Goal: Task Accomplishment & Management: Use online tool/utility

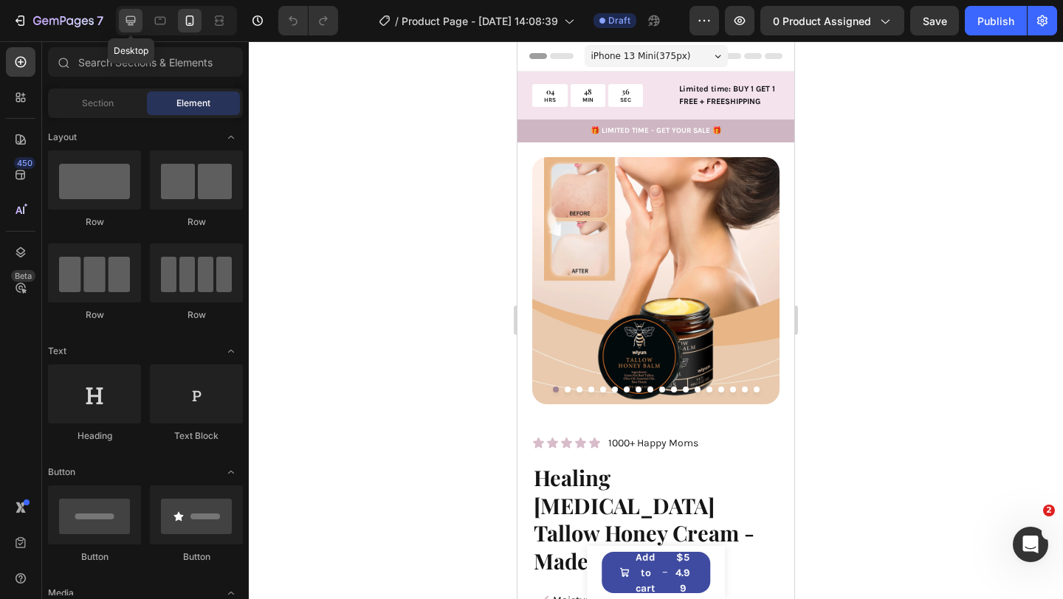
click at [125, 25] on icon at bounding box center [130, 20] width 15 height 15
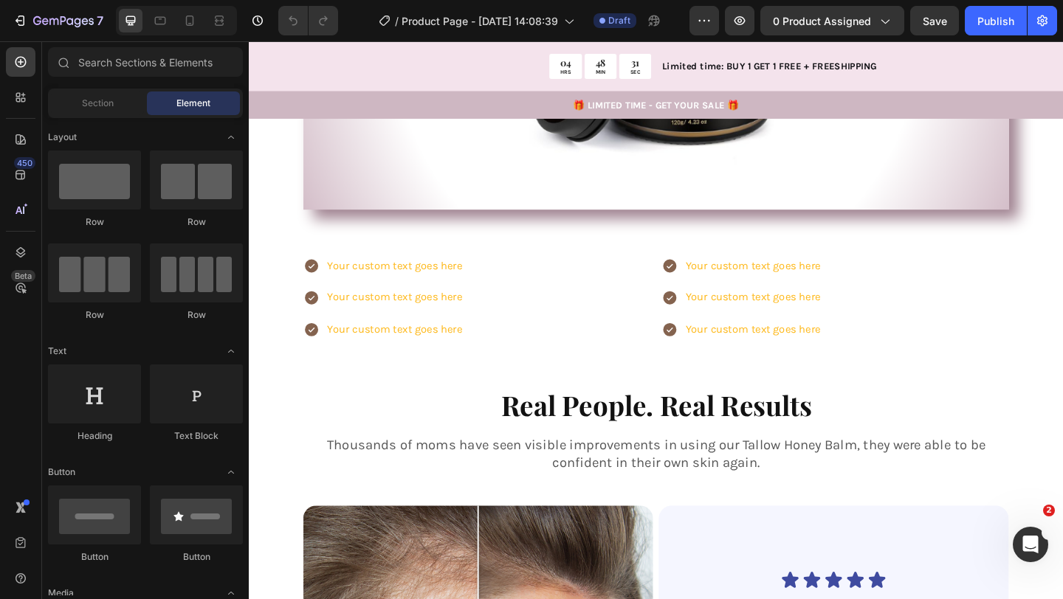
scroll to position [1819, 0]
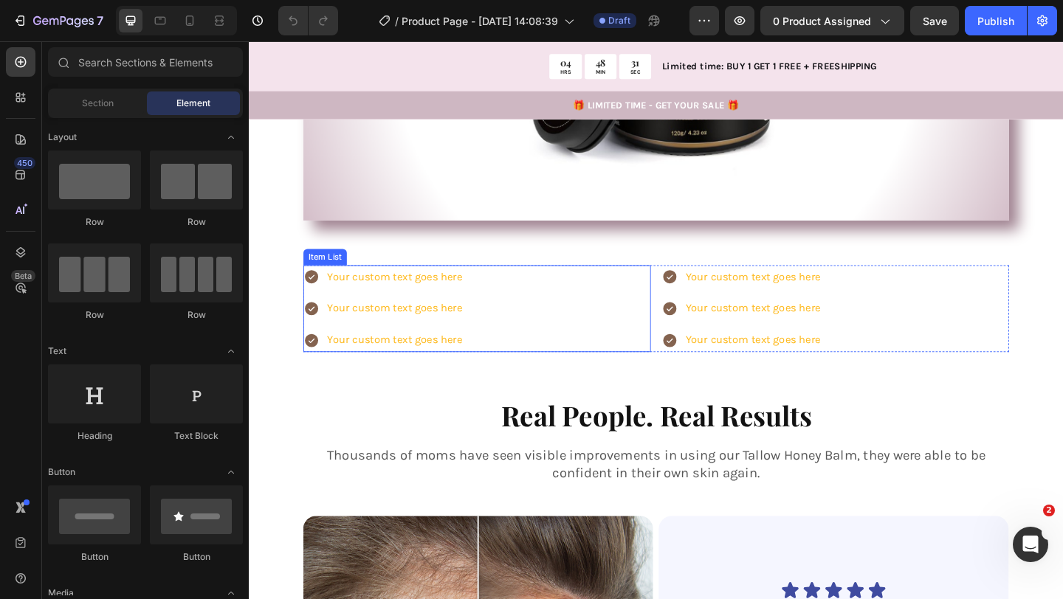
click at [432, 298] on div "Your custom text goes here" at bounding box center [406, 298] width 151 height 26
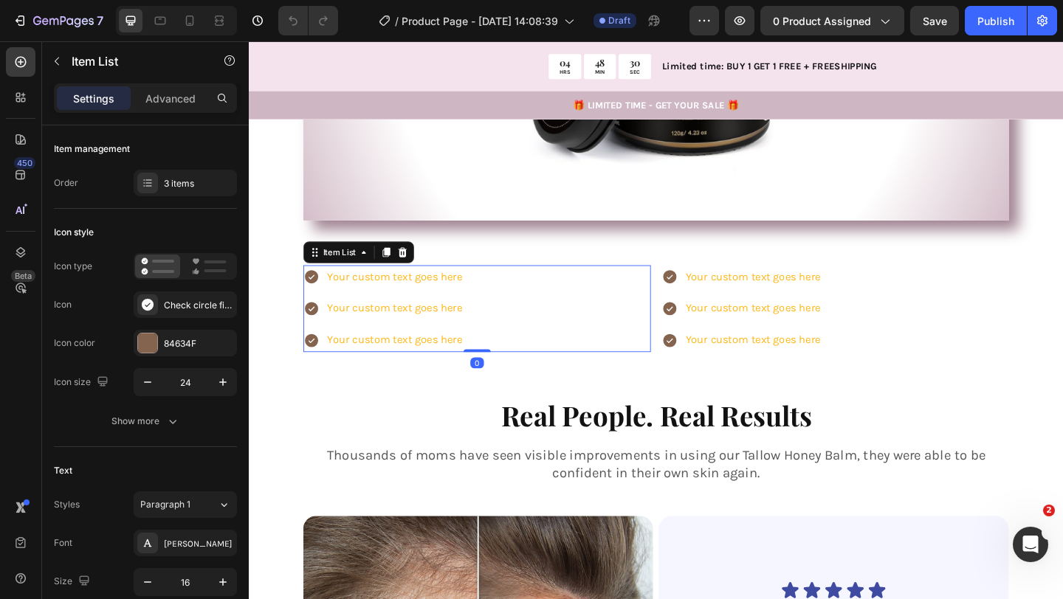
click at [432, 303] on div "Your custom text goes here" at bounding box center [406, 298] width 151 height 26
click at [432, 303] on p "Your custom text goes here" at bounding box center [407, 297] width 147 height 21
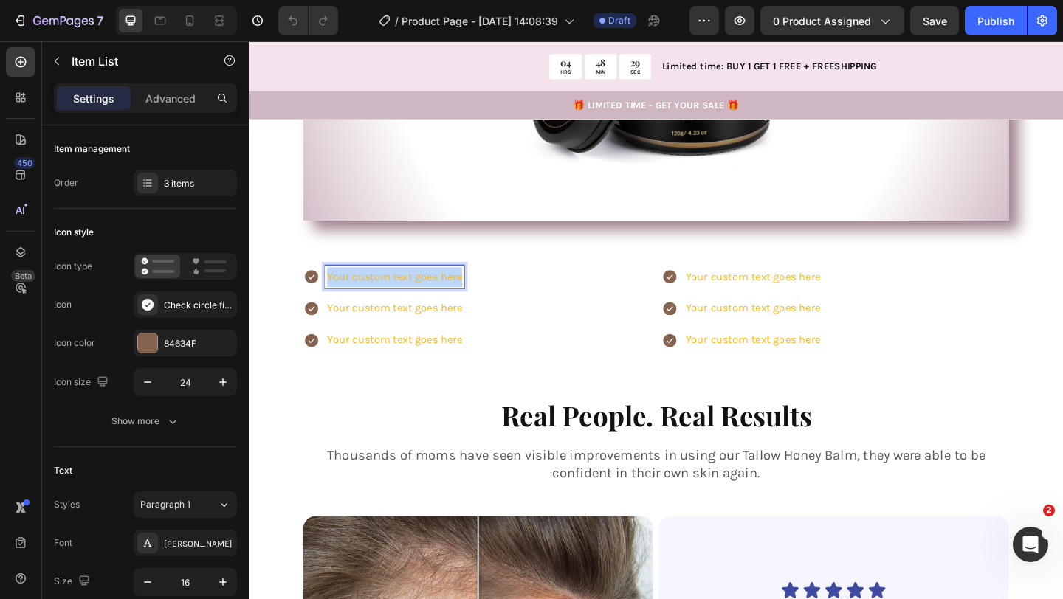
click at [432, 303] on p "Your custom text goes here" at bounding box center [407, 297] width 147 height 21
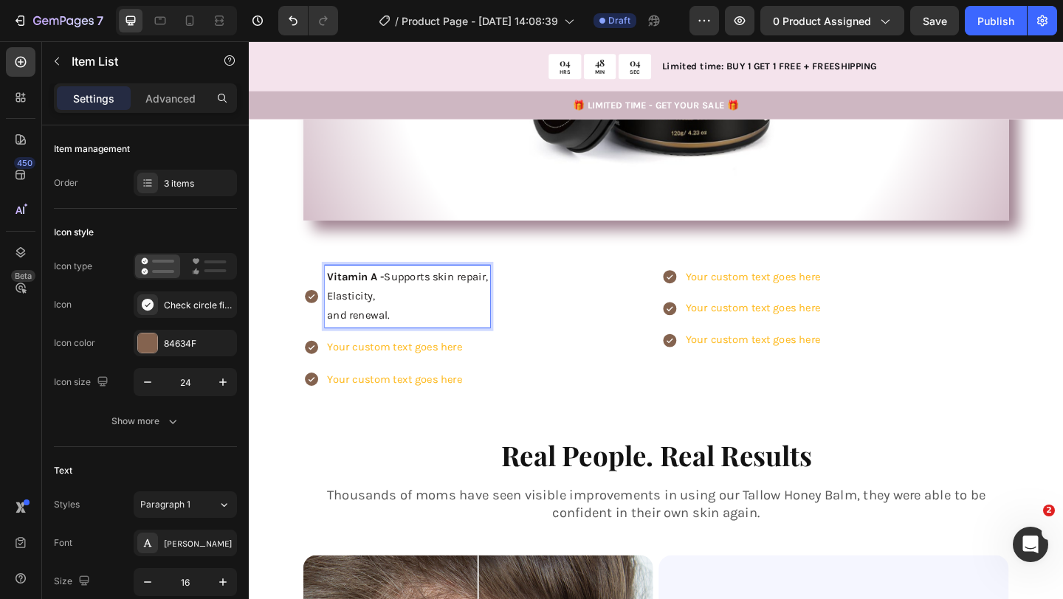
click at [339, 336] on span "and renewal." at bounding box center [368, 339] width 68 height 14
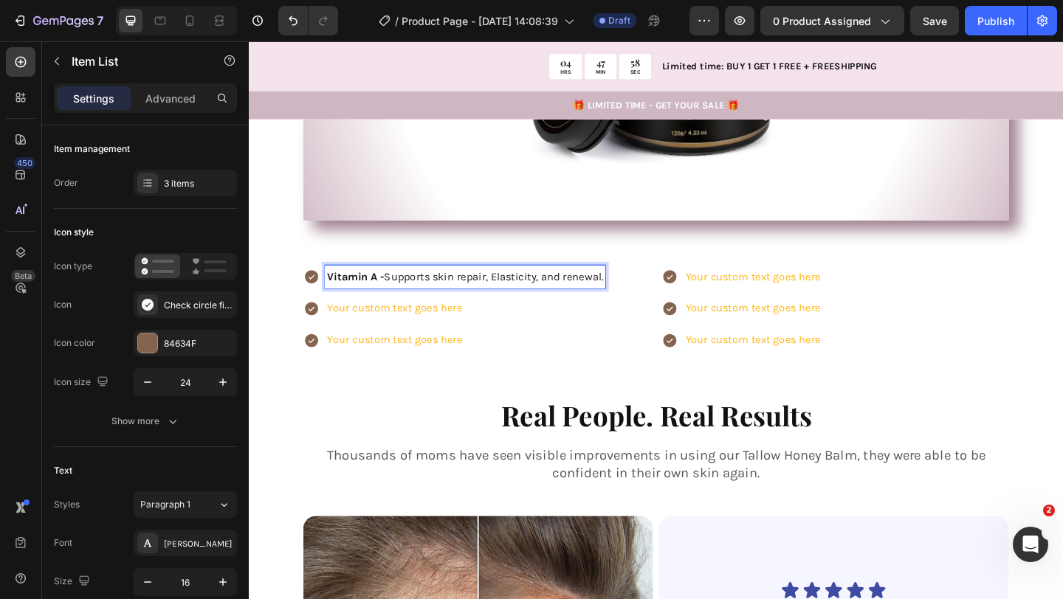
click at [488, 356] on p "Your custom text goes here" at bounding box center [484, 366] width 300 height 21
click at [522, 294] on span "Vitamin A - Supports skin repair, Elasticity, and renewal." at bounding box center [484, 297] width 300 height 14
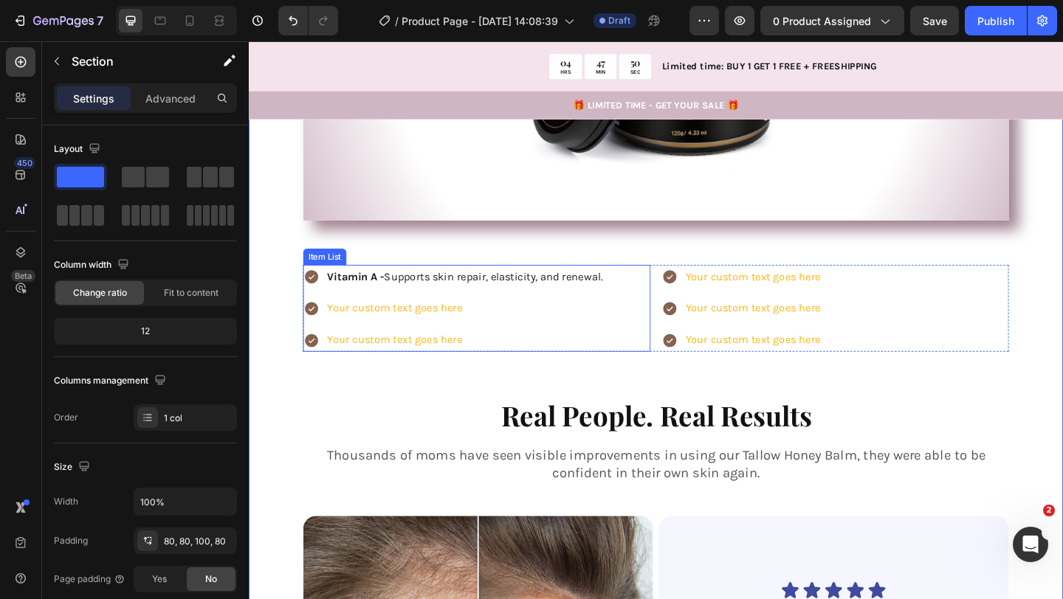
click at [374, 331] on p "Your custom text goes here" at bounding box center [484, 331] width 300 height 21
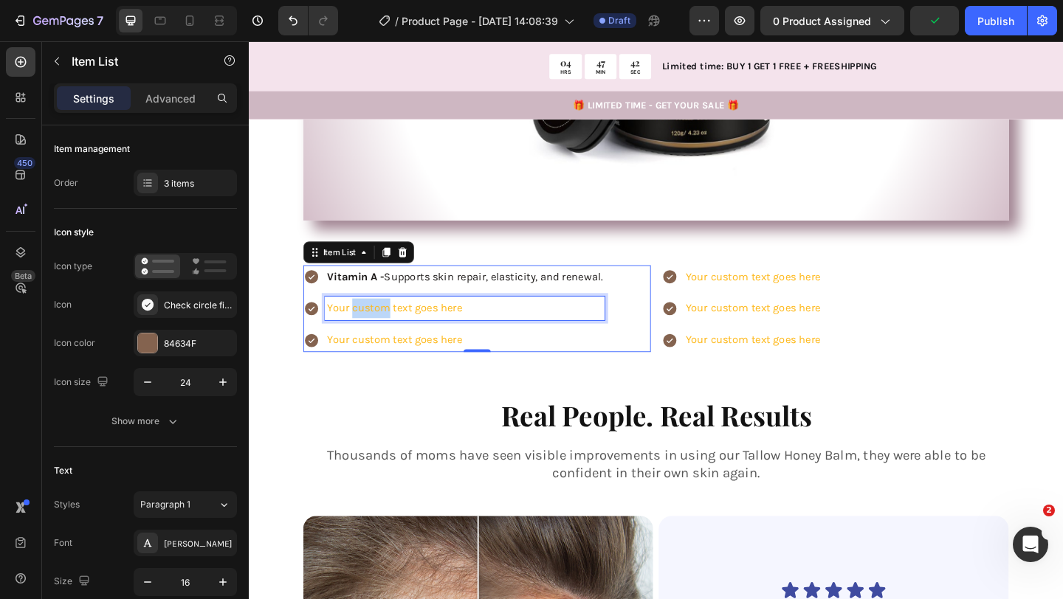
click at [395, 331] on p "Your custom text goes here" at bounding box center [484, 331] width 300 height 21
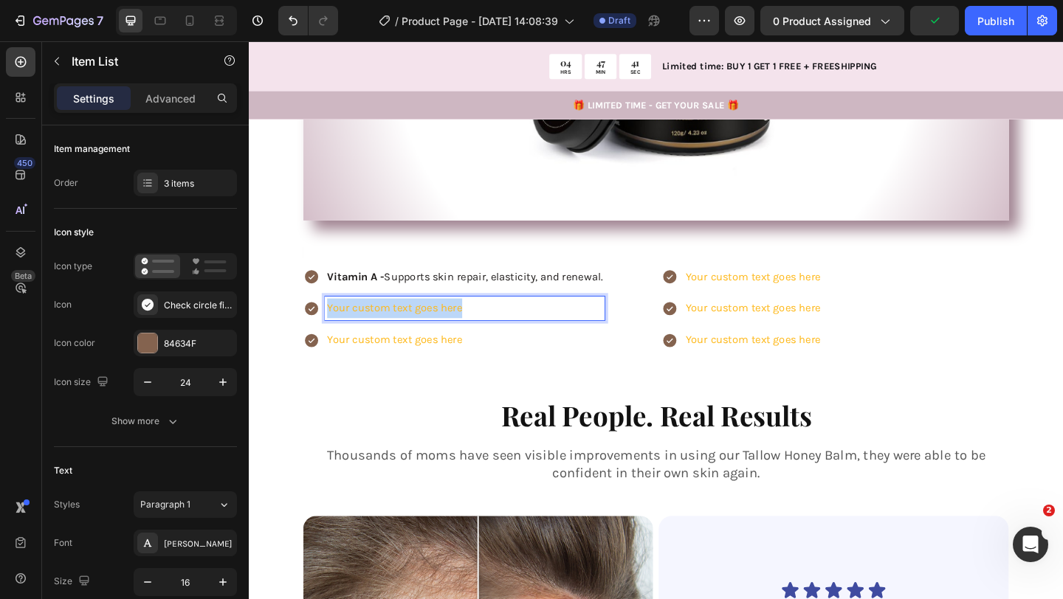
click at [395, 331] on p "Your custom text goes here" at bounding box center [484, 331] width 300 height 21
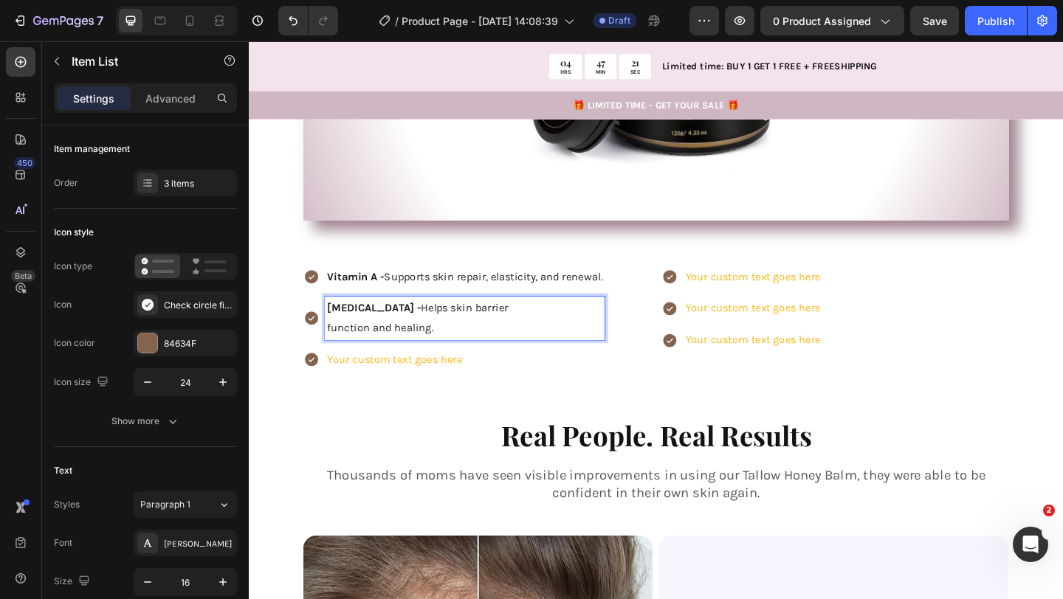
click at [336, 349] on span "function and healing." at bounding box center [392, 352] width 116 height 14
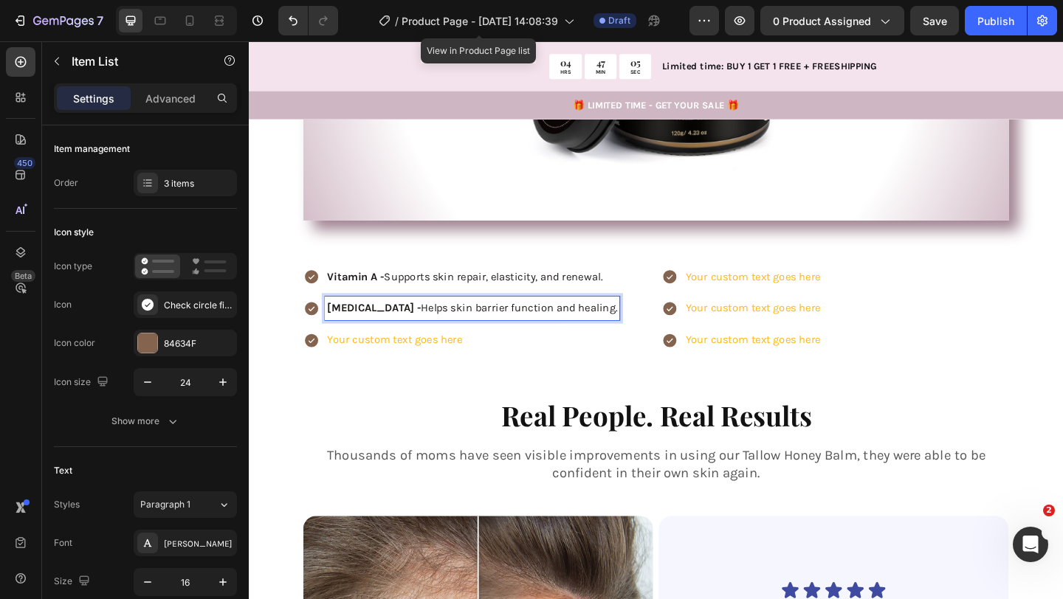
click at [429, 369] on p "Your custom text goes here" at bounding box center [492, 366] width 316 height 21
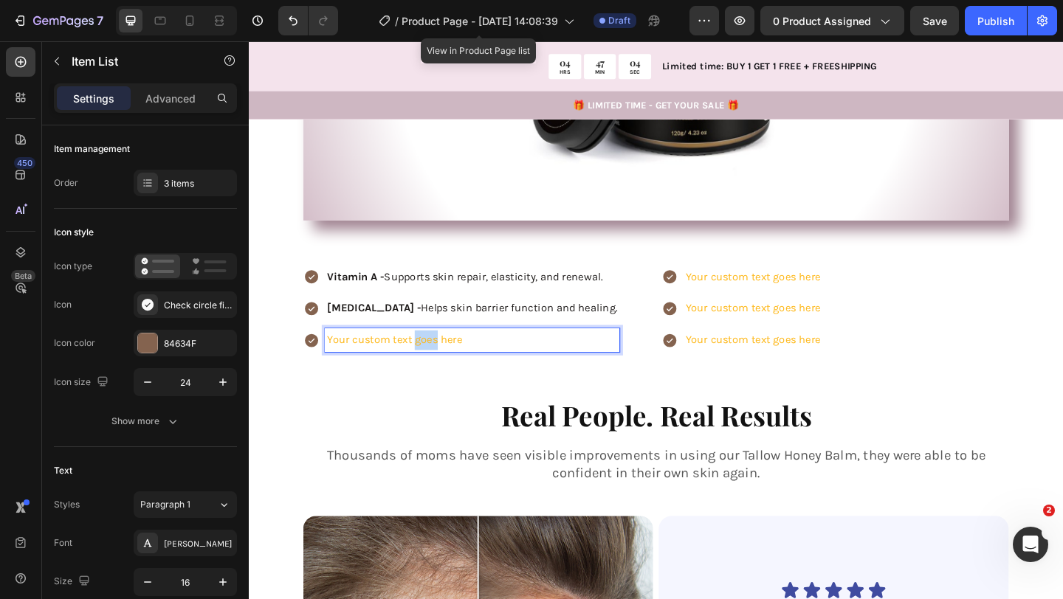
click at [429, 369] on p "Your custom text goes here" at bounding box center [492, 366] width 316 height 21
click at [466, 374] on p "Vitamin E" at bounding box center [492, 366] width 316 height 21
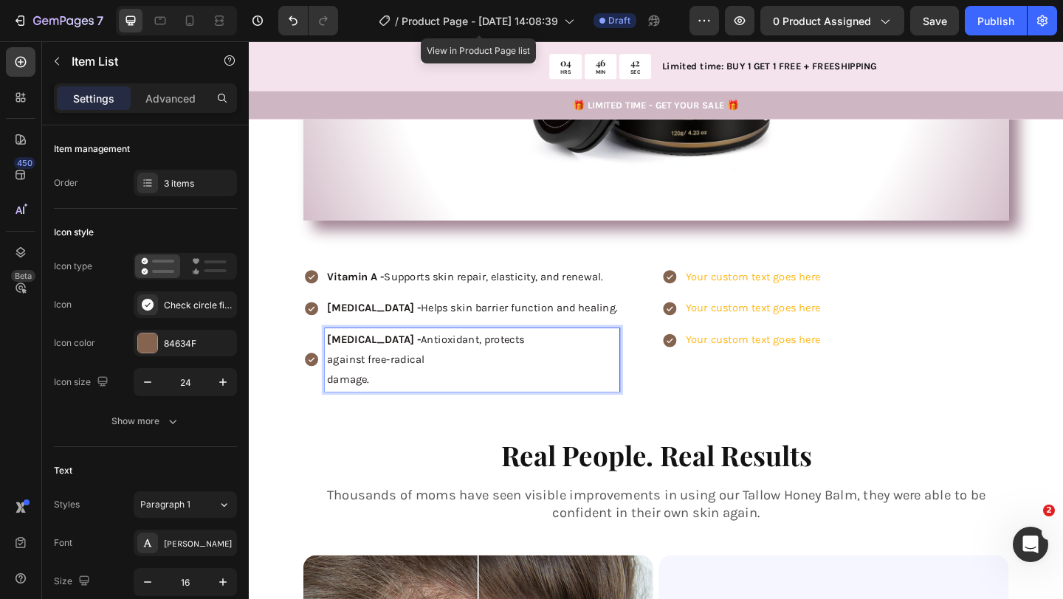
click at [339, 410] on span "damage." at bounding box center [357, 408] width 46 height 14
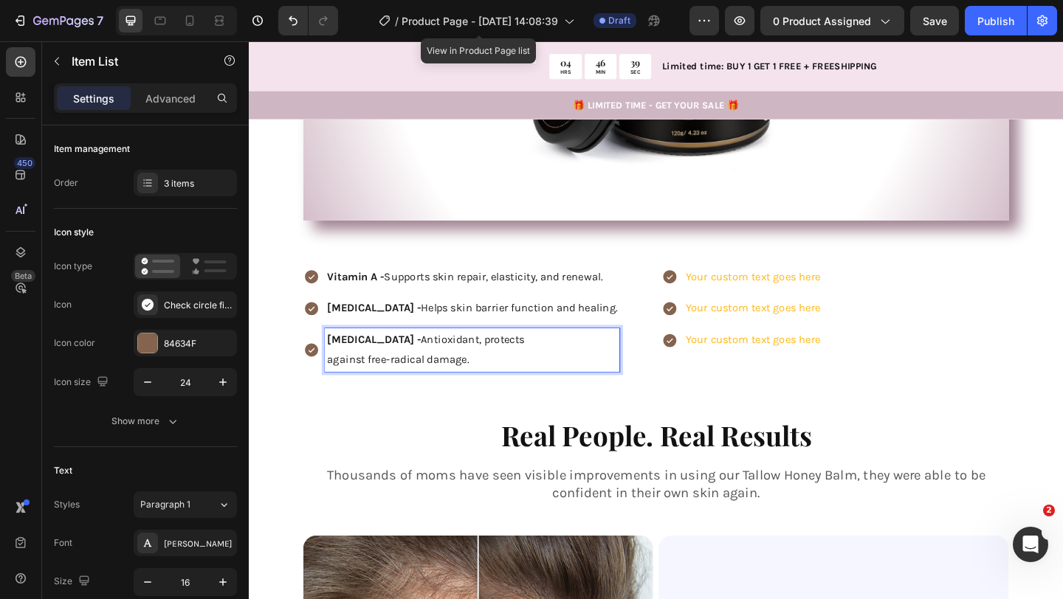
click at [339, 391] on span "against free-radical damage." at bounding box center [411, 387] width 154 height 14
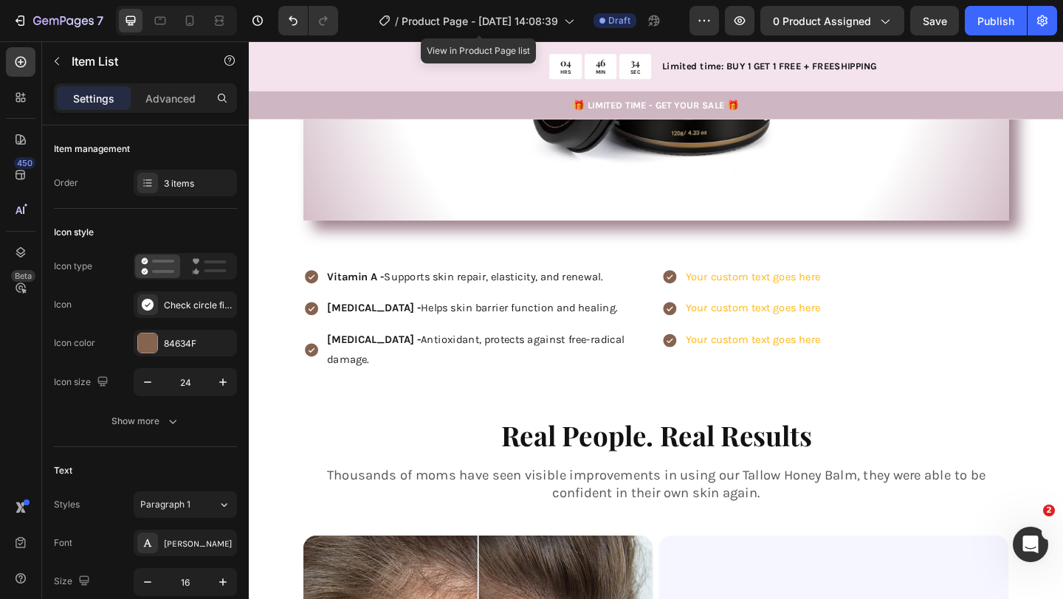
click at [321, 376] on div "Vitamin E - Antioxidant, protects against free-radical damage." at bounding box center [497, 376] width 378 height 47
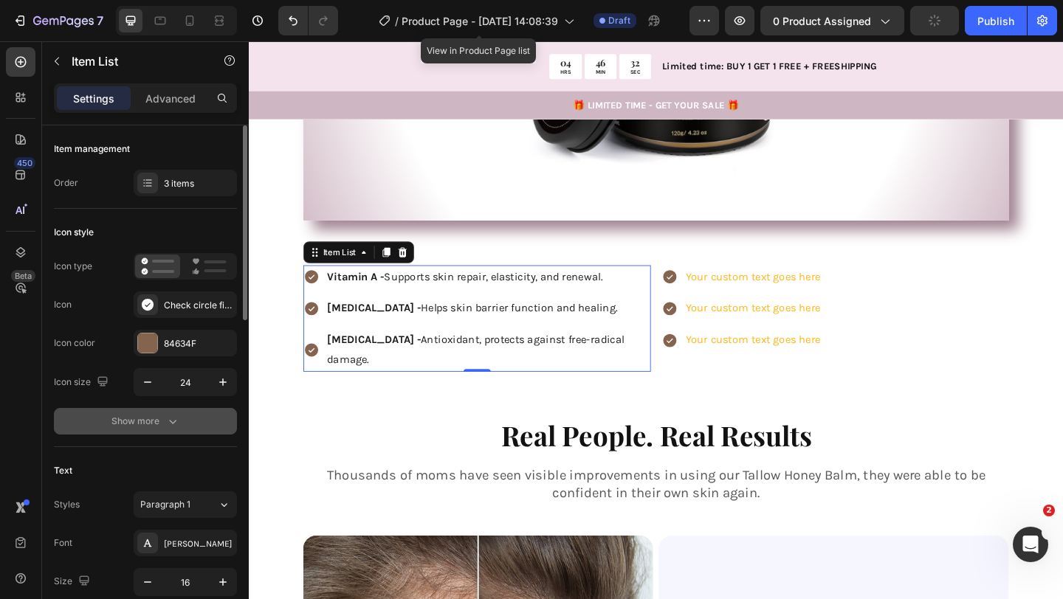
click at [165, 416] on icon "button" at bounding box center [172, 421] width 15 height 15
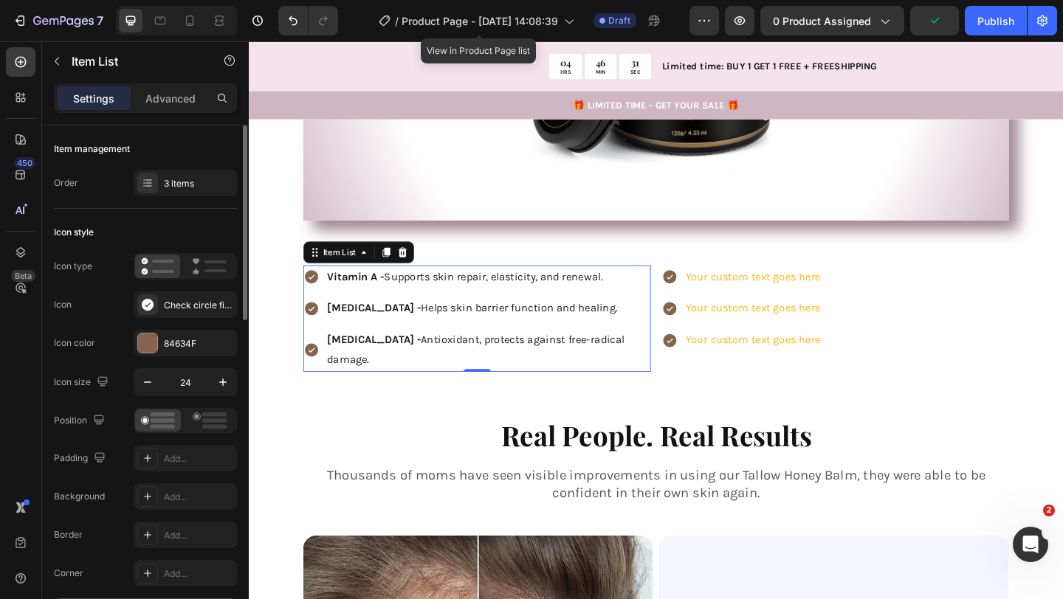
click at [199, 188] on div "3 items" at bounding box center [198, 183] width 69 height 13
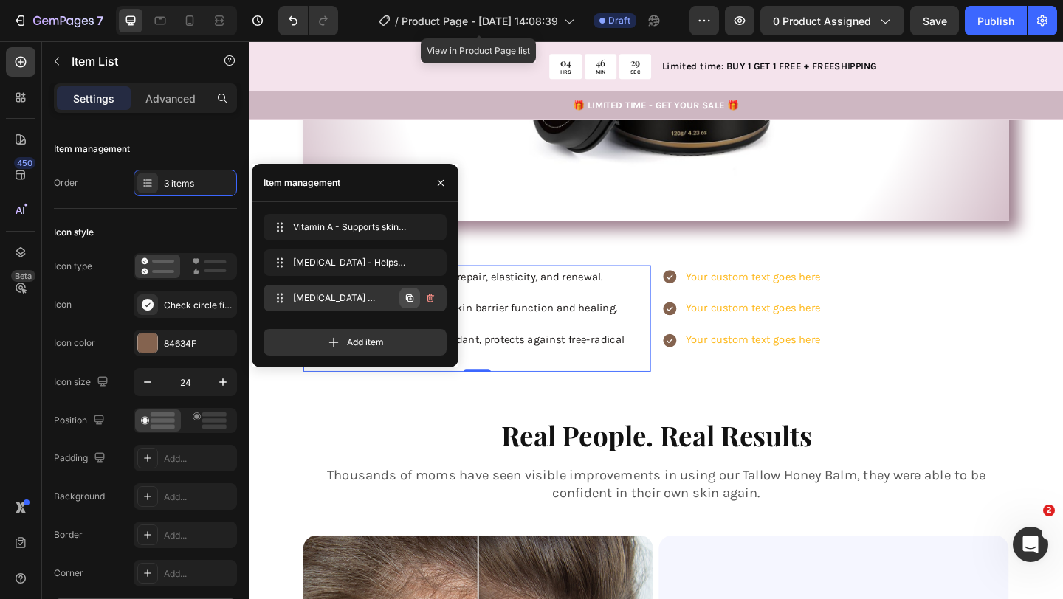
click at [411, 299] on icon "button" at bounding box center [410, 298] width 3 height 3
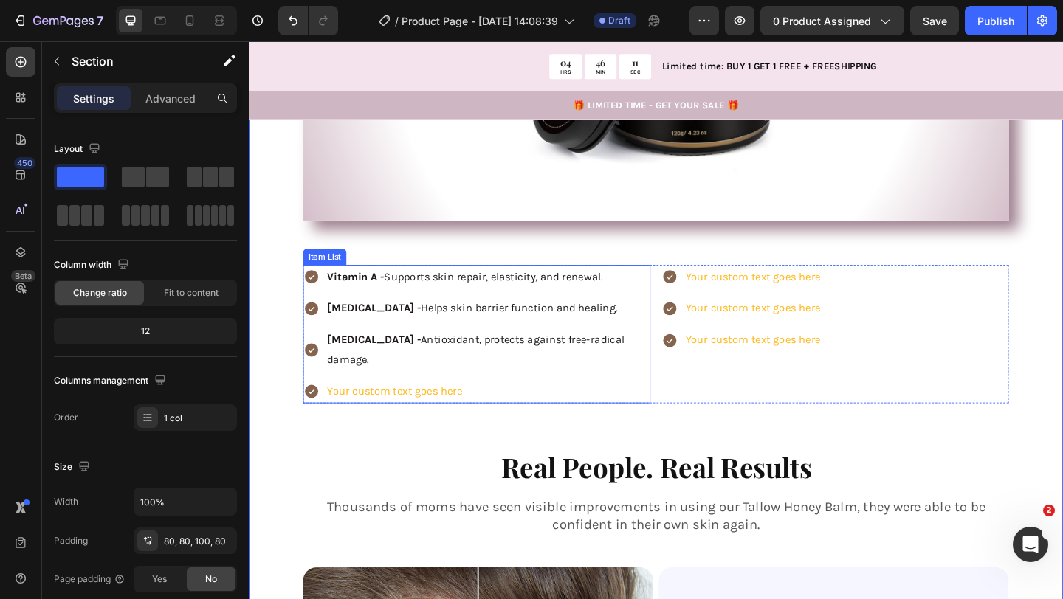
click at [400, 410] on div "Your custom text goes here" at bounding box center [508, 423] width 354 height 26
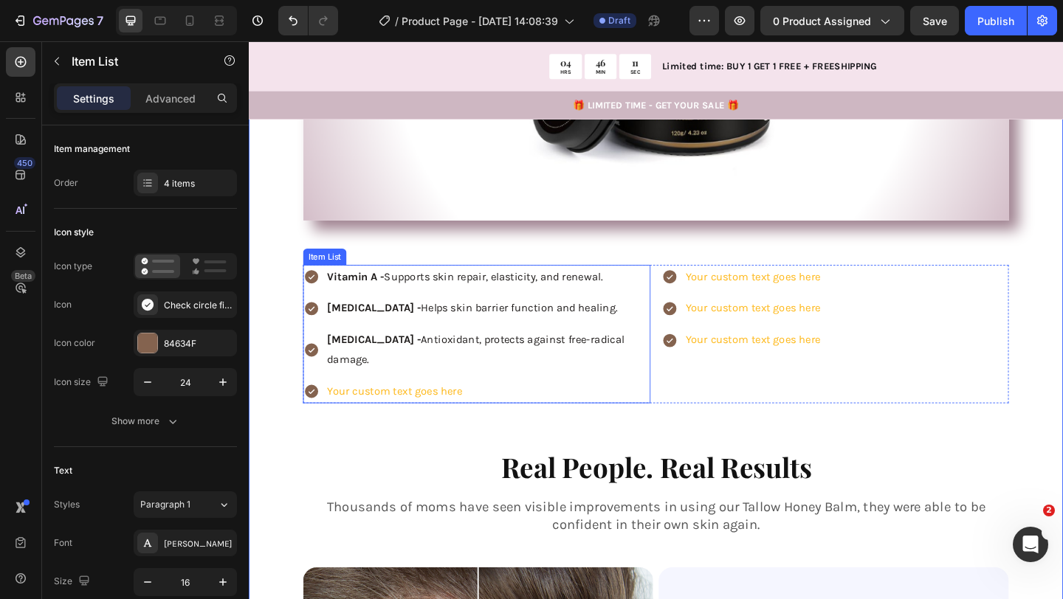
click at [400, 410] on div "Your custom text goes here" at bounding box center [508, 423] width 354 height 26
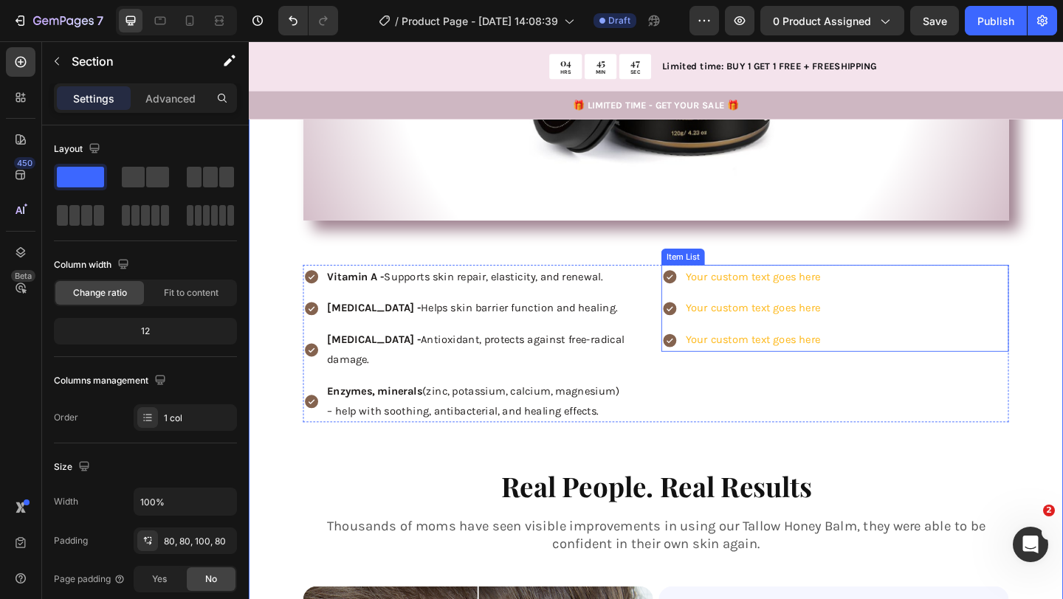
click at [793, 290] on div "Your custom text goes here" at bounding box center [796, 298] width 151 height 26
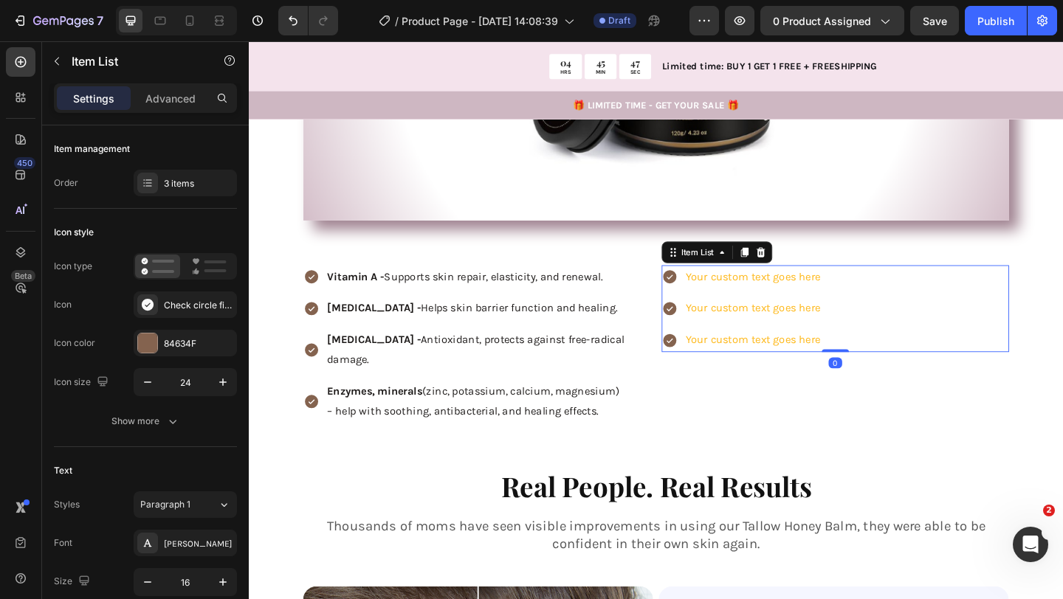
click at [792, 290] on div "Your custom text goes here" at bounding box center [796, 298] width 151 height 26
click at [792, 290] on p "Your custom text goes here" at bounding box center [796, 297] width 147 height 21
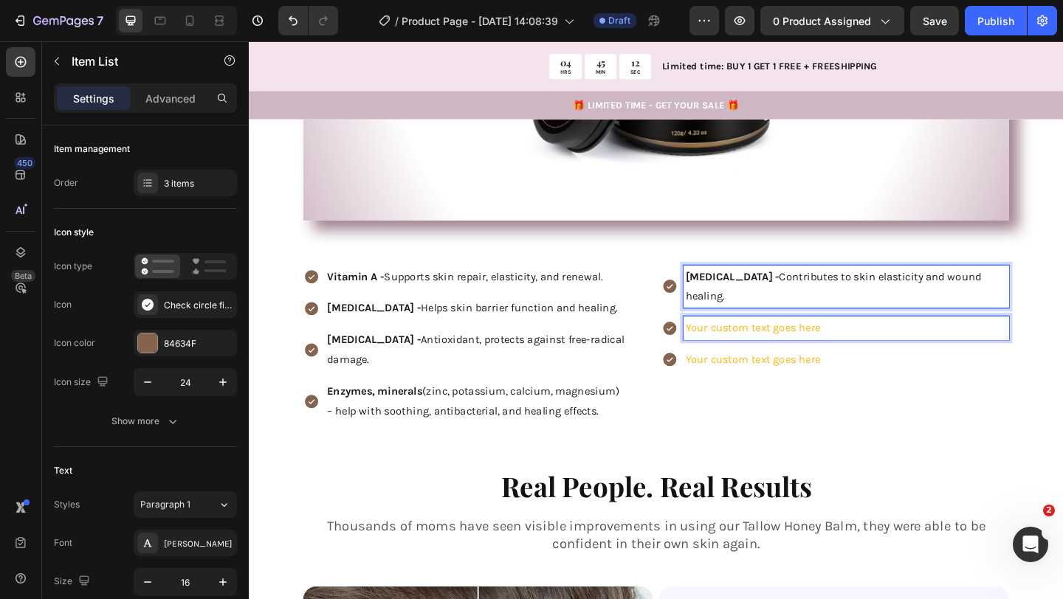
click at [770, 342] on p "Your custom text goes here" at bounding box center [898, 352] width 350 height 21
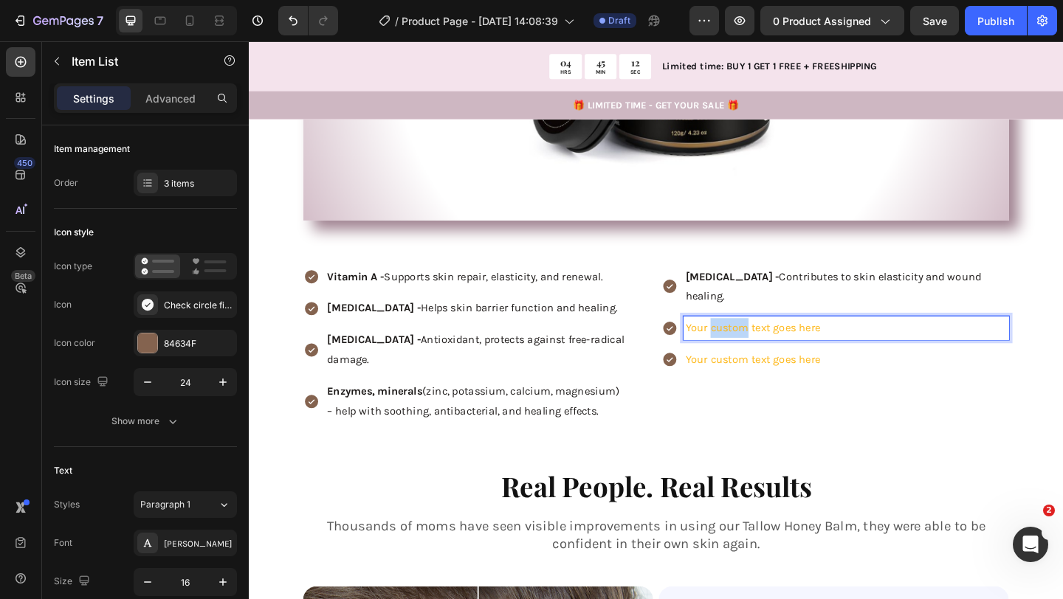
click at [770, 342] on p "Your custom text goes here" at bounding box center [898, 352] width 350 height 21
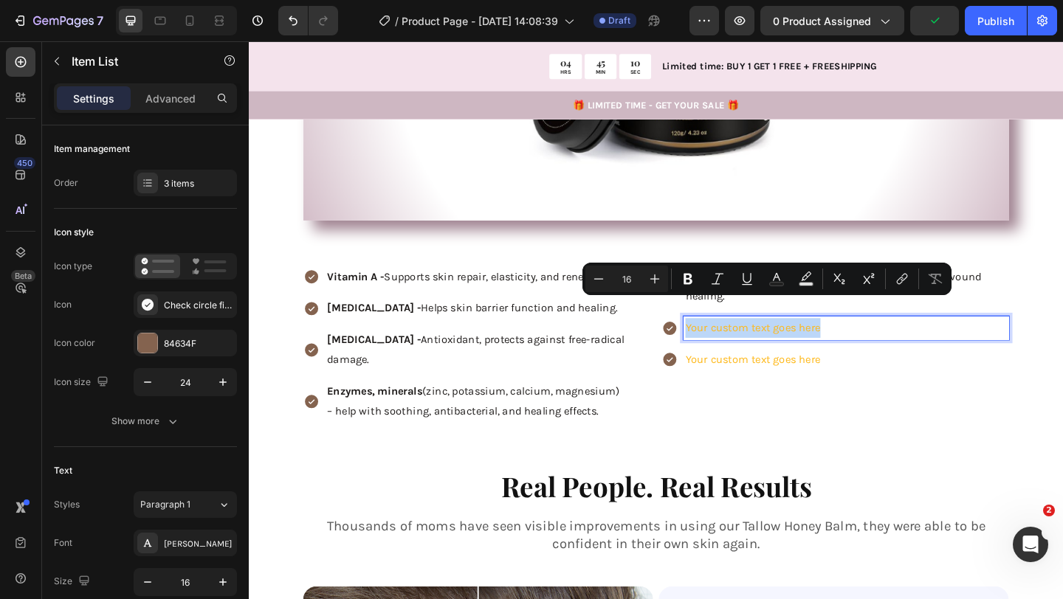
copy p "Your custom text goes here"
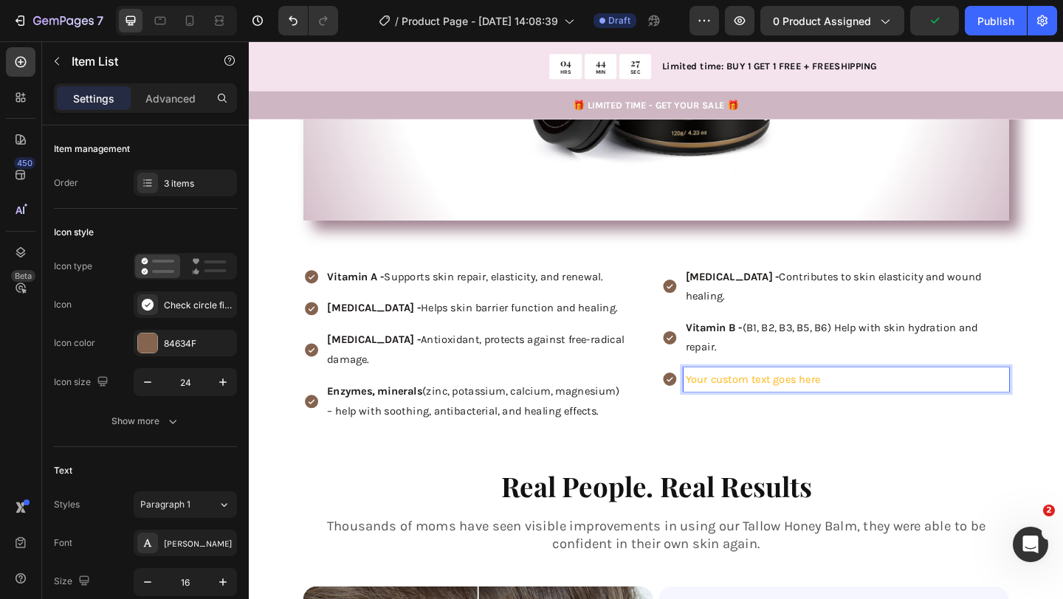
click at [738, 398] on p "Your custom text goes here" at bounding box center [898, 408] width 350 height 21
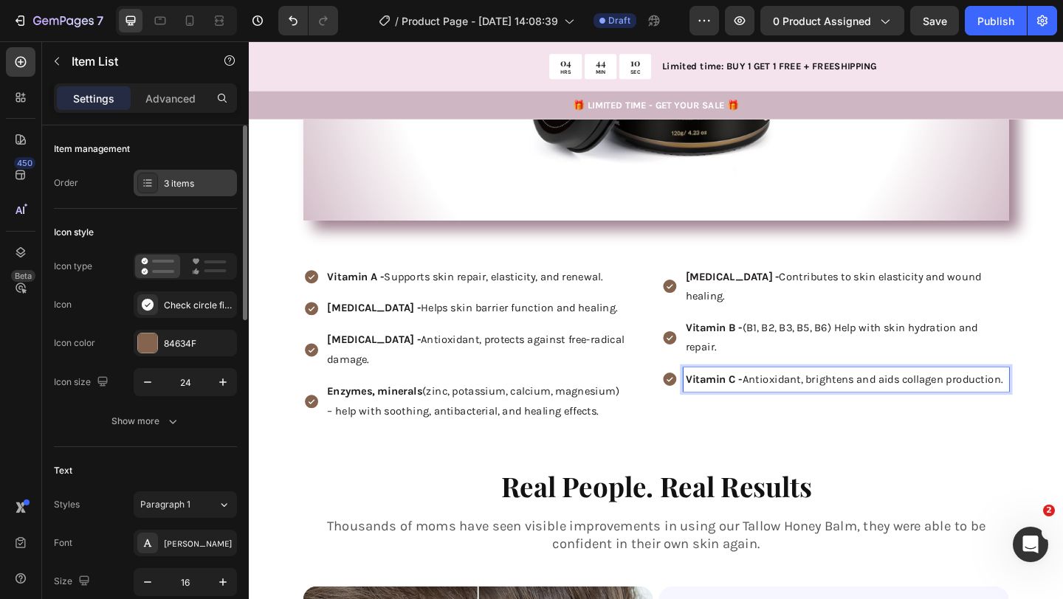
click at [193, 187] on div "3 items" at bounding box center [198, 183] width 69 height 13
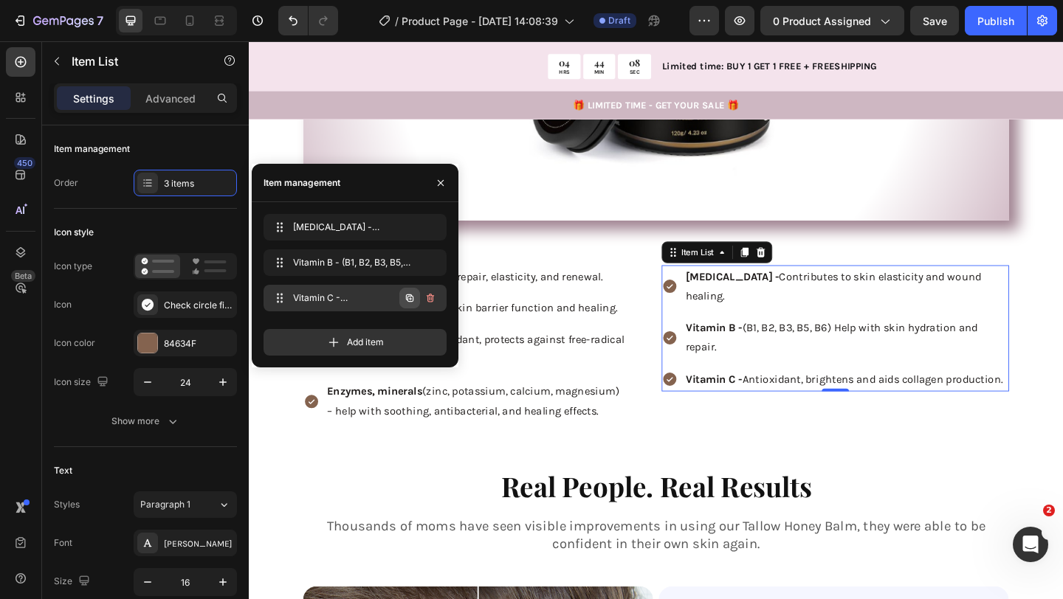
click at [410, 297] on icon "button" at bounding box center [410, 298] width 3 height 3
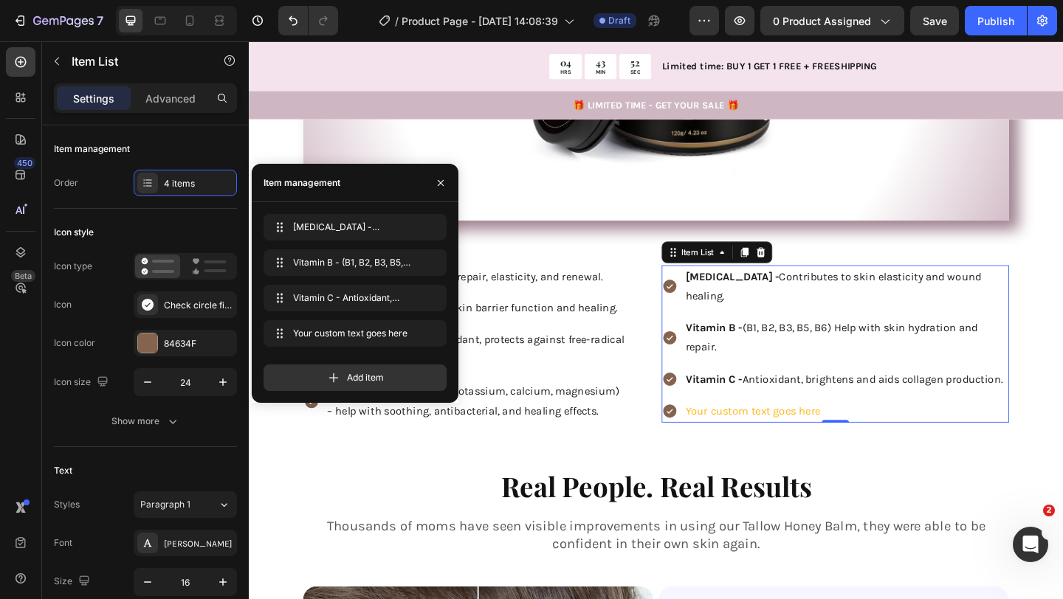
click at [796, 431] on div "Your custom text goes here" at bounding box center [898, 444] width 354 height 26
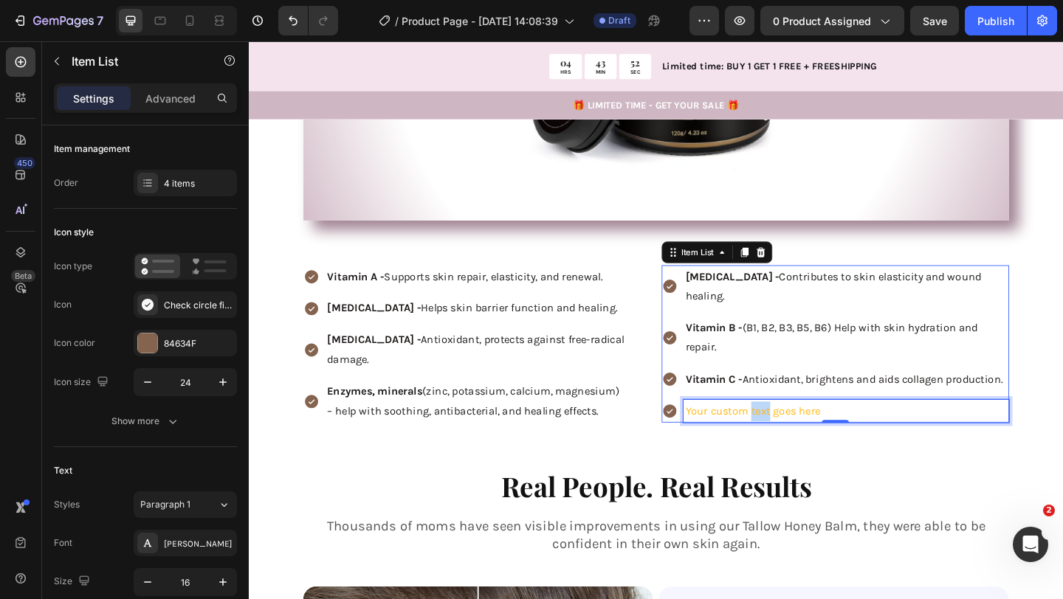
click at [796, 433] on p "Your custom text goes here" at bounding box center [898, 443] width 350 height 21
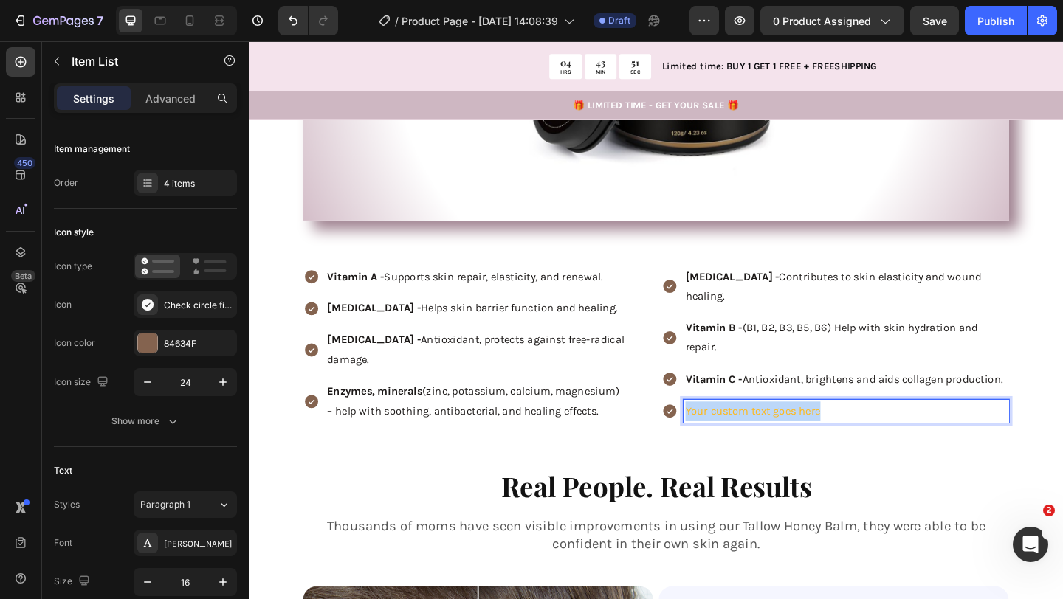
click at [796, 433] on p "Your custom text goes here" at bounding box center [898, 443] width 350 height 21
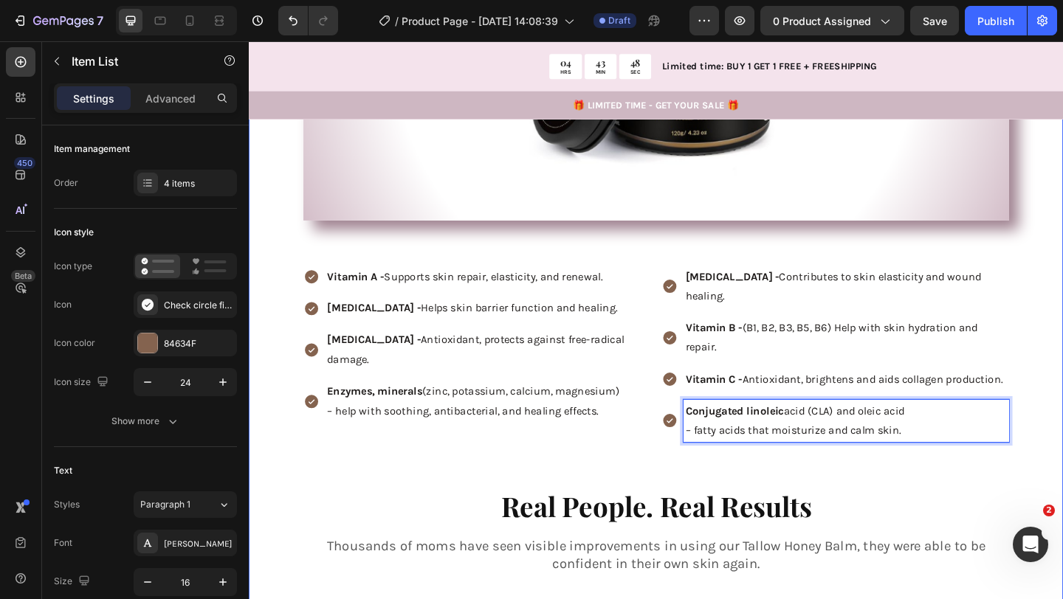
click at [813, 526] on h2 "Real People. Real Results" at bounding box center [691, 546] width 767 height 41
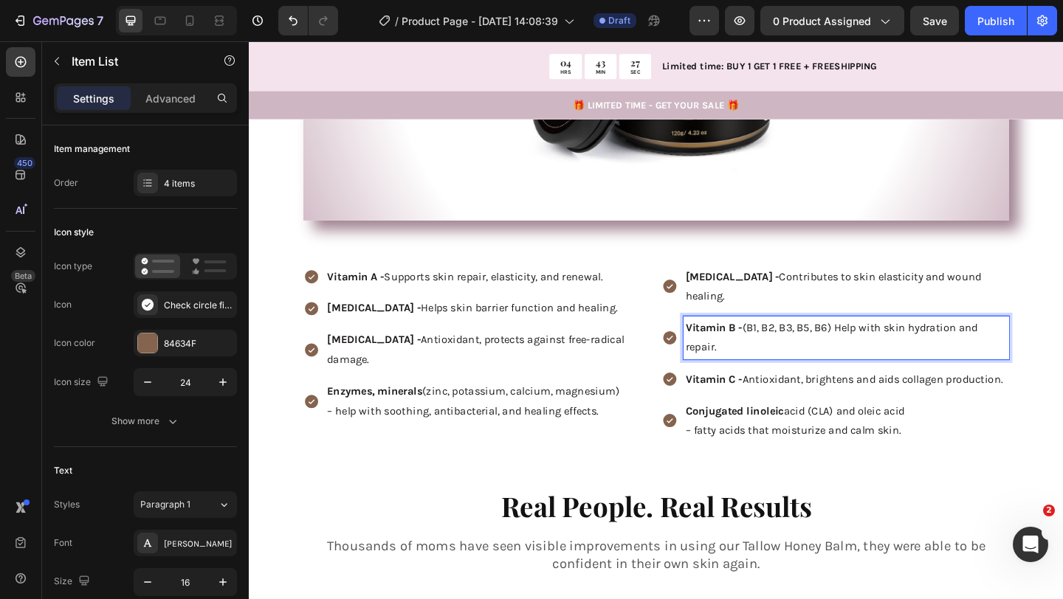
click at [880, 345] on span "Vitamin B - (B1, B2, B3, B5, B6) Help with skin hydration and repair." at bounding box center [882, 362] width 318 height 35
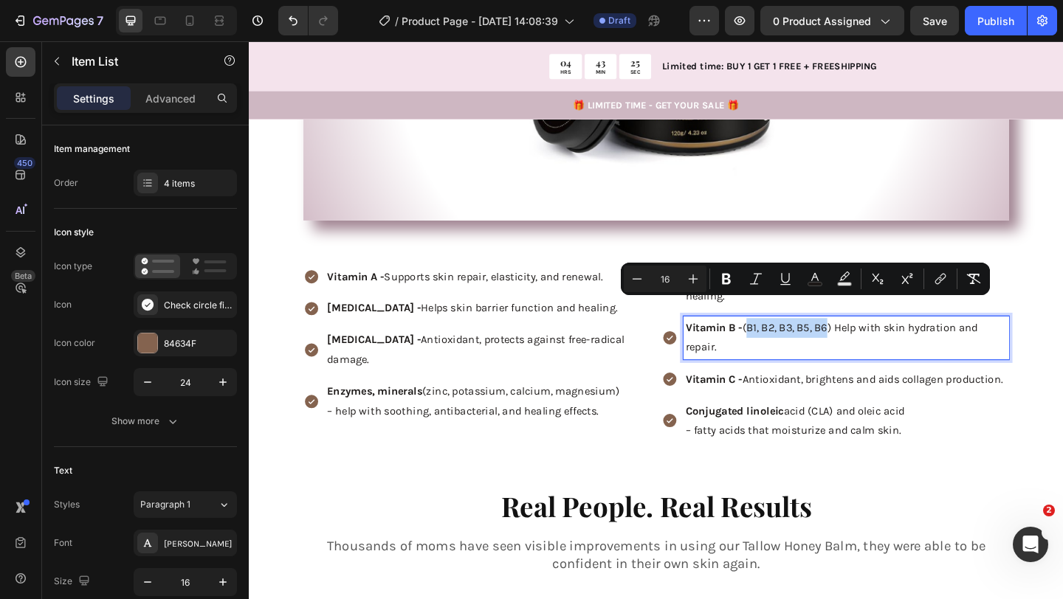
drag, startPoint x: 880, startPoint y: 329, endPoint x: 795, endPoint y: 333, distance: 84.2
click at [795, 345] on span "Vitamin B - (B1, B2, B3, B5, B6) Help with skin hydration and repair." at bounding box center [882, 362] width 318 height 35
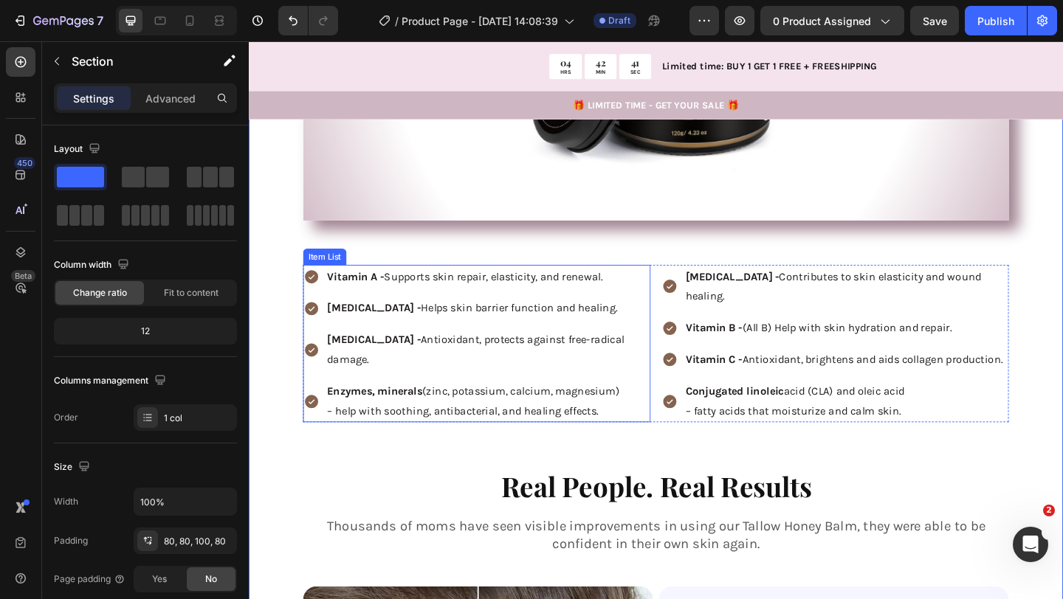
click at [314, 301] on icon at bounding box center [316, 297] width 15 height 15
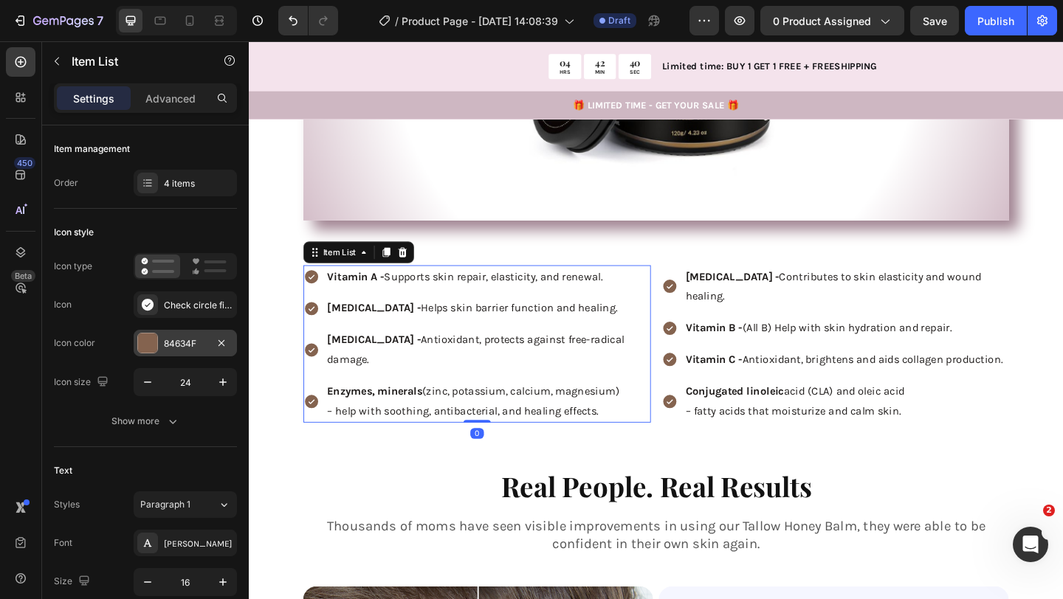
click at [173, 340] on div "84634F" at bounding box center [185, 343] width 43 height 13
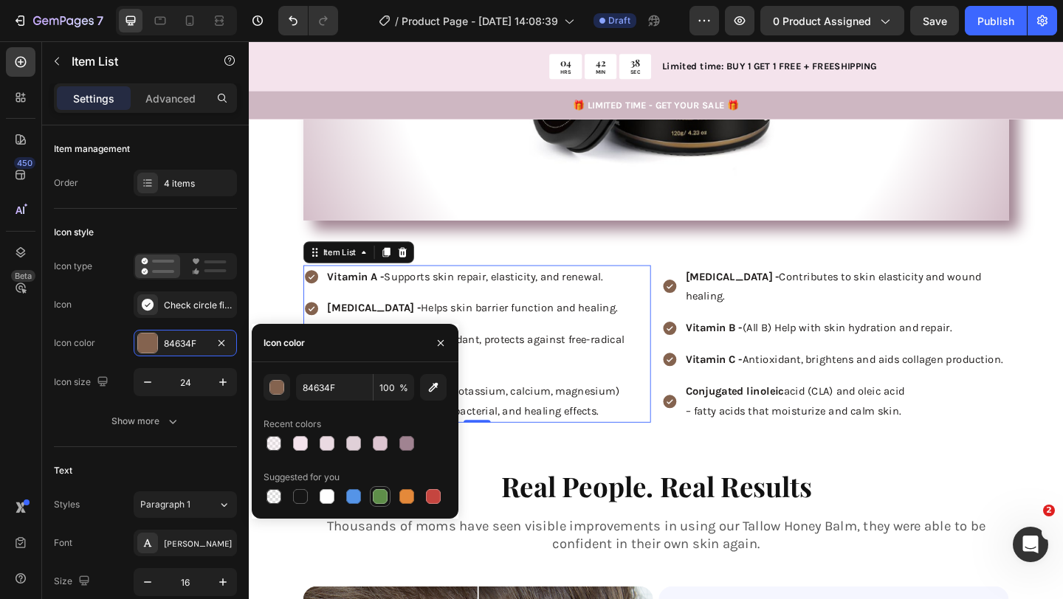
click at [383, 491] on div at bounding box center [380, 496] width 15 height 15
click at [269, 392] on button "button" at bounding box center [276, 387] width 27 height 27
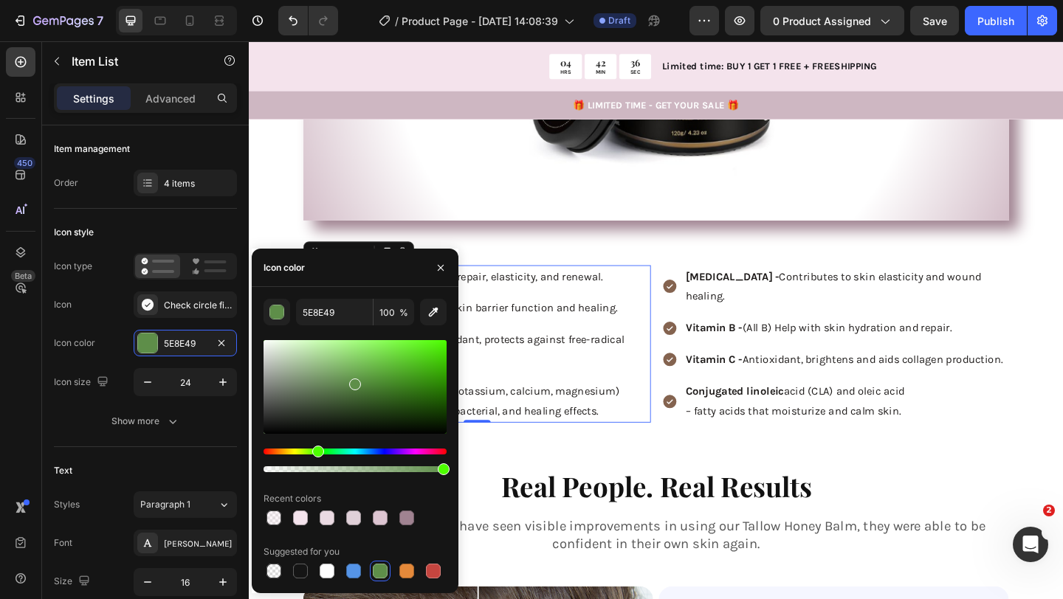
click at [414, 367] on div at bounding box center [354, 387] width 183 height 94
click at [417, 352] on div at bounding box center [354, 387] width 183 height 94
type input "5CDD25"
click at [494, 462] on div "0" at bounding box center [496, 468] width 15 height 12
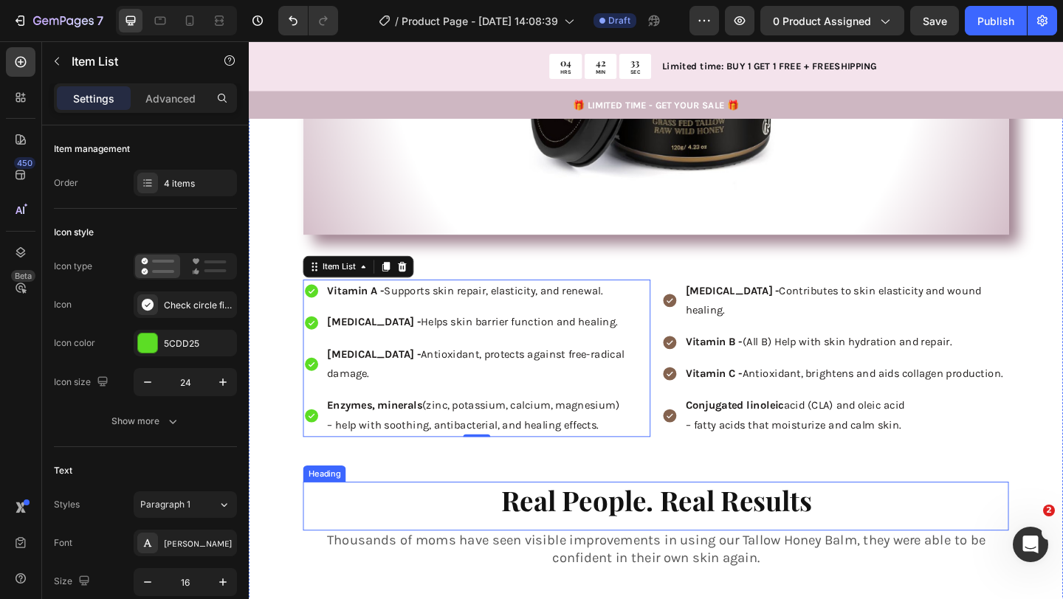
scroll to position [1798, 0]
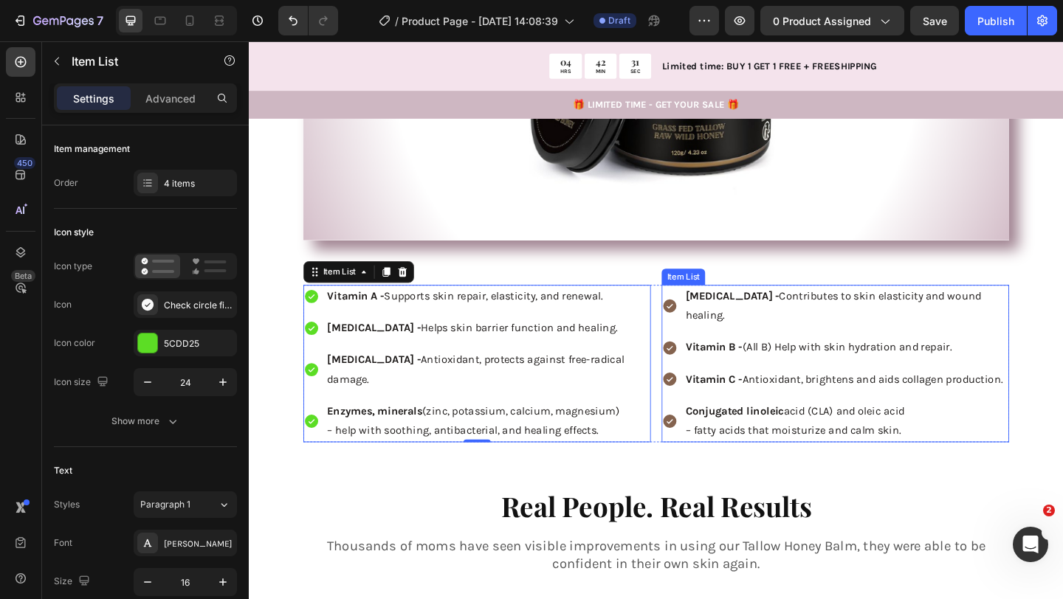
click at [727, 367] on strong "Vitamin B -" at bounding box center [754, 374] width 62 height 14
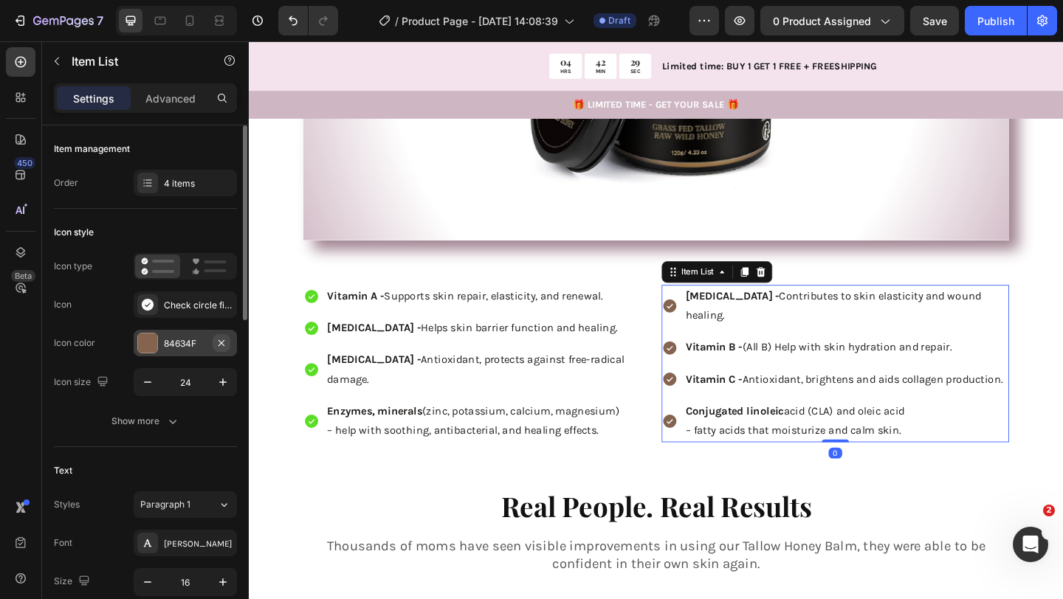
click at [215, 342] on icon "button" at bounding box center [221, 343] width 12 height 12
click at [189, 349] on div "Add..." at bounding box center [198, 343] width 69 height 13
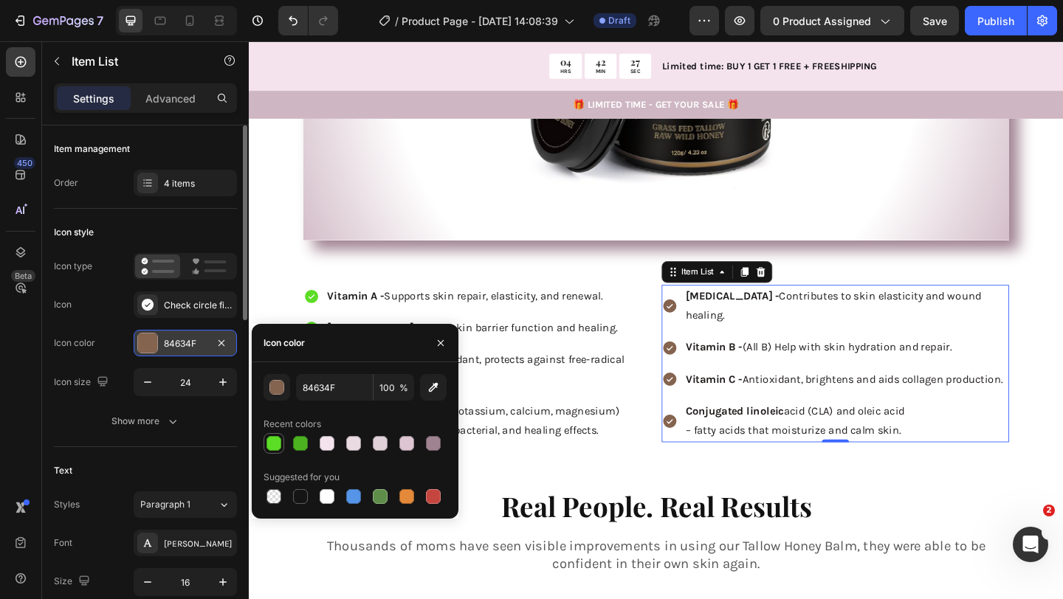
click at [275, 441] on div at bounding box center [273, 443] width 15 height 15
type input "5CDD25"
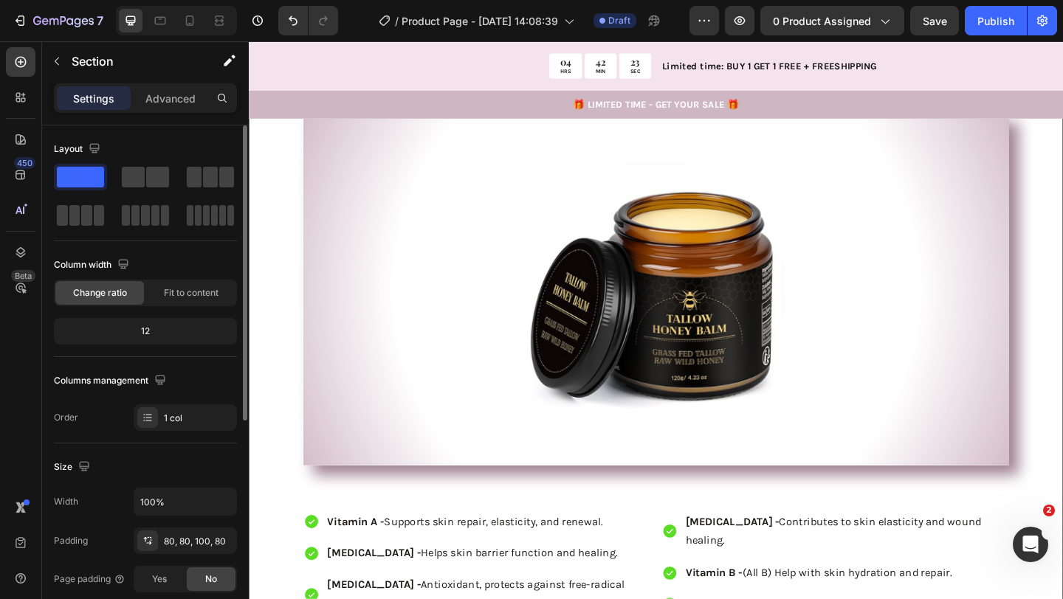
scroll to position [1567, 0]
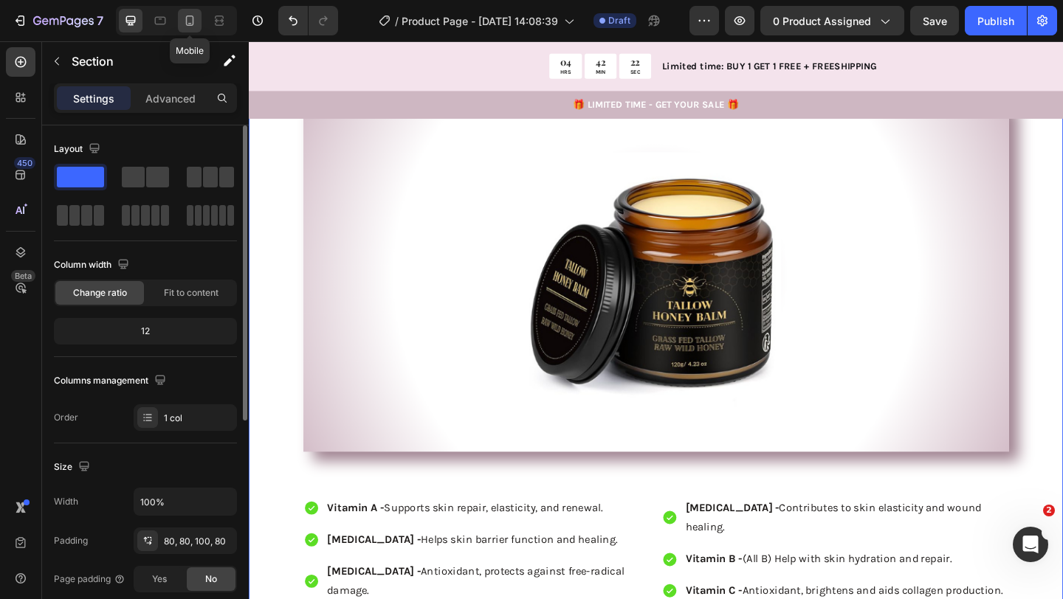
click at [190, 23] on icon at bounding box center [190, 20] width 8 height 10
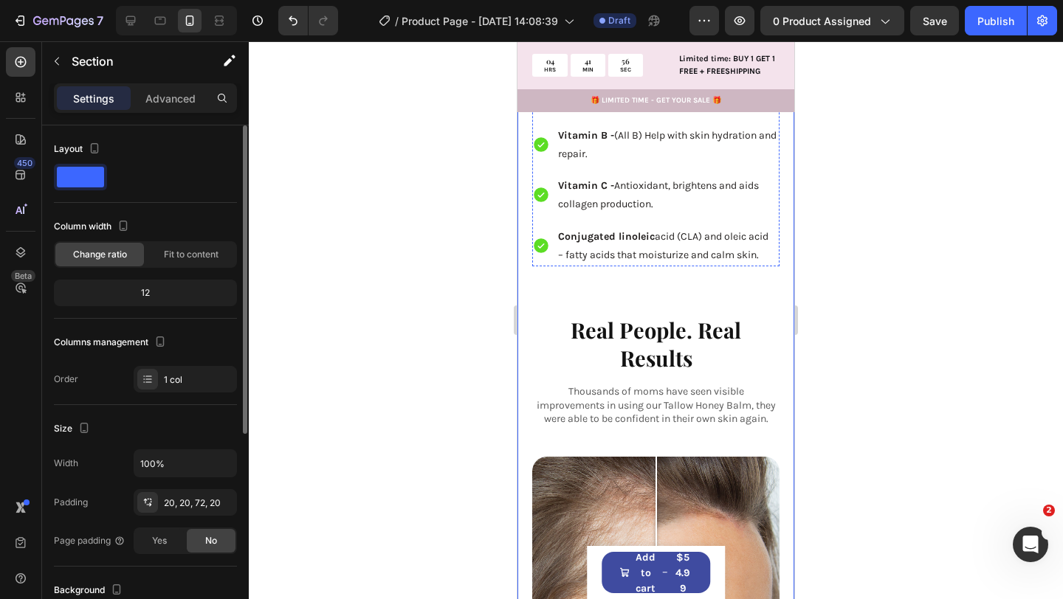
scroll to position [2248, 0]
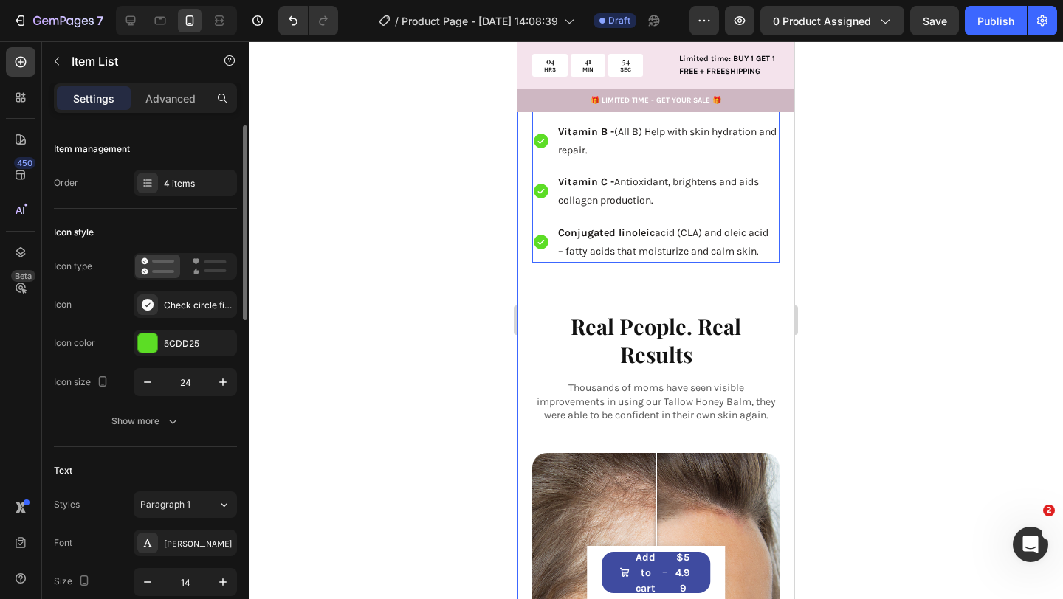
click at [649, 252] on p "– fatty acids that moisturize and calm skin." at bounding box center [667, 251] width 219 height 18
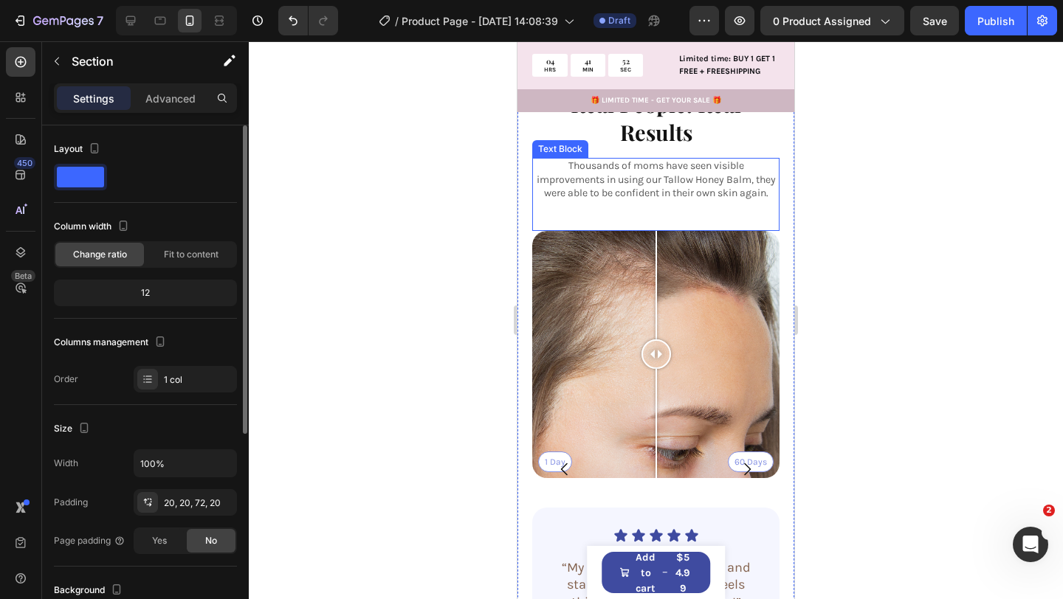
scroll to position [2491, 0]
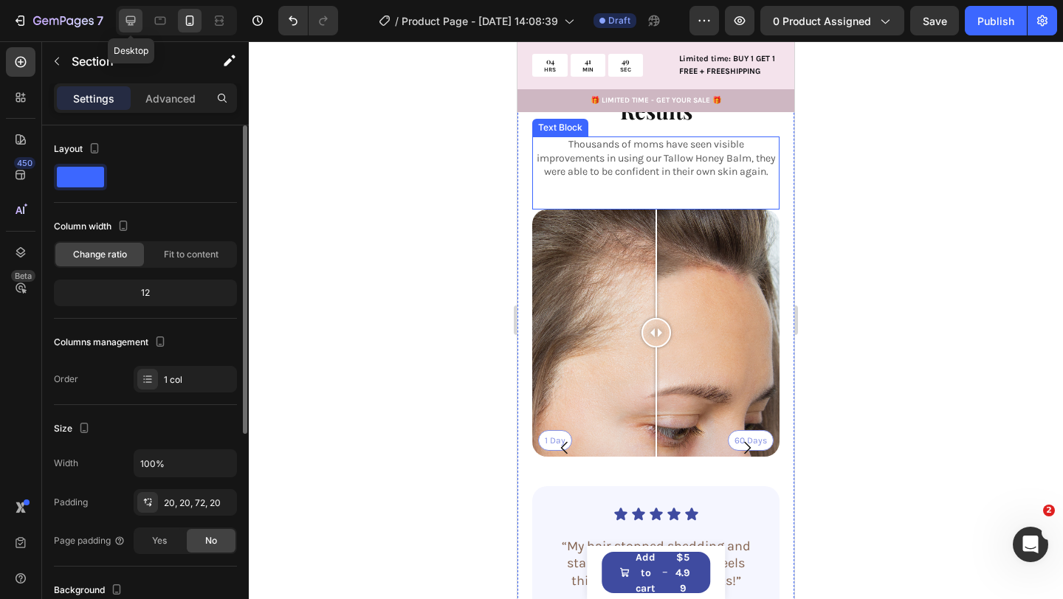
click at [125, 13] on icon at bounding box center [130, 20] width 15 height 15
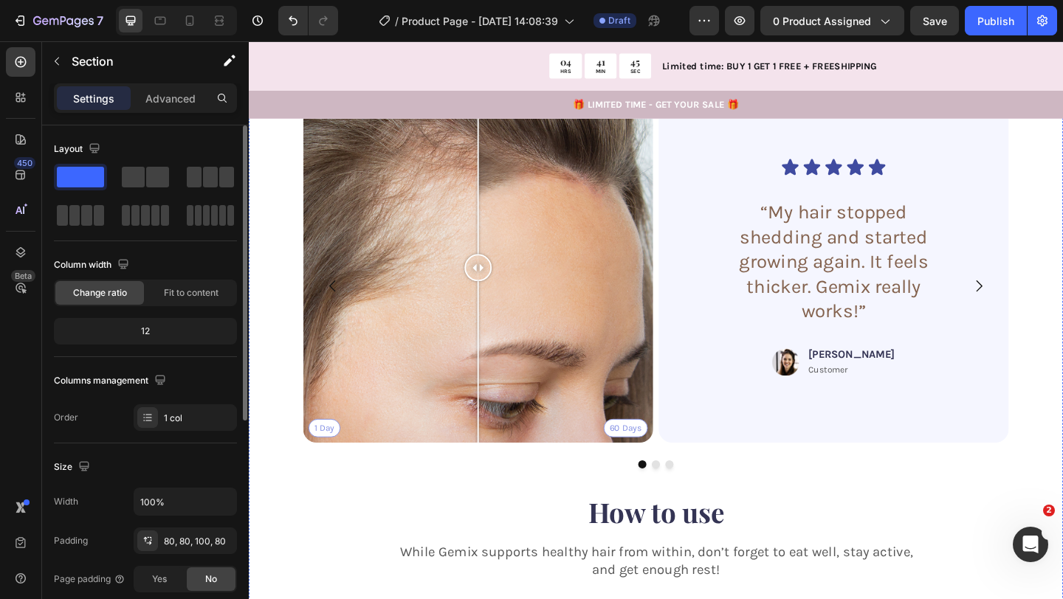
scroll to position [2488, 0]
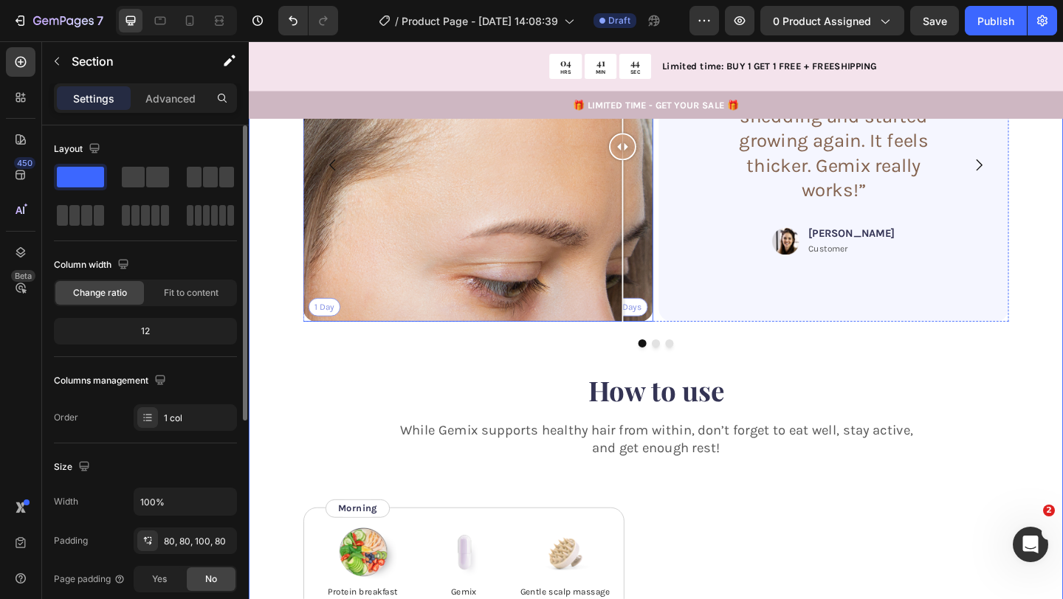
click at [655, 308] on div "1 Day 60 Days" at bounding box center [498, 155] width 381 height 381
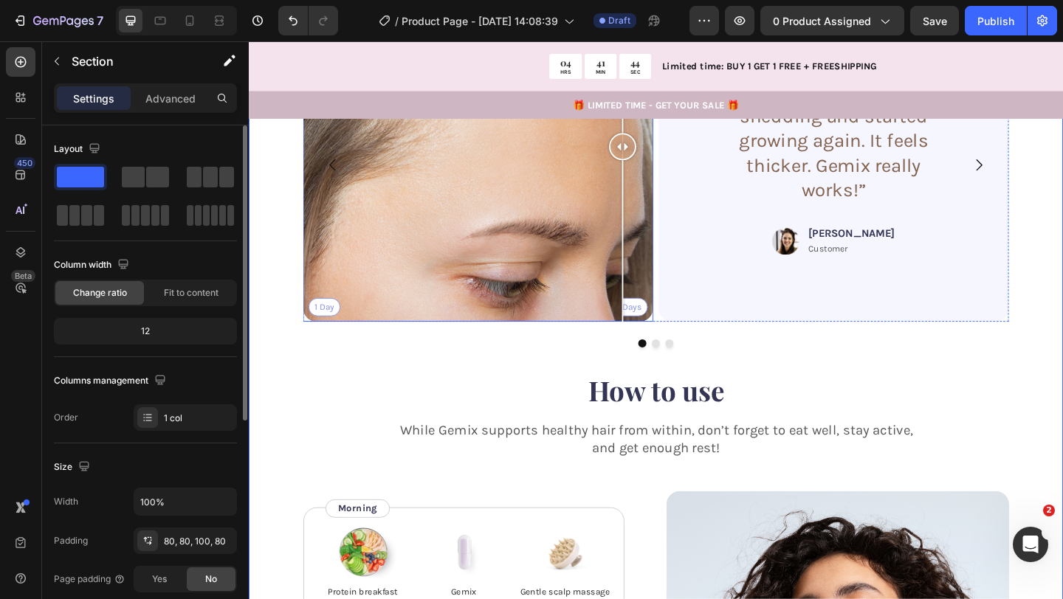
click at [672, 311] on div "1 Day 60 Days" at bounding box center [498, 155] width 381 height 381
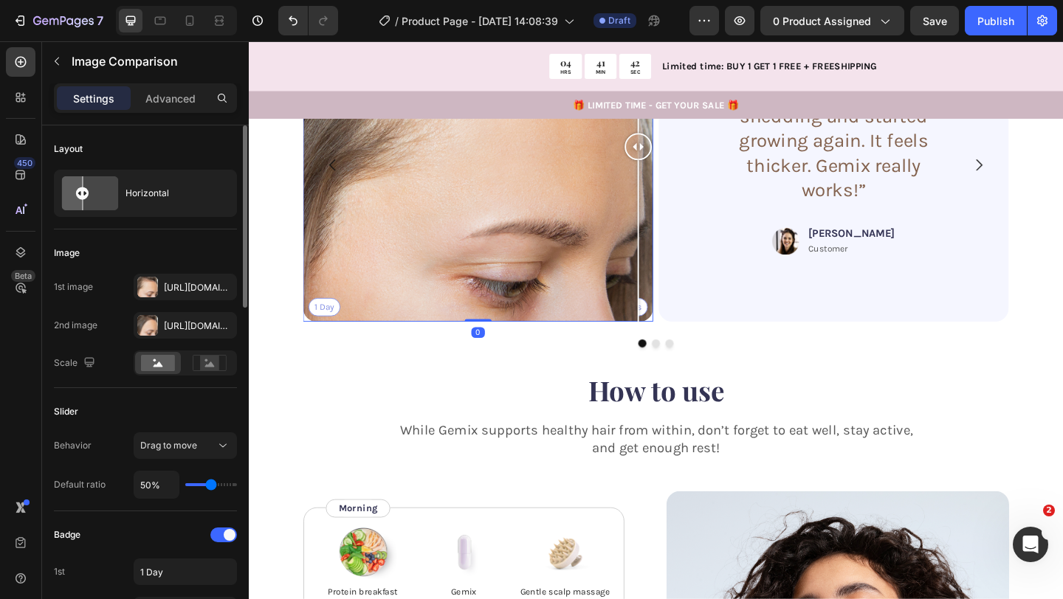
click at [324, 307] on div "1 Day 60 Days" at bounding box center [498, 155] width 381 height 381
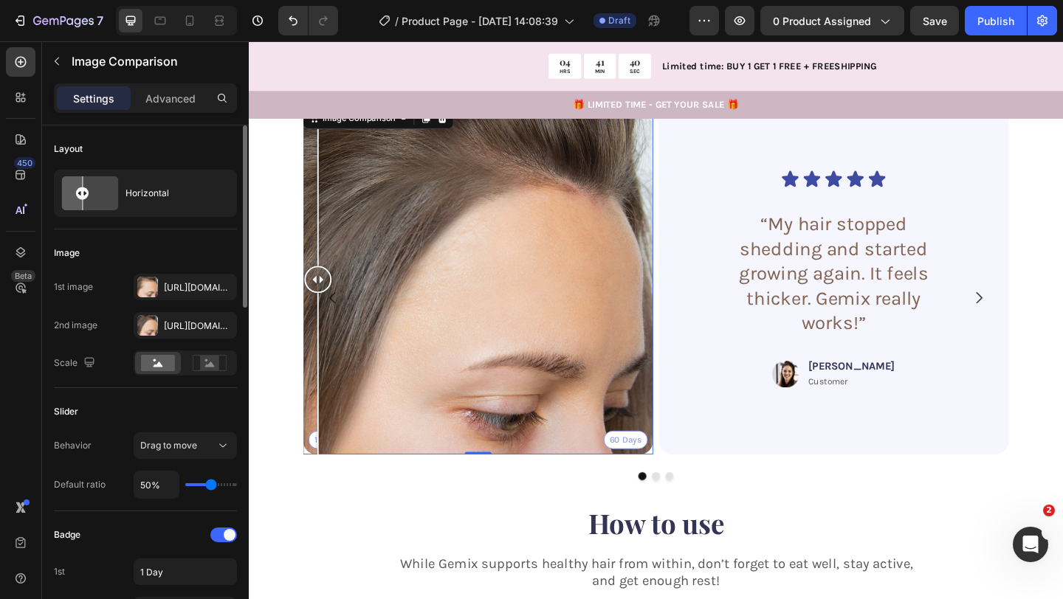
scroll to position [2339, 0]
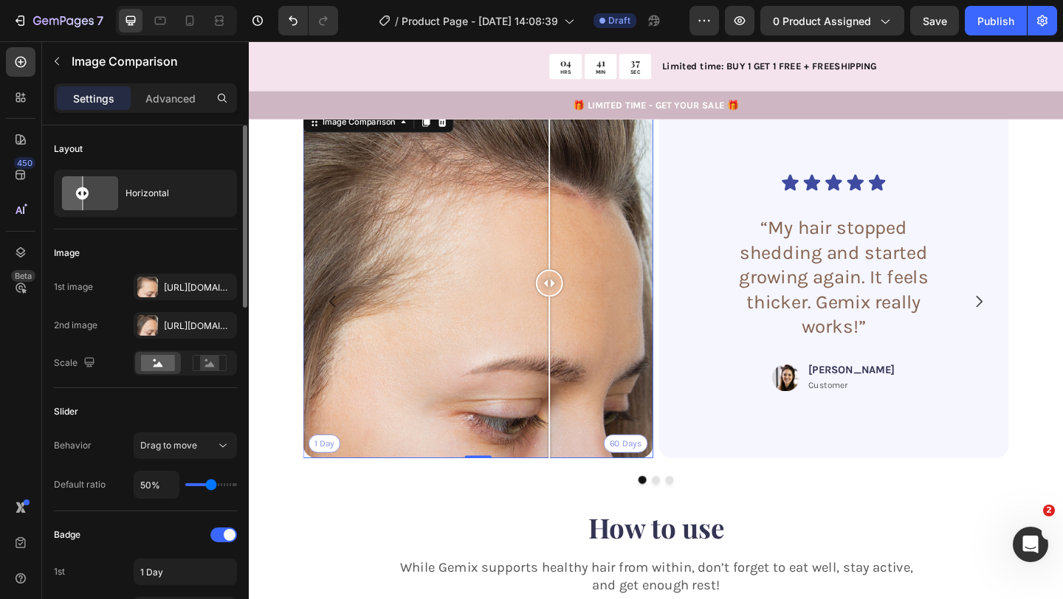
drag, startPoint x: 331, startPoint y: 278, endPoint x: 576, endPoint y: 261, distance: 245.6
click at [576, 261] on div at bounding box center [576, 304] width 30 height 381
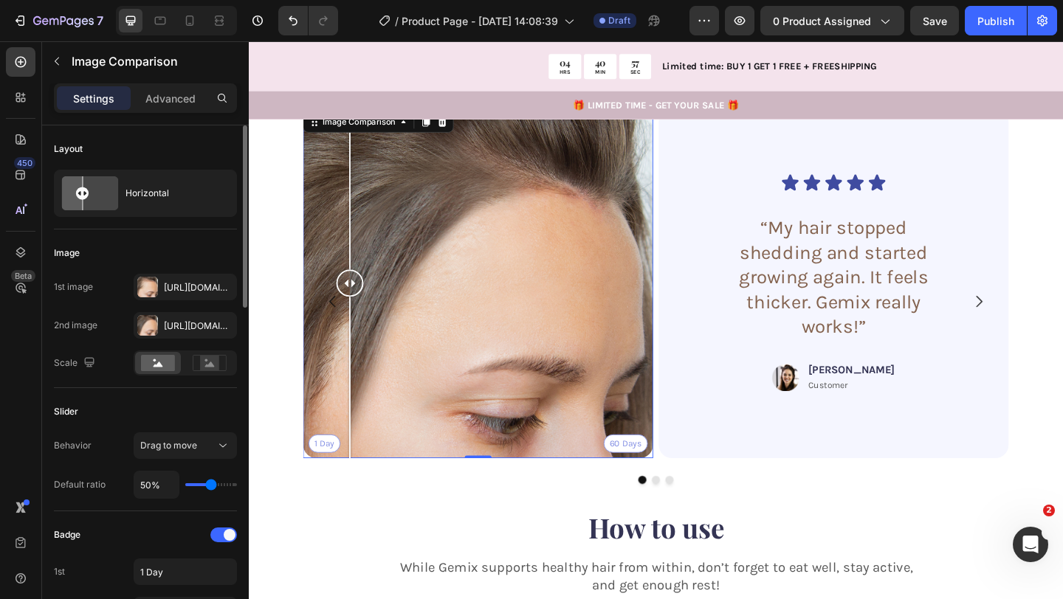
click at [359, 370] on div "1 Day 60 Days" at bounding box center [498, 304] width 381 height 381
click at [224, 289] on icon "button" at bounding box center [221, 287] width 12 height 12
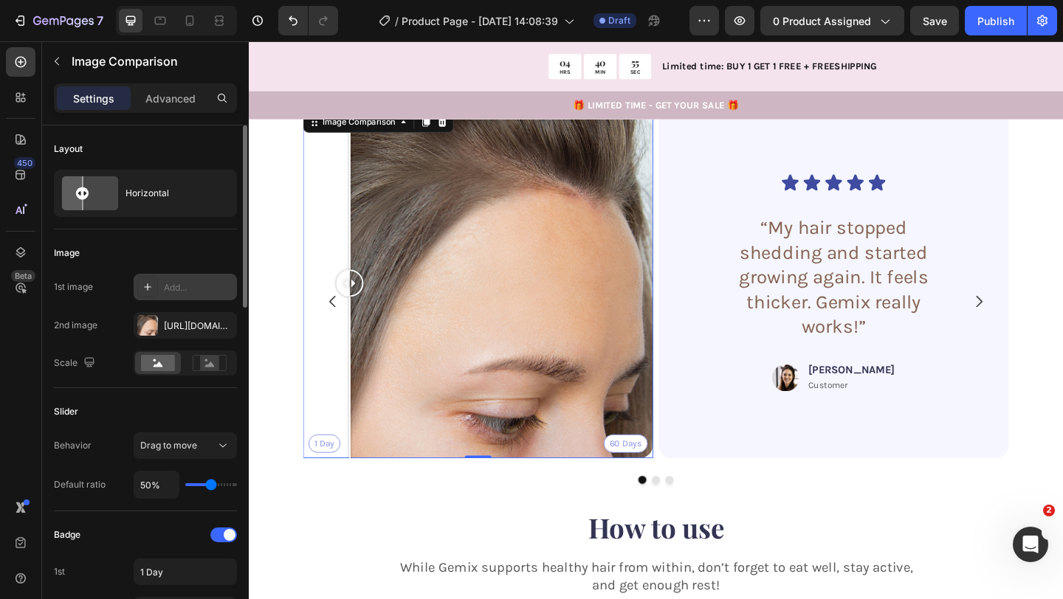
click at [172, 288] on div "Add..." at bounding box center [198, 287] width 69 height 13
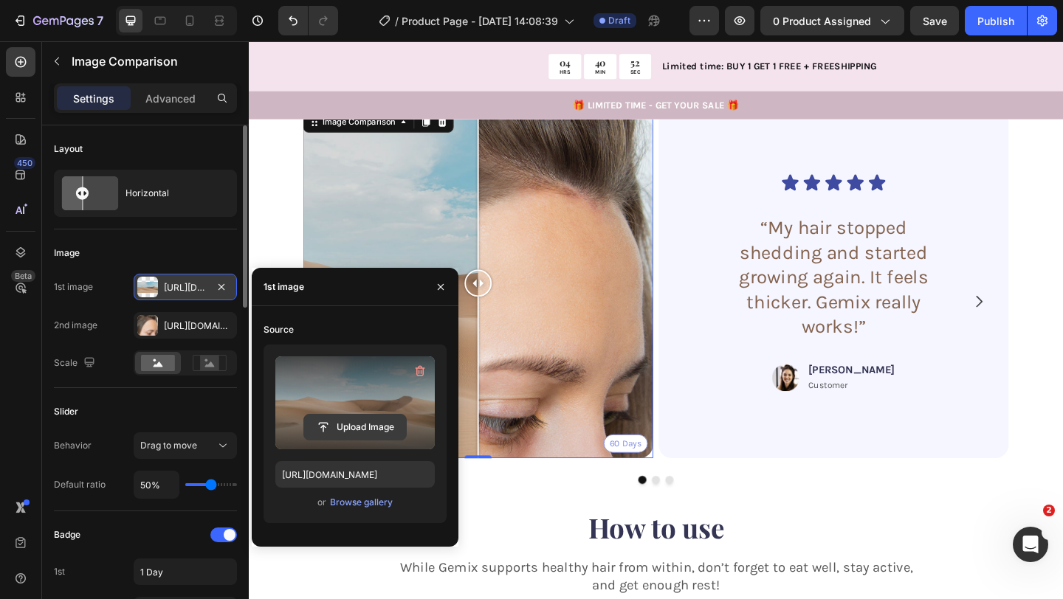
click at [364, 418] on input "file" at bounding box center [355, 427] width 102 height 25
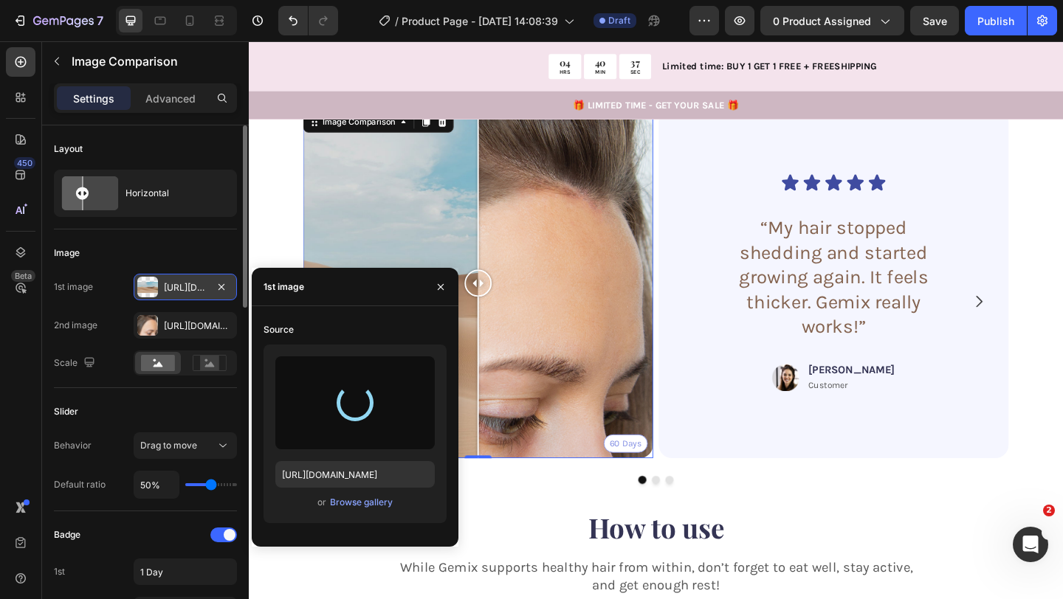
type input "https://cdn.shopify.com/s/files/1/0740/8484/3742/files/gempages_561631520297583…"
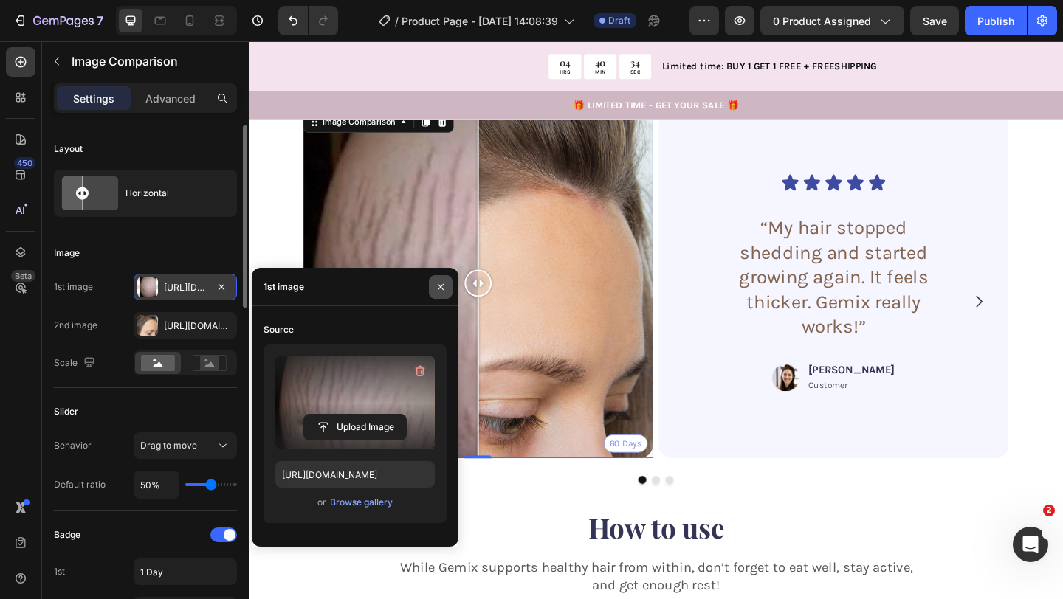
click at [435, 286] on icon "button" at bounding box center [441, 287] width 12 height 12
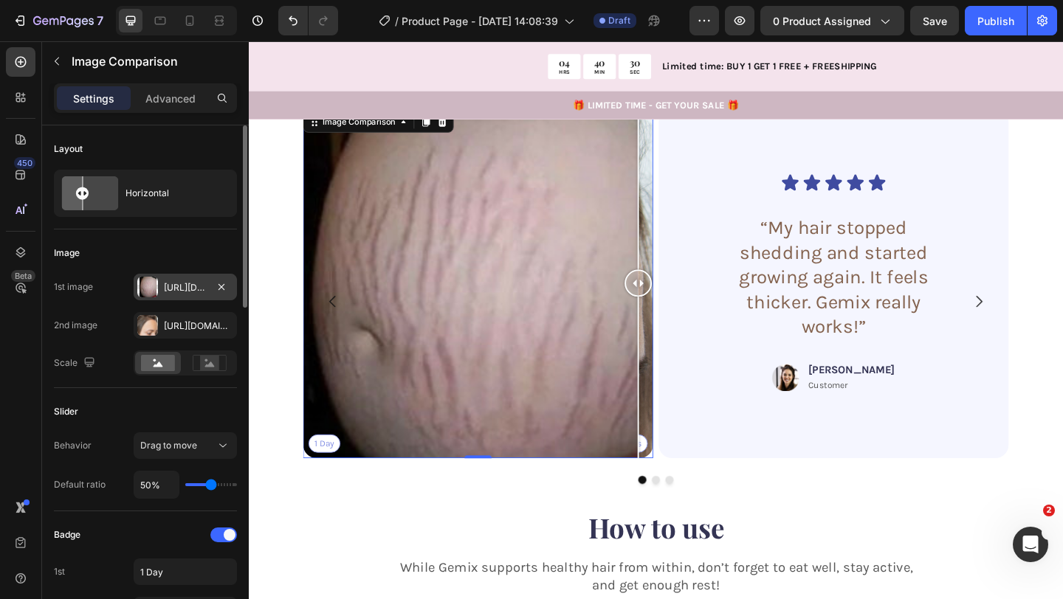
drag, startPoint x: 497, startPoint y: 277, endPoint x: 673, endPoint y: 318, distance: 181.0
click at [673, 318] on div at bounding box center [672, 304] width 30 height 381
click at [512, 269] on div "1 Day 60 Days" at bounding box center [498, 304] width 381 height 381
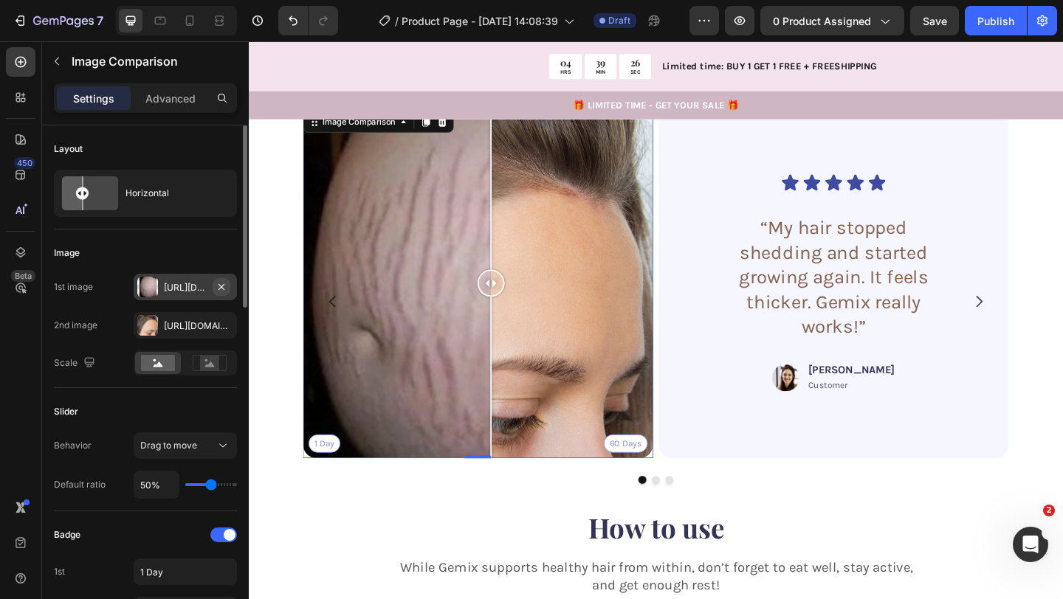
click at [217, 282] on icon "button" at bounding box center [221, 287] width 12 height 12
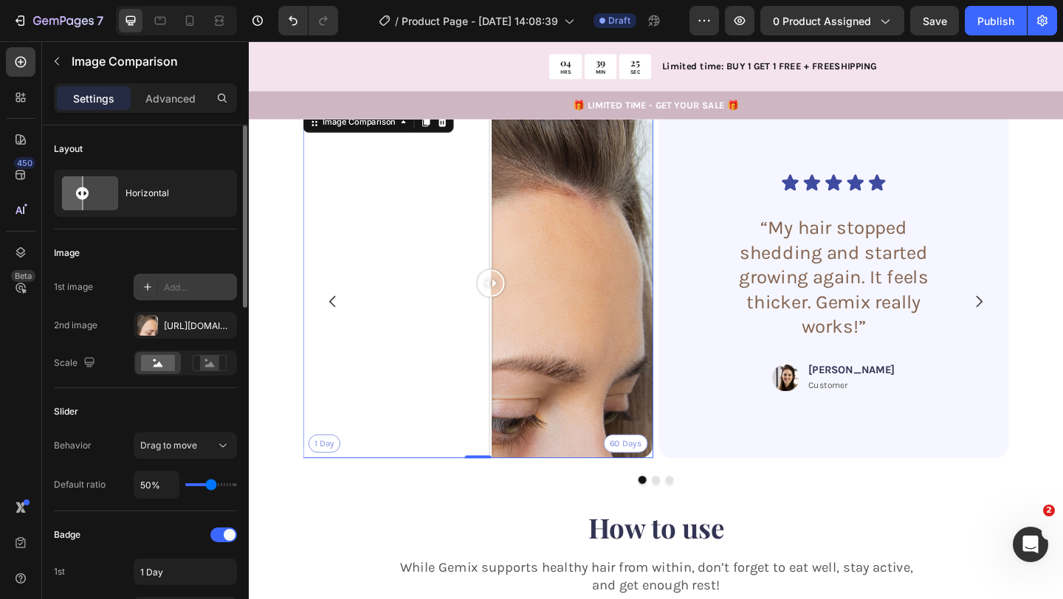
click at [180, 286] on div "Add..." at bounding box center [198, 287] width 69 height 13
type input "https://ucarecdn.com/06075225-af9e-460c-8e3c-6be63c0b773a/-/format/auto/"
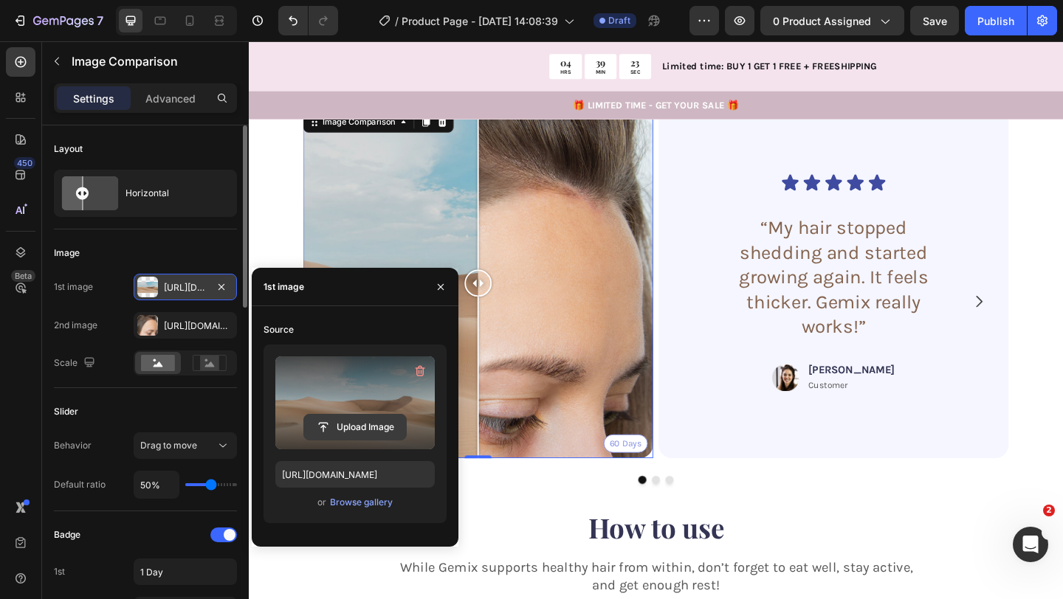
click at [384, 426] on input "file" at bounding box center [355, 427] width 102 height 25
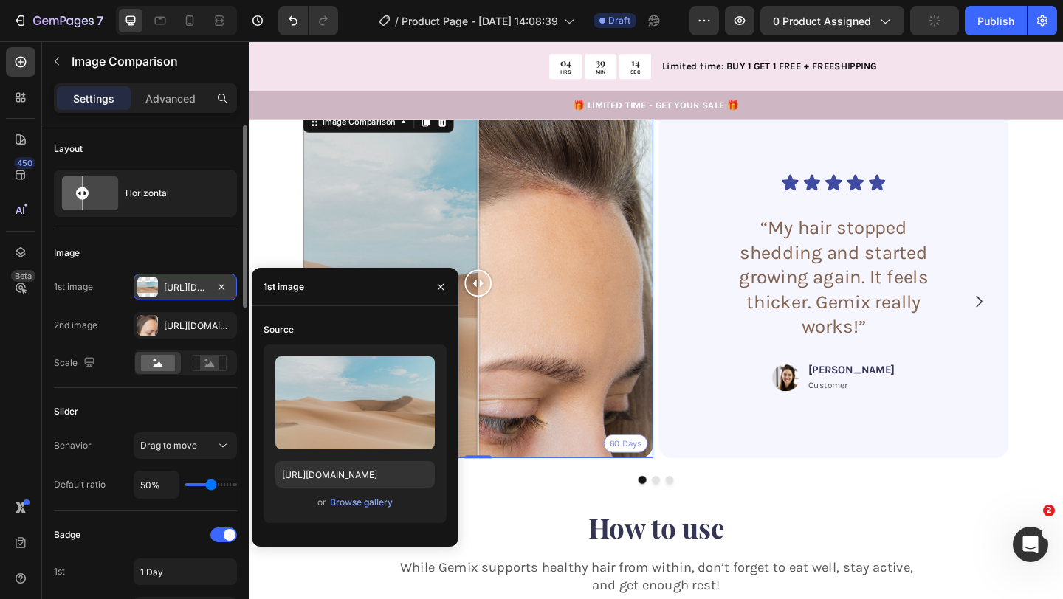
type input "C:\fakepath\s9.avif"
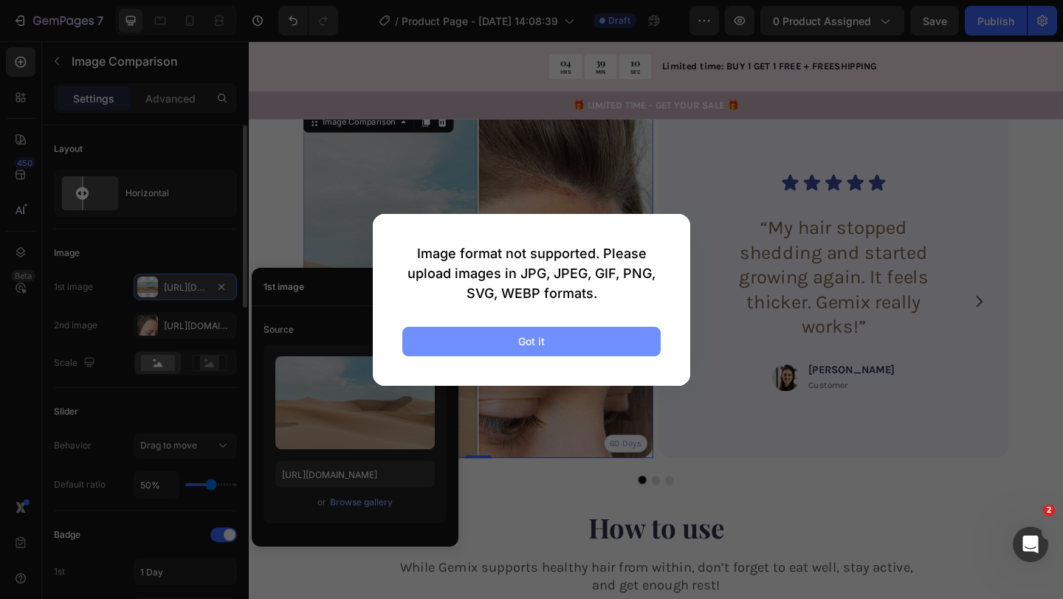
click at [542, 345] on div "Got it" at bounding box center [531, 341] width 27 height 15
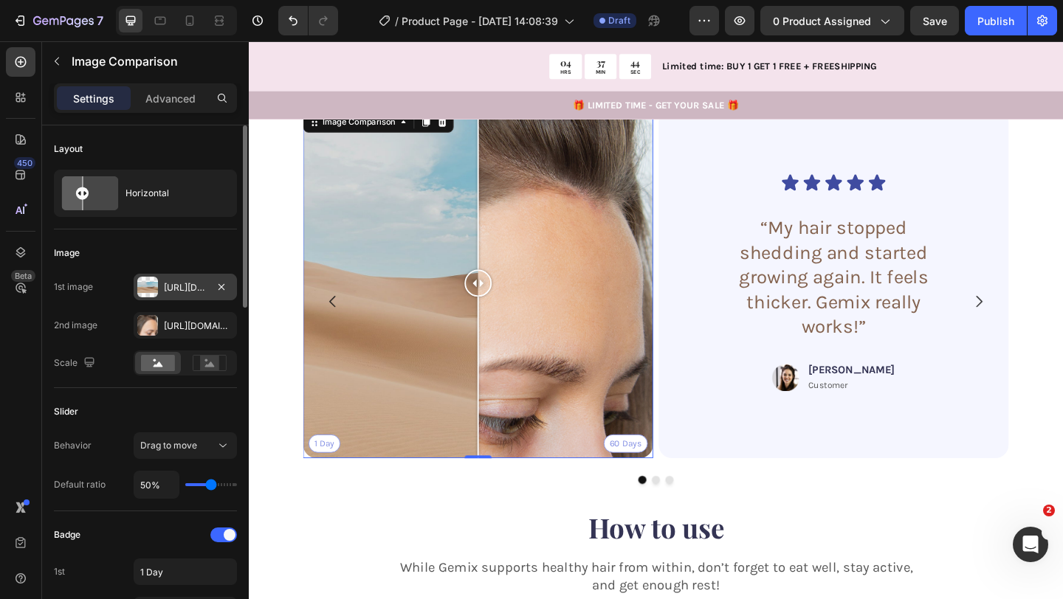
click at [188, 279] on div "Https://ucarecdn.Com/06075225-af9e-460c-8e3c-6be63c0b773a/-/format/auto/" at bounding box center [185, 287] width 103 height 27
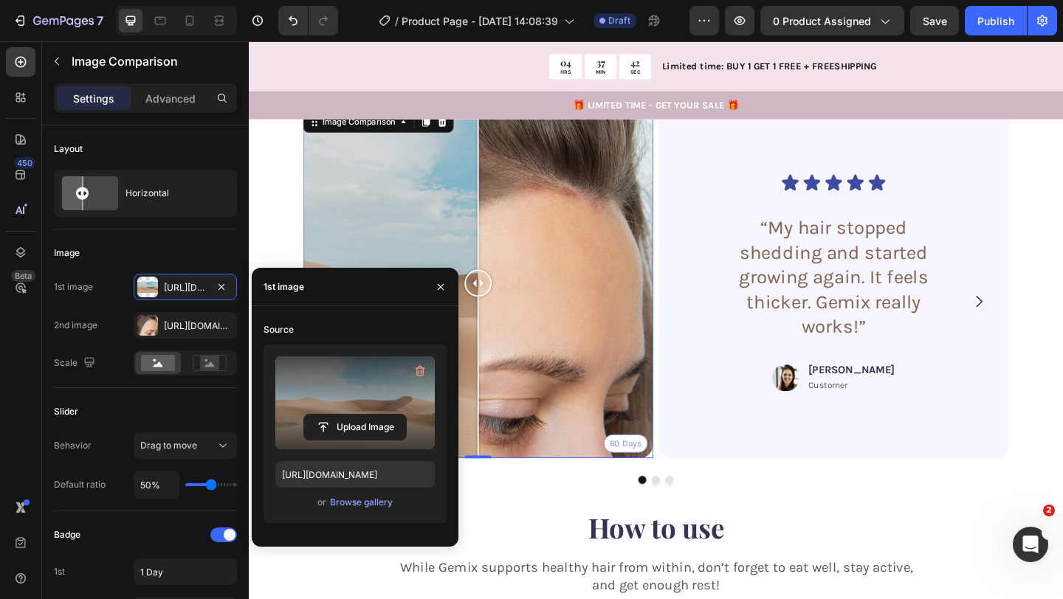
click at [365, 396] on label at bounding box center [354, 402] width 159 height 93
click at [365, 415] on input "file" at bounding box center [355, 427] width 102 height 25
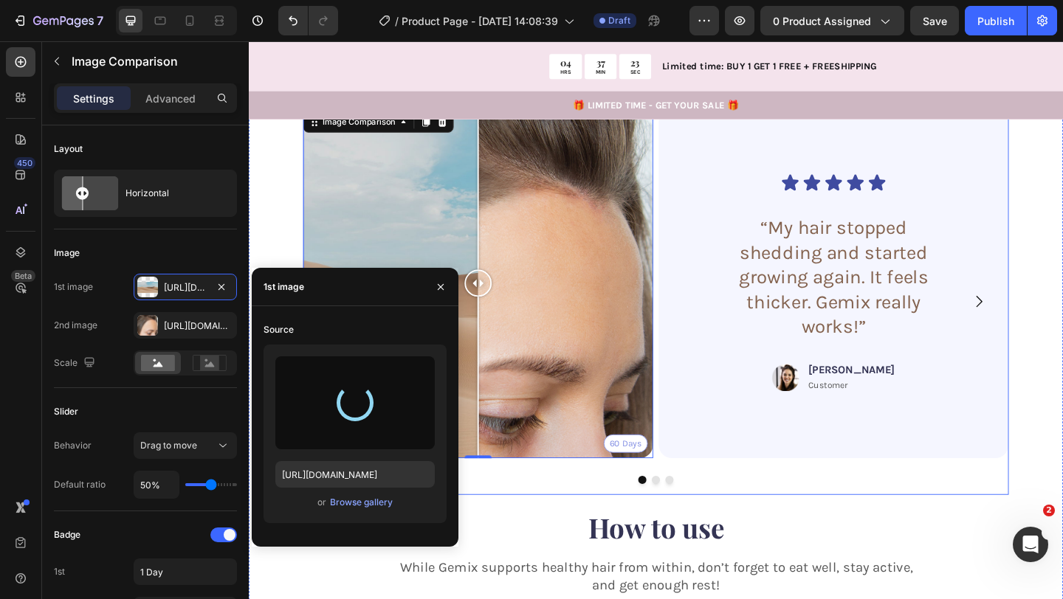
type input "https://cdn.shopify.com/s/files/1/0740/8484/3742/files/gempages_561631520297583…"
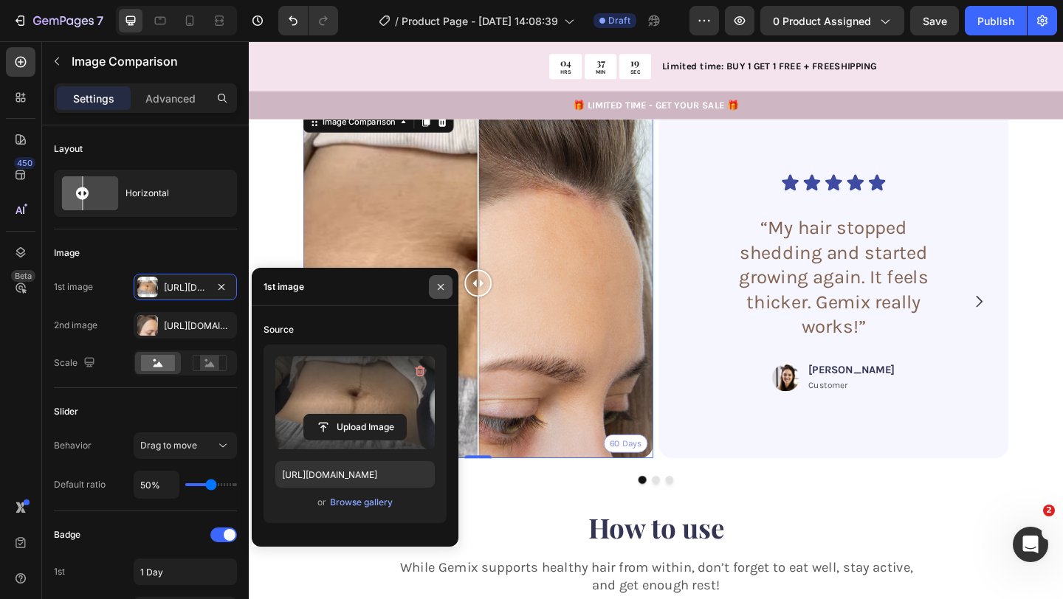
click at [445, 290] on icon "button" at bounding box center [441, 287] width 12 height 12
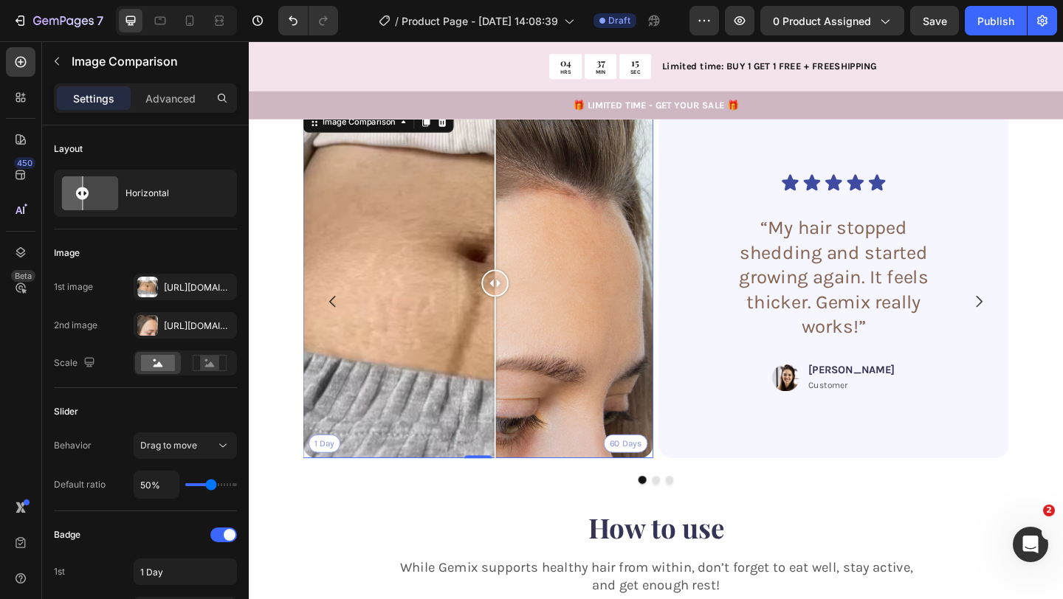
drag, startPoint x: 500, startPoint y: 290, endPoint x: 517, endPoint y: 349, distance: 61.2
click at [517, 349] on div at bounding box center [517, 304] width 30 height 381
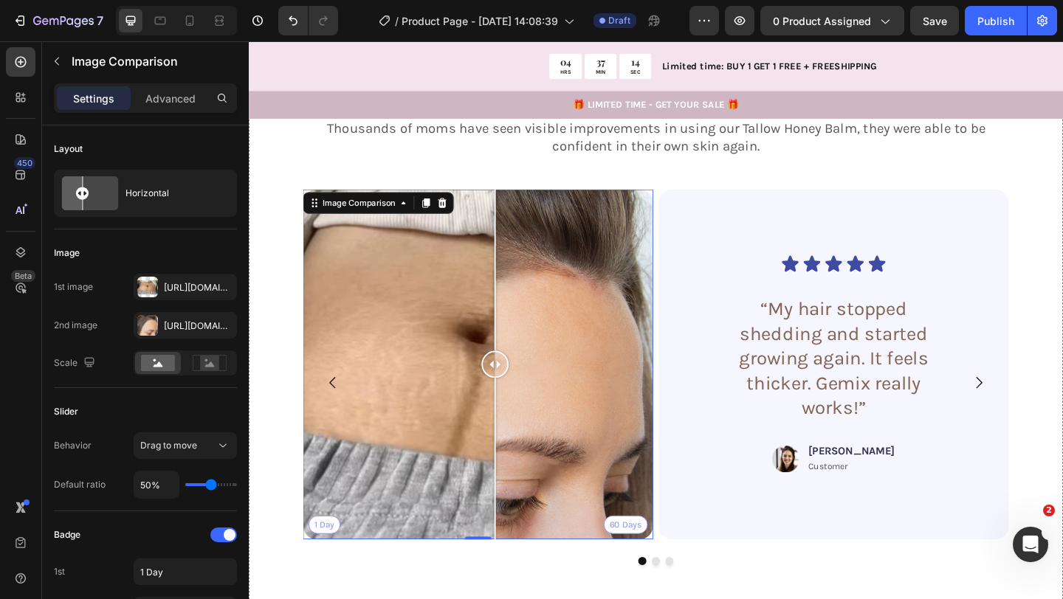
scroll to position [2229, 0]
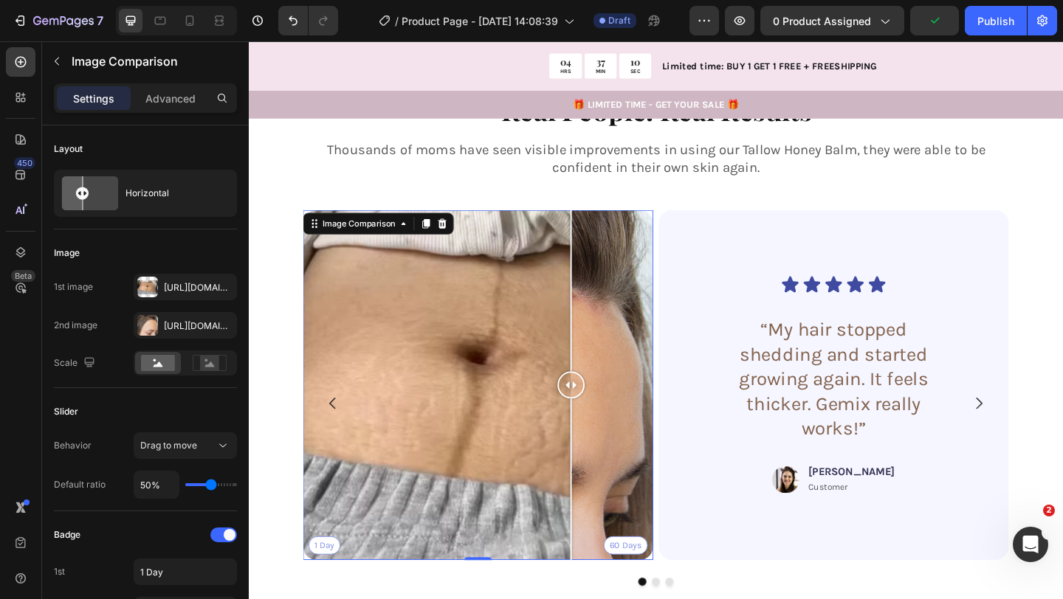
drag, startPoint x: 517, startPoint y: 400, endPoint x: 599, endPoint y: 444, distance: 93.8
click at [599, 444] on div at bounding box center [599, 415] width 30 height 381
click at [646, 368] on div "1 Day 60 Days" at bounding box center [498, 415] width 381 height 381
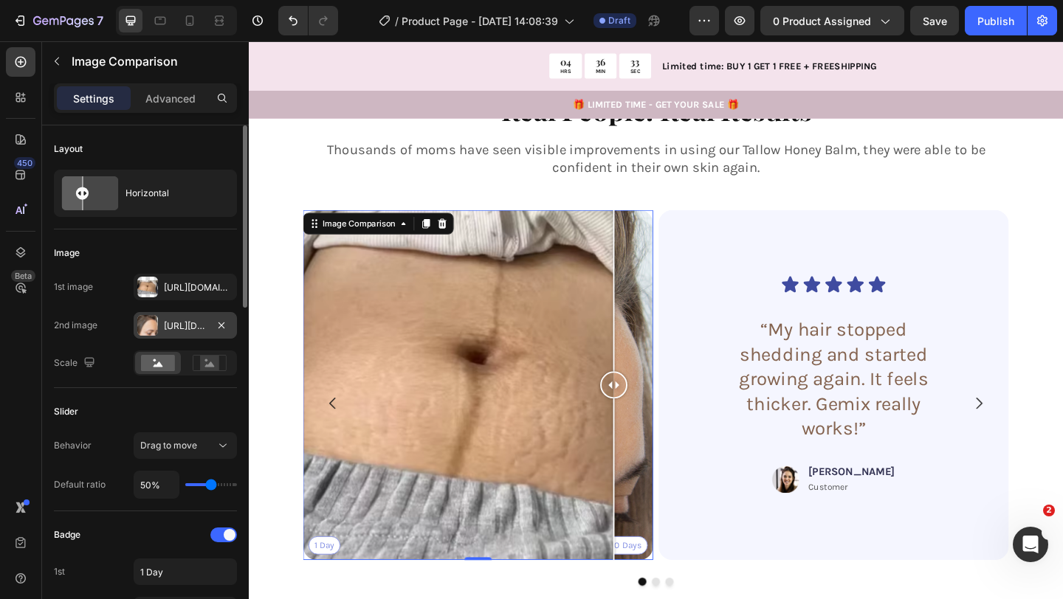
click at [189, 327] on div "Https://cdn.Shopify.Com/s/files/1/0740/8484/3742/files/gempages_561631520297583…" at bounding box center [185, 326] width 43 height 13
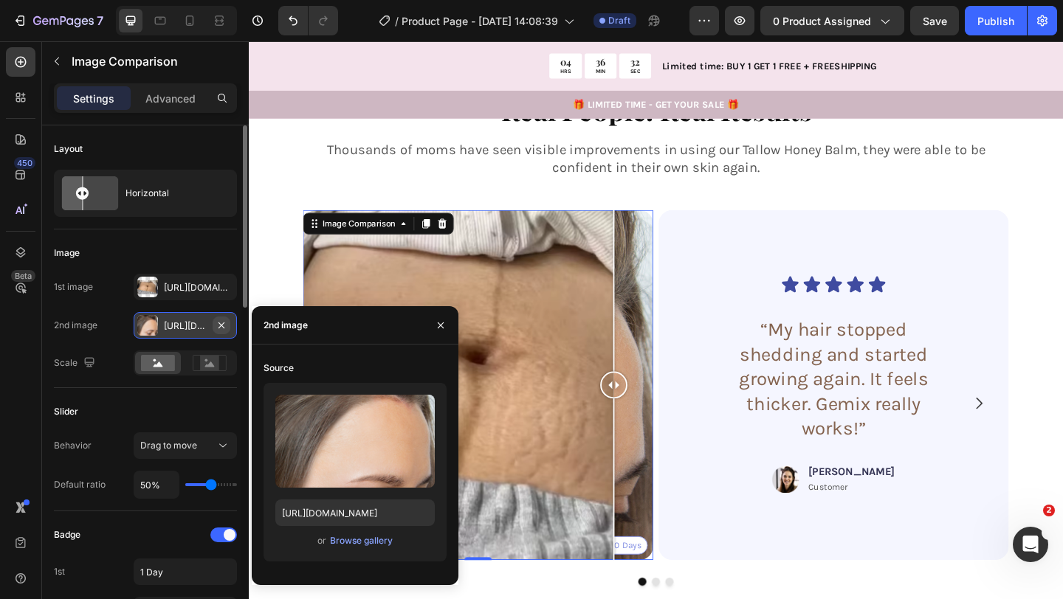
click at [226, 327] on icon "button" at bounding box center [221, 326] width 12 height 12
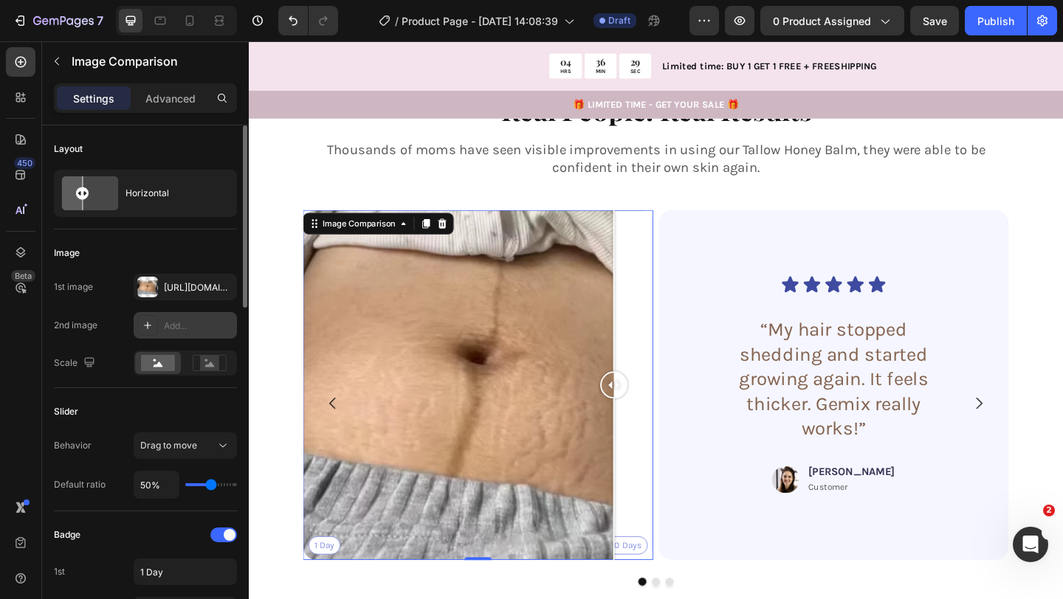
click at [325, 566] on div "1 Day 60 Days" at bounding box center [498, 415] width 381 height 381
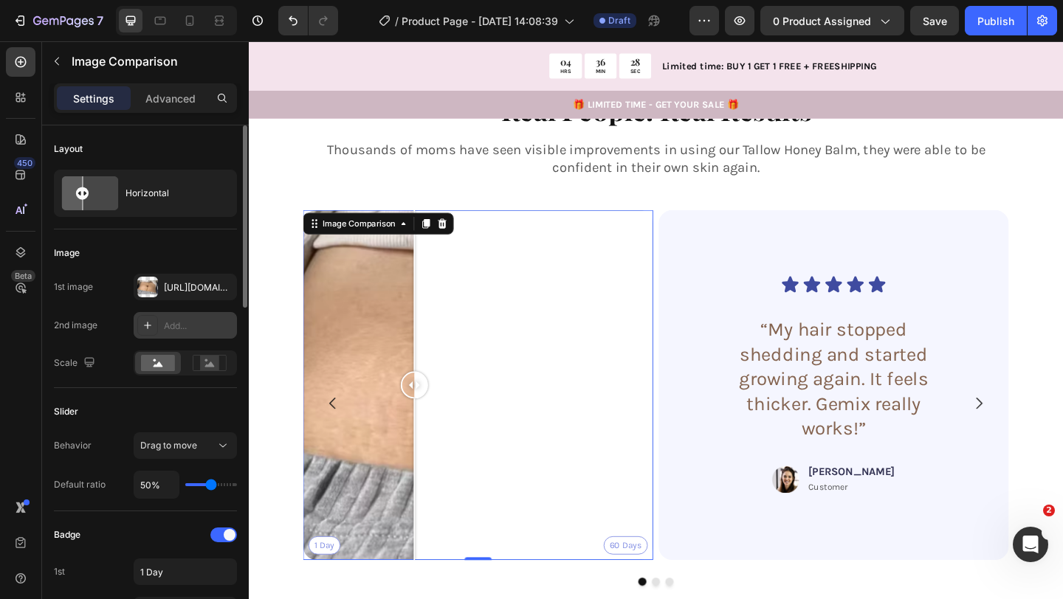
click at [429, 455] on div "1 Day 60 Days" at bounding box center [498, 415] width 381 height 381
click at [205, 325] on div "Add..." at bounding box center [198, 326] width 69 height 13
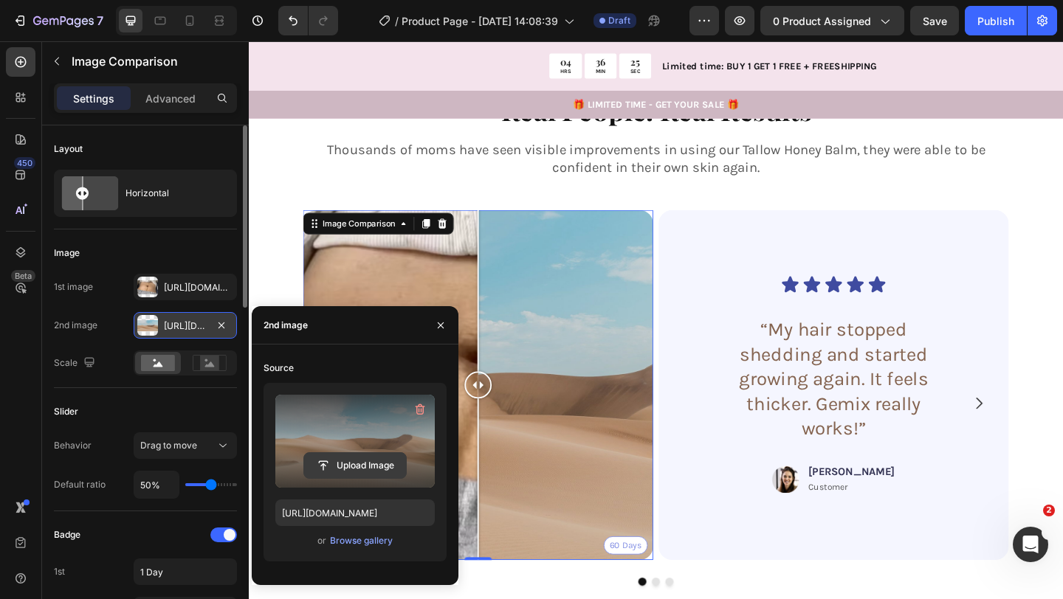
click at [358, 458] on input "file" at bounding box center [355, 465] width 102 height 25
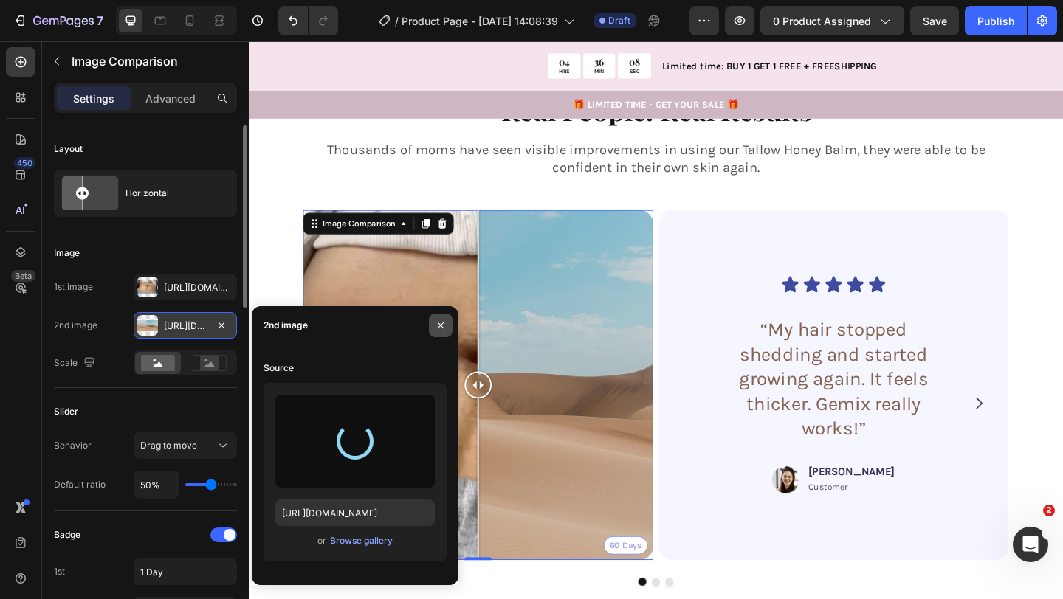
type input "https://cdn.shopify.com/s/files/1/0740/8484/3742/files/gempages_561631520297583…"
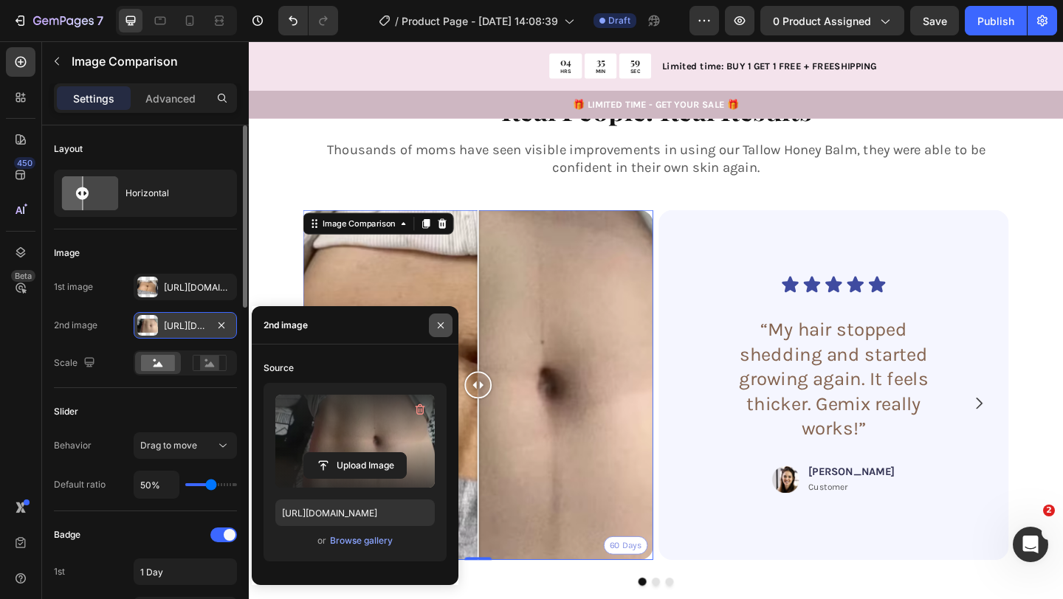
click at [441, 328] on icon "button" at bounding box center [441, 326] width 12 height 12
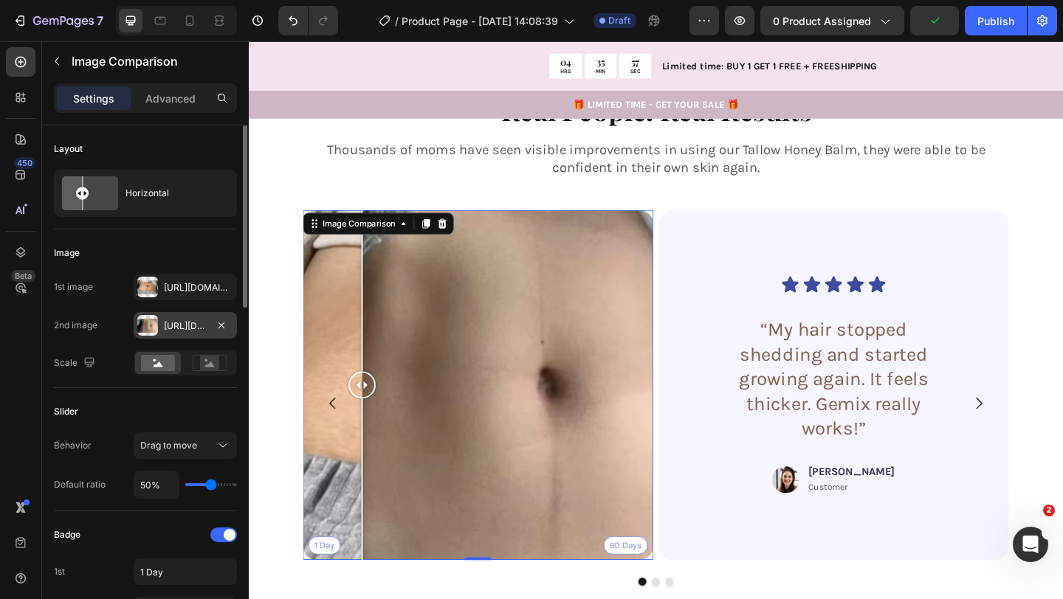
drag, startPoint x: 496, startPoint y: 391, endPoint x: 373, endPoint y: 425, distance: 127.1
click at [373, 425] on div at bounding box center [372, 415] width 30 height 381
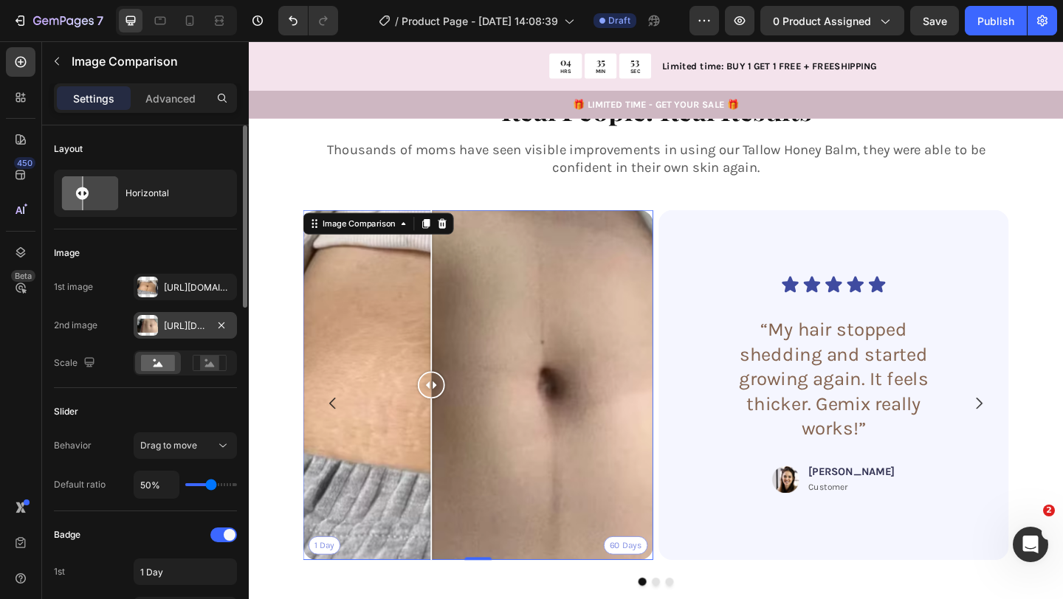
drag, startPoint x: 371, startPoint y: 400, endPoint x: 447, endPoint y: 428, distance: 81.0
click at [447, 428] on div at bounding box center [447, 415] width 30 height 381
click at [882, 418] on p "“My hair stopped shedding and started growing again. It feels thicker. Gemix re…" at bounding box center [885, 409] width 236 height 134
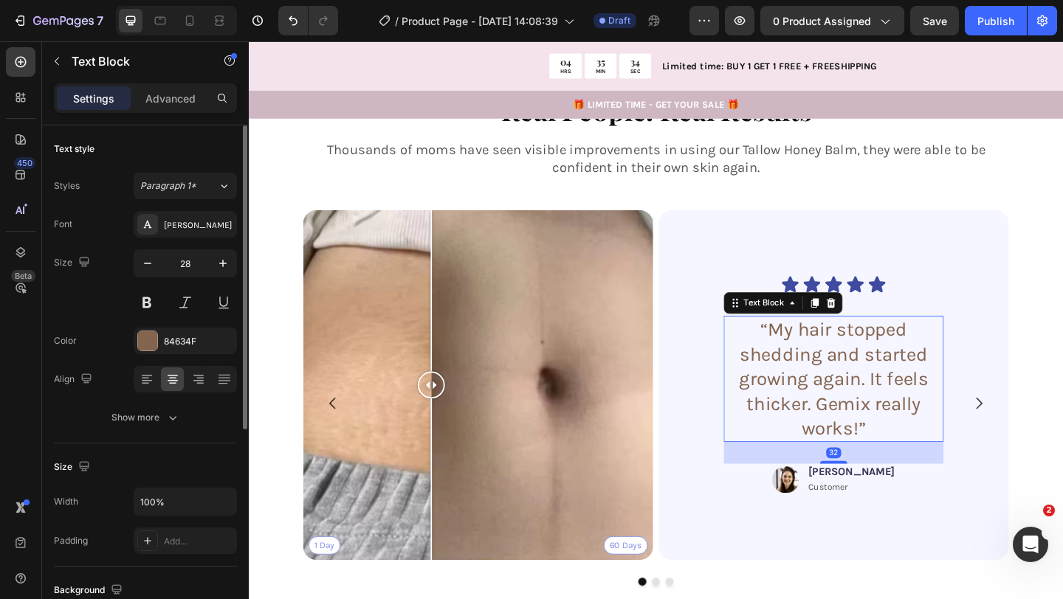
click at [915, 453] on div "“My hair stopped shedding and started growing again. It feels thicker. Gemix re…" at bounding box center [884, 408] width 239 height 137
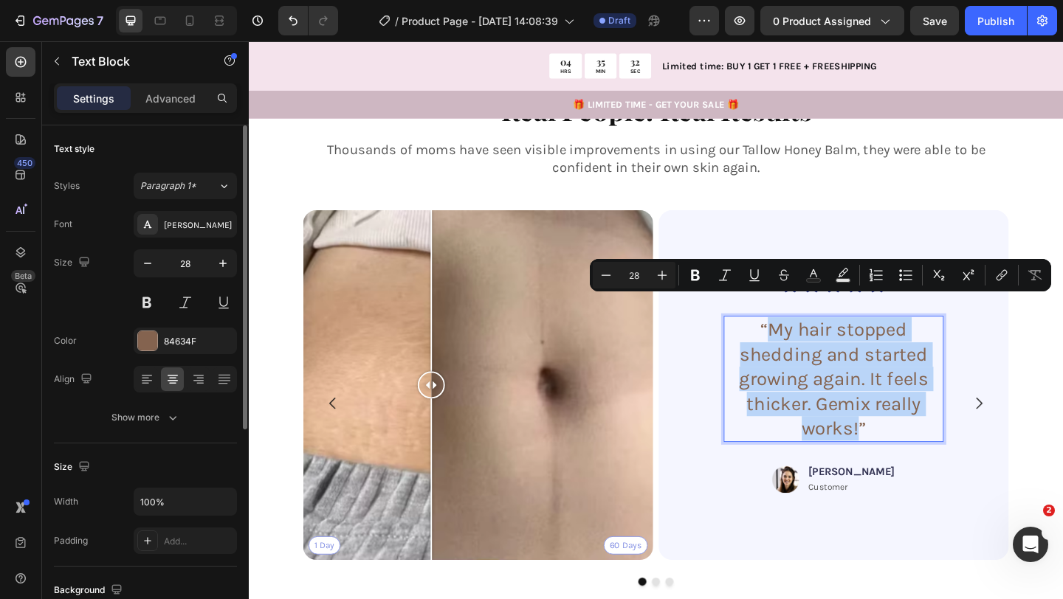
drag, startPoint x: 909, startPoint y: 435, endPoint x: 812, endPoint y: 335, distance: 139.9
click at [810, 342] on p "“My hair stopped shedding and started growing again. It feels thicker. Gemix re…" at bounding box center [885, 409] width 236 height 134
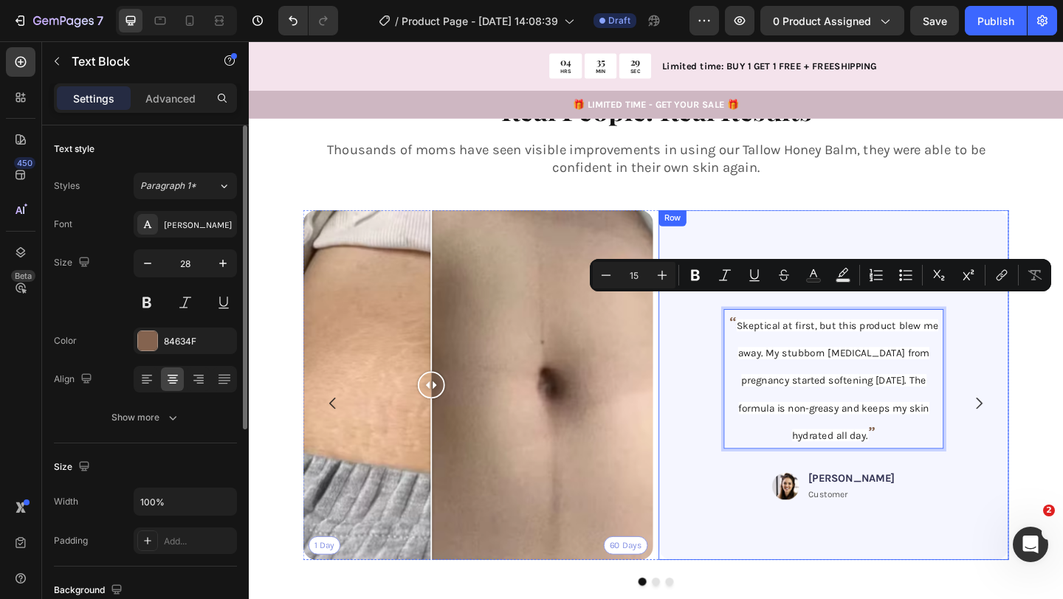
scroll to position [2221, 0]
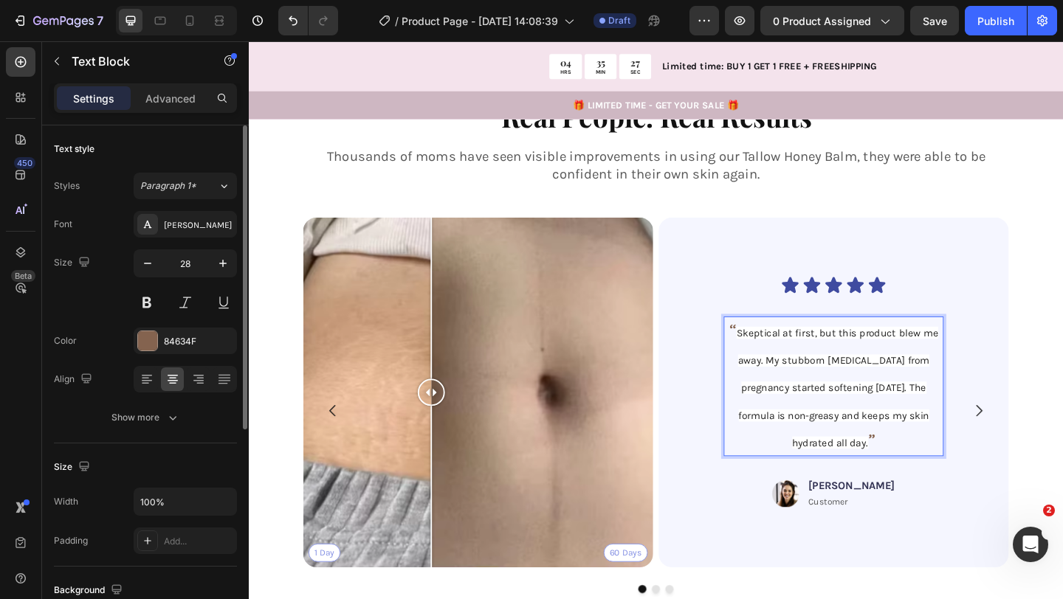
click at [922, 455] on p "“ Skeptical at first, but this product blew me away. My stubborn stretch marks …" at bounding box center [885, 416] width 236 height 149
click at [918, 456] on span "Skeptical at first, but this product blew me away. My stubborn [MEDICAL_DATA] f…" at bounding box center [888, 417] width 219 height 133
click at [783, 480] on div "Icon Icon Icon Icon Icon Icon List “ Skeptical at first, but this product blew …" at bounding box center [885, 423] width 310 height 334
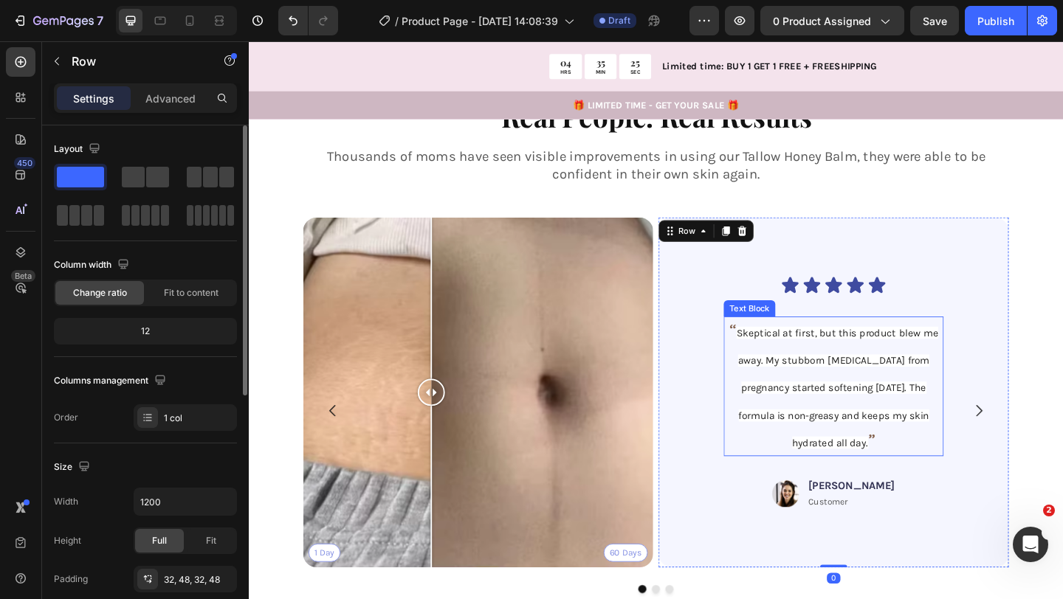
click at [925, 449] on p "“ Skeptical at first, but this product blew me away. My stubborn stretch marks …" at bounding box center [885, 416] width 236 height 149
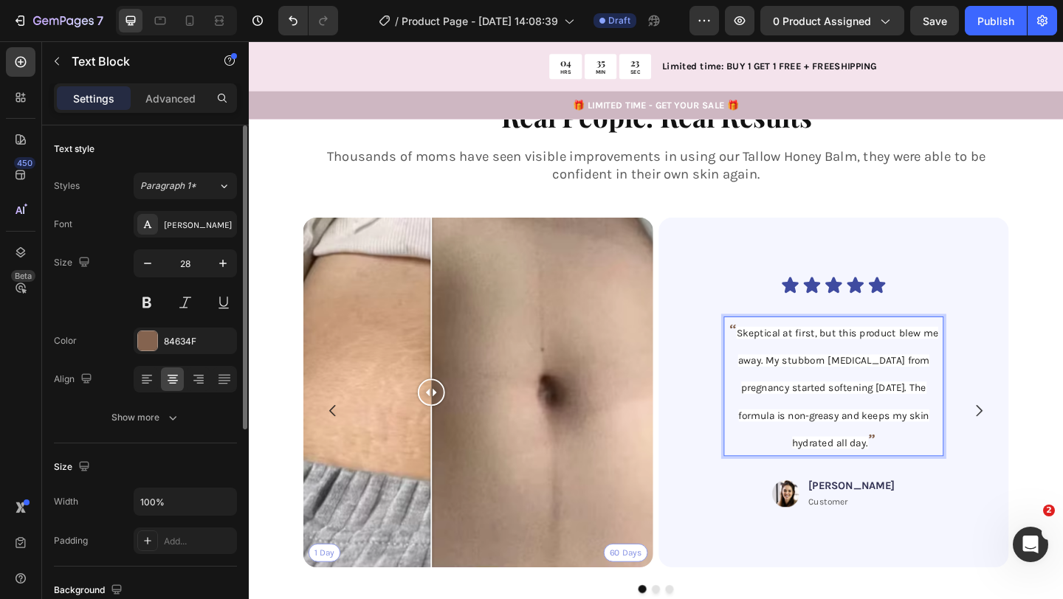
click at [929, 449] on p "“ Skeptical at first, but this product blew me away. My stubborn stretch marks …" at bounding box center [885, 416] width 236 height 149
click at [218, 339] on icon "button" at bounding box center [221, 341] width 12 height 12
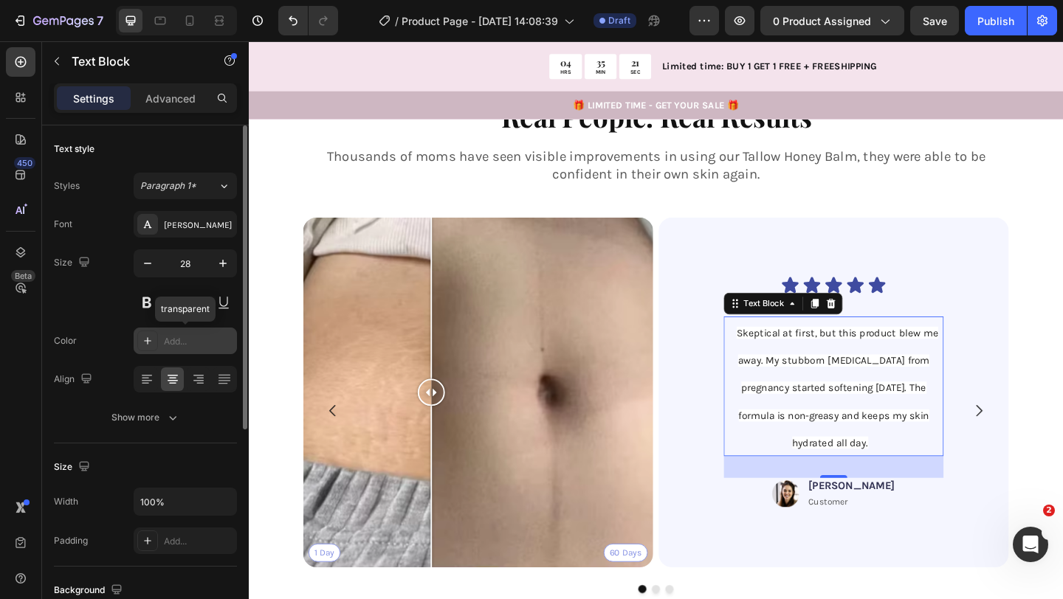
click at [204, 339] on div "Add..." at bounding box center [198, 341] width 69 height 13
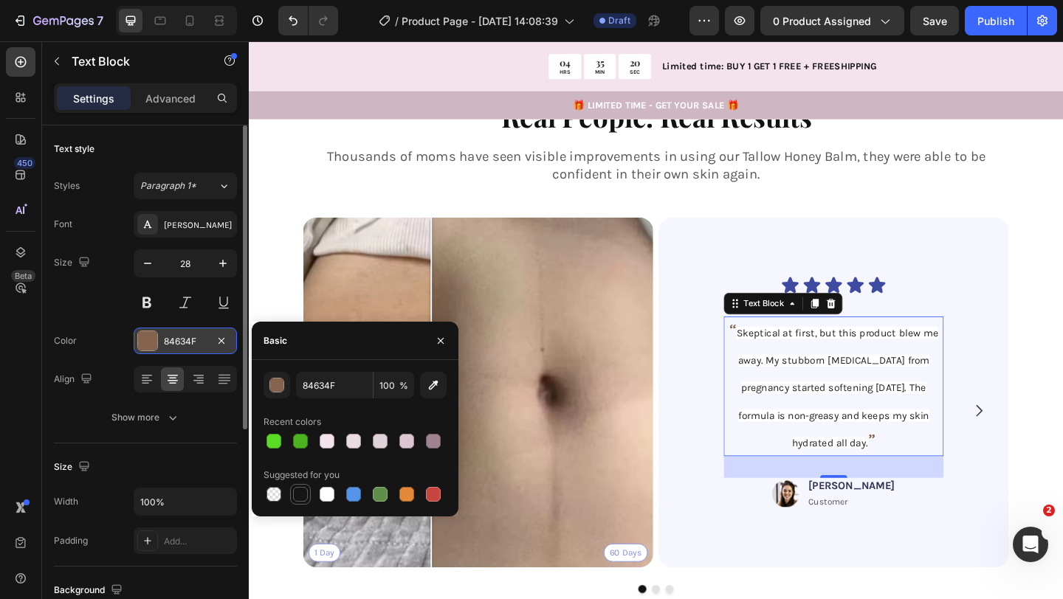
click at [299, 498] on div at bounding box center [300, 494] width 15 height 15
type input "151515"
click at [763, 516] on div "Image Jessica Text Block Customer Text Block Row" at bounding box center [885, 533] width 310 height 34
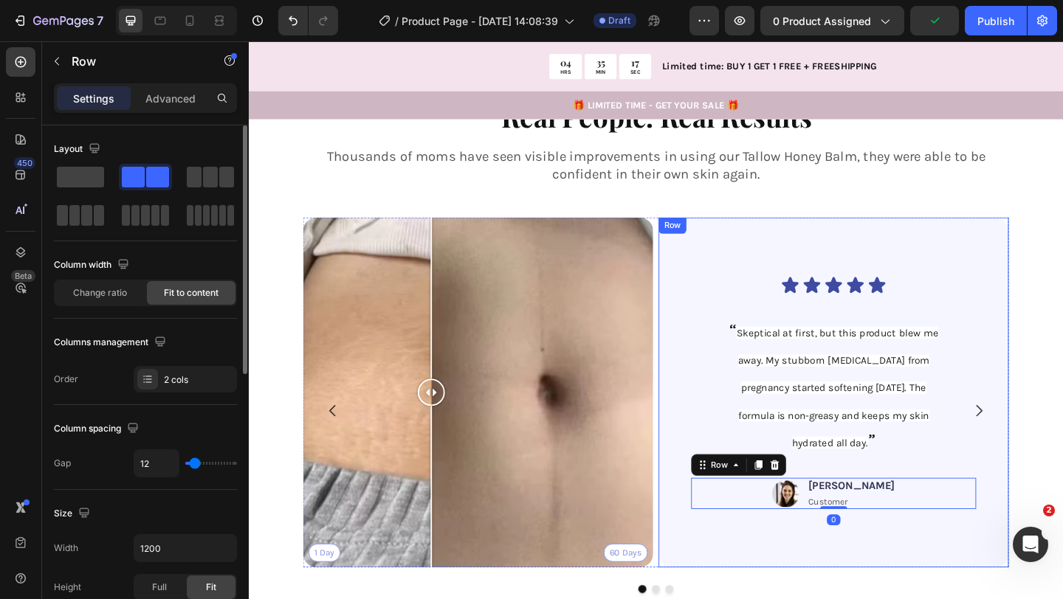
click at [714, 435] on div "Icon Icon Icon Icon Icon Icon List “ Skeptical at first, but this product blew …" at bounding box center [884, 422] width 381 height 381
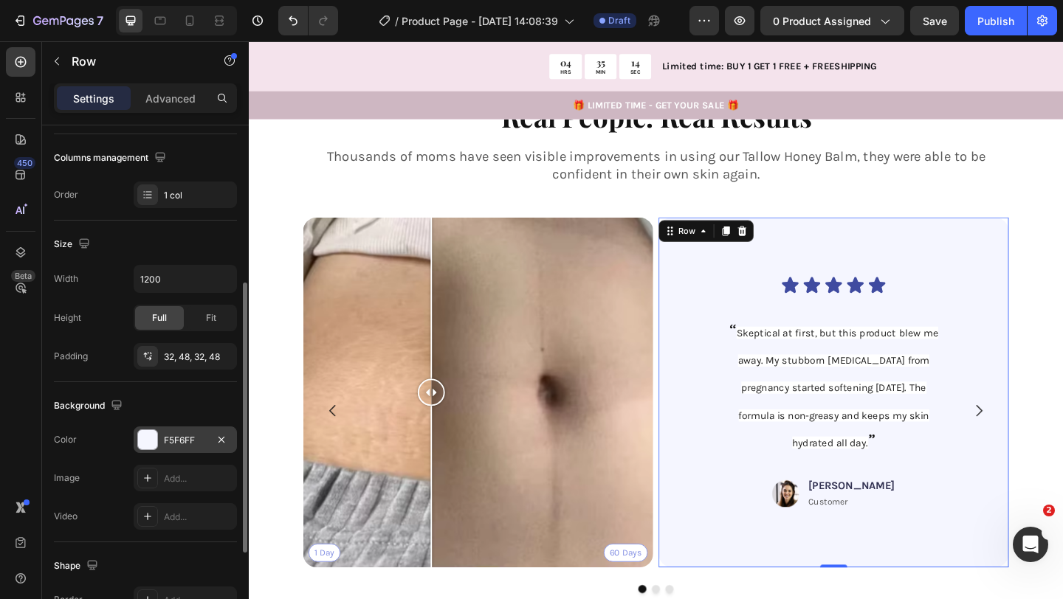
scroll to position [255, 0]
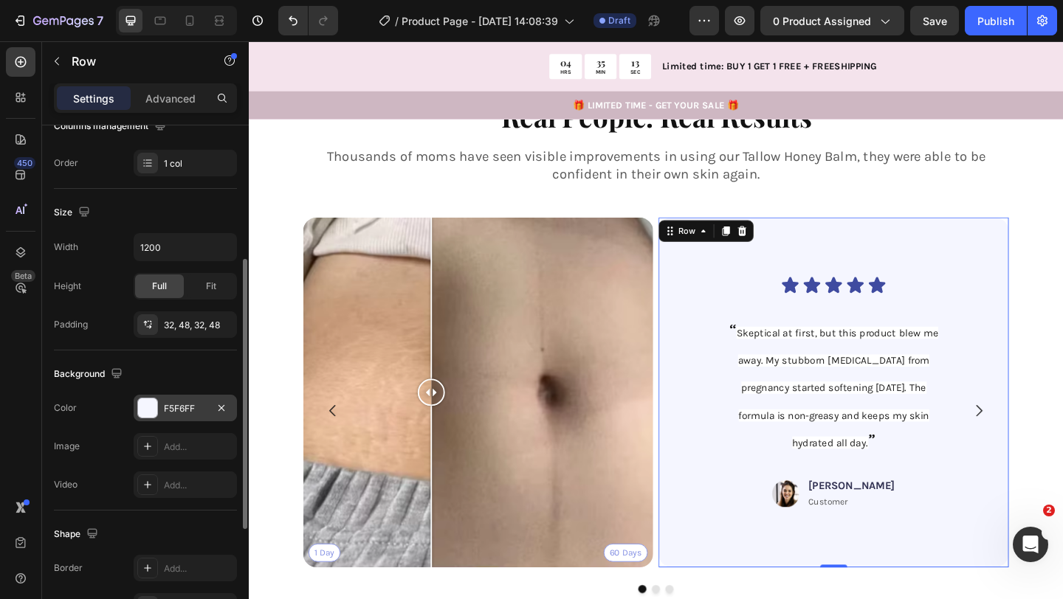
click at [163, 413] on div "F5F6FF" at bounding box center [185, 408] width 103 height 27
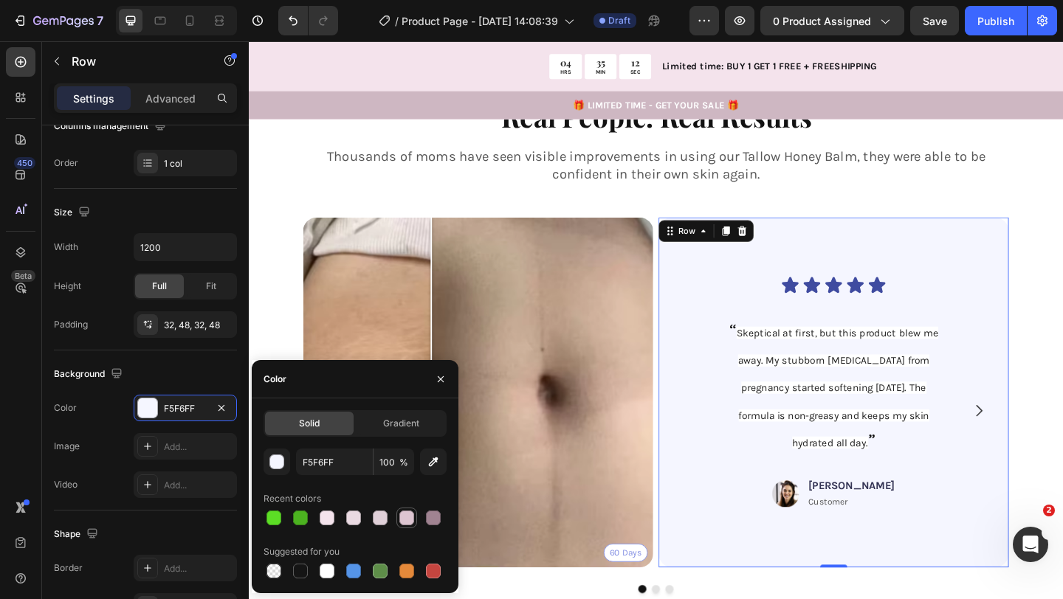
click at [405, 522] on div at bounding box center [406, 518] width 15 height 15
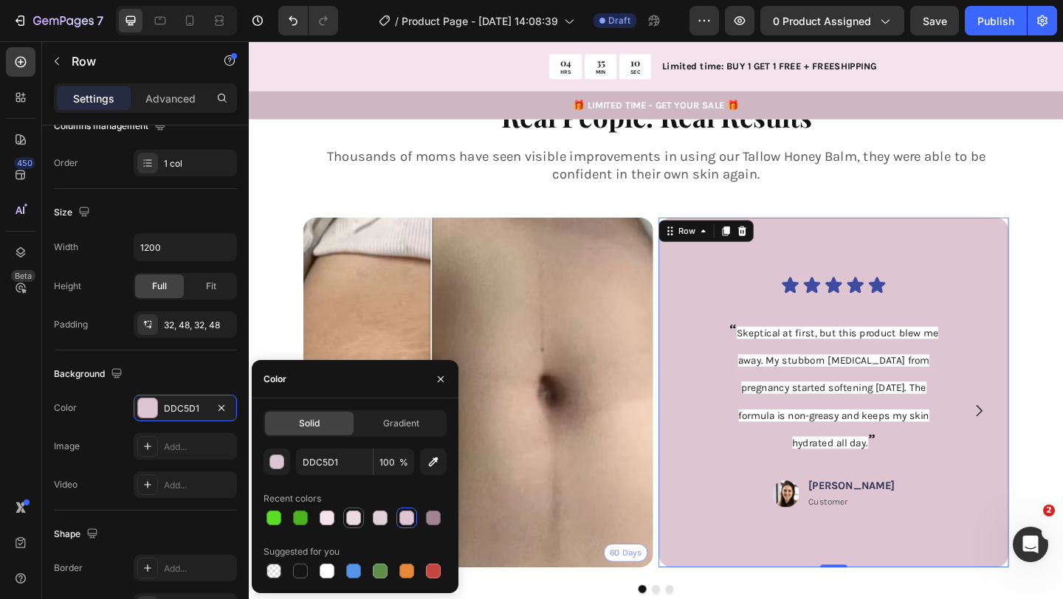
click at [356, 519] on div at bounding box center [353, 518] width 15 height 15
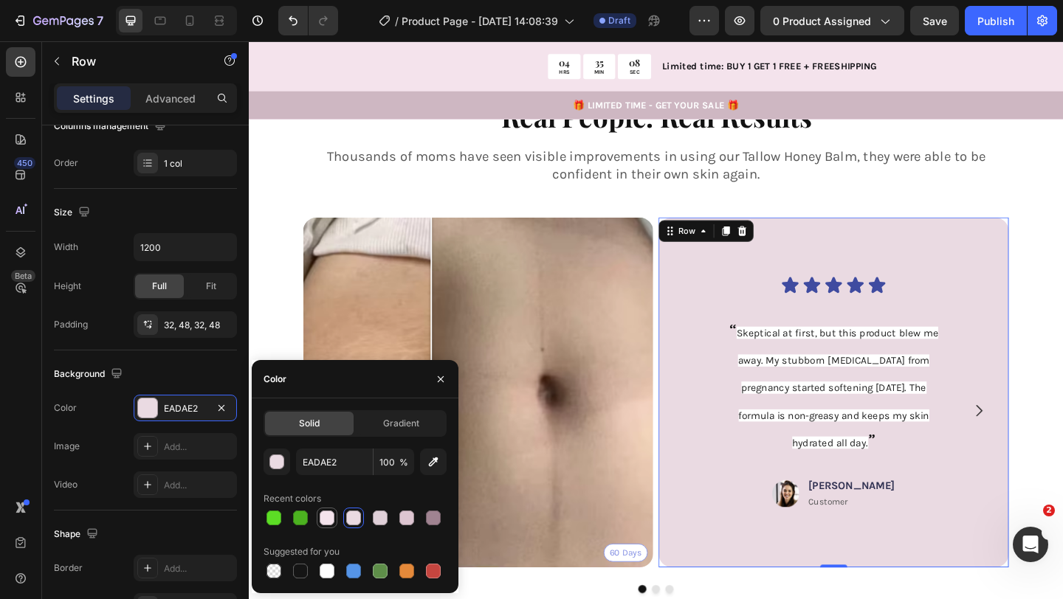
click at [332, 517] on div at bounding box center [327, 518] width 15 height 15
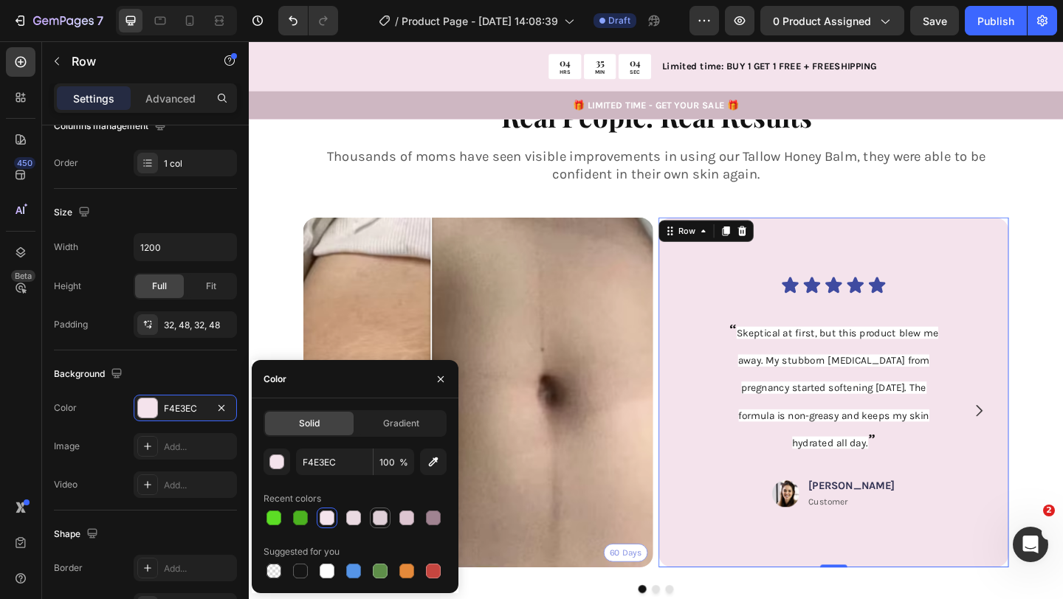
click at [383, 522] on div at bounding box center [380, 518] width 15 height 15
type input "E0D0D8"
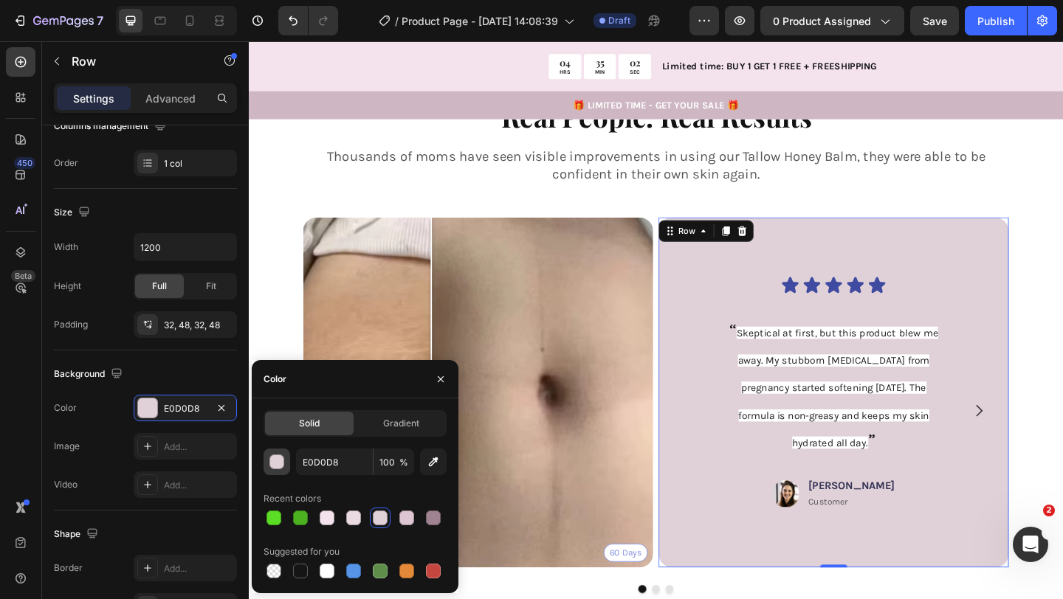
click at [280, 460] on div "button" at bounding box center [277, 462] width 15 height 15
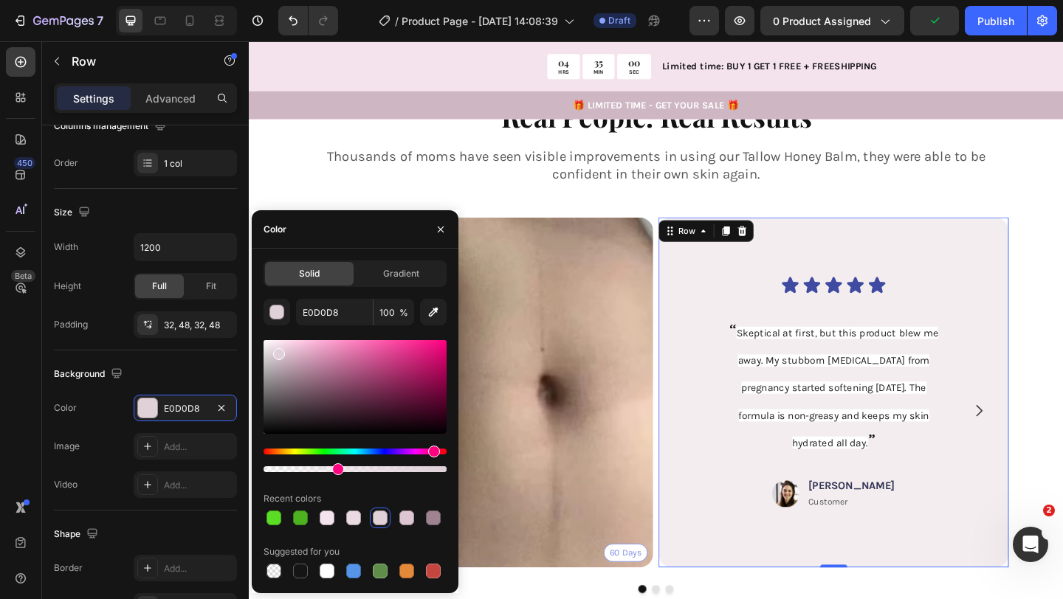
click at [334, 469] on div at bounding box center [354, 469] width 183 height 6
type input "39"
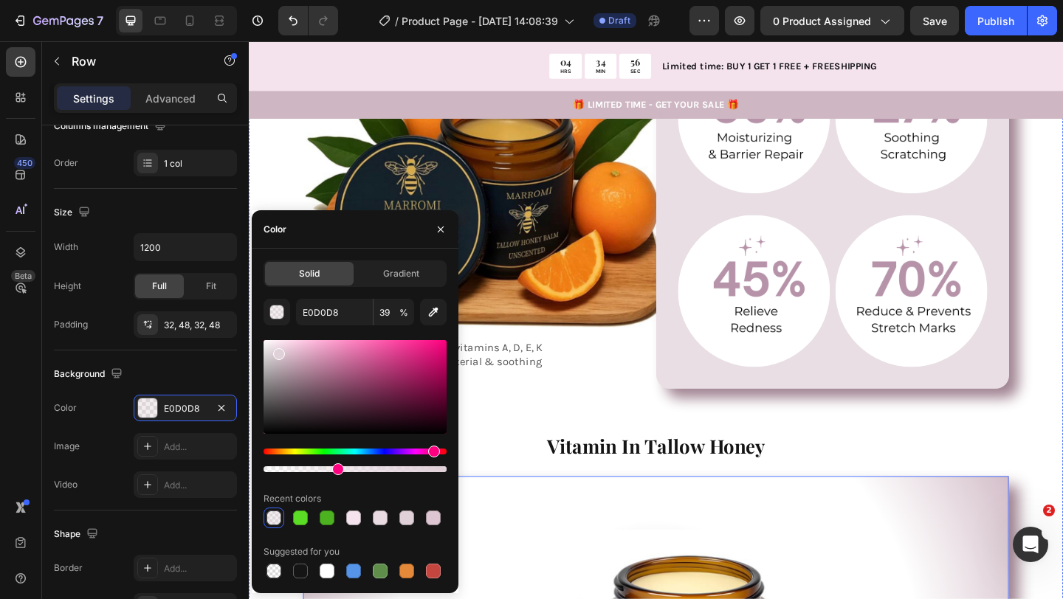
scroll to position [1158, 0]
click at [700, 374] on div "Image Image Row Image Image Row Row 0" at bounding box center [883, 217] width 384 height 401
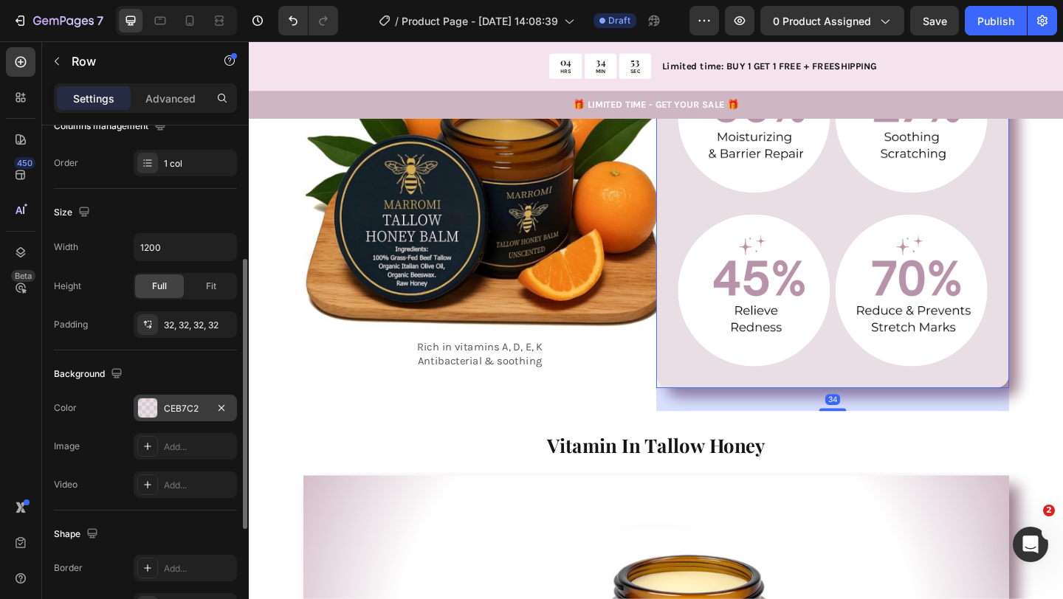
click at [194, 412] on div "CEB7C2" at bounding box center [185, 408] width 43 height 13
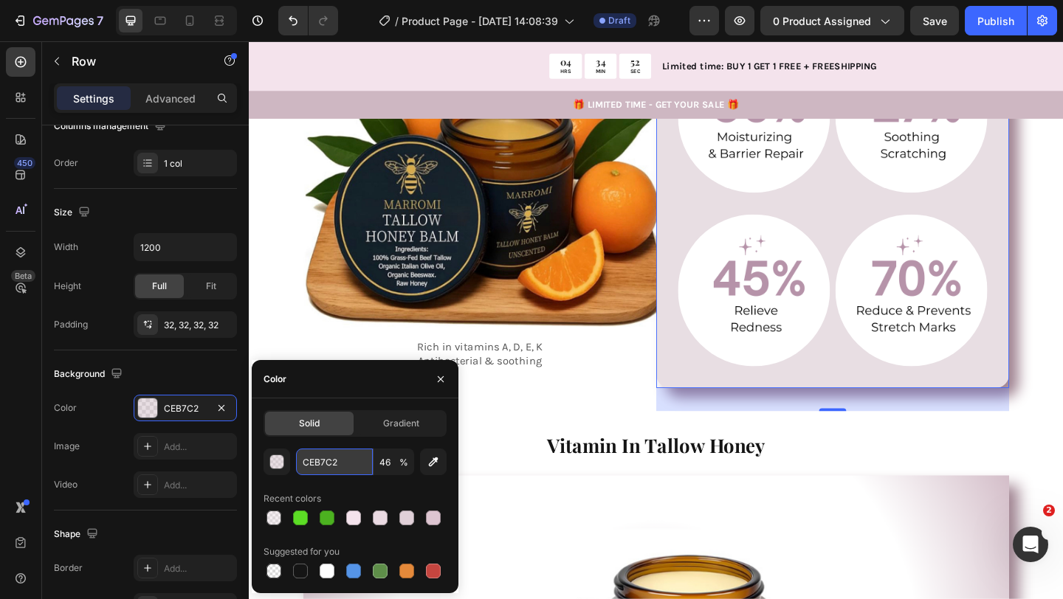
click at [331, 463] on input "CEB7C2" at bounding box center [334, 462] width 77 height 27
click at [339, 463] on input "CEB7C2" at bounding box center [334, 462] width 77 height 27
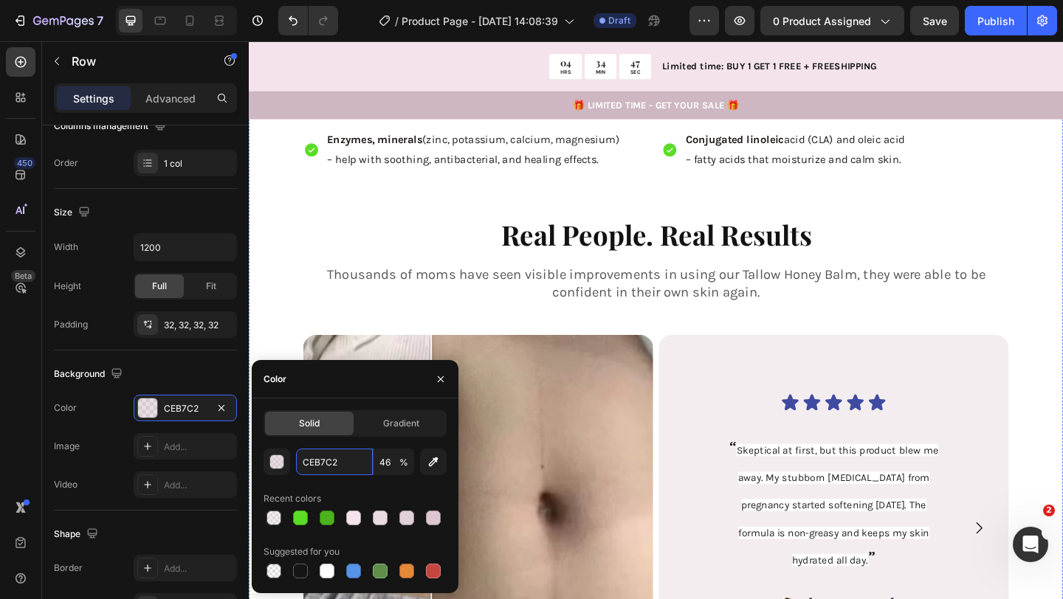
scroll to position [2094, 0]
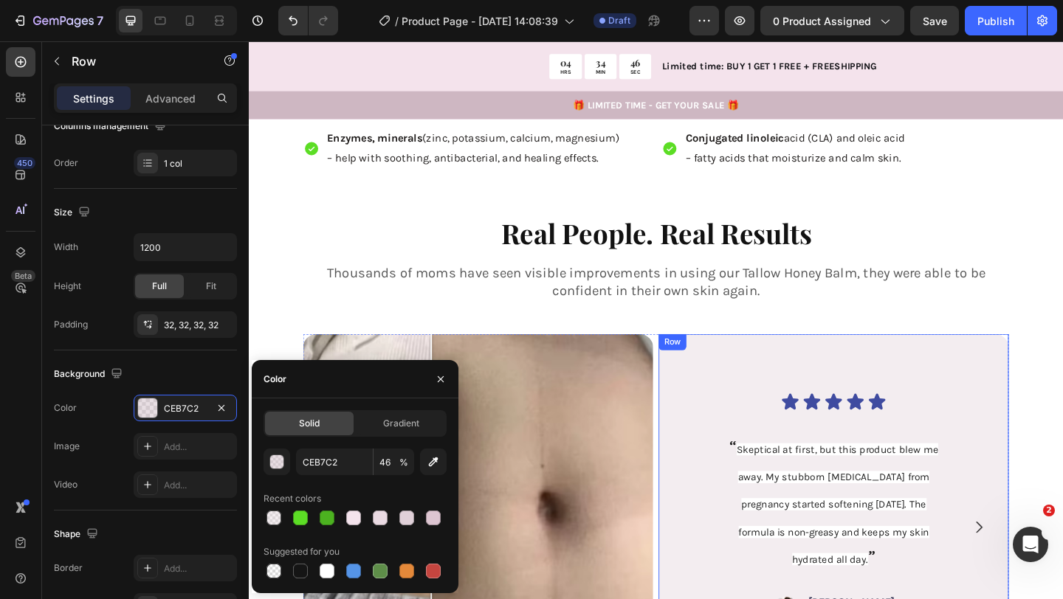
click at [725, 382] on div "Icon Icon Icon Icon Icon Icon List “ Skeptical at first, but this product blew …" at bounding box center [884, 549] width 381 height 381
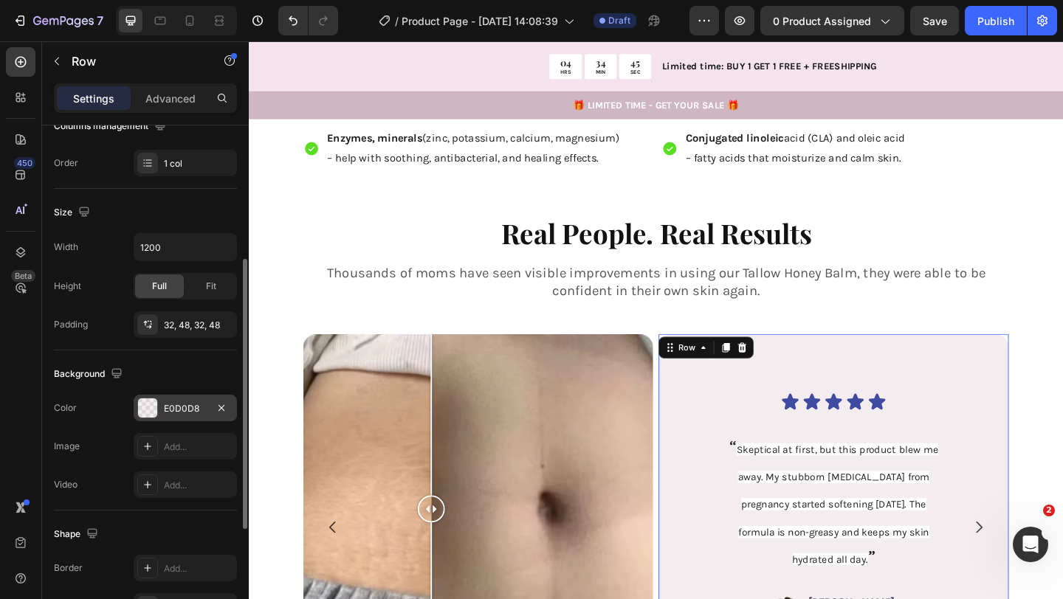
click at [169, 404] on div "E0D0D8" at bounding box center [185, 408] width 43 height 13
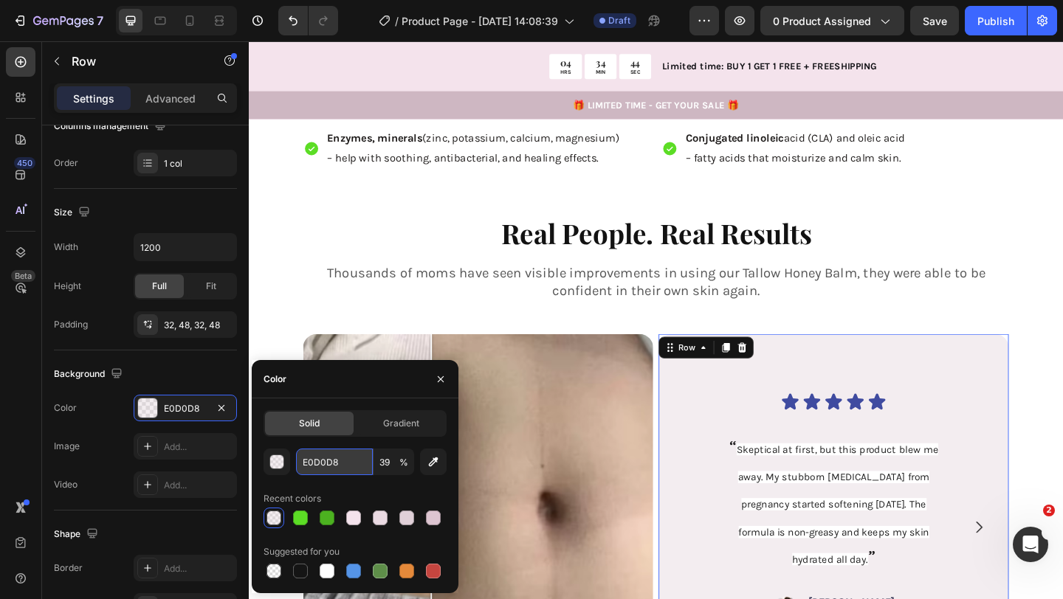
click at [322, 454] on input "E0D0D8" at bounding box center [334, 462] width 77 height 27
click at [322, 455] on input "E0D0D8" at bounding box center [334, 462] width 77 height 27
click at [276, 472] on button "button" at bounding box center [276, 462] width 27 height 27
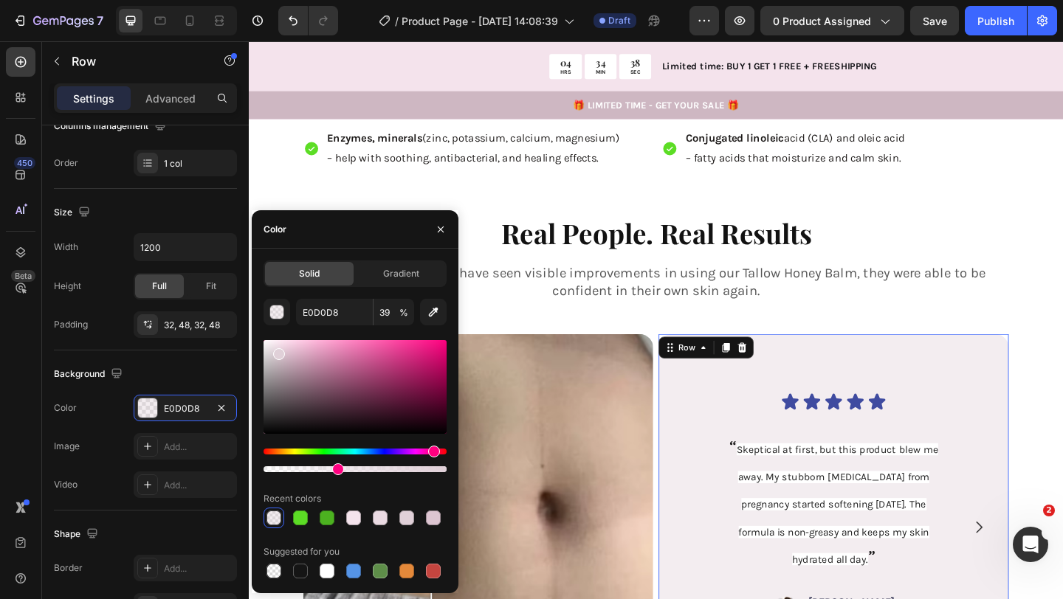
click at [441, 470] on div at bounding box center [354, 469] width 183 height 6
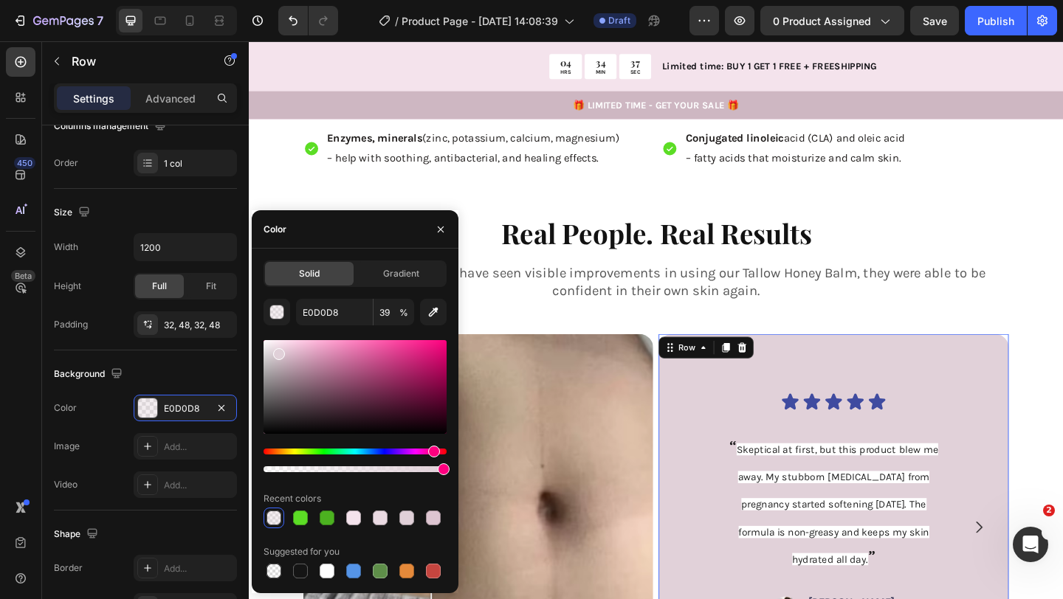
drag, startPoint x: 690, startPoint y: 511, endPoint x: 481, endPoint y: 508, distance: 208.9
type input "100"
click at [326, 313] on input "E0D0D8" at bounding box center [334, 312] width 77 height 27
paste input "CEB7C2"
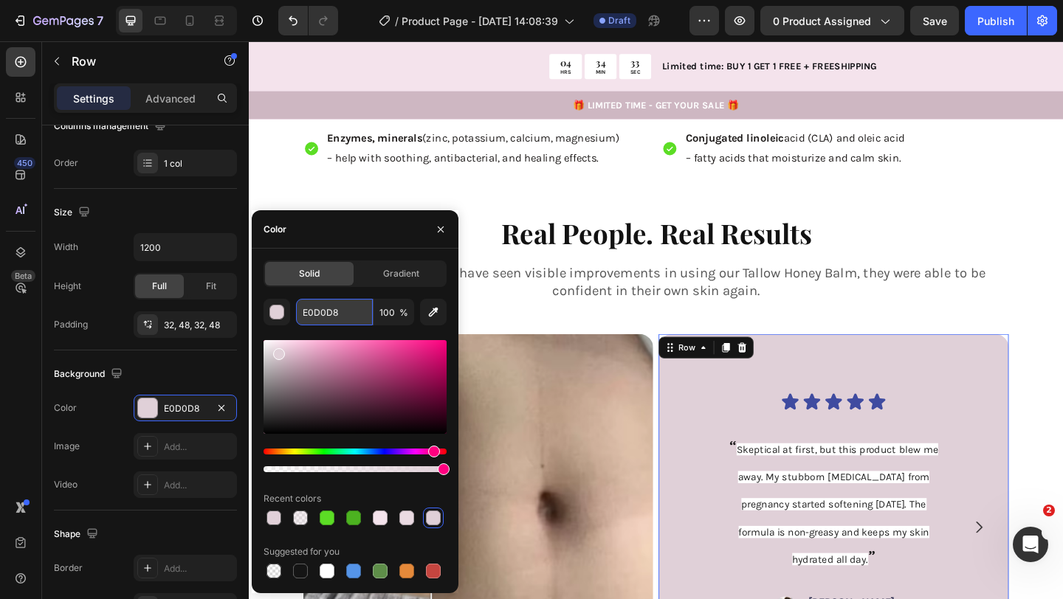
type input "CEB7C2"
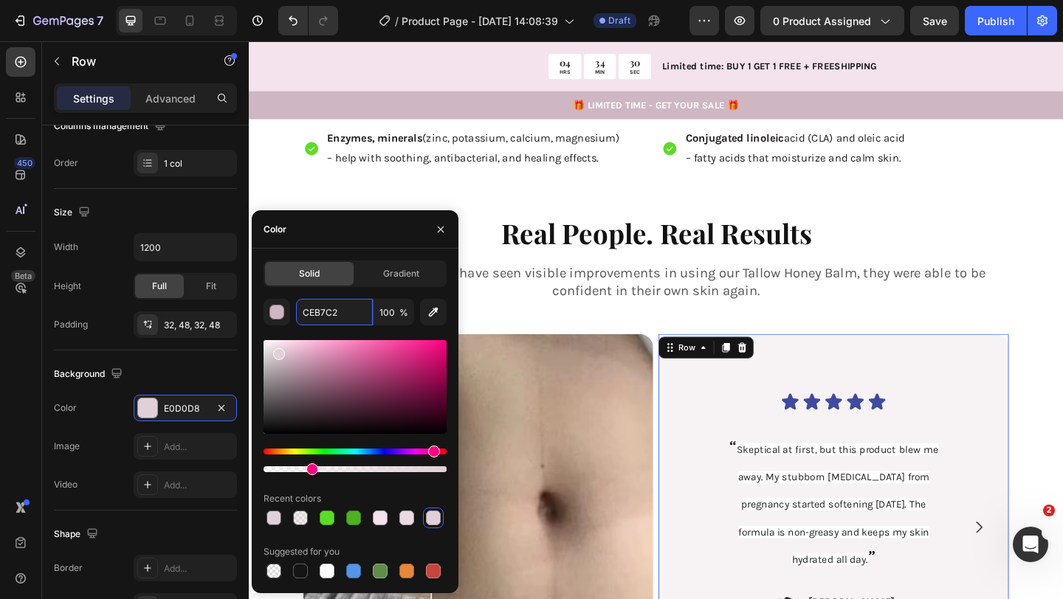
click at [308, 472] on div at bounding box center [354, 469] width 183 height 6
click at [317, 470] on div at bounding box center [320, 469] width 12 height 12
click at [329, 469] on div at bounding box center [354, 469] width 183 height 6
click at [341, 467] on div at bounding box center [354, 469] width 183 height 6
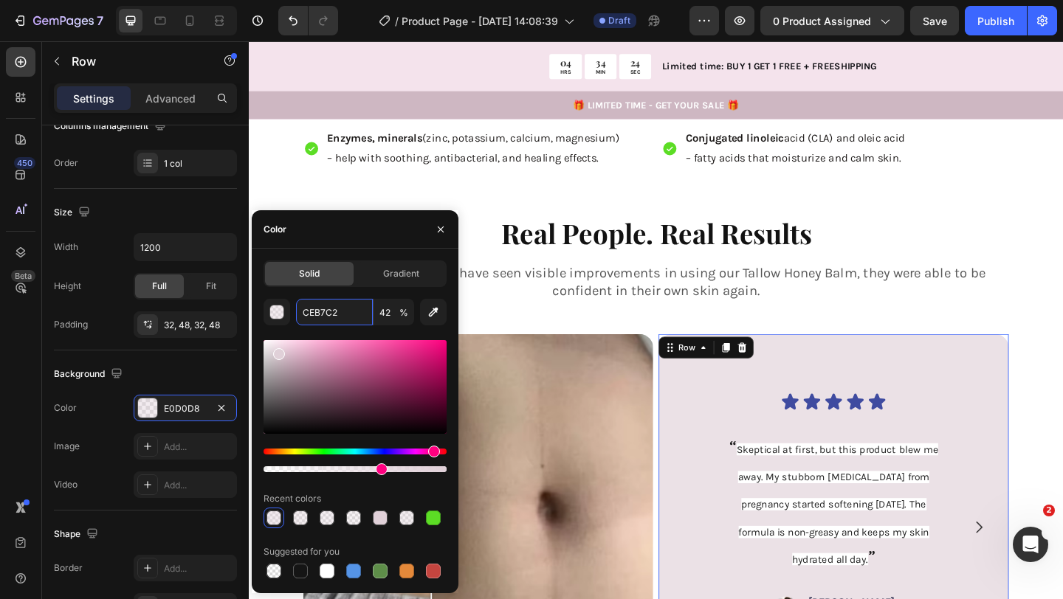
drag, startPoint x: 353, startPoint y: 467, endPoint x: 376, endPoint y: 470, distance: 23.1
click at [376, 470] on div at bounding box center [354, 469] width 183 height 6
type input "61"
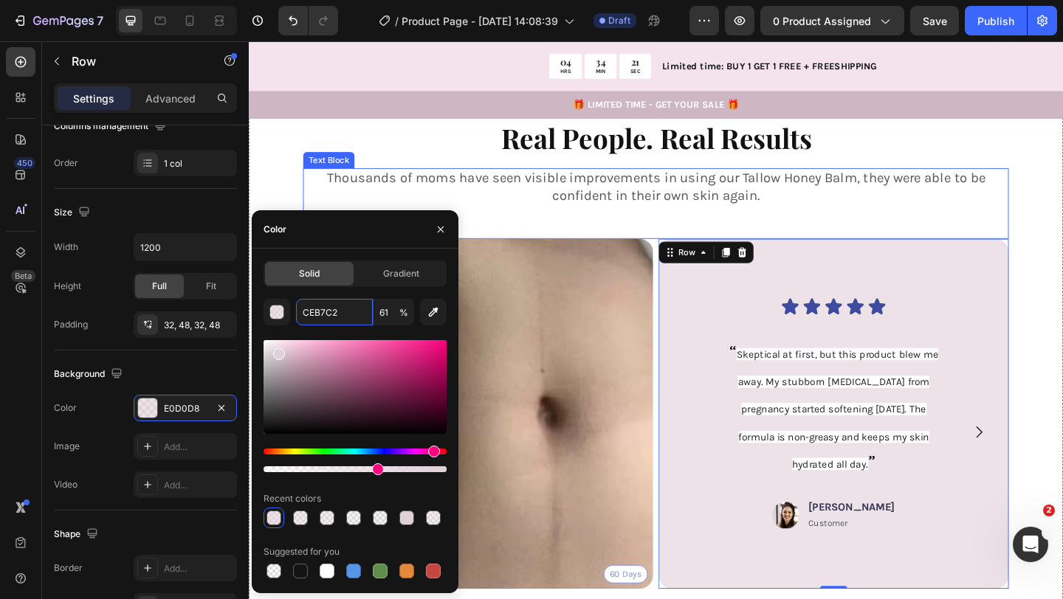
scroll to position [2201, 0]
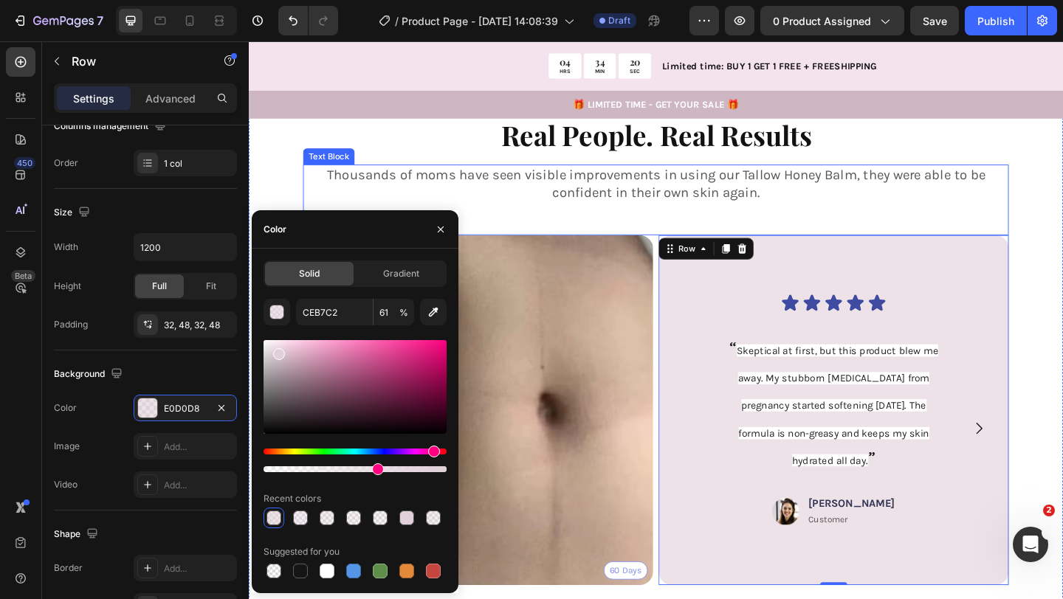
click at [997, 196] on div "Thousands of moms have seen visible improvements in using our Tallow Honey Balm…" at bounding box center [691, 214] width 767 height 77
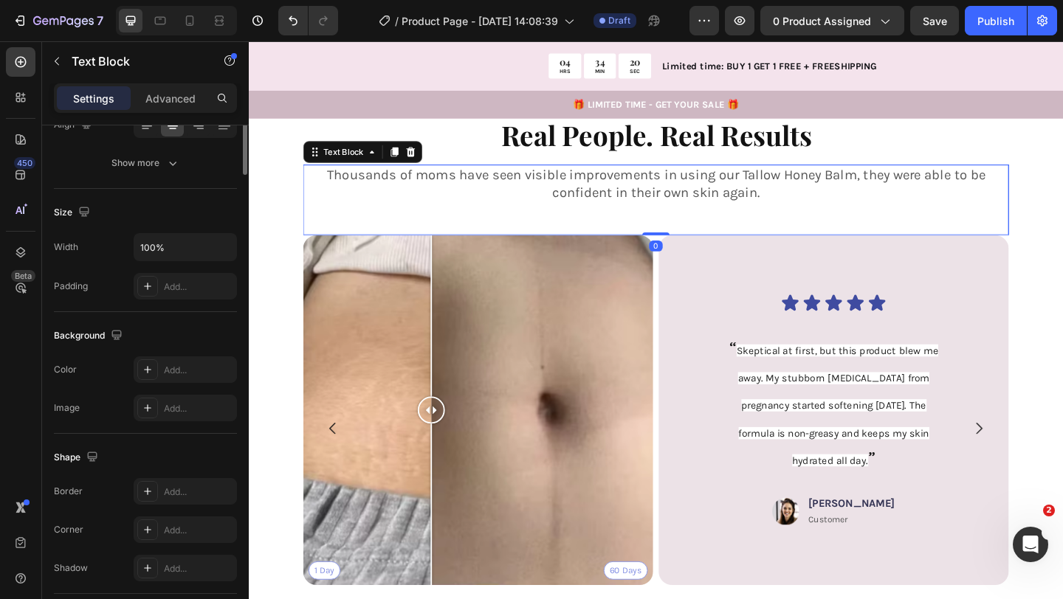
scroll to position [0, 0]
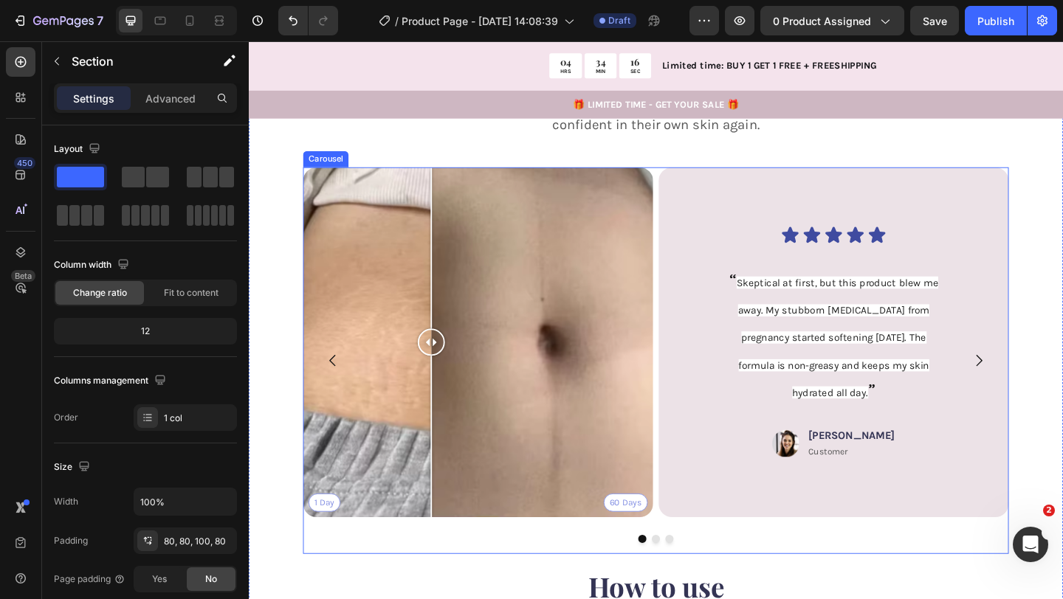
scroll to position [2266, 0]
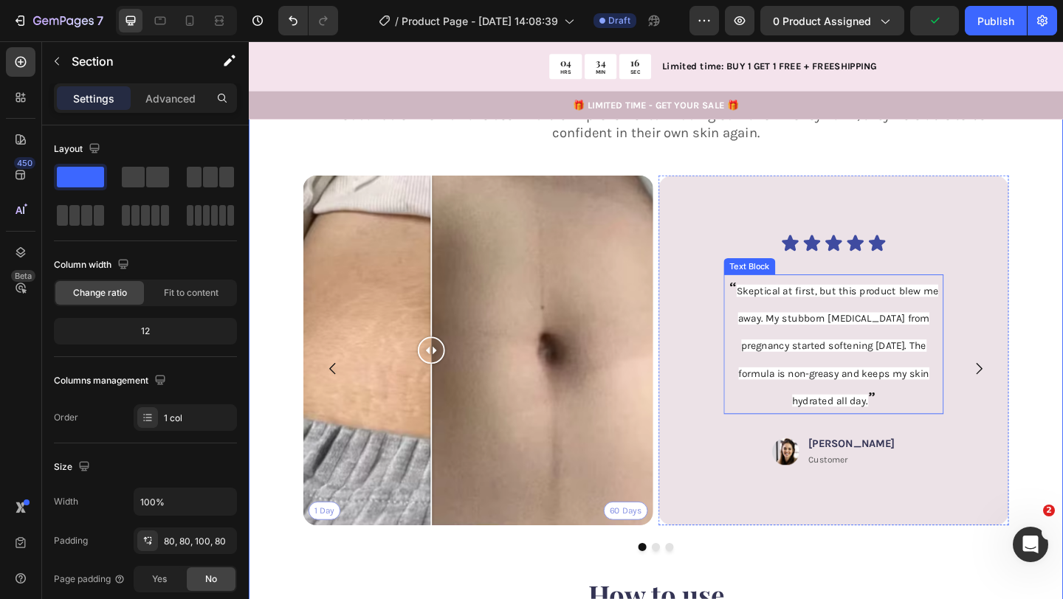
click at [911, 413] on span "Skeptical at first, but this product blew me away. My stubborn [MEDICAL_DATA] f…" at bounding box center [888, 372] width 219 height 133
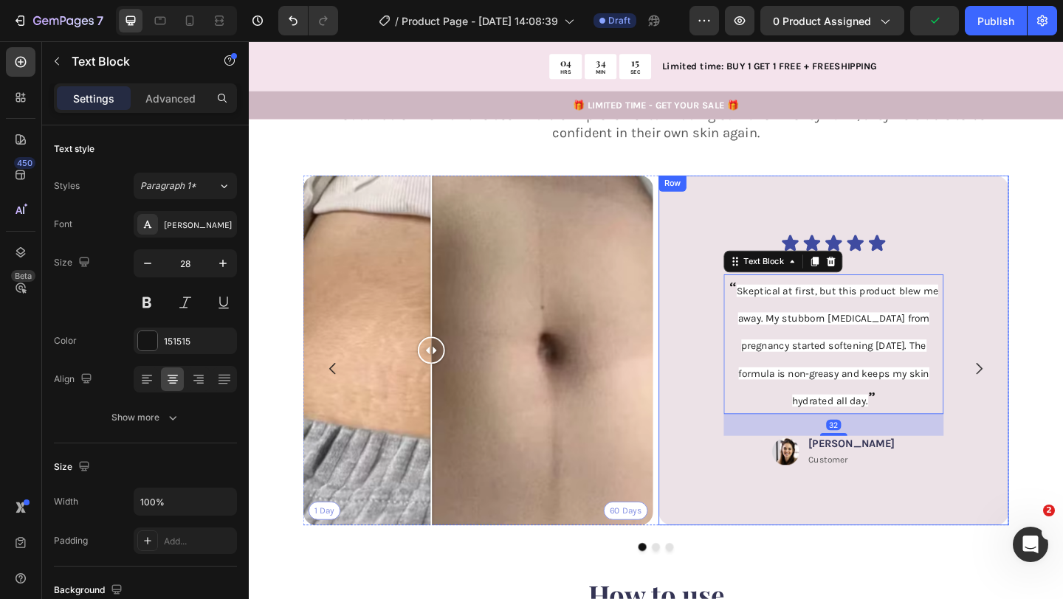
click at [736, 508] on div "Icon Icon Icon Icon Icon Icon List “ Skeptical at first, but this product blew …" at bounding box center [885, 378] width 310 height 334
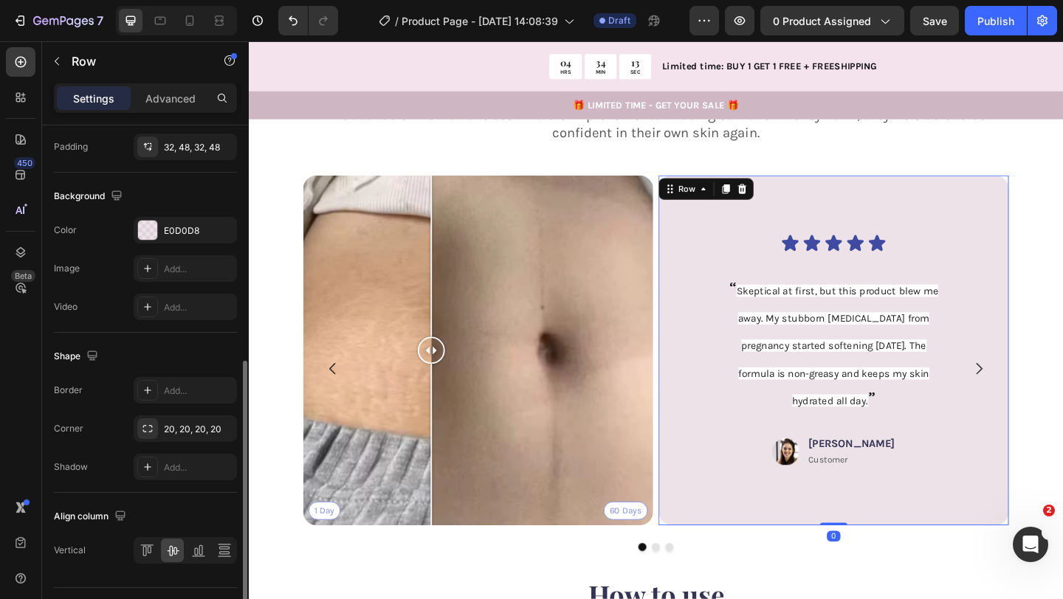
scroll to position [427, 0]
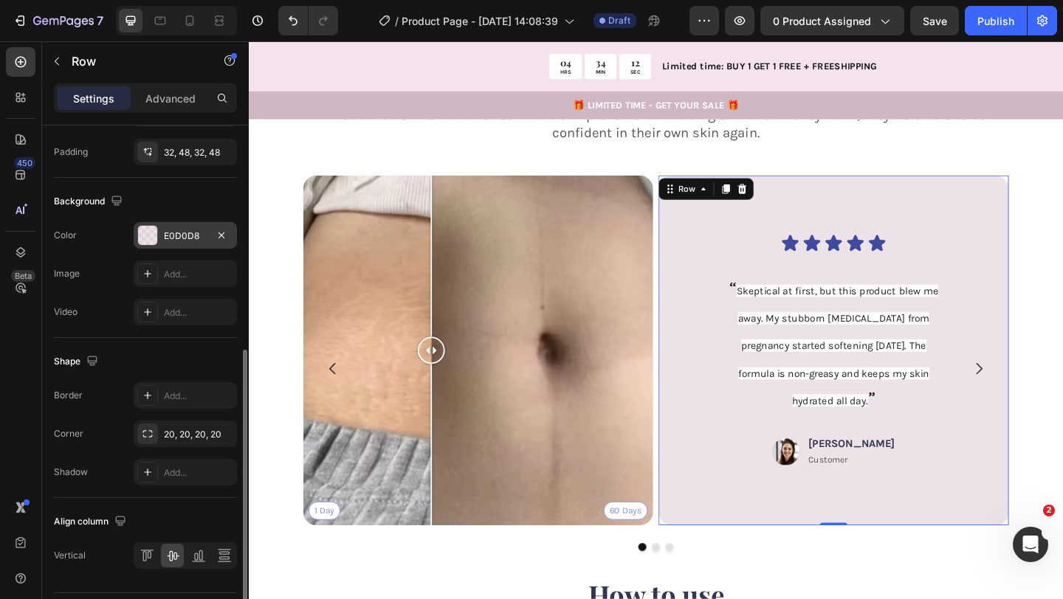
click at [157, 239] on div at bounding box center [147, 235] width 21 height 21
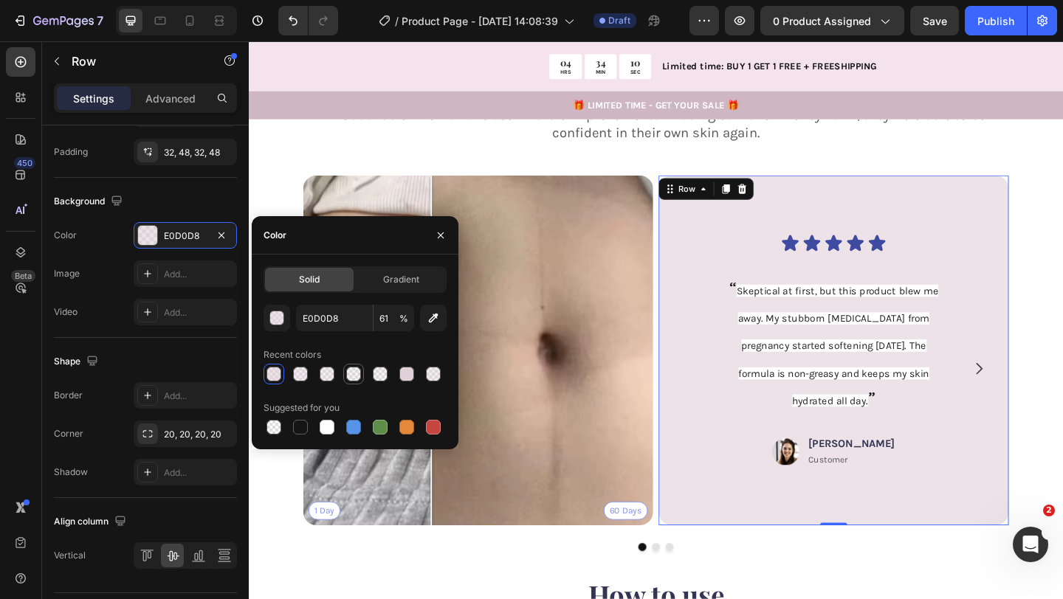
click at [348, 373] on div at bounding box center [353, 374] width 15 height 15
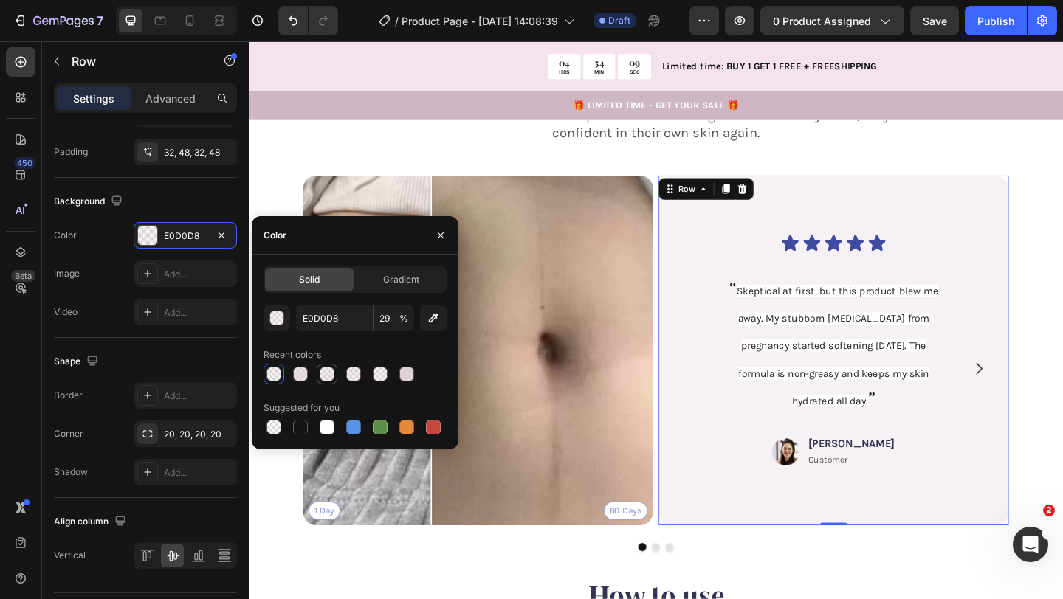
click at [322, 374] on div at bounding box center [327, 374] width 15 height 15
click at [297, 374] on div at bounding box center [300, 374] width 15 height 15
click at [379, 376] on div at bounding box center [380, 374] width 15 height 15
click at [356, 379] on div at bounding box center [353, 374] width 15 height 15
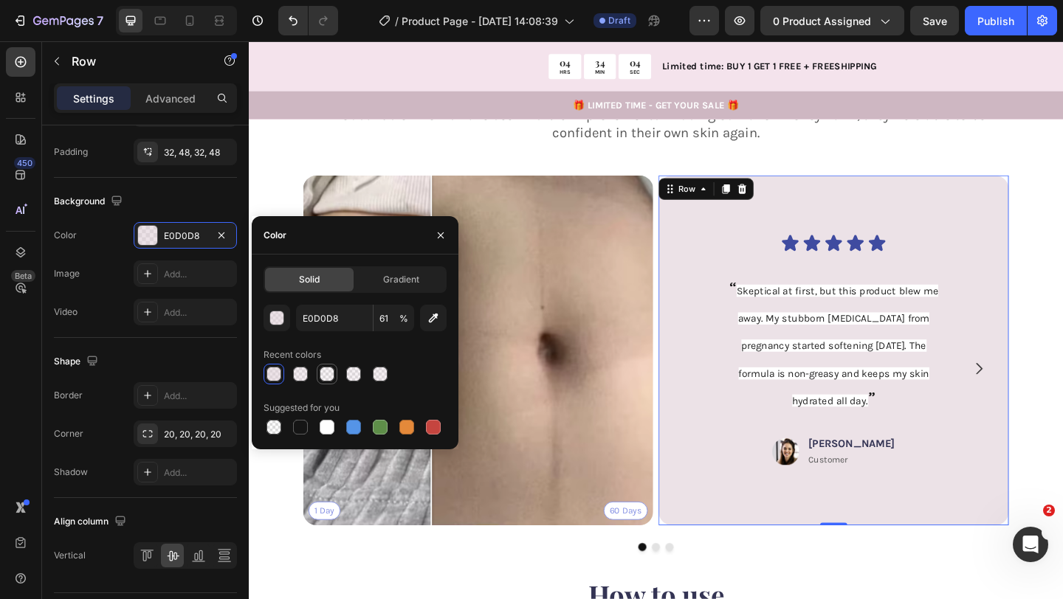
click at [334, 372] on div at bounding box center [327, 374] width 15 height 15
type input "25"
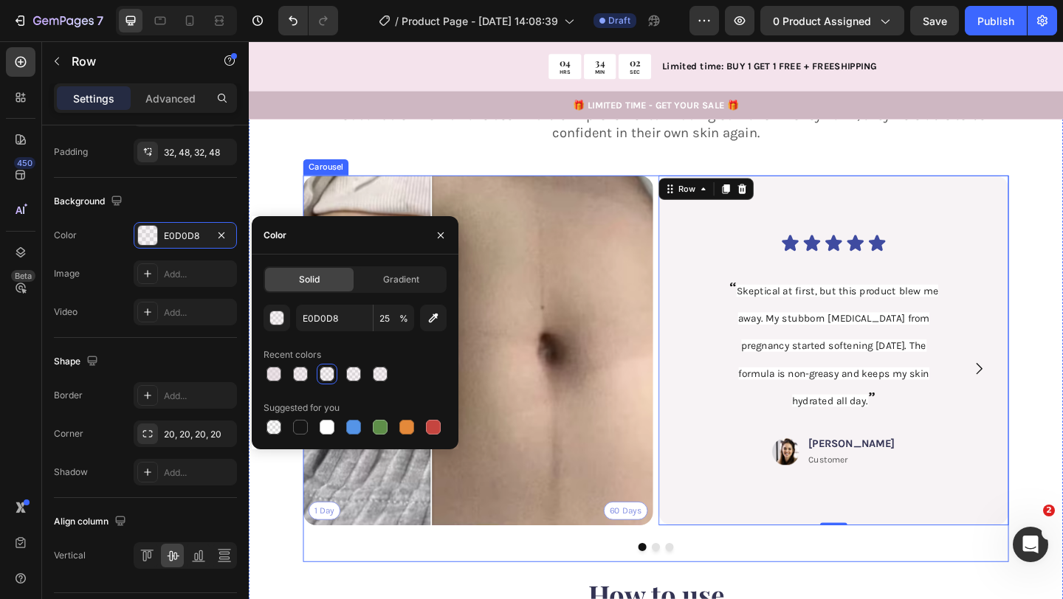
click at [570, 574] on div "1 Day 60 Days Image Comparison Icon Icon Icon Icon Icon Icon List “ Skeptical a…" at bounding box center [691, 397] width 767 height 421
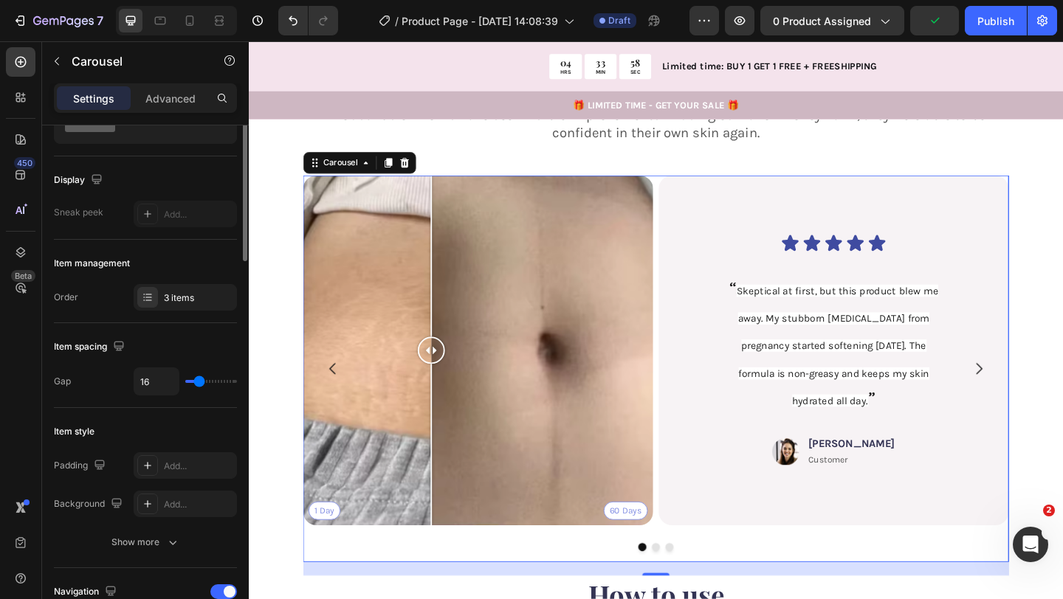
scroll to position [105, 0]
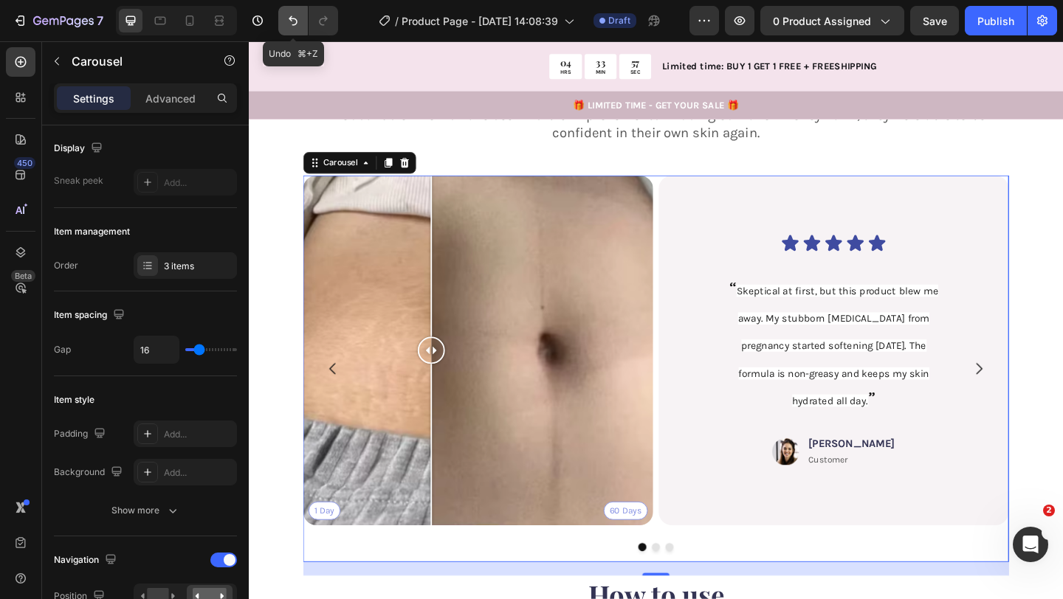
click at [294, 26] on icon "Undo/Redo" at bounding box center [293, 20] width 15 height 15
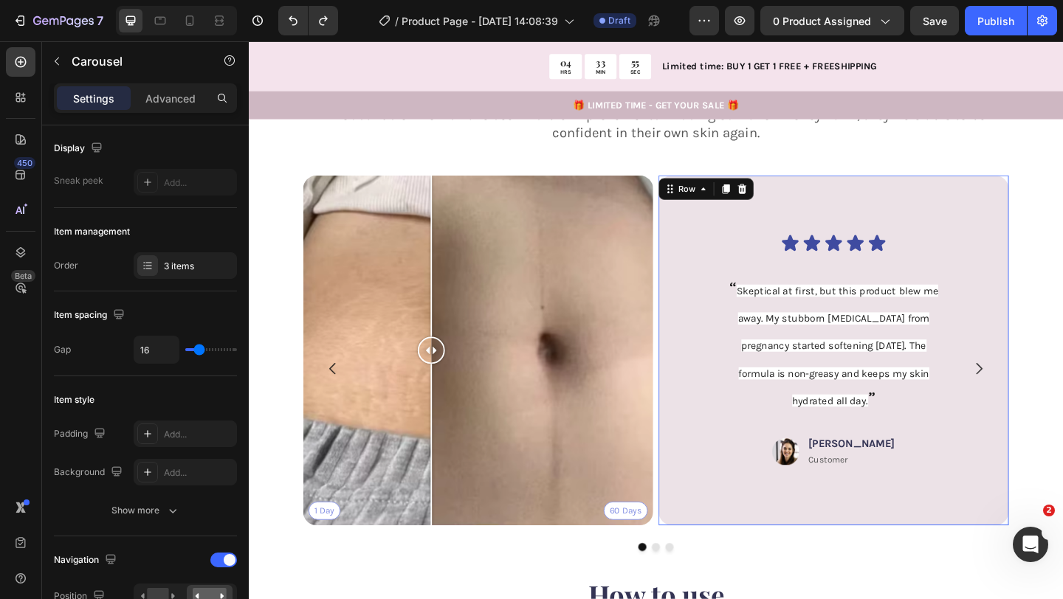
click at [739, 336] on div "Icon Icon Icon Icon Icon Icon List “ Skeptical at first, but this product blew …" at bounding box center [885, 378] width 310 height 334
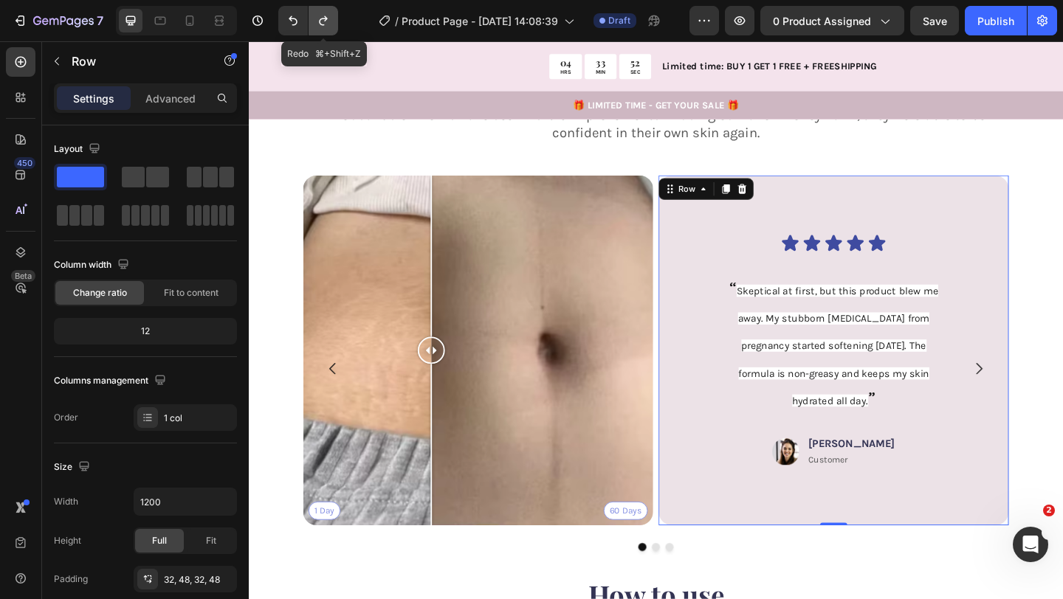
click at [322, 13] on icon "Undo/Redo" at bounding box center [323, 20] width 15 height 15
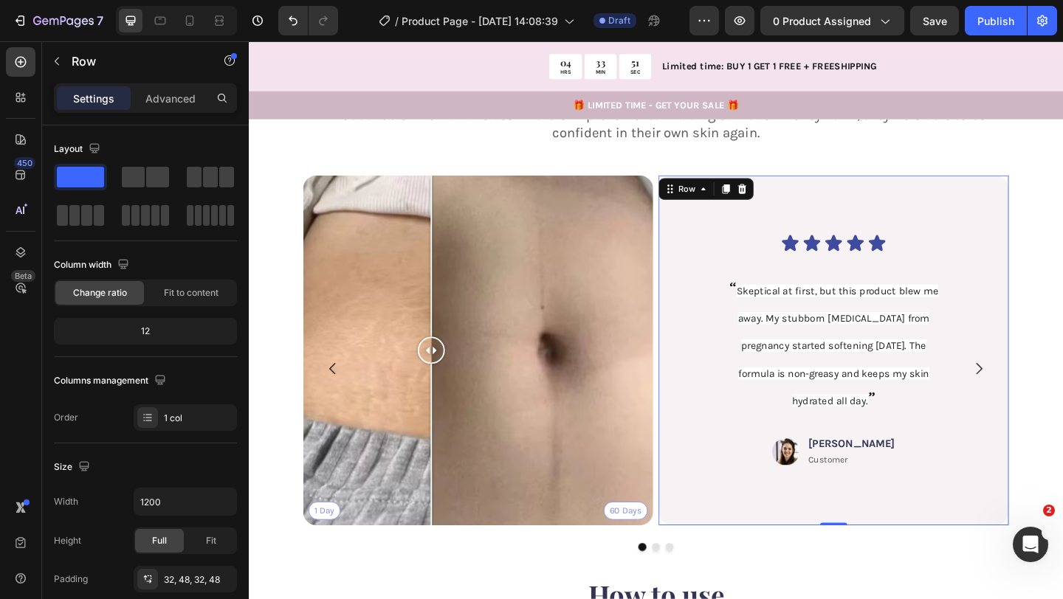
click at [712, 427] on div "Icon Icon Icon Icon Icon Icon List “ Skeptical at first, but this product blew …" at bounding box center [884, 377] width 381 height 381
click at [725, 430] on div "Icon Icon Icon Icon Icon Icon List “ Skeptical at first, but this product blew …" at bounding box center [884, 377] width 381 height 381
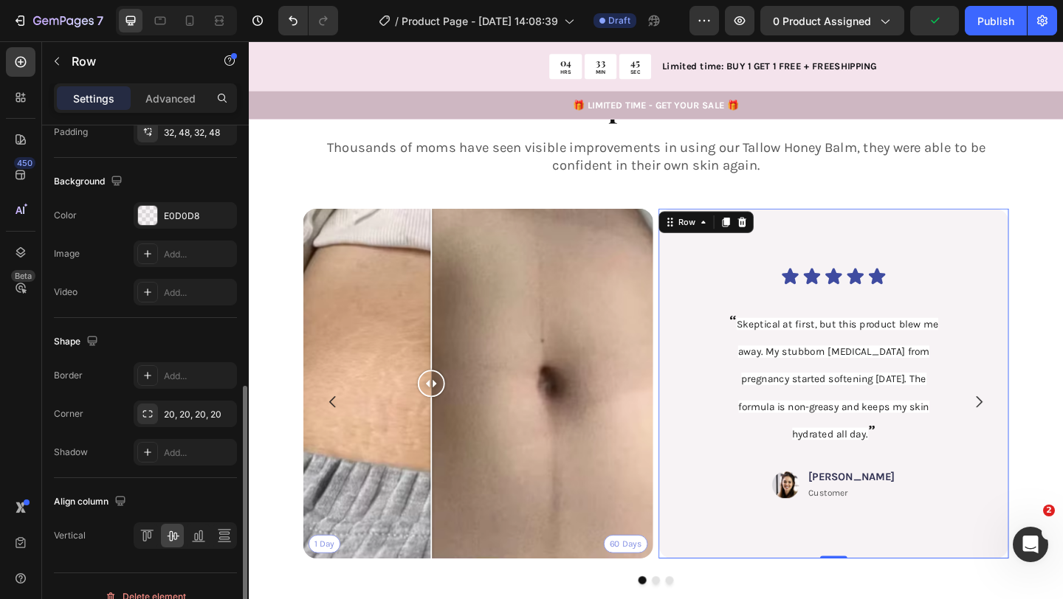
scroll to position [466, 0]
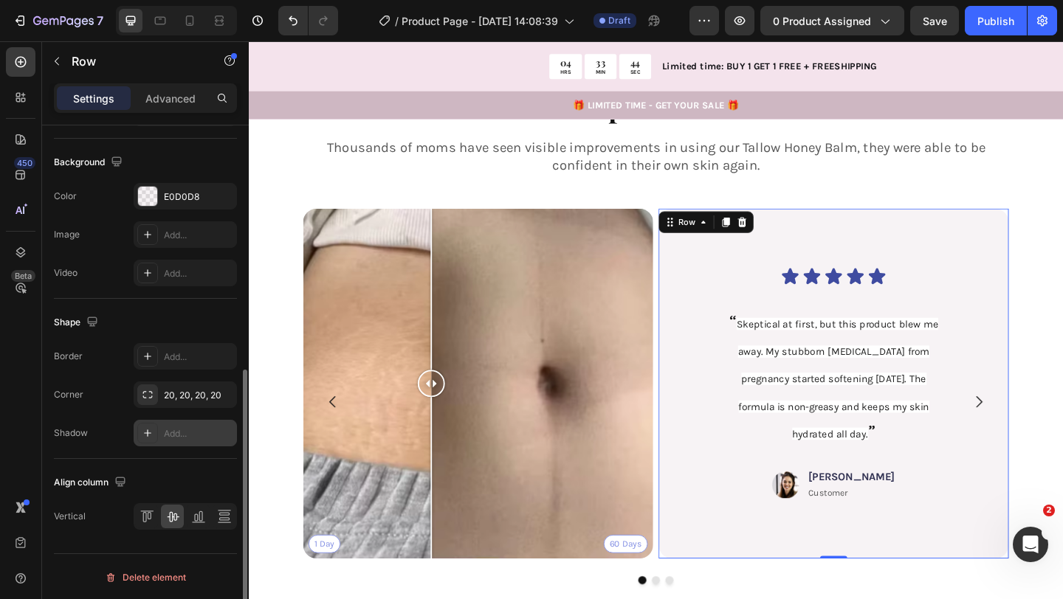
click at [174, 430] on div "Add..." at bounding box center [198, 433] width 69 height 13
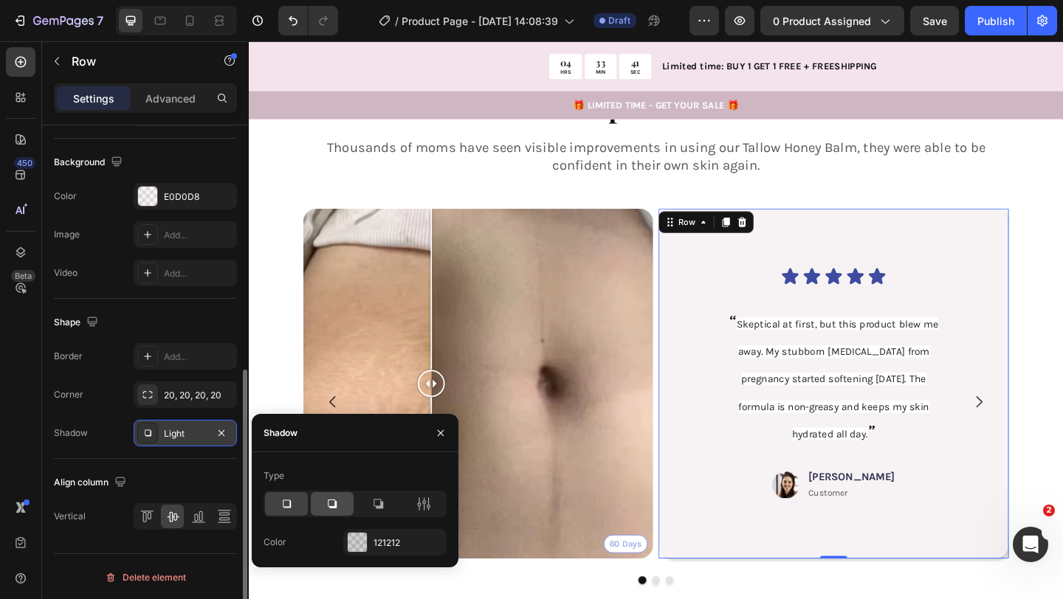
click at [331, 506] on icon at bounding box center [332, 504] width 9 height 9
click at [365, 552] on div "121212" at bounding box center [394, 542] width 103 height 27
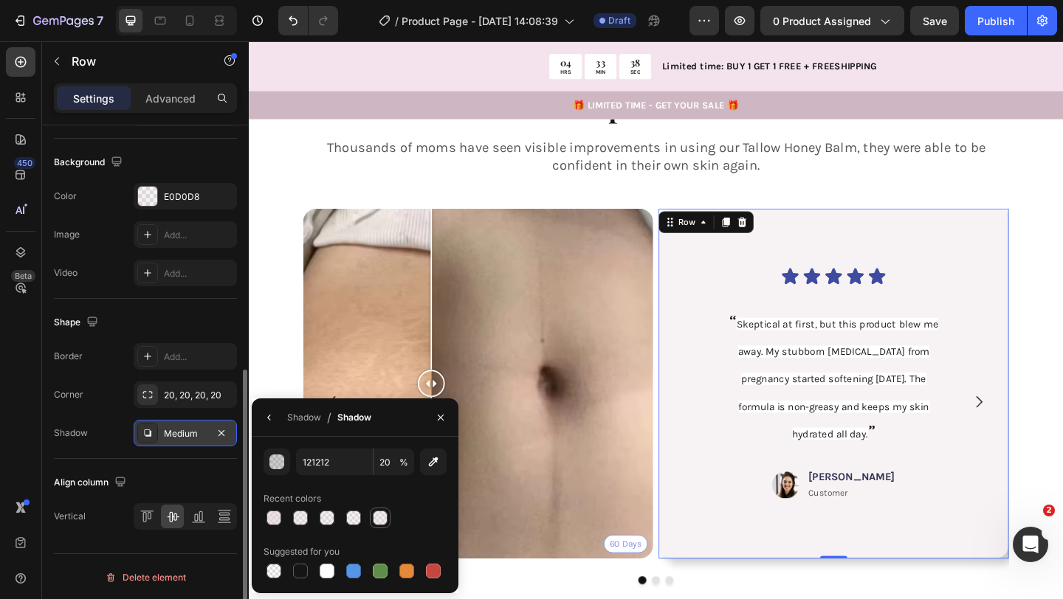
click at [376, 522] on div at bounding box center [380, 518] width 15 height 15
type input "E0D0D8"
click at [340, 518] on div at bounding box center [354, 518] width 183 height 21
click at [278, 461] on div "button" at bounding box center [277, 462] width 15 height 15
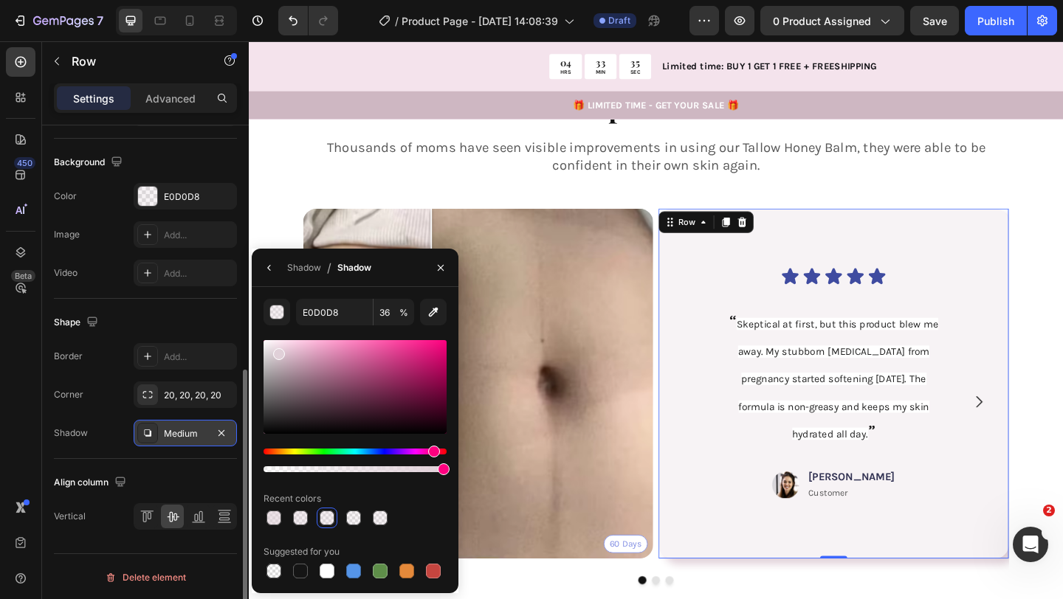
click at [443, 471] on div at bounding box center [354, 469] width 183 height 6
drag, startPoint x: 681, startPoint y: 512, endPoint x: 498, endPoint y: 510, distance: 183.0
click at [302, 519] on div at bounding box center [300, 518] width 15 height 15
click at [320, 519] on div at bounding box center [327, 518] width 15 height 15
drag, startPoint x: 653, startPoint y: 512, endPoint x: 491, endPoint y: 511, distance: 162.4
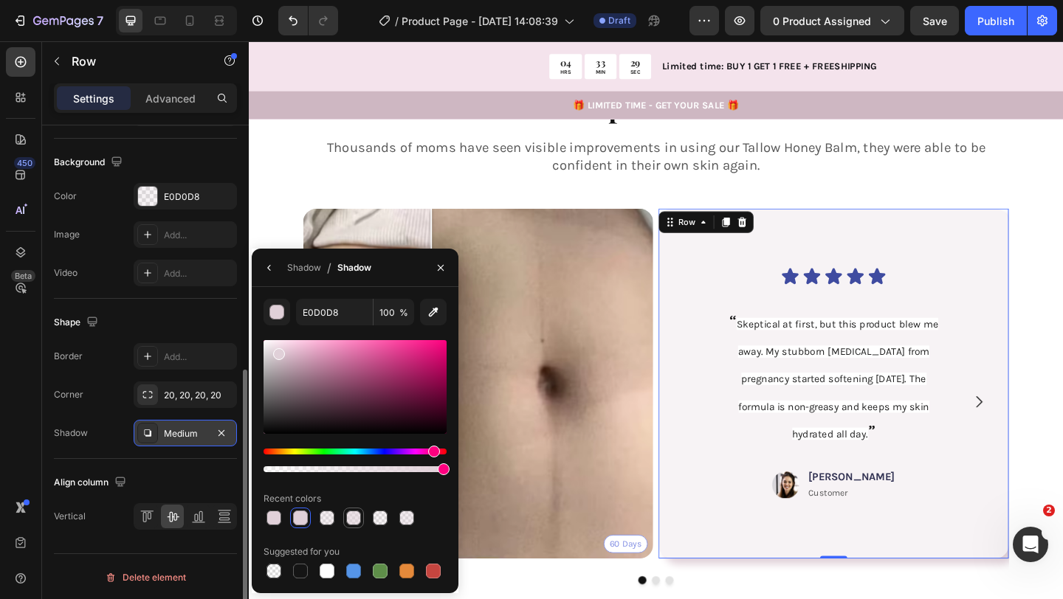
click at [349, 525] on div at bounding box center [354, 518] width 18 height 18
drag, startPoint x: 432, startPoint y: 469, endPoint x: 451, endPoint y: 469, distance: 18.4
click at [451, 469] on div "E0D0D8 61 % Recent colors Suggested for you" at bounding box center [355, 440] width 207 height 283
type input "100"
click at [291, 363] on div at bounding box center [354, 387] width 183 height 94
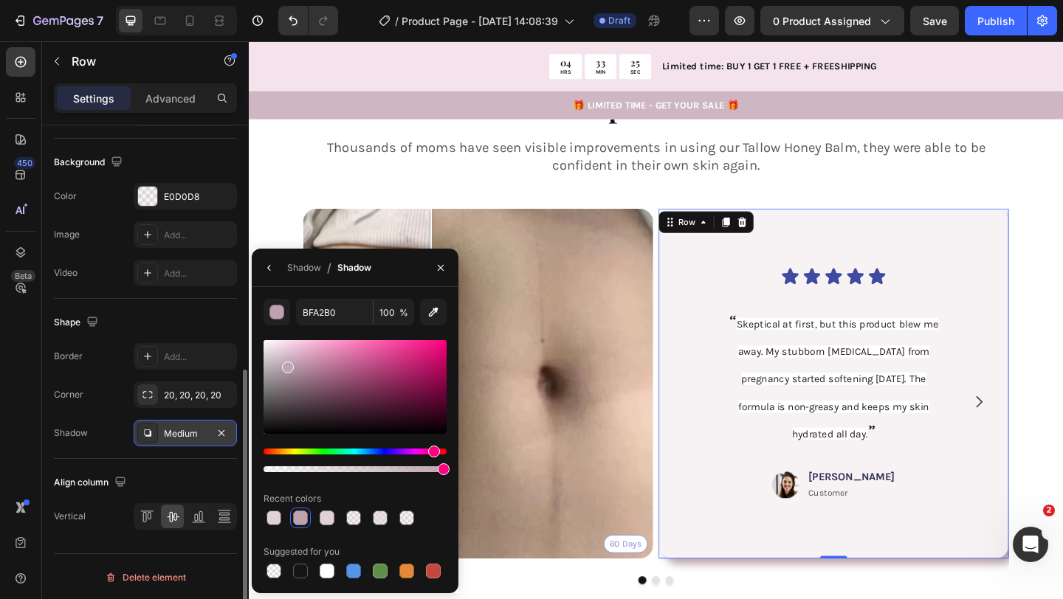
click at [286, 364] on div at bounding box center [354, 387] width 183 height 94
click at [310, 374] on div at bounding box center [354, 387] width 183 height 94
click at [294, 372] on div at bounding box center [354, 387] width 183 height 94
type input "A88D9A"
click at [270, 263] on icon "button" at bounding box center [269, 268] width 12 height 12
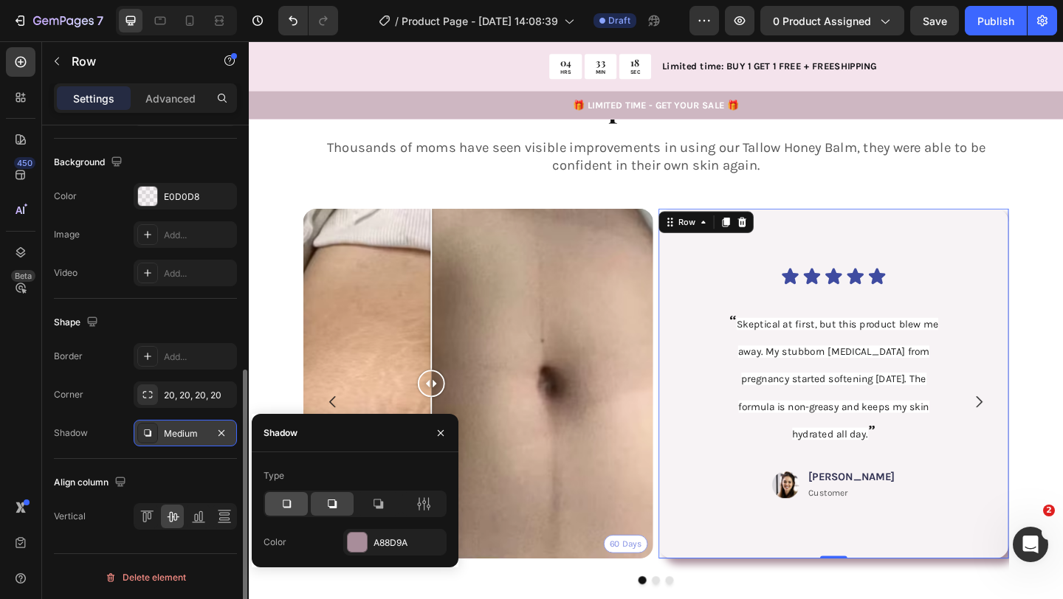
click at [284, 503] on icon at bounding box center [286, 504] width 15 height 15
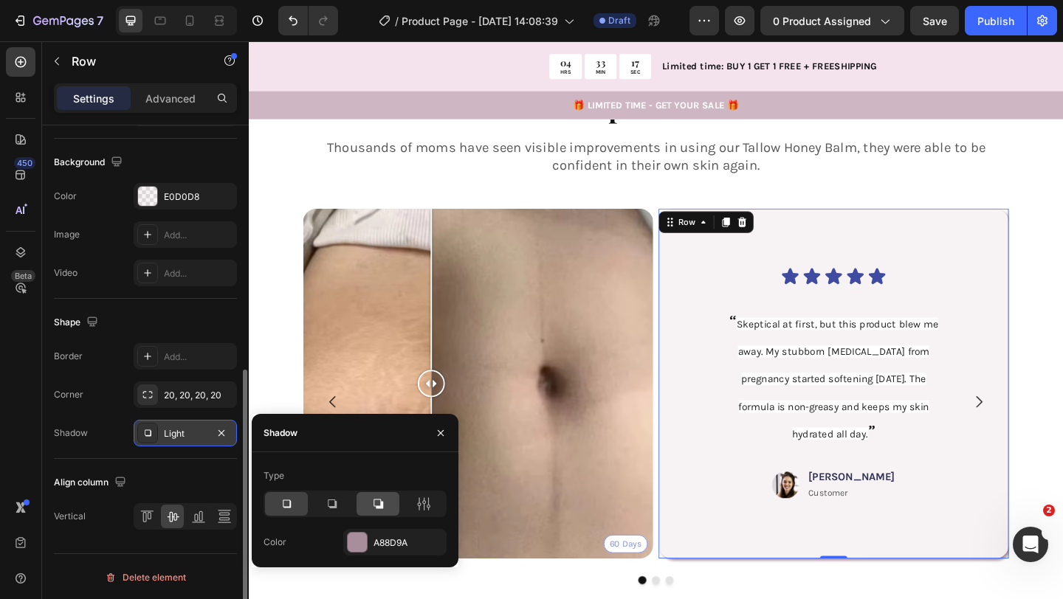
click at [396, 503] on div at bounding box center [377, 504] width 43 height 24
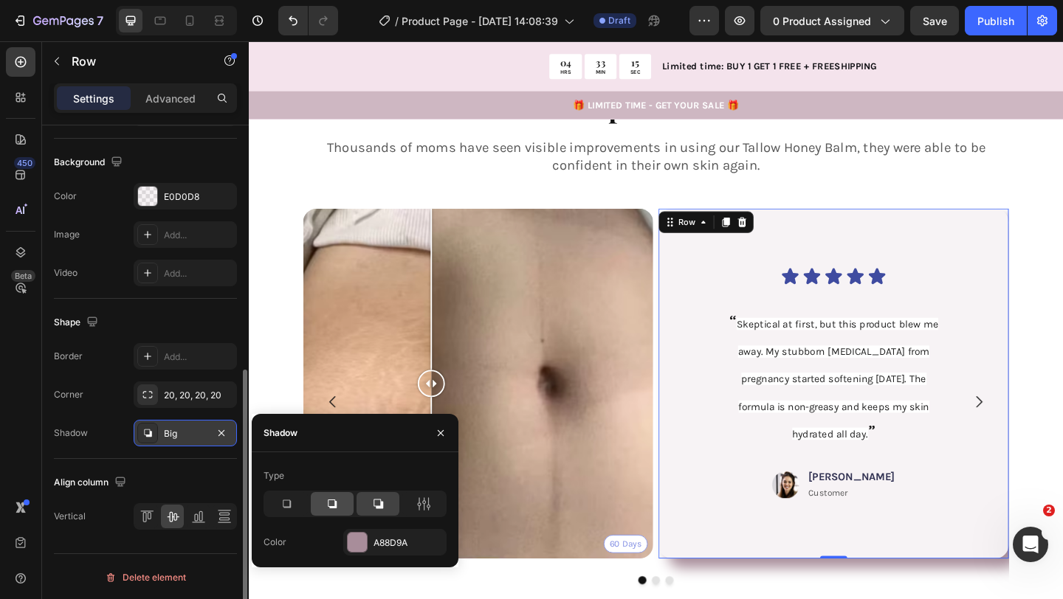
click at [328, 504] on icon at bounding box center [332, 504] width 9 height 9
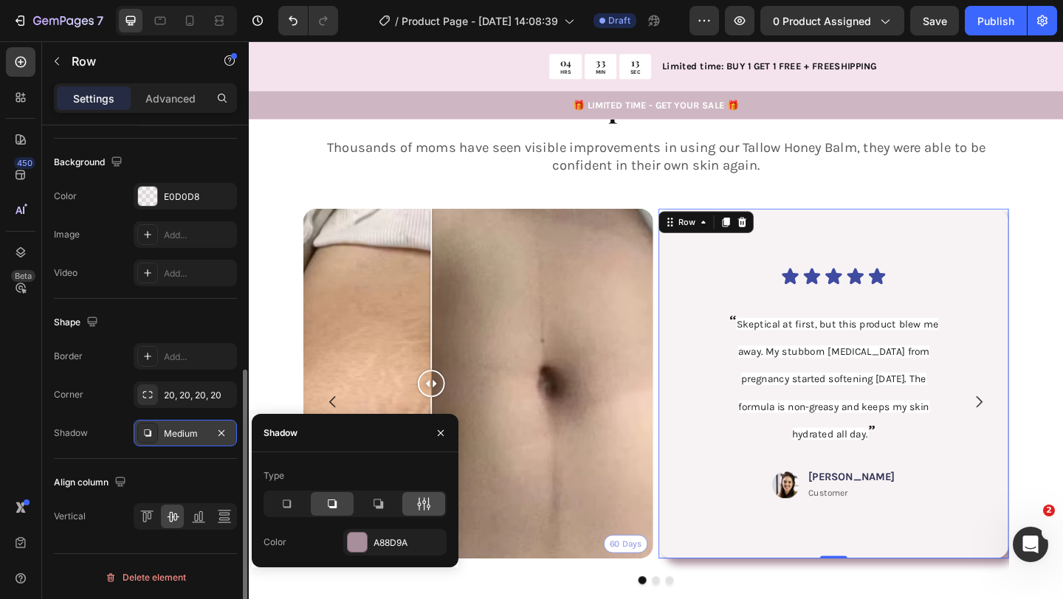
click at [423, 508] on icon at bounding box center [423, 504] width 15 height 15
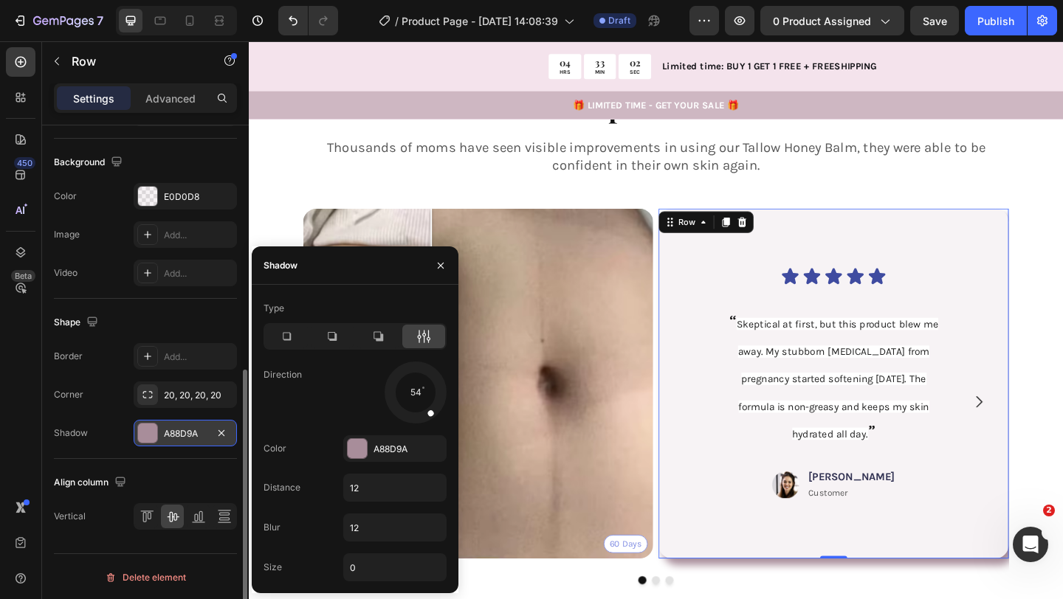
drag, startPoint x: 428, startPoint y: 413, endPoint x: 443, endPoint y: 432, distance: 25.2
click at [443, 432] on div "Type Direction 54 Color A88D9A Distance 12 Blur 12 Size 0" at bounding box center [355, 439] width 207 height 285
click at [191, 106] on div "Advanced" at bounding box center [171, 98] width 74 height 24
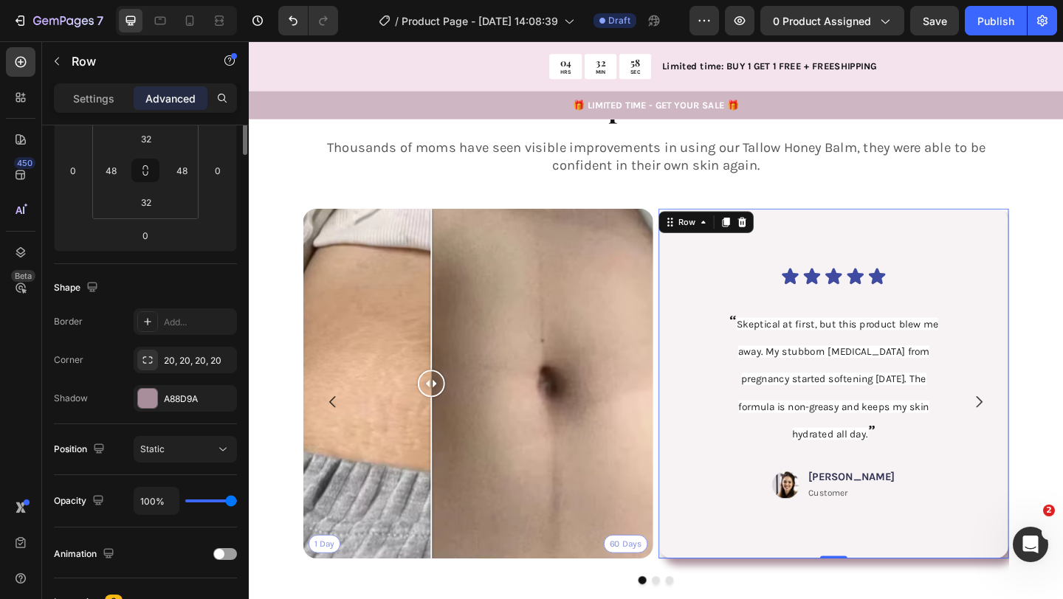
scroll to position [0, 0]
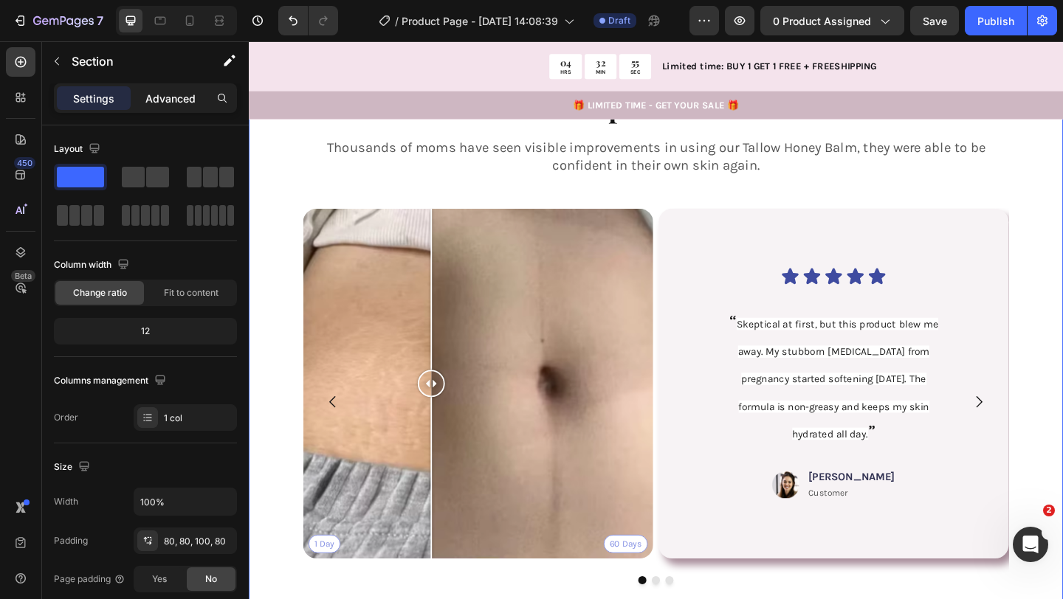
click at [163, 93] on p "Advanced" at bounding box center [170, 98] width 50 height 15
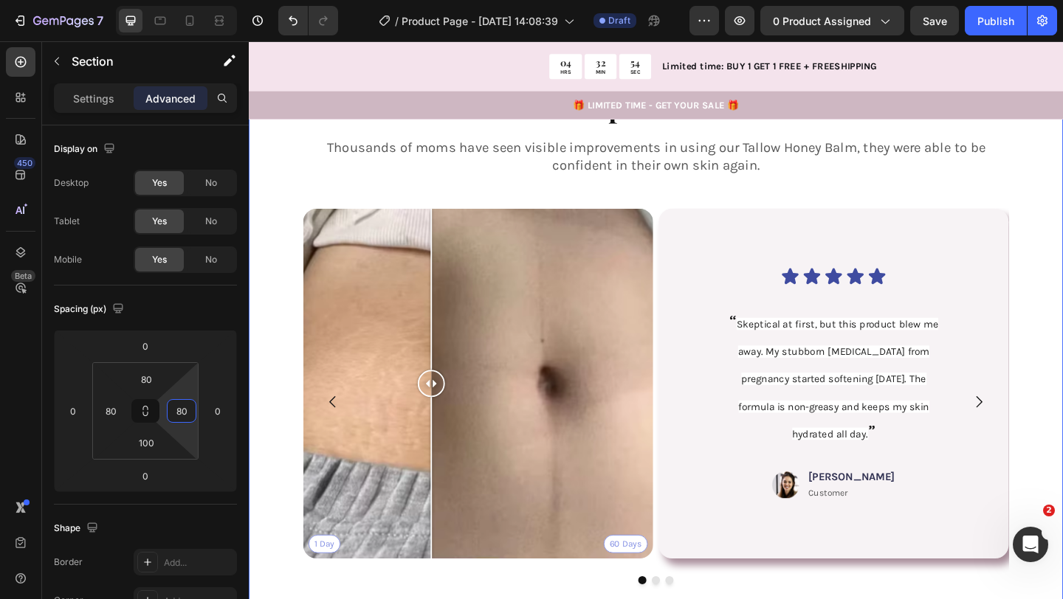
click at [187, 418] on input "80" at bounding box center [181, 411] width 22 height 22
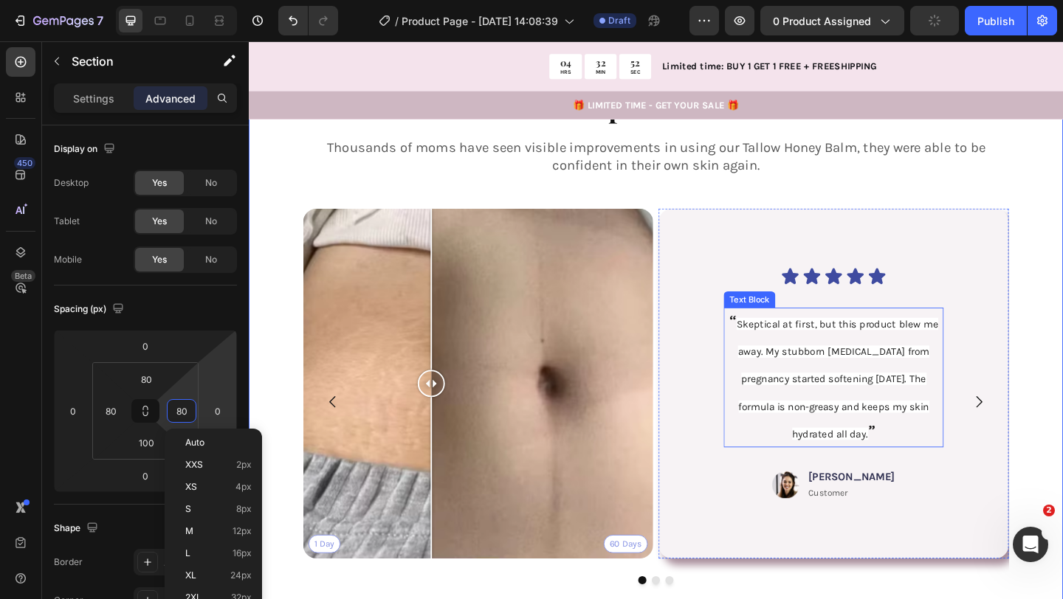
click at [806, 372] on p "“ Skeptical at first, but this product blew me away. My stubborn stretch marks …" at bounding box center [885, 406] width 236 height 149
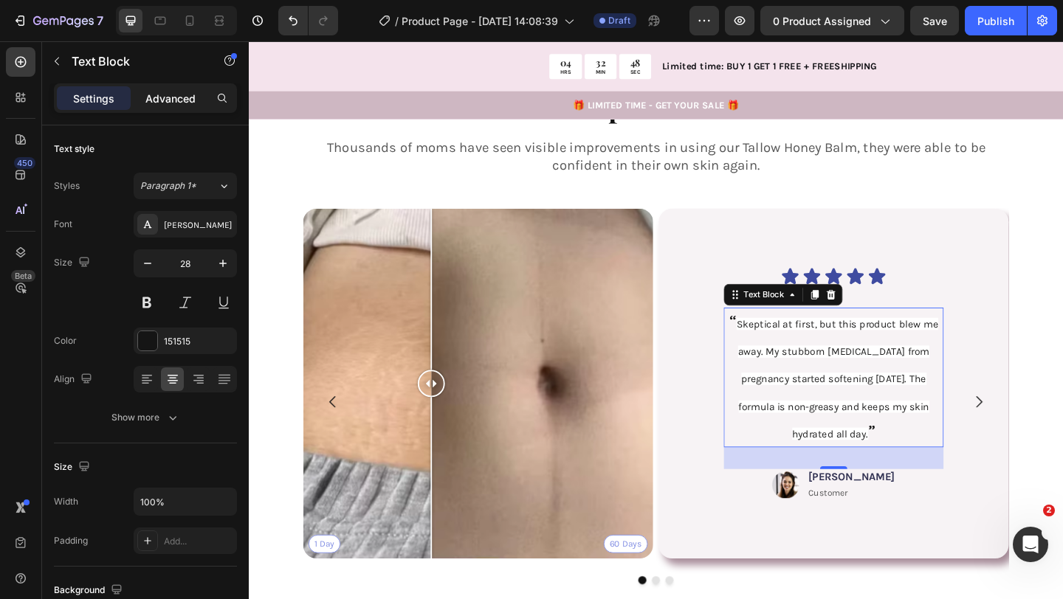
click at [182, 98] on p "Advanced" at bounding box center [170, 98] width 50 height 15
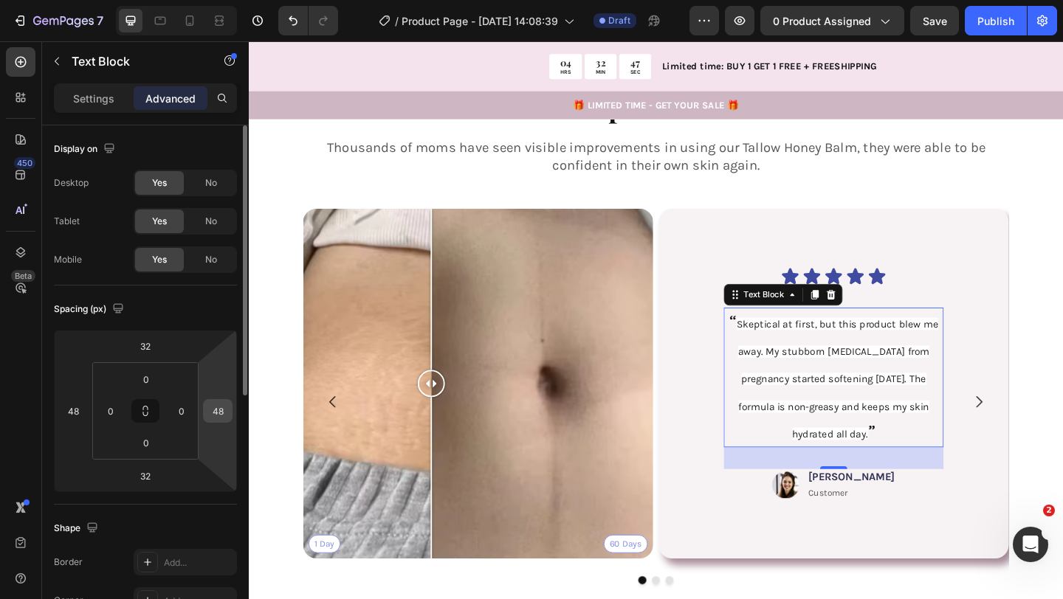
click at [228, 404] on input "48" at bounding box center [218, 411] width 22 height 22
click at [770, 305] on div "Text Block" at bounding box center [829, 317] width 129 height 24
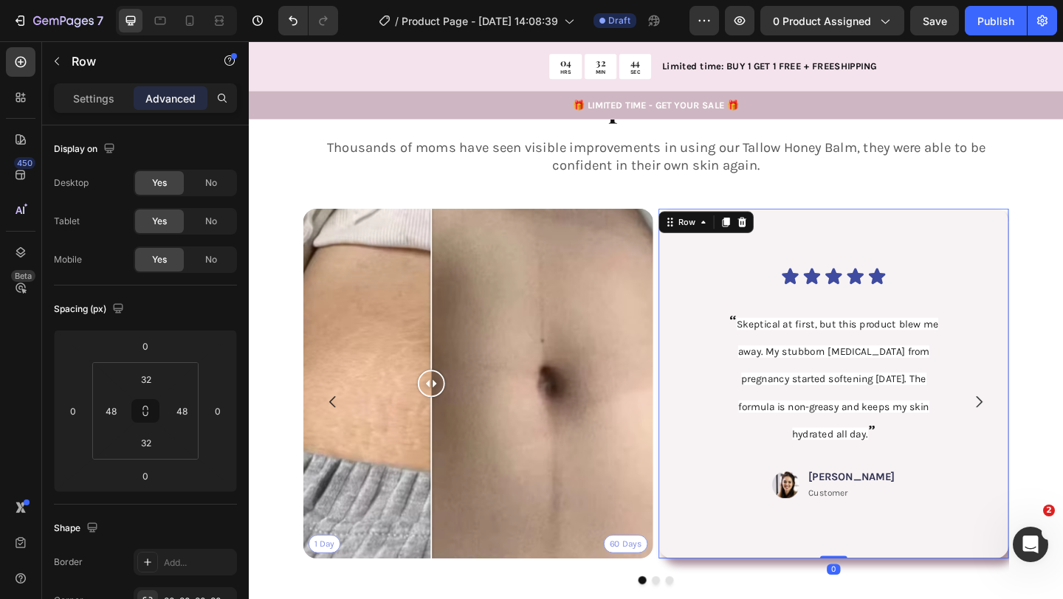
click at [736, 303] on div "Icon Icon Icon Icon Icon Icon List “ Skeptical at first, but this product blew …" at bounding box center [885, 413] width 310 height 334
click at [189, 417] on input "48" at bounding box center [181, 411] width 22 height 22
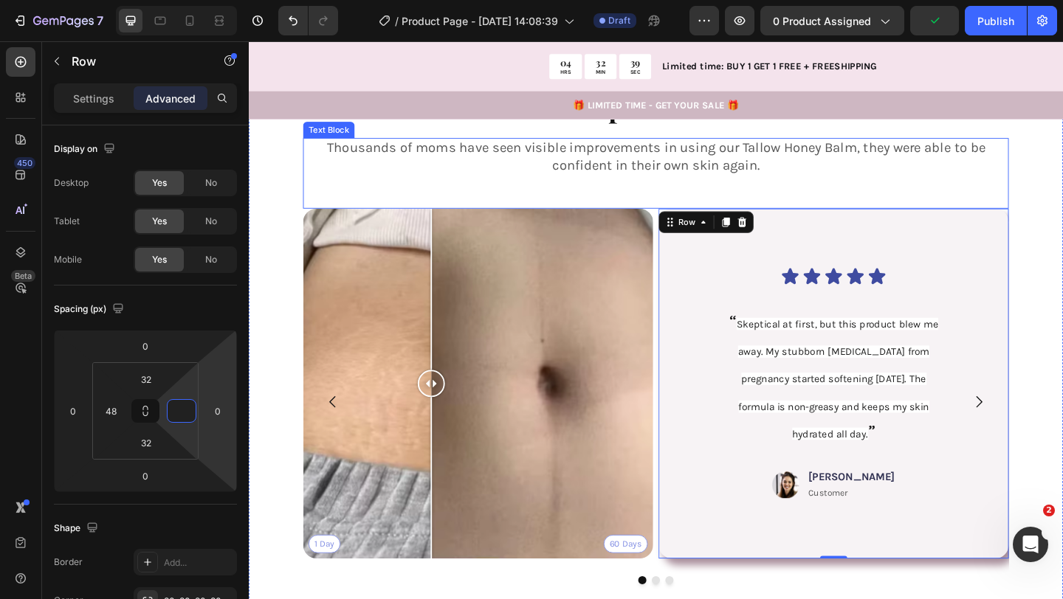
click at [373, 192] on div "Thousands of moms have seen visible improvements in using our Tallow Honey Balm…" at bounding box center [691, 184] width 767 height 77
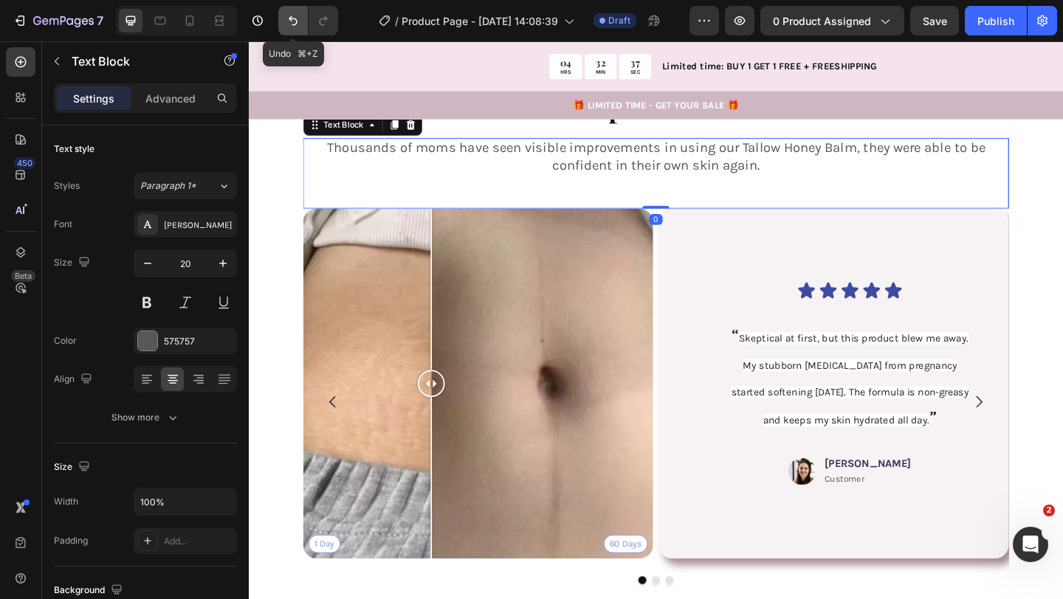
click at [290, 21] on icon "Undo/Redo" at bounding box center [293, 20] width 15 height 15
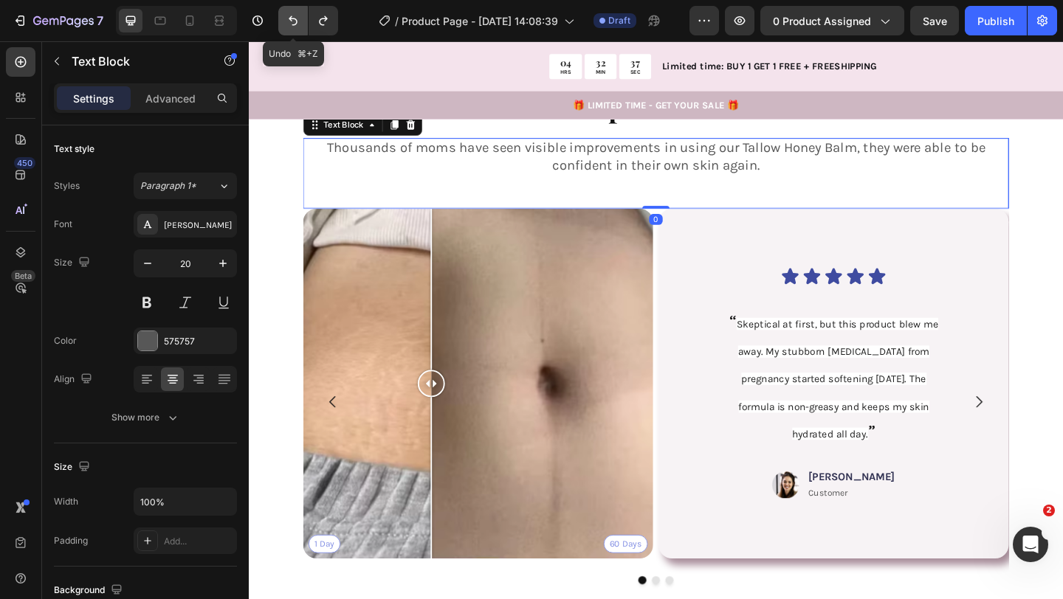
click at [290, 21] on icon "Undo/Redo" at bounding box center [293, 20] width 15 height 15
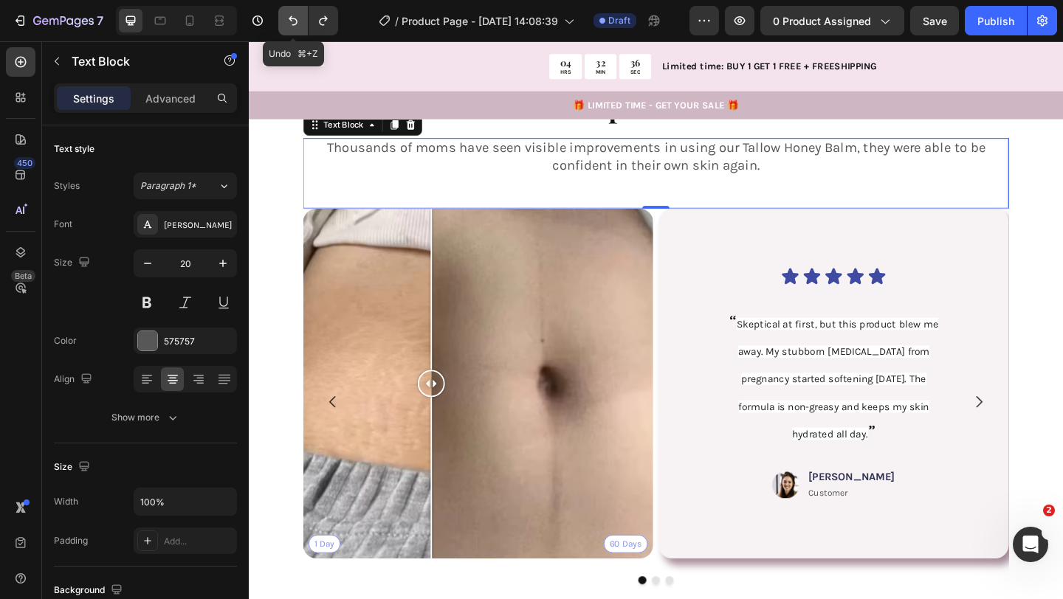
click at [290, 21] on icon "Undo/Redo" at bounding box center [293, 20] width 15 height 15
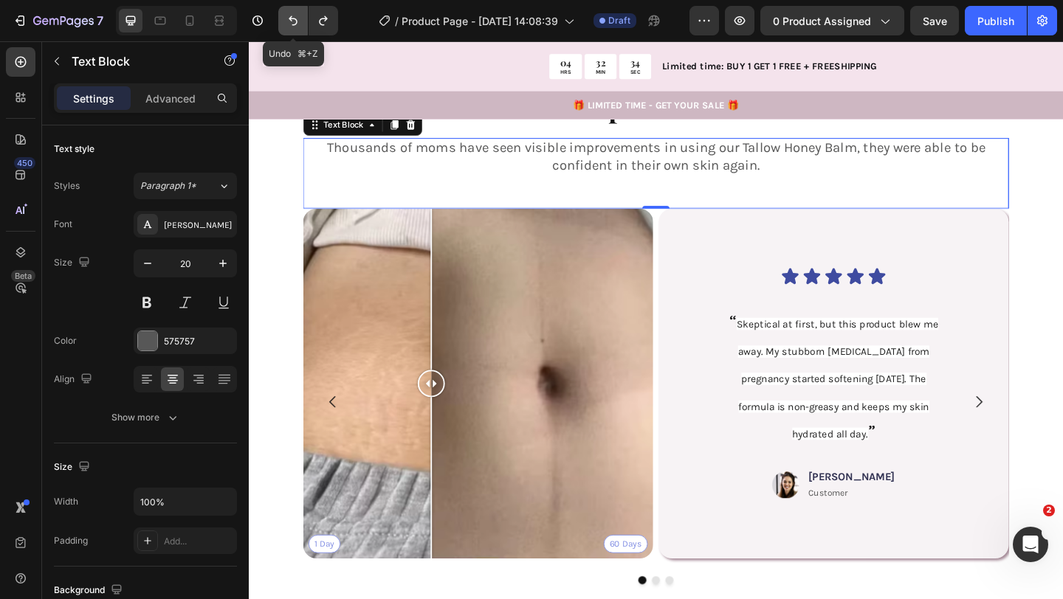
click at [290, 21] on icon "Undo/Redo" at bounding box center [293, 20] width 15 height 15
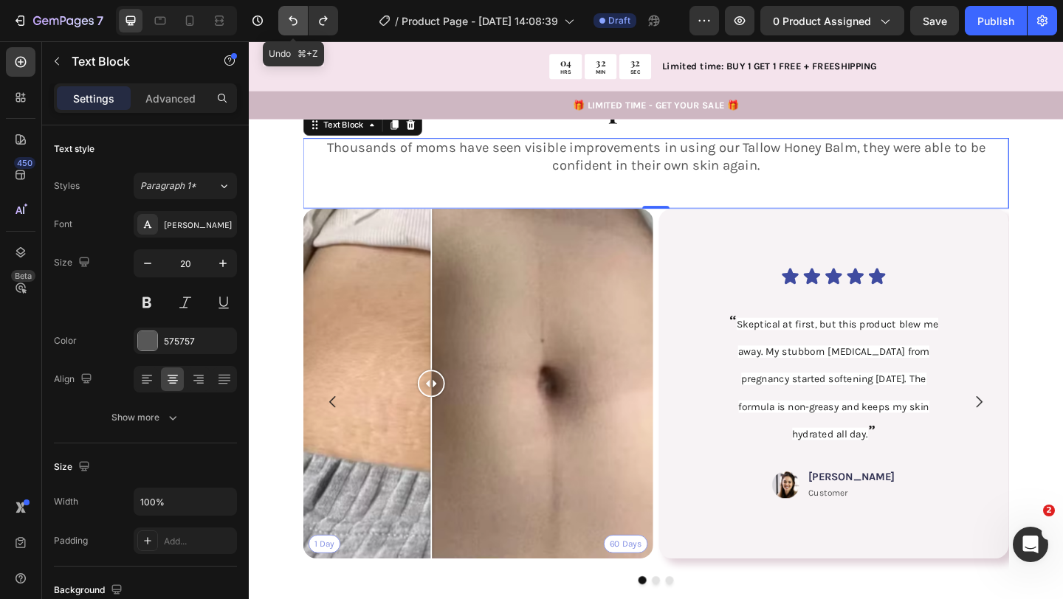
click at [290, 21] on icon "Undo/Redo" at bounding box center [293, 20] width 15 height 15
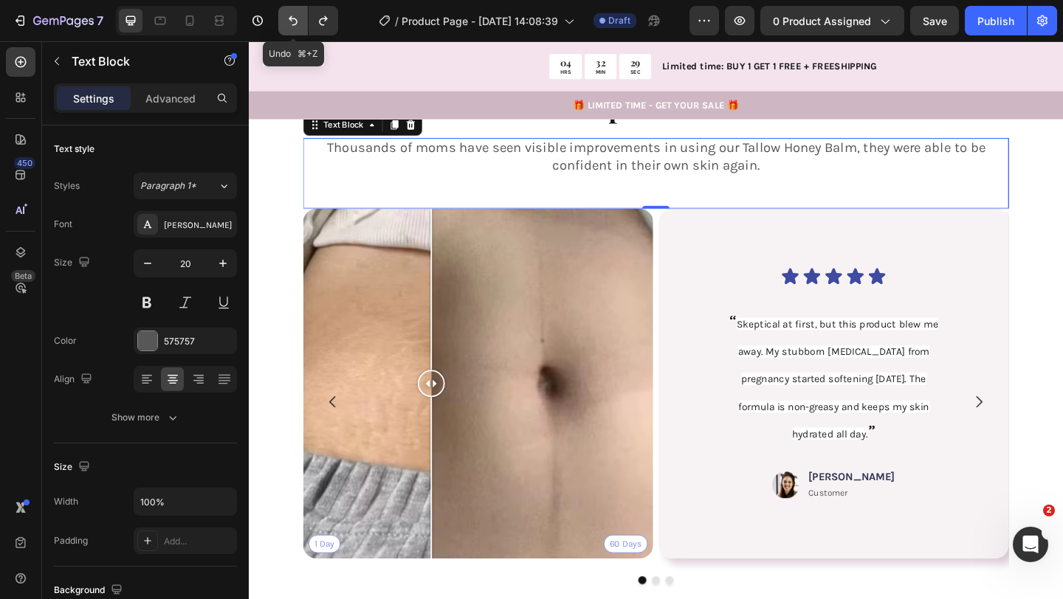
click at [290, 21] on icon "Undo/Redo" at bounding box center [293, 20] width 15 height 15
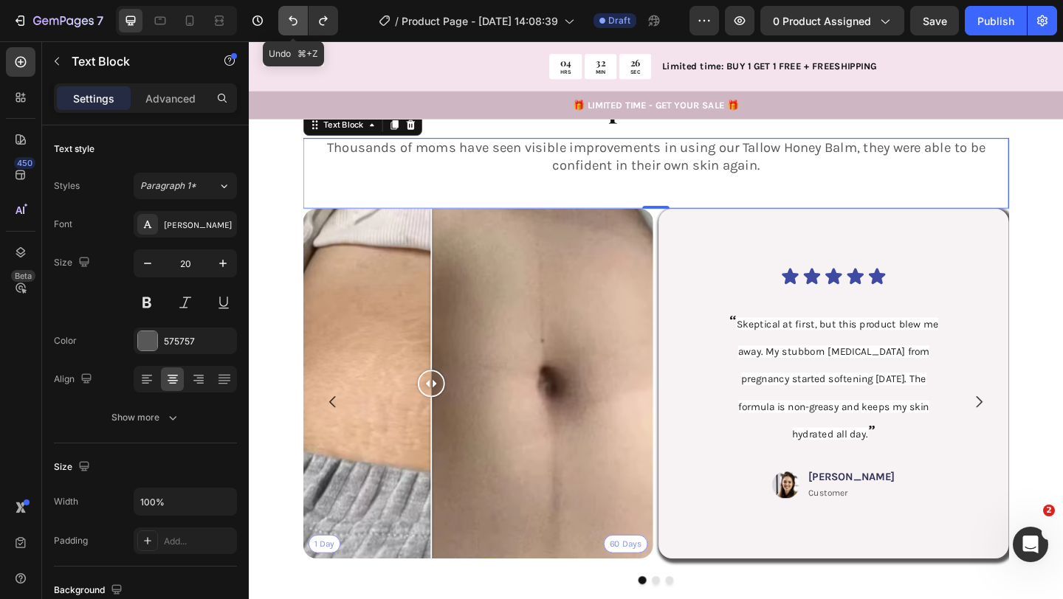
click at [290, 21] on icon "Undo/Redo" at bounding box center [293, 20] width 15 height 15
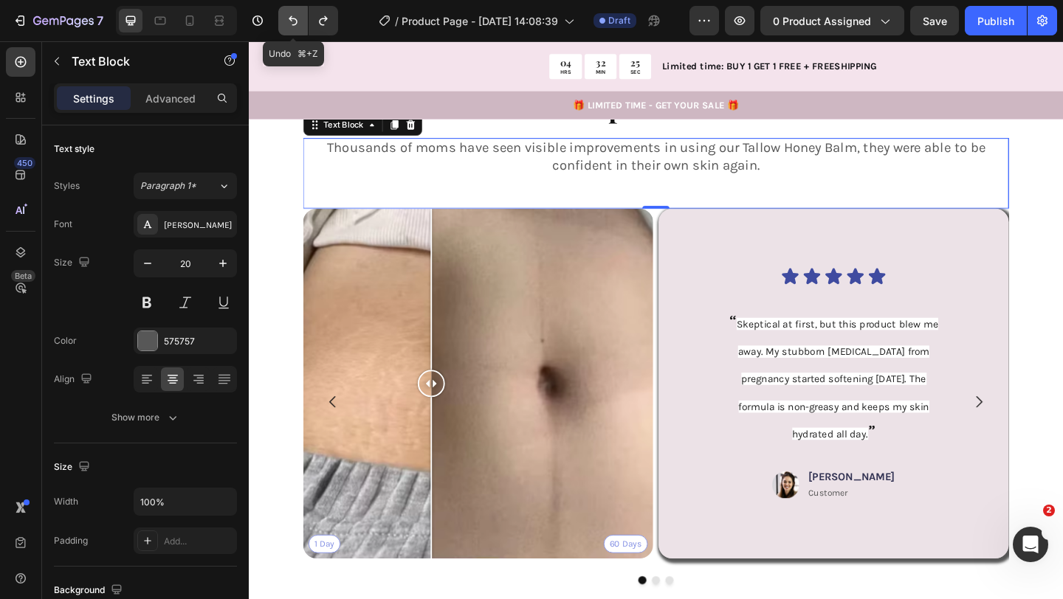
click at [290, 20] on icon "Undo/Redo" at bounding box center [293, 21] width 9 height 10
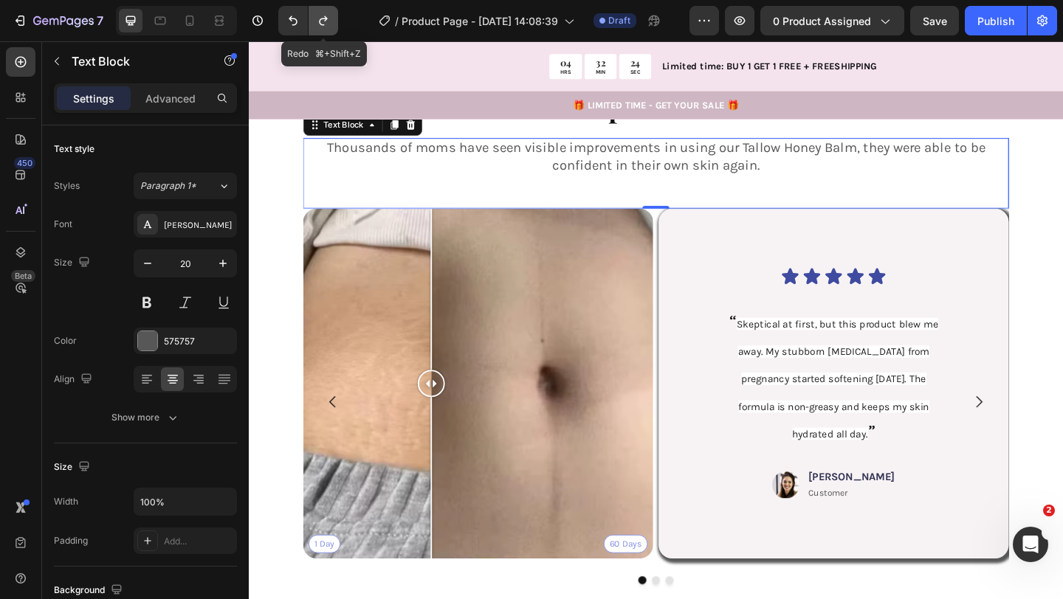
click at [319, 21] on icon "Undo/Redo" at bounding box center [323, 20] width 15 height 15
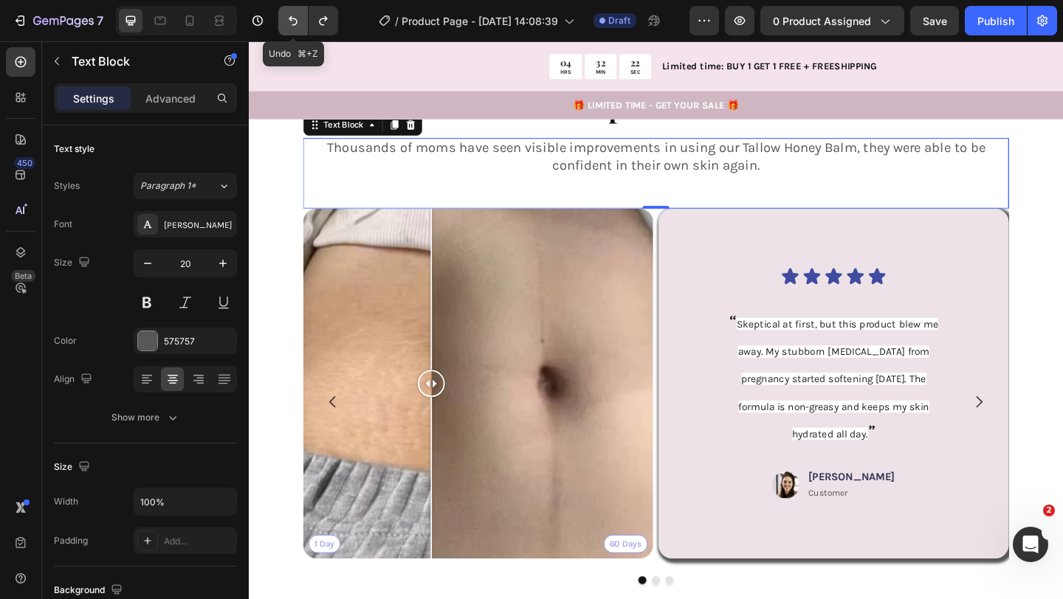
click at [297, 15] on icon "Undo/Redo" at bounding box center [293, 20] width 15 height 15
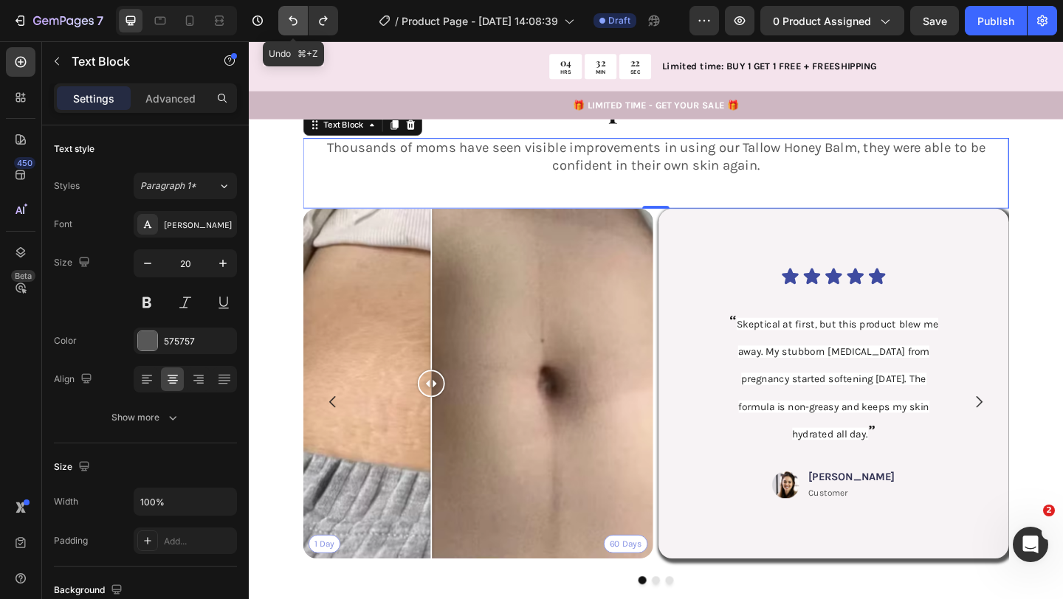
click at [297, 15] on icon "Undo/Redo" at bounding box center [293, 20] width 15 height 15
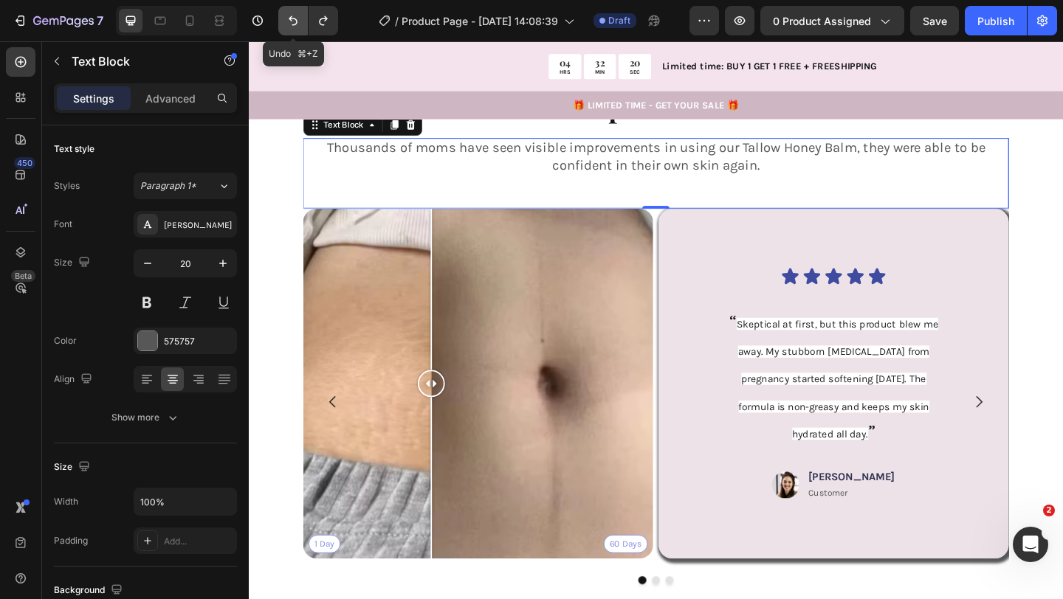
click at [297, 15] on icon "Undo/Redo" at bounding box center [293, 20] width 15 height 15
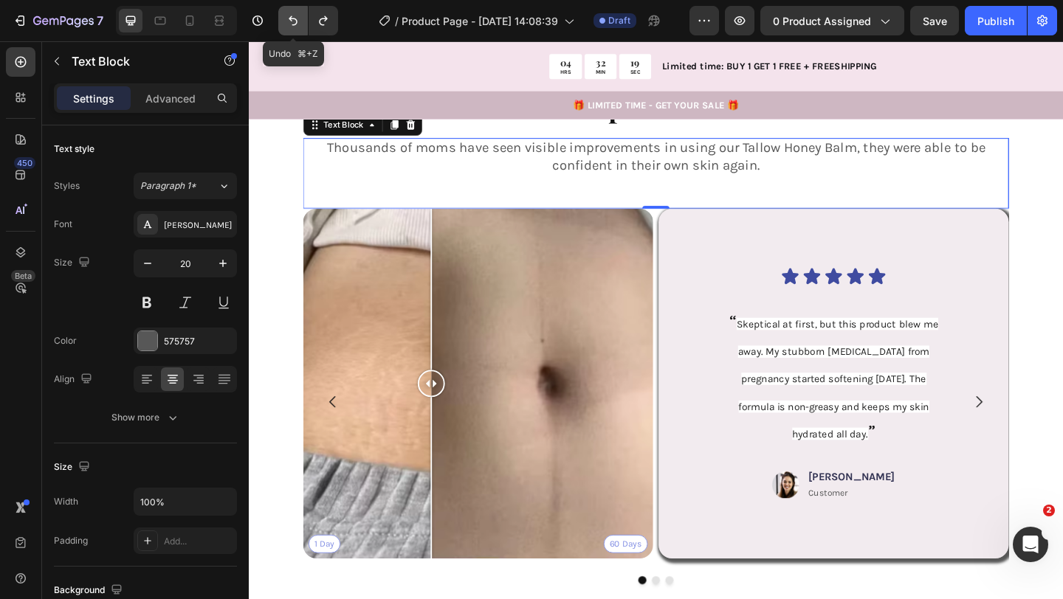
click at [297, 15] on icon "Undo/Redo" at bounding box center [293, 20] width 15 height 15
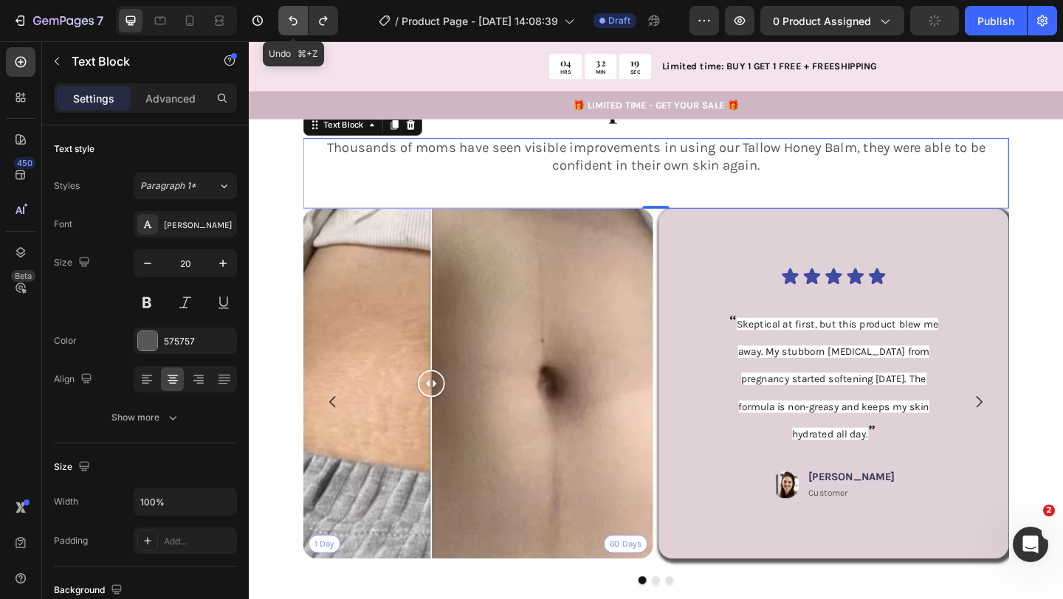
click at [297, 15] on icon "Undo/Redo" at bounding box center [293, 20] width 15 height 15
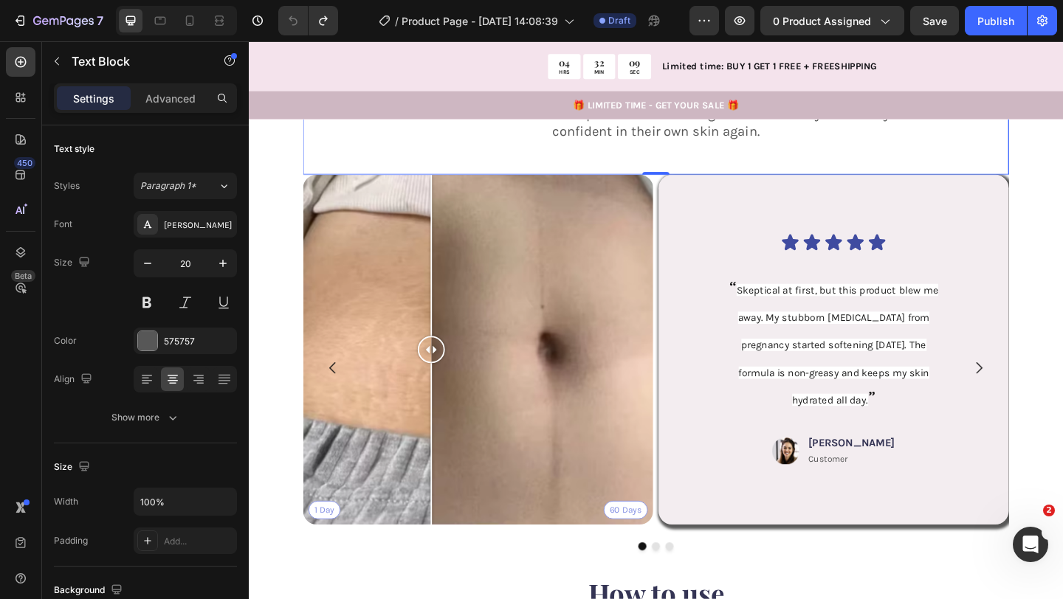
scroll to position [2272, 0]
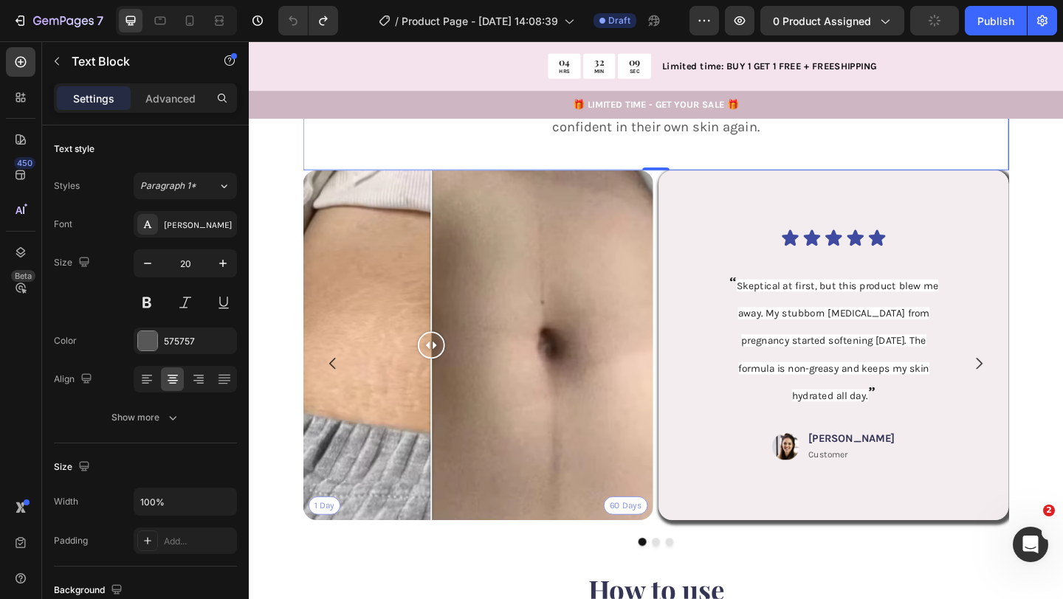
click at [750, 205] on div "Icon Icon Icon Icon Icon Icon List “ Skeptical at first, but this product blew …" at bounding box center [885, 372] width 310 height 334
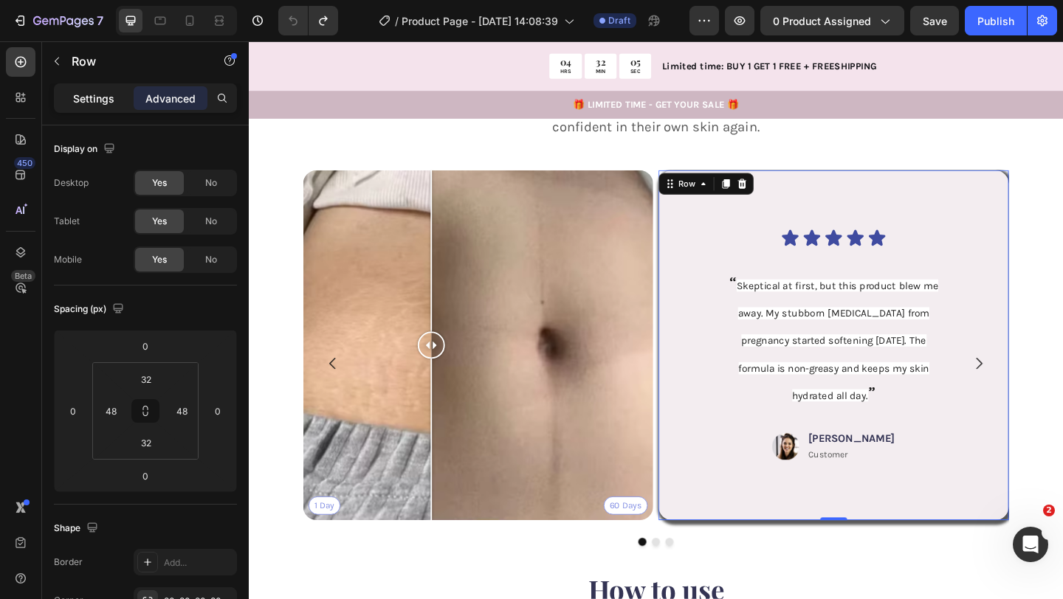
click at [98, 105] on p "Settings" at bounding box center [93, 98] width 41 height 15
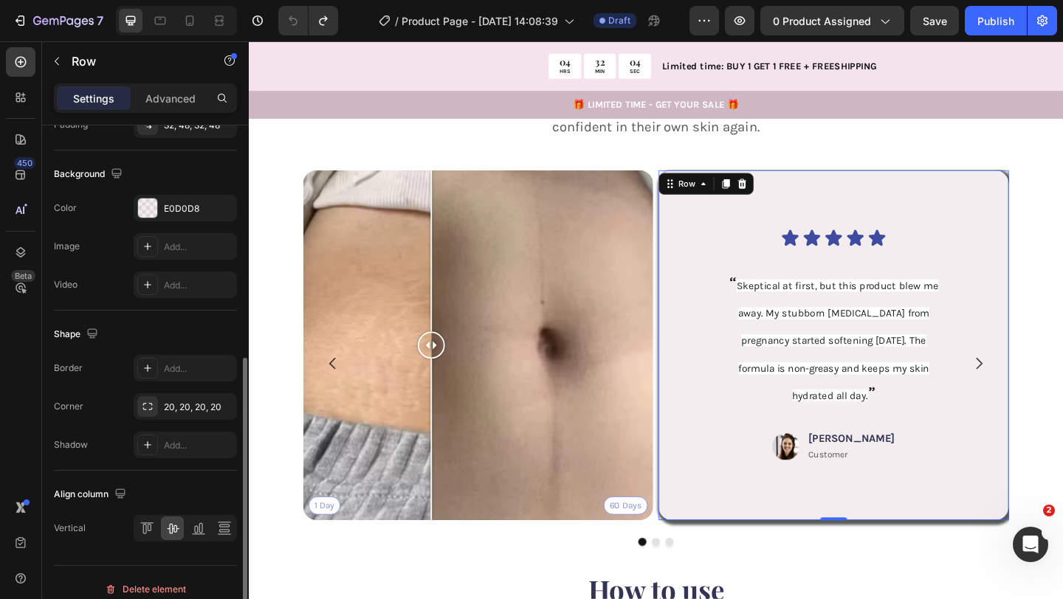
scroll to position [450, 0]
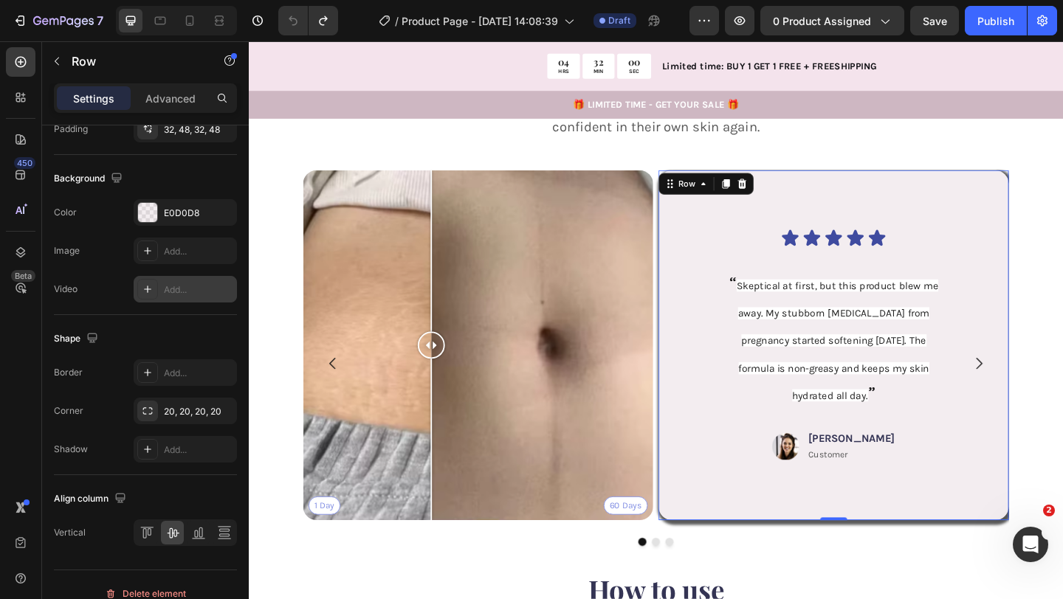
click at [158, 286] on div "Add..." at bounding box center [185, 289] width 103 height 27
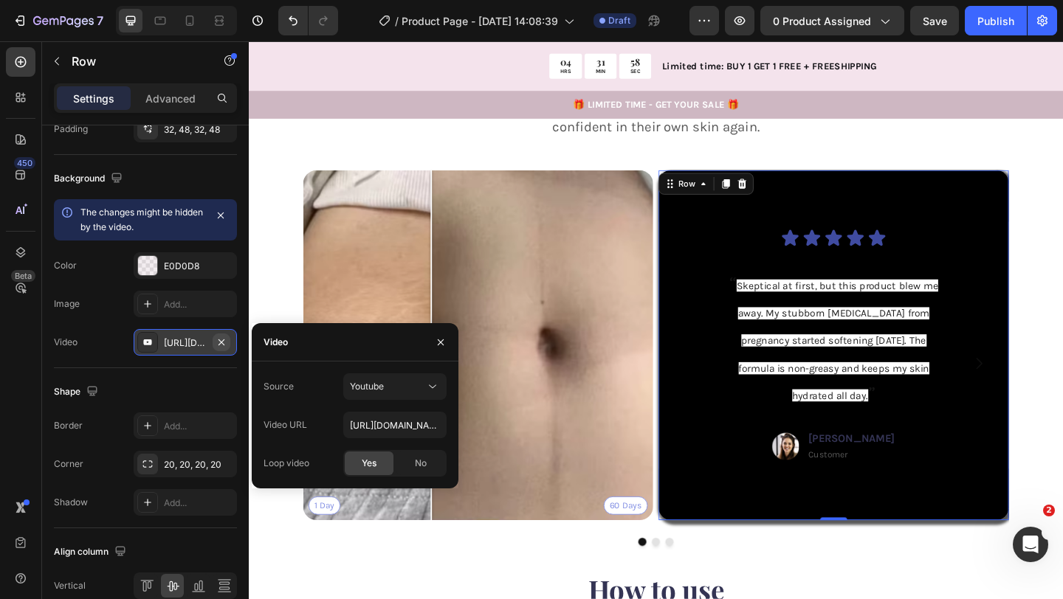
click at [220, 341] on icon "button" at bounding box center [221, 342] width 6 height 6
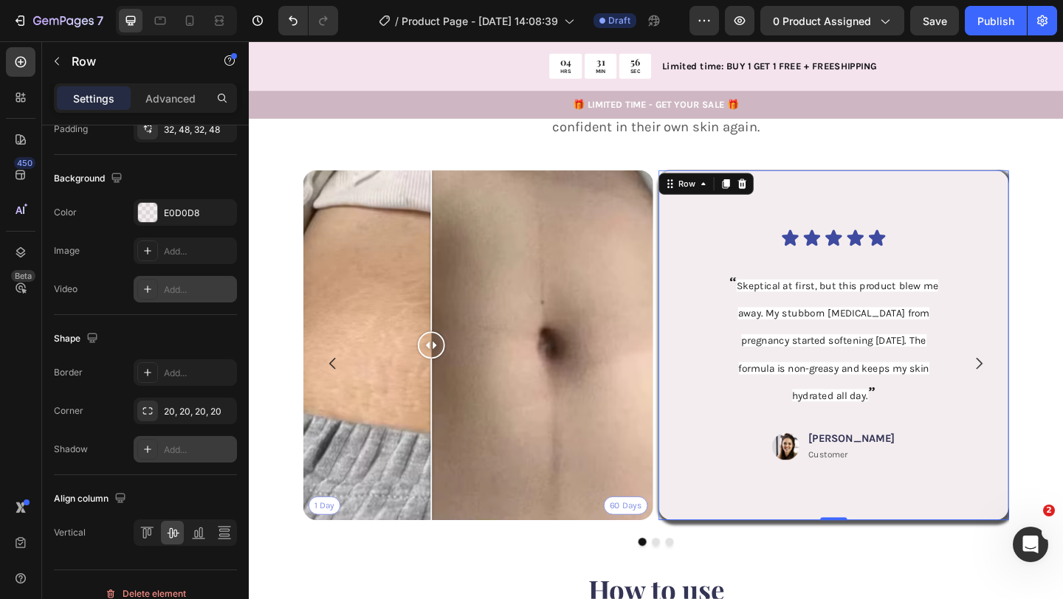
click at [144, 443] on icon at bounding box center [148, 449] width 12 height 12
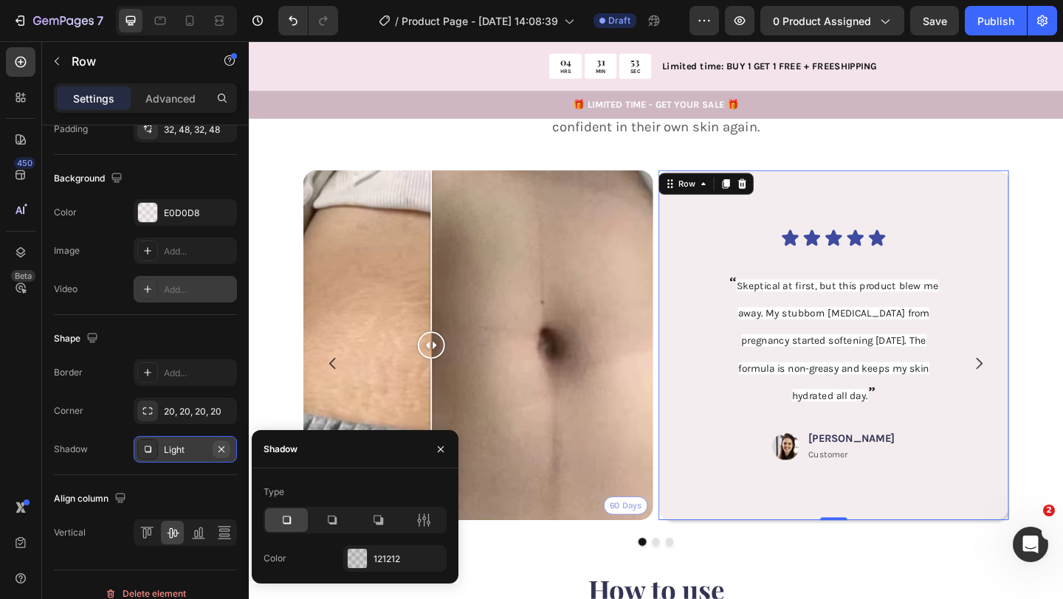
click at [228, 446] on button "button" at bounding box center [222, 450] width 18 height 18
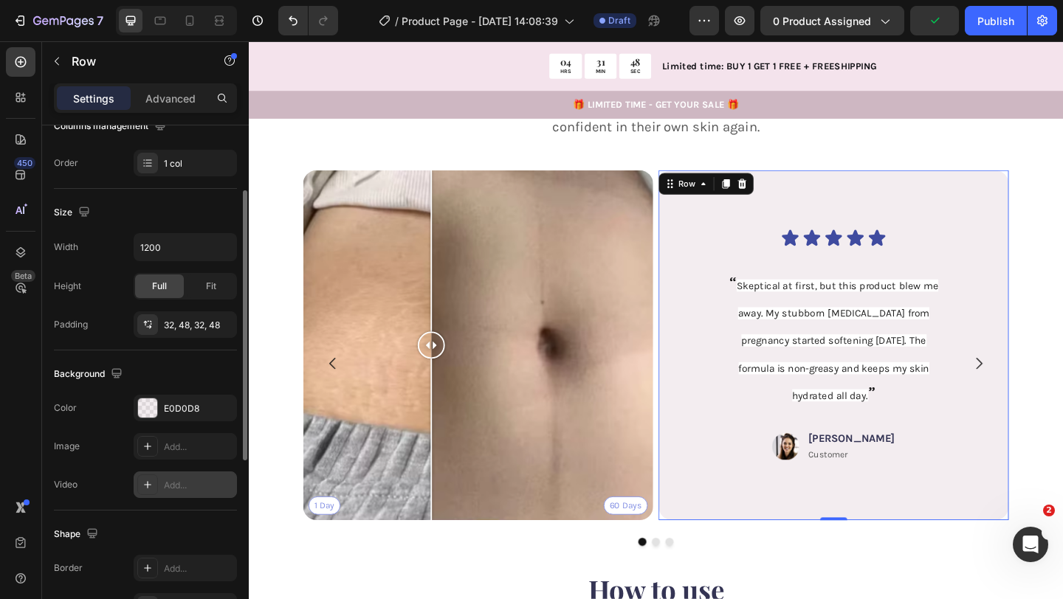
scroll to position [271, 0]
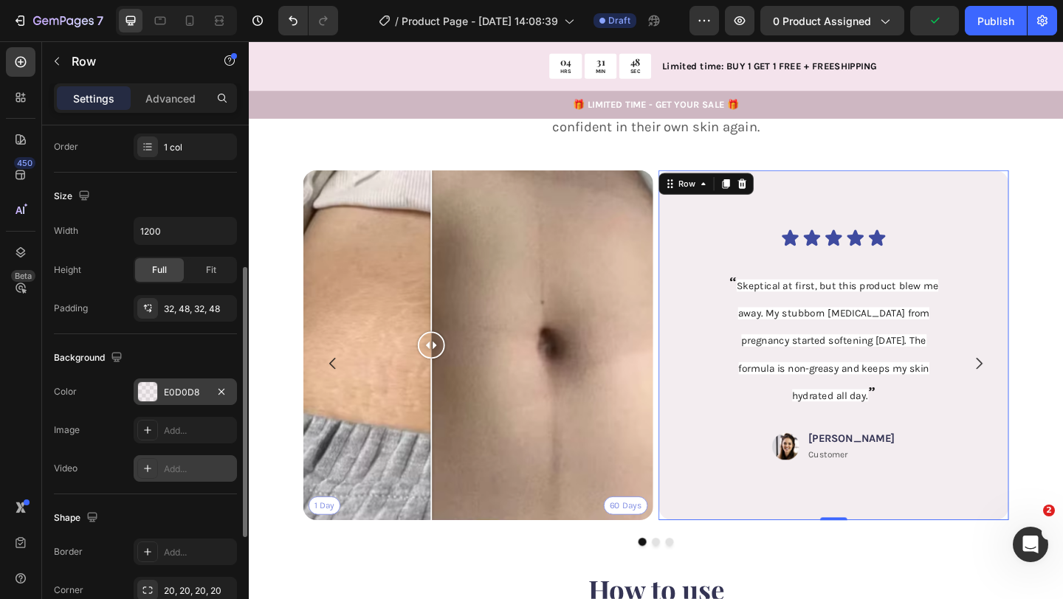
click at [187, 391] on div "E0D0D8" at bounding box center [185, 392] width 43 height 13
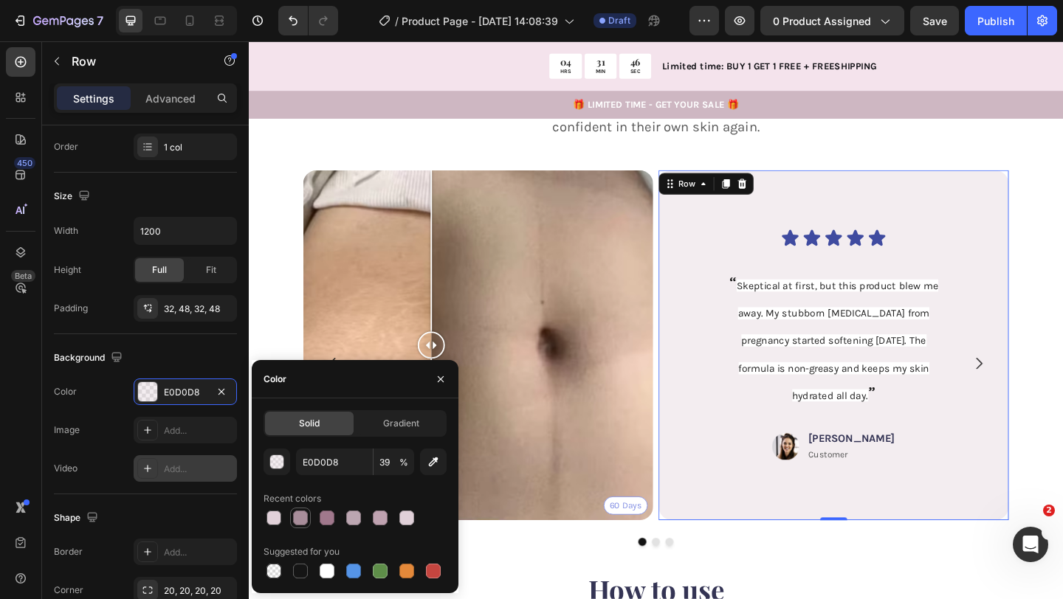
click at [307, 522] on div at bounding box center [300, 518] width 15 height 15
type input "A88D9A"
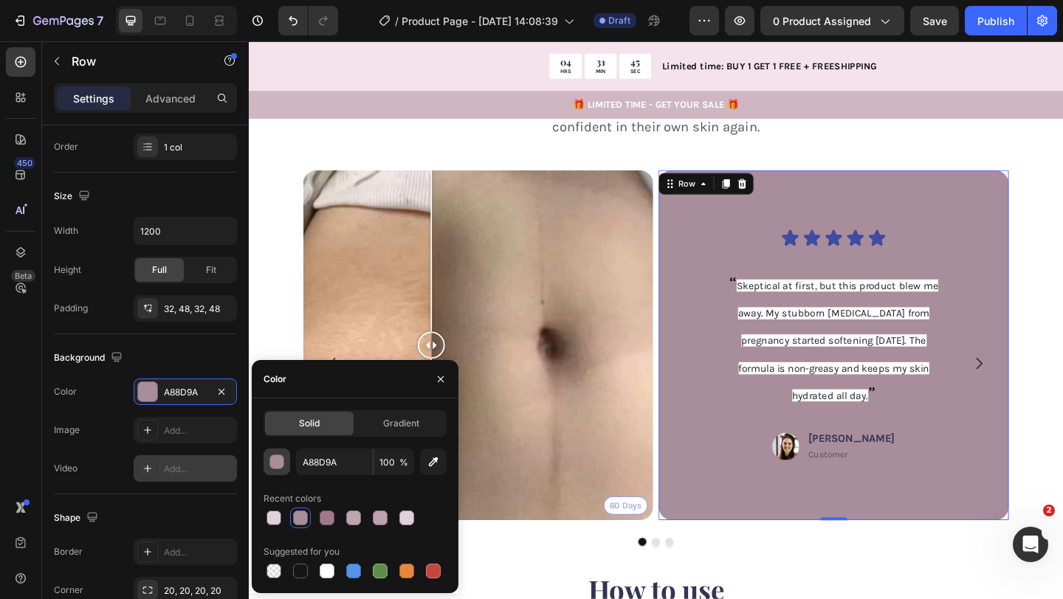
click at [280, 459] on div "button" at bounding box center [277, 462] width 15 height 15
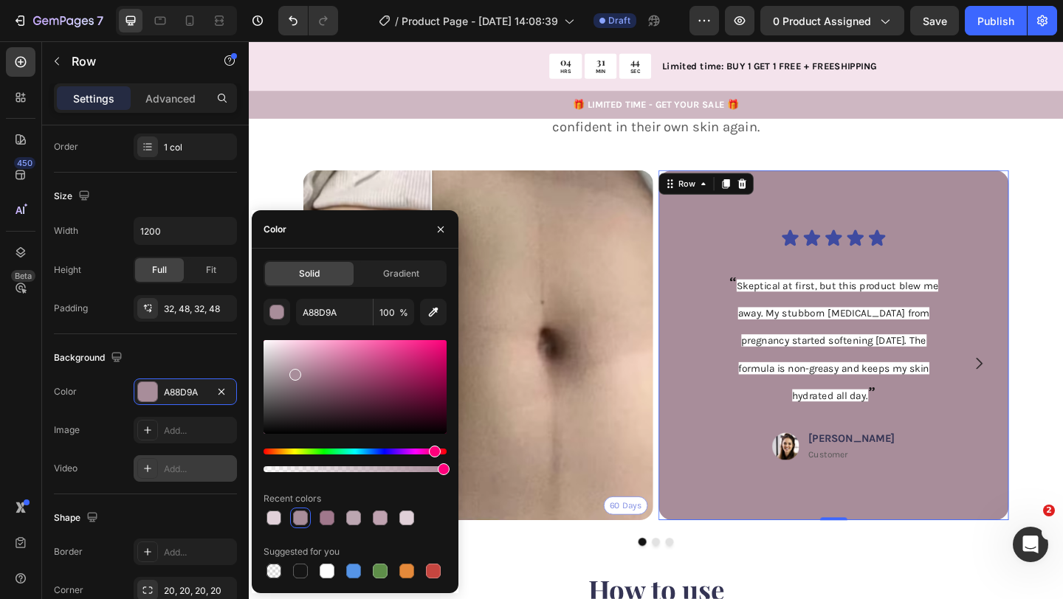
click at [355, 471] on div at bounding box center [354, 469] width 183 height 6
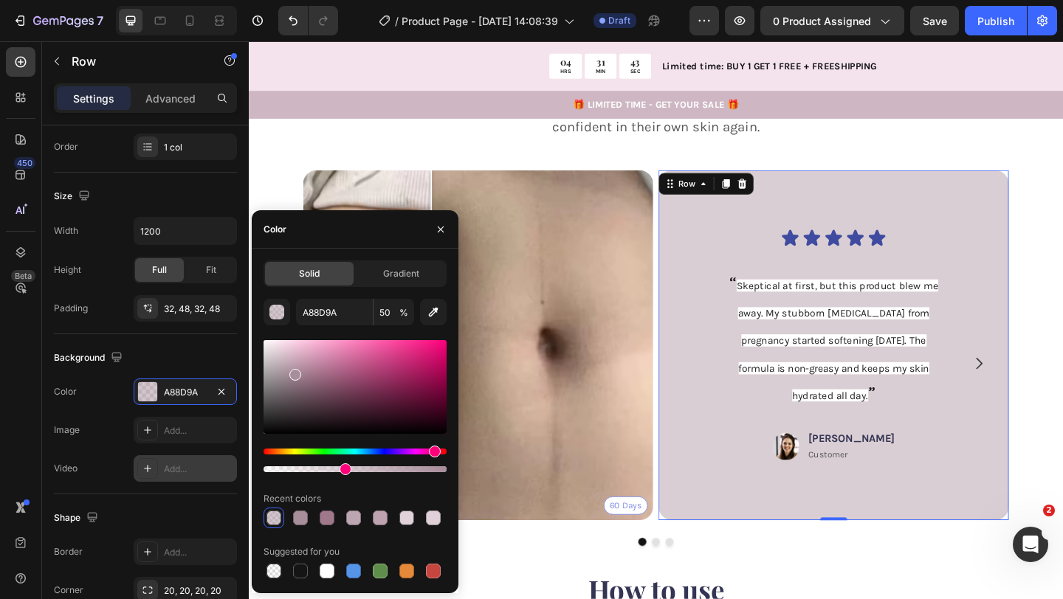
click at [342, 471] on div at bounding box center [354, 469] width 183 height 6
type input "43"
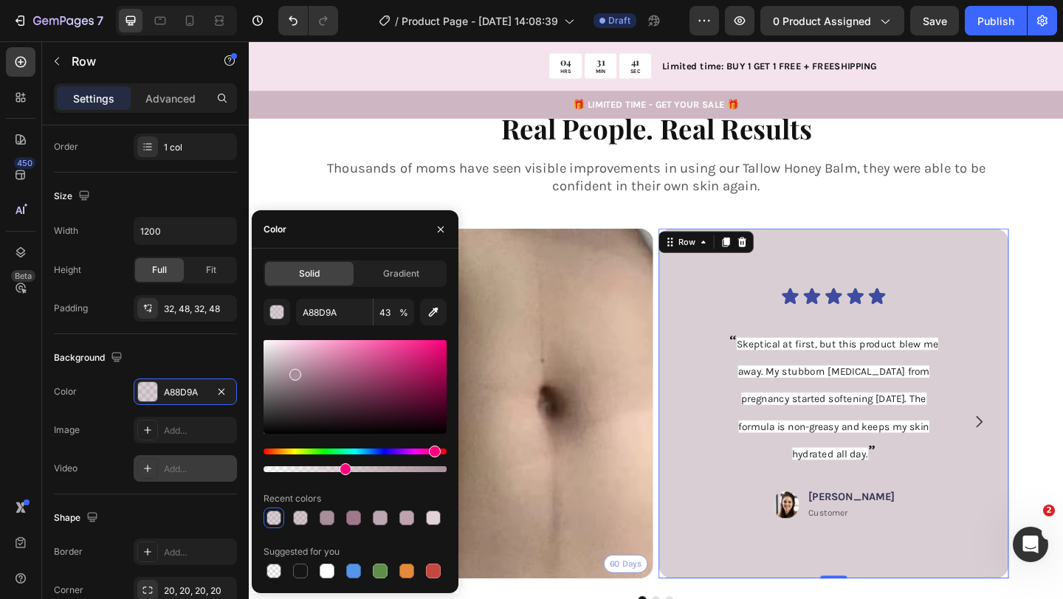
scroll to position [2172, 0]
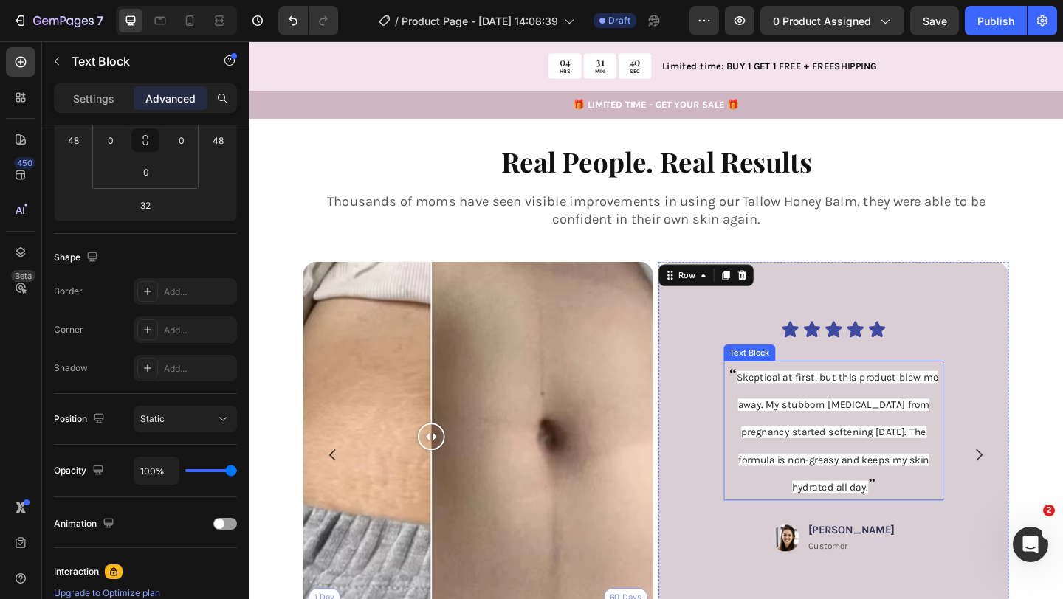
click at [829, 443] on span "Skeptical at first, but this product blew me away. My stubborn [MEDICAL_DATA] f…" at bounding box center [888, 466] width 219 height 133
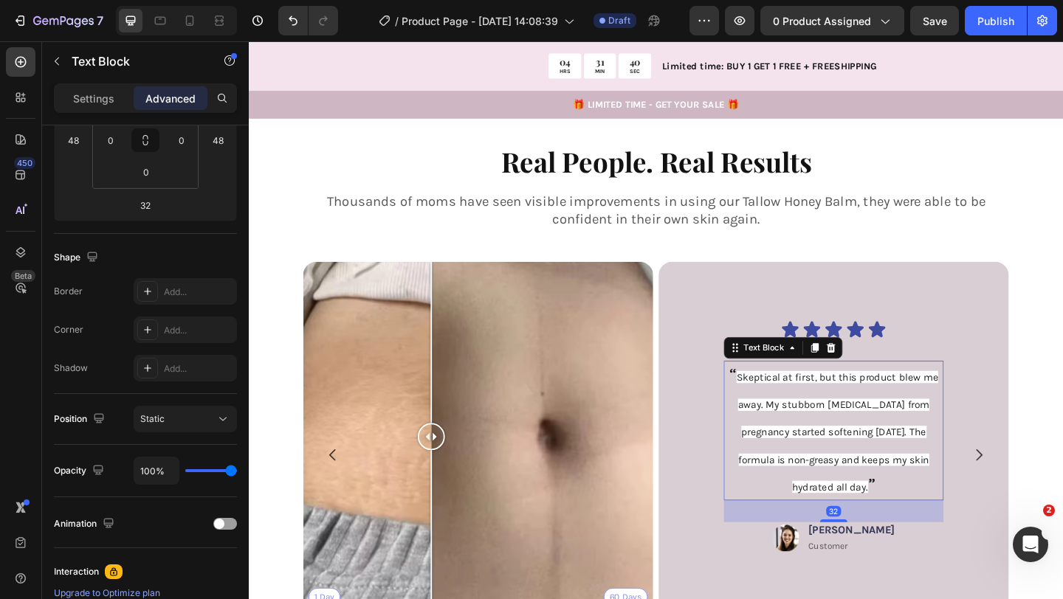
scroll to position [0, 0]
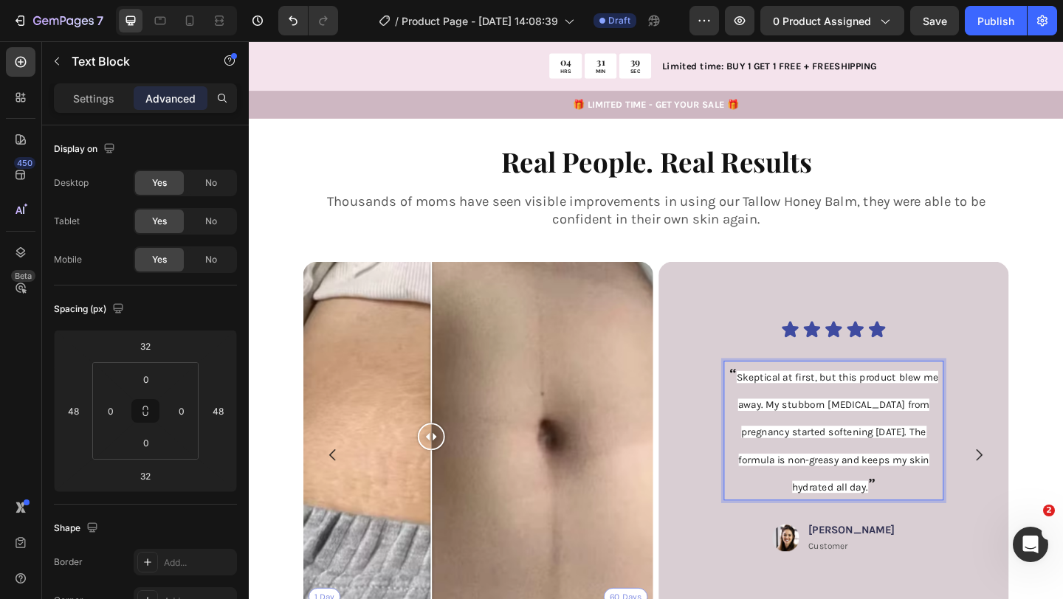
click at [922, 505] on p "“ Skeptical at first, but this product blew me away. My stubborn stretch marks …" at bounding box center [885, 464] width 236 height 149
click at [920, 505] on span "Skeptical at first, but this product blew me away. My stubborn [MEDICAL_DATA] f…" at bounding box center [888, 466] width 219 height 133
drag, startPoint x: 920, startPoint y: 505, endPoint x: 790, endPoint y: 377, distance: 182.6
click at [790, 400] on span "Skeptical at first, but this product blew me away. My stubborn [MEDICAL_DATA] f…" at bounding box center [888, 466] width 219 height 133
click at [79, 96] on p "Settings" at bounding box center [93, 98] width 41 height 15
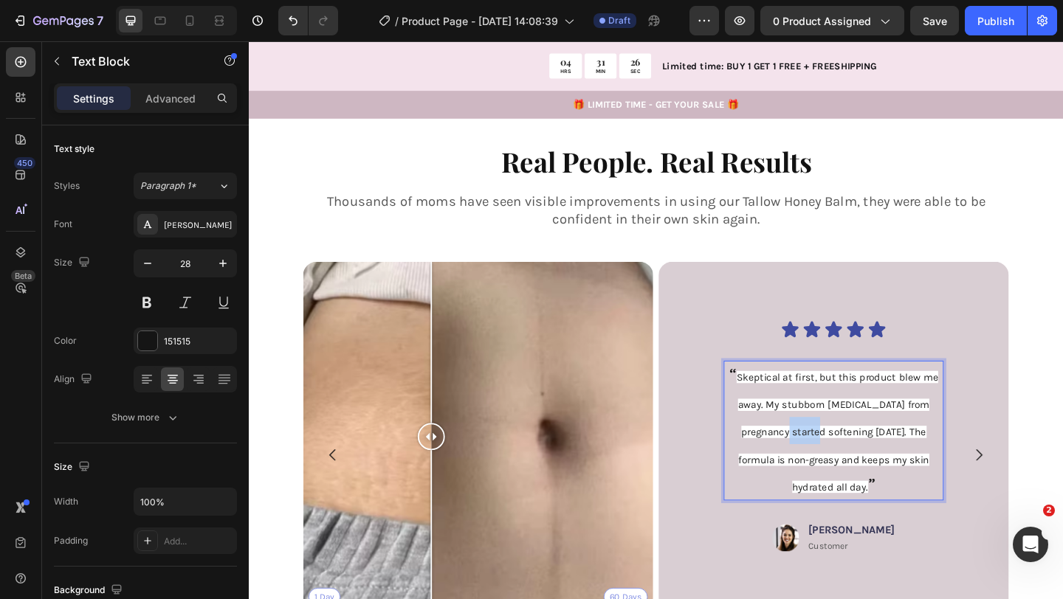
click at [843, 435] on p "“ Skeptical at first, but this product blew me away. My stubborn stretch marks …" at bounding box center [885, 464] width 236 height 149
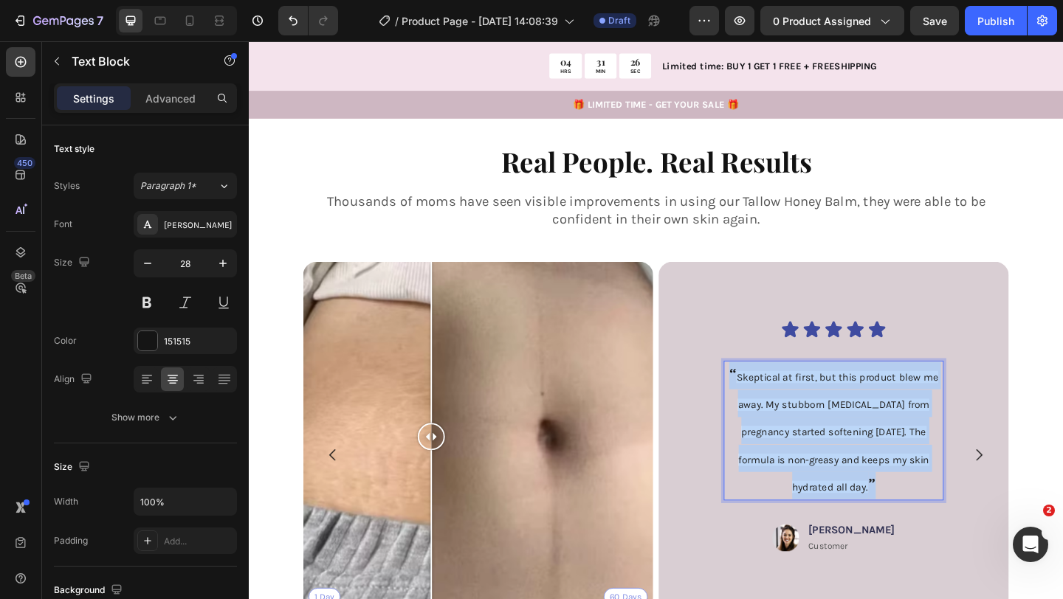
click at [843, 435] on p "“ Skeptical at first, but this product blew me away. My stubborn stretch marks …" at bounding box center [885, 464] width 236 height 149
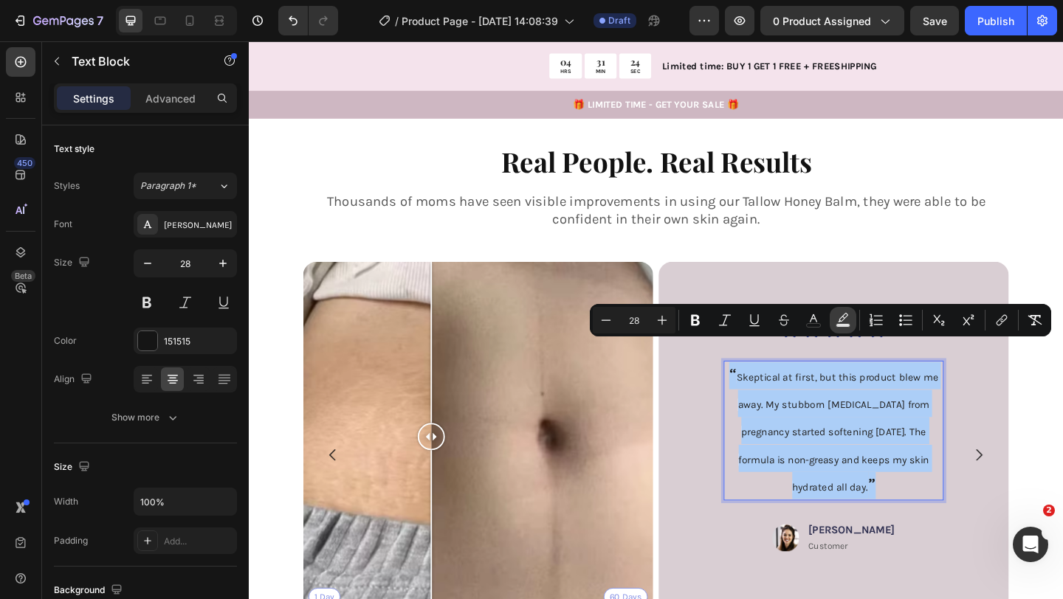
click at [843, 324] on rect "Editor contextual toolbar" at bounding box center [843, 326] width 14 height 4
type input "000000"
type input "77"
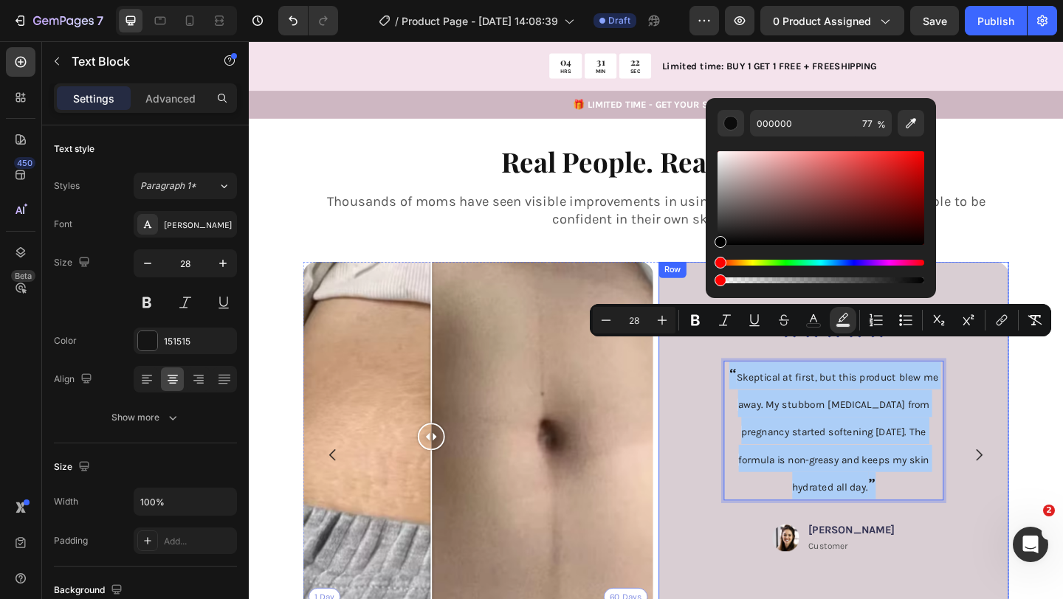
drag, startPoint x: 986, startPoint y: 323, endPoint x: 731, endPoint y: 300, distance: 255.6
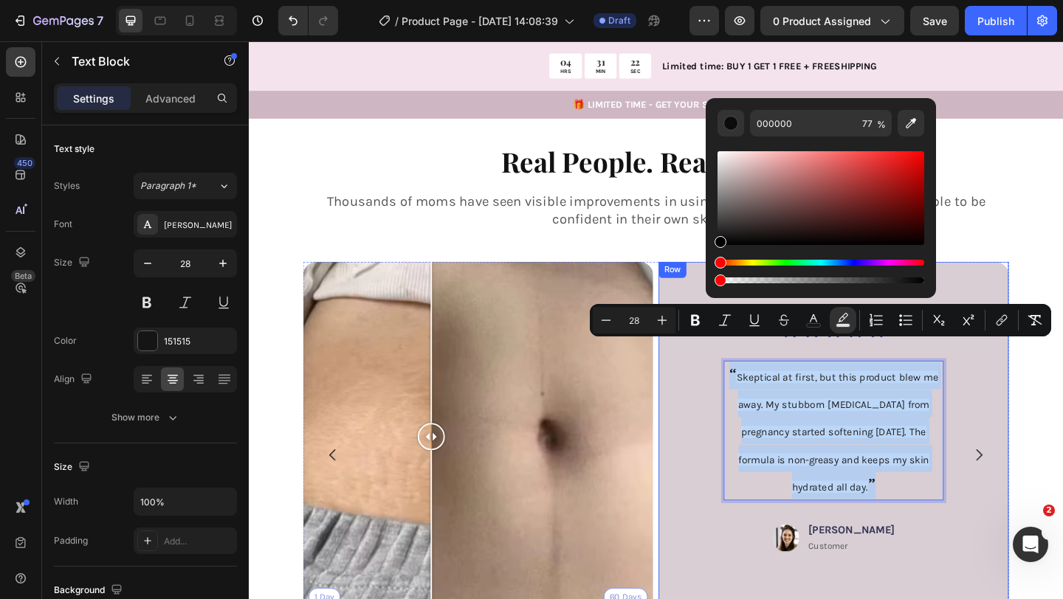
type input "0"
click at [753, 445] on div "Icon Icon Icon Icon Icon Icon List “ Skeptical at first, but this product blew …" at bounding box center [885, 472] width 310 height 334
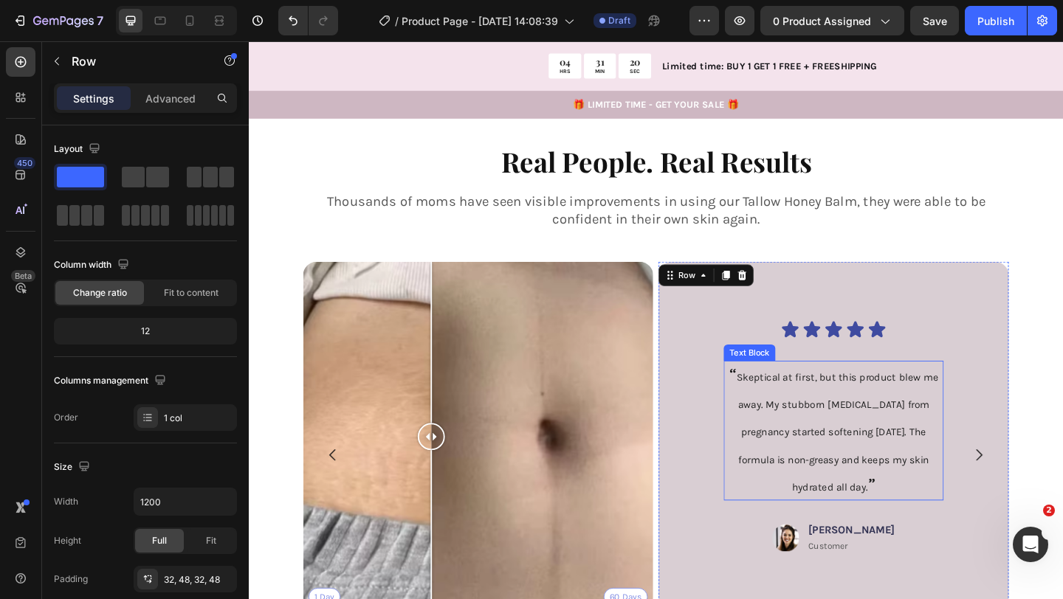
click at [812, 432] on p "“ Skeptical at first, but this product blew me away. My stubborn stretch marks …" at bounding box center [885, 464] width 236 height 149
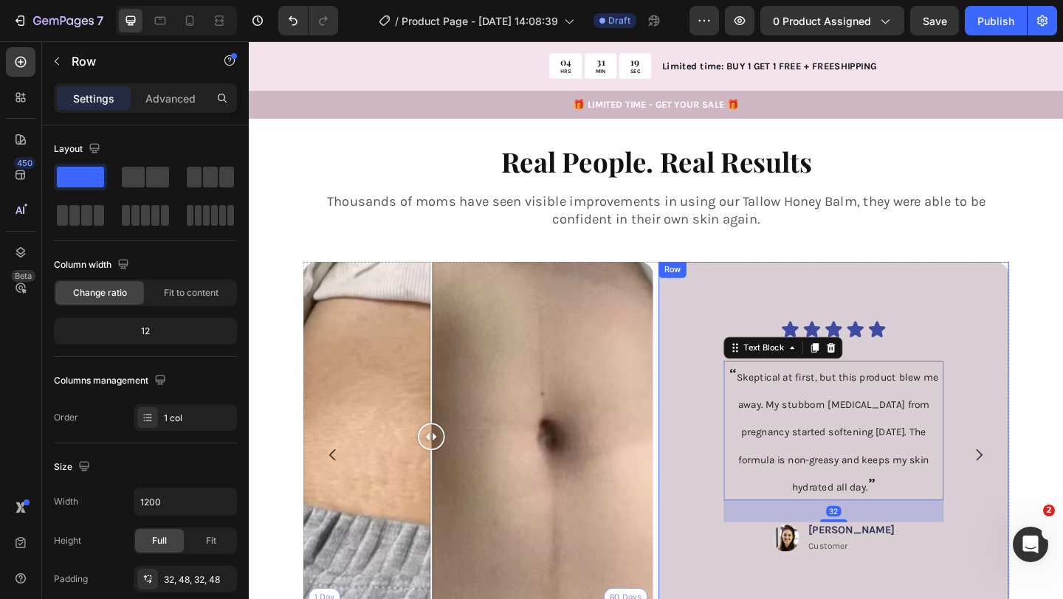
click at [1008, 587] on div "Icon Icon Icon Icon Icon Icon List “ Skeptical at first, but this product blew …" at bounding box center [885, 472] width 310 height 334
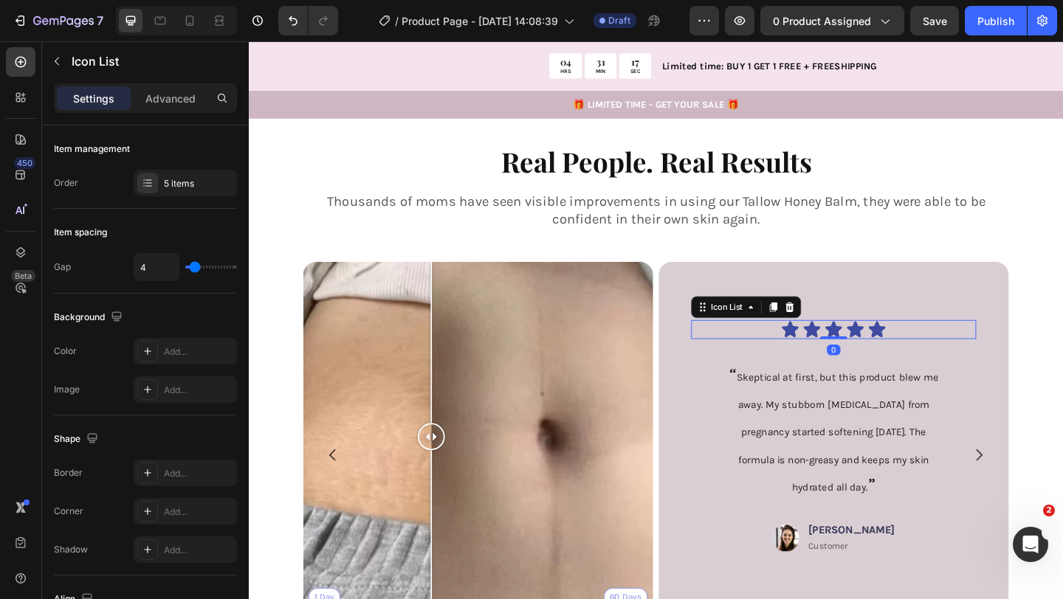
click at [946, 345] on div "Icon Icon Icon Icon Icon" at bounding box center [885, 355] width 310 height 21
click at [835, 346] on icon at bounding box center [838, 355] width 18 height 18
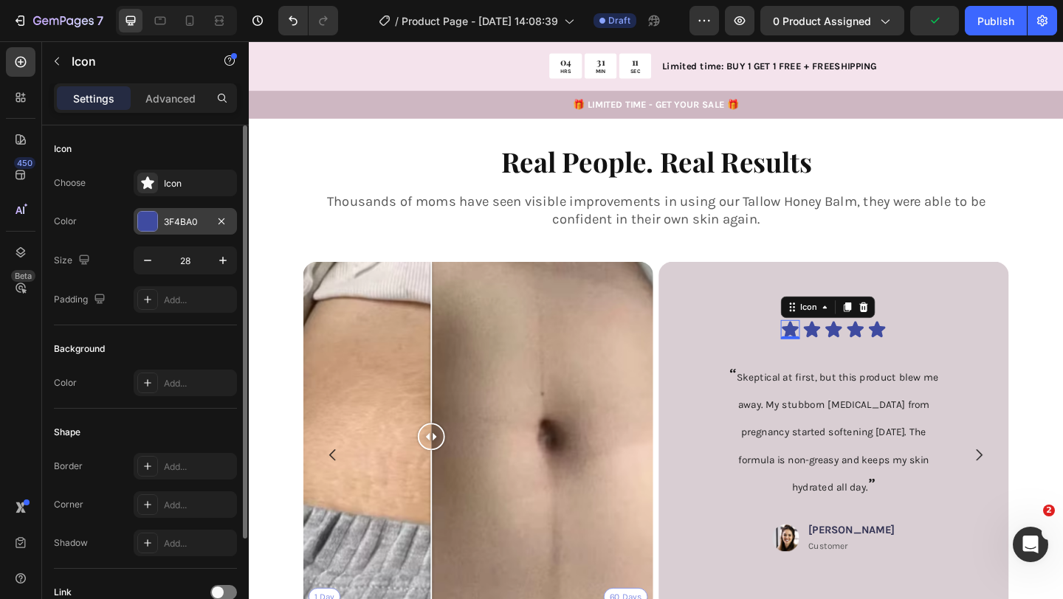
click at [208, 222] on div "3F4BA0" at bounding box center [185, 221] width 103 height 27
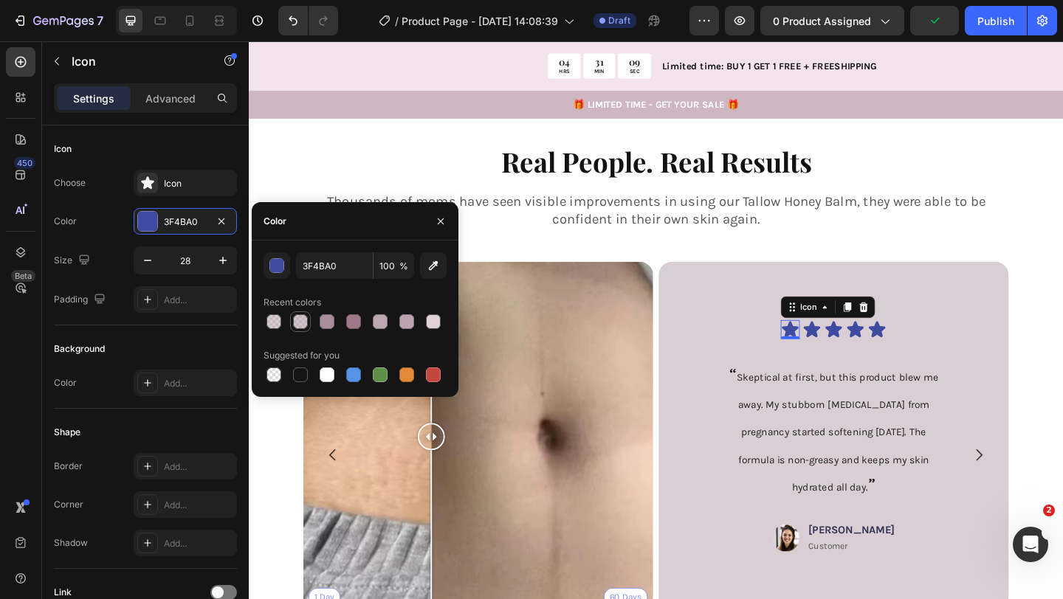
click at [297, 317] on div at bounding box center [300, 321] width 15 height 15
type input "A88D9A"
type input "50"
click at [402, 377] on div at bounding box center [406, 374] width 15 height 15
type input "E4893A"
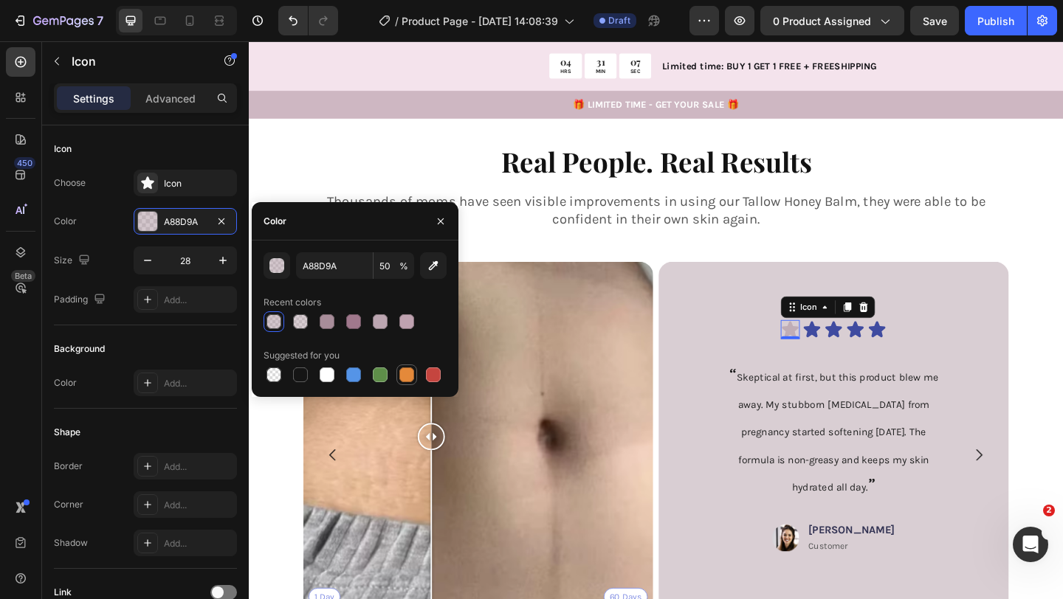
type input "100"
click at [278, 265] on div "button" at bounding box center [277, 266] width 15 height 15
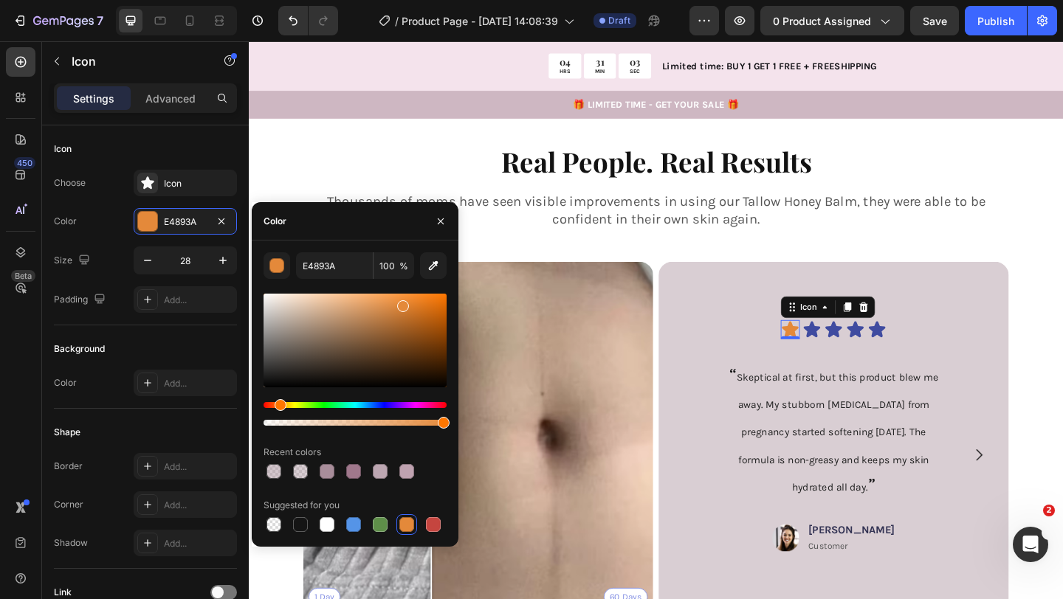
click at [294, 406] on div "Hue" at bounding box center [354, 405] width 183 height 6
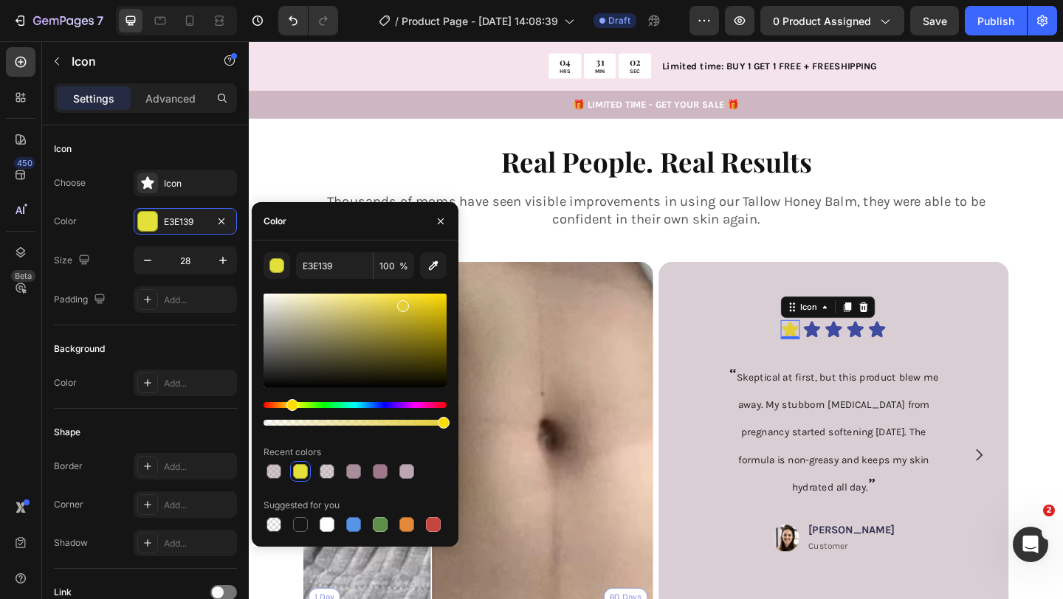
click at [290, 406] on div "Hue" at bounding box center [292, 405] width 12 height 12
click at [348, 314] on div at bounding box center [354, 341] width 183 height 94
click at [370, 320] on div at bounding box center [354, 341] width 183 height 94
click at [364, 297] on div at bounding box center [354, 341] width 183 height 94
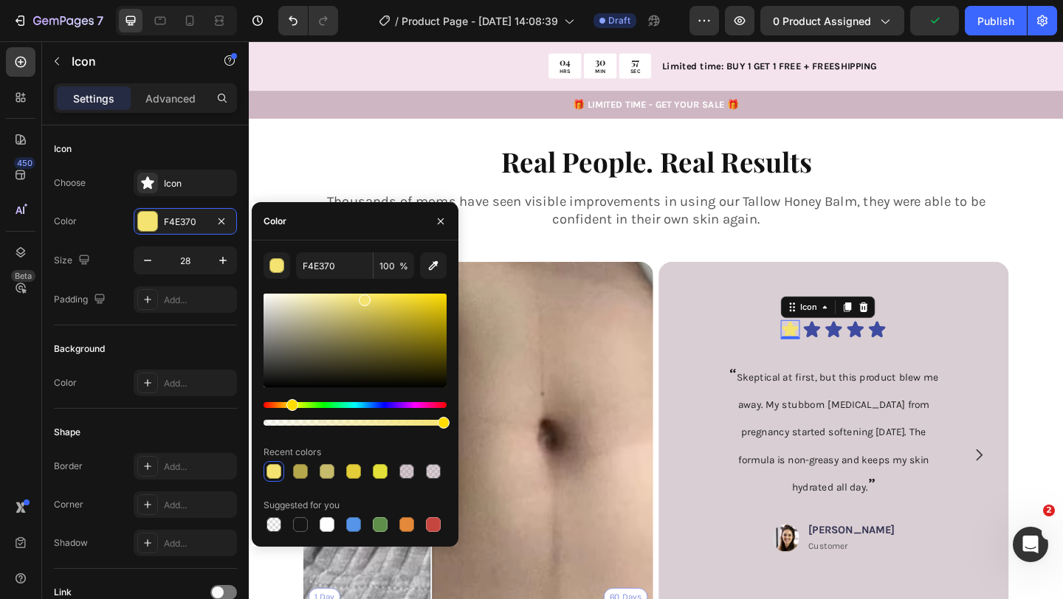
click at [339, 300] on div at bounding box center [354, 341] width 183 height 94
click at [322, 303] on div at bounding box center [354, 341] width 183 height 94
click at [330, 313] on div at bounding box center [354, 341] width 183 height 94
click at [389, 314] on div at bounding box center [354, 341] width 183 height 94
click at [389, 306] on div at bounding box center [354, 341] width 183 height 94
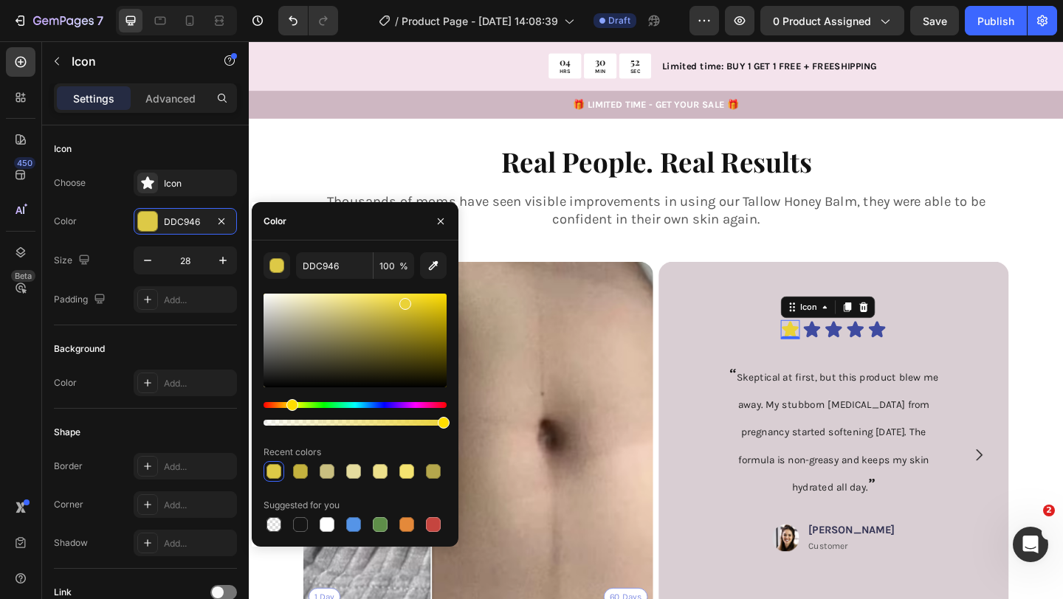
click at [404, 301] on div at bounding box center [354, 341] width 183 height 94
type input "EAD238"
click at [432, 221] on button "button" at bounding box center [441, 222] width 24 height 24
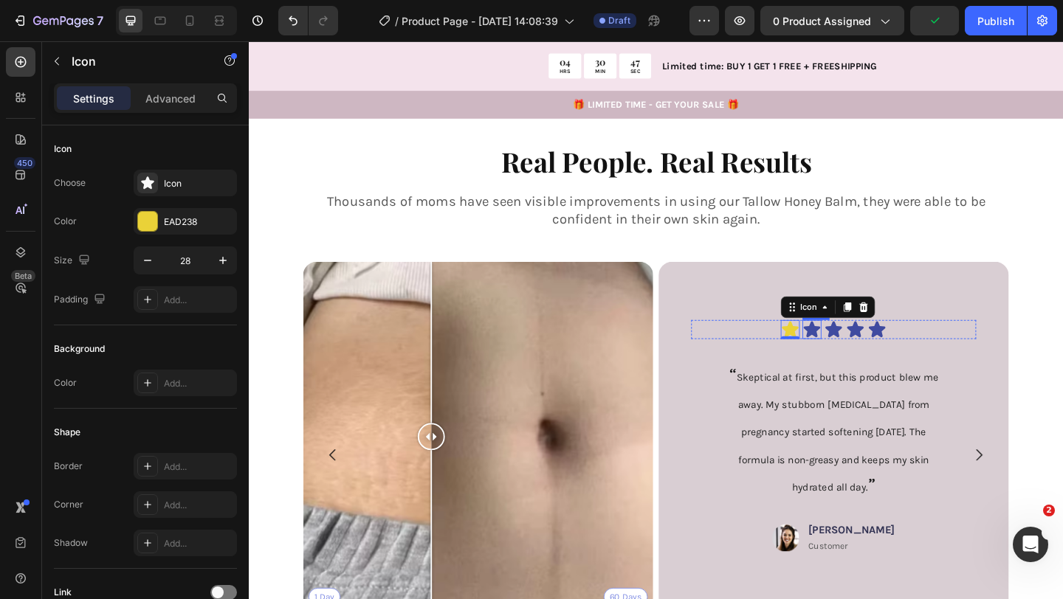
click at [862, 346] on icon at bounding box center [861, 355] width 18 height 18
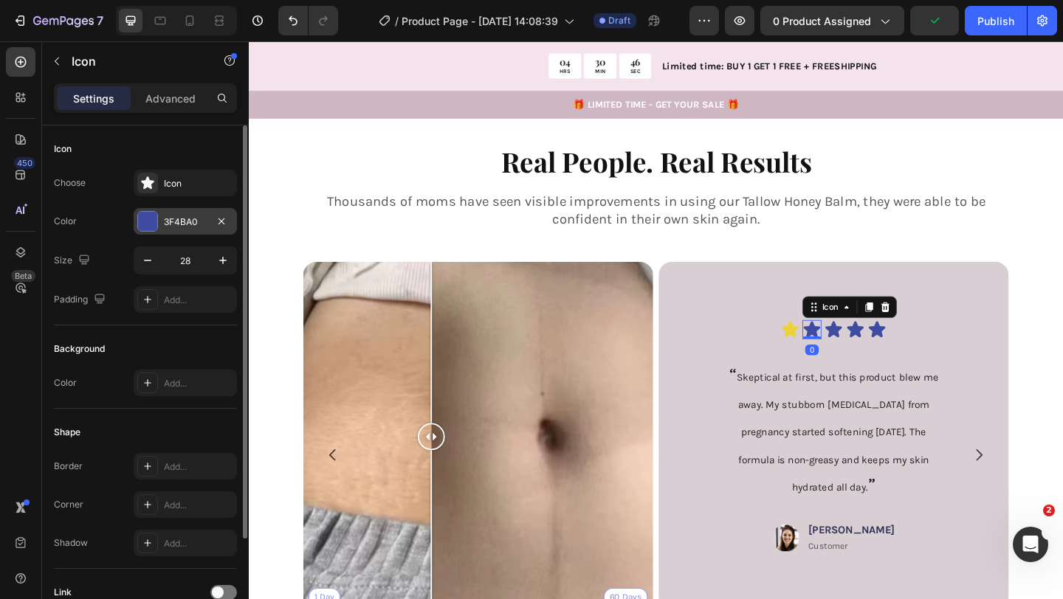
click at [207, 227] on div "3F4BA0" at bounding box center [185, 221] width 103 height 27
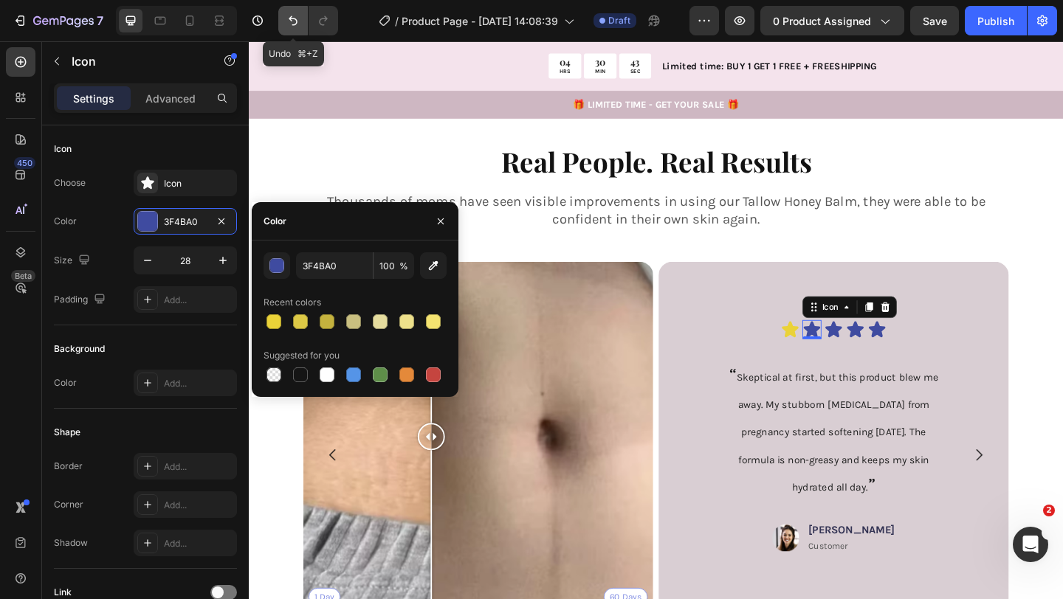
click at [297, 24] on icon "Undo/Redo" at bounding box center [293, 20] width 15 height 15
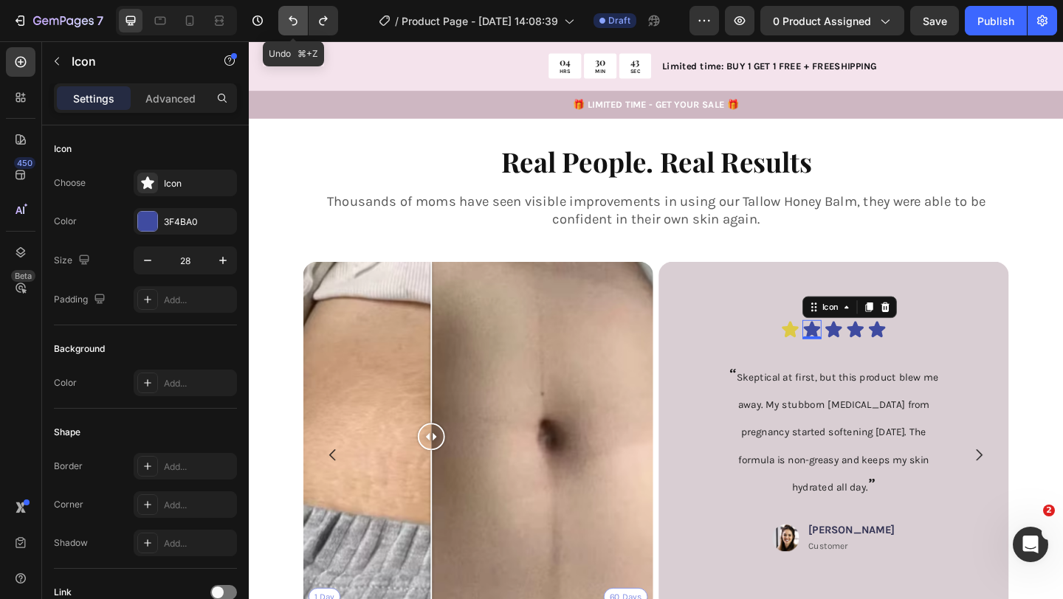
click at [297, 24] on icon "Undo/Redo" at bounding box center [293, 20] width 15 height 15
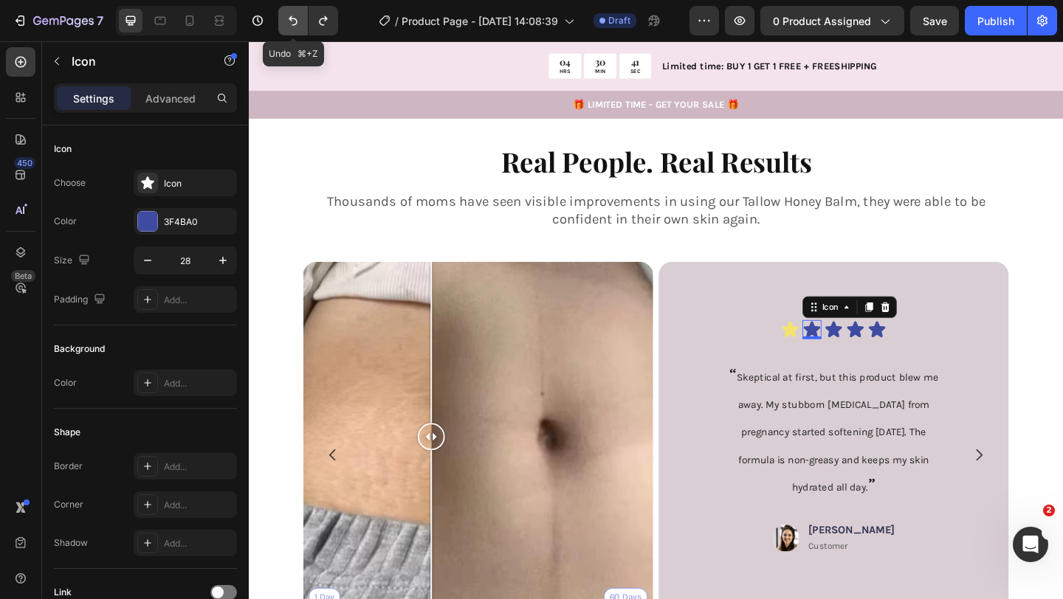
click at [297, 24] on icon "Undo/Redo" at bounding box center [293, 20] width 15 height 15
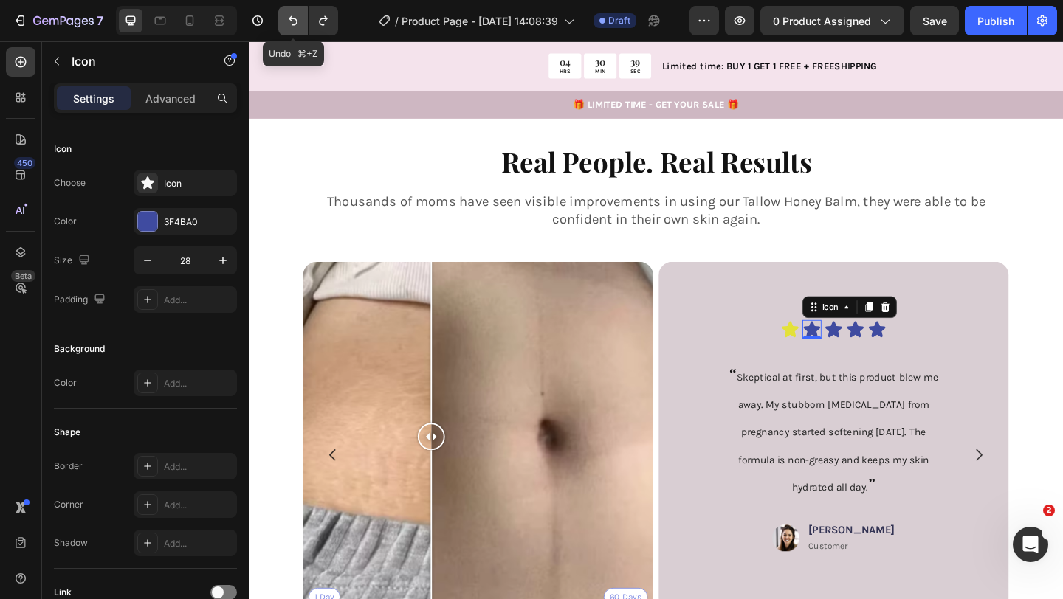
click at [297, 24] on icon "Undo/Redo" at bounding box center [293, 20] width 15 height 15
click at [320, 24] on icon "Undo/Redo" at bounding box center [323, 20] width 15 height 15
click at [840, 346] on icon at bounding box center [838, 355] width 18 height 18
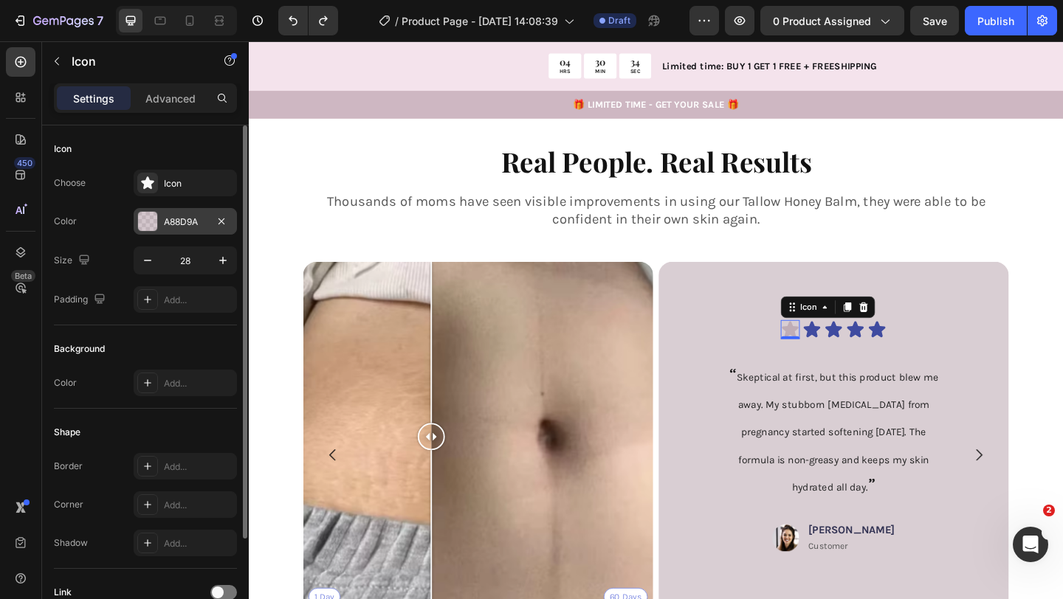
click at [204, 220] on div "A88D9A" at bounding box center [185, 221] width 43 height 13
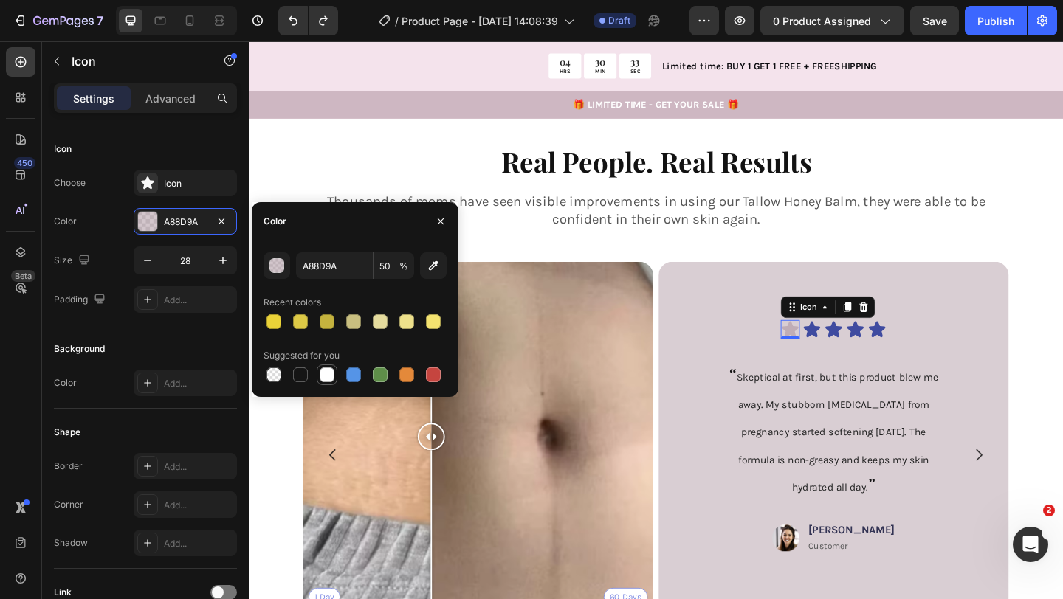
click at [323, 376] on div at bounding box center [327, 374] width 15 height 15
type input "FFFFFF"
type input "100"
click at [869, 345] on icon at bounding box center [861, 355] width 21 height 21
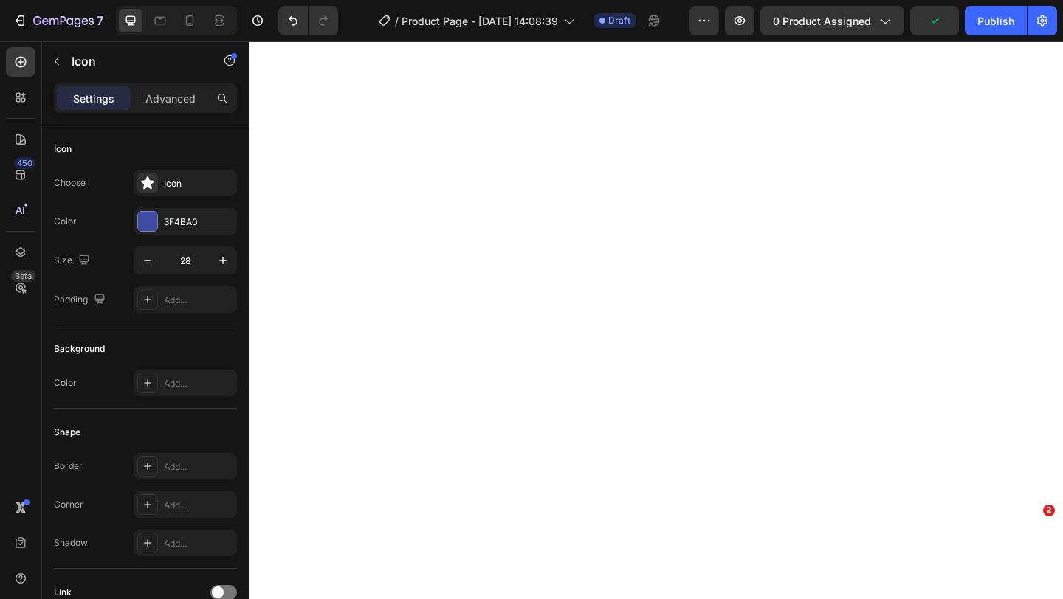
click at [202, 187] on div "Icon" at bounding box center [198, 183] width 69 height 13
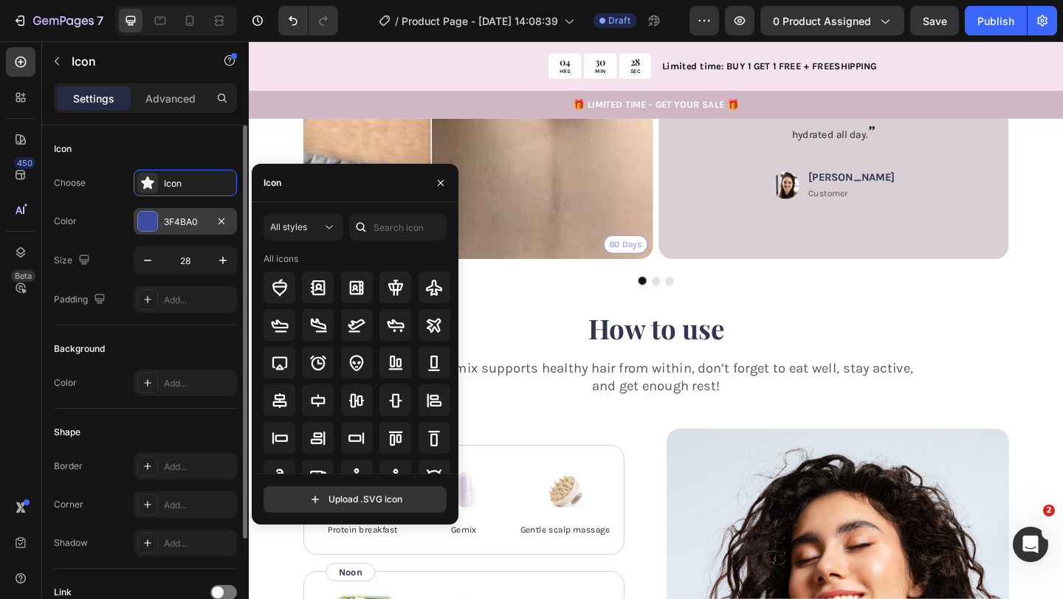
click at [187, 228] on div "3F4BA0" at bounding box center [185, 221] width 43 height 13
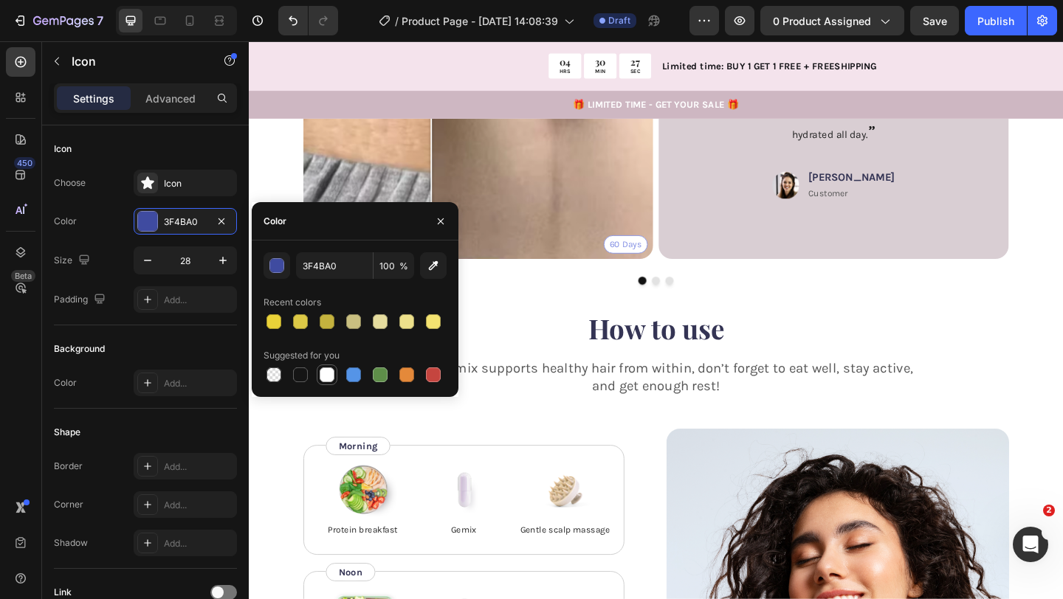
click at [330, 374] on div at bounding box center [327, 374] width 15 height 15
type input "FFFFFF"
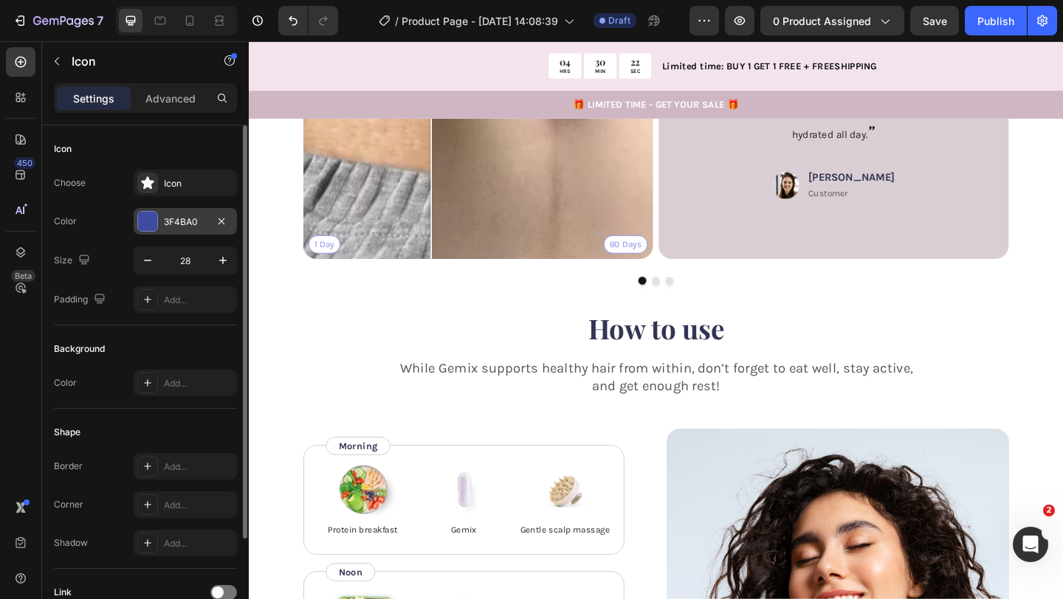
click at [176, 217] on div "3F4BA0" at bounding box center [185, 221] width 43 height 13
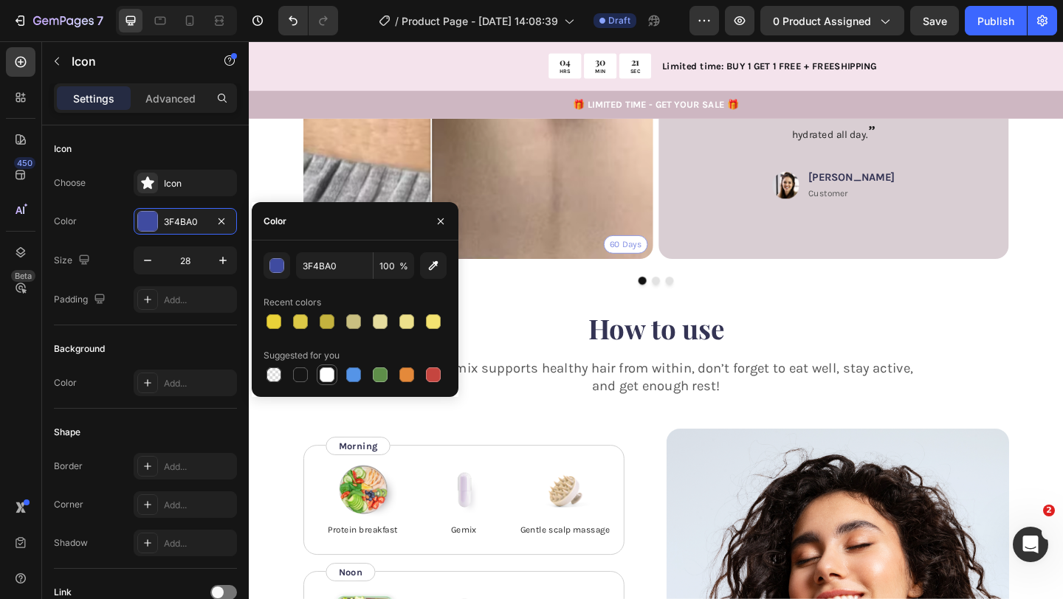
click at [328, 373] on div at bounding box center [327, 374] width 15 height 15
type input "FFFFFF"
click at [1021, 255] on div "Icon Icon Icon Icon Icon Icon List “ Skeptical at first, but this product blew …" at bounding box center [885, 88] width 310 height 334
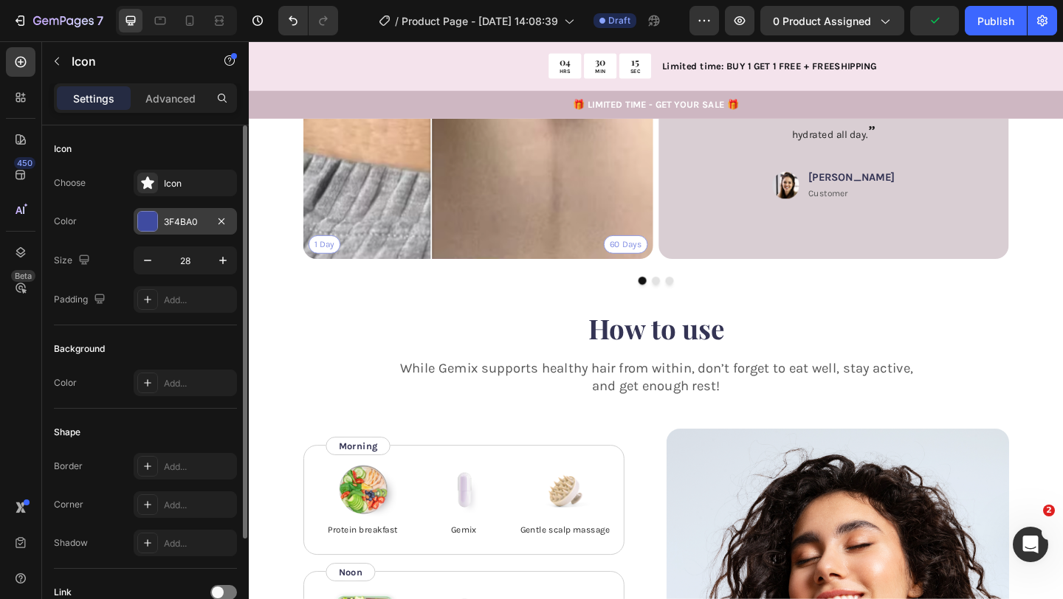
click at [162, 221] on div "3F4BA0" at bounding box center [185, 221] width 103 height 27
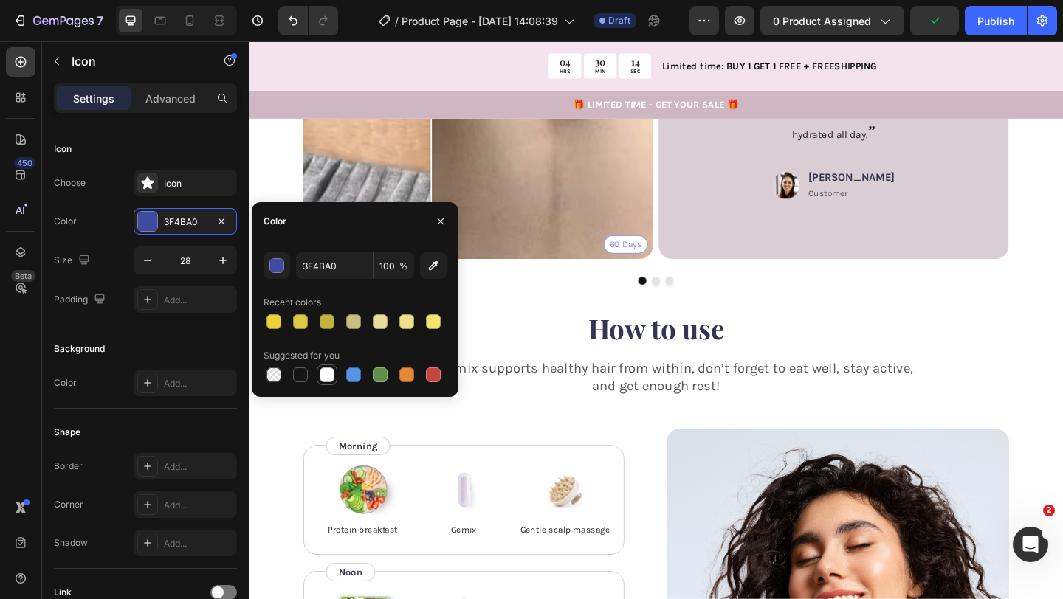
click at [328, 376] on div at bounding box center [327, 374] width 15 height 15
type input "FFFFFF"
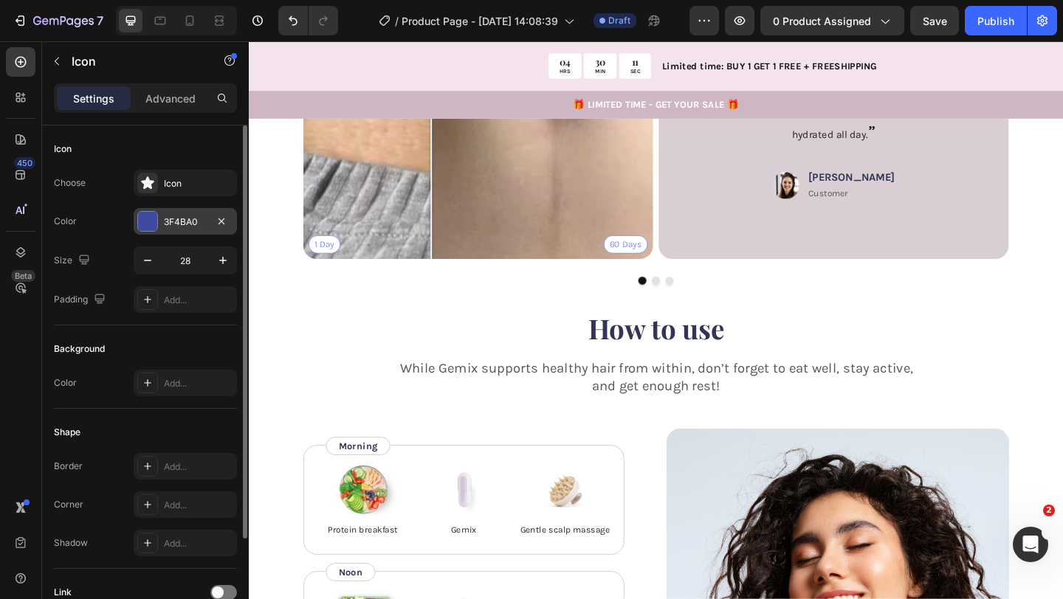
click at [208, 224] on div "3F4BA0" at bounding box center [185, 221] width 103 height 27
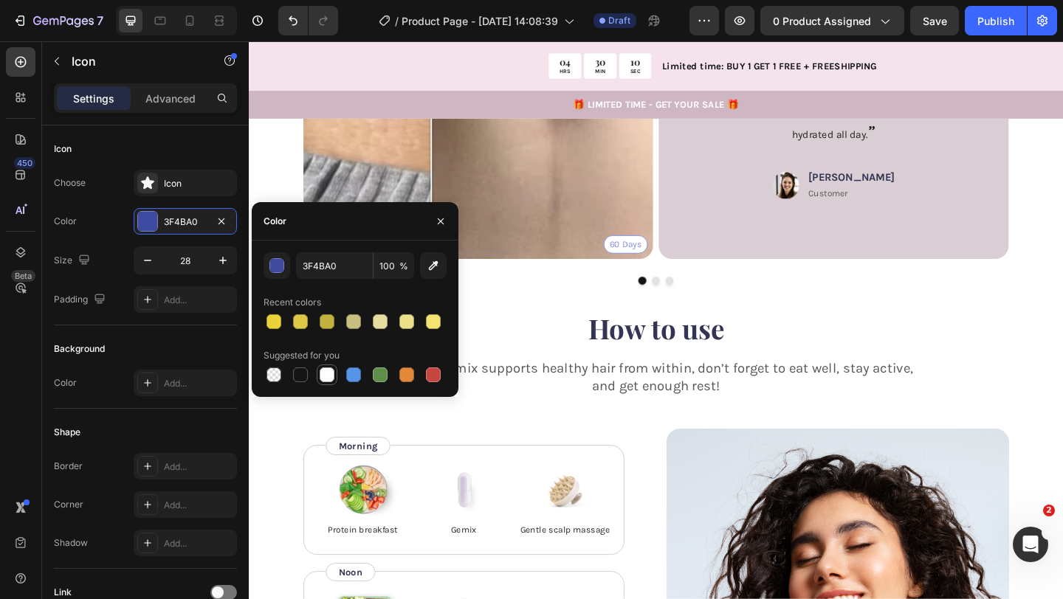
click at [322, 373] on div at bounding box center [327, 374] width 15 height 15
type input "FFFFFF"
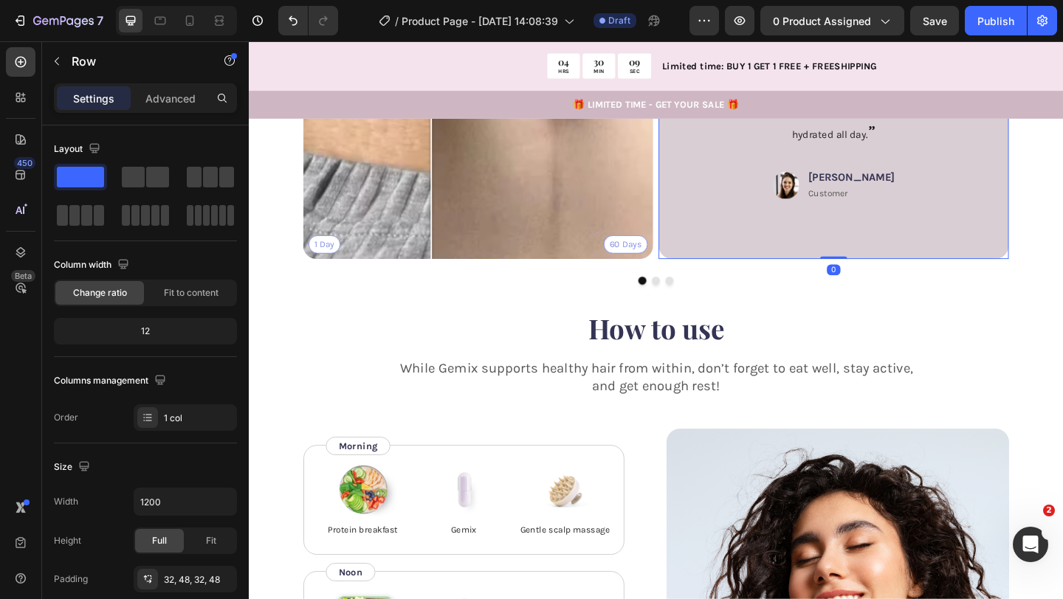
click at [715, 278] on div "Icon Icon Icon Icon Icon Icon List “ Skeptical at first, but this product blew …" at bounding box center [884, 87] width 381 height 381
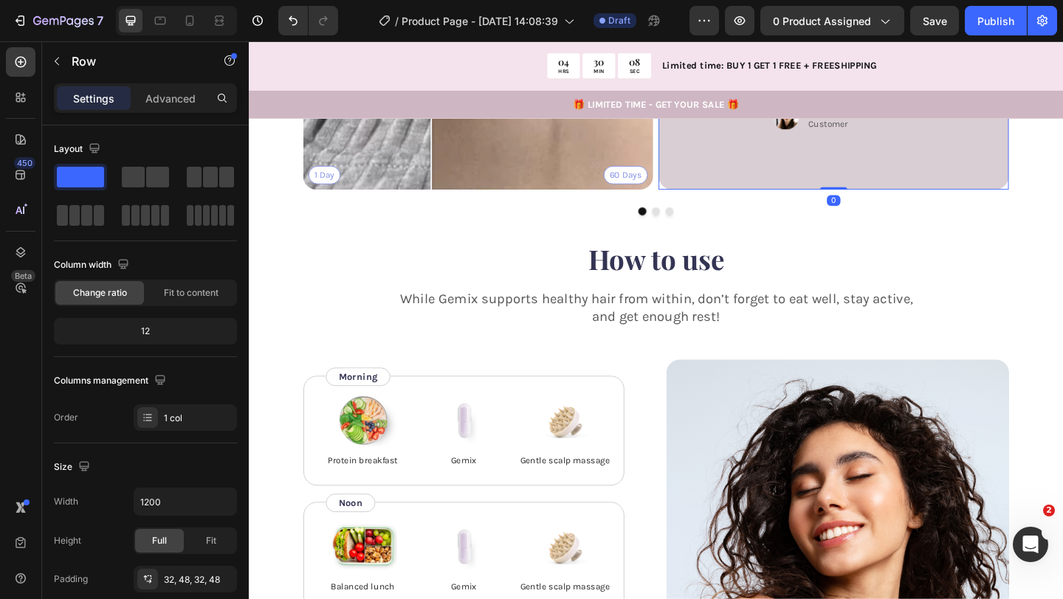
scroll to position [2251, 0]
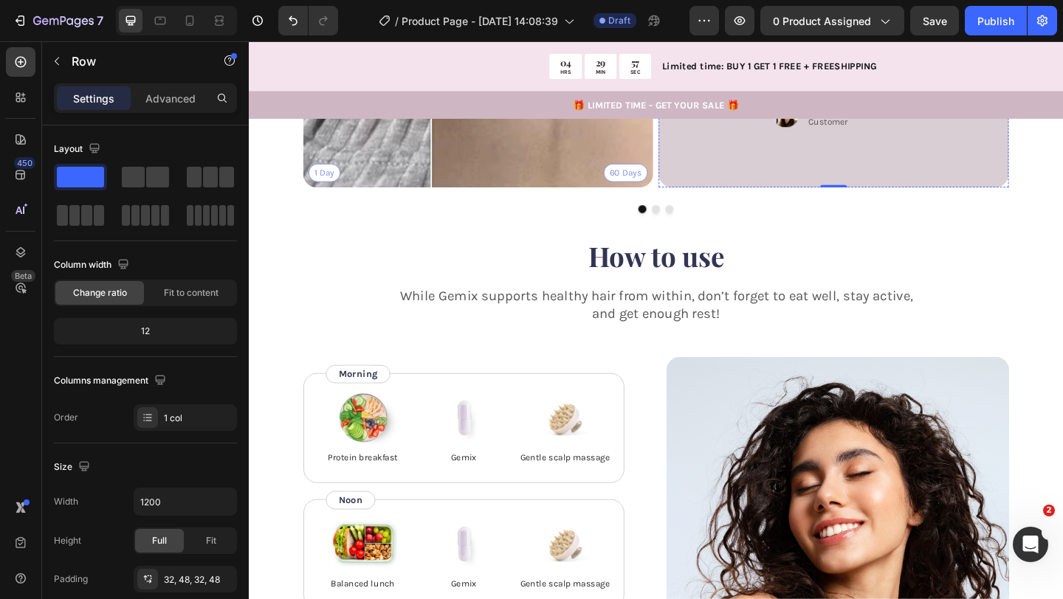
click at [987, 176] on div "Icon Icon Icon Icon Icon Icon List “ Skeptical at first, but this product blew …" at bounding box center [885, 10] width 310 height 334
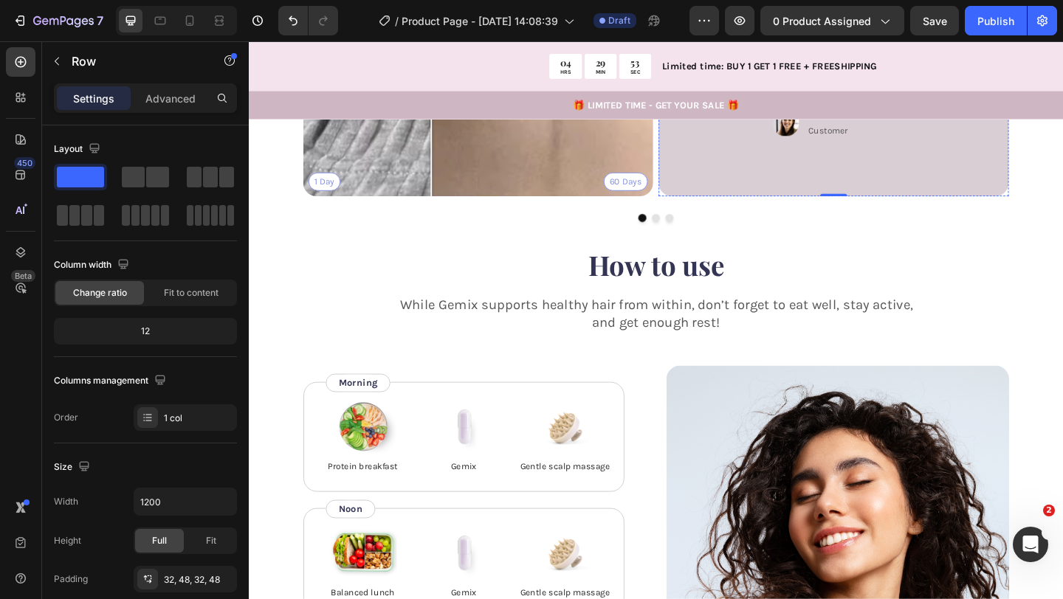
scroll to position [2235, 0]
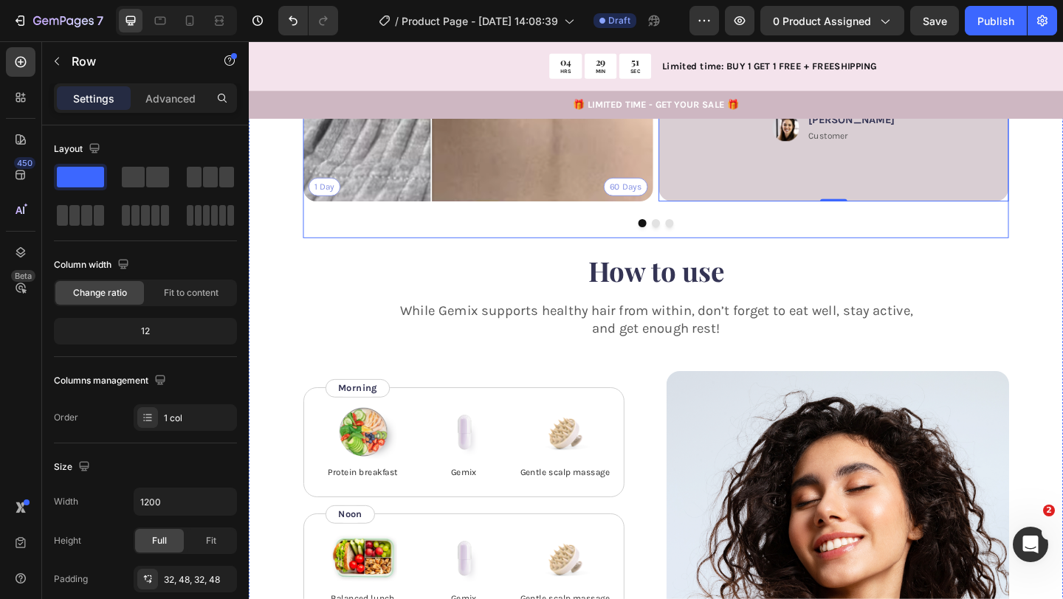
click at [1038, 54] on icon "Carousel Next Arrow" at bounding box center [1043, 45] width 18 height 18
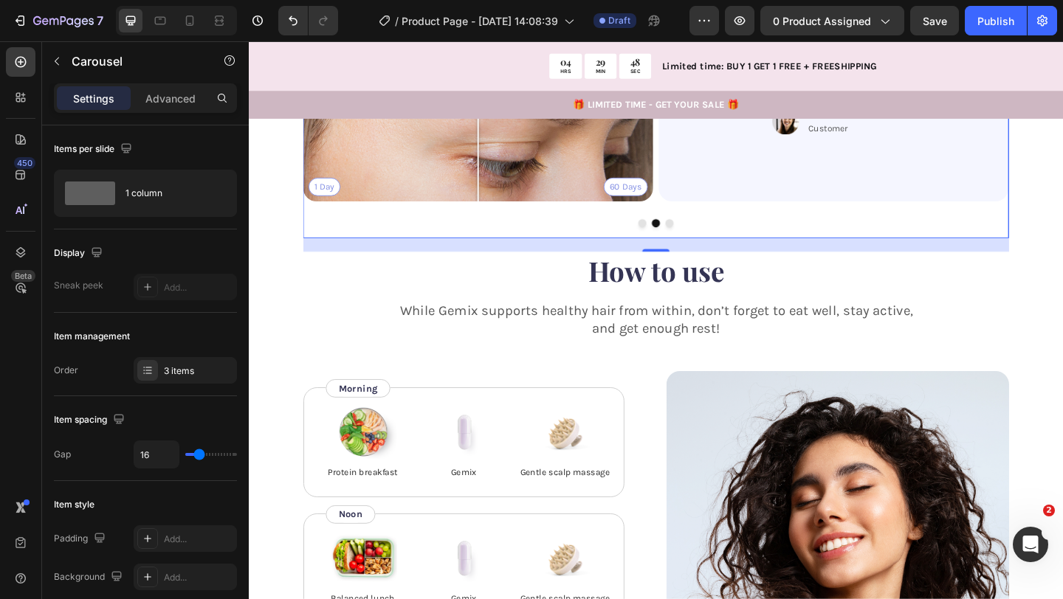
click at [337, 54] on icon "Carousel Back Arrow" at bounding box center [340, 45] width 18 height 18
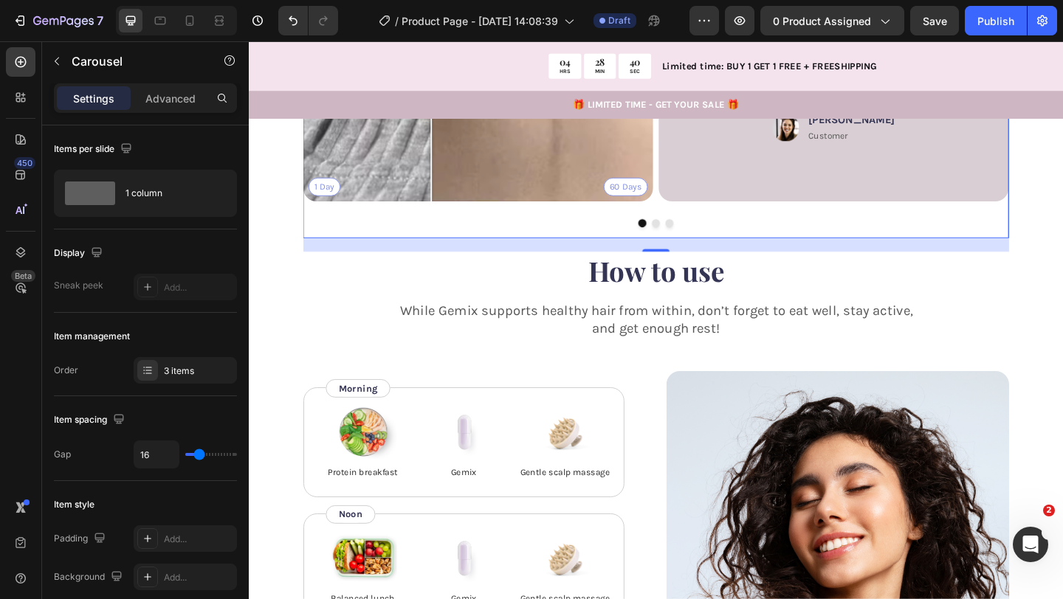
click at [1039, 54] on icon "Carousel Next Arrow" at bounding box center [1043, 45] width 18 height 18
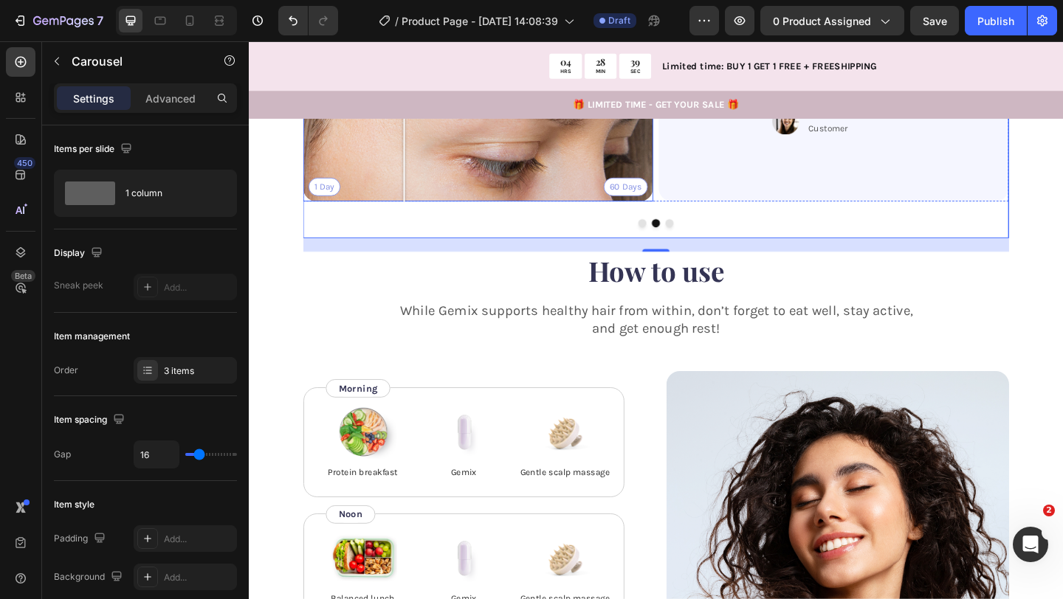
click at [418, 215] on div "1 Day 60 Days" at bounding box center [498, 25] width 381 height 381
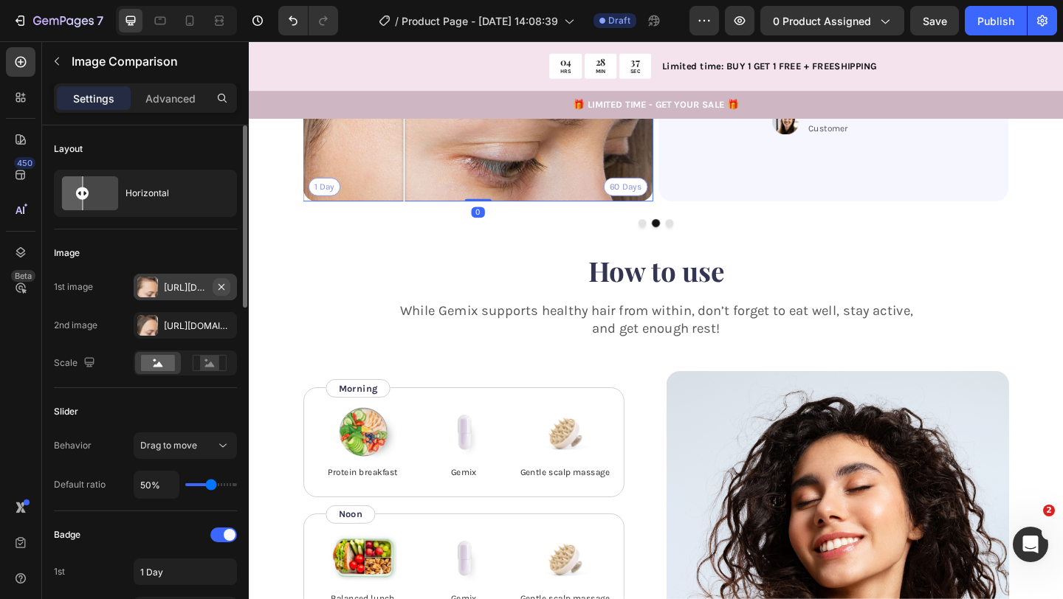
click at [220, 284] on icon "button" at bounding box center [221, 287] width 12 height 12
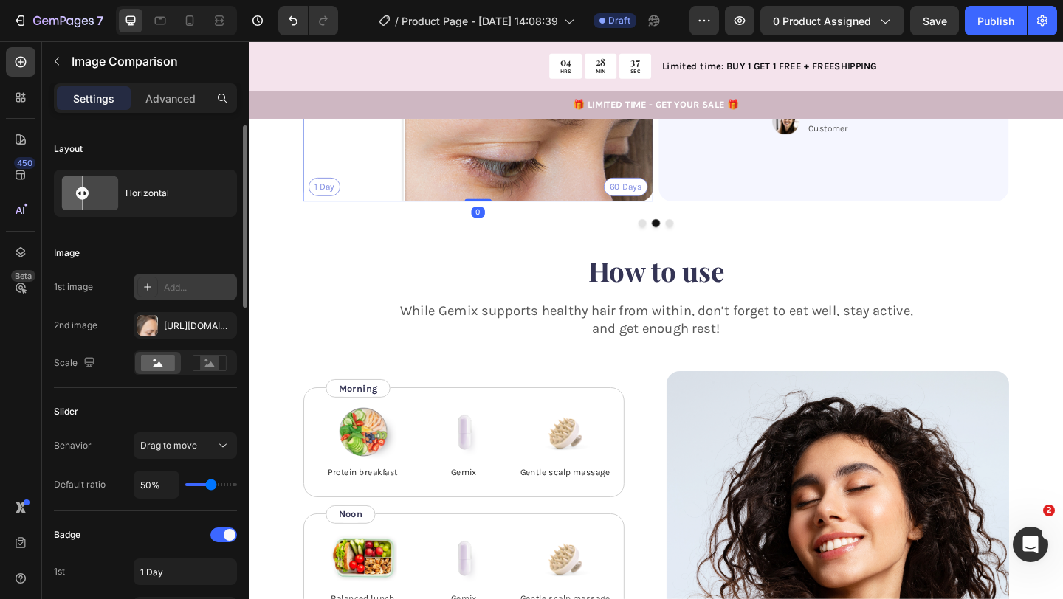
click at [181, 284] on div "Add..." at bounding box center [198, 287] width 69 height 13
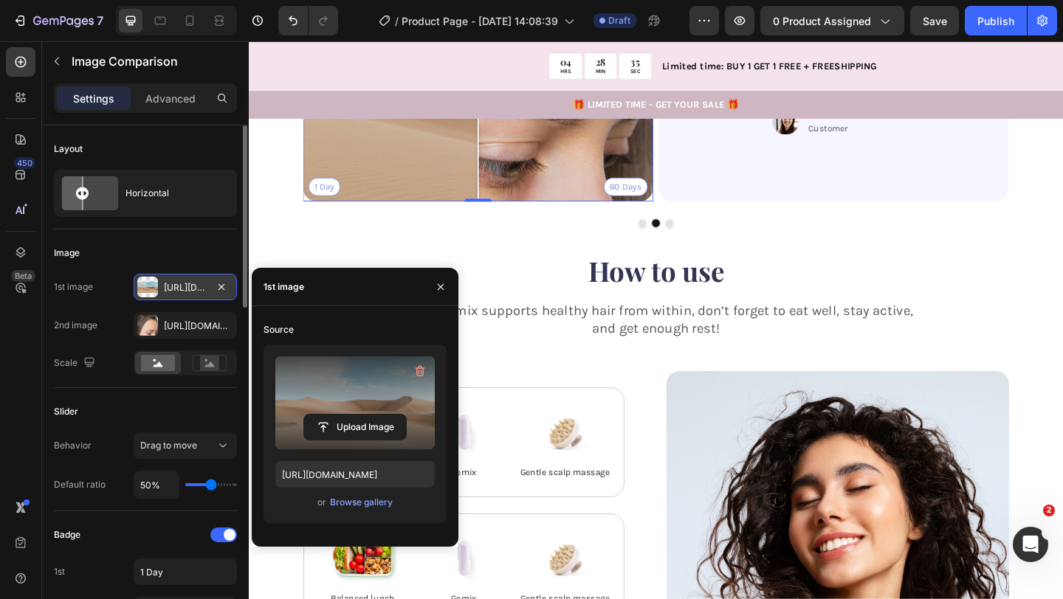
click at [345, 404] on label at bounding box center [354, 402] width 159 height 93
click at [345, 415] on input "file" at bounding box center [355, 427] width 102 height 25
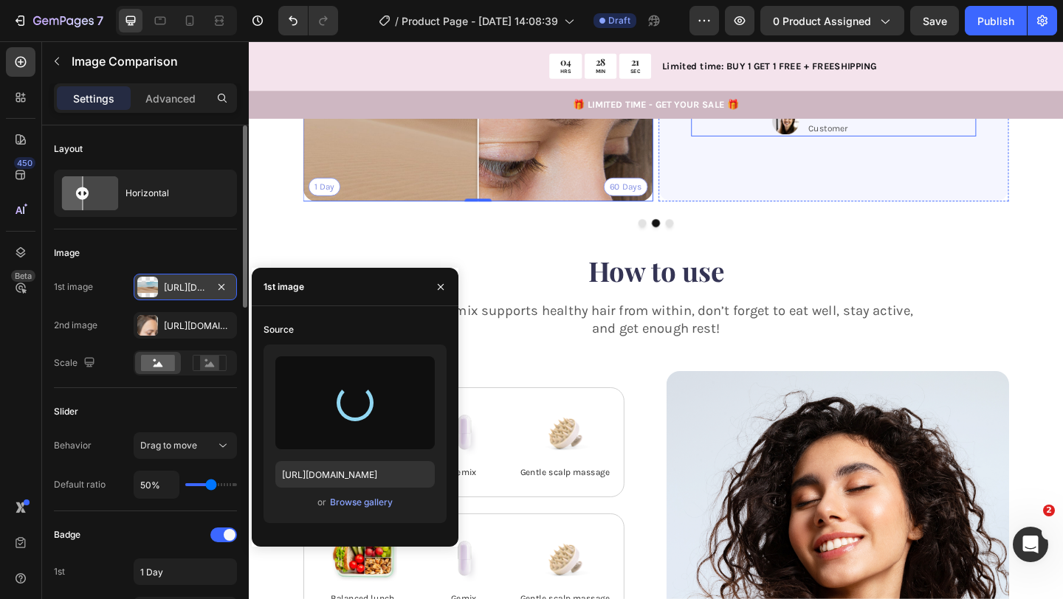
type input "https://cdn.shopify.com/s/files/1/0740/8484/3742/files/gempages_561631520297583…"
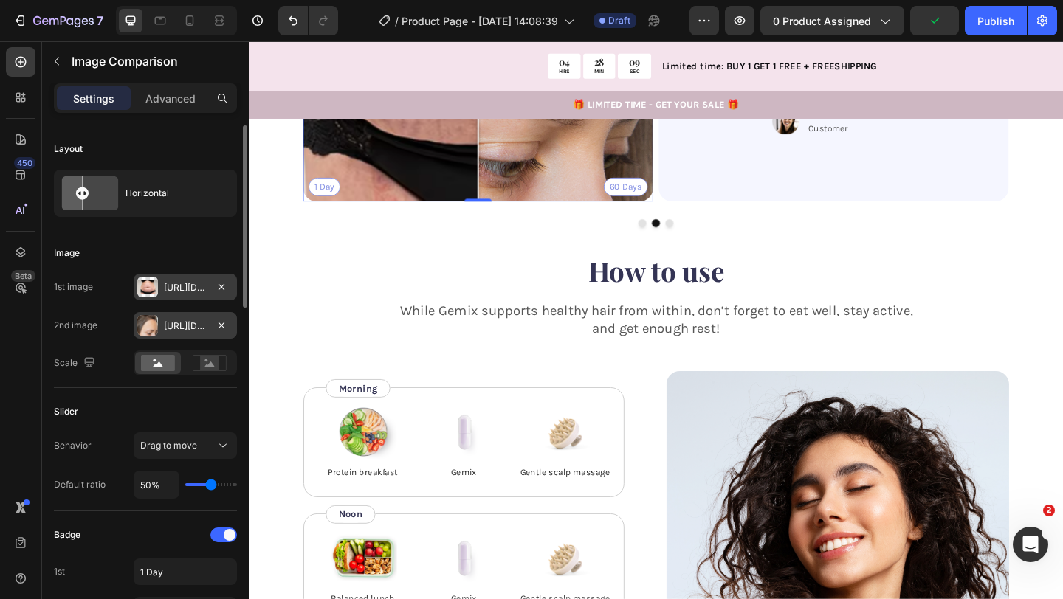
click at [194, 328] on div "Https://cdn.Shopify.Com/s/files/1/0740/8484/3742/files/gempages_561631520297583…" at bounding box center [185, 326] width 43 height 13
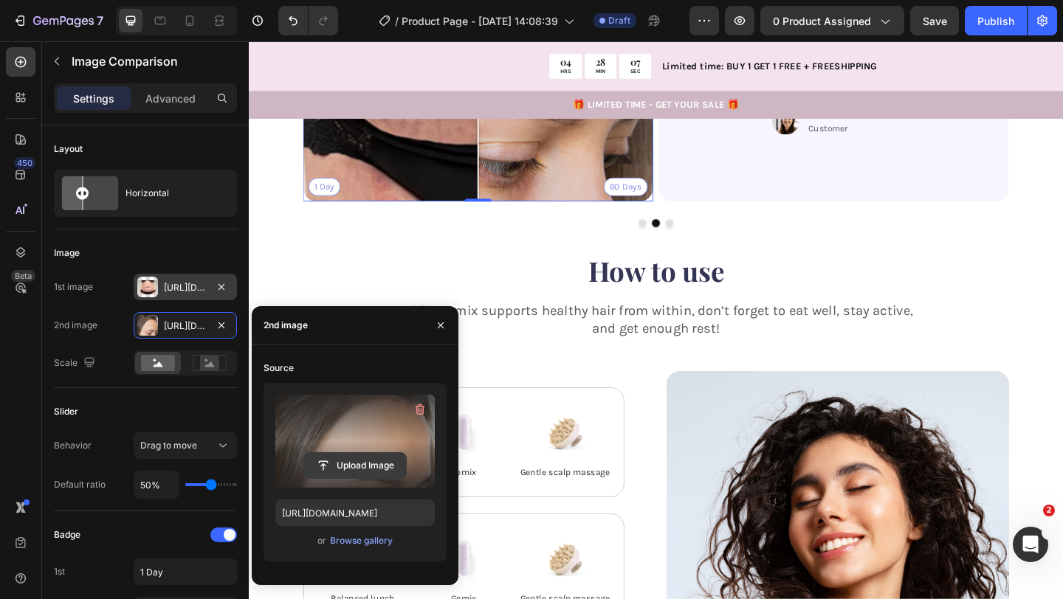
click at [376, 467] on input "file" at bounding box center [355, 465] width 102 height 25
click at [386, 478] on button "Upload Image" at bounding box center [354, 465] width 103 height 27
click at [386, 470] on input "file" at bounding box center [355, 465] width 102 height 25
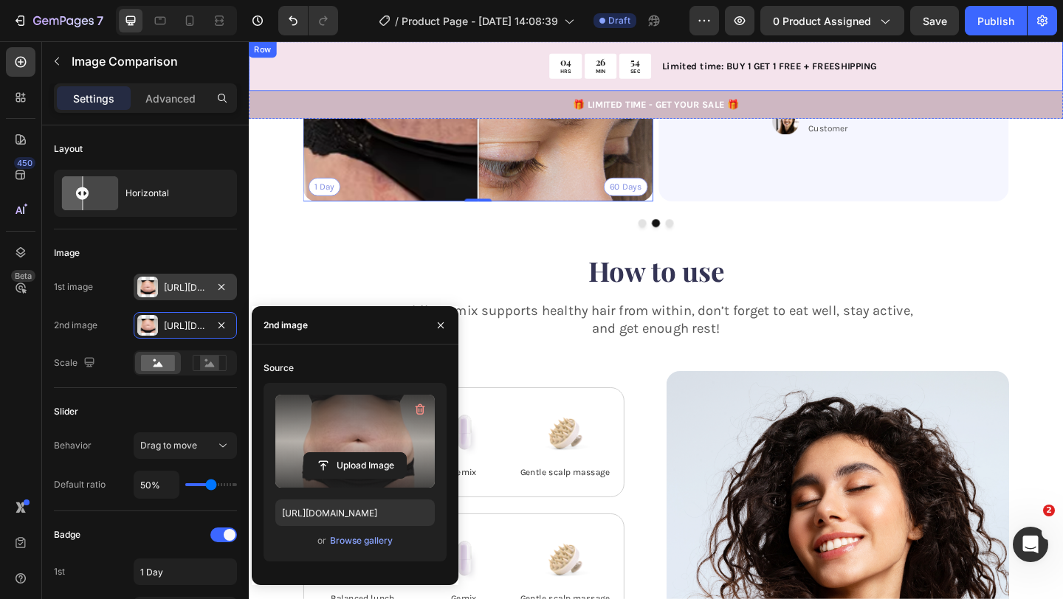
type input "https://cdn.shopify.com/s/files/1/0740/8484/3742/files/gempages_561631520297583…"
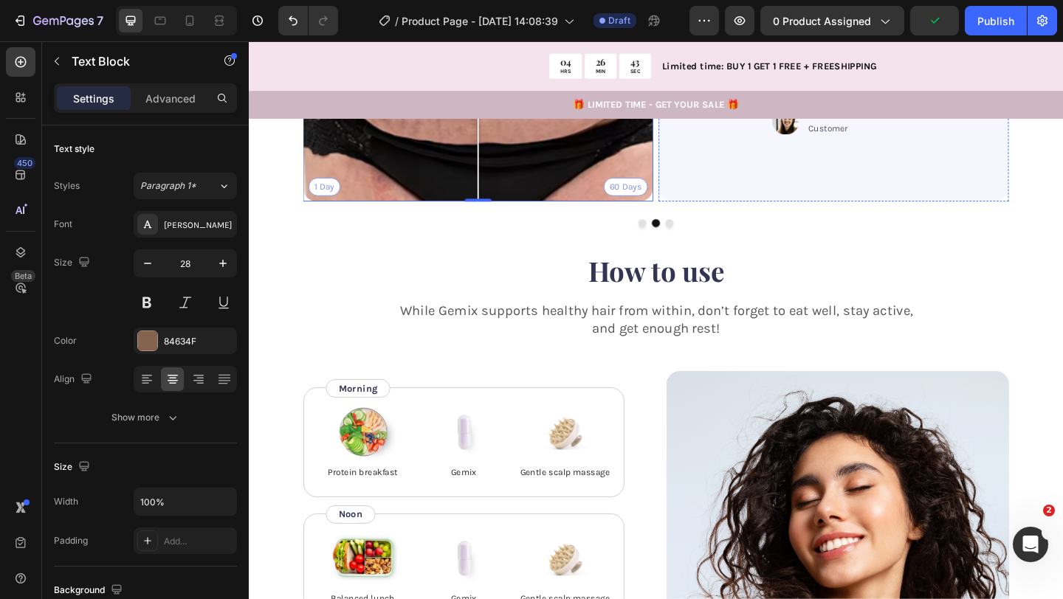
click at [913, 86] on p "“My hair stopped shedding and started growing again. It feels thicker. Gemix re…" at bounding box center [885, 18] width 236 height 134
click at [911, 86] on p "“My hair stopped shedding and started growing again. It feels thicker. Gemix re…" at bounding box center [885, 18] width 236 height 134
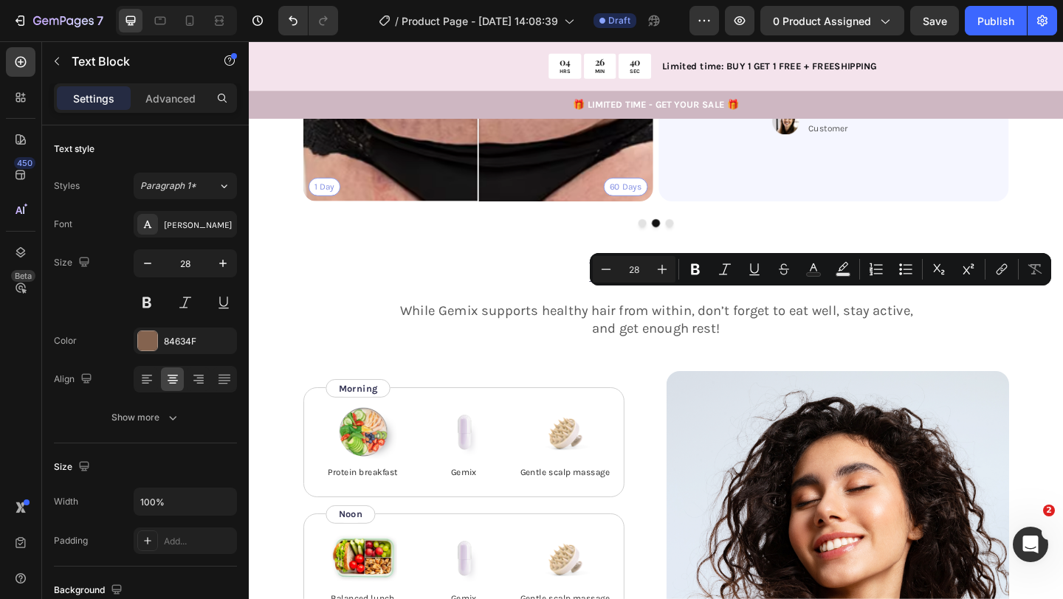
drag, startPoint x: 911, startPoint y: 432, endPoint x: 819, endPoint y: 331, distance: 136.4
click at [818, 86] on p "“My hair stopped shedding and started growing again. It feels thicker. Gemix re…" at bounding box center [885, 18] width 236 height 134
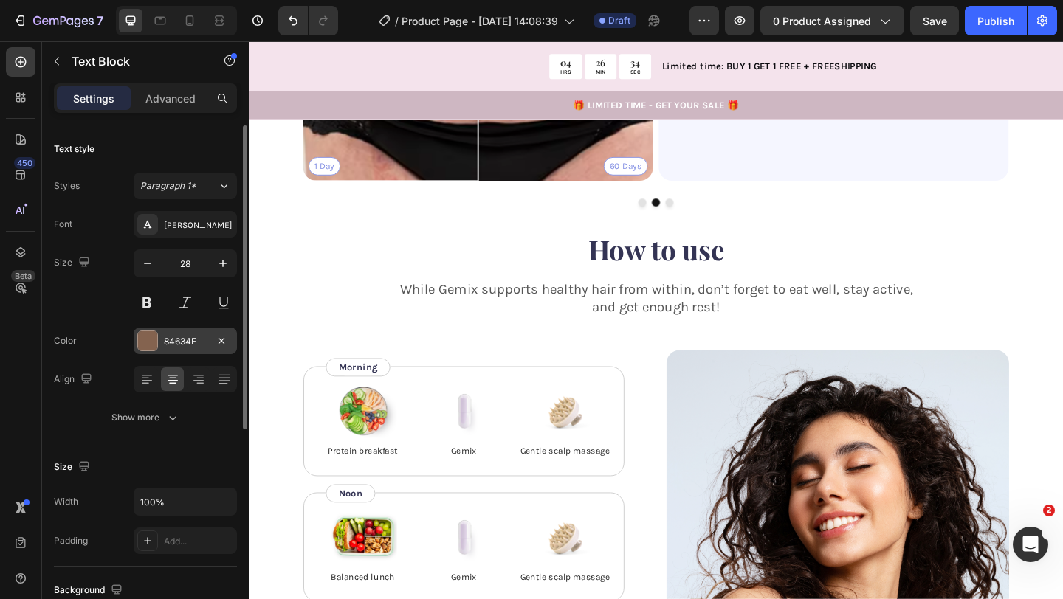
click at [160, 334] on div "84634F" at bounding box center [185, 341] width 103 height 27
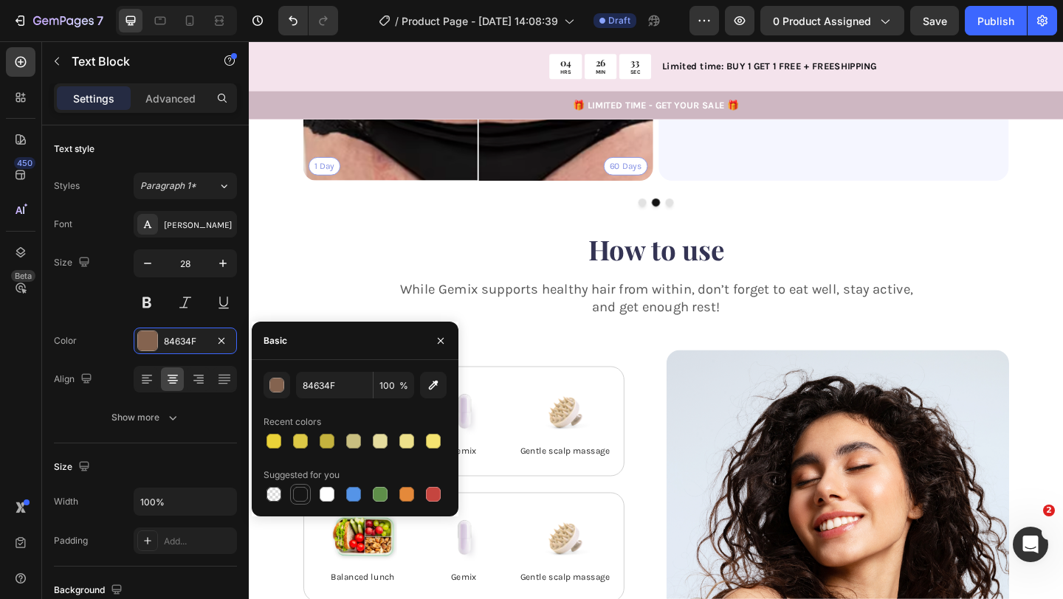
click at [302, 493] on div at bounding box center [300, 494] width 15 height 15
type input "151515"
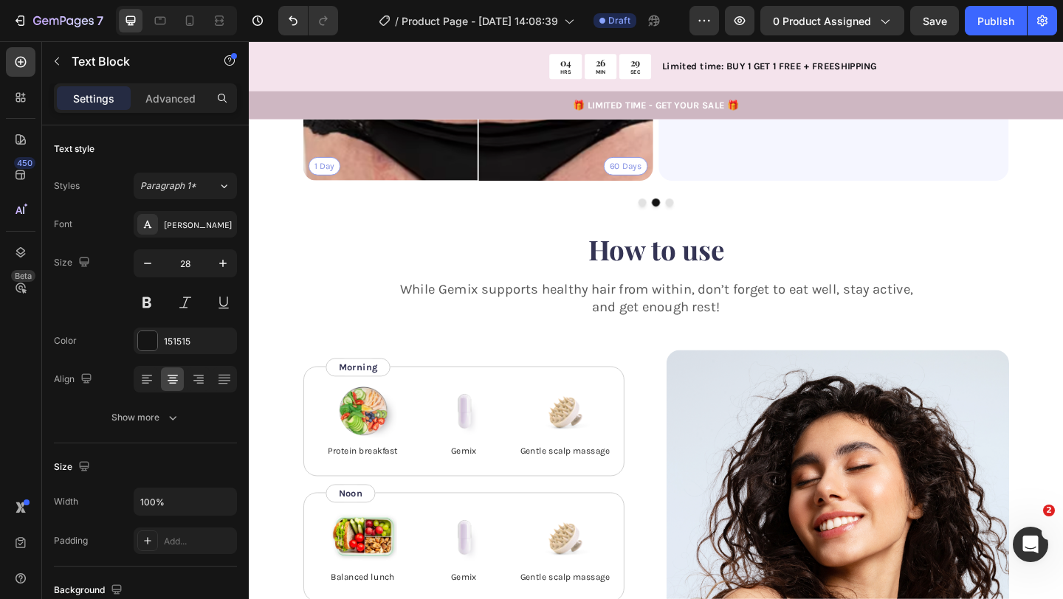
drag, startPoint x: 975, startPoint y: 387, endPoint x: 781, endPoint y: 325, distance: 203.0
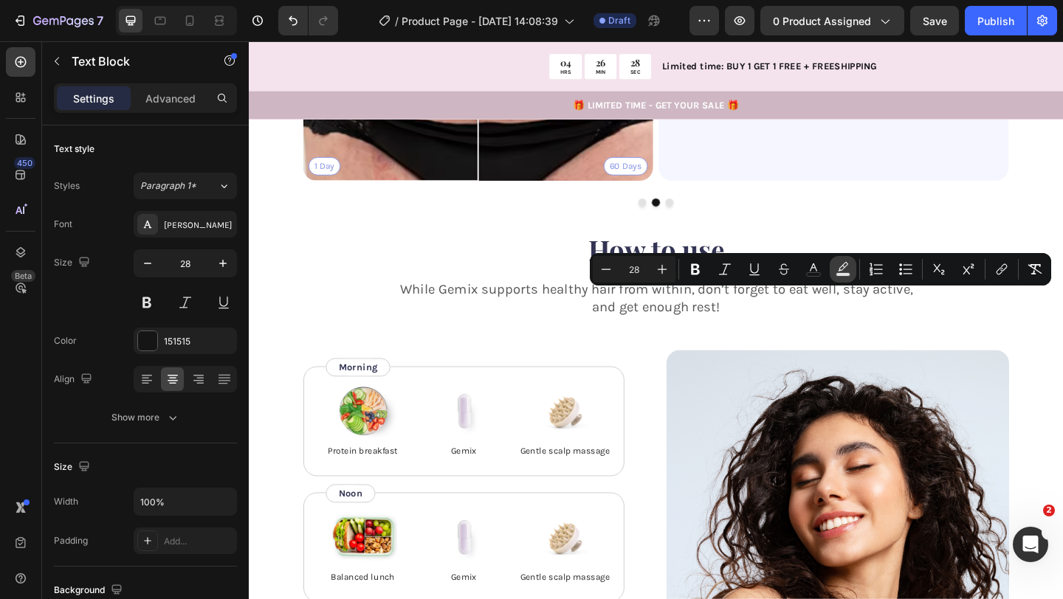
click at [841, 266] on icon "Editor contextual toolbar" at bounding box center [843, 266] width 10 height 9
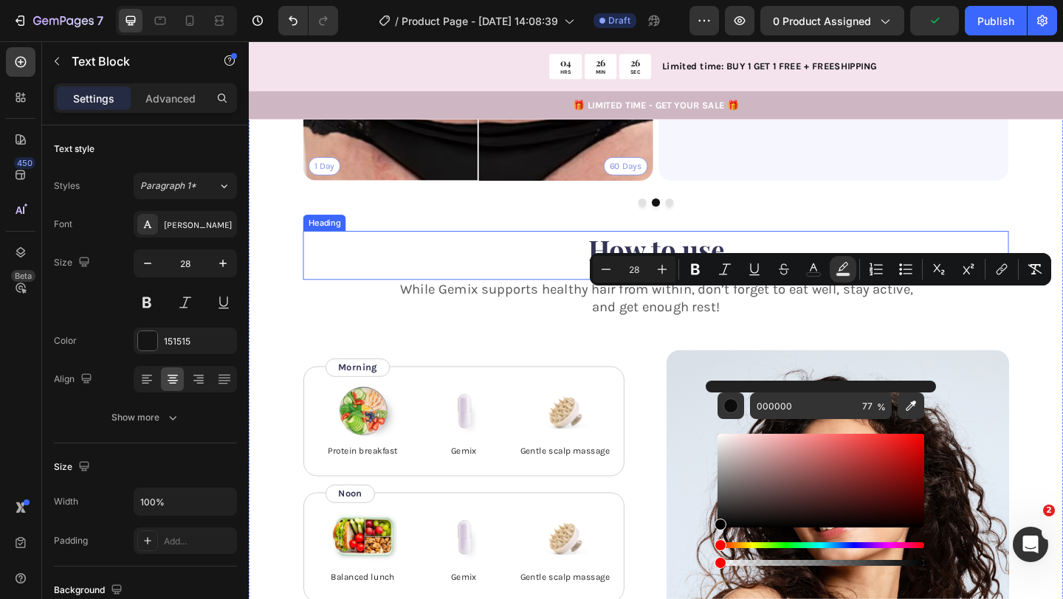
drag, startPoint x: 973, startPoint y: 604, endPoint x: 726, endPoint y: 606, distance: 246.5
type input "0"
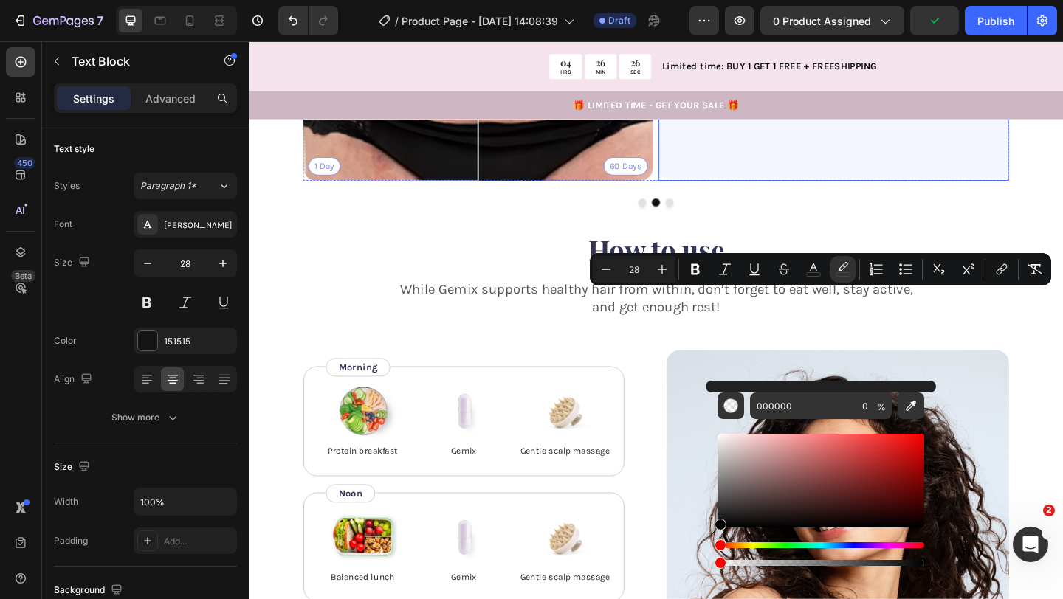
click at [730, 169] on div "Icon Icon Icon Icon Icon Icon List “ The rich texture absorbs quickly without g…" at bounding box center [885, 2] width 310 height 334
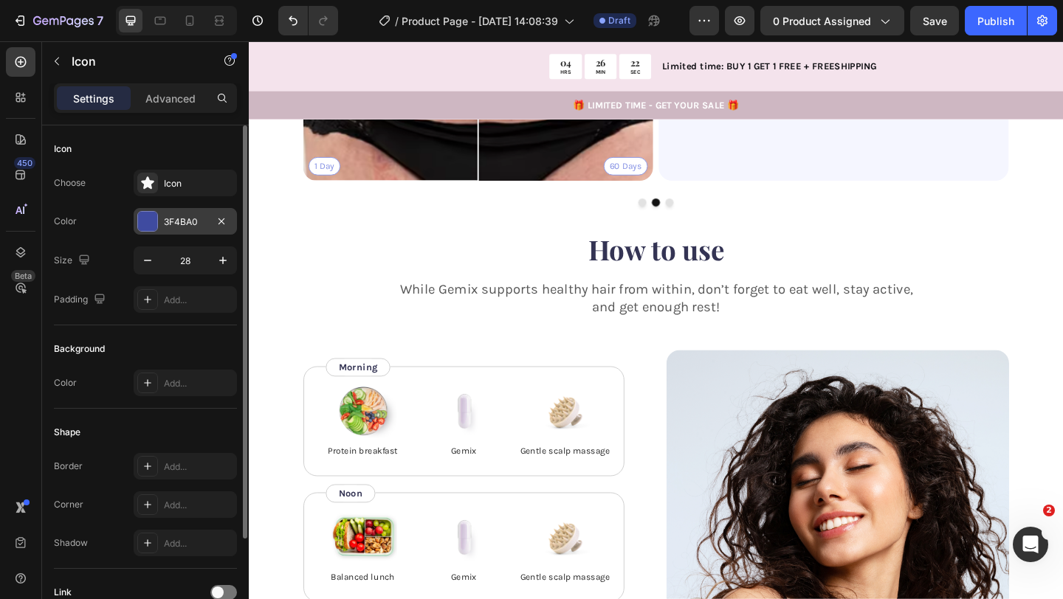
click at [170, 215] on div "3F4BA0" at bounding box center [185, 221] width 43 height 13
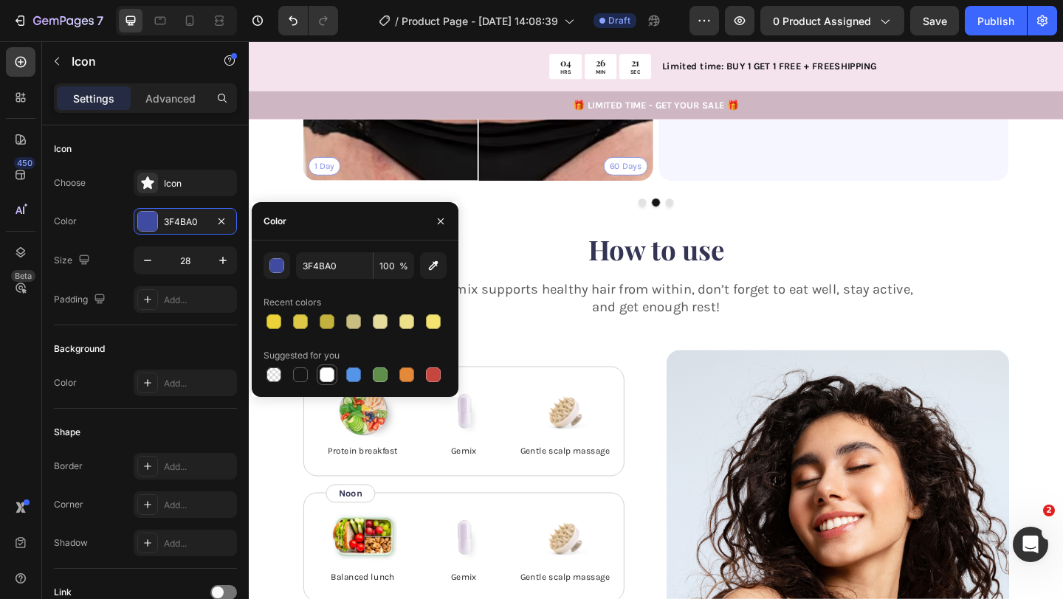
click at [326, 373] on div at bounding box center [327, 374] width 15 height 15
type input "FFFFFF"
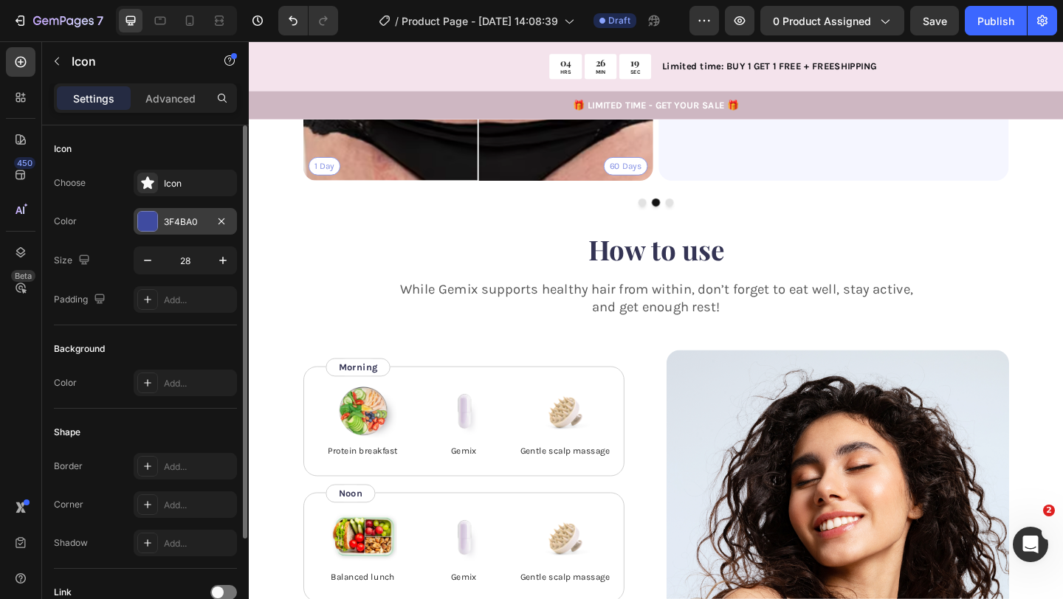
click at [204, 224] on div "3F4BA0" at bounding box center [185, 221] width 43 height 13
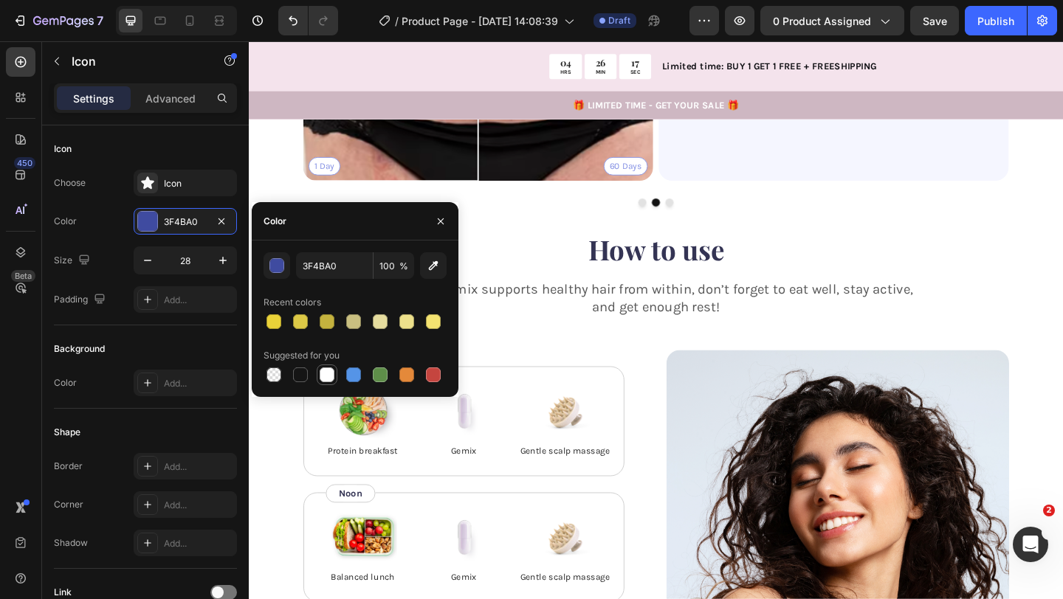
click at [325, 370] on div at bounding box center [327, 374] width 15 height 15
type input "FFFFFF"
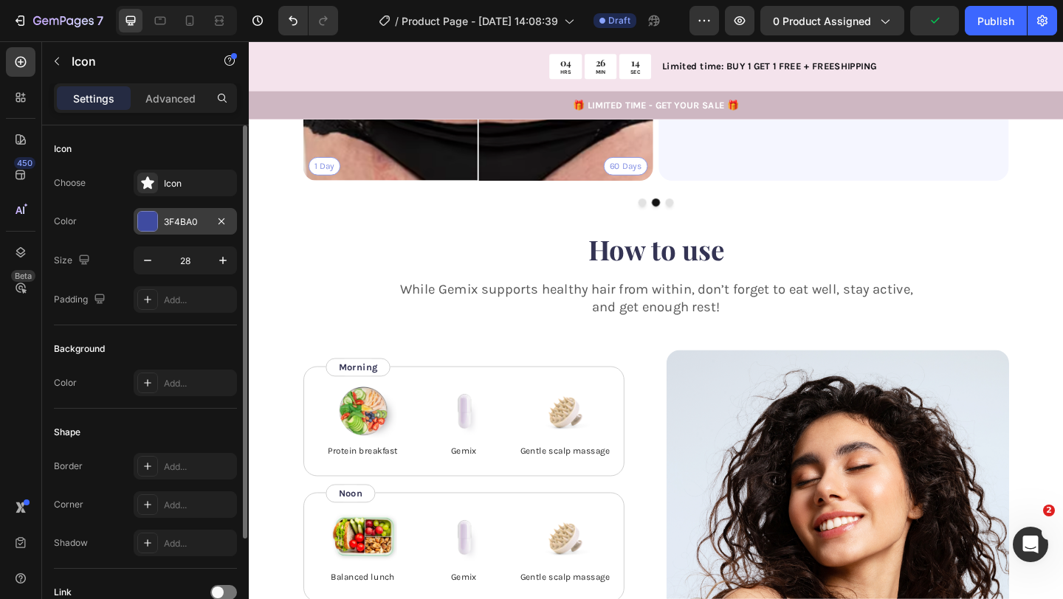
click at [187, 217] on div "3F4BA0" at bounding box center [185, 221] width 43 height 13
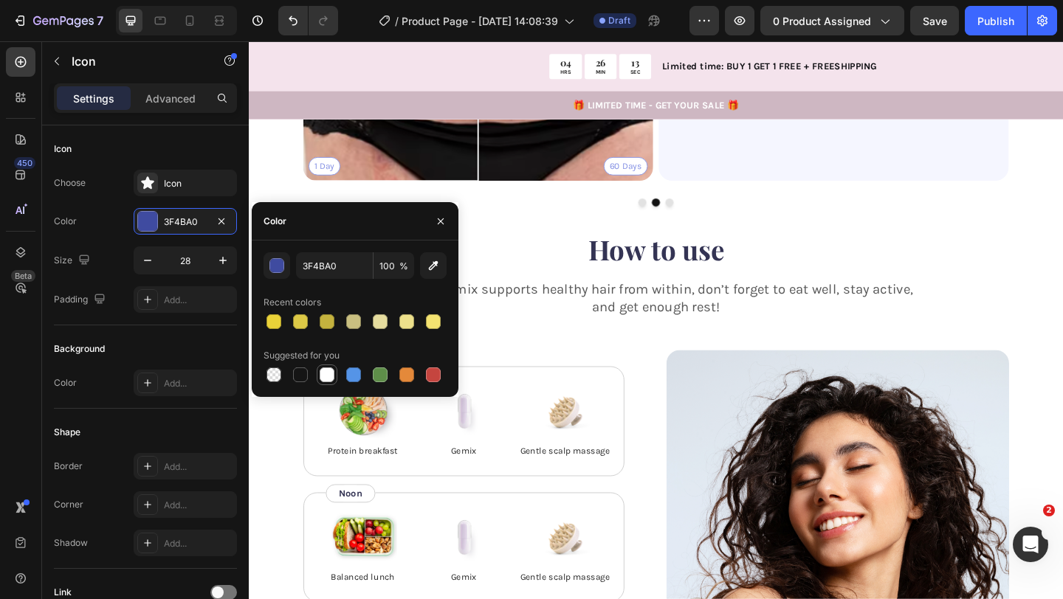
click at [328, 376] on div at bounding box center [327, 374] width 15 height 15
type input "FFFFFF"
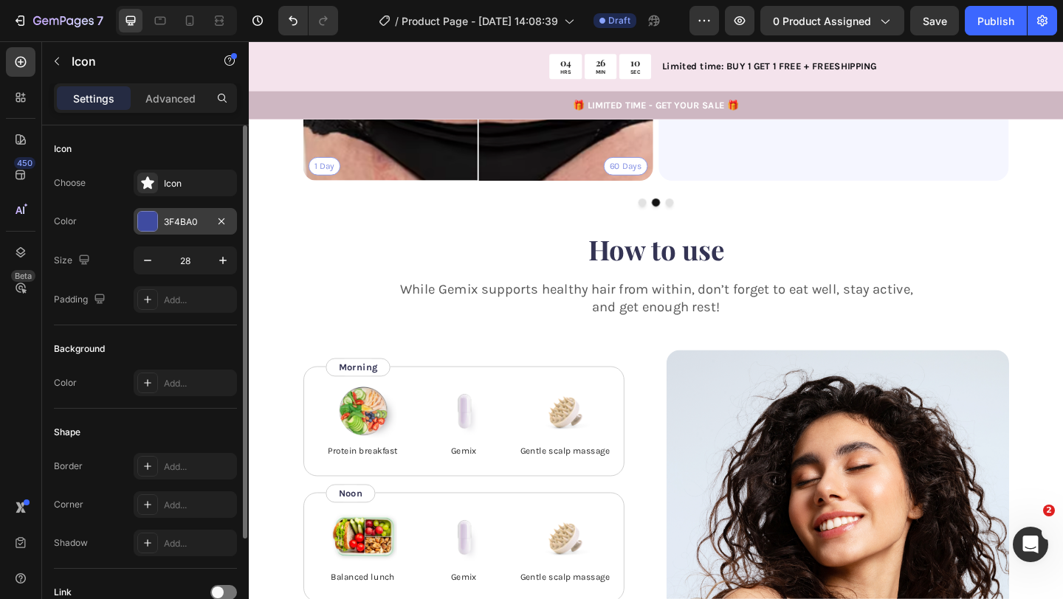
click at [190, 219] on div "3F4BA0" at bounding box center [185, 221] width 43 height 13
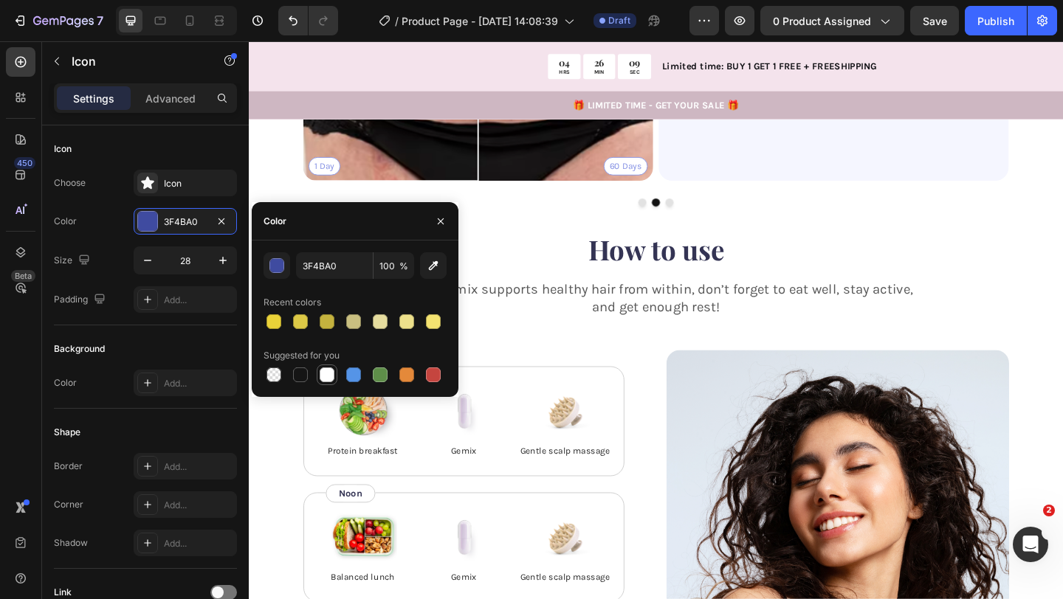
click at [329, 372] on div at bounding box center [327, 374] width 15 height 15
type input "FFFFFF"
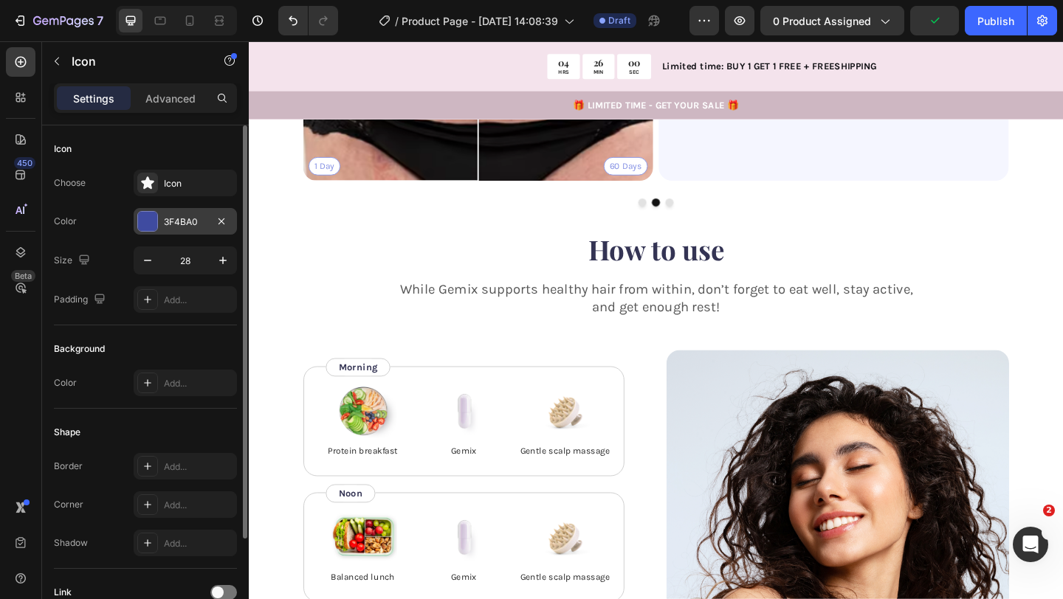
click at [151, 215] on div at bounding box center [147, 221] width 19 height 19
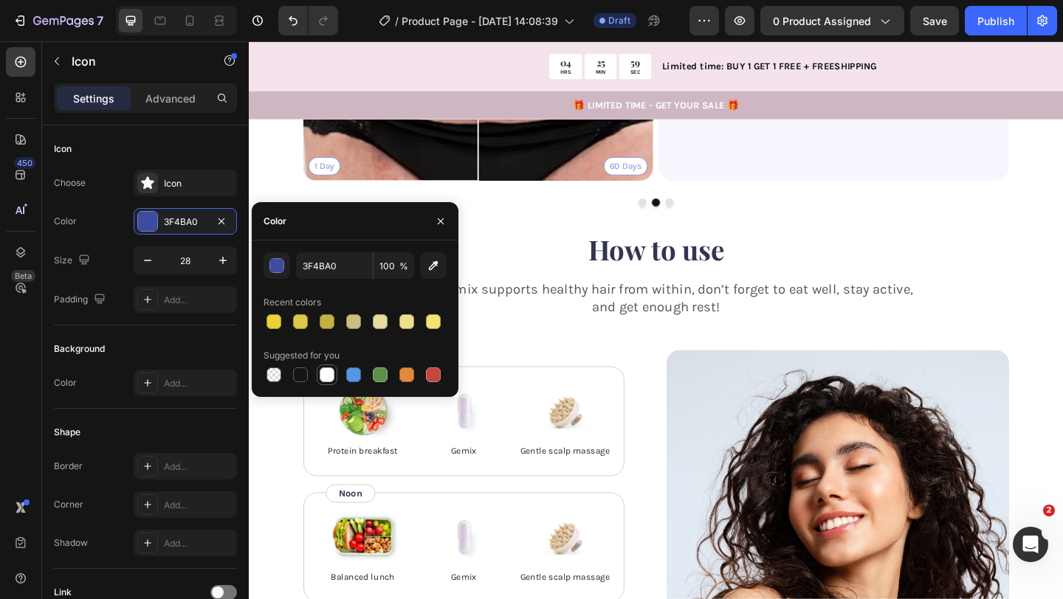
click at [321, 378] on div at bounding box center [327, 374] width 15 height 15
type input "FFFFFF"
click at [784, 169] on div "Icon Icon Icon Icon Icon Icon List “ The rich texture absorbs quickly without g…" at bounding box center [885, 2] width 310 height 334
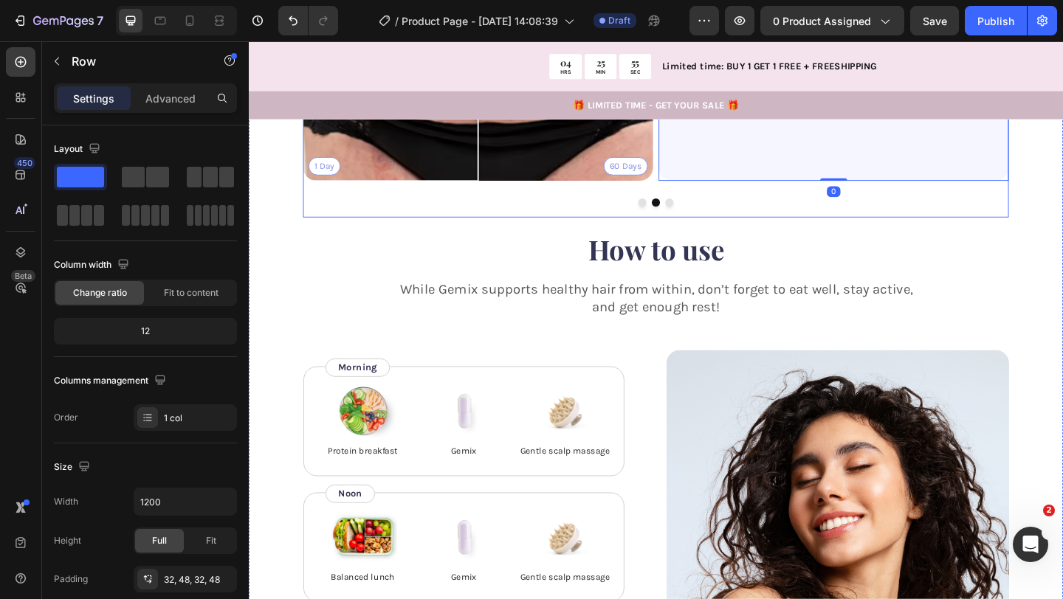
click at [345, 31] on icon "Carousel Back Arrow" at bounding box center [340, 22] width 18 height 18
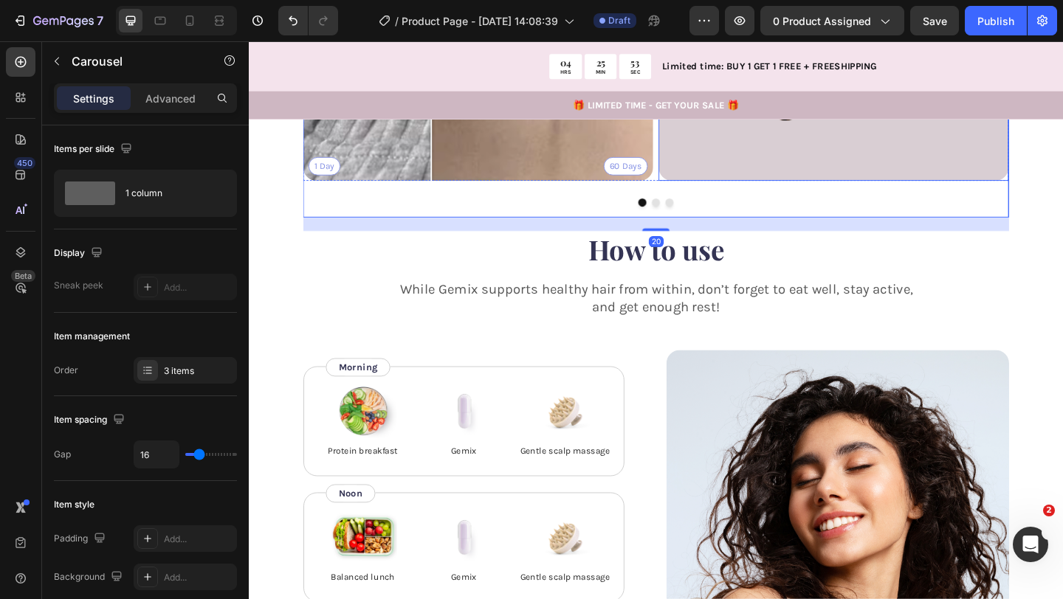
click at [774, 169] on div "Icon Icon Icon Icon Icon Icon List “ Skeptical at first, but this product blew …" at bounding box center [885, 2] width 310 height 334
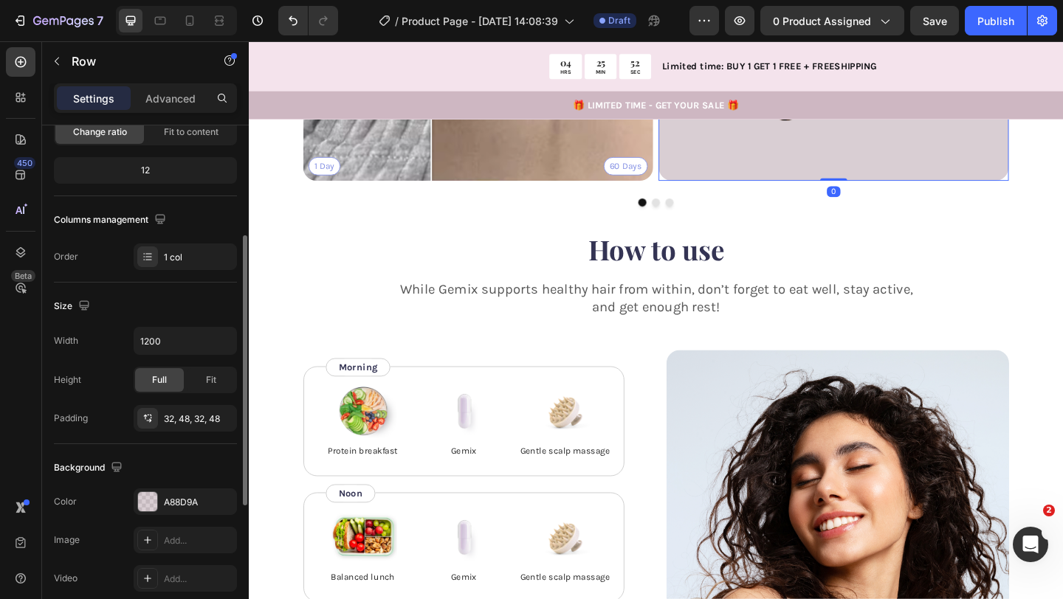
scroll to position [216, 0]
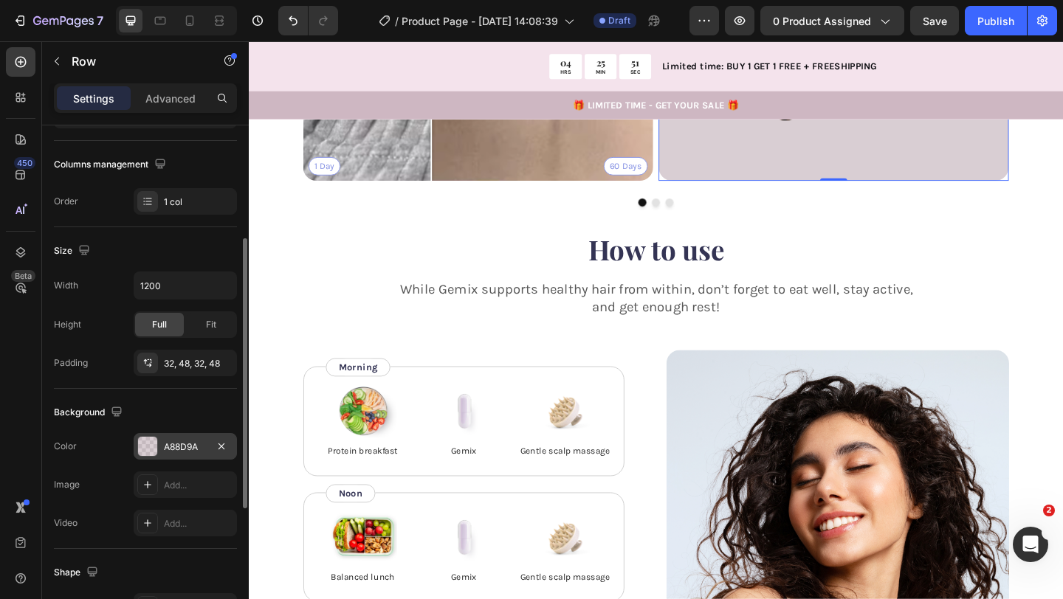
click at [178, 450] on div "A88D9A" at bounding box center [185, 447] width 43 height 13
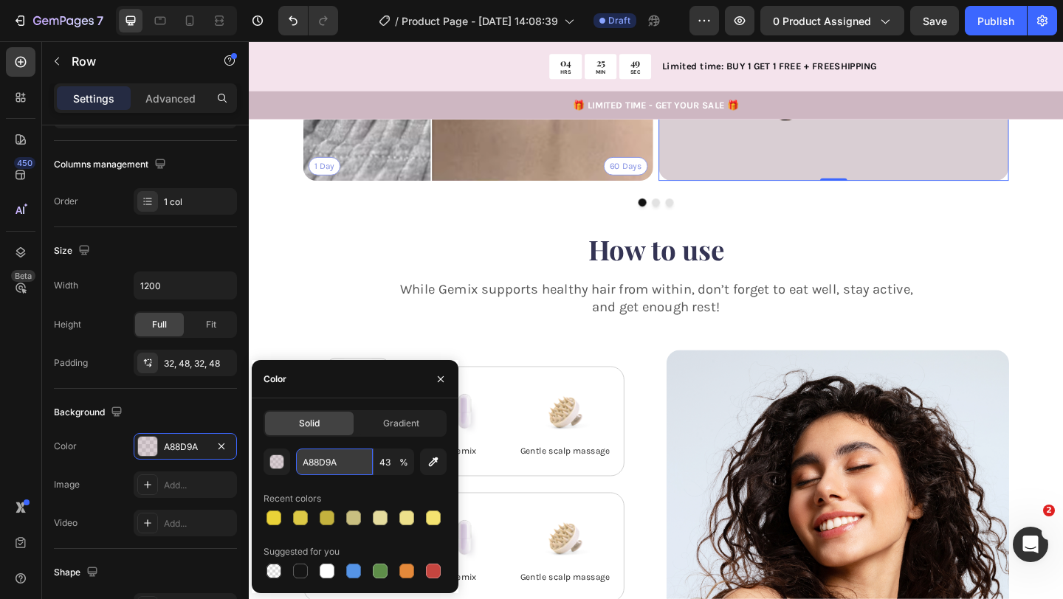
click at [316, 464] on input "A88D9A" at bounding box center [334, 462] width 77 height 27
click at [278, 463] on div "button" at bounding box center [277, 462] width 15 height 15
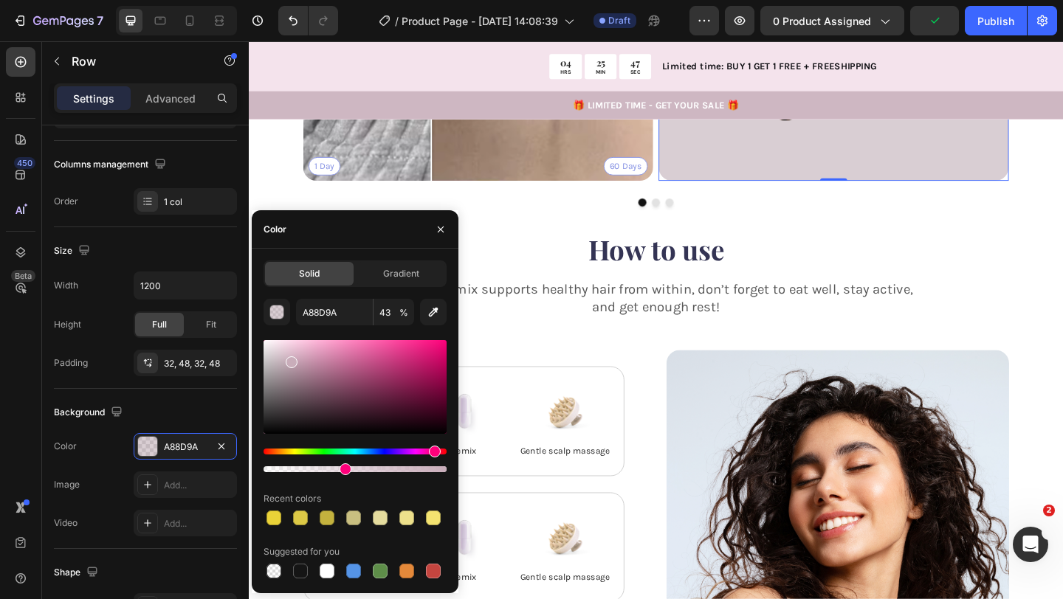
click at [289, 359] on div at bounding box center [354, 387] width 183 height 94
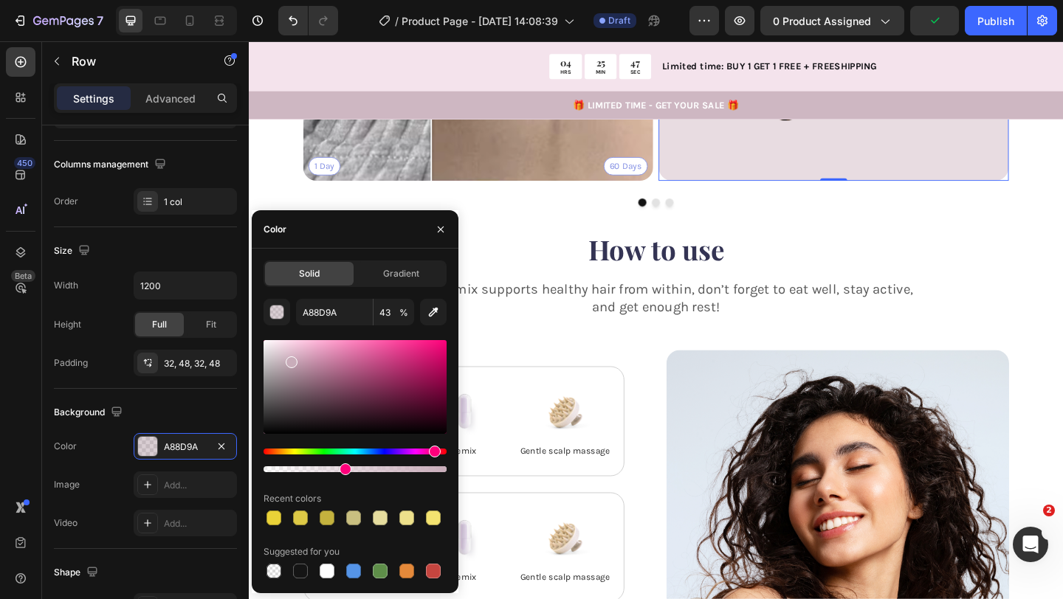
type input "C9ADBA"
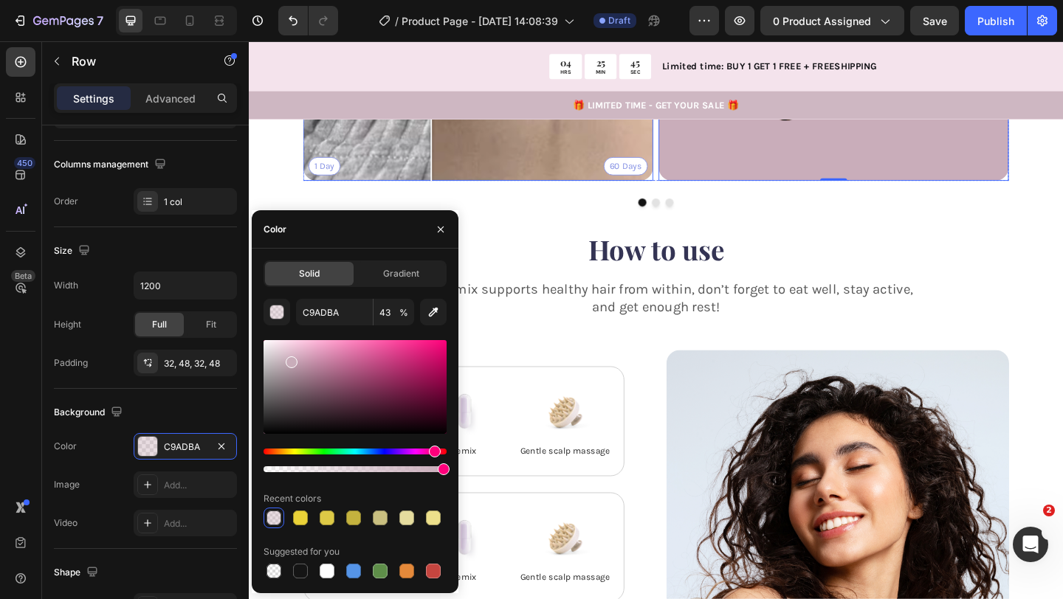
drag, startPoint x: 597, startPoint y: 511, endPoint x: 524, endPoint y: 525, distance: 74.3
type input "100"
click at [280, 351] on div at bounding box center [354, 387] width 183 height 94
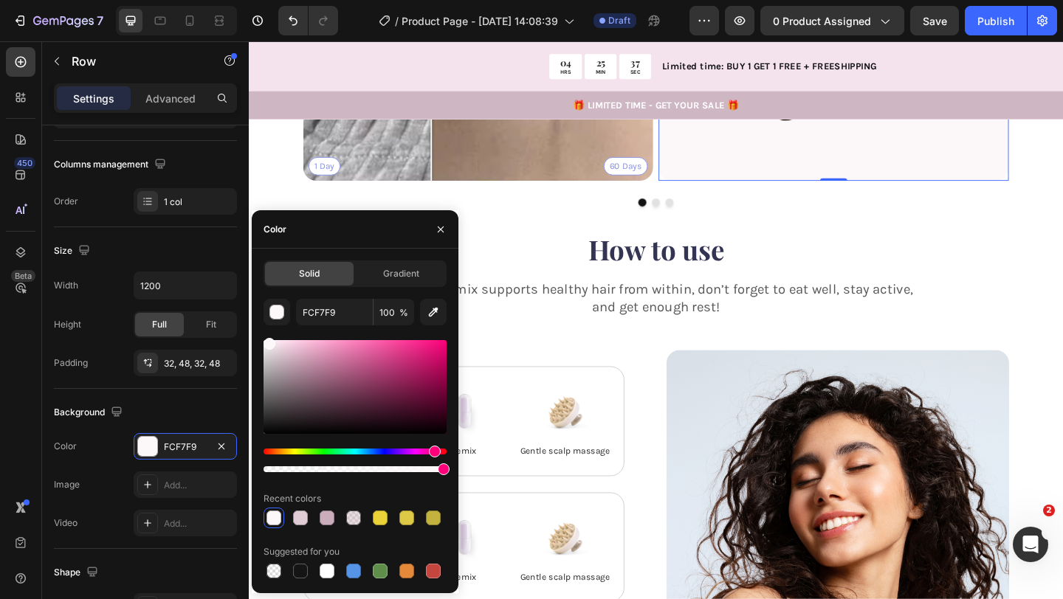
drag, startPoint x: 280, startPoint y: 351, endPoint x: 268, endPoint y: 342, distance: 14.9
click at [268, 342] on div at bounding box center [269, 344] width 12 height 12
type input "F7F2F4"
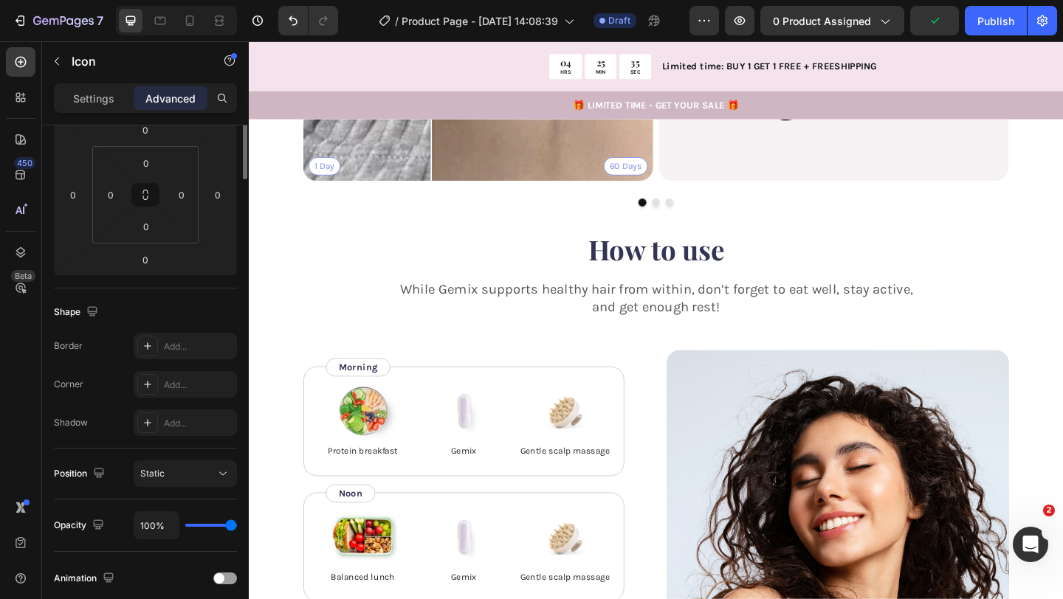
scroll to position [0, 0]
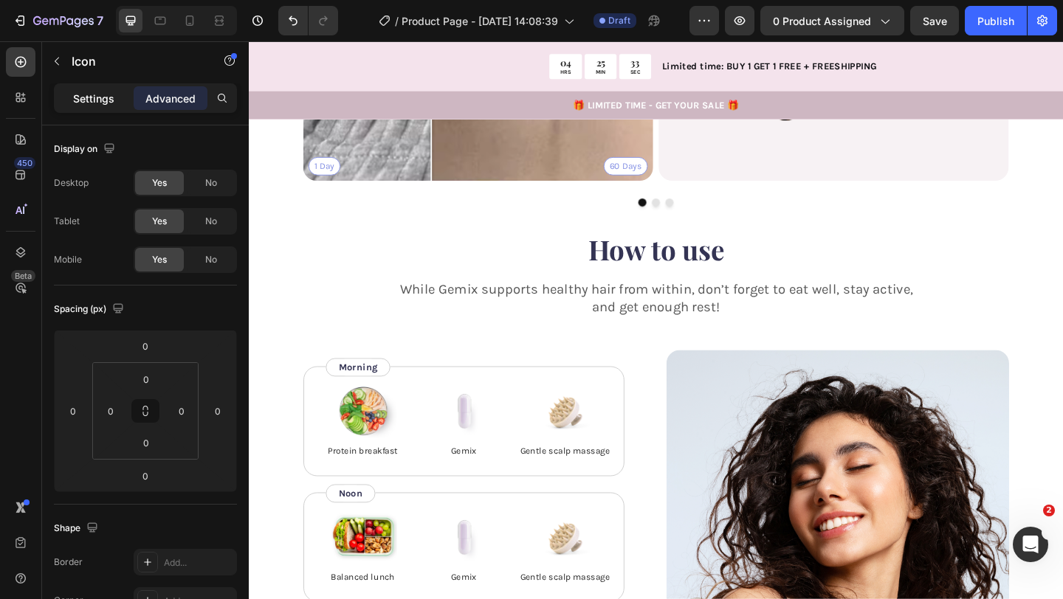
click at [100, 106] on div "Settings" at bounding box center [94, 98] width 74 height 24
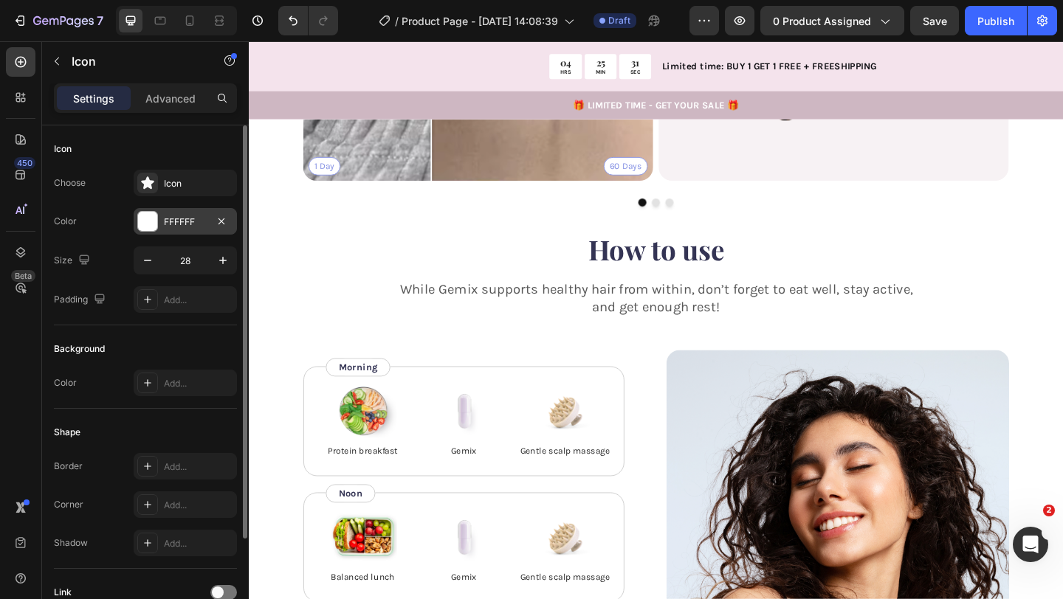
click at [187, 232] on div "FFFFFF" at bounding box center [185, 221] width 103 height 27
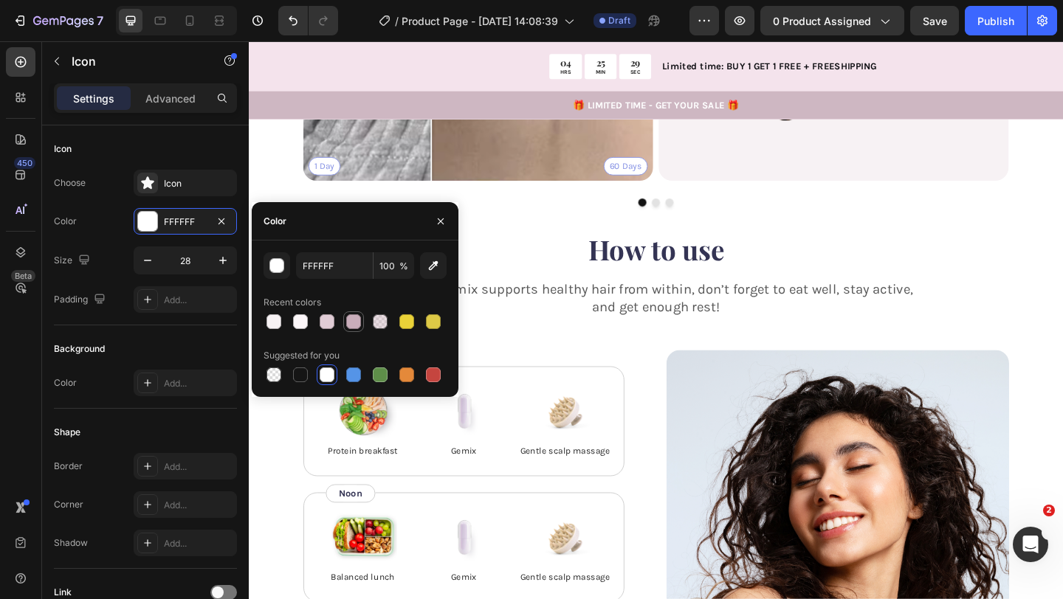
click at [356, 322] on div at bounding box center [353, 321] width 15 height 15
type input "C9ADBA"
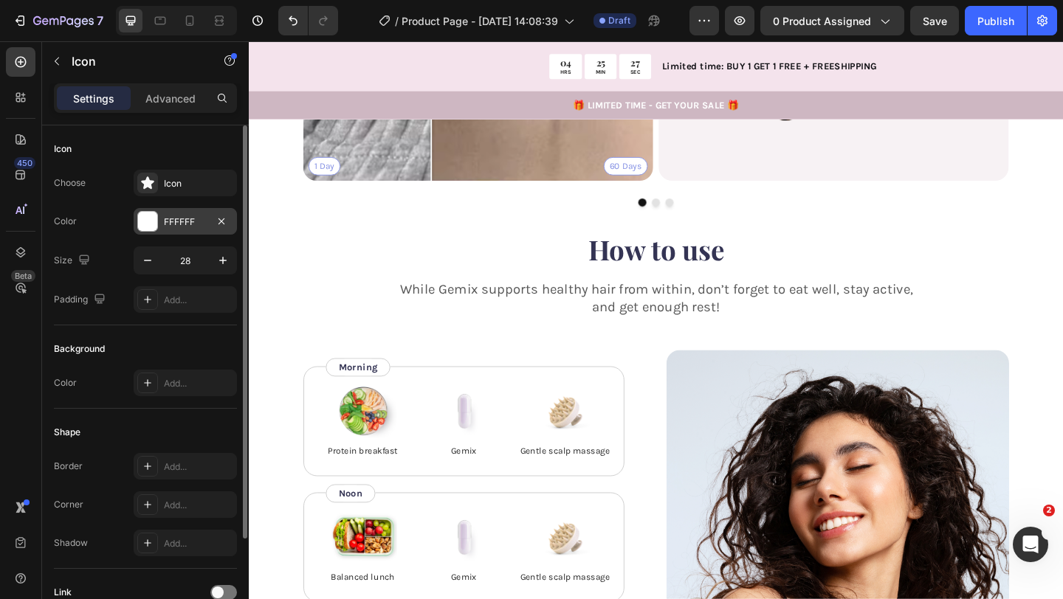
click at [175, 226] on div "FFFFFF" at bounding box center [185, 221] width 43 height 13
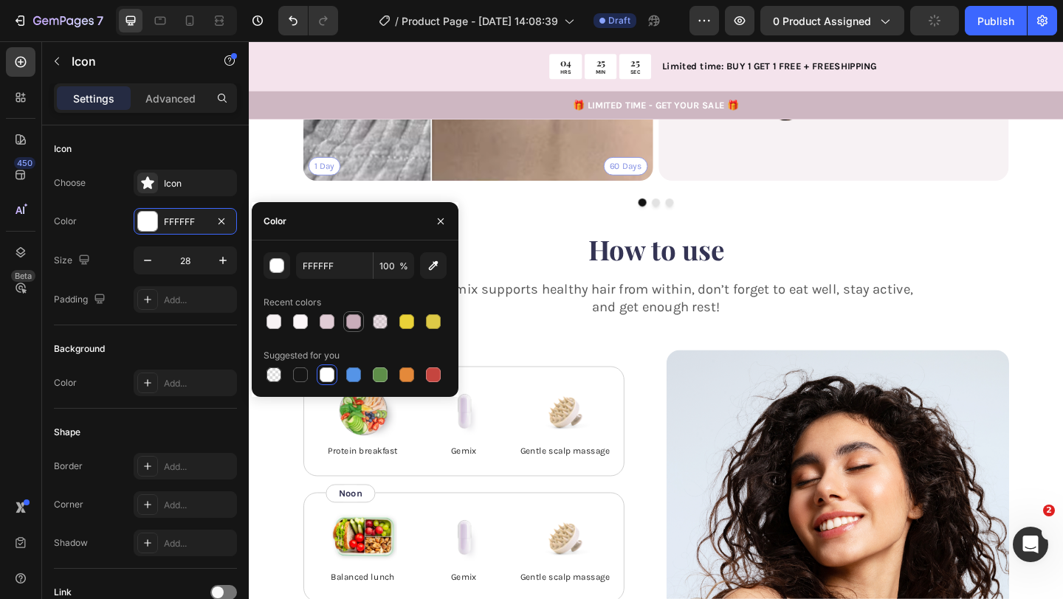
click at [352, 322] on div at bounding box center [353, 321] width 15 height 15
type input "C9ADBA"
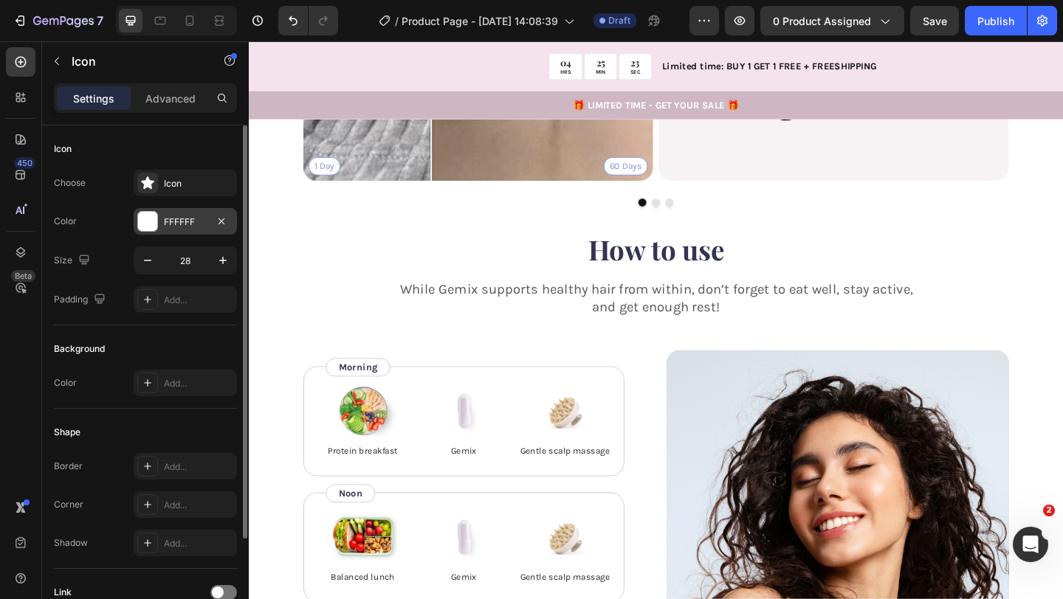
click at [184, 222] on div "FFFFFF" at bounding box center [185, 221] width 43 height 13
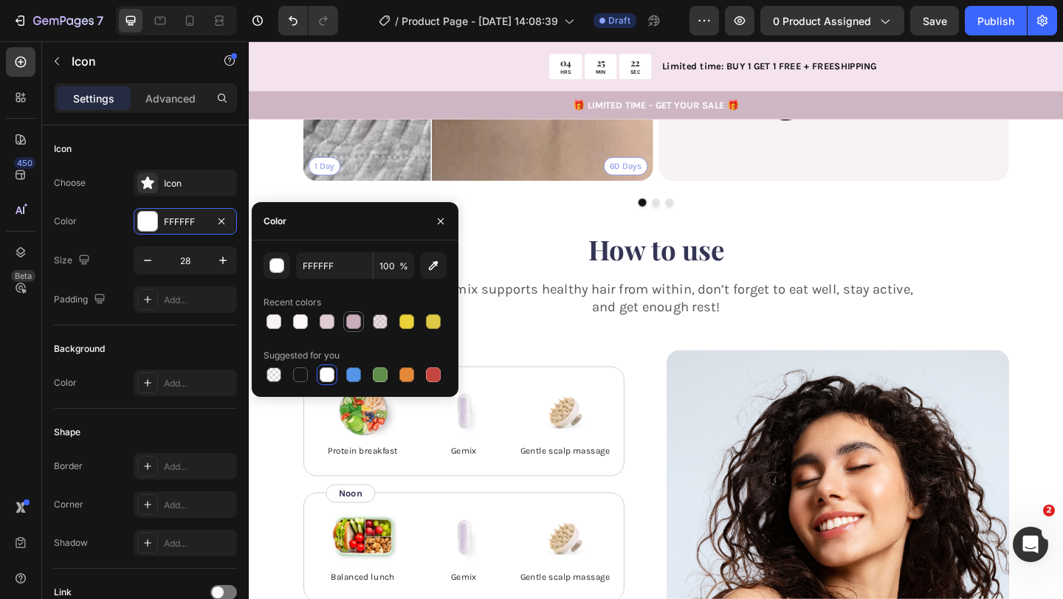
click at [360, 322] on div at bounding box center [353, 321] width 15 height 15
type input "C9ADBA"
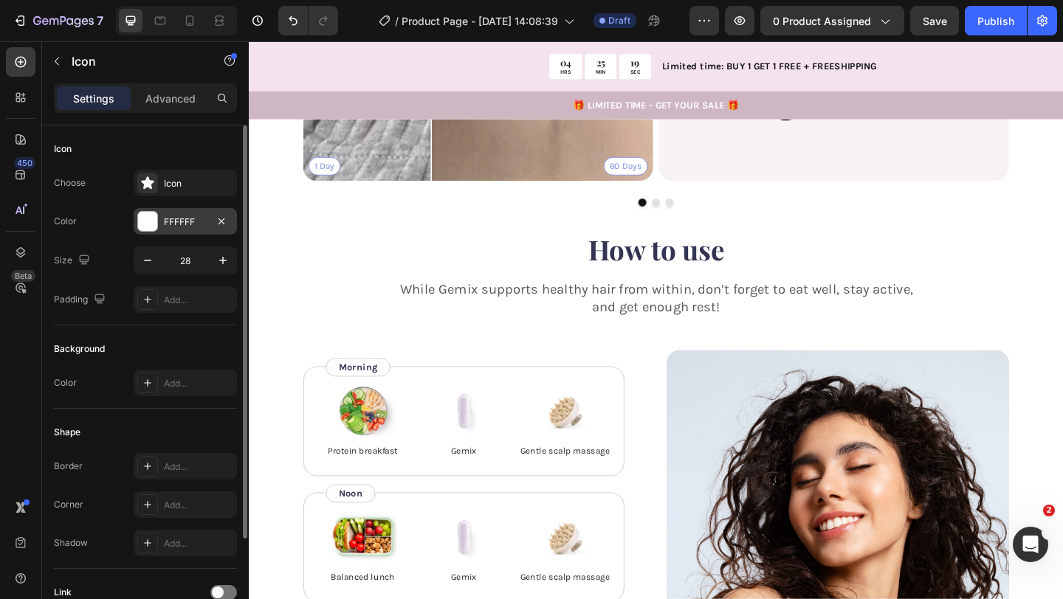
click at [176, 224] on div "FFFFFF" at bounding box center [185, 221] width 43 height 13
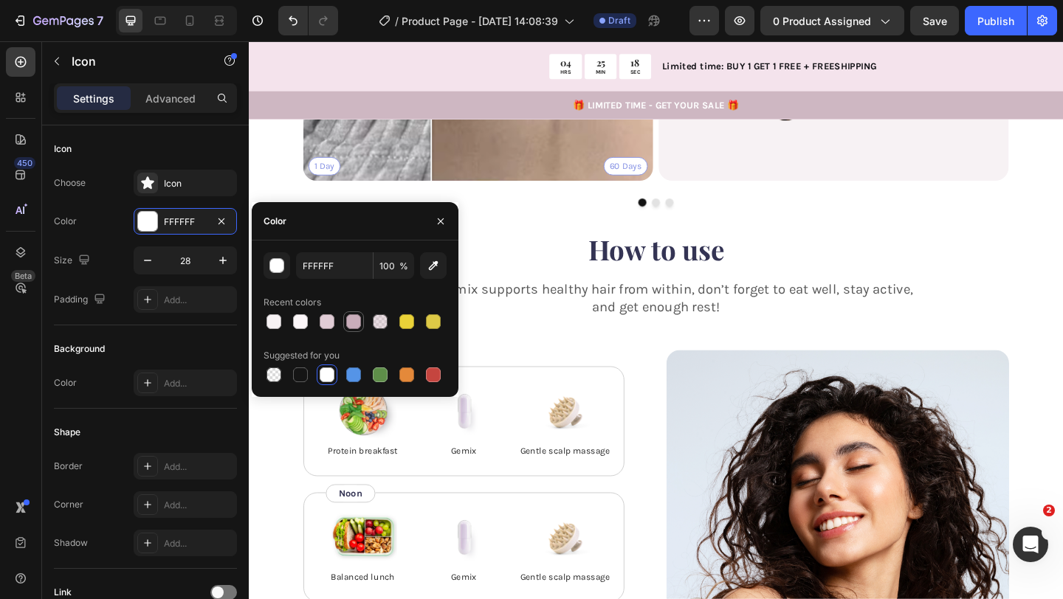
click at [359, 318] on div at bounding box center [353, 321] width 15 height 15
type input "C9ADBA"
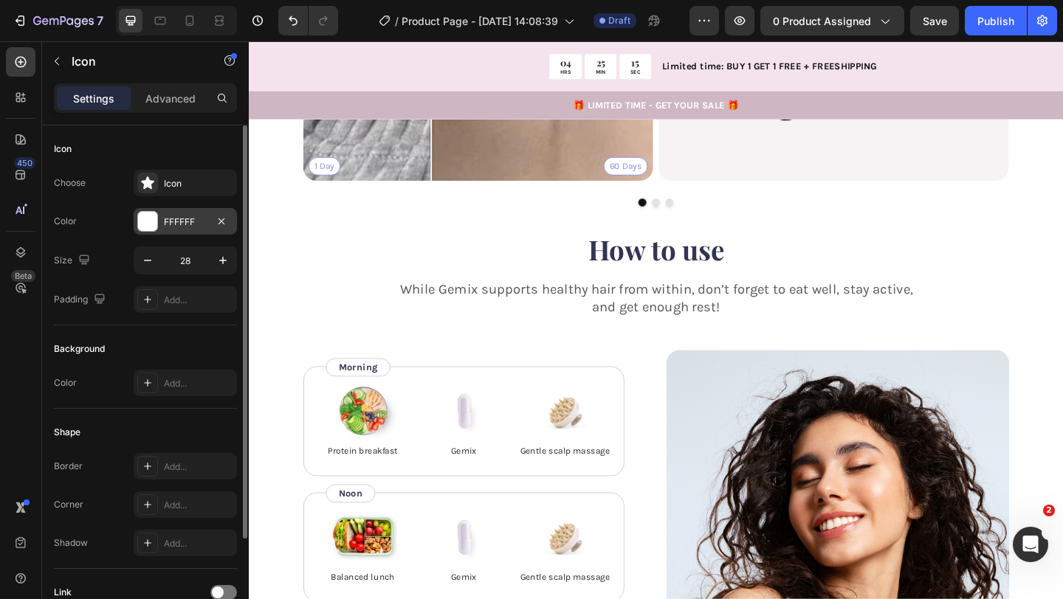
click at [187, 226] on div "FFFFFF" at bounding box center [185, 221] width 43 height 13
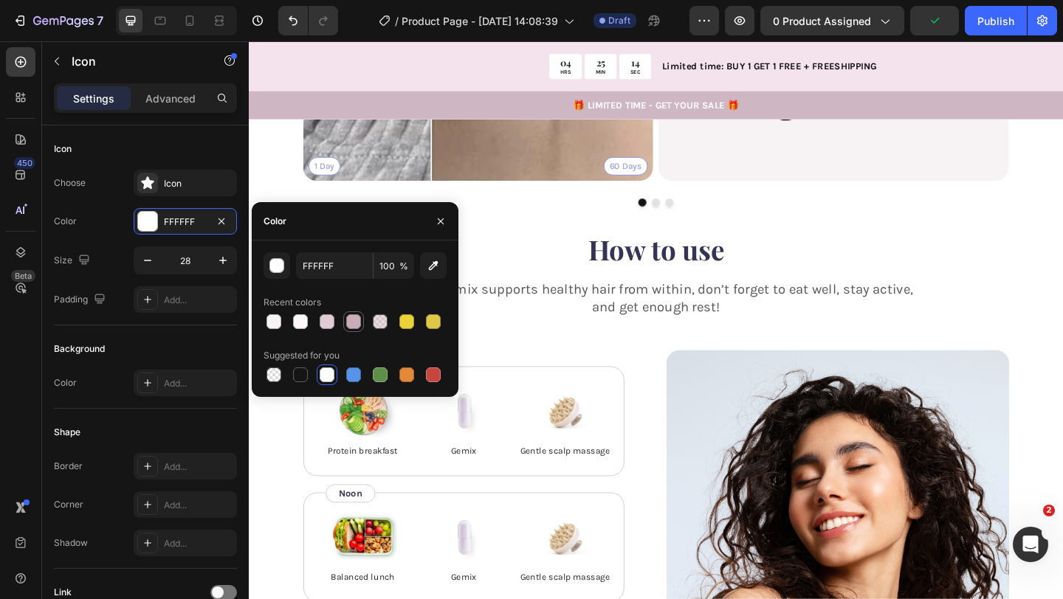
click at [351, 322] on div at bounding box center [353, 321] width 15 height 15
type input "C9ADBA"
click at [439, 225] on icon "button" at bounding box center [441, 221] width 12 height 12
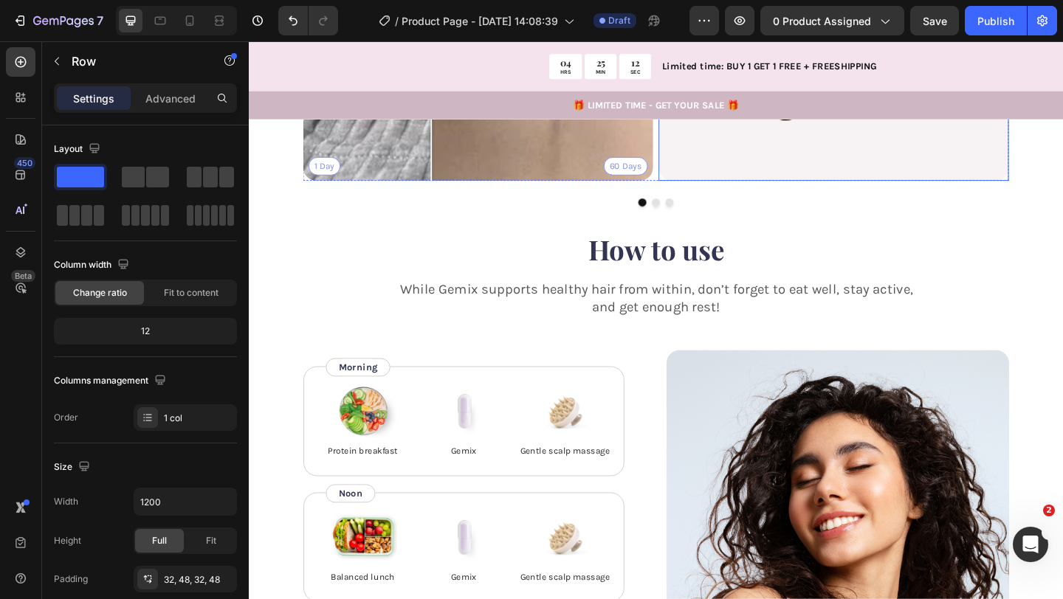
click at [714, 193] on div "Icon Icon Icon Icon Icon 0 Icon List “ Skeptical at first, but this product ble…" at bounding box center [884, 2] width 381 height 381
click at [674, 232] on div "1 Day 60 Days Image Comparison Icon Icon Icon Icon Icon Icon List “ Skeptical a…" at bounding box center [691, 22] width 767 height 421
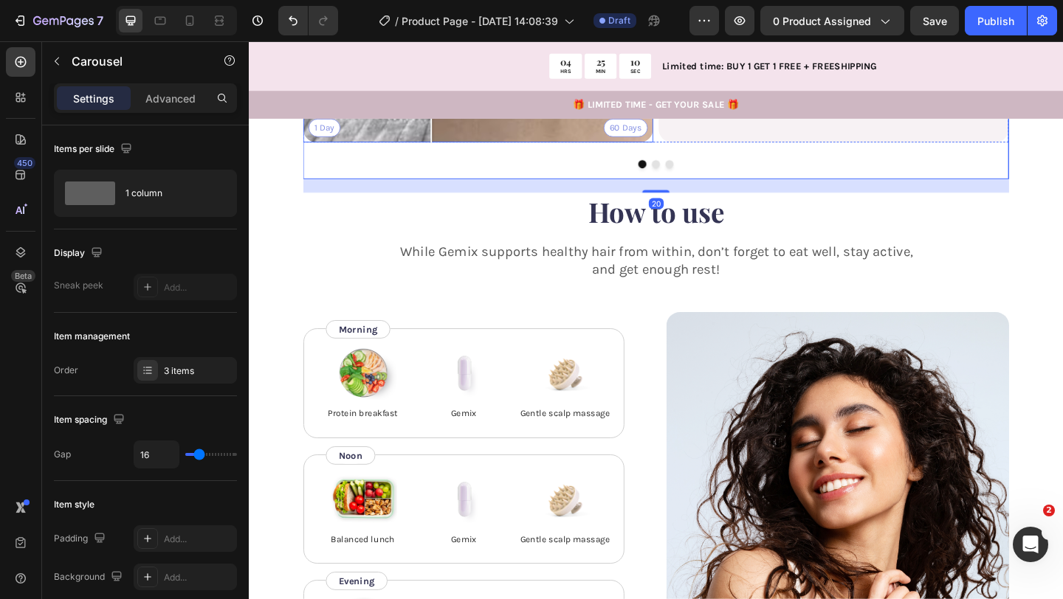
scroll to position [2302, 0]
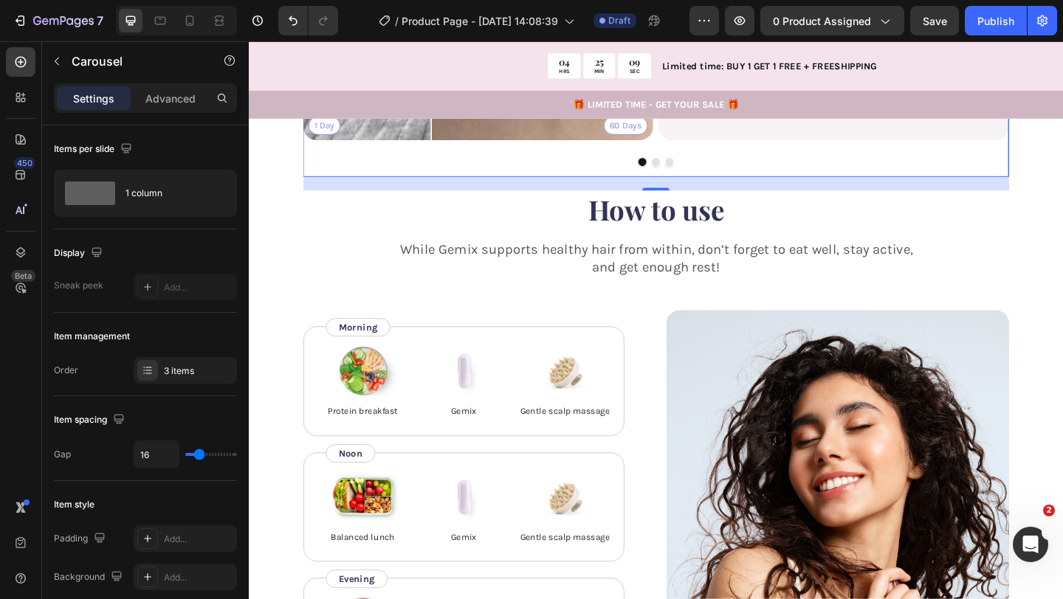
click at [897, 84] on p "Customer" at bounding box center [904, 78] width 94 height 13
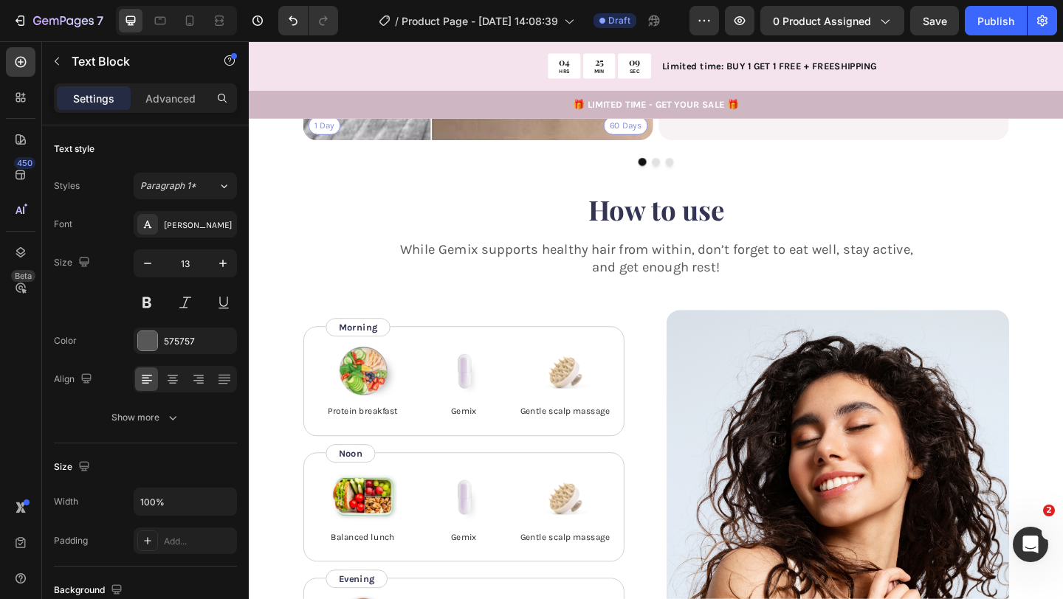
click at [897, 84] on p "Customer" at bounding box center [904, 78] width 94 height 13
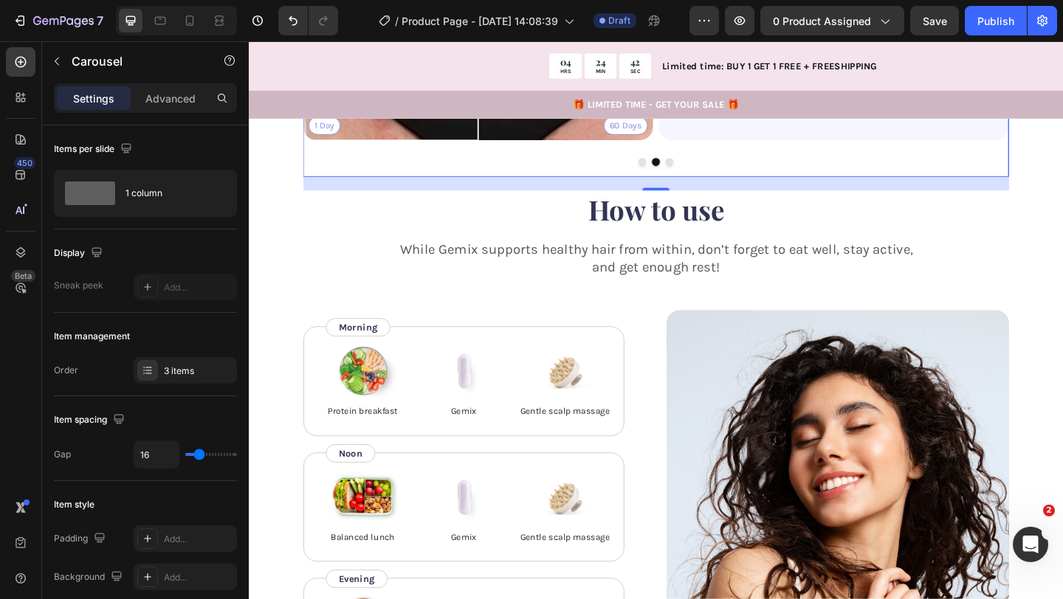
click at [847, 56] on img at bounding box center [833, 39] width 30 height 34
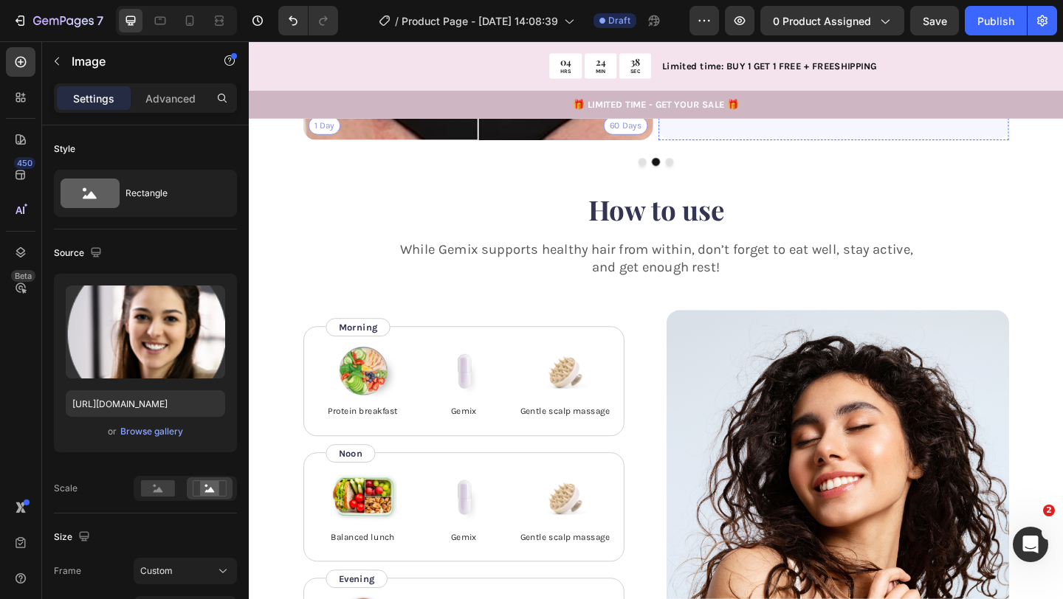
click at [782, 56] on div "Image 0 Jessica Text Block Customer Text Block Row" at bounding box center [885, 39] width 310 height 34
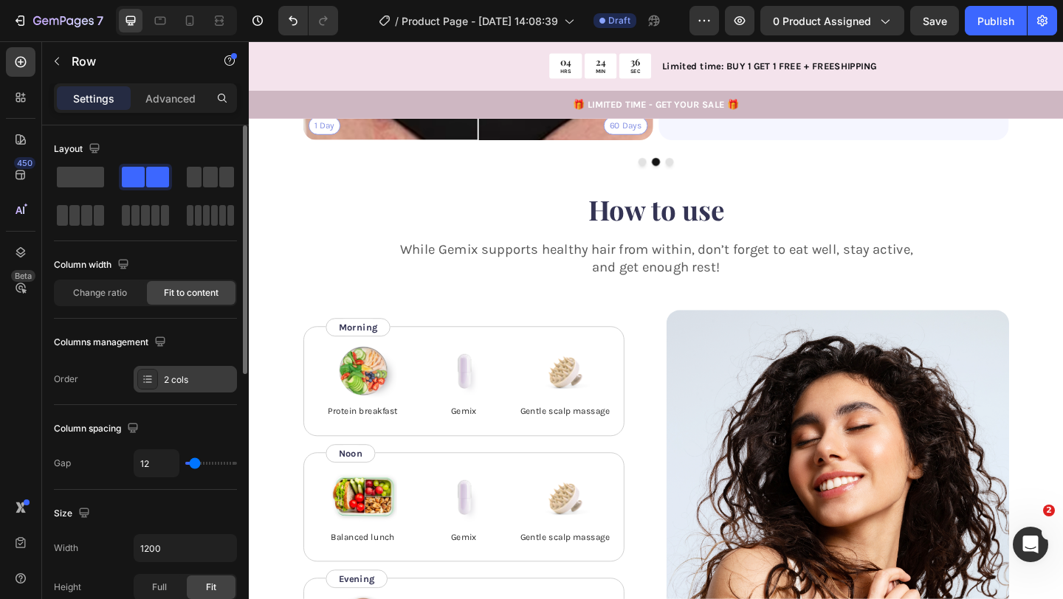
click at [191, 369] on div "2 cols" at bounding box center [185, 379] width 103 height 27
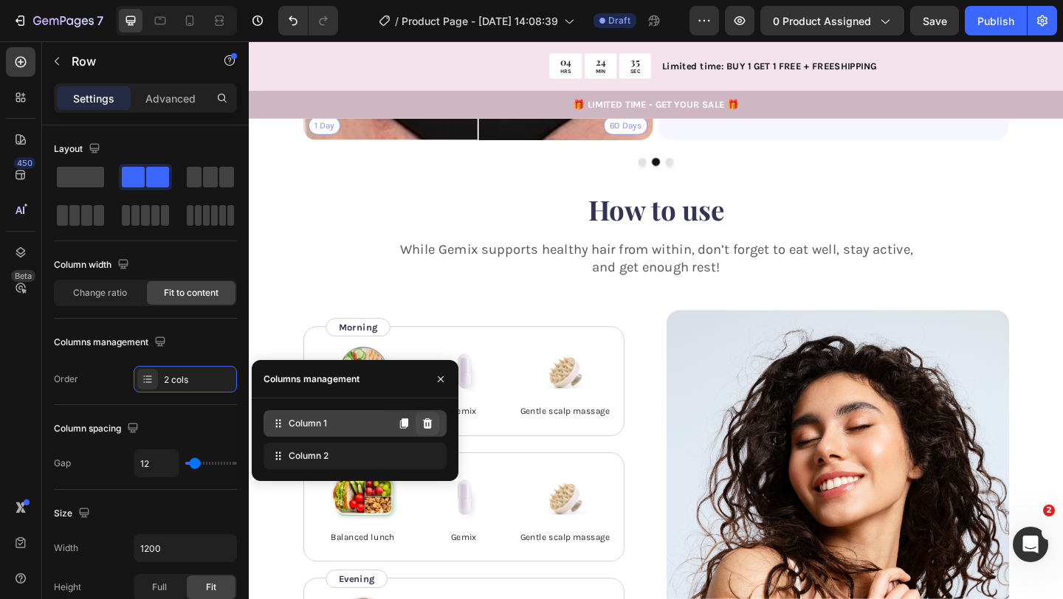
click at [429, 428] on icon at bounding box center [428, 423] width 10 height 10
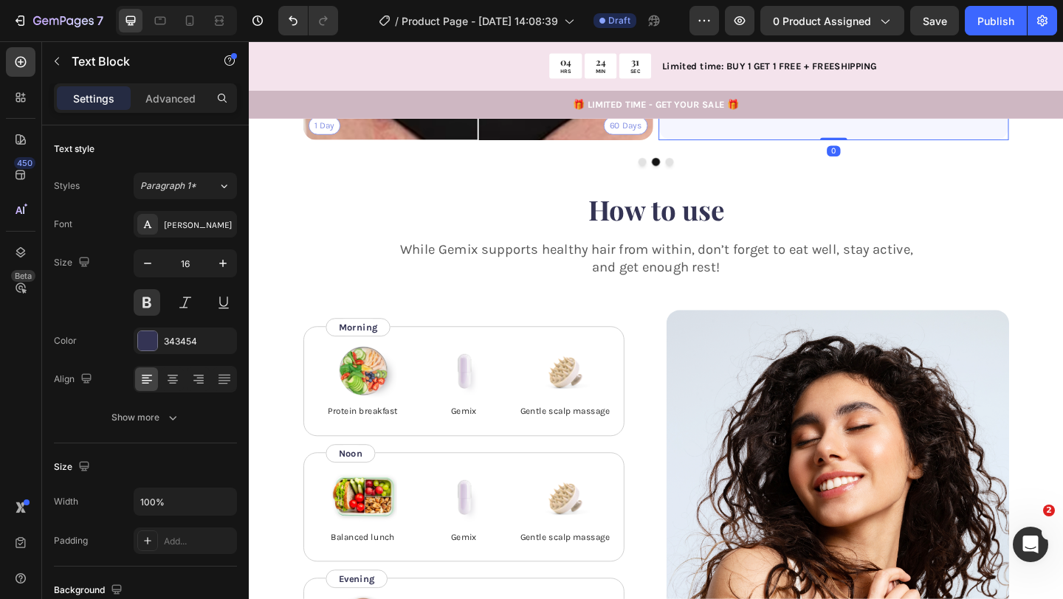
click at [885, 39] on p "[PERSON_NAME]" at bounding box center [885, 31] width 94 height 15
click at [886, 39] on p "[PERSON_NAME]" at bounding box center [885, 31] width 94 height 15
click at [877, 55] on p "Customer" at bounding box center [885, 48] width 94 height 13
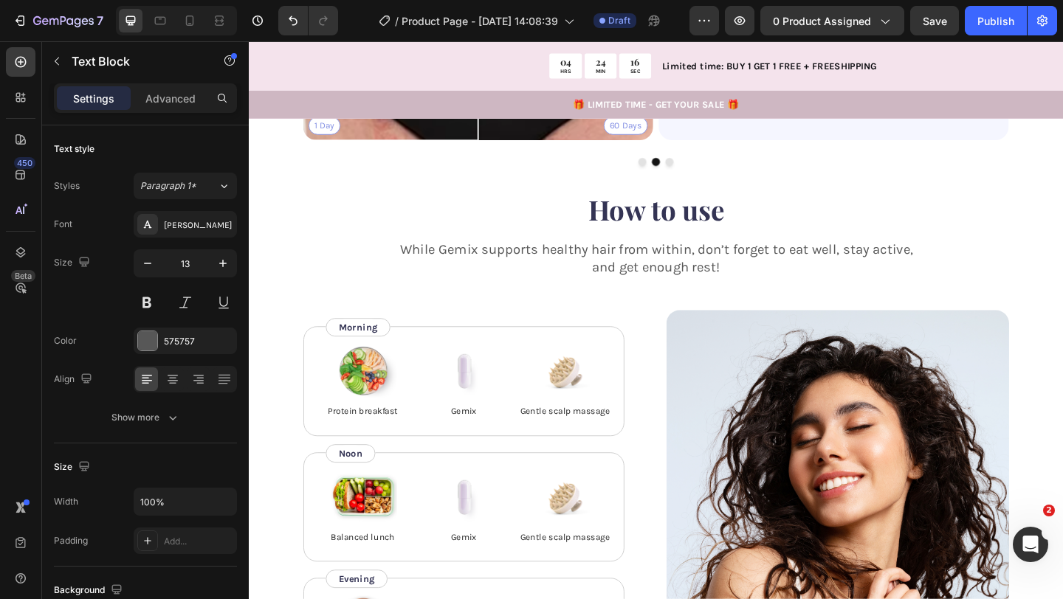
click at [877, 55] on p "Customer" at bounding box center [885, 48] width 94 height 13
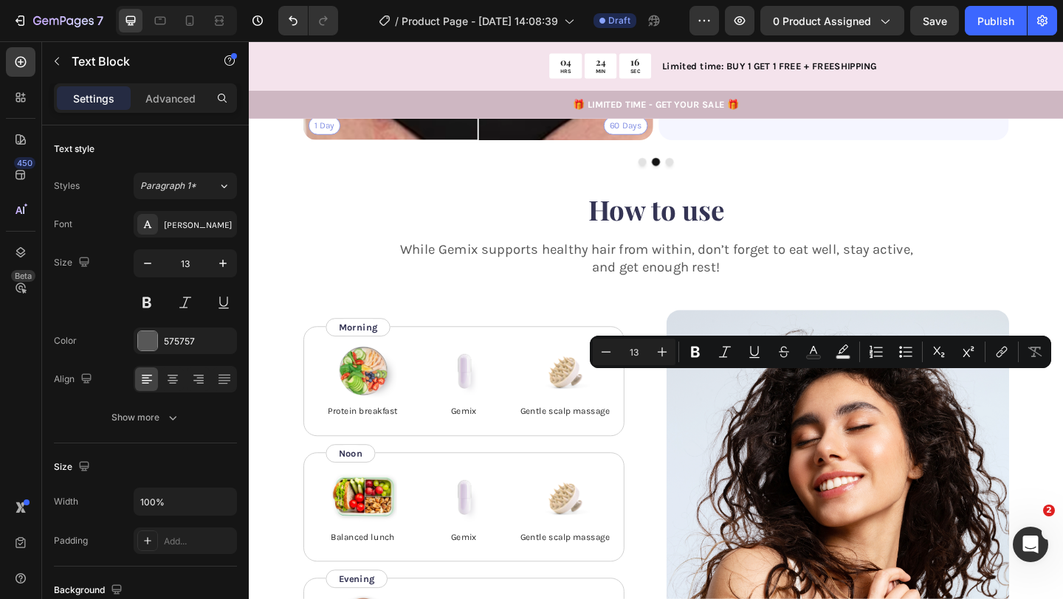
click at [877, 55] on p "Customer" at bounding box center [885, 48] width 94 height 13
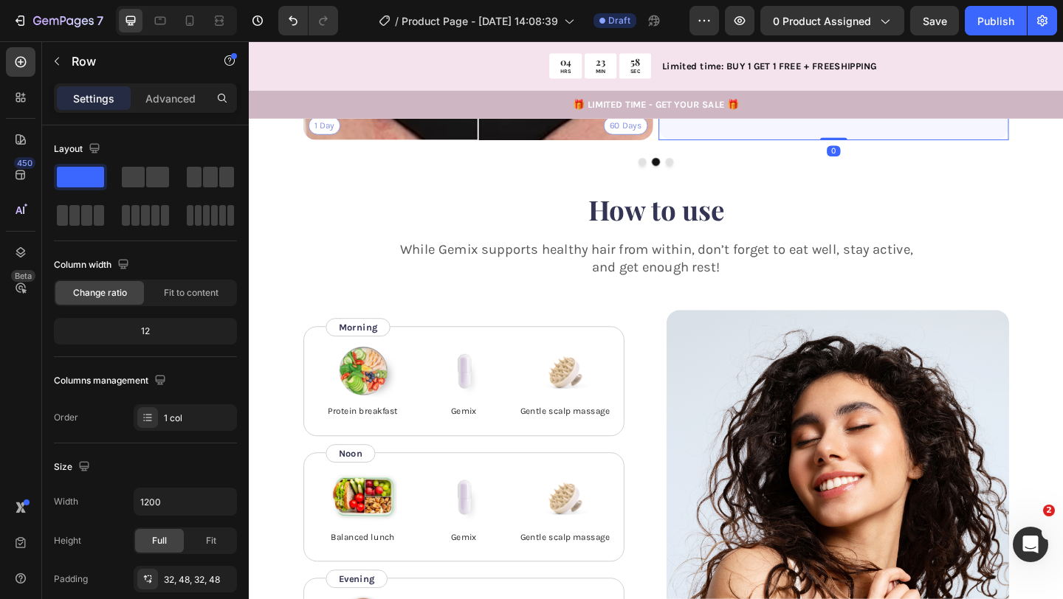
click at [888, 55] on p "1Pc BUNDLE" at bounding box center [885, 48] width 94 height 13
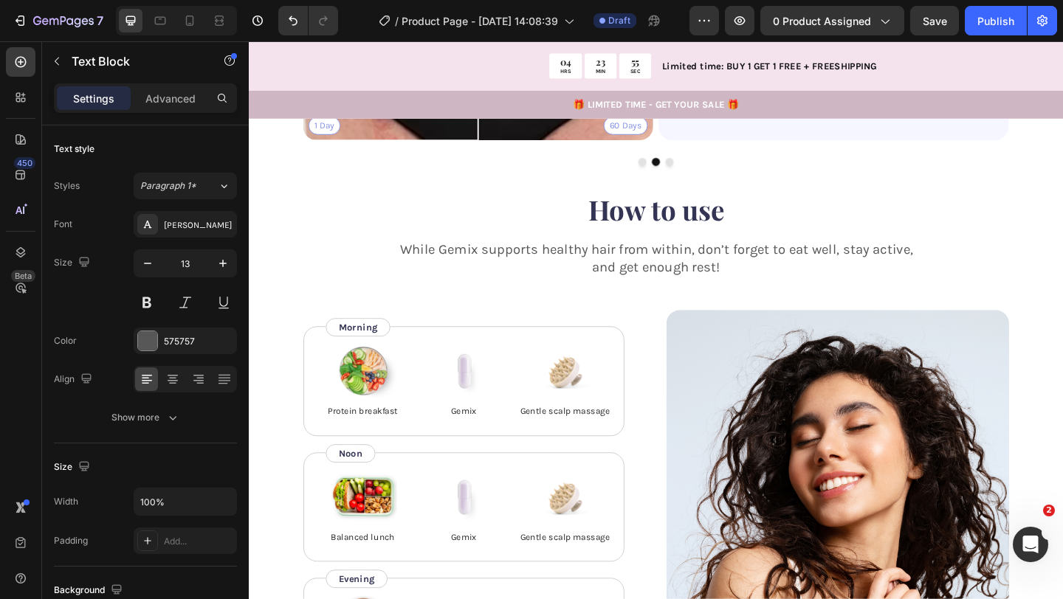
click at [907, 55] on p "1Pc BUNDLE" at bounding box center [885, 48] width 94 height 13
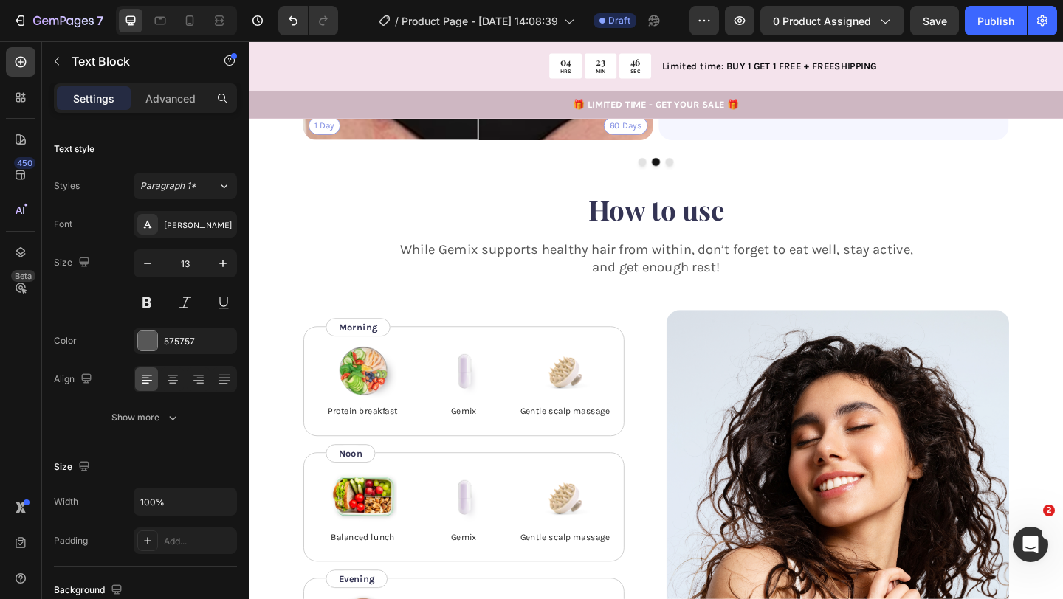
click at [864, 55] on p "1Pc BUNDLE" at bounding box center [885, 48] width 94 height 13
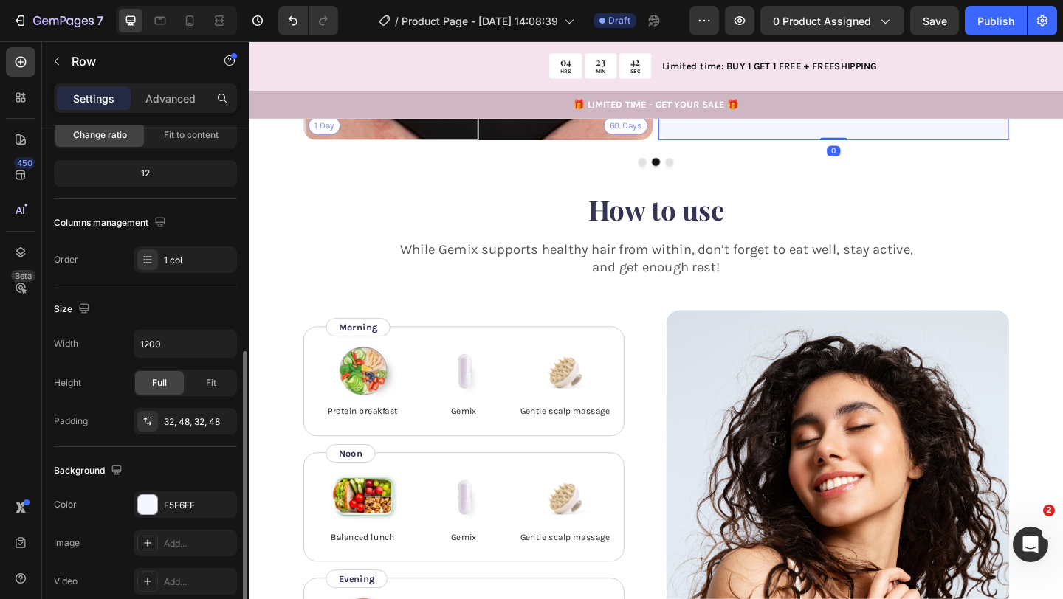
scroll to position [305, 0]
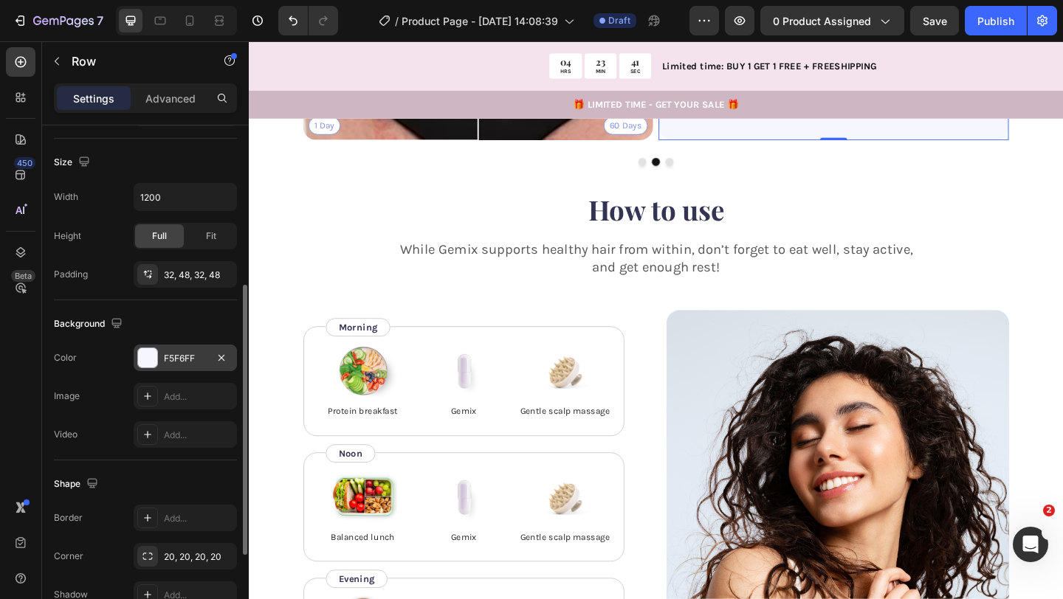
click at [193, 356] on div "F5F6FF" at bounding box center [185, 358] width 43 height 13
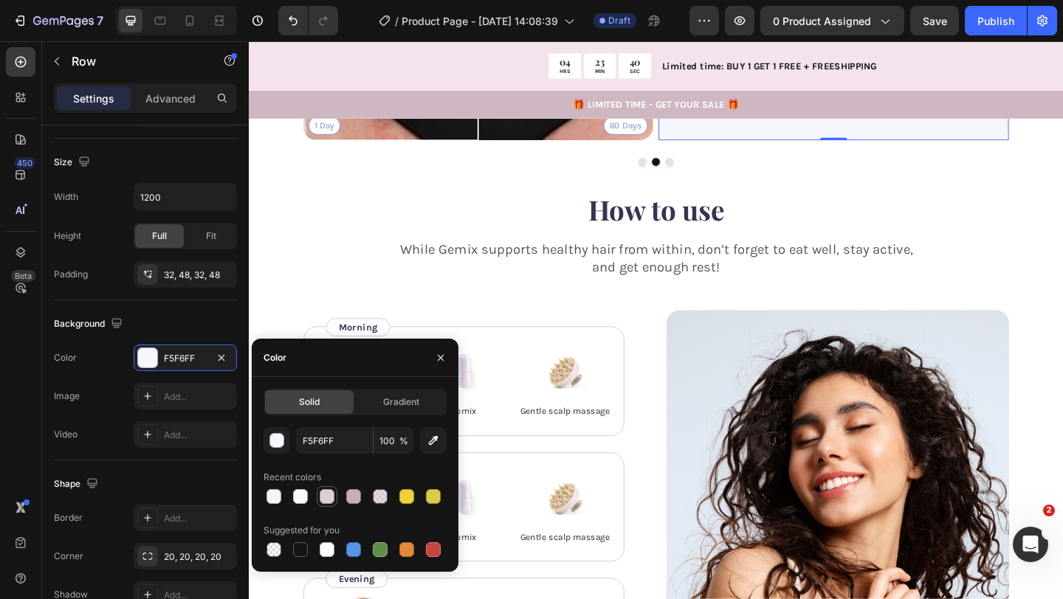
click at [325, 493] on div at bounding box center [327, 496] width 15 height 15
type input "E0CCD5"
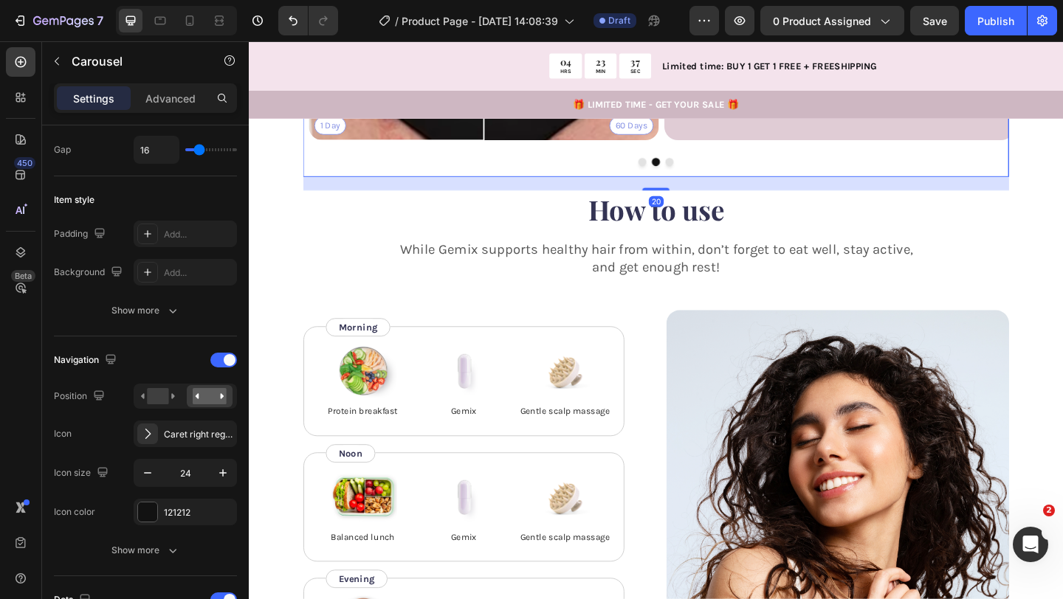
scroll to position [0, 0]
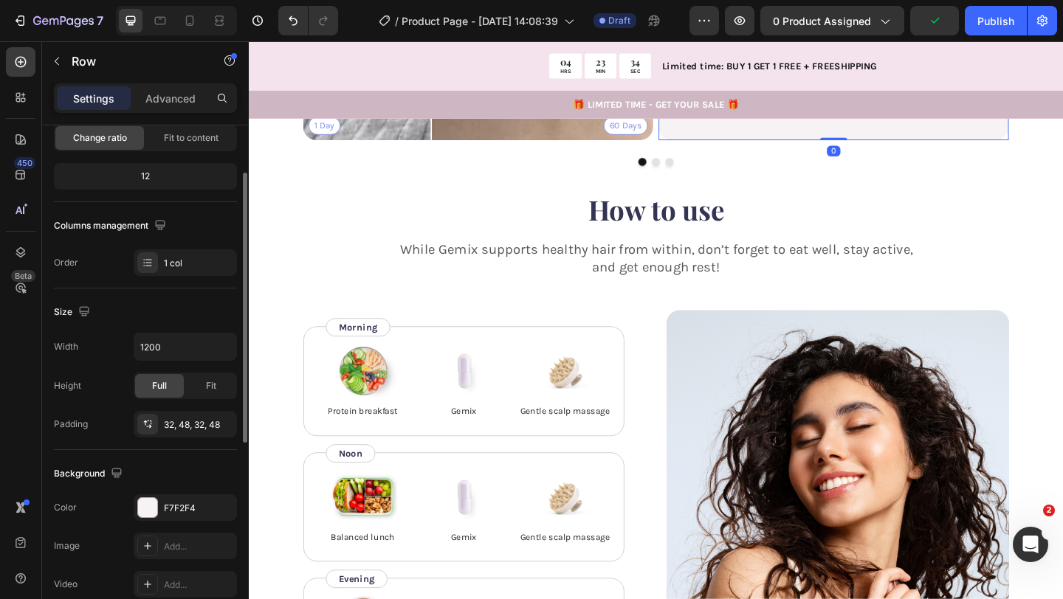
scroll to position [189, 0]
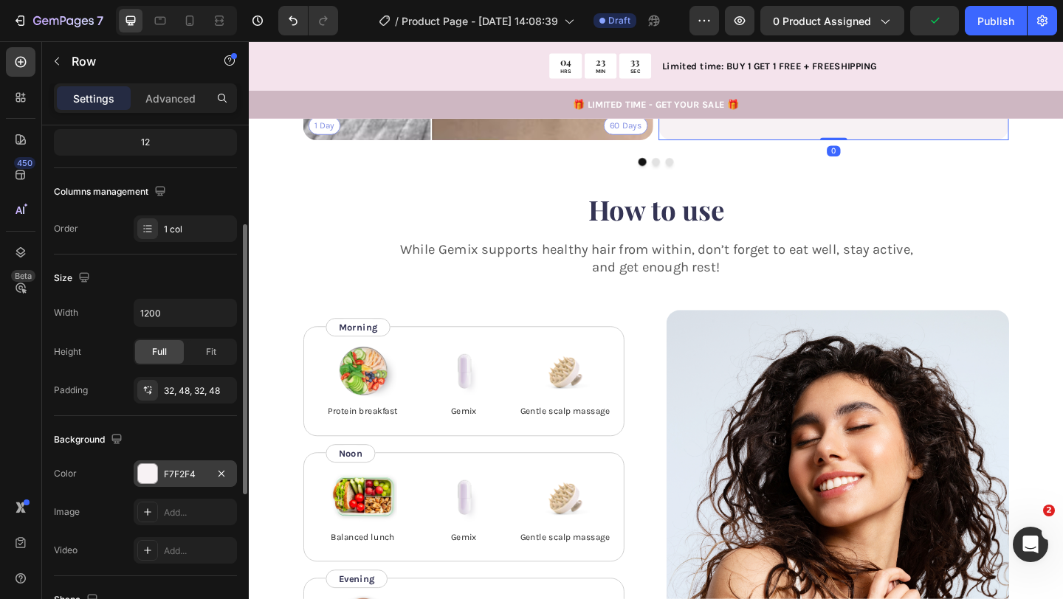
click at [162, 473] on div "F7F2F4" at bounding box center [185, 473] width 103 height 27
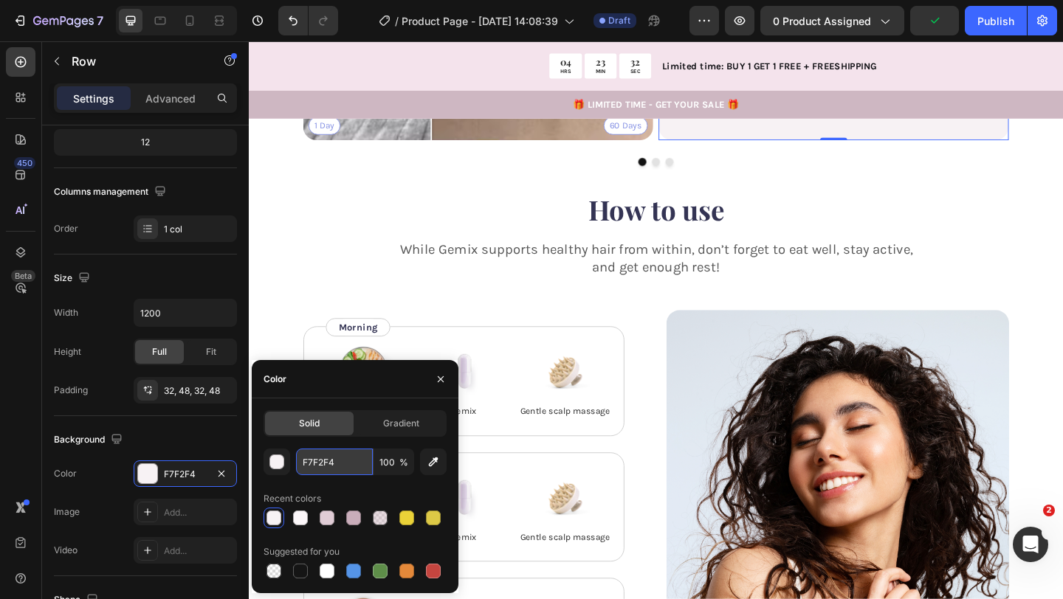
click at [324, 463] on input "F7F2F4" at bounding box center [334, 462] width 77 height 27
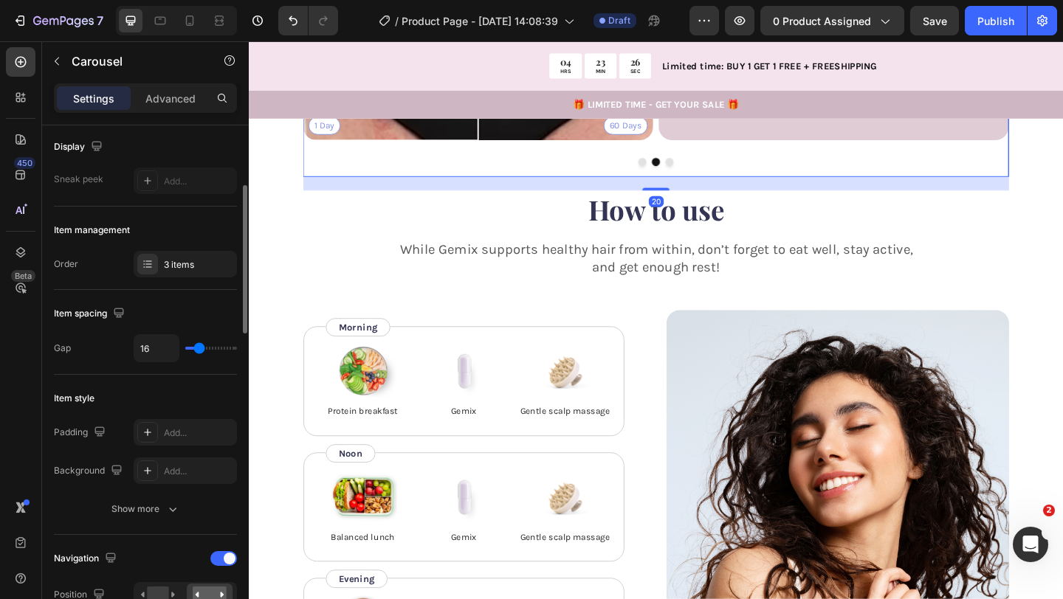
scroll to position [182, 0]
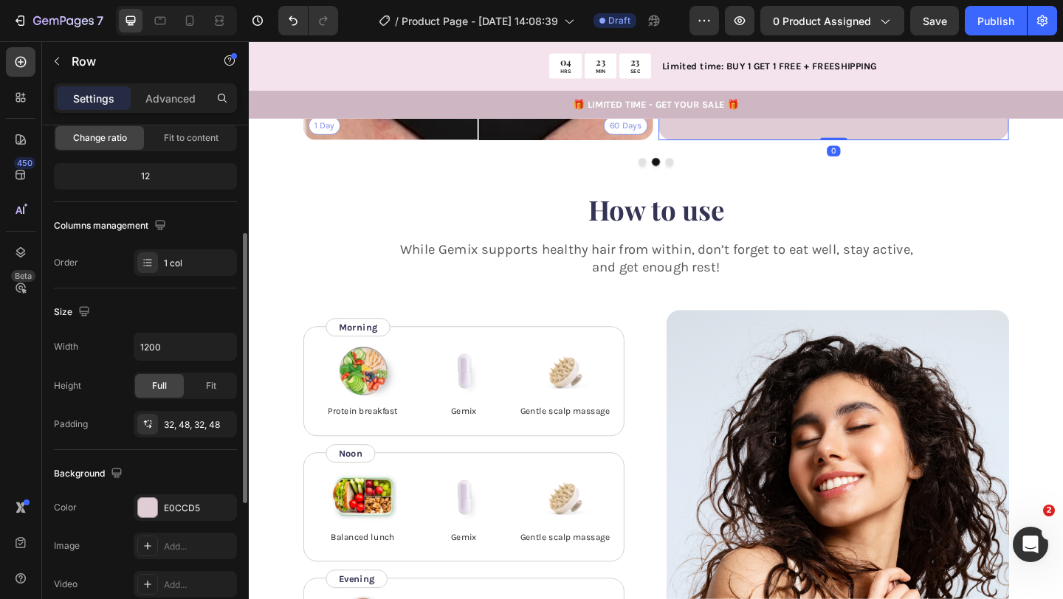
scroll to position [175, 0]
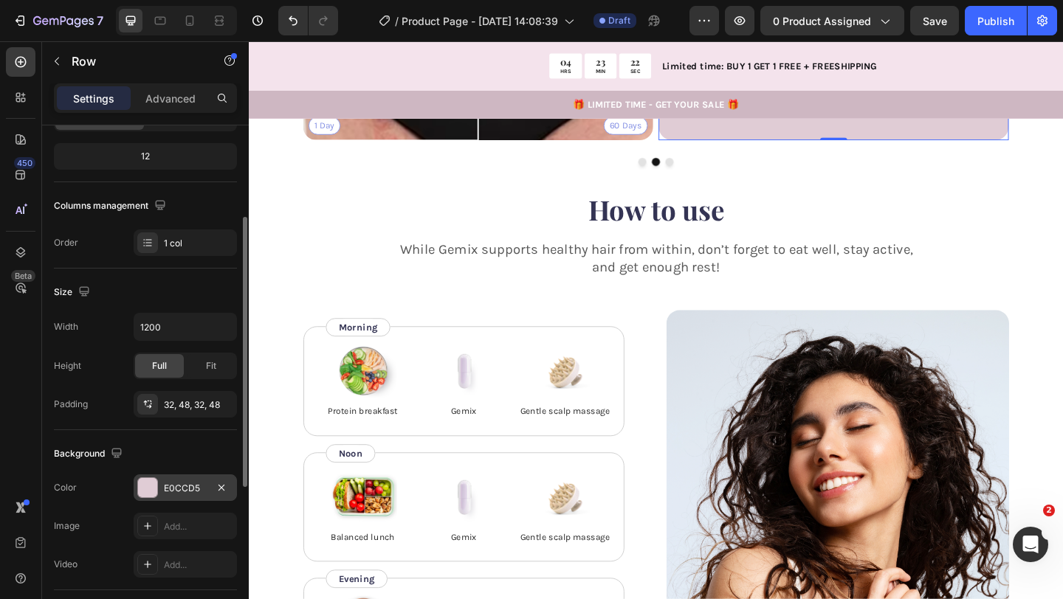
click at [166, 496] on div "E0CCD5" at bounding box center [185, 487] width 103 height 27
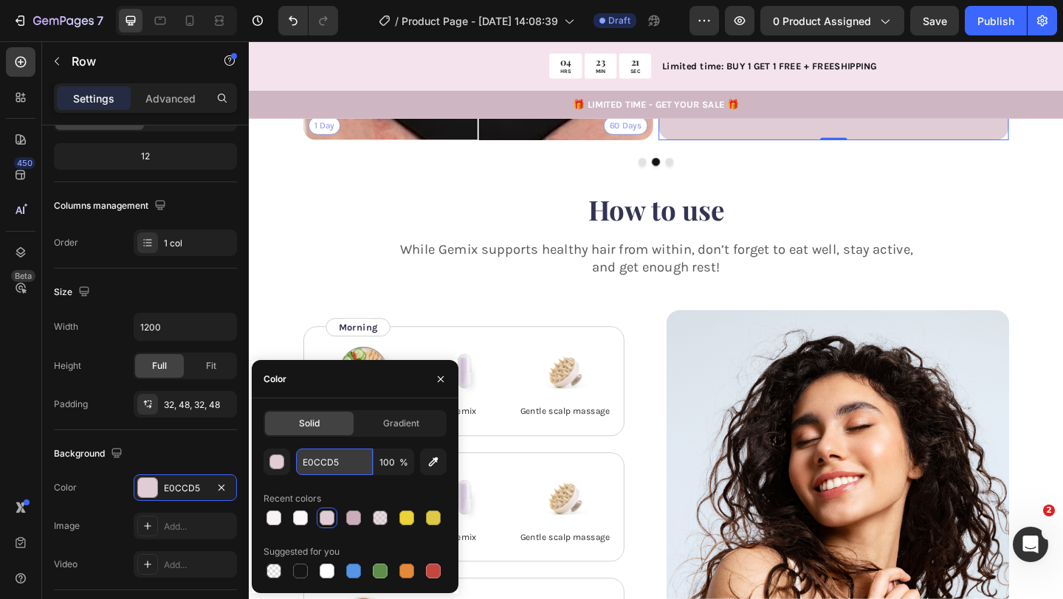
click at [346, 459] on input "E0CCD5" at bounding box center [334, 462] width 77 height 27
paste input "F7F2F4"
type input "F7F2F4"
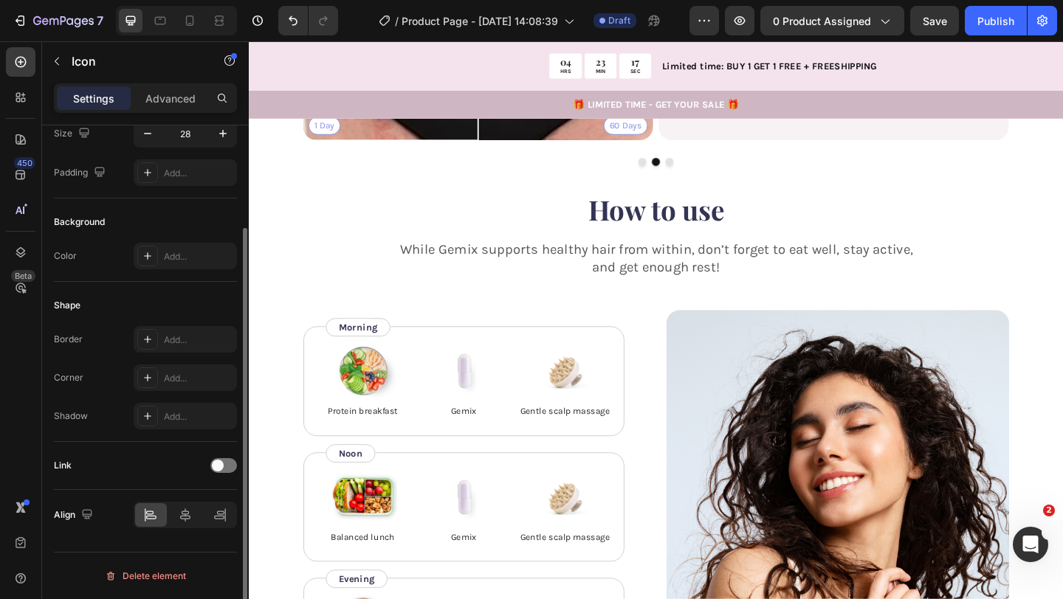
scroll to position [0, 0]
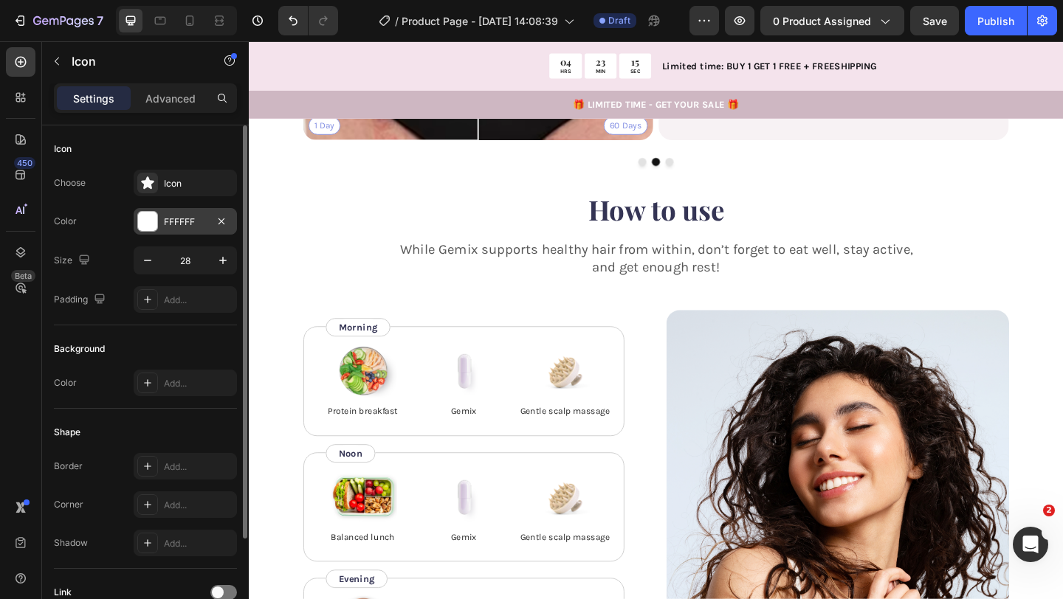
click at [145, 229] on div at bounding box center [147, 221] width 19 height 19
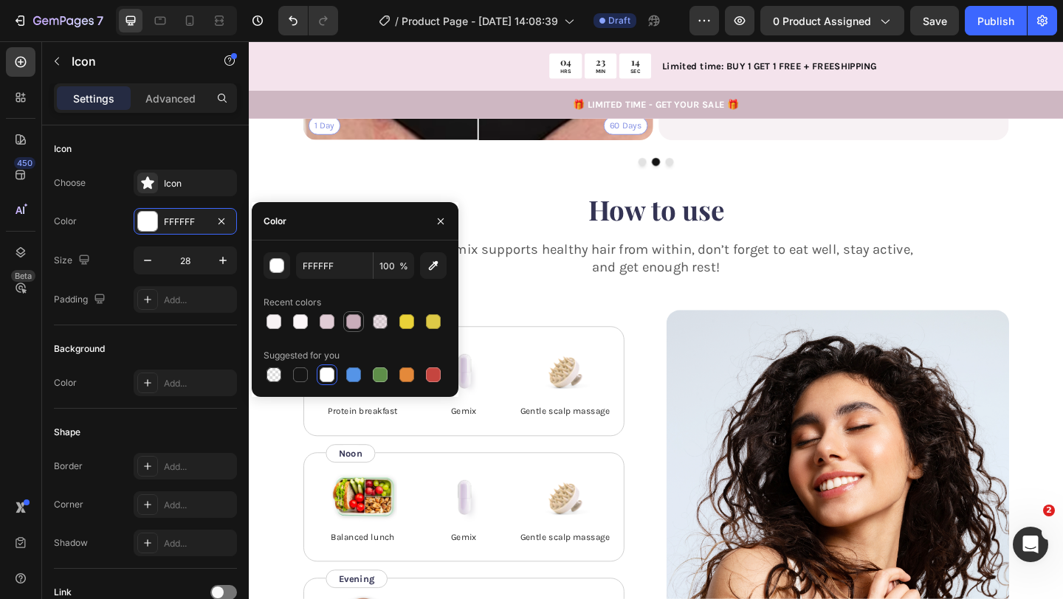
click at [348, 323] on div at bounding box center [353, 321] width 15 height 15
type input "C9ADBA"
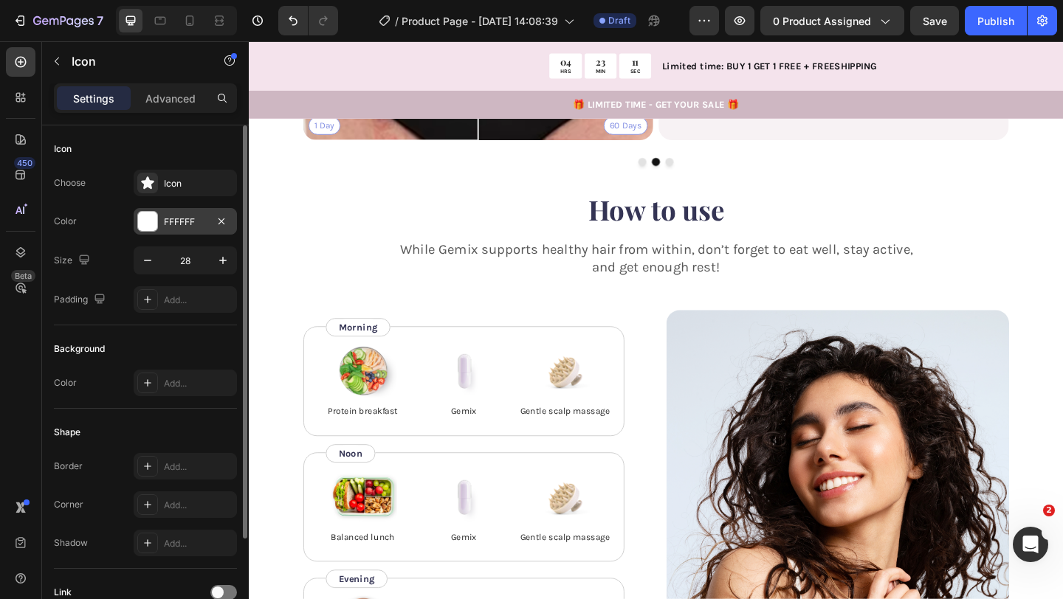
click at [192, 224] on div "FFFFFF" at bounding box center [185, 221] width 43 height 13
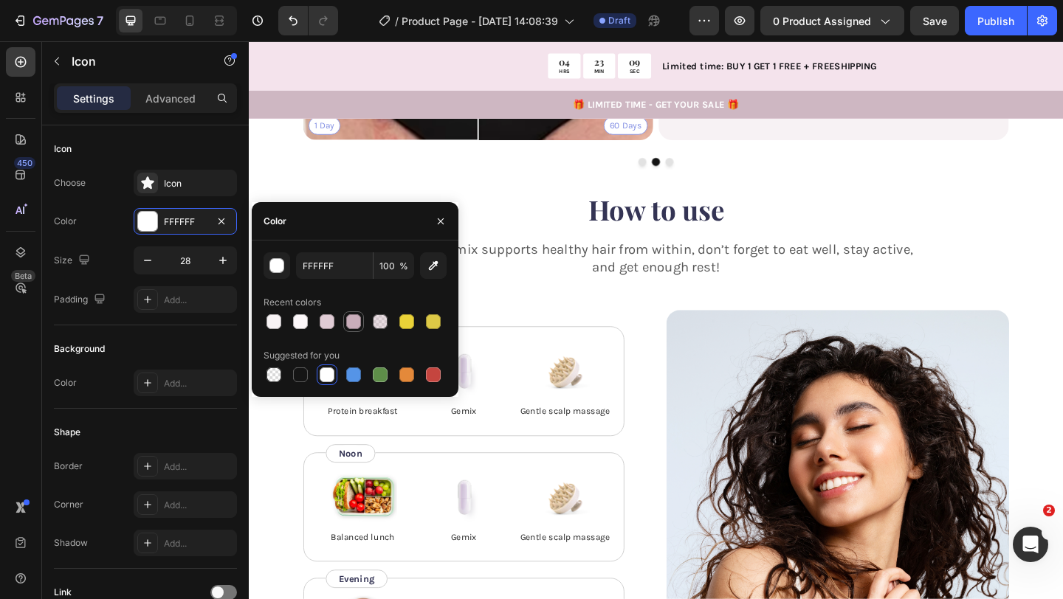
click at [353, 322] on div at bounding box center [353, 321] width 15 height 15
type input "C9ADBA"
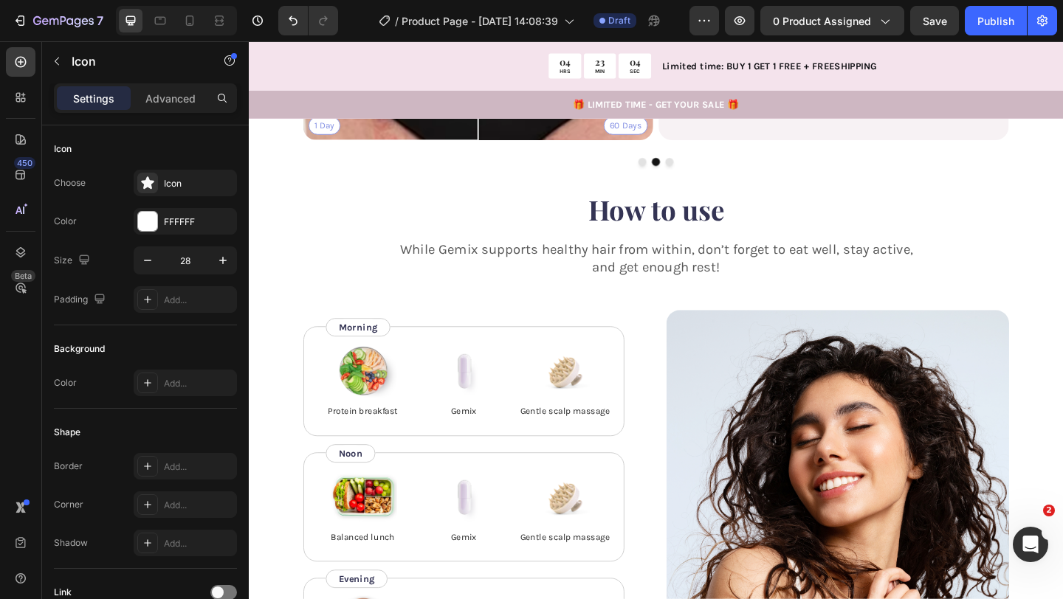
drag, startPoint x: 810, startPoint y: 243, endPoint x: 849, endPoint y: 237, distance: 39.6
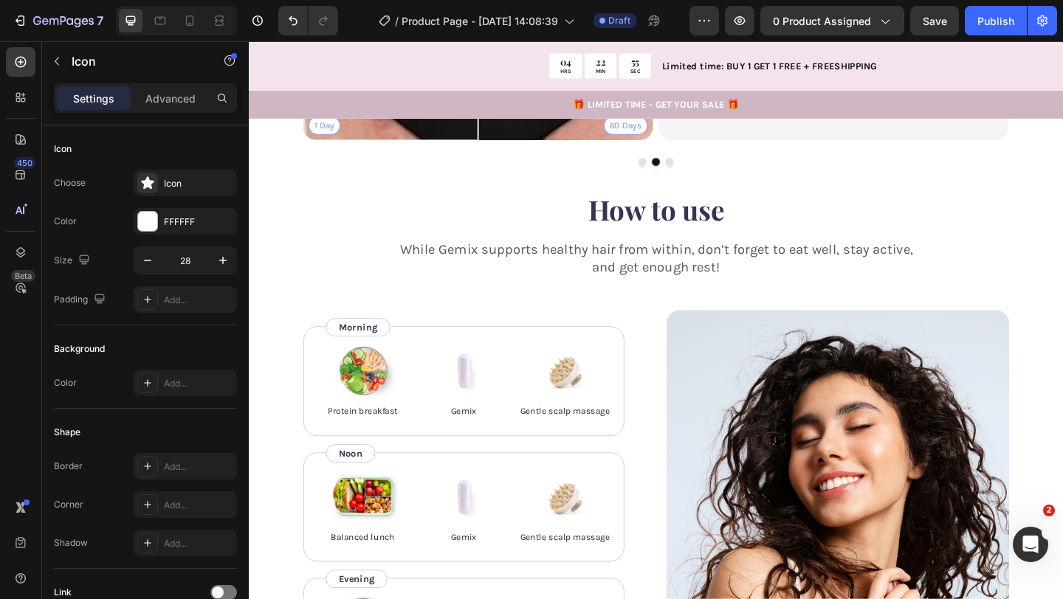
drag, startPoint x: 835, startPoint y: 243, endPoint x: 865, endPoint y: 240, distance: 29.7
drag, startPoint x: 835, startPoint y: 241, endPoint x: 871, endPoint y: 237, distance: 36.3
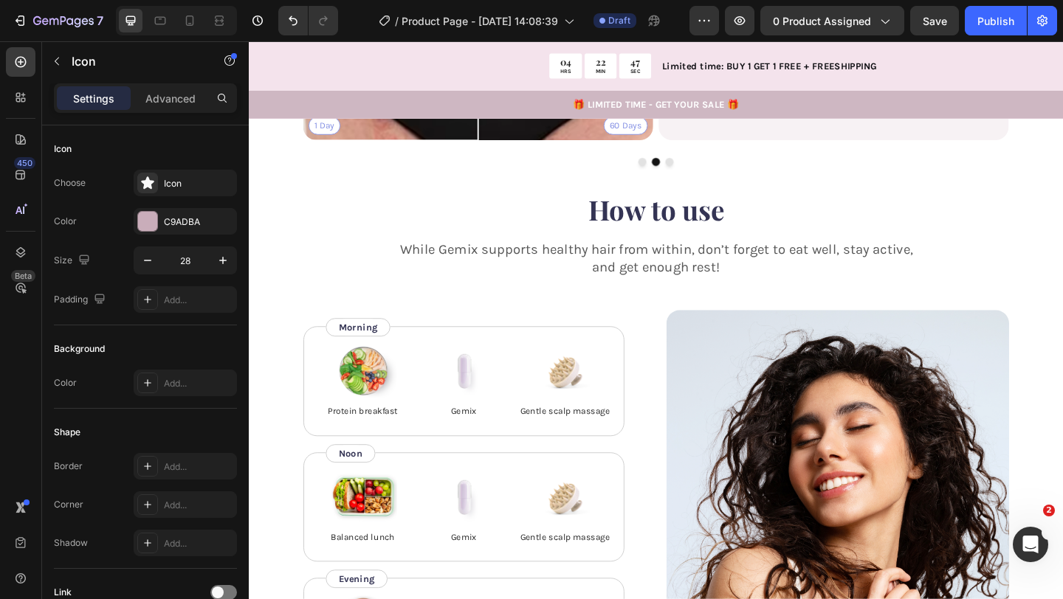
drag, startPoint x: 859, startPoint y: 247, endPoint x: 890, endPoint y: 246, distance: 31.0
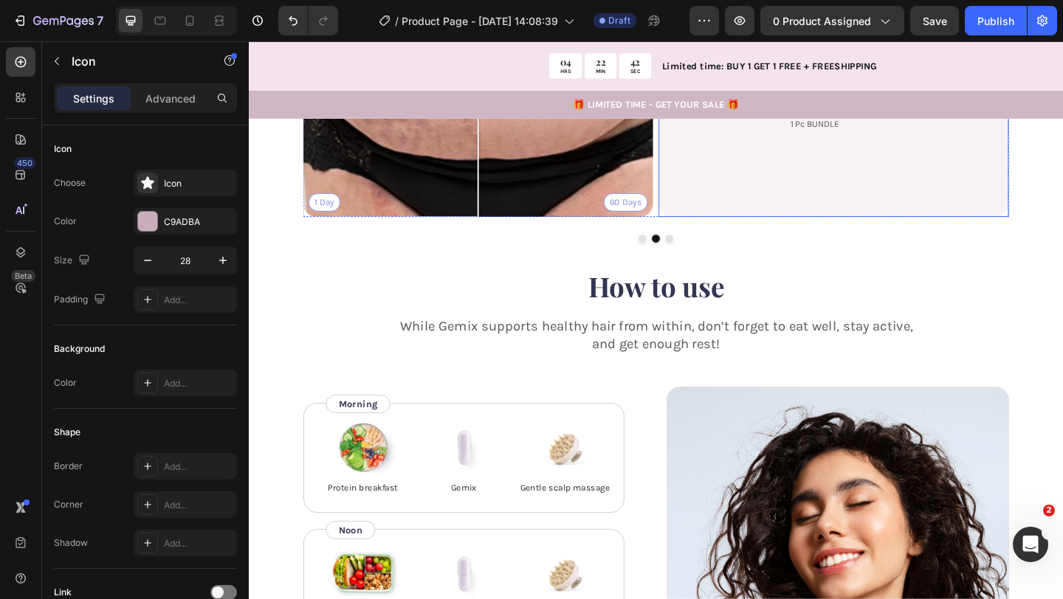
scroll to position [2203, 0]
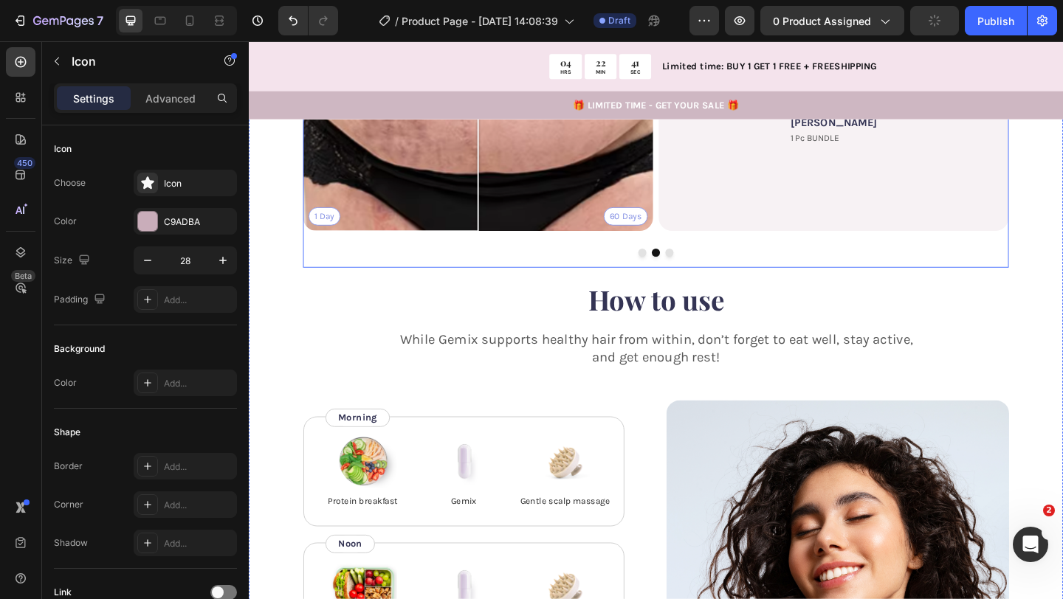
click at [1035, 86] on icon "Carousel Next Arrow" at bounding box center [1043, 77] width 18 height 18
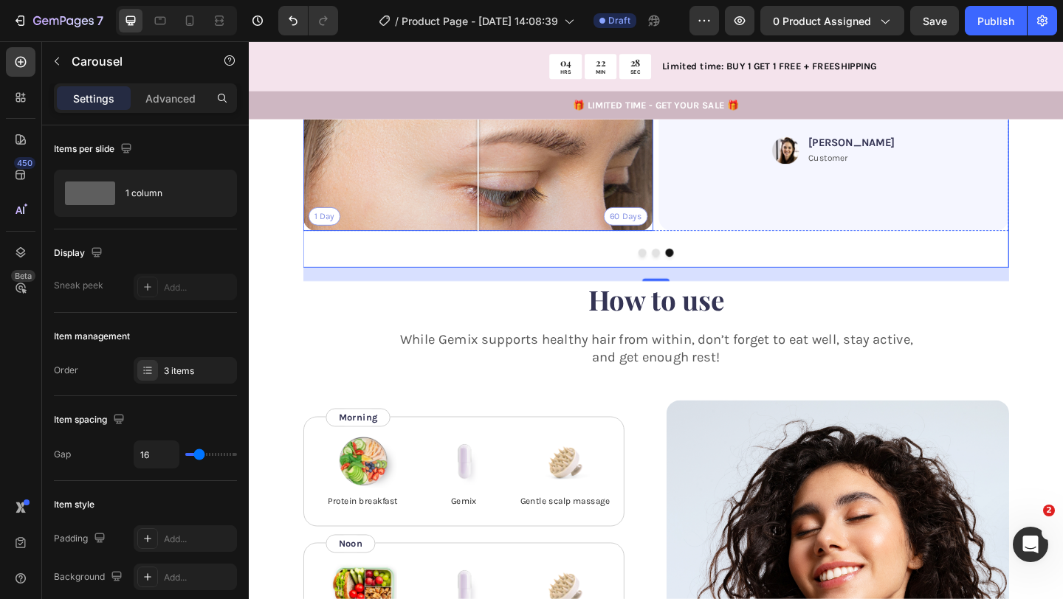
click at [402, 247] on div "1 Day 60 Days" at bounding box center [498, 56] width 381 height 381
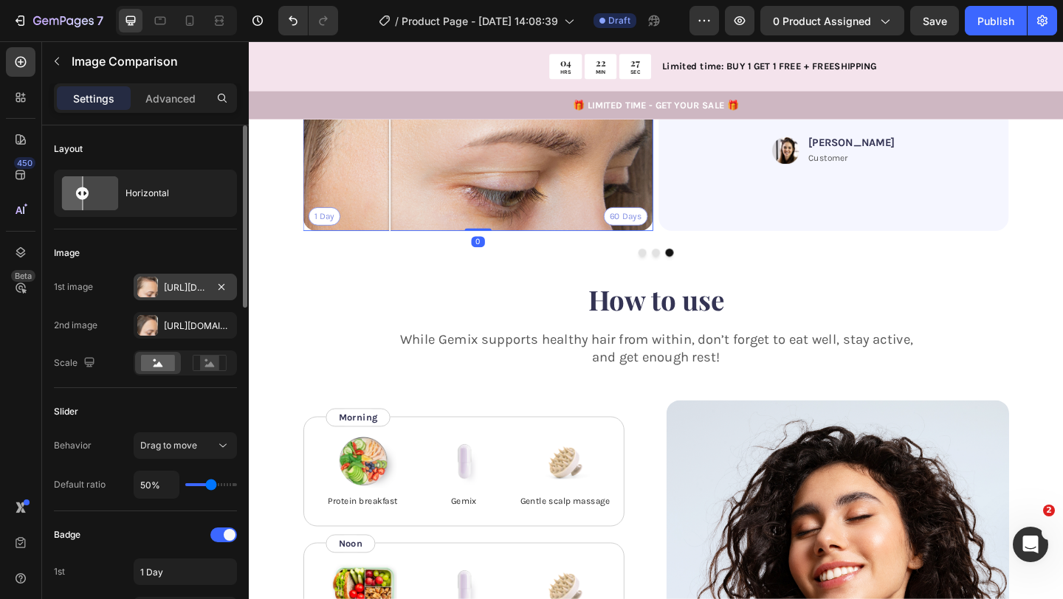
click at [201, 288] on div "Https://cdn.Shopify.Com/s/files/1/0740/8484/3742/files/gempages_561631520297583…" at bounding box center [185, 287] width 43 height 13
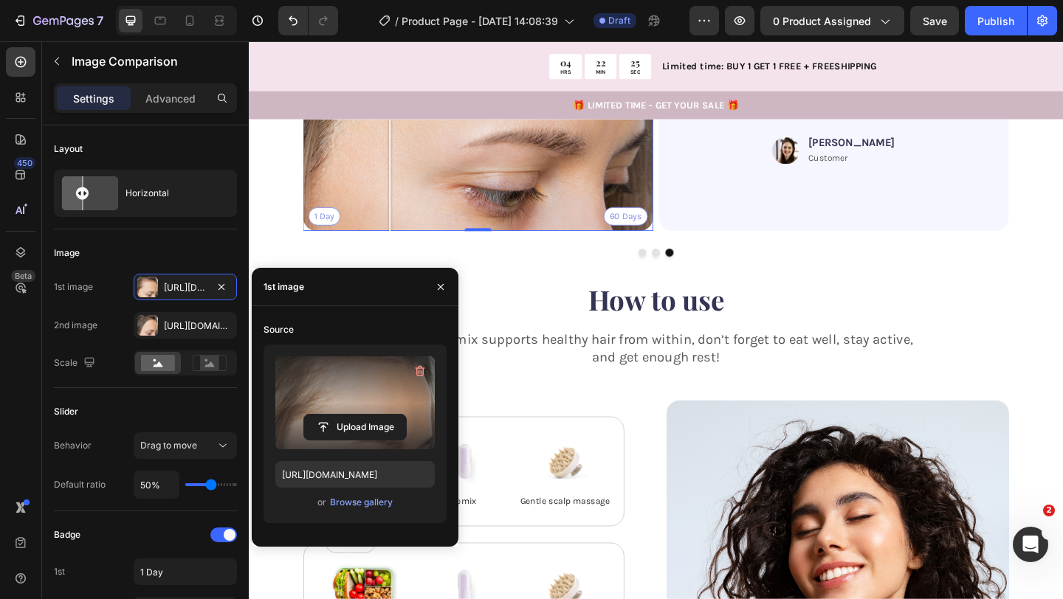
click at [376, 397] on label at bounding box center [354, 402] width 159 height 93
click at [376, 415] on input "file" at bounding box center [355, 427] width 102 height 25
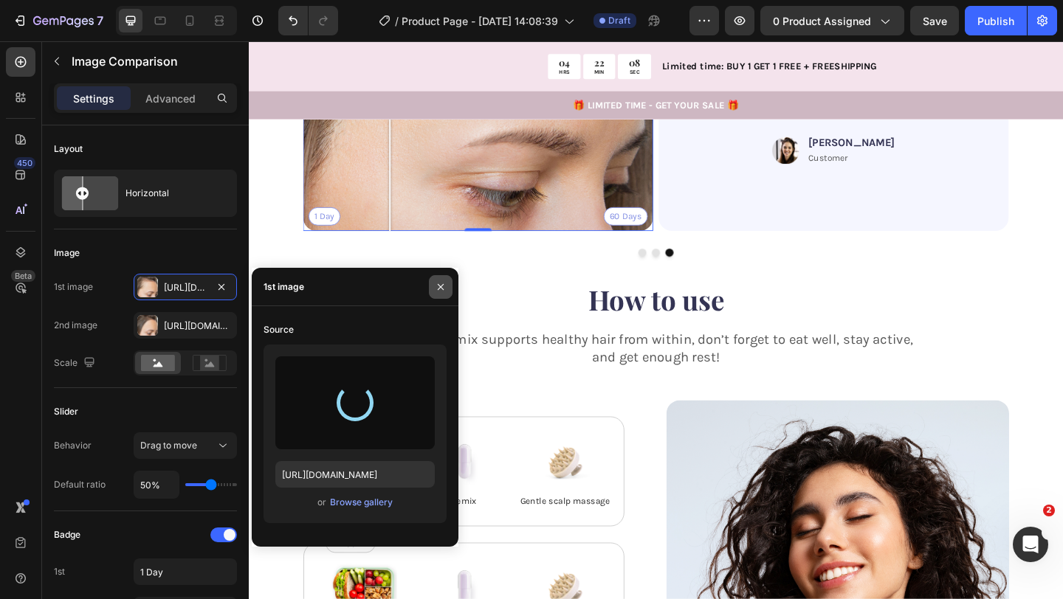
type input "https://cdn.shopify.com/s/files/1/0740/8484/3742/files/gempages_561631520297583…"
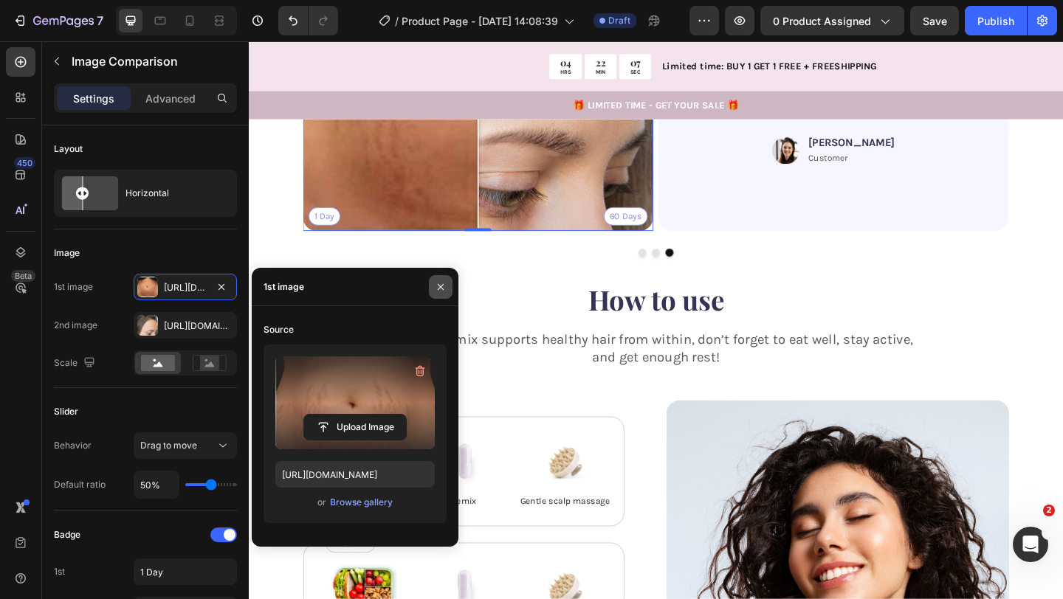
click at [446, 288] on button "button" at bounding box center [441, 287] width 24 height 24
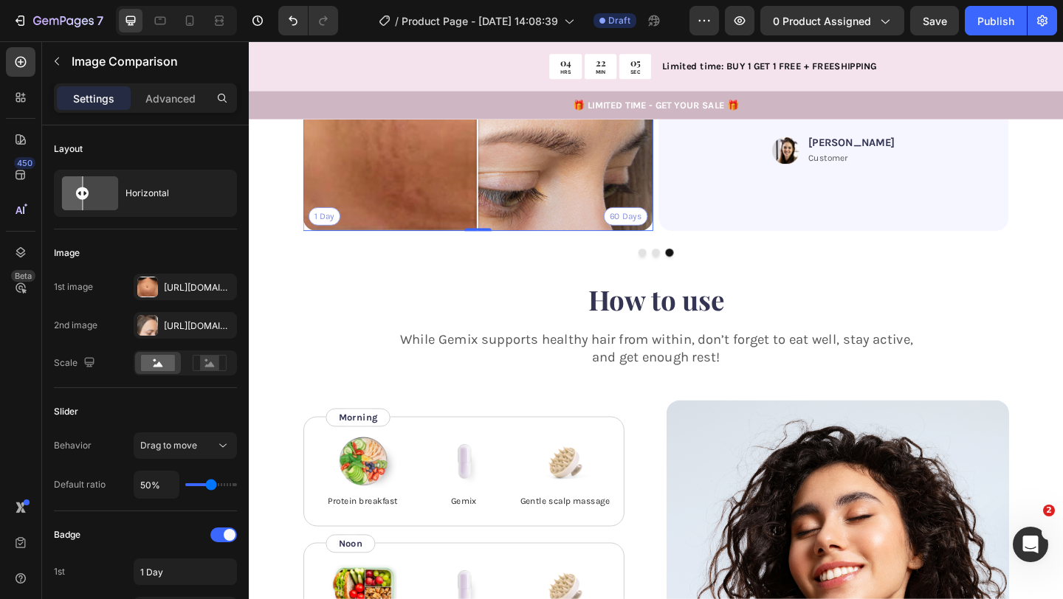
click at [493, 72] on div at bounding box center [498, 57] width 30 height 30
click at [918, 117] on p "“My hair stopped shedding and started growing again. It feels thicker. Gemix re…" at bounding box center [885, 50] width 236 height 134
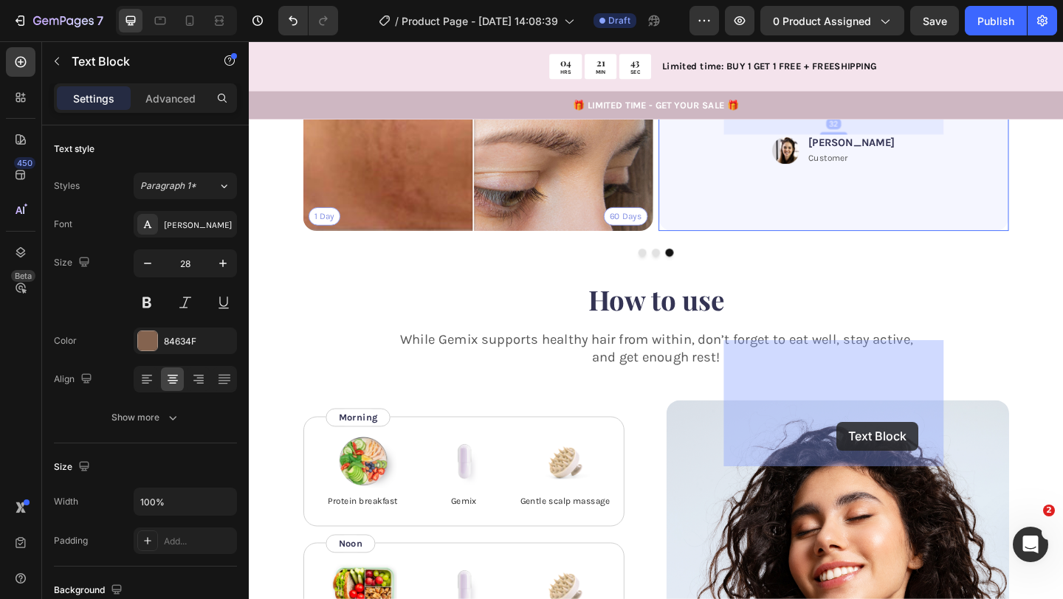
scroll to position [2156, 0]
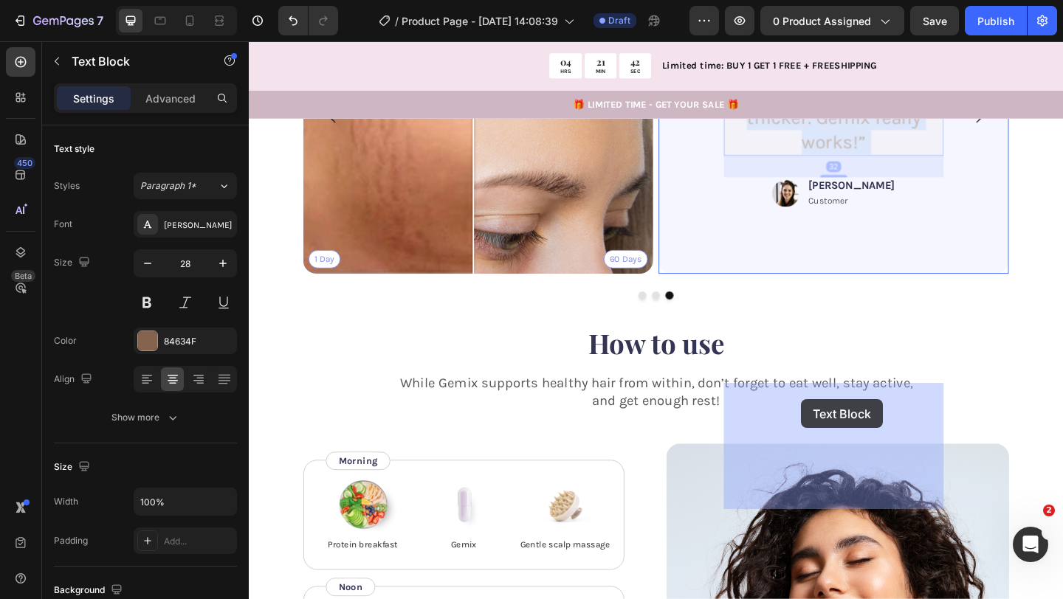
drag, startPoint x: 911, startPoint y: 467, endPoint x: 852, endPoint y: 433, distance: 68.1
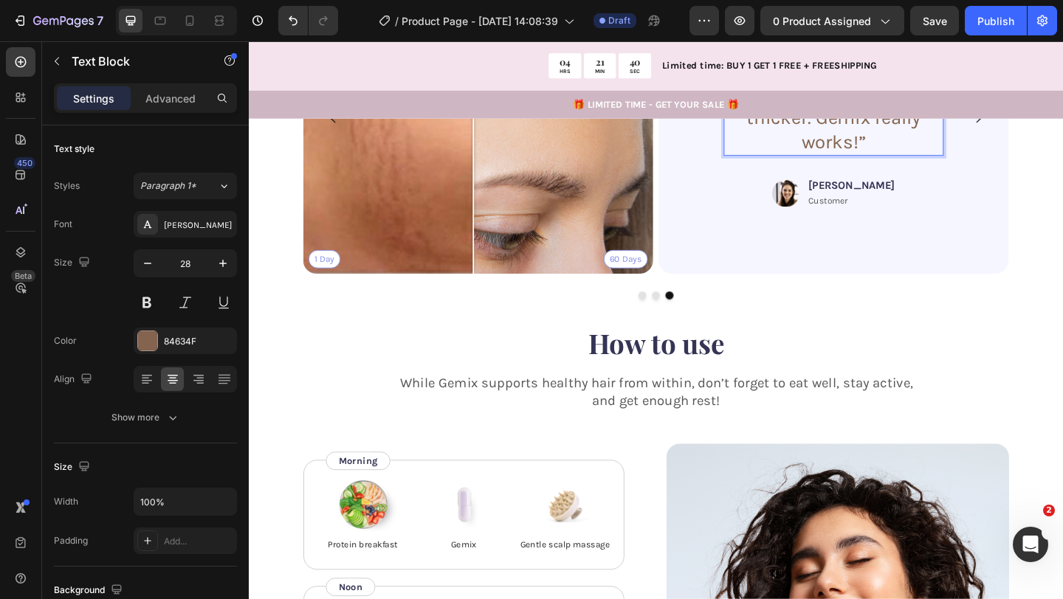
click at [910, 165] on p "“My hair stopped shedding and started growing again. It feels thicker. Gemix re…" at bounding box center [885, 97] width 236 height 134
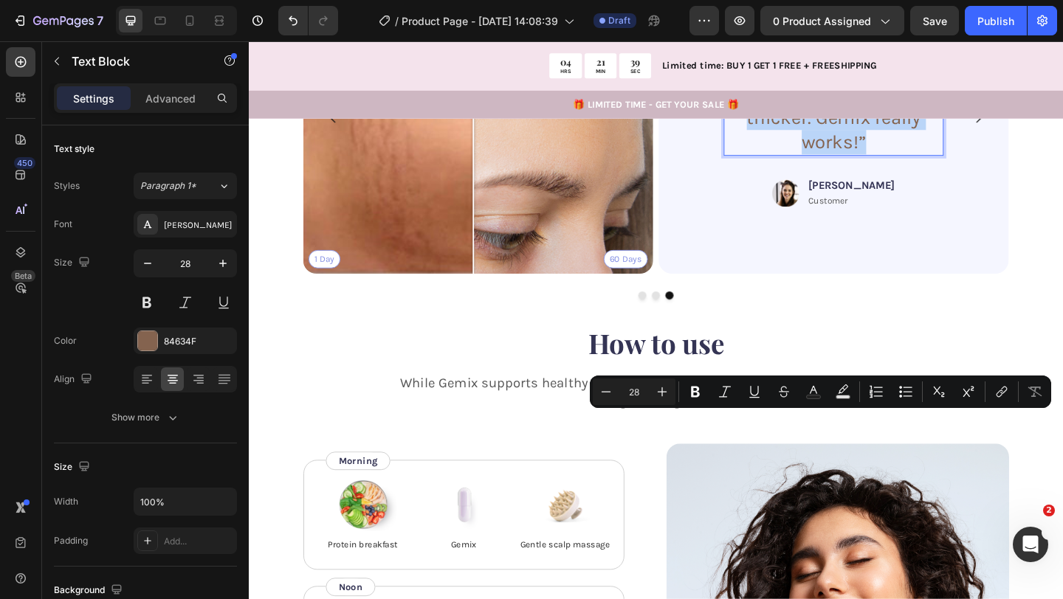
drag, startPoint x: 910, startPoint y: 513, endPoint x: 869, endPoint y: 463, distance: 65.0
click at [869, 165] on p "“My hair stopped shedding and started growing again. It feels thicker. Gemix re…" at bounding box center [885, 97] width 236 height 134
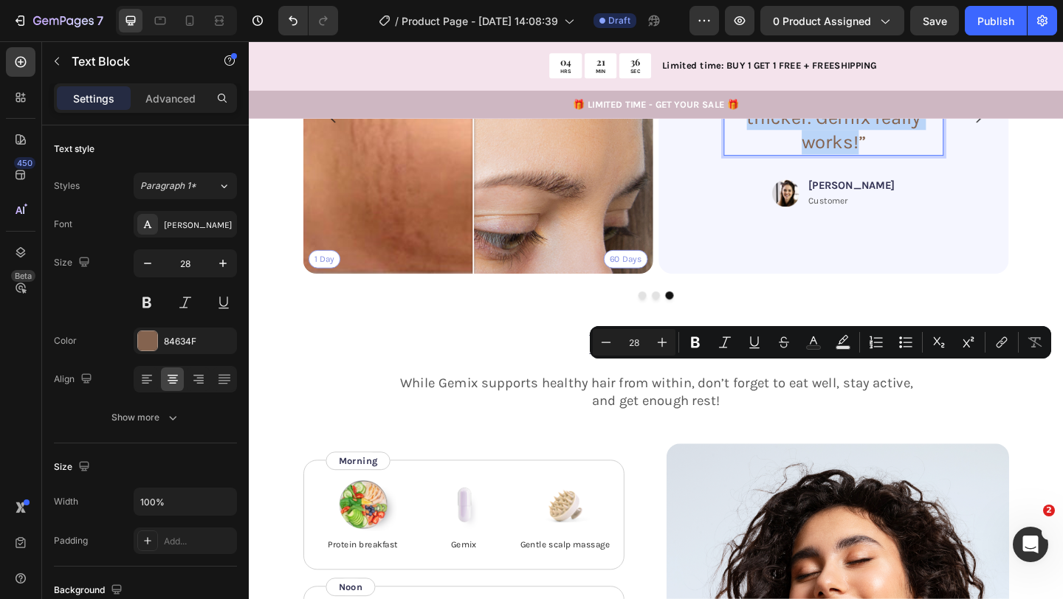
drag, startPoint x: 910, startPoint y: 517, endPoint x: 818, endPoint y: 415, distance: 137.9
click at [818, 165] on p "“My hair stopped shedding and started growing again. It feels thicker. Gemix re…" at bounding box center [885, 97] width 236 height 134
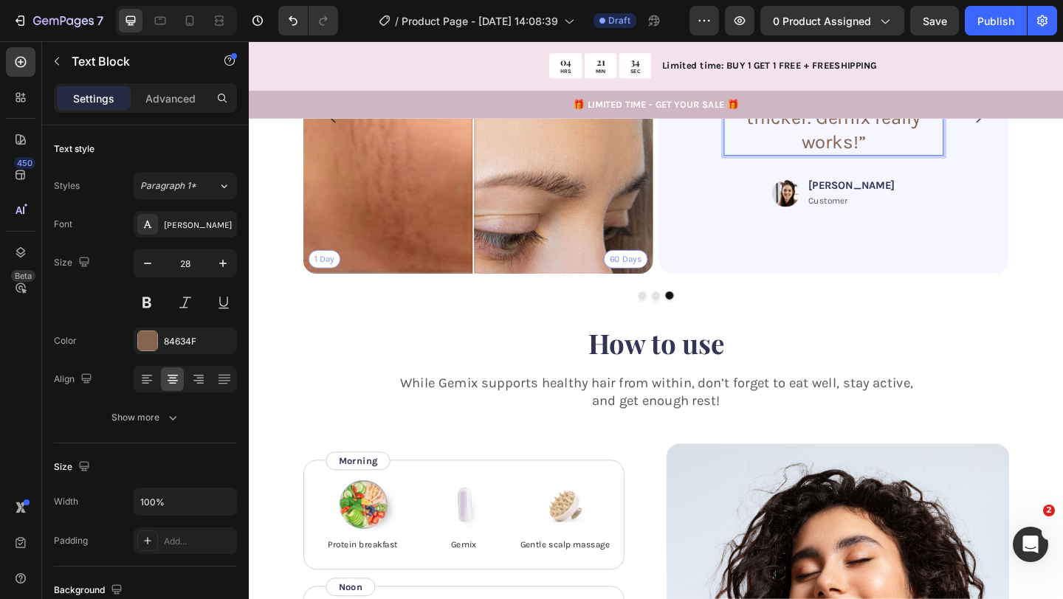
scroll to position [2109, 0]
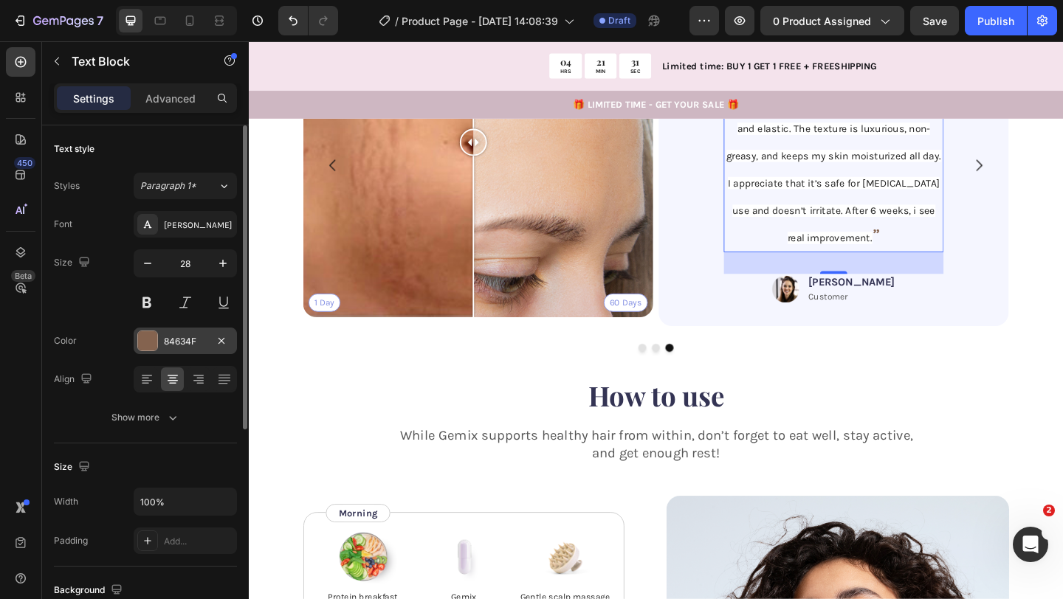
click at [213, 334] on div at bounding box center [222, 341] width 18 height 18
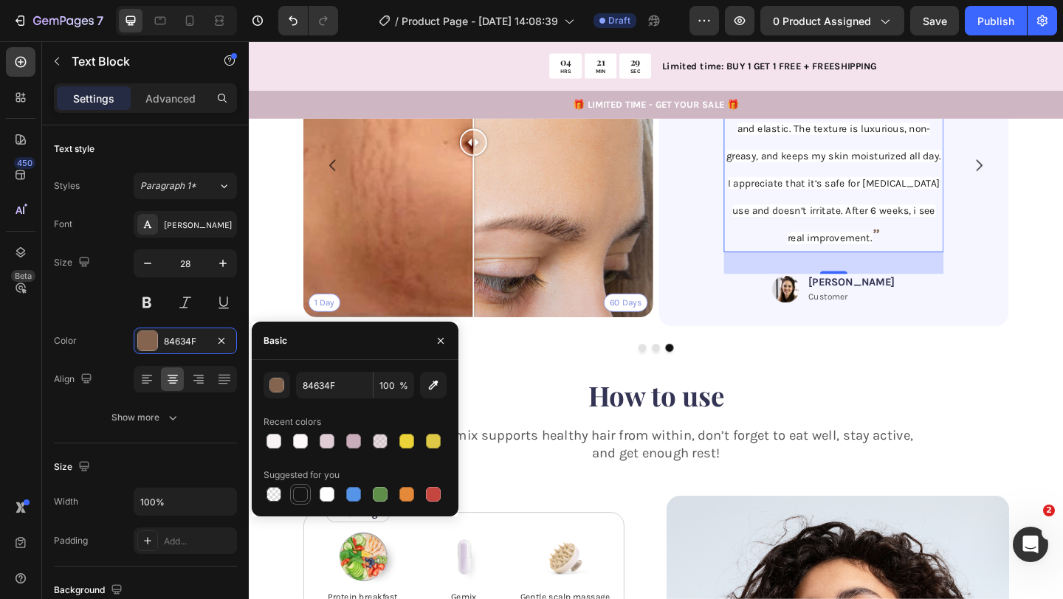
click at [303, 491] on div at bounding box center [300, 494] width 15 height 15
type input "151515"
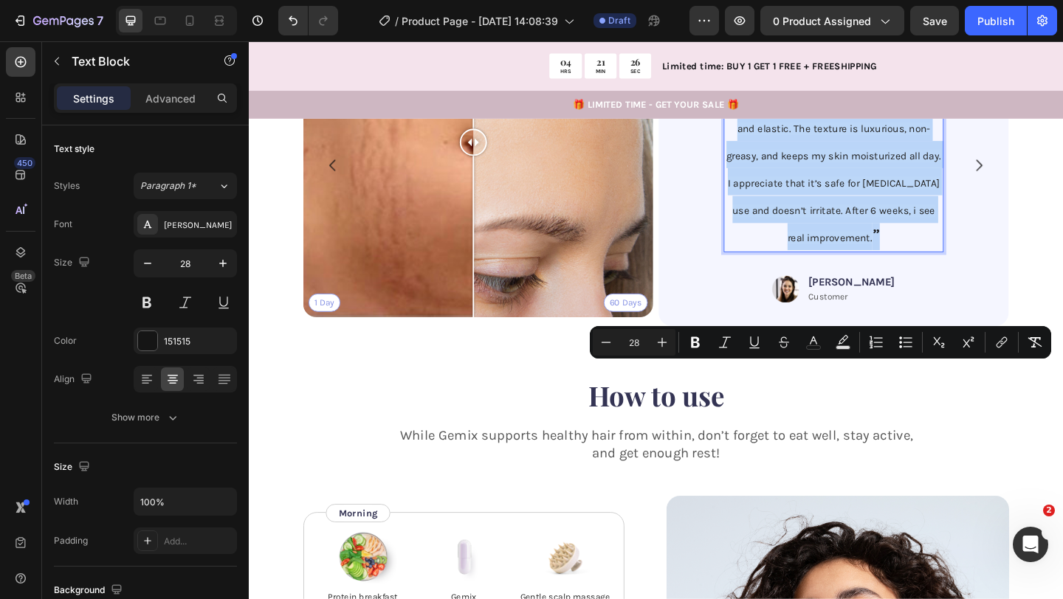
drag, startPoint x: 921, startPoint y: 612, endPoint x: 777, endPoint y: 412, distance: 246.4
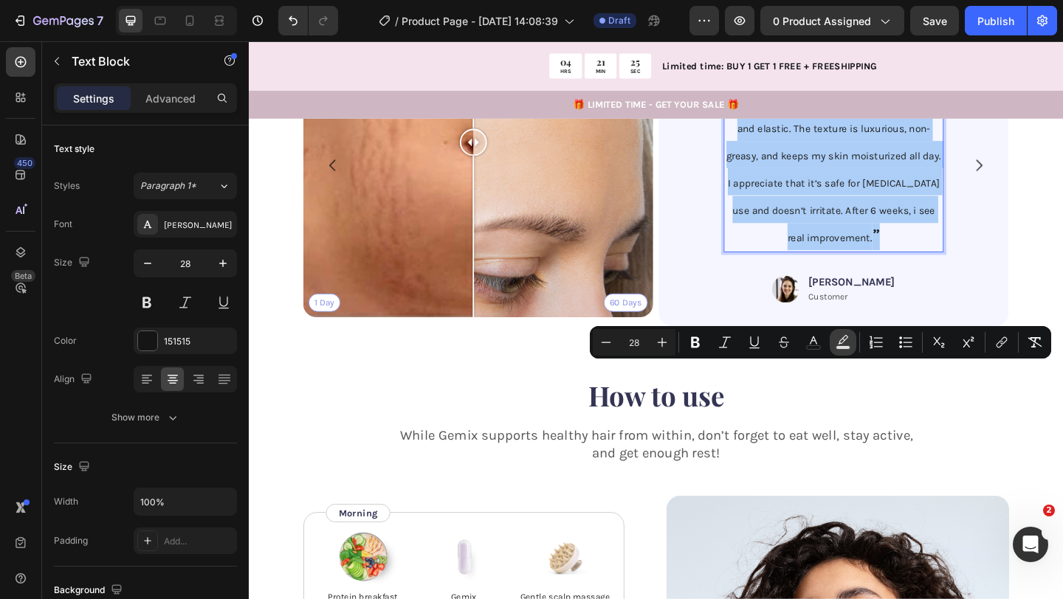
click at [845, 345] on icon "Editor contextual toolbar" at bounding box center [842, 342] width 15 height 15
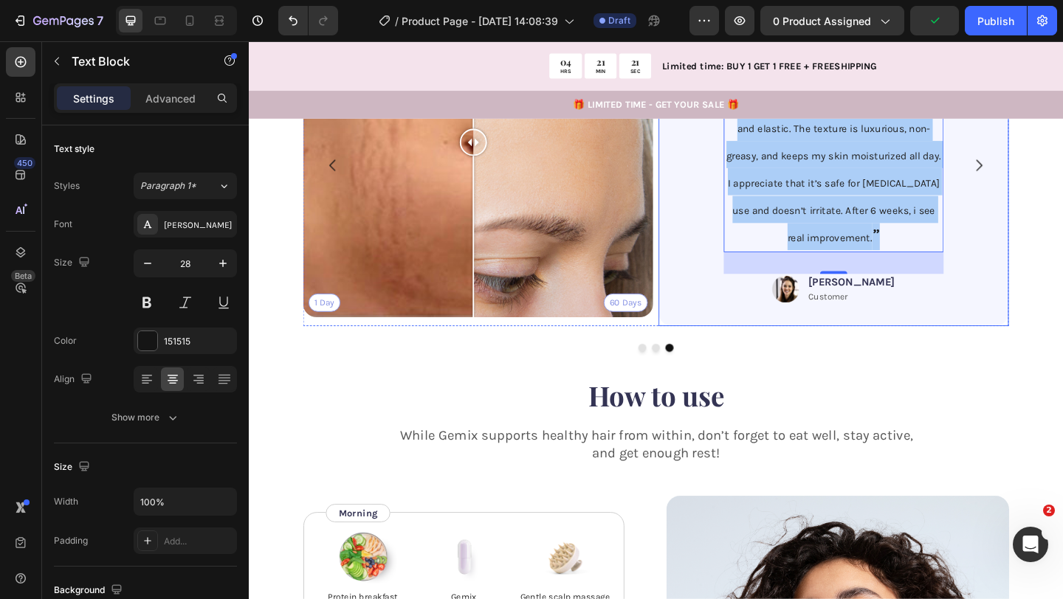
drag, startPoint x: 979, startPoint y: 348, endPoint x: 773, endPoint y: 328, distance: 207.6
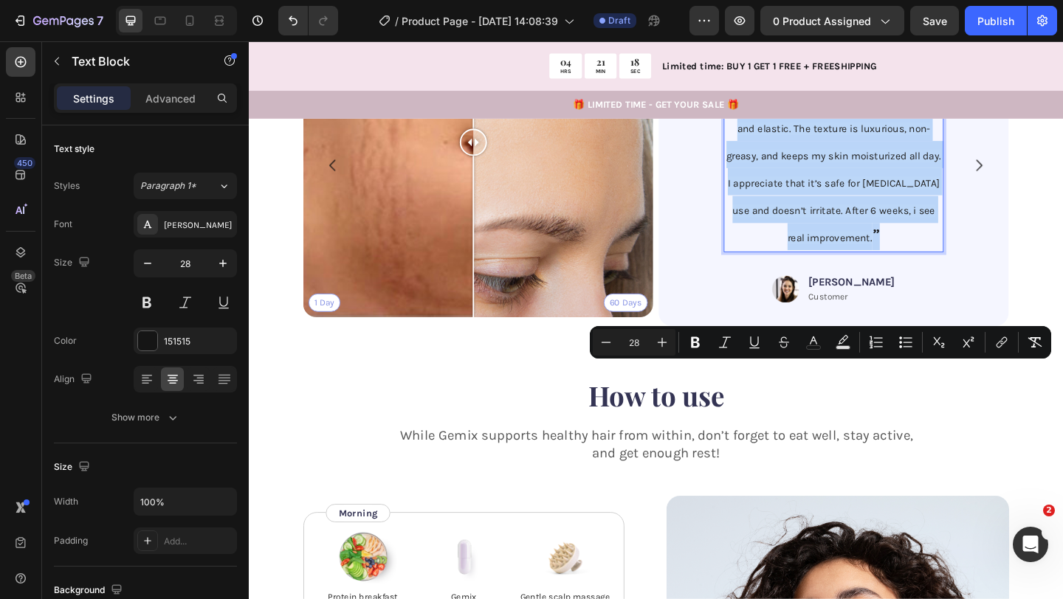
click at [947, 262] on span "I’ve tried so many creams, but this one actually works! My [MEDICAL_DATA] have …" at bounding box center [885, 151] width 234 height 222
type input "15"
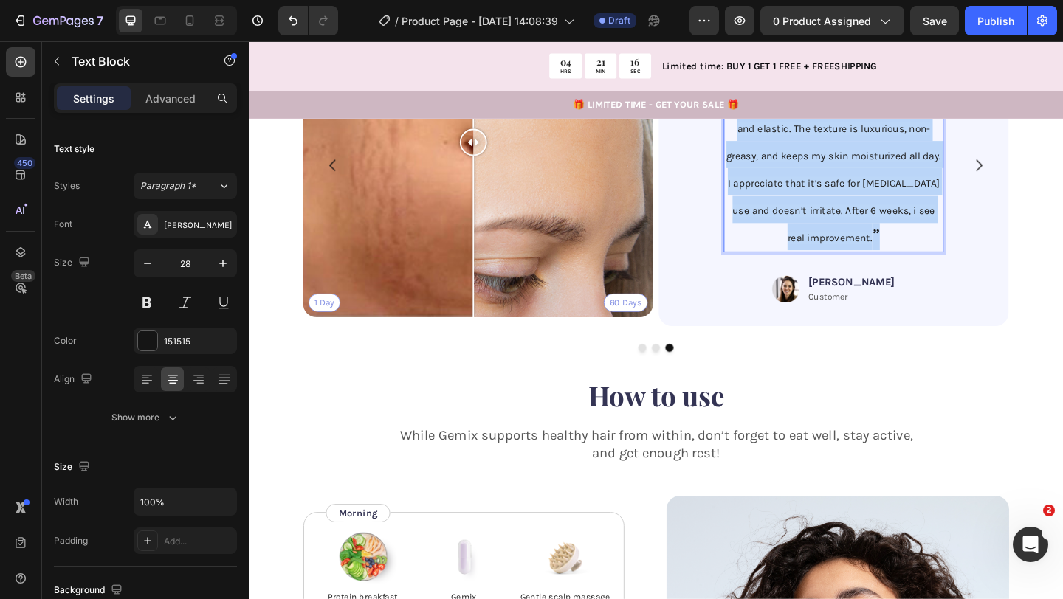
drag, startPoint x: 947, startPoint y: 615, endPoint x: 784, endPoint y: 404, distance: 266.7
click at [784, 269] on p "“ I’ve tried so many creams, but this one actually works! My stretch marks have…" at bounding box center [885, 149] width 236 height 238
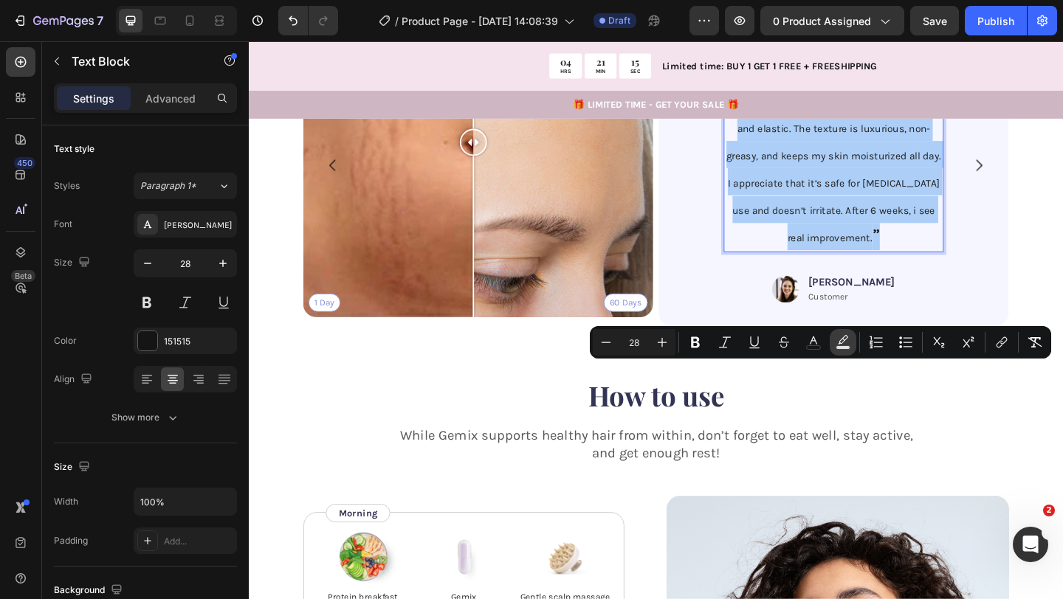
click at [842, 347] on rect "Editor contextual toolbar" at bounding box center [843, 348] width 14 height 4
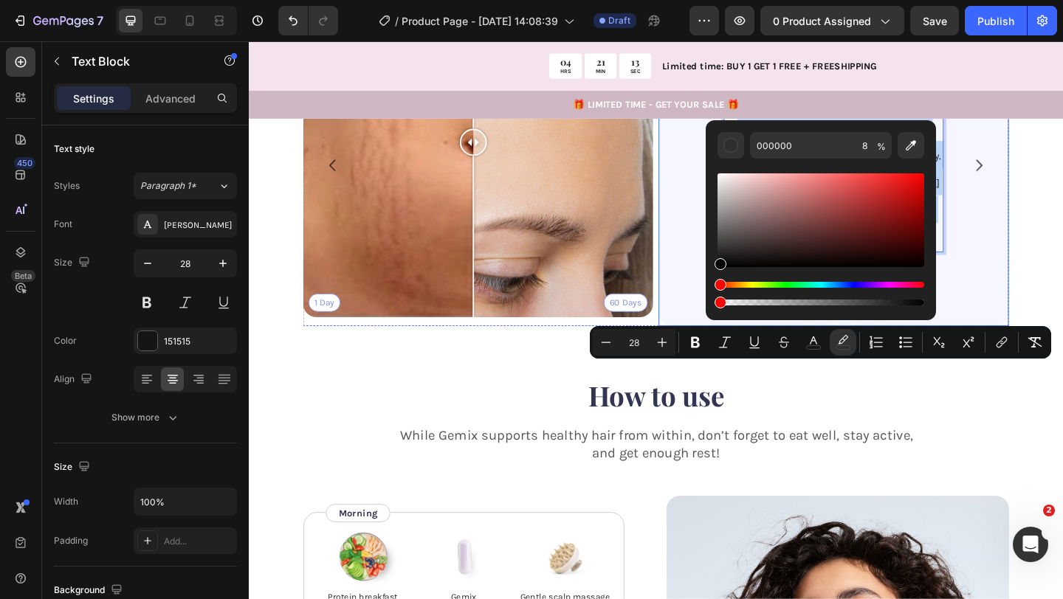
drag, startPoint x: 982, startPoint y: 346, endPoint x: 719, endPoint y: 339, distance: 262.8
type input "0"
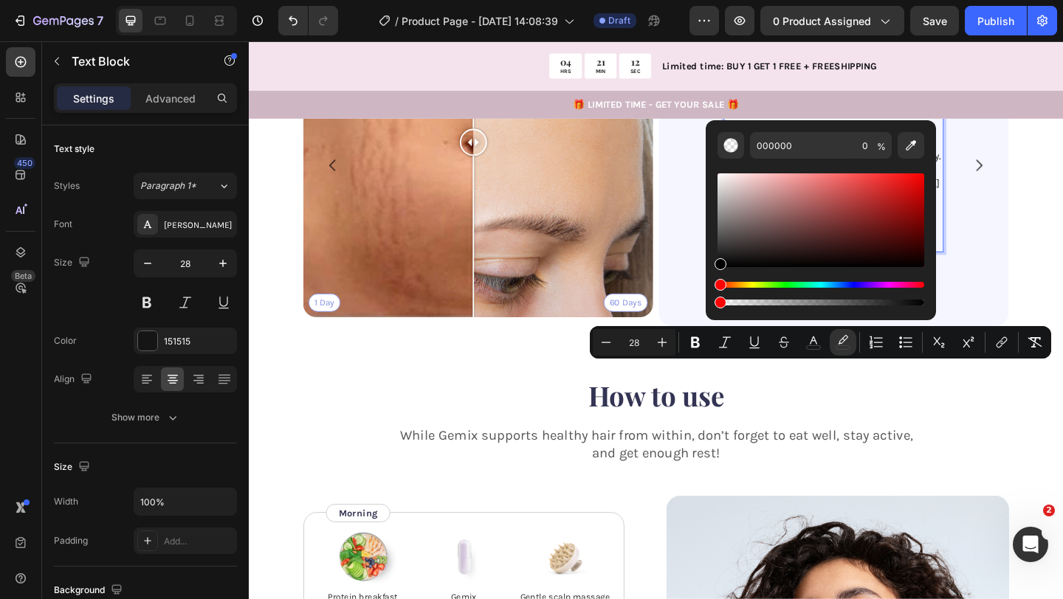
click at [783, 269] on p "“ I’ve tried so many creams, but this one actually works! My stretch marks have…" at bounding box center [885, 149] width 236 height 238
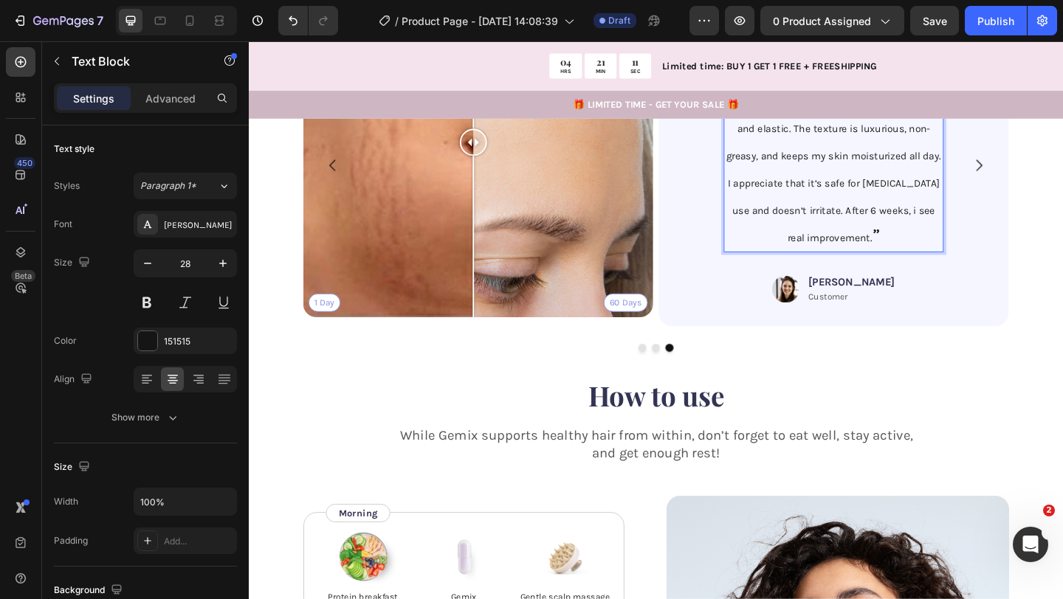
click at [816, 269] on p "“ I’ve tried so many creams, but this one actually works! My stretch marks have…" at bounding box center [885, 149] width 236 height 238
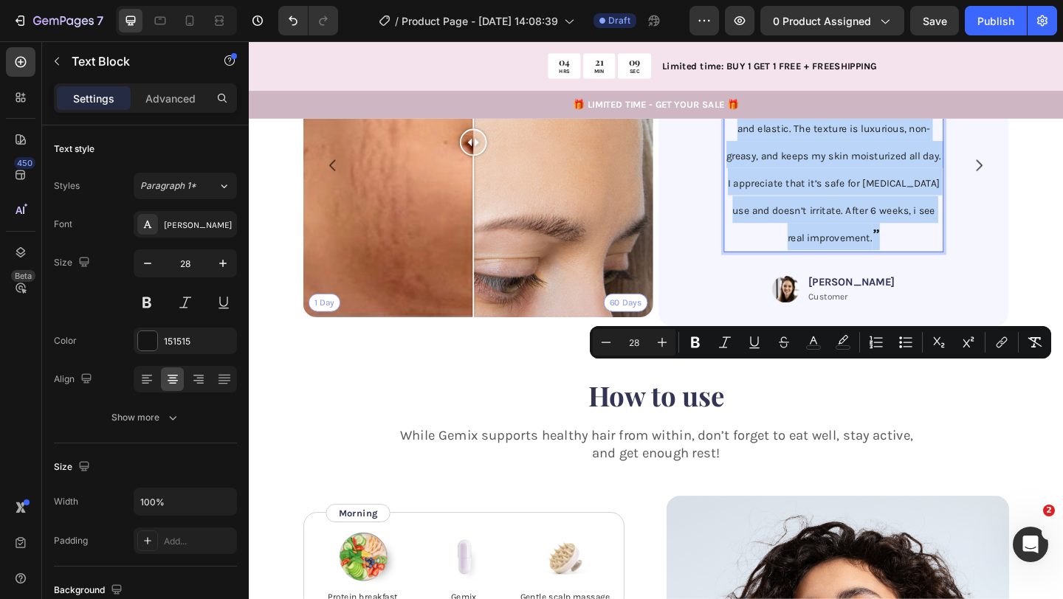
drag, startPoint x: 933, startPoint y: 610, endPoint x: 777, endPoint y: 390, distance: 269.4
click at [777, 270] on div "“ I’ve tried so many creams, but this one actually works! My stretch marks have…" at bounding box center [884, 149] width 239 height 241
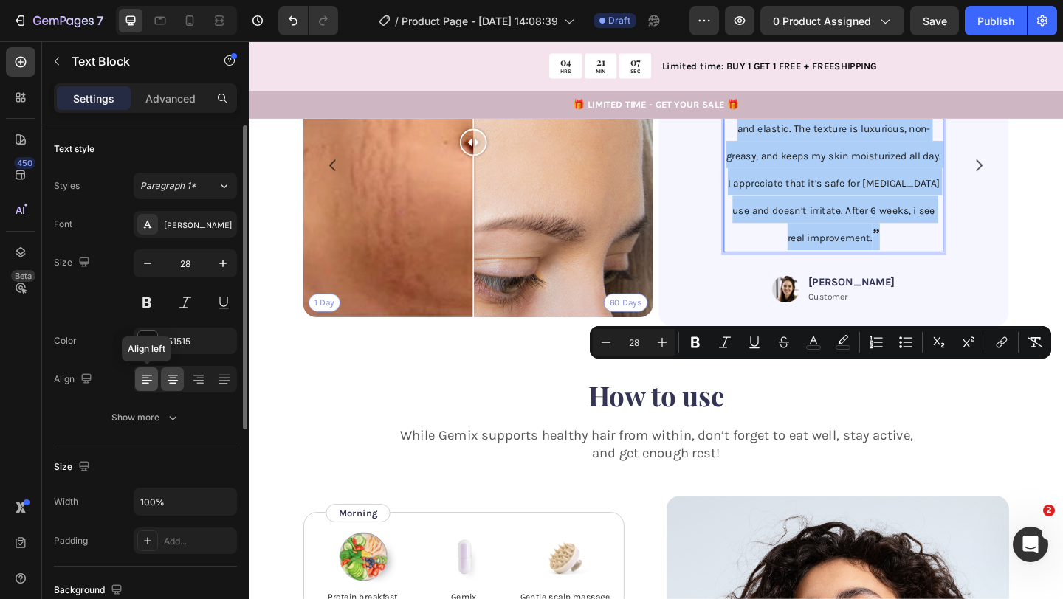
click at [136, 380] on div at bounding box center [146, 379] width 23 height 24
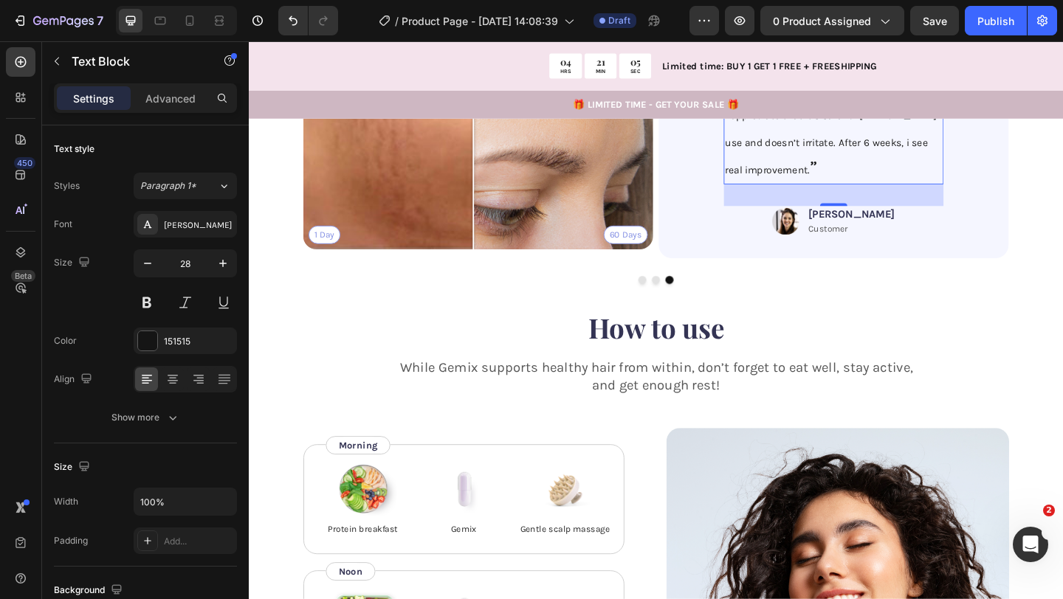
scroll to position [2182, 0]
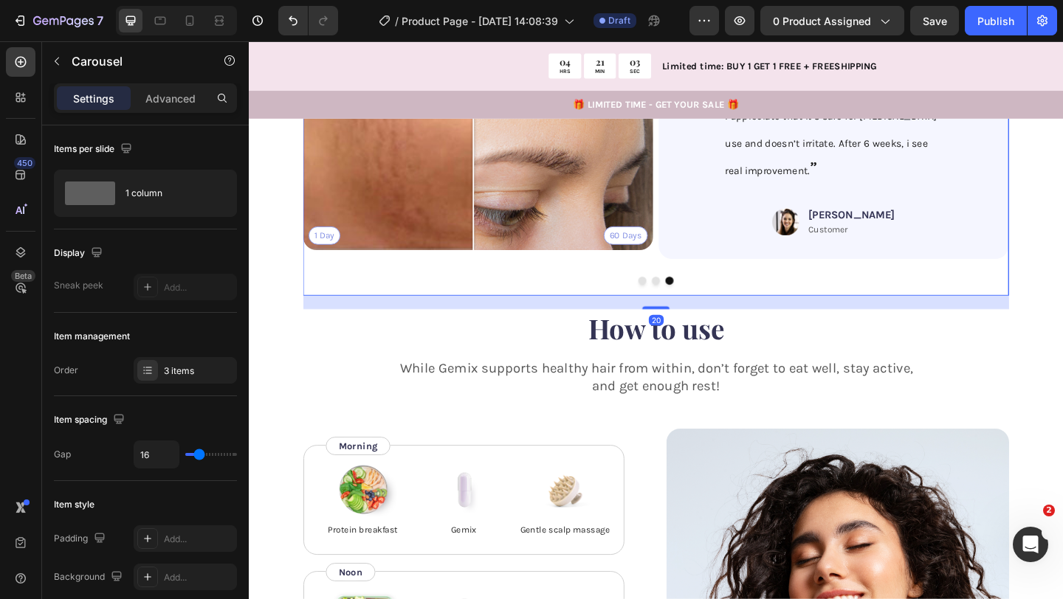
click at [328, 124] on button "Carousel Back Arrow" at bounding box center [340, 103] width 41 height 41
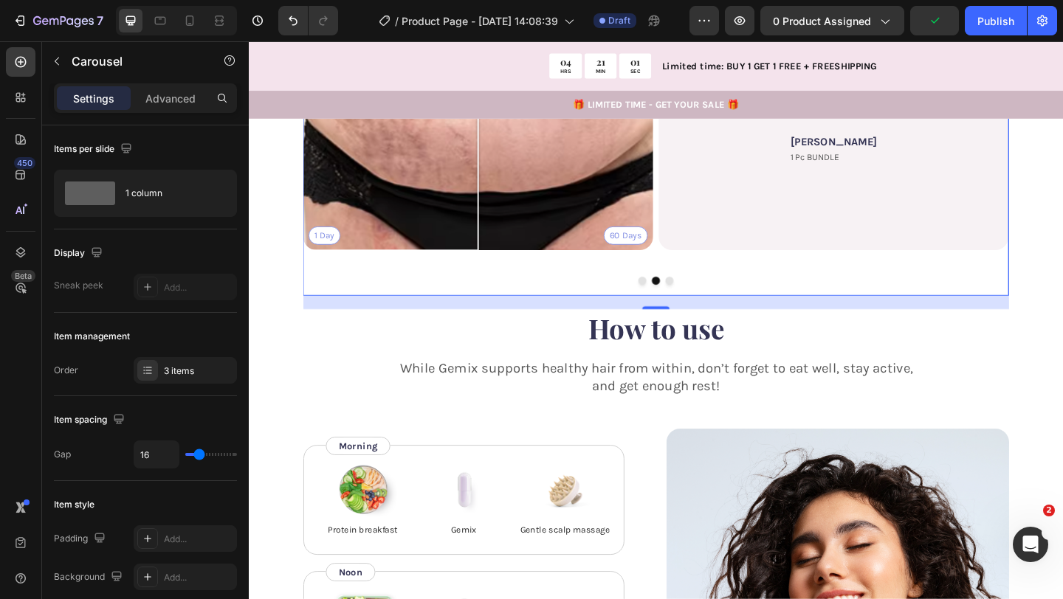
click at [1033, 124] on button "Carousel Next Arrow" at bounding box center [1042, 103] width 41 height 41
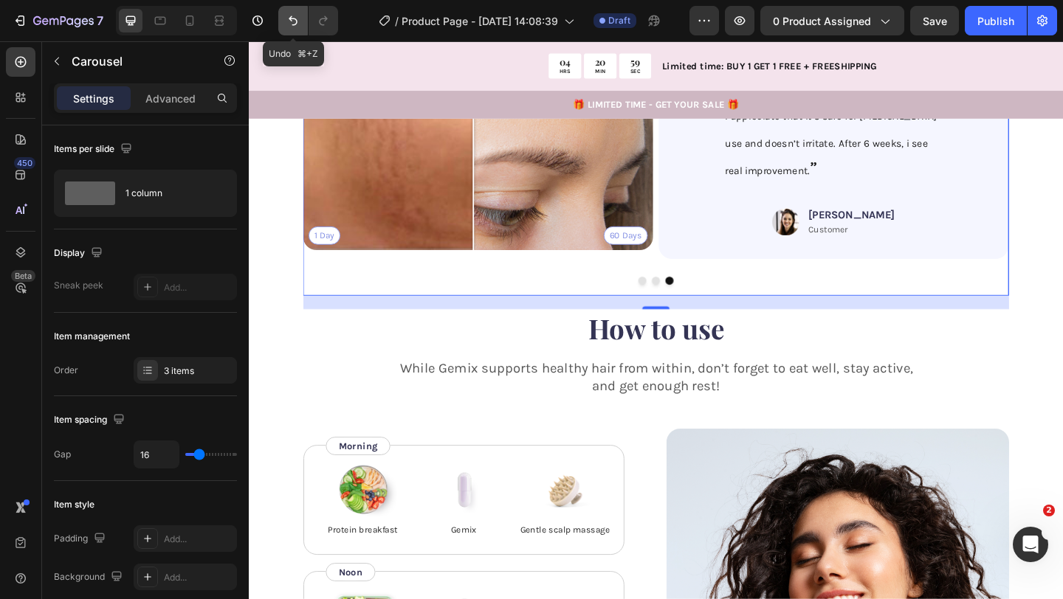
click at [292, 22] on icon "Undo/Redo" at bounding box center [293, 20] width 15 height 15
click at [341, 112] on icon "Carousel Back Arrow" at bounding box center [340, 103] width 18 height 18
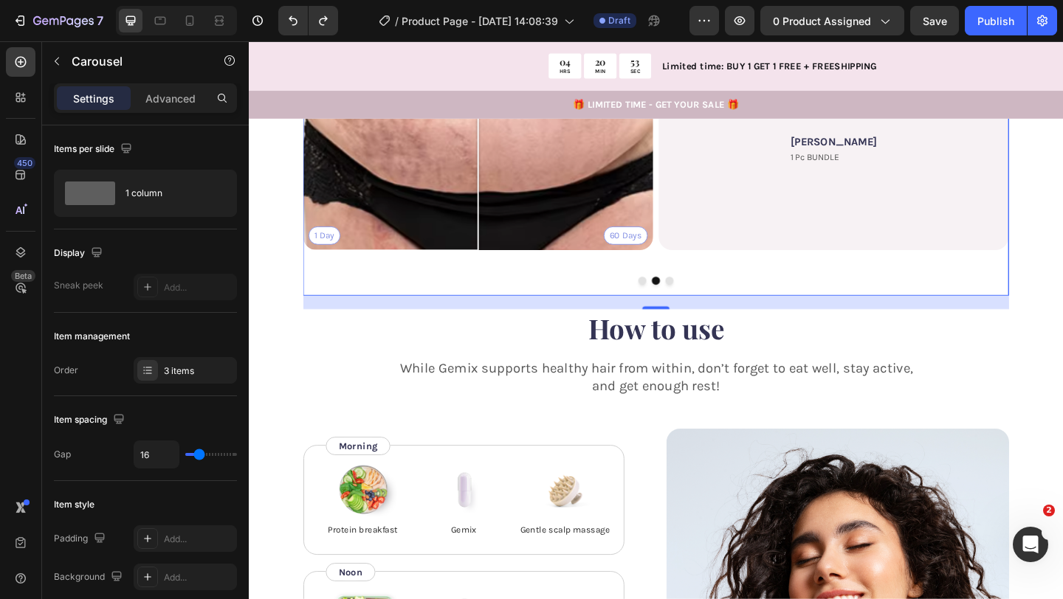
click at [1039, 112] on icon "Carousel Next Arrow" at bounding box center [1043, 103] width 18 height 18
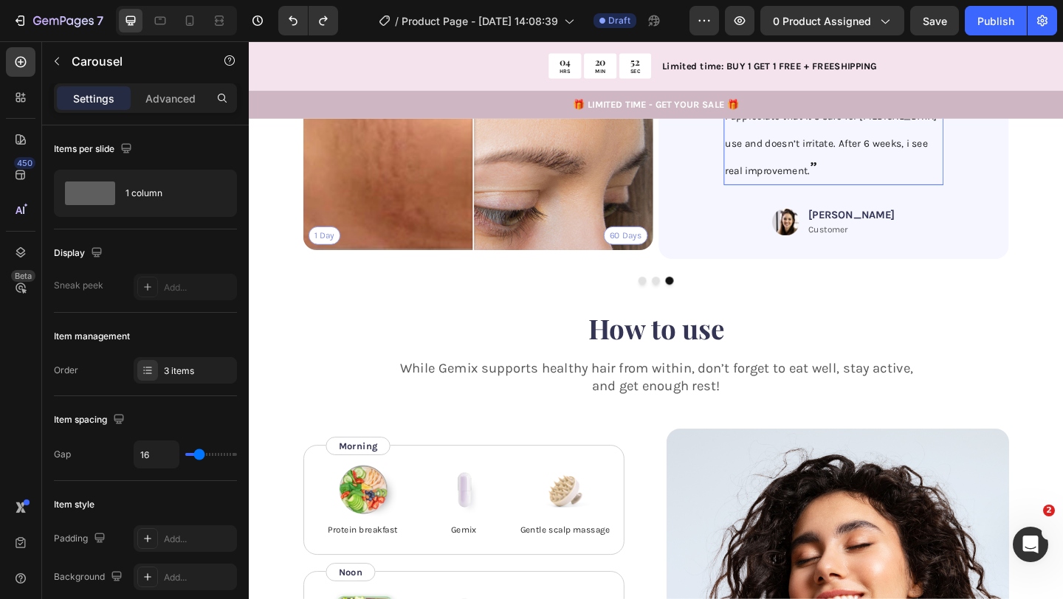
click at [920, 196] on p "“ I’ve tried so many creams, but this one actually works! My stretch marks have…" at bounding box center [885, 76] width 236 height 238
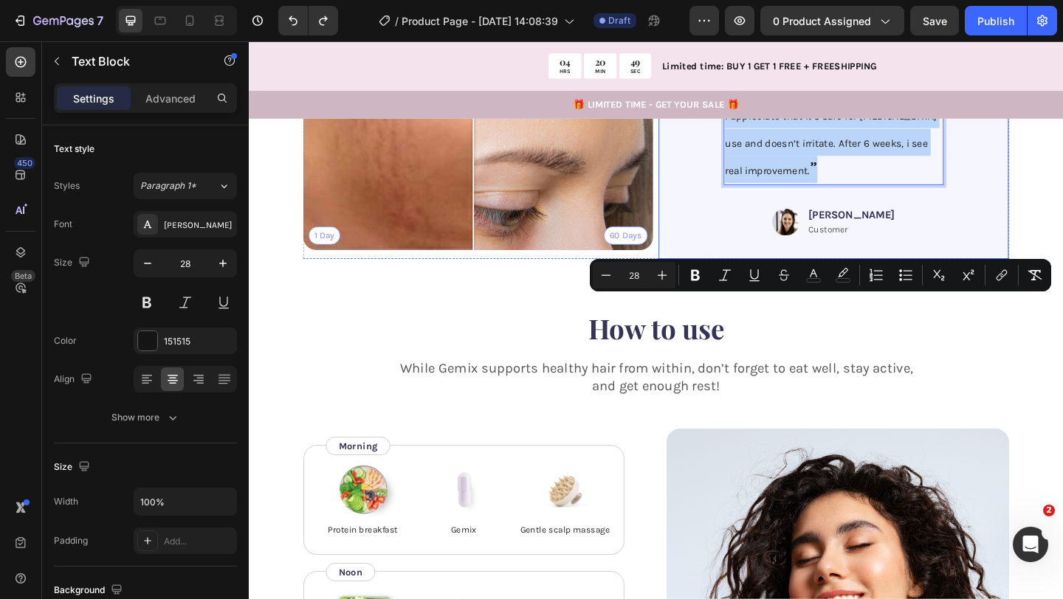
drag, startPoint x: 845, startPoint y: 539, endPoint x: 753, endPoint y: 335, distance: 224.0
click at [753, 255] on div "Icon Icon Icon Icon Icon Icon List “ I’ve tried so many creams, but this one ac…" at bounding box center [885, 82] width 310 height 343
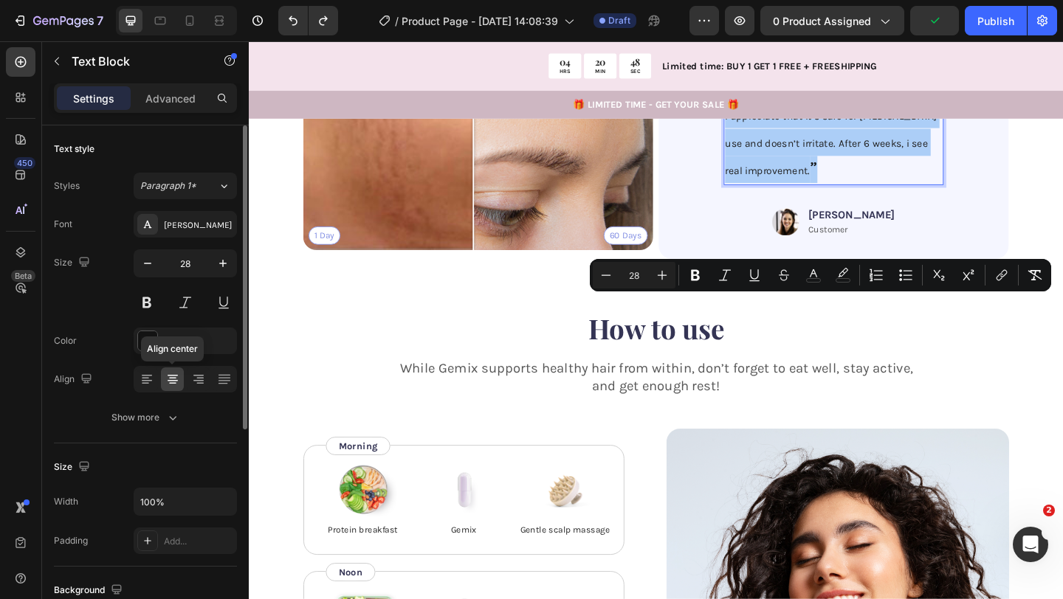
click at [174, 381] on icon at bounding box center [172, 379] width 15 height 15
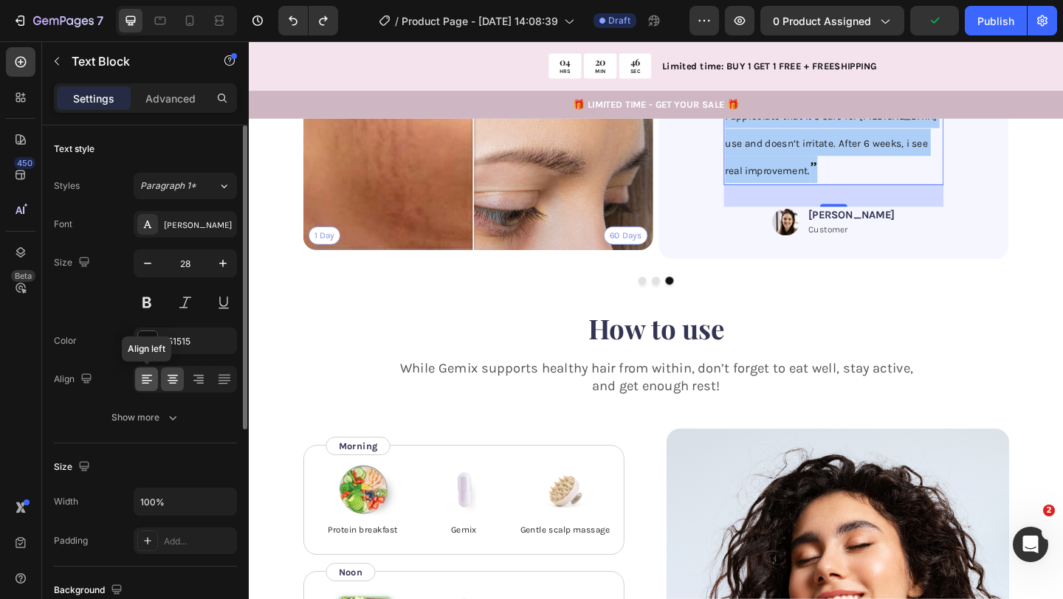
click at [149, 377] on icon at bounding box center [146, 379] width 15 height 15
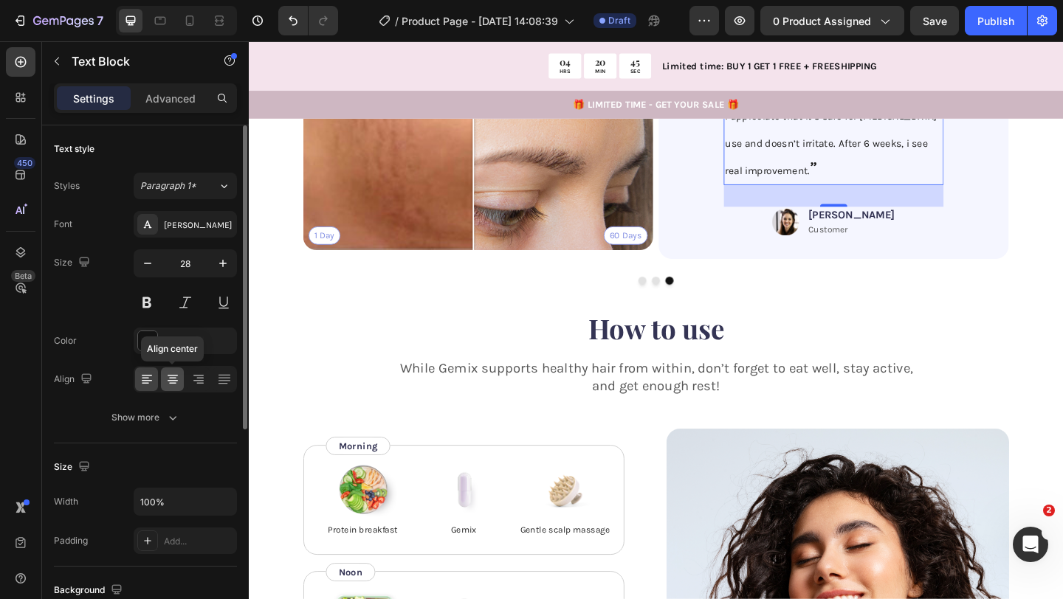
click at [173, 378] on icon at bounding box center [172, 378] width 7 height 1
click at [204, 377] on icon at bounding box center [198, 379] width 15 height 15
click at [165, 377] on icon at bounding box center [172, 379] width 15 height 15
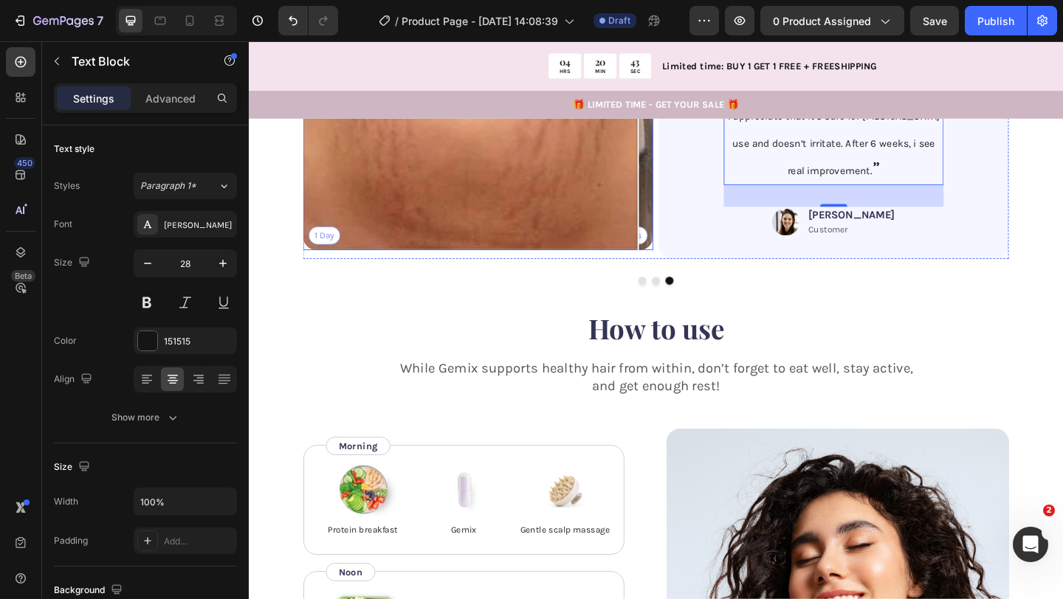
click at [680, 265] on div "1 Day 60 Days" at bounding box center [498, 78] width 381 height 381
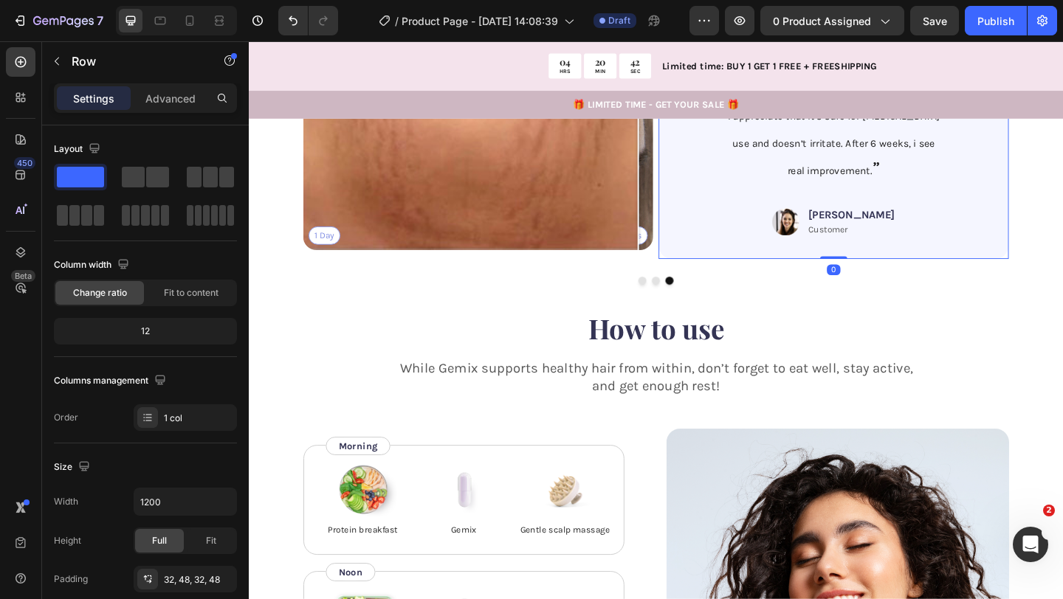
click at [705, 271] on div "Icon Icon Icon Icon Icon Icon List “ I’ve tried so many creams, but this one ac…" at bounding box center [884, 83] width 381 height 390
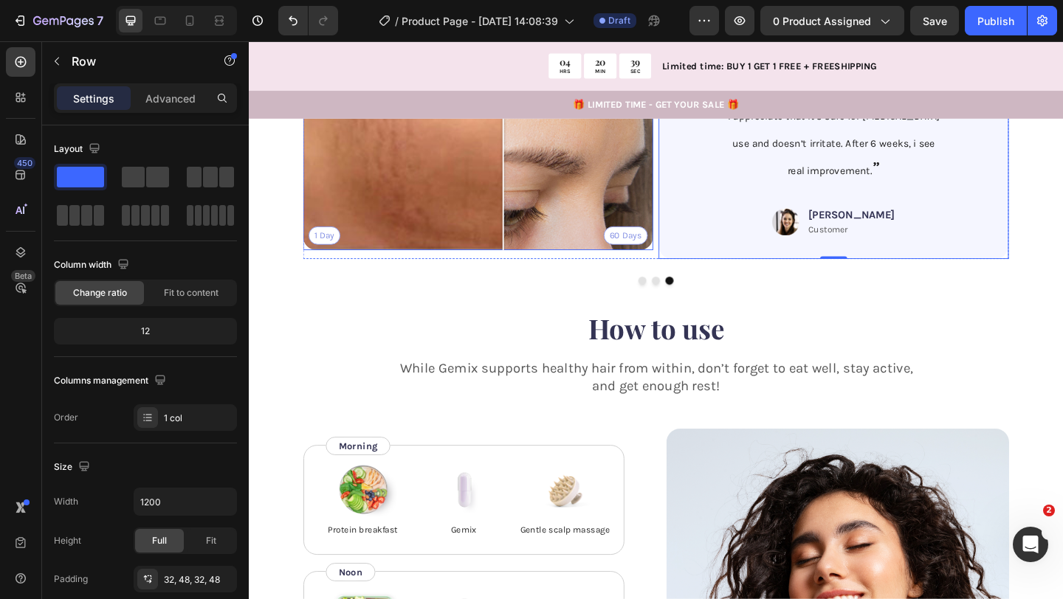
drag, startPoint x: 663, startPoint y: 448, endPoint x: 487, endPoint y: 461, distance: 176.1
click at [511, 269] on div at bounding box center [526, 78] width 30 height 381
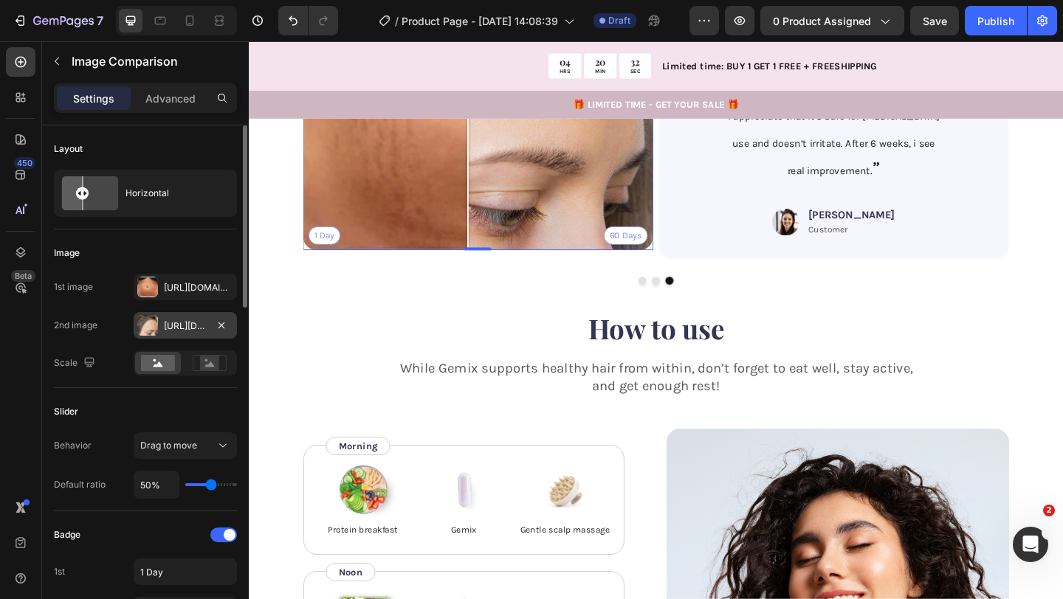
click at [189, 324] on div "Https://cdn.Shopify.Com/s/files/1/0740/8484/3742/files/gempages_561631520297583…" at bounding box center [185, 326] width 43 height 13
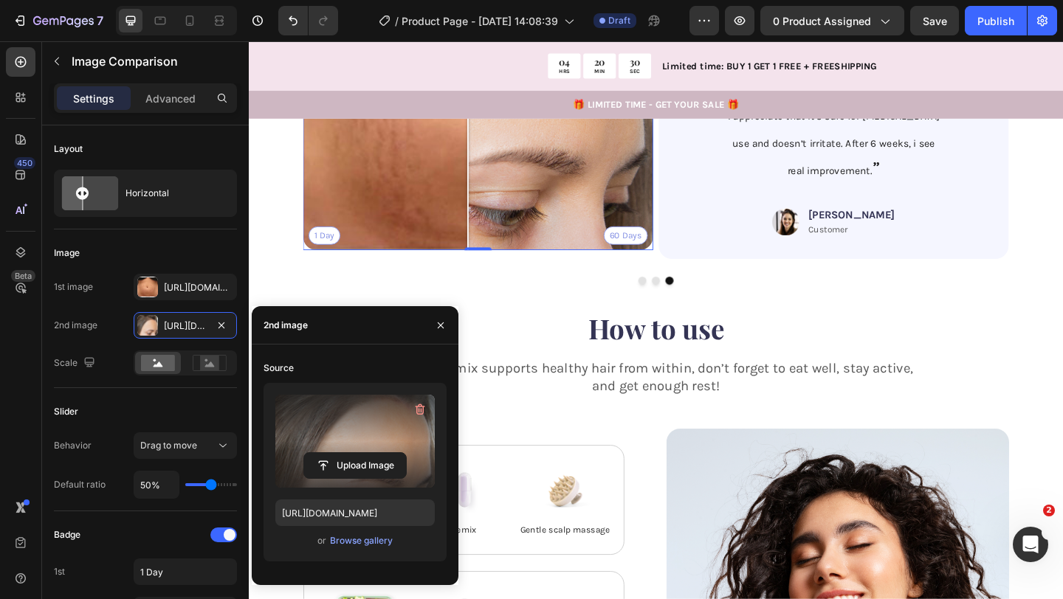
click at [390, 446] on label at bounding box center [354, 441] width 159 height 93
click at [390, 453] on input "file" at bounding box center [355, 465] width 102 height 25
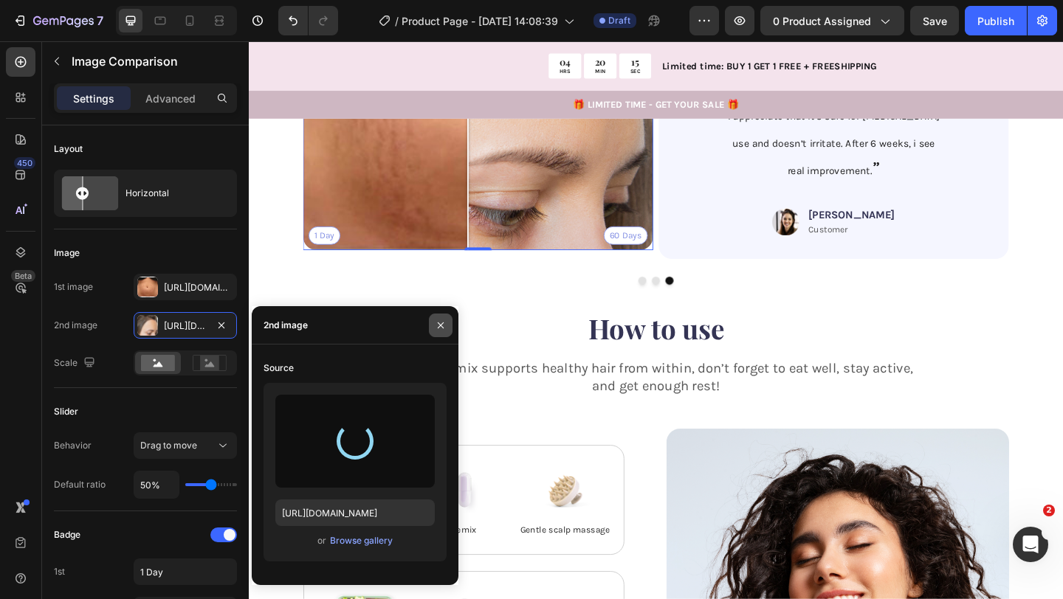
type input "https://cdn.shopify.com/s/files/1/0740/8484/3742/files/gempages_561631520297583…"
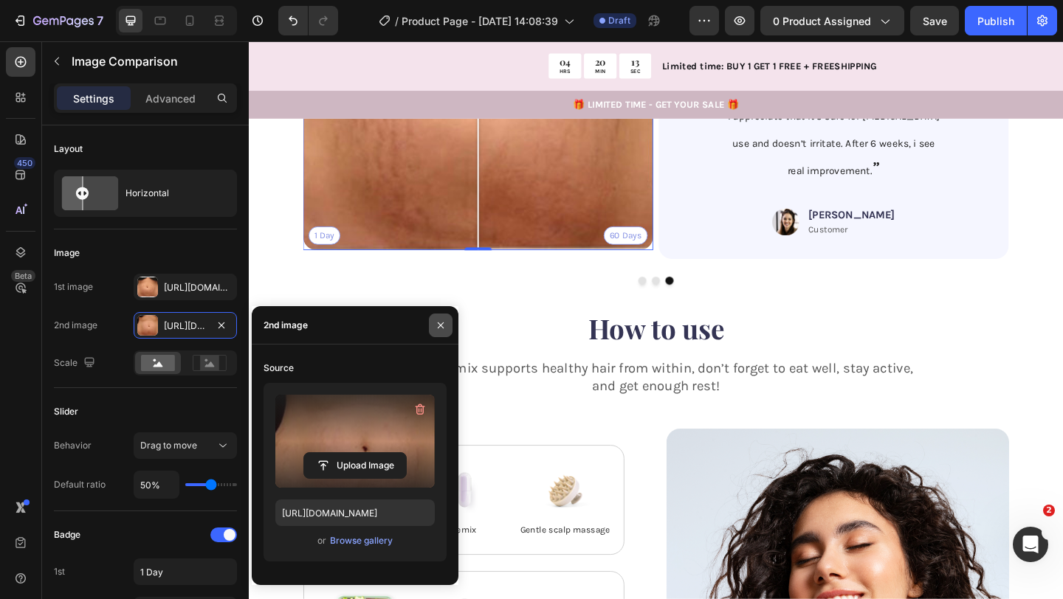
click at [438, 320] on icon "button" at bounding box center [441, 326] width 12 height 12
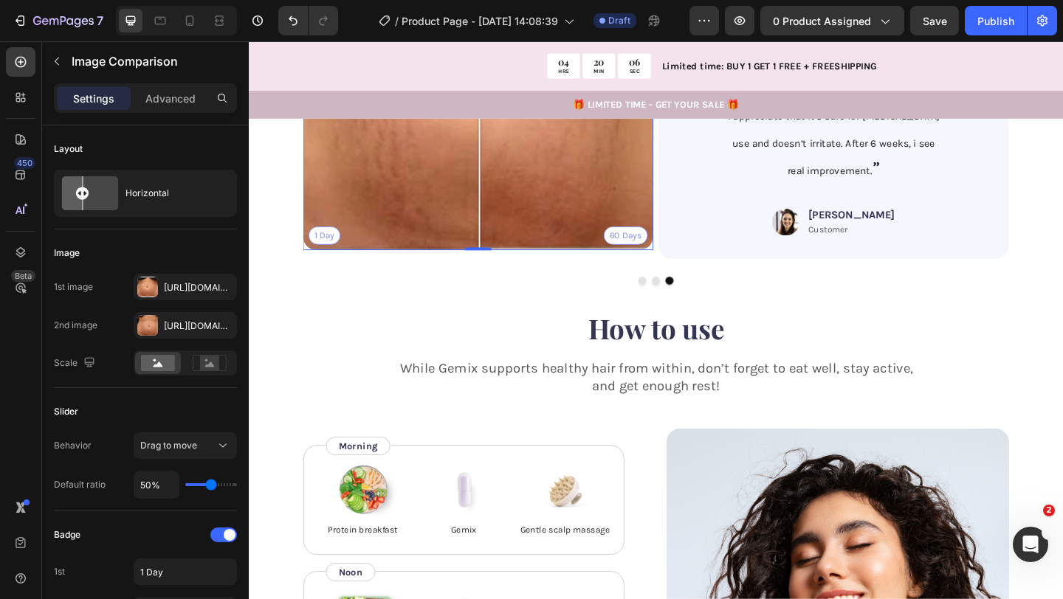
drag, startPoint x: 499, startPoint y: 441, endPoint x: 500, endPoint y: 474, distance: 32.5
click at [500, 269] on div at bounding box center [500, 78] width 30 height 381
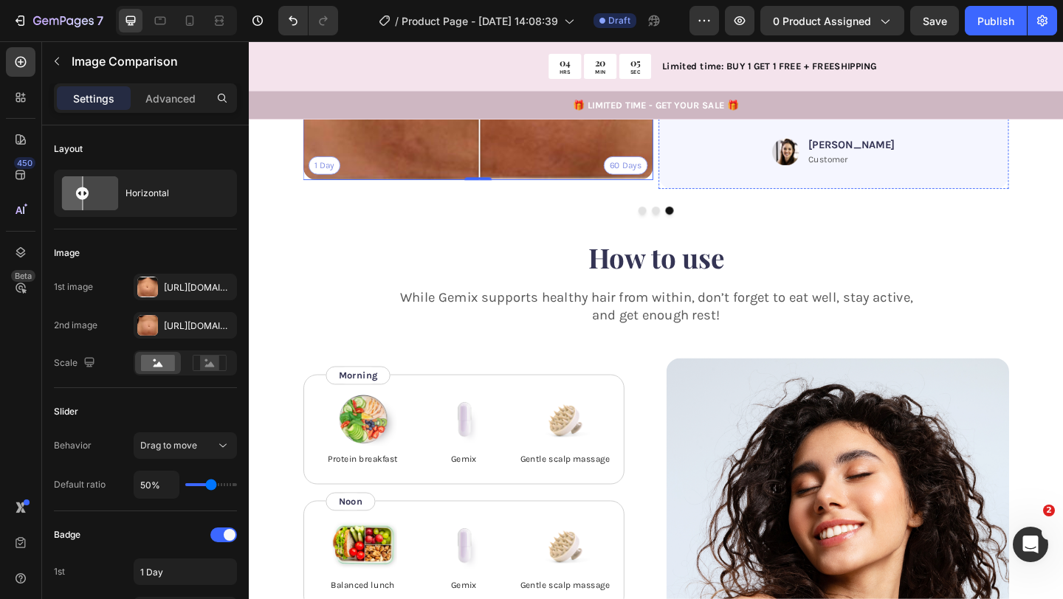
scroll to position [2274, 0]
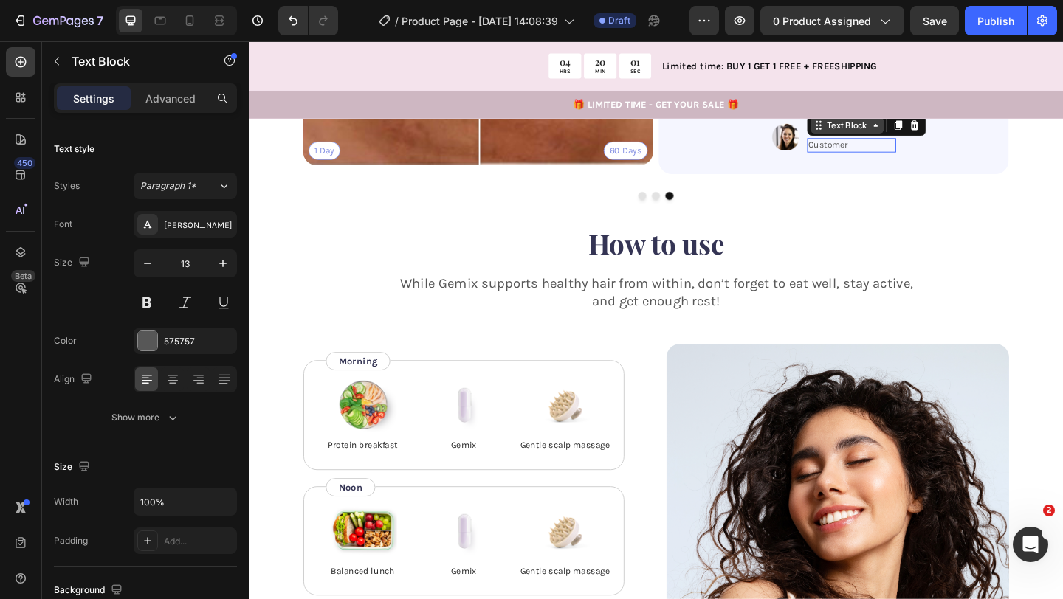
click at [904, 142] on div "Text Block" at bounding box center [900, 133] width 80 height 18
click at [847, 163] on img at bounding box center [833, 146] width 30 height 34
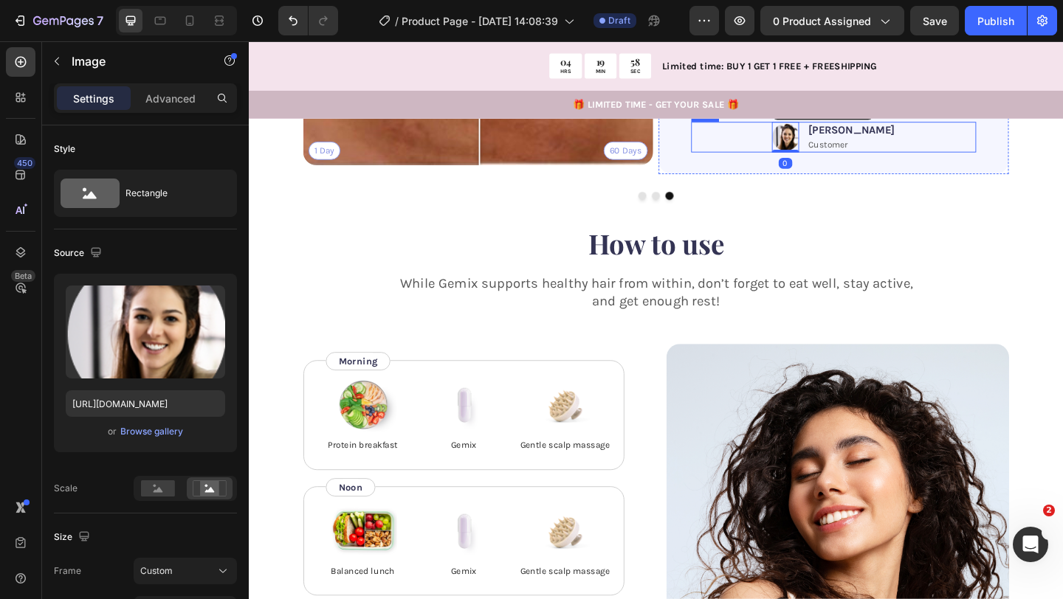
click at [822, 163] on div "Image 0 Jessica Text Block Customer Text Block Row" at bounding box center [885, 146] width 310 height 34
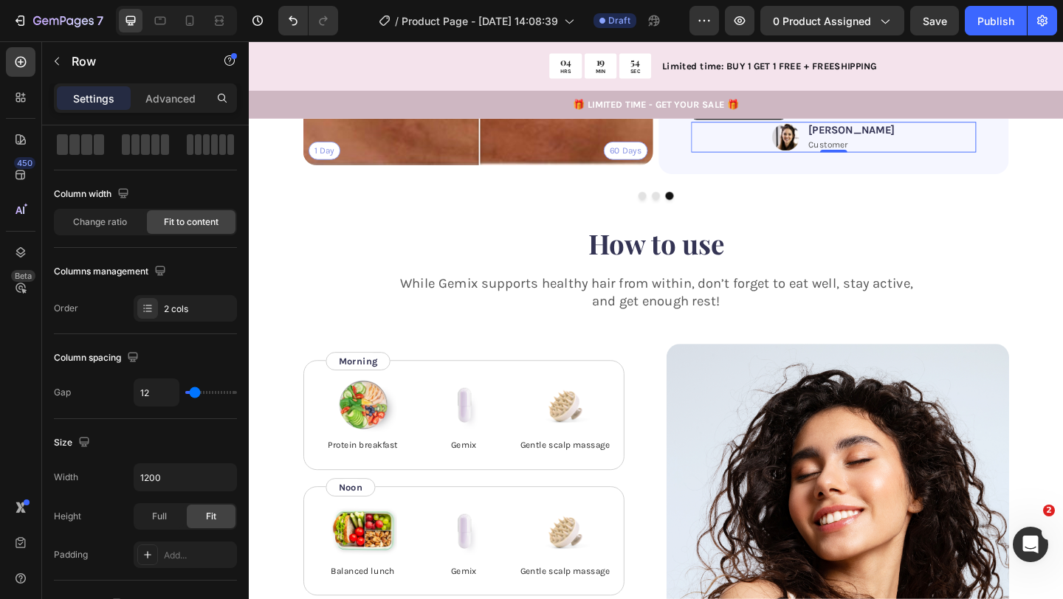
scroll to position [0, 0]
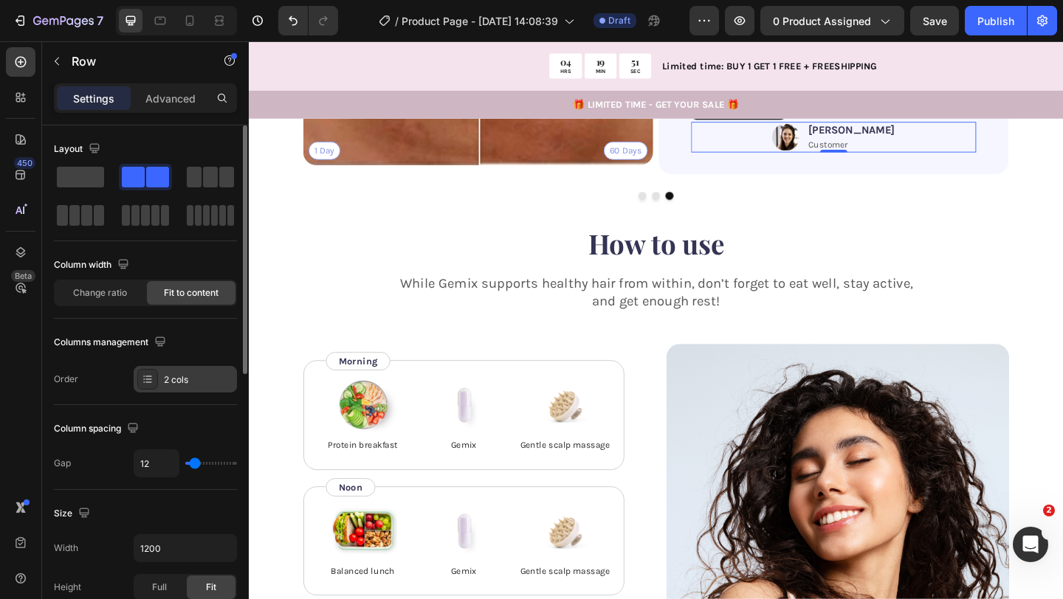
click at [200, 387] on div "2 cols" at bounding box center [185, 379] width 103 height 27
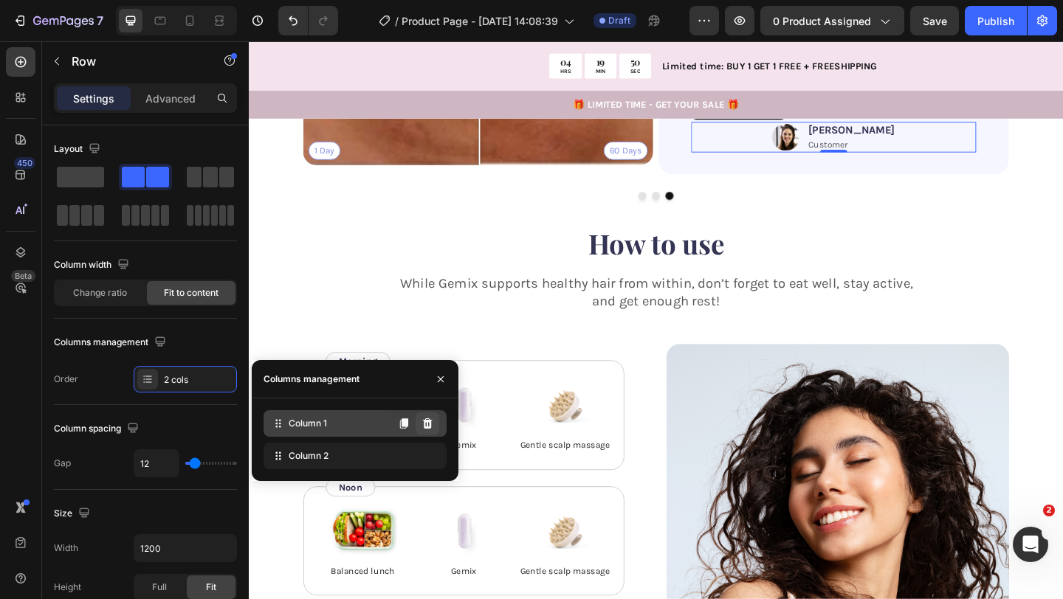
click at [428, 426] on icon at bounding box center [427, 424] width 12 height 12
click at [427, 426] on icon at bounding box center [428, 423] width 10 height 10
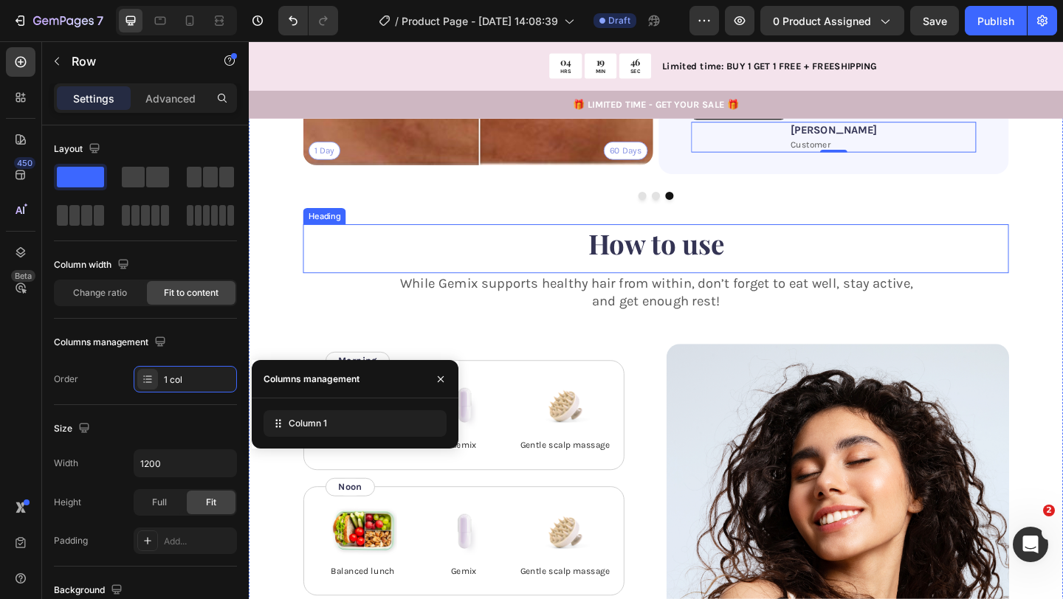
click at [862, 241] on div "1 Day 60 Days Image Comparison Icon Icon Icon Icon Icon Icon List “ Skeptical a…" at bounding box center [691, 18] width 767 height 445
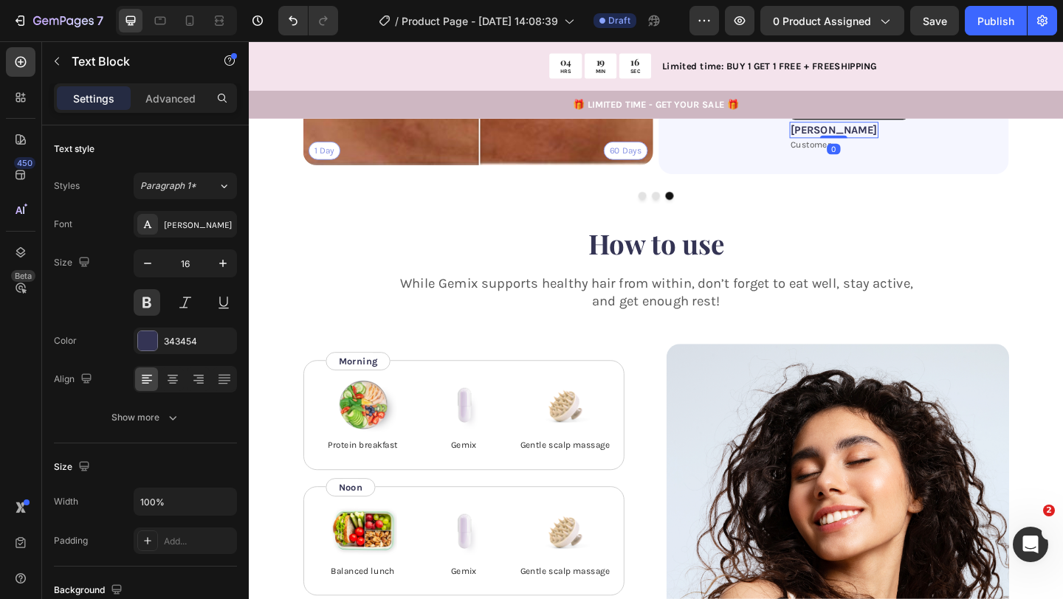
click at [887, 146] on p "[PERSON_NAME]" at bounding box center [885, 138] width 94 height 15
click at [897, 161] on p "Customer" at bounding box center [885, 154] width 94 height 13
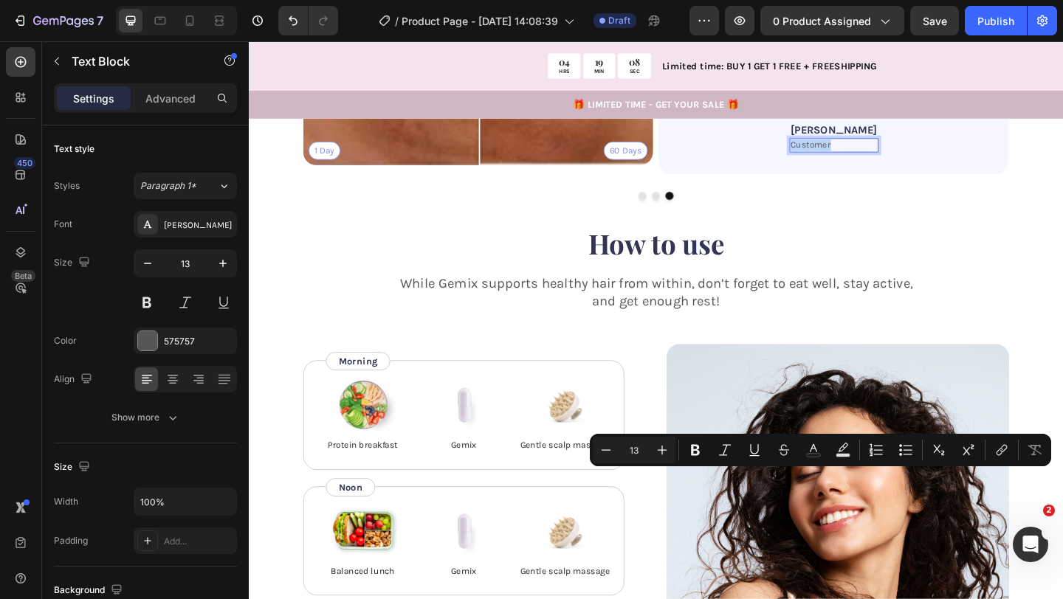
click at [897, 161] on p "Customer" at bounding box center [885, 154] width 94 height 13
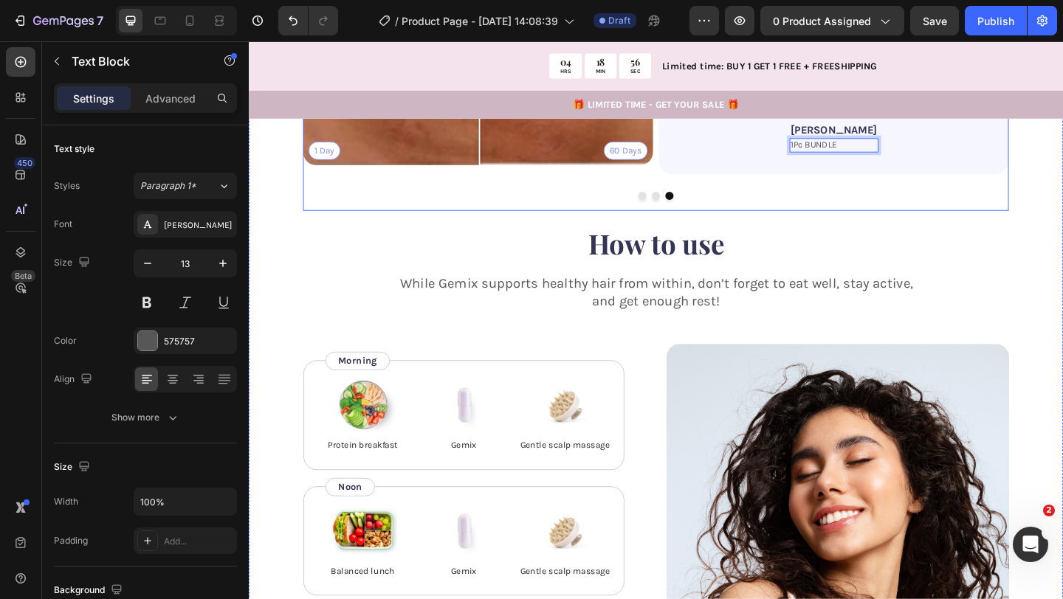
click at [1015, 214] on div at bounding box center [691, 209] width 767 height 9
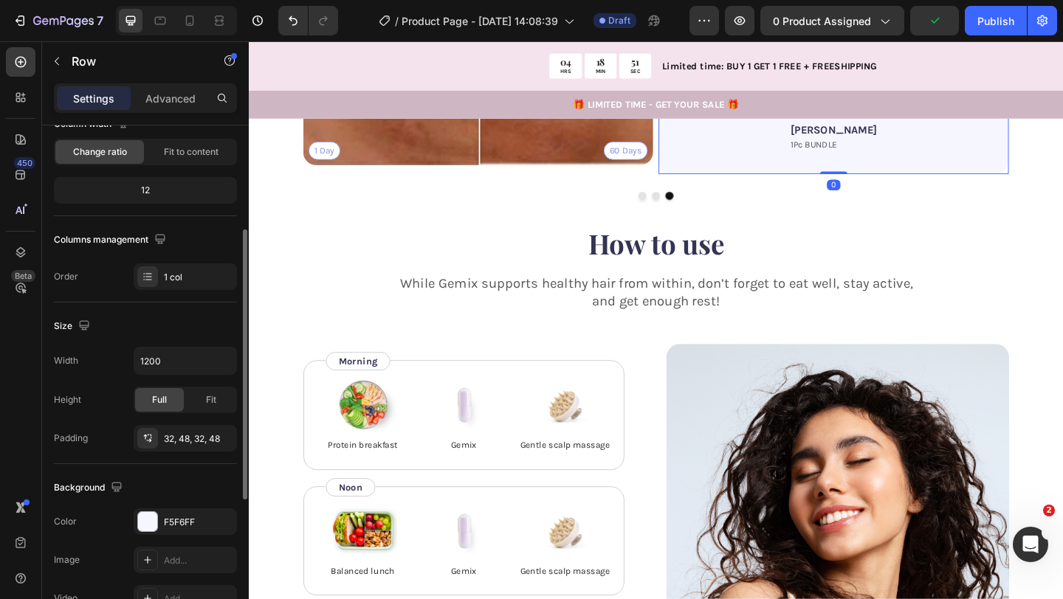
scroll to position [195, 0]
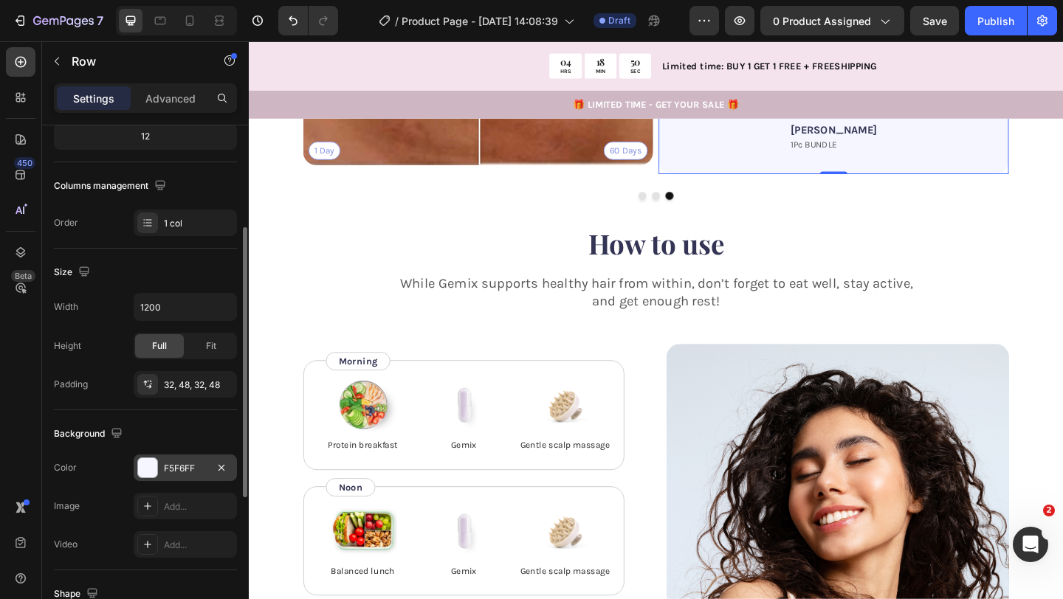
click at [159, 464] on div "F5F6FF" at bounding box center [185, 468] width 103 height 27
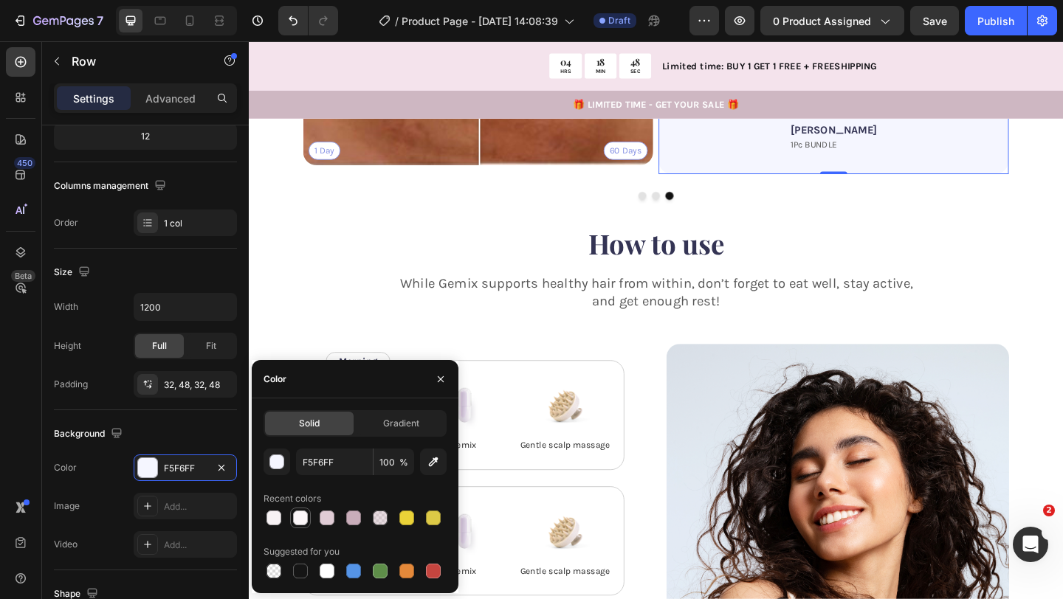
click at [300, 511] on div at bounding box center [300, 518] width 15 height 15
click at [328, 517] on div at bounding box center [327, 518] width 15 height 15
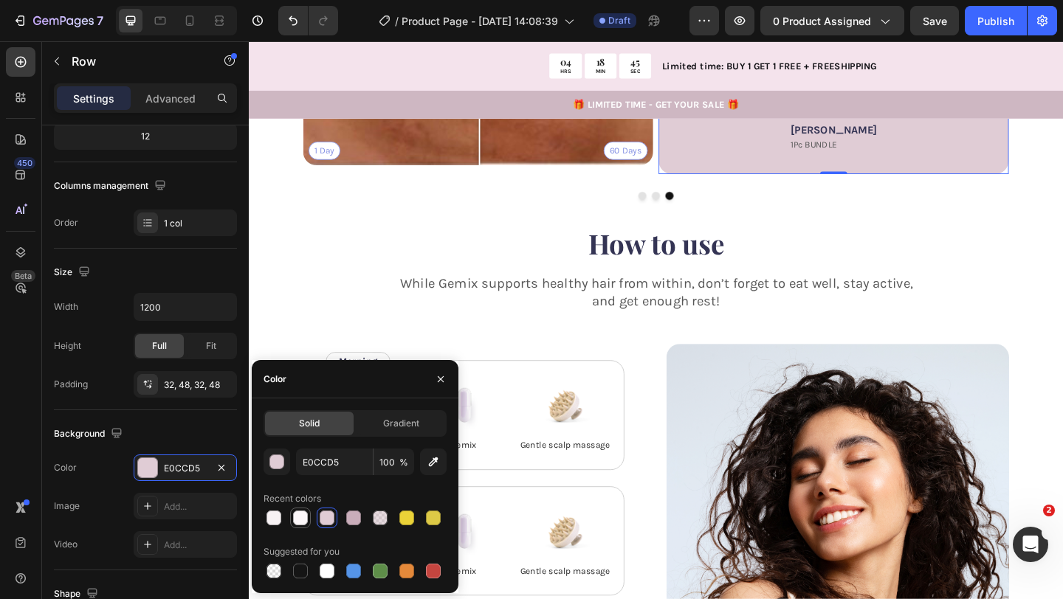
click at [306, 519] on div at bounding box center [300, 518] width 15 height 15
type input "FCF7F9"
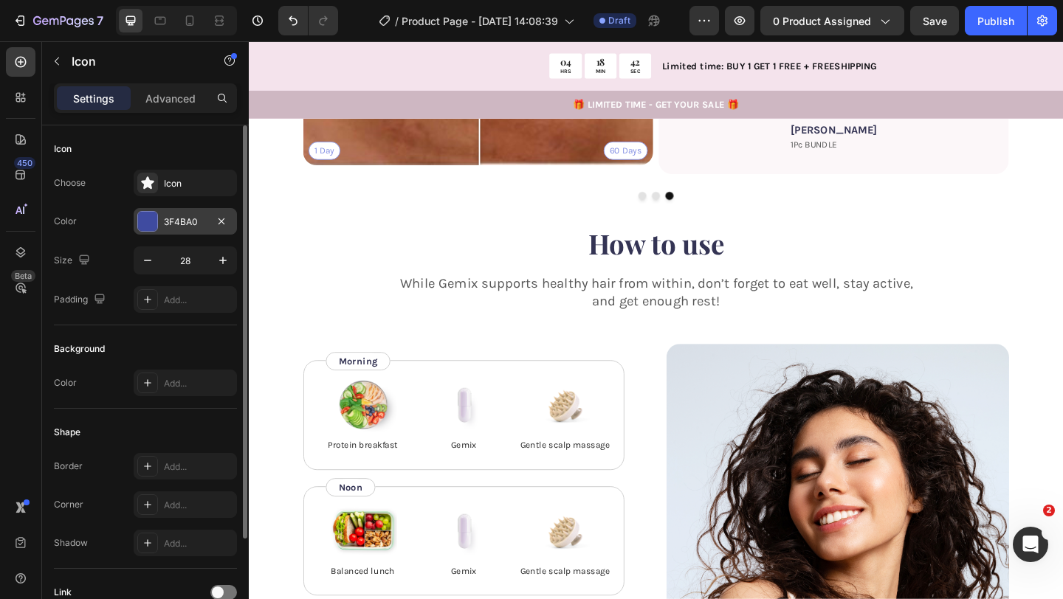
click at [201, 220] on div "3F4BA0" at bounding box center [185, 221] width 43 height 13
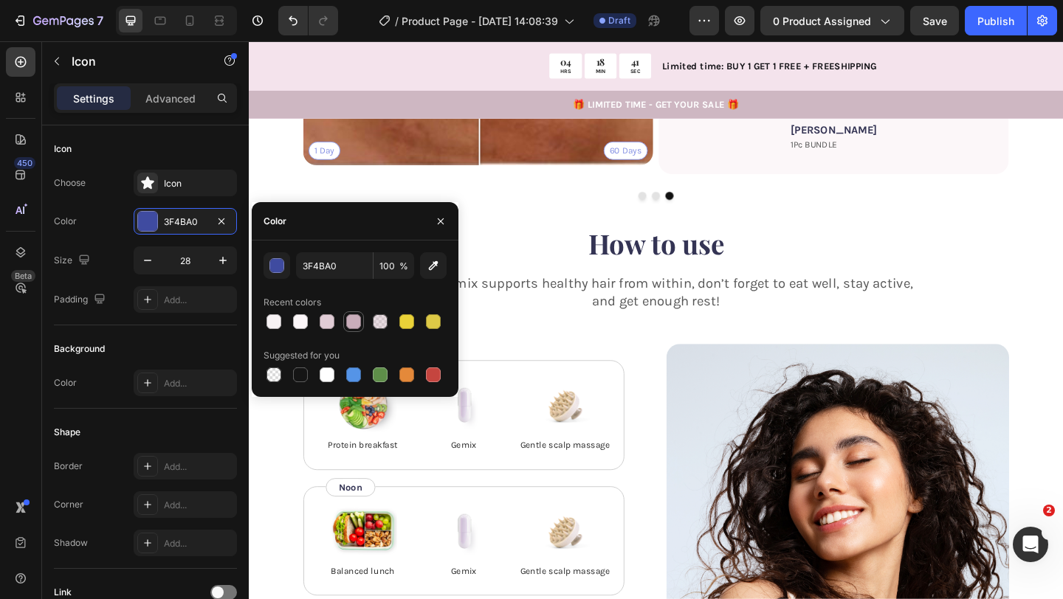
click at [358, 325] on div at bounding box center [353, 321] width 15 height 15
type input "C9ADBA"
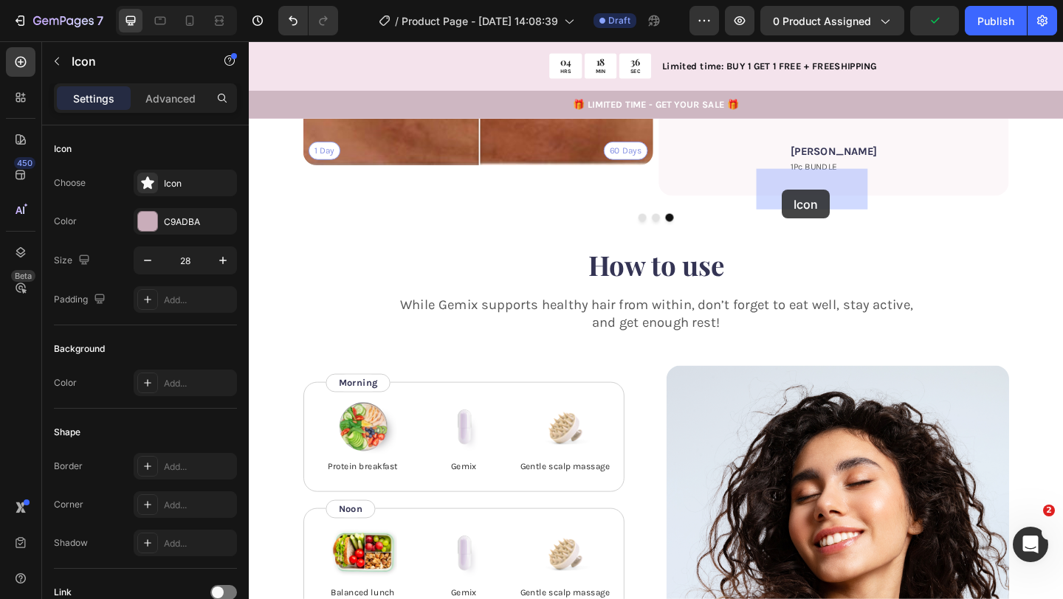
drag, startPoint x: 792, startPoint y: 212, endPoint x: 828, endPoint y: 203, distance: 37.2
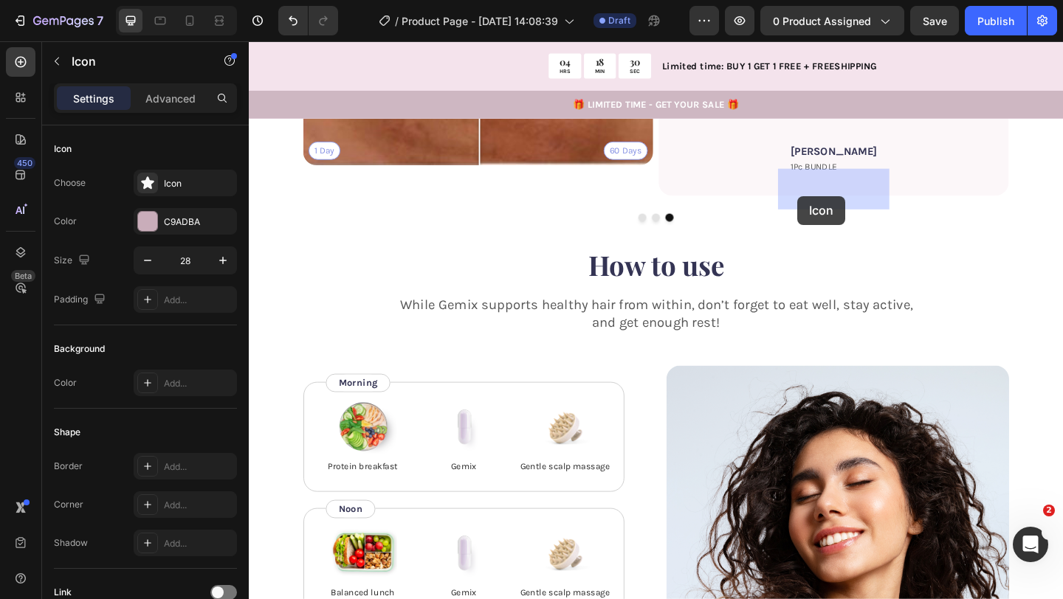
drag, startPoint x: 815, startPoint y: 216, endPoint x: 845, endPoint y: 210, distance: 30.1
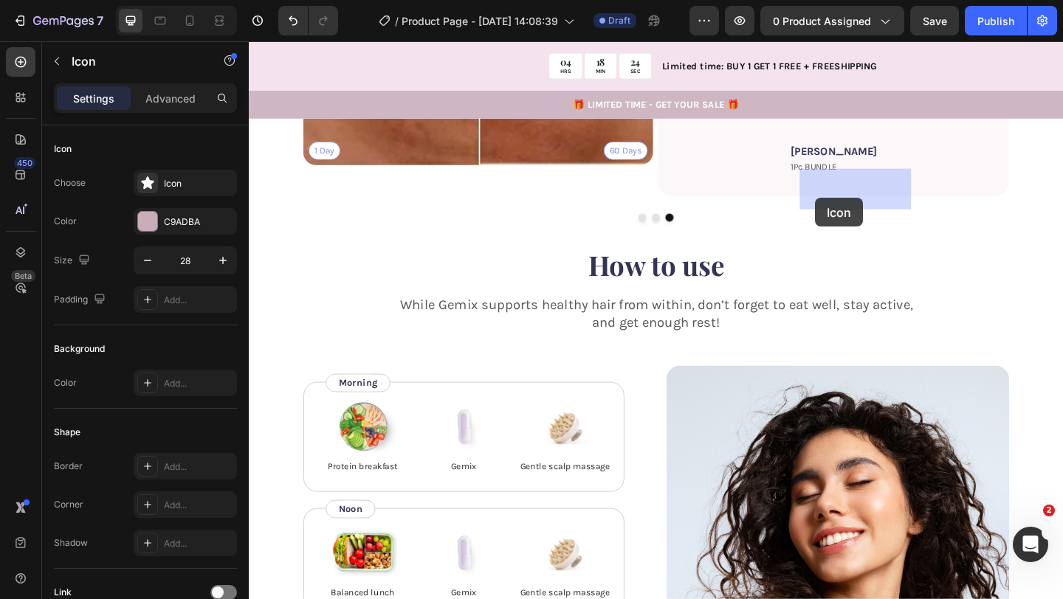
drag, startPoint x: 840, startPoint y: 213, endPoint x: 866, endPoint y: 211, distance: 25.9
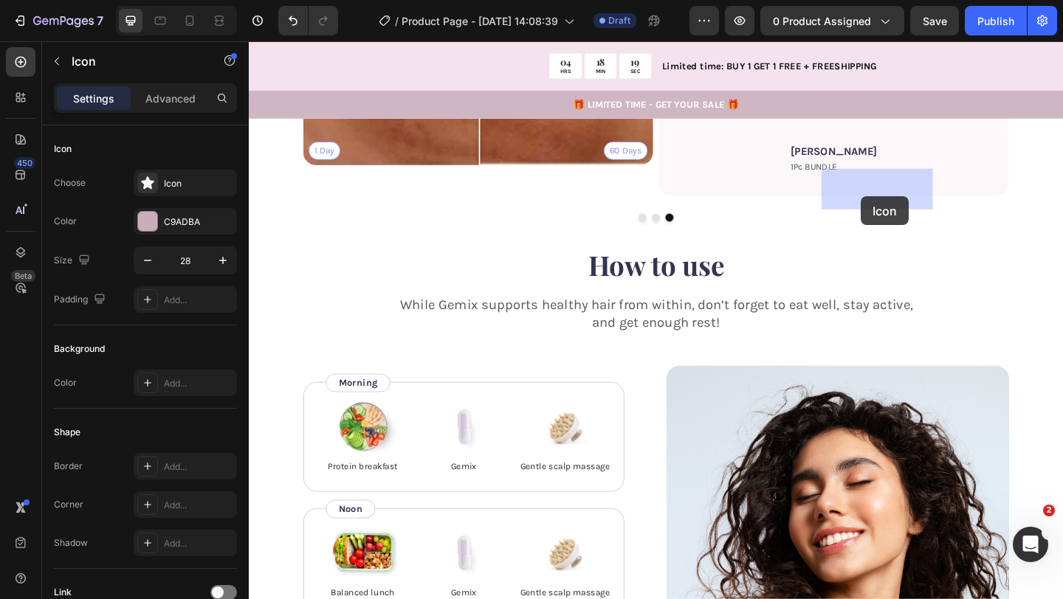
drag, startPoint x: 862, startPoint y: 215, endPoint x: 914, endPoint y: 210, distance: 52.6
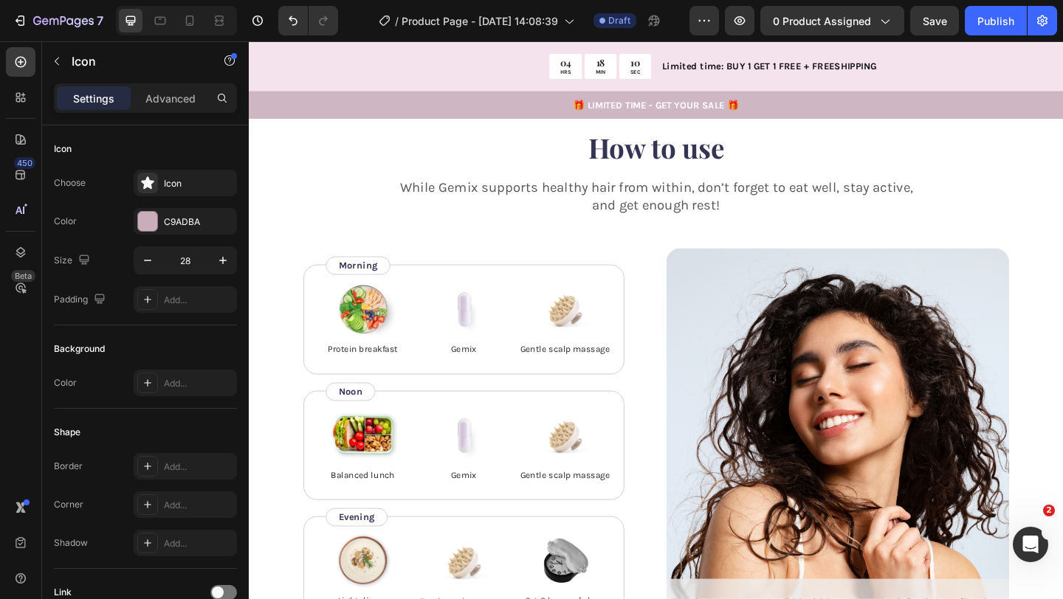
scroll to position [2399, 0]
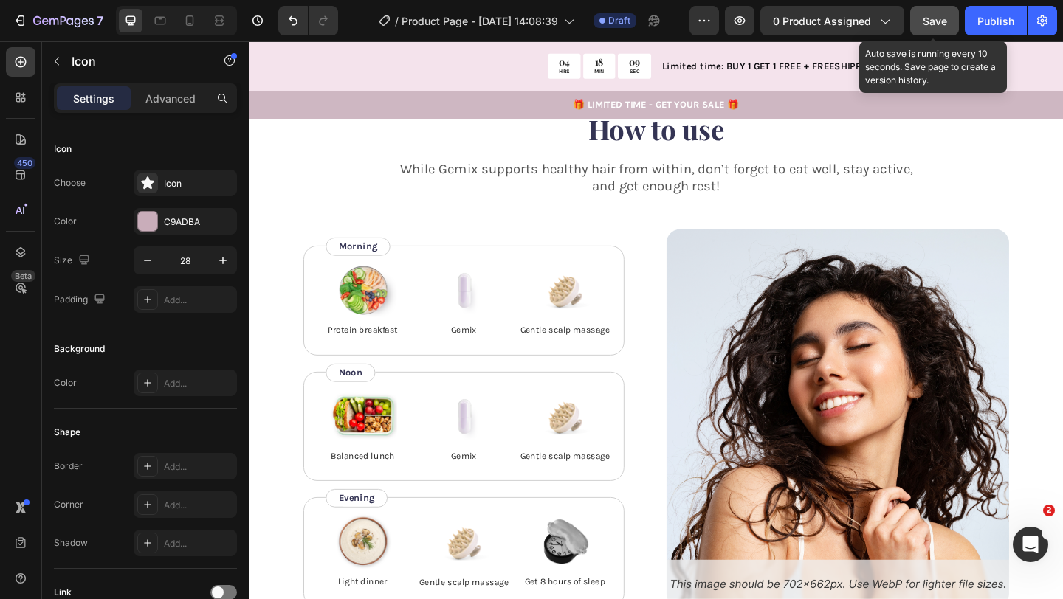
click at [943, 27] on div "Save" at bounding box center [934, 20] width 24 height 15
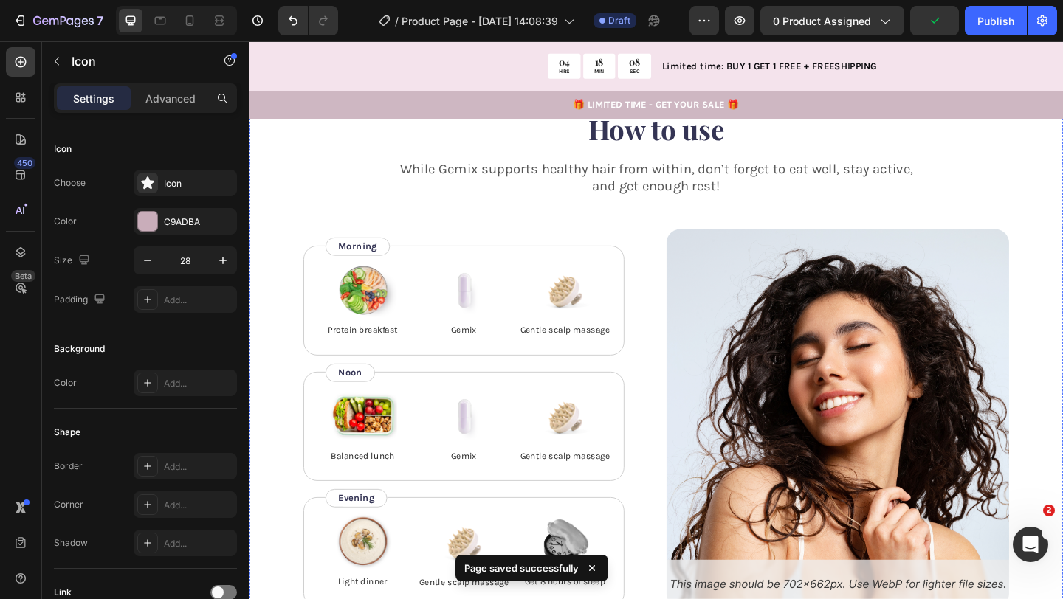
click at [705, 89] on button "Dot" at bounding box center [706, 84] width 9 height 9
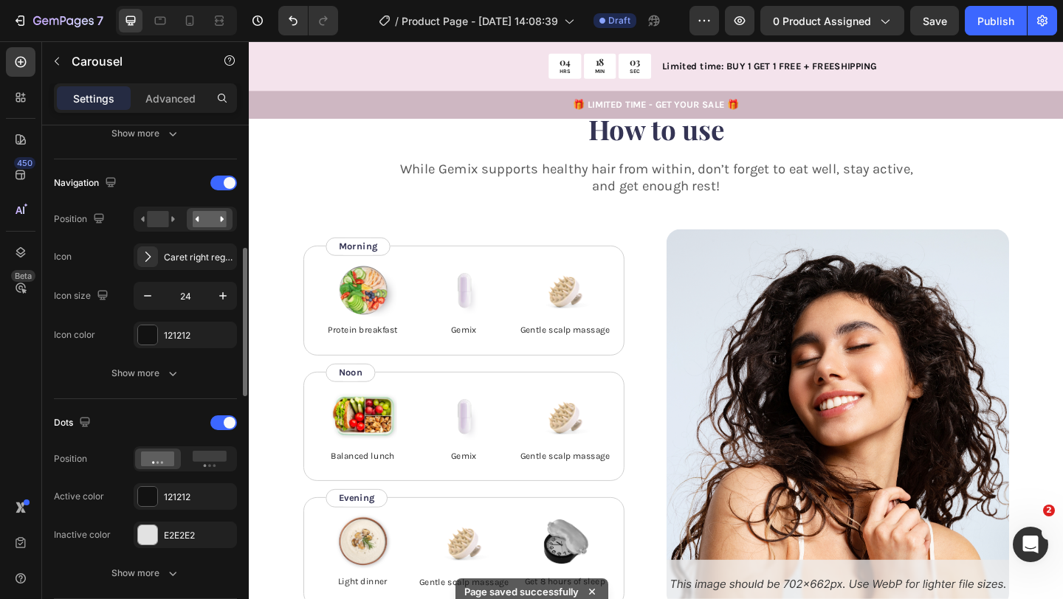
scroll to position [489, 0]
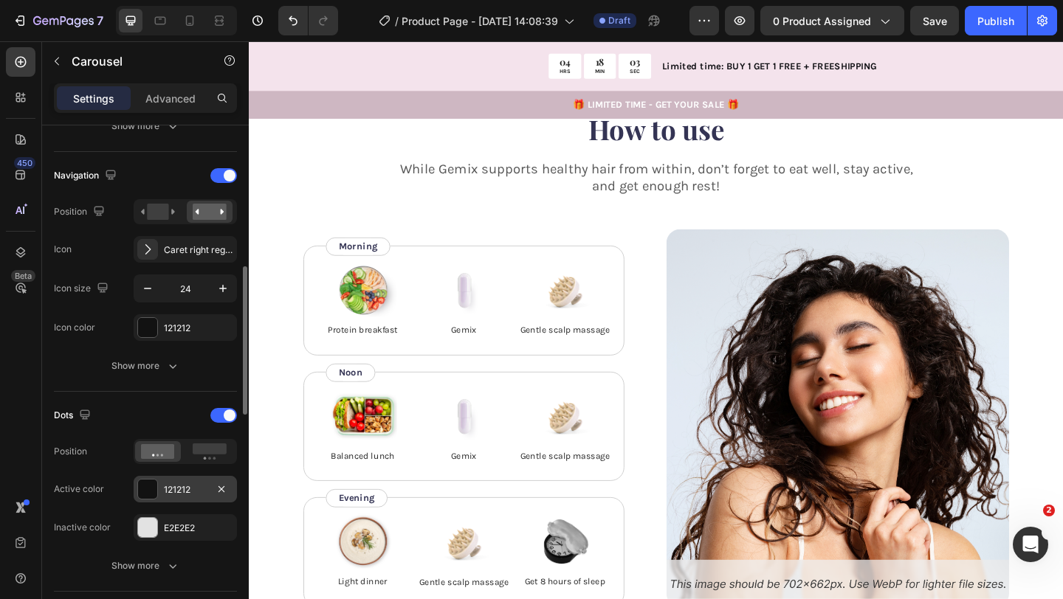
click at [179, 494] on div "121212" at bounding box center [185, 489] width 43 height 13
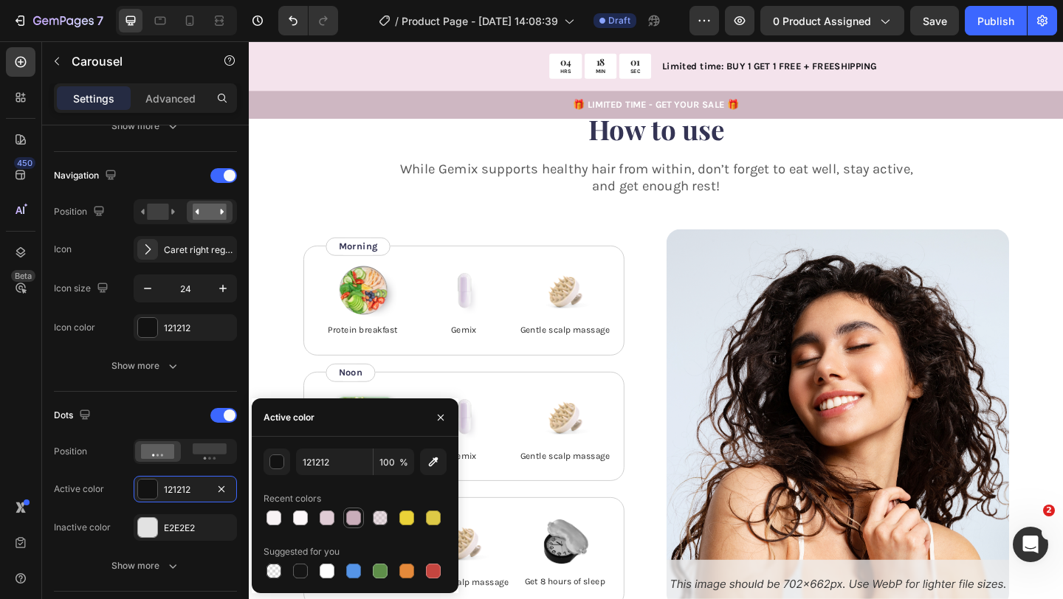
click at [362, 515] on div at bounding box center [353, 518] width 21 height 21
type input "C9ADBA"
click at [197, 525] on div "E2E2E2" at bounding box center [185, 528] width 43 height 13
click at [303, 512] on div at bounding box center [300, 518] width 15 height 15
click at [325, 514] on div at bounding box center [327, 518] width 15 height 15
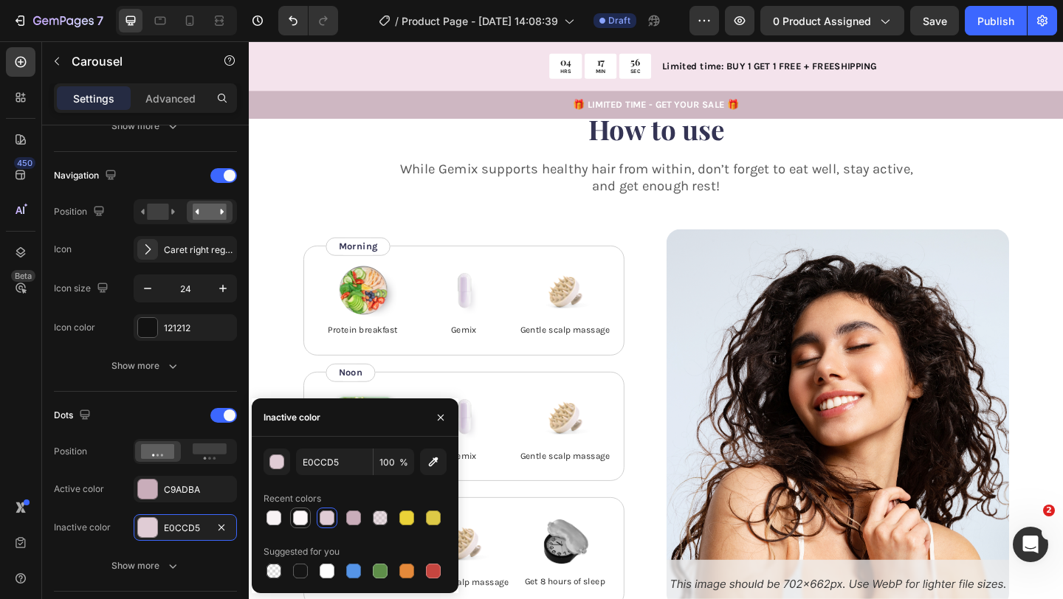
click at [306, 519] on div at bounding box center [300, 518] width 15 height 15
click at [272, 514] on div at bounding box center [273, 518] width 15 height 15
click at [306, 519] on div at bounding box center [300, 518] width 15 height 15
type input "FCF7F9"
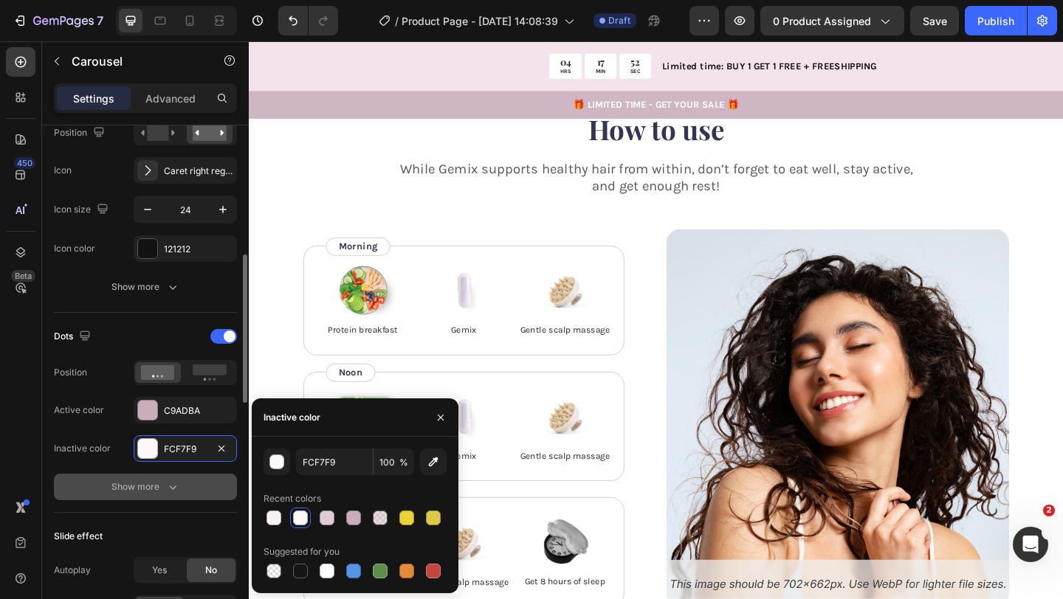
scroll to position [573, 0]
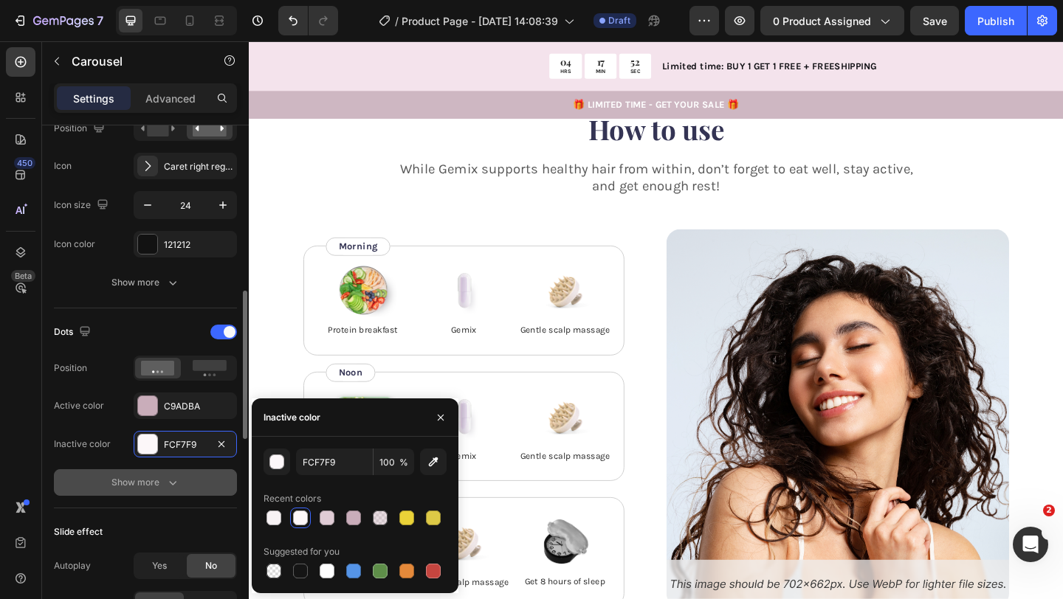
click at [176, 486] on icon "button" at bounding box center [172, 482] width 15 height 15
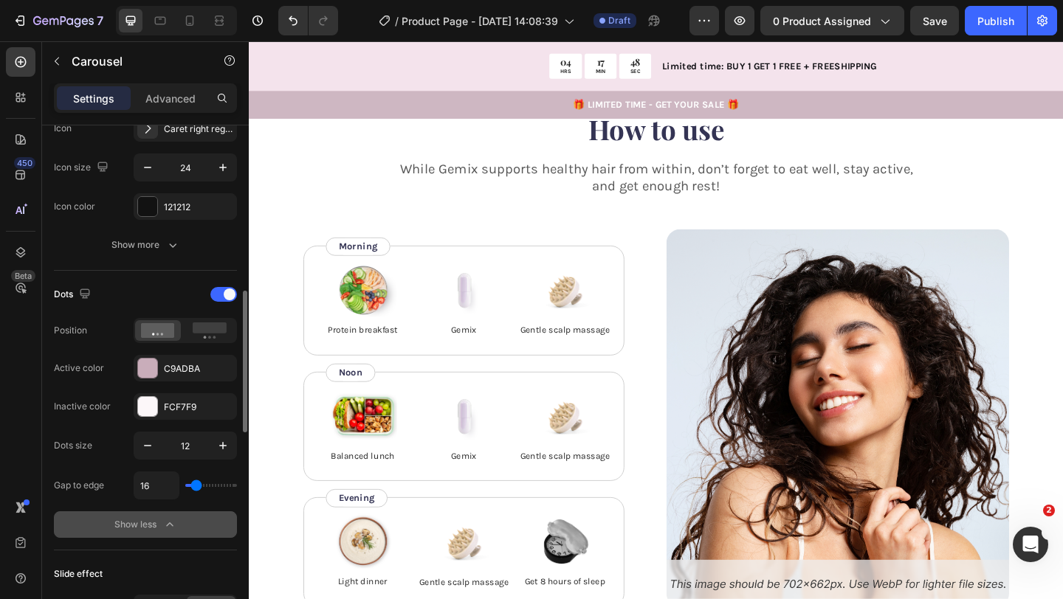
scroll to position [608, 0]
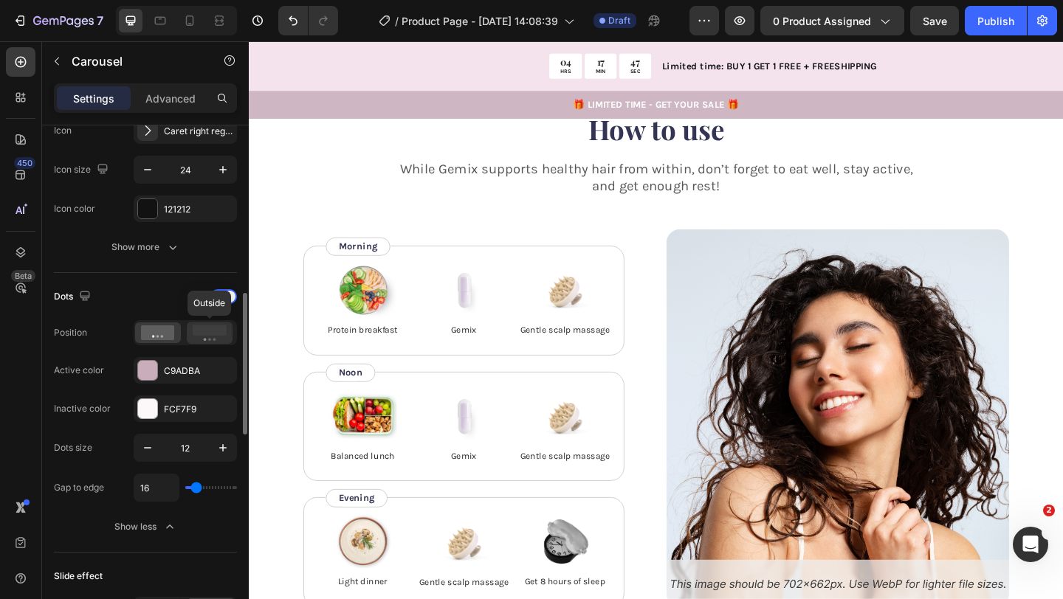
click at [216, 336] on icon at bounding box center [210, 333] width 34 height 16
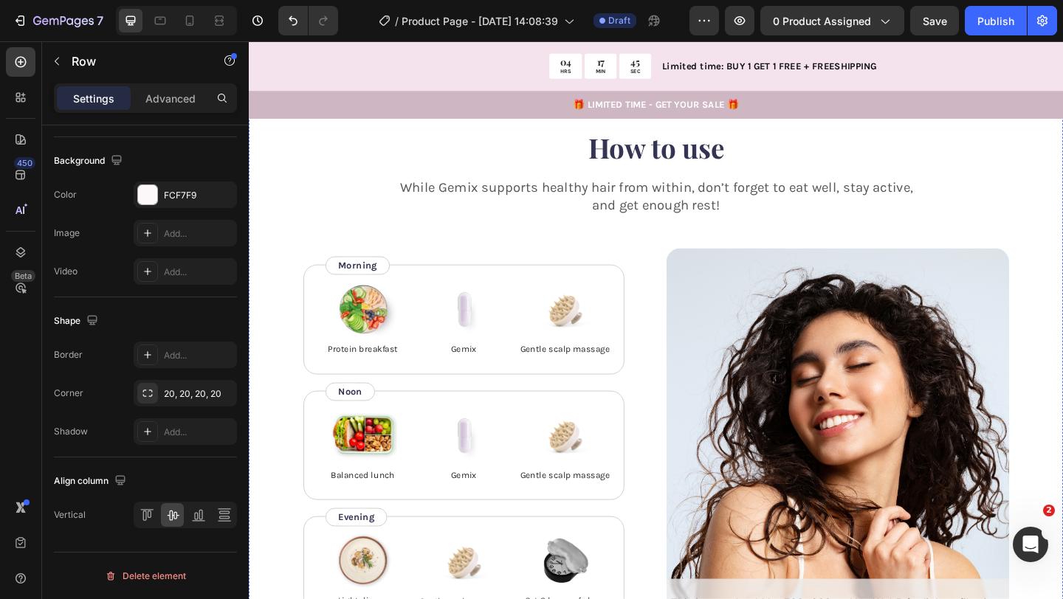
scroll to position [0, 0]
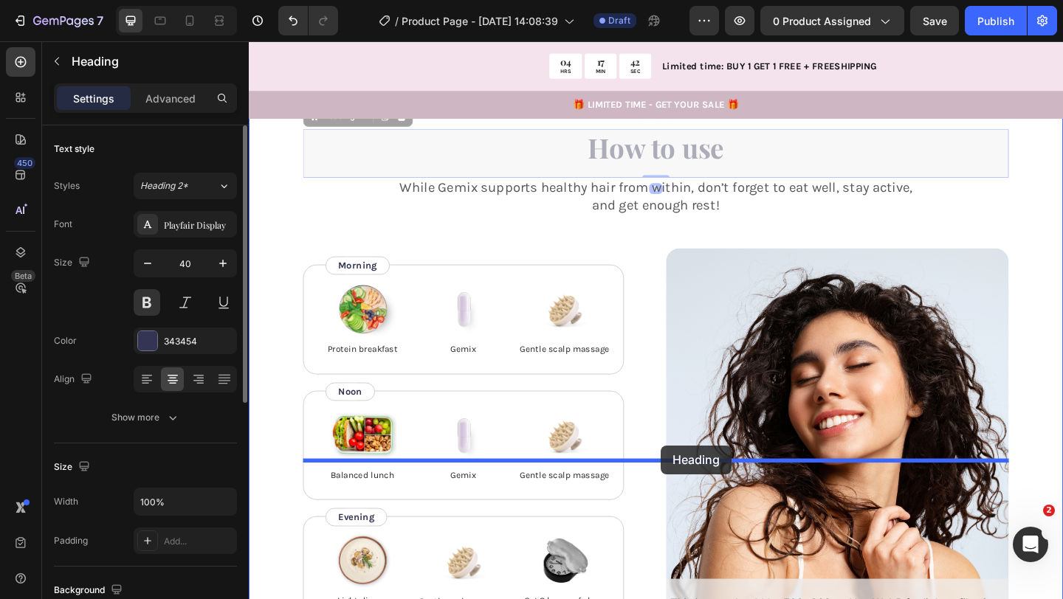
drag, startPoint x: 697, startPoint y: 497, endPoint x: 688, endPoint y: 479, distance: 19.5
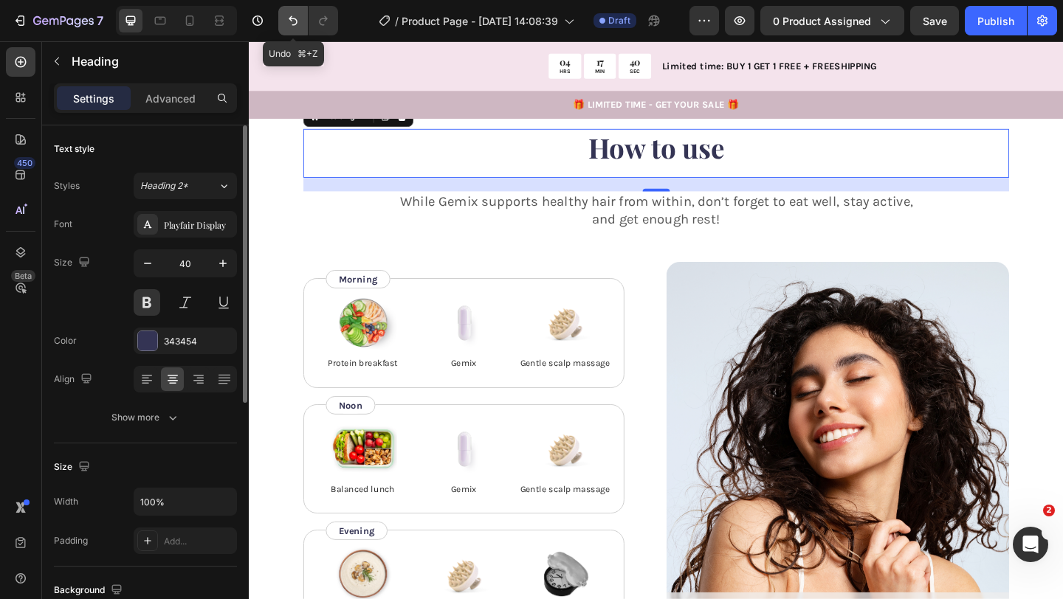
click at [296, 27] on icon "Undo/Redo" at bounding box center [293, 20] width 15 height 15
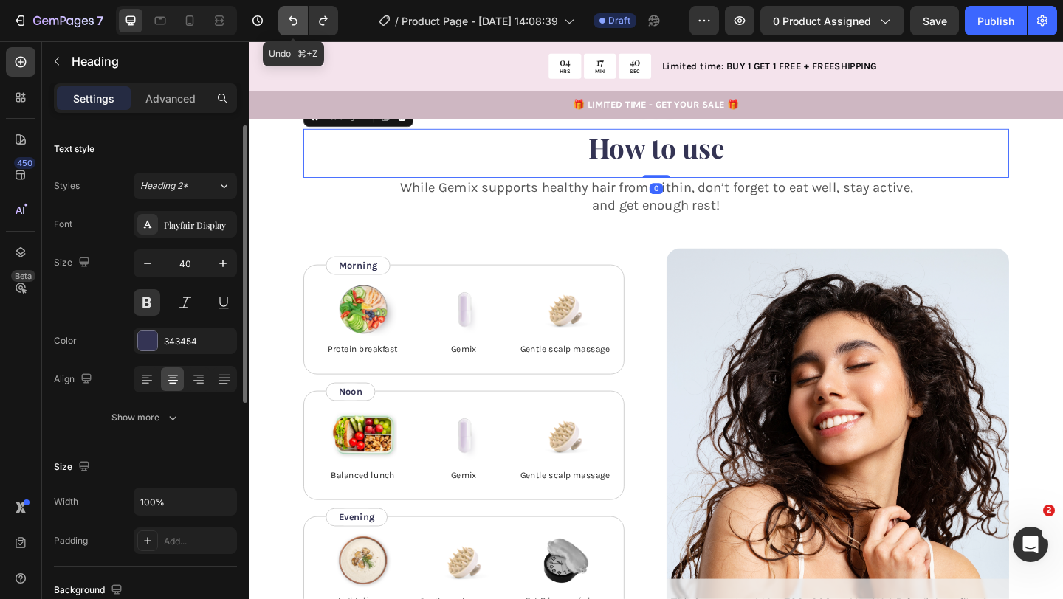
click at [296, 27] on icon "Undo/Redo" at bounding box center [293, 20] width 15 height 15
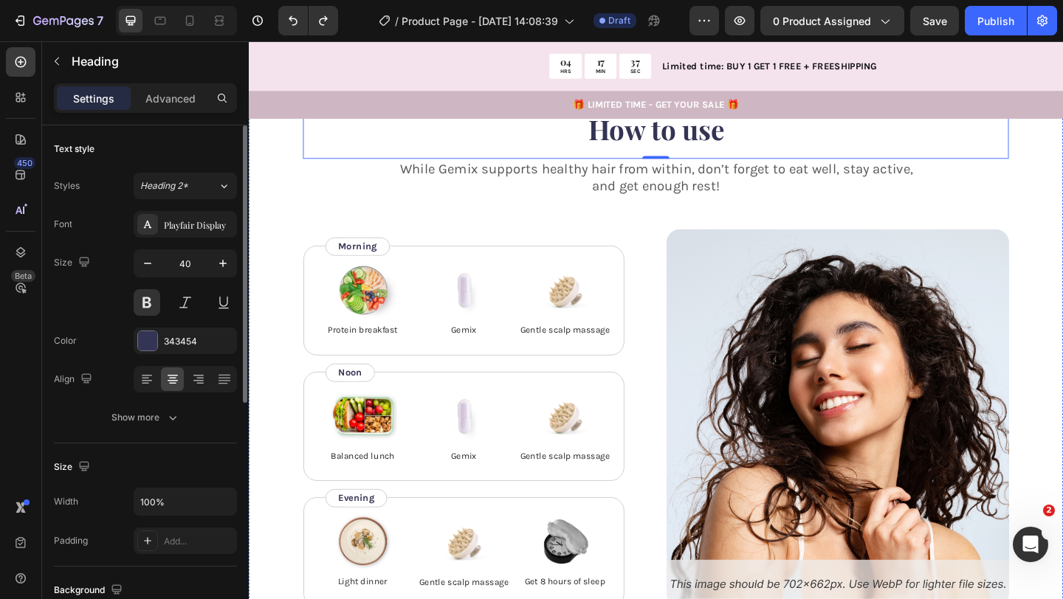
click at [689, 89] on button "Dot" at bounding box center [691, 84] width 9 height 9
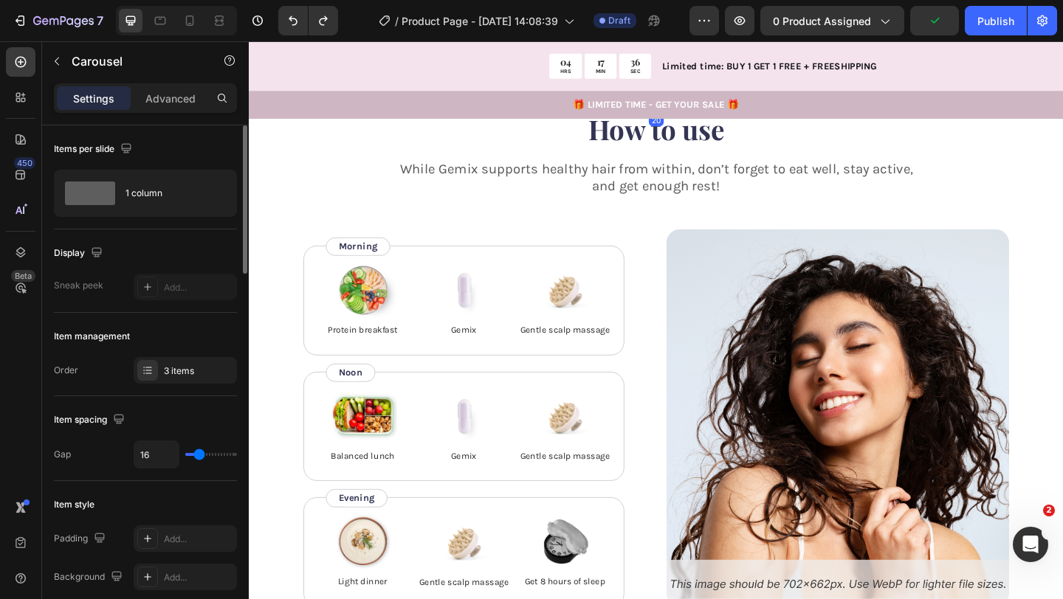
click at [677, 89] on button "Dot" at bounding box center [676, 84] width 9 height 9
click at [687, 89] on div at bounding box center [691, 84] width 767 height 9
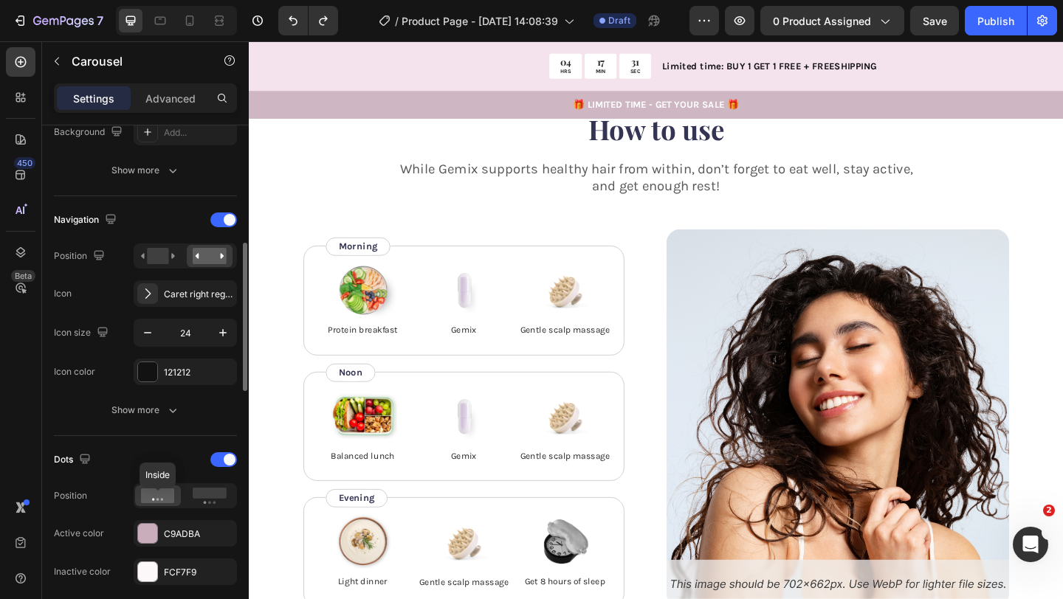
scroll to position [465, 0]
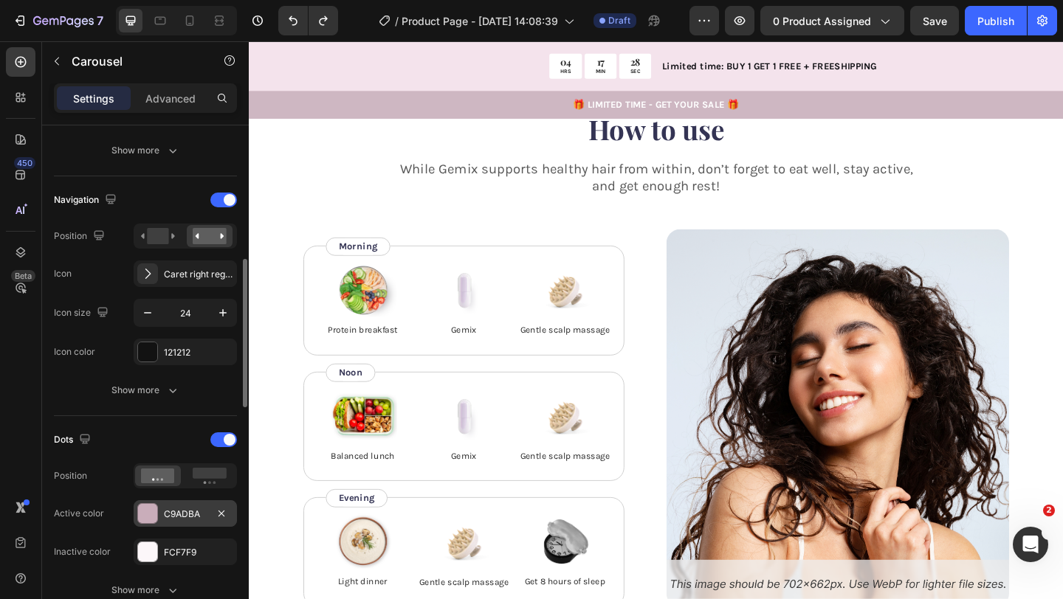
click at [183, 517] on div "C9ADBA" at bounding box center [185, 514] width 43 height 13
click at [179, 542] on div "FCF7F9" at bounding box center [185, 552] width 103 height 27
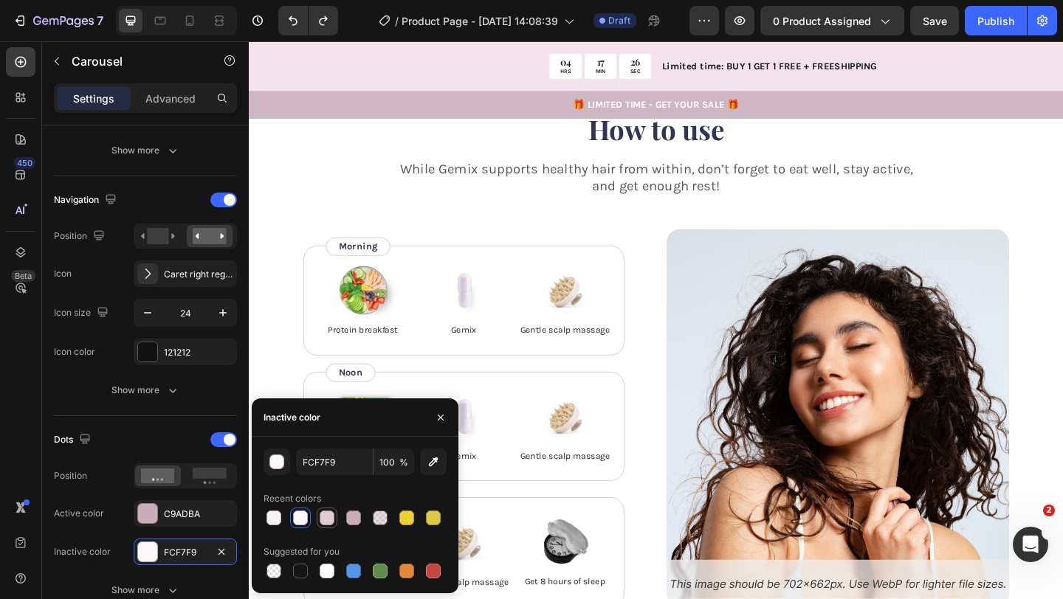
click at [328, 520] on div at bounding box center [327, 518] width 15 height 15
type input "E0CCD5"
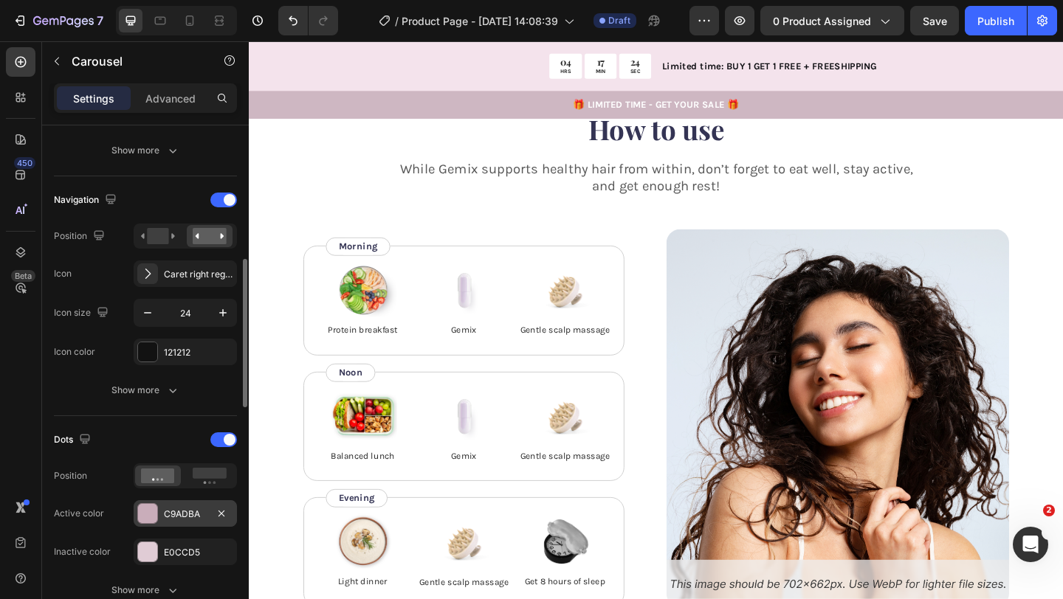
click at [198, 517] on div "C9ADBA" at bounding box center [185, 514] width 43 height 13
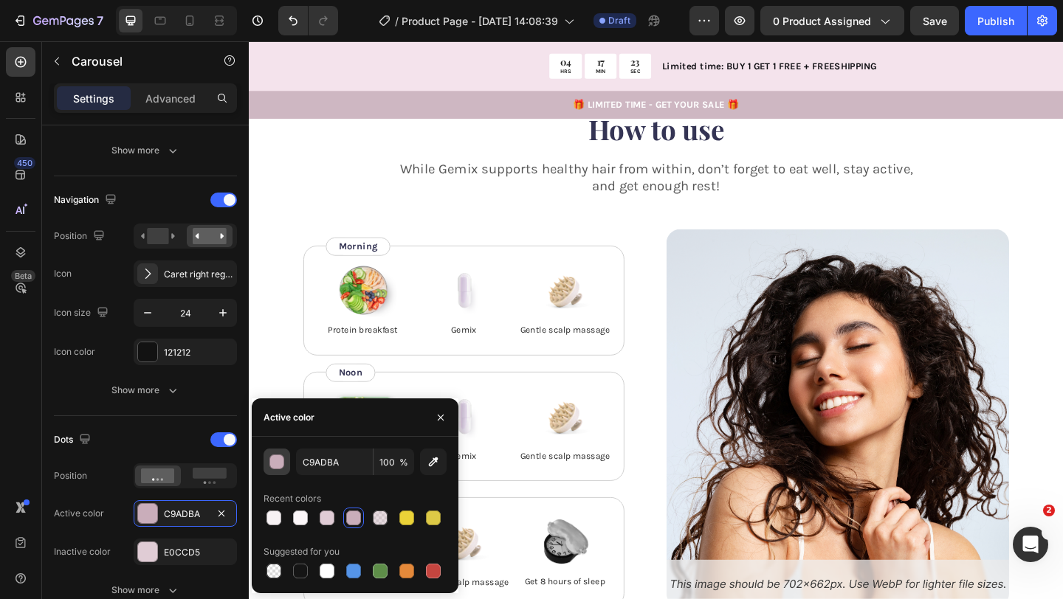
click at [278, 460] on div "button" at bounding box center [277, 462] width 15 height 15
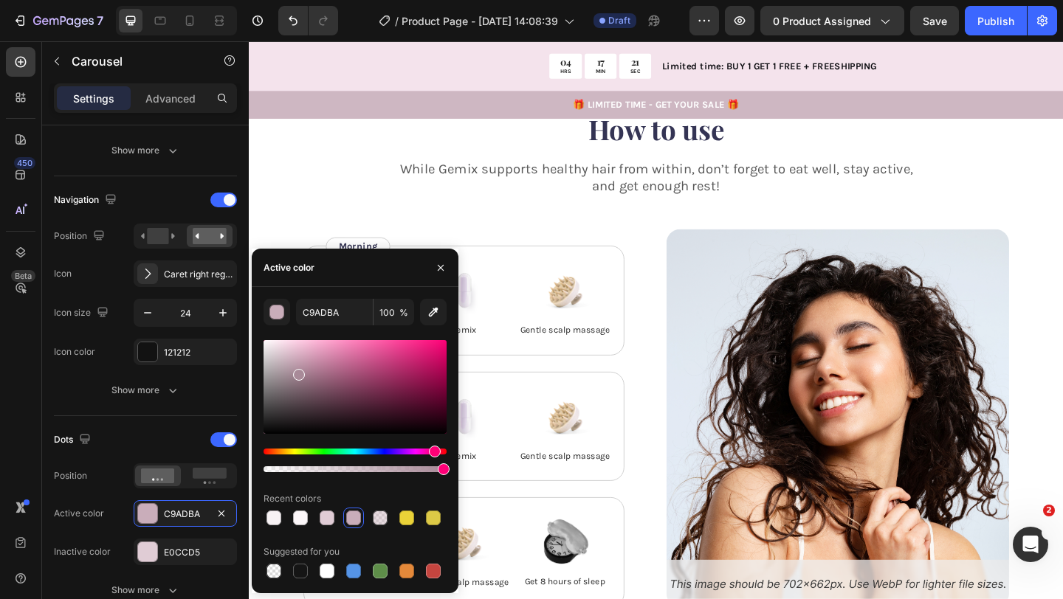
click at [298, 372] on div at bounding box center [354, 387] width 183 height 94
type input "A88A98"
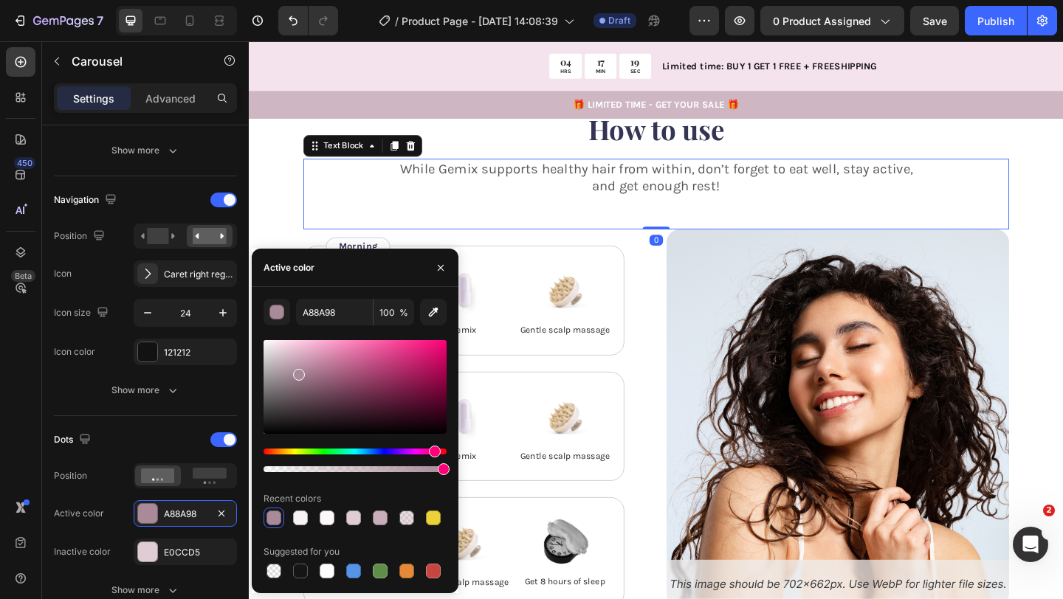
click at [609, 209] on p "While Gemix supports healthy hair from within, don’t forget to eat well, stay a…" at bounding box center [691, 189] width 764 height 38
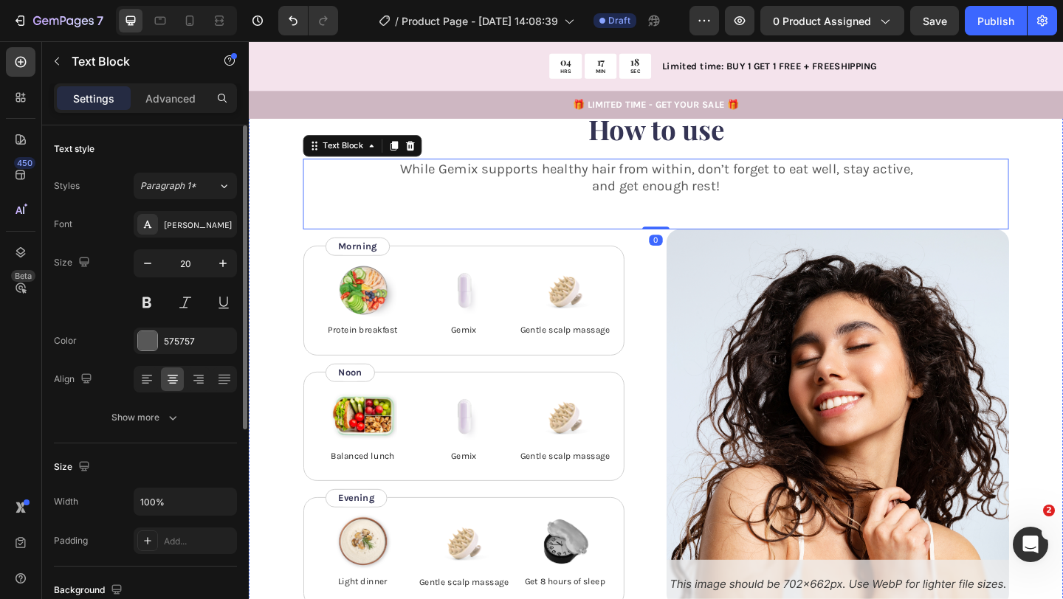
click at [692, 89] on button "Dot" at bounding box center [691, 84] width 9 height 9
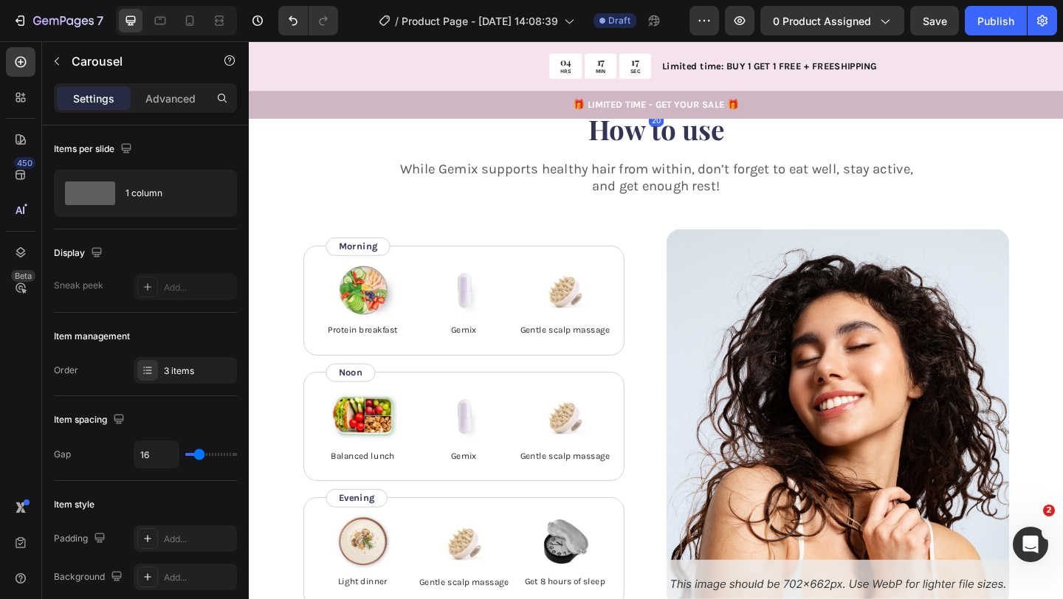
click at [705, 89] on button "Dot" at bounding box center [706, 84] width 9 height 9
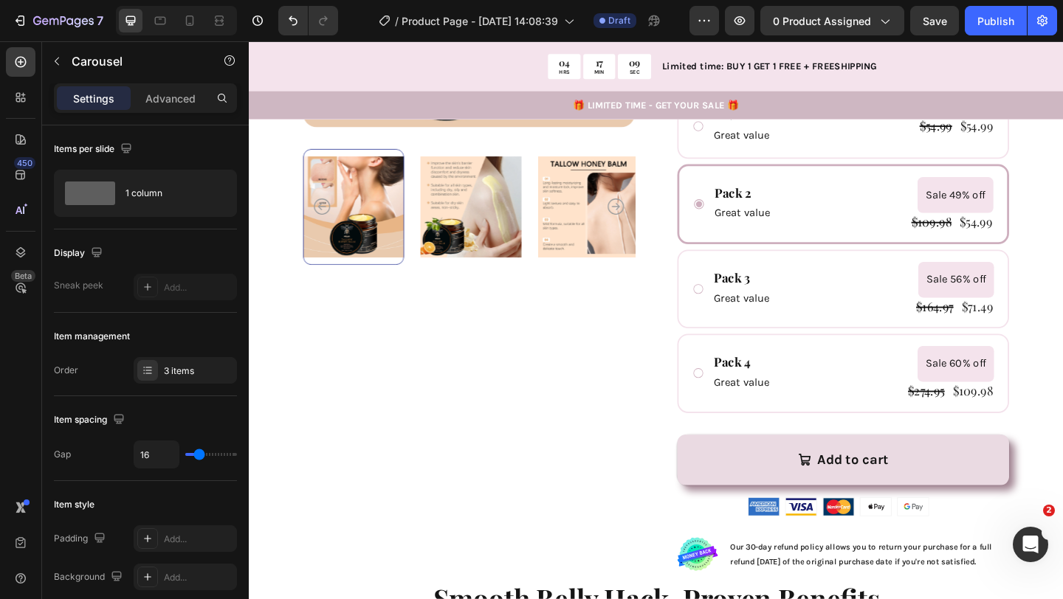
scroll to position [432, 0]
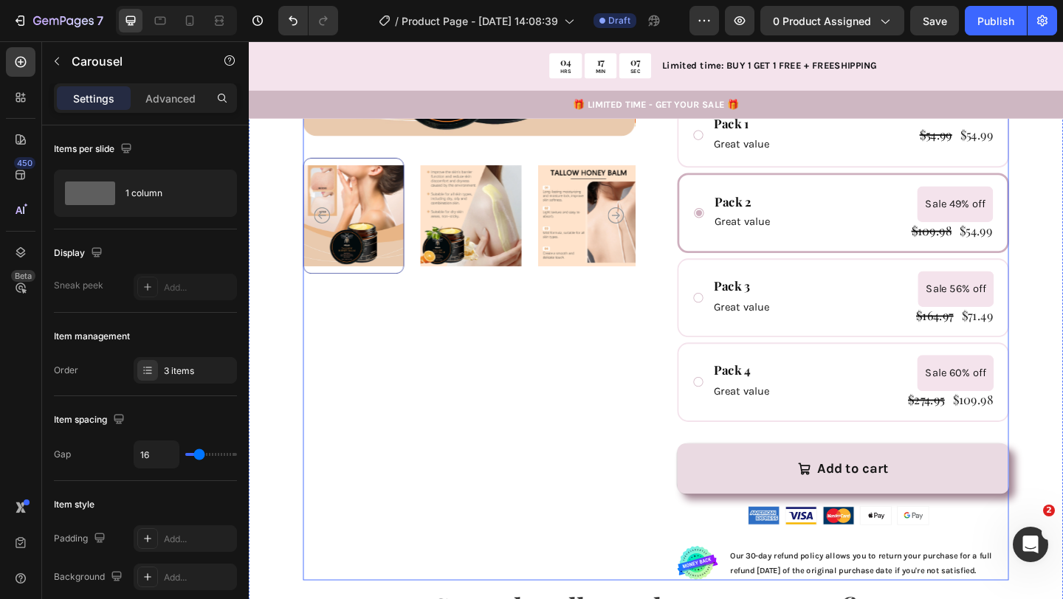
click at [699, 596] on div "Product Images Icon Icon Icon Icon Icon Icon List 1000+ Happy Moms Text Block R…" at bounding box center [691, 205] width 767 height 845
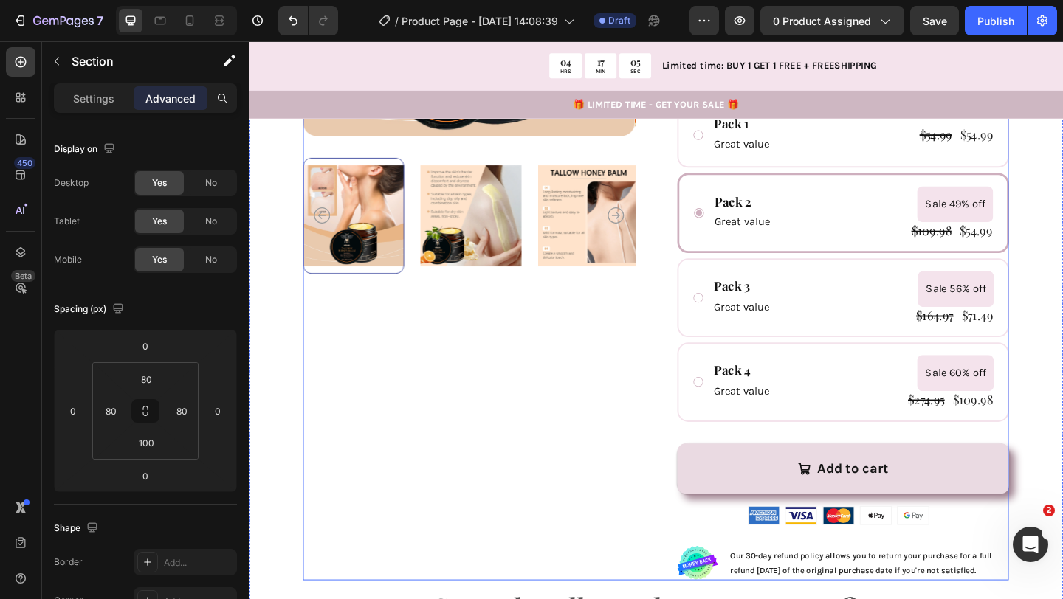
click at [686, 567] on div "Product Images Icon Icon Icon Icon Icon Icon List 1000+ Happy Moms Text Block R…" at bounding box center [691, 205] width 767 height 845
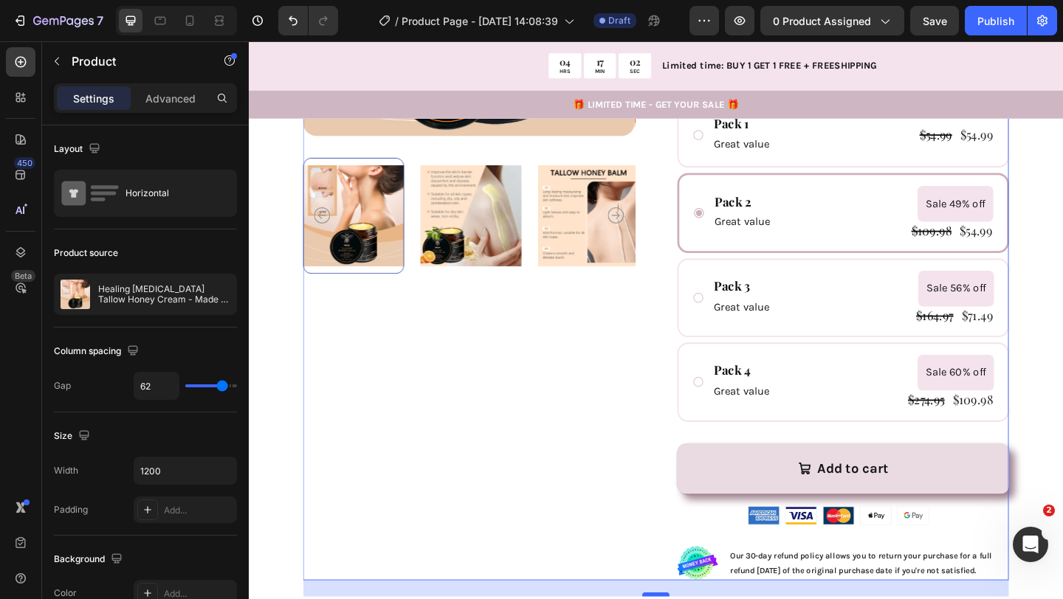
drag, startPoint x: 687, startPoint y: 612, endPoint x: 688, endPoint y: 624, distance: 12.6
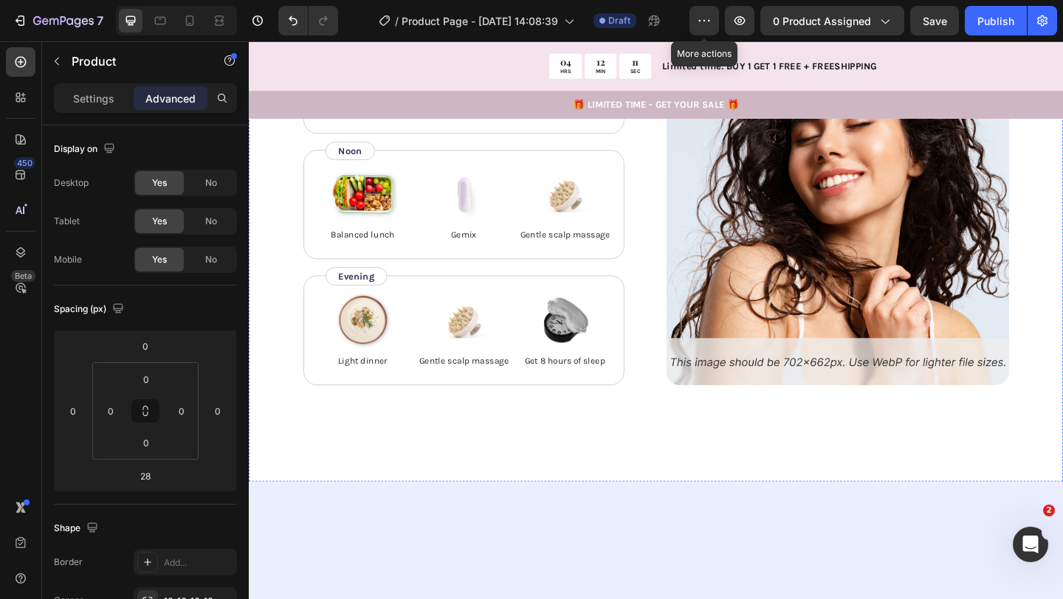
scroll to position [2686, 0]
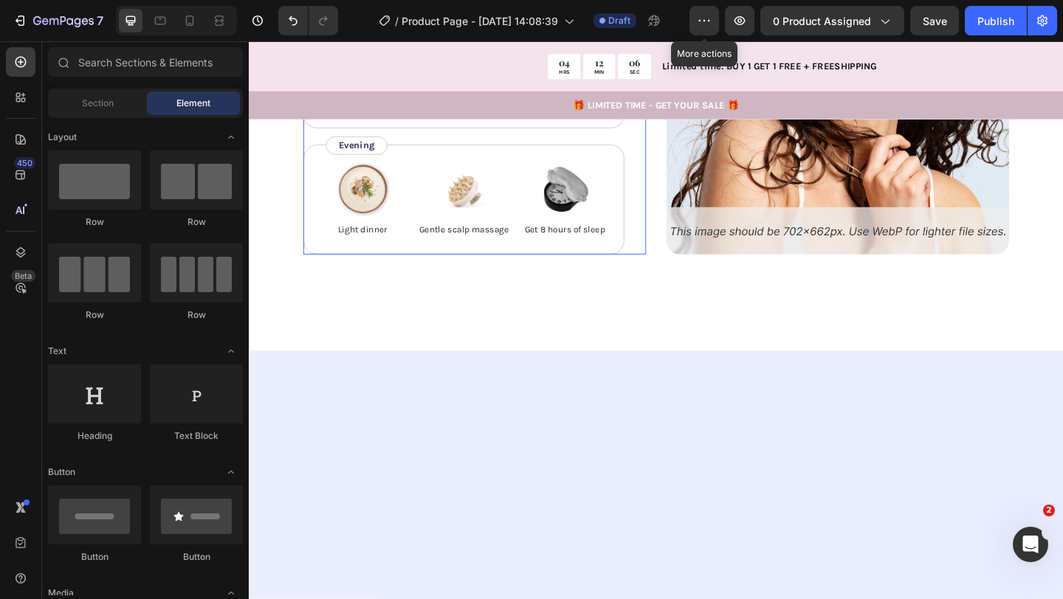
click at [679, 220] on div "Image Protein breakfast Text Block Image Gemix Text Block Image Gentle scalp ma…" at bounding box center [494, 76] width 373 height 393
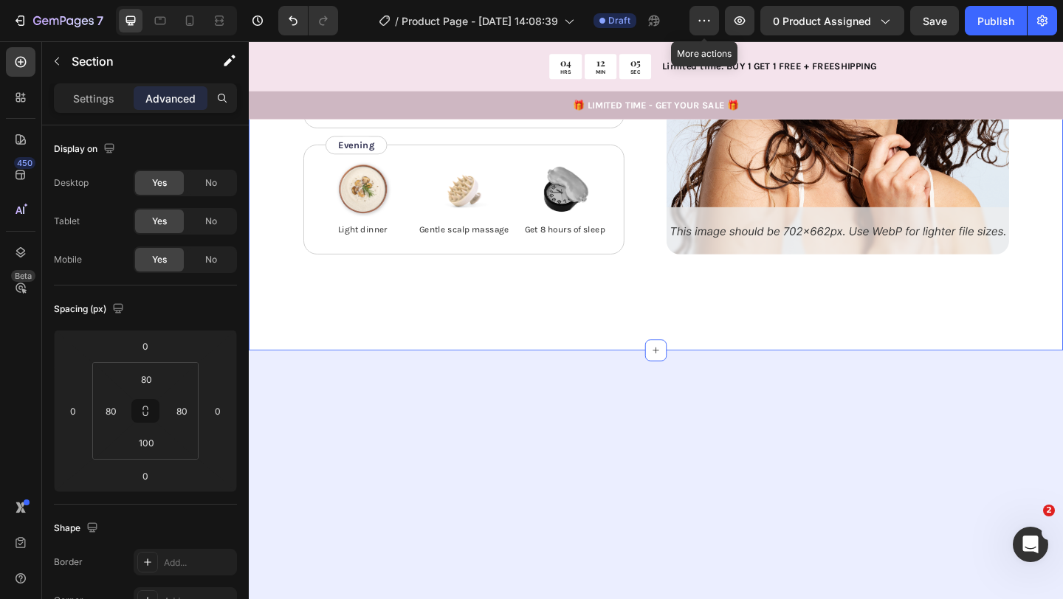
click at [695, 213] on div "Image Protein breakfast Text Block Image Gemix Text Block Image Gentle scalp ma…" at bounding box center [691, 67] width 767 height 411
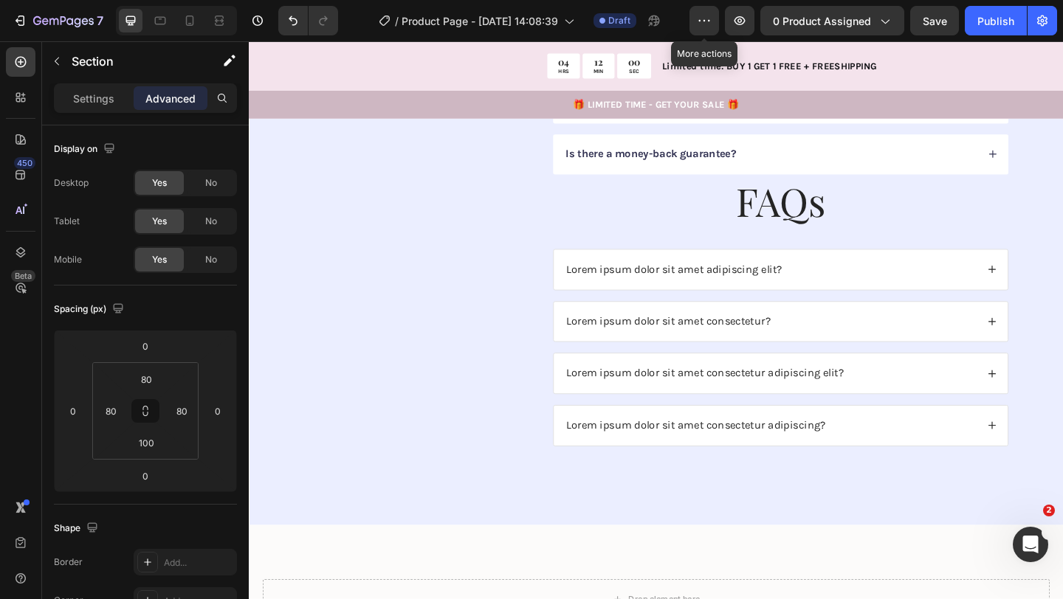
scroll to position [3167, 0]
click at [694, 252] on div "FAQs Heading Lorem ipsum dolor sit amet adipiscing elit? Lorem ipsum dolor sit …" at bounding box center [827, 341] width 497 height 308
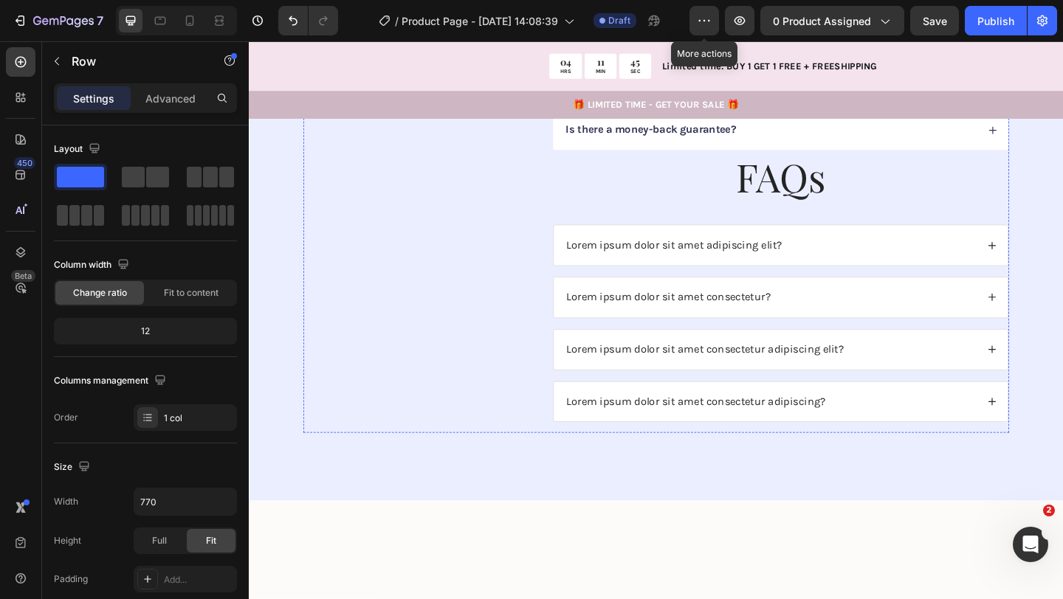
scroll to position [2793, 0]
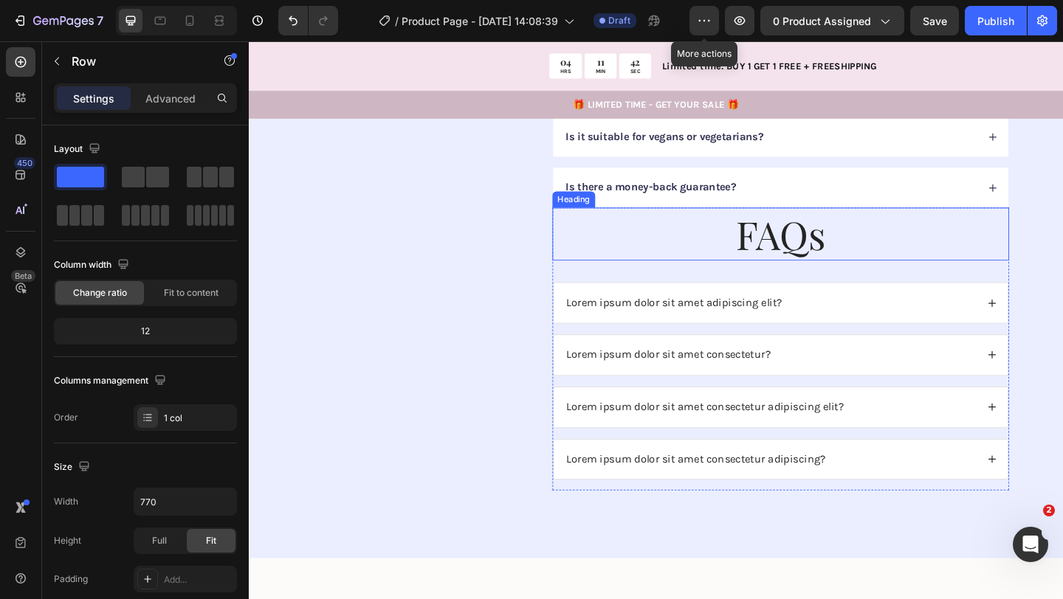
click at [690, 280] on h2 "FAQs" at bounding box center [827, 251] width 497 height 58
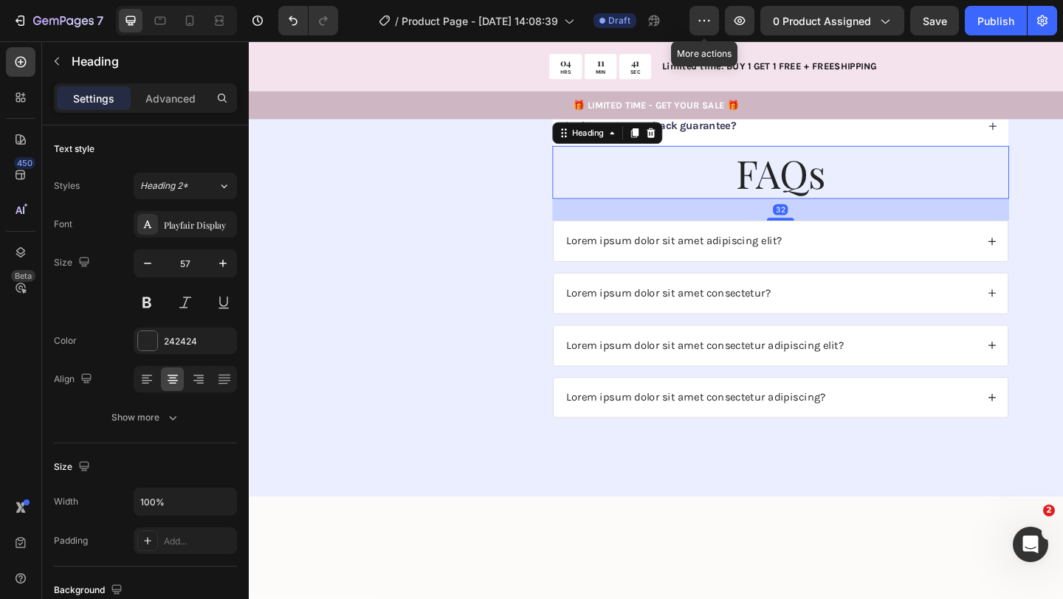
scroll to position [3018, 0]
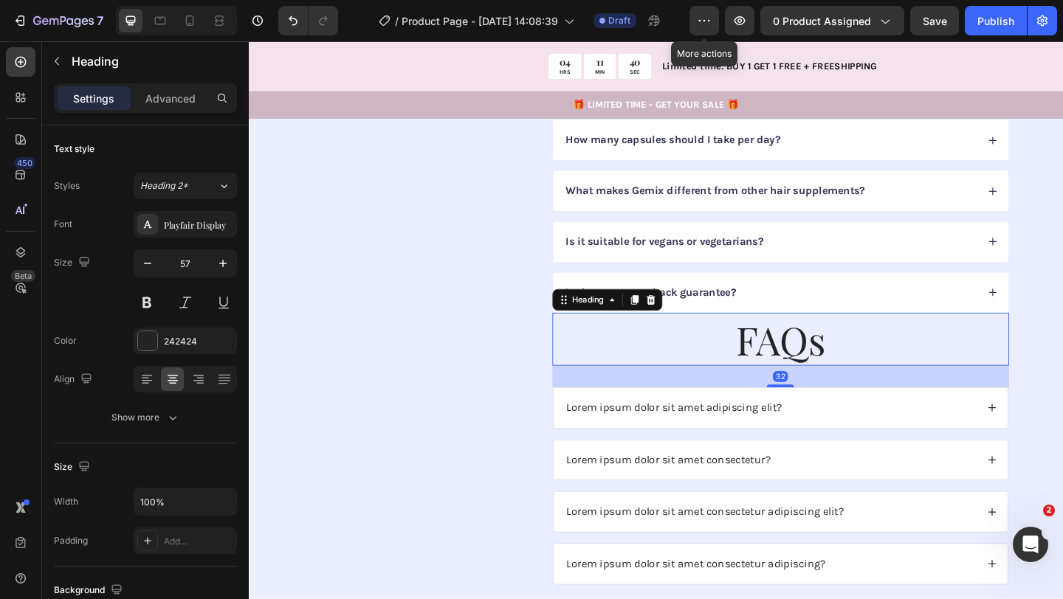
click at [593, 401] on div "32" at bounding box center [827, 406] width 497 height 24
click at [579, 407] on div "32" at bounding box center [827, 406] width 497 height 24
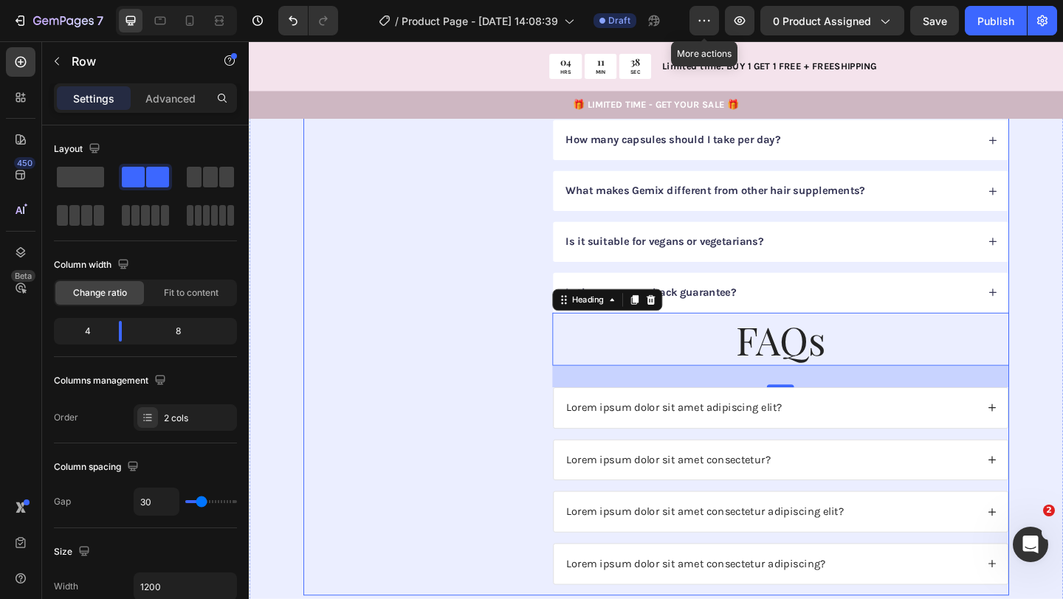
click at [565, 486] on div "FAQs Heading Got questions? We’ve got answer... Text Block How long does it tak…" at bounding box center [691, 330] width 767 height 627
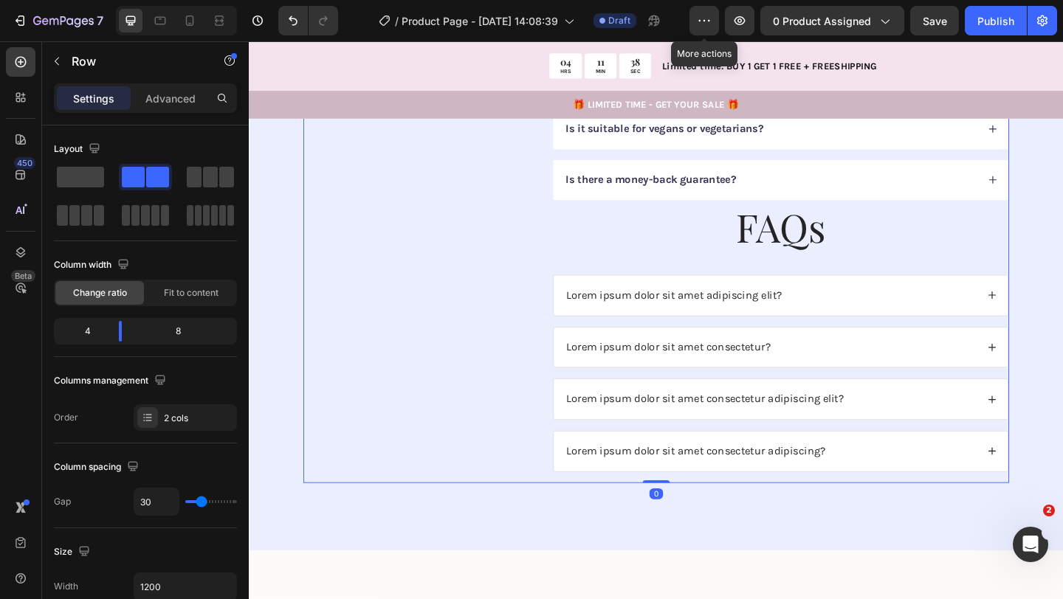
scroll to position [3166, 0]
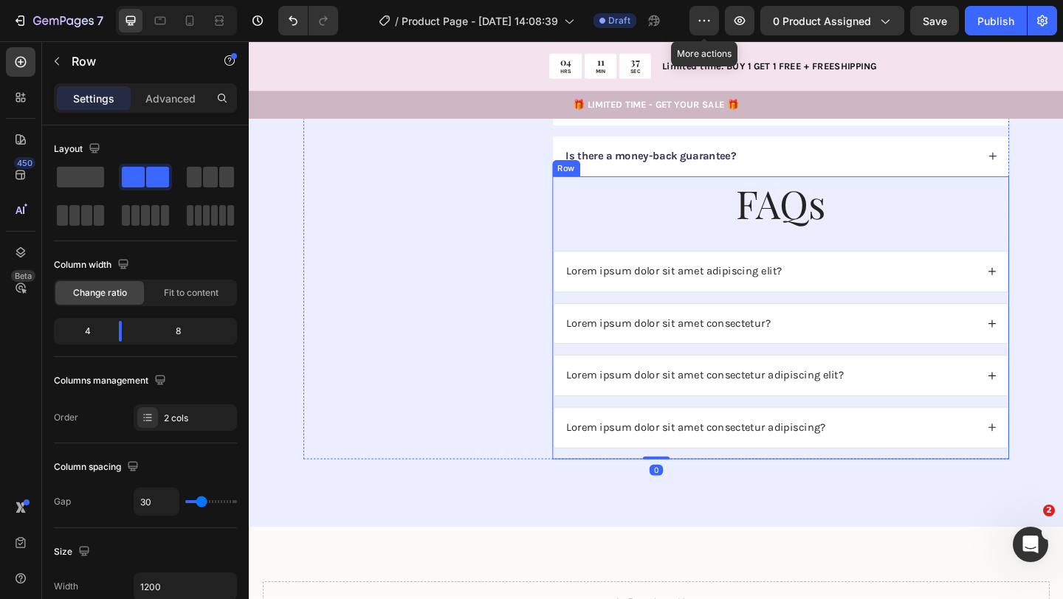
click at [600, 487] on div "FAQs Heading Lorem ipsum dolor sit amet adipiscing elit? Lorem ipsum dolor sit …" at bounding box center [827, 342] width 497 height 308
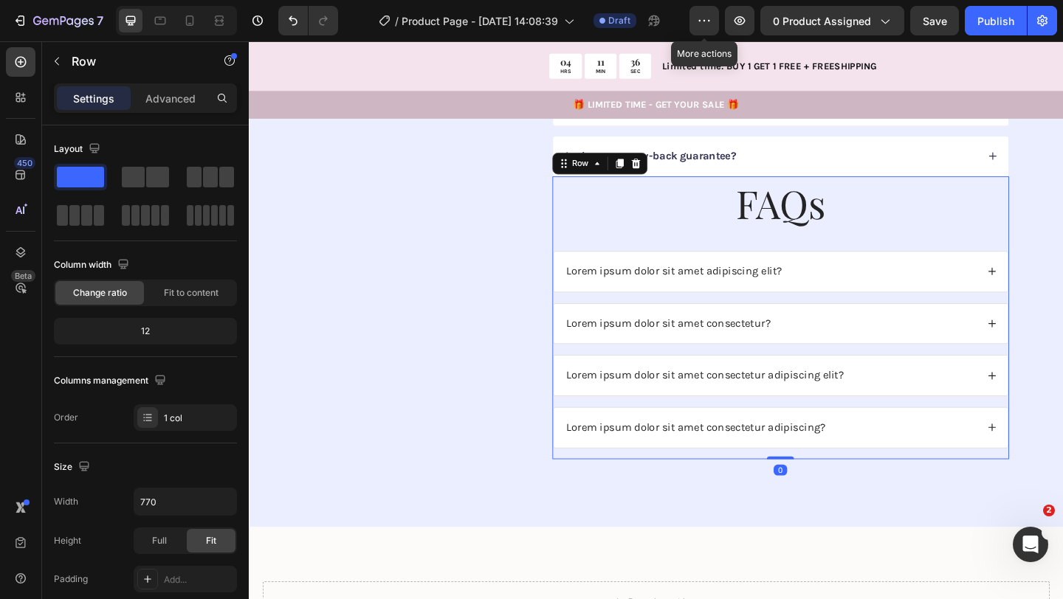
click at [668, 180] on div at bounding box center [669, 174] width 18 height 18
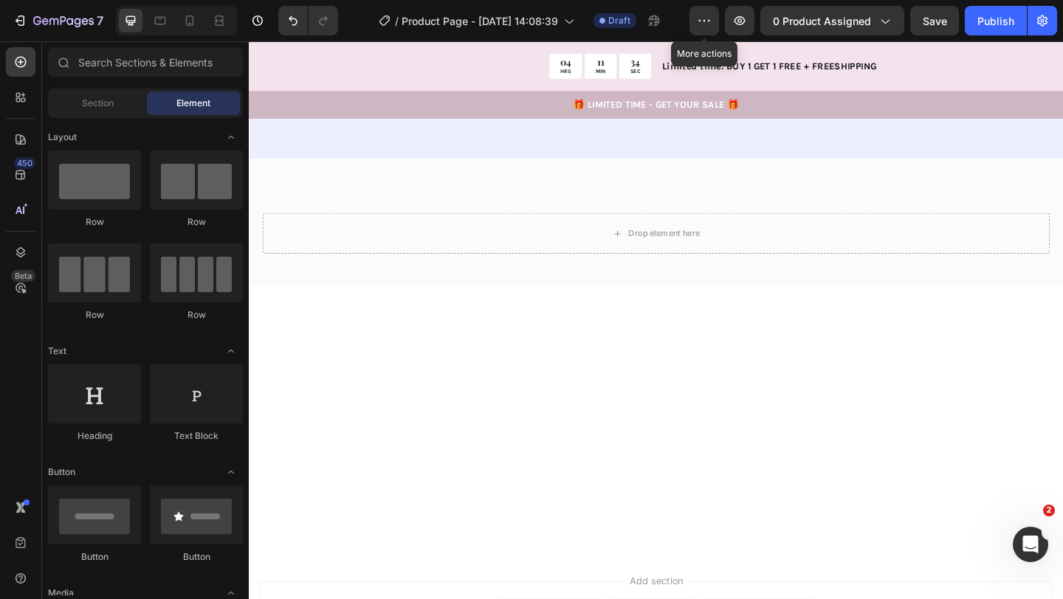
scroll to position [2865, 0]
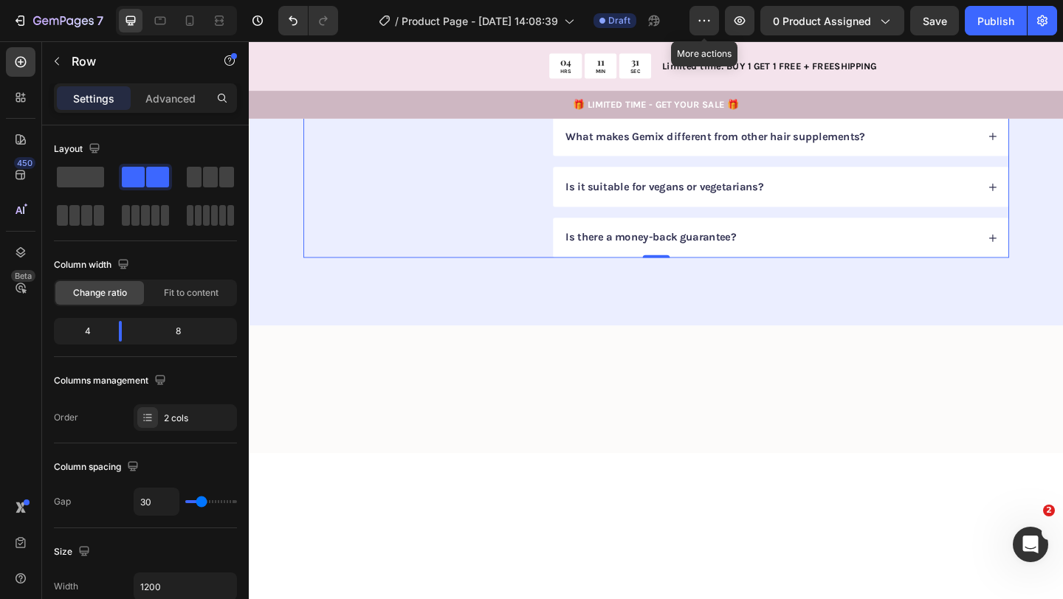
scroll to position [2726, 0]
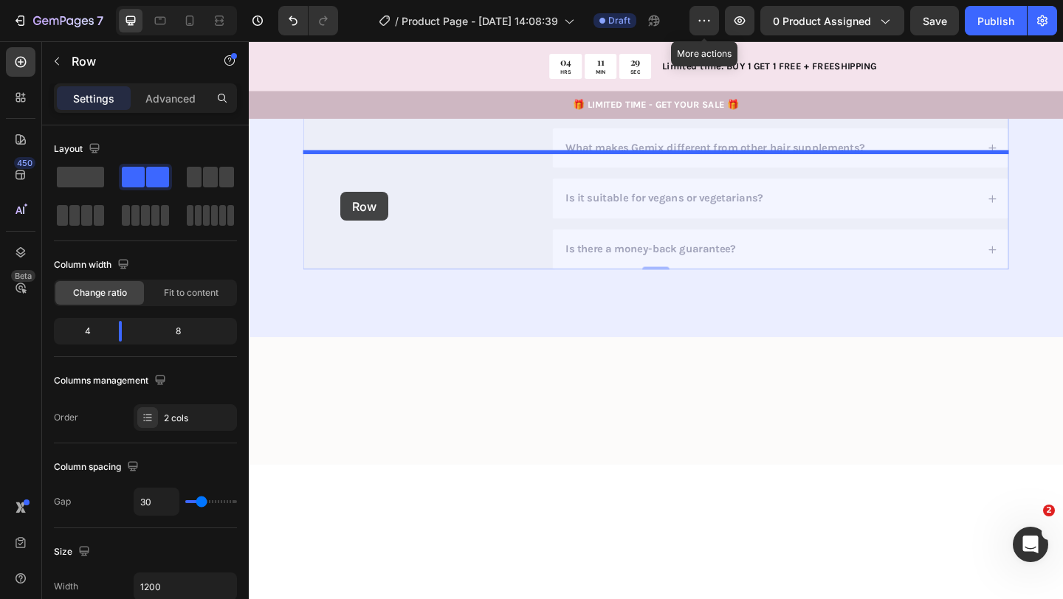
drag, startPoint x: 340, startPoint y: 297, endPoint x: 350, endPoint y: 206, distance: 91.3
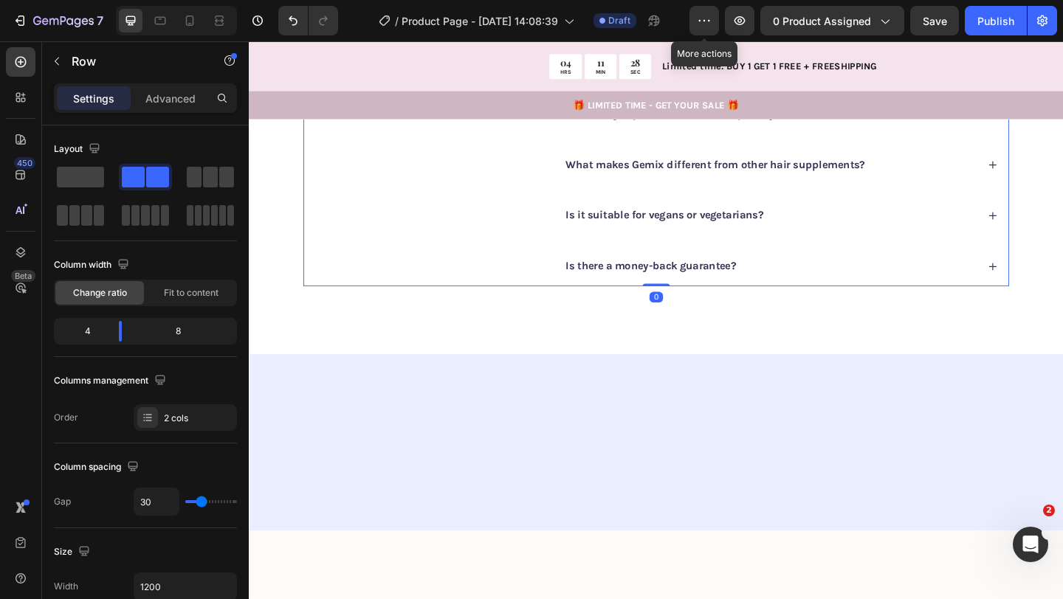
scroll to position [2531, 0]
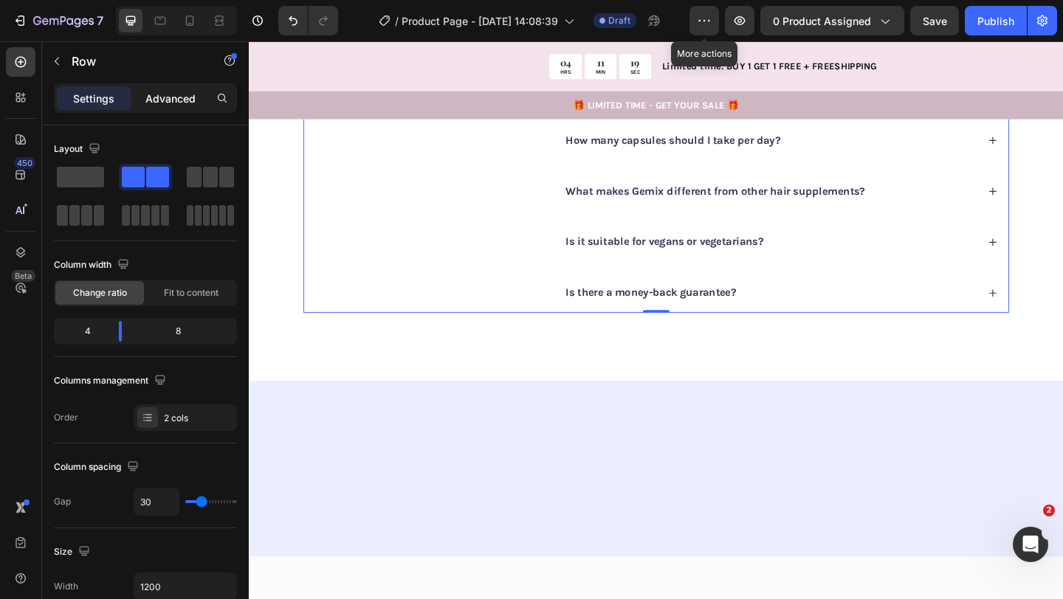
click at [171, 102] on p "Advanced" at bounding box center [170, 98] width 50 height 15
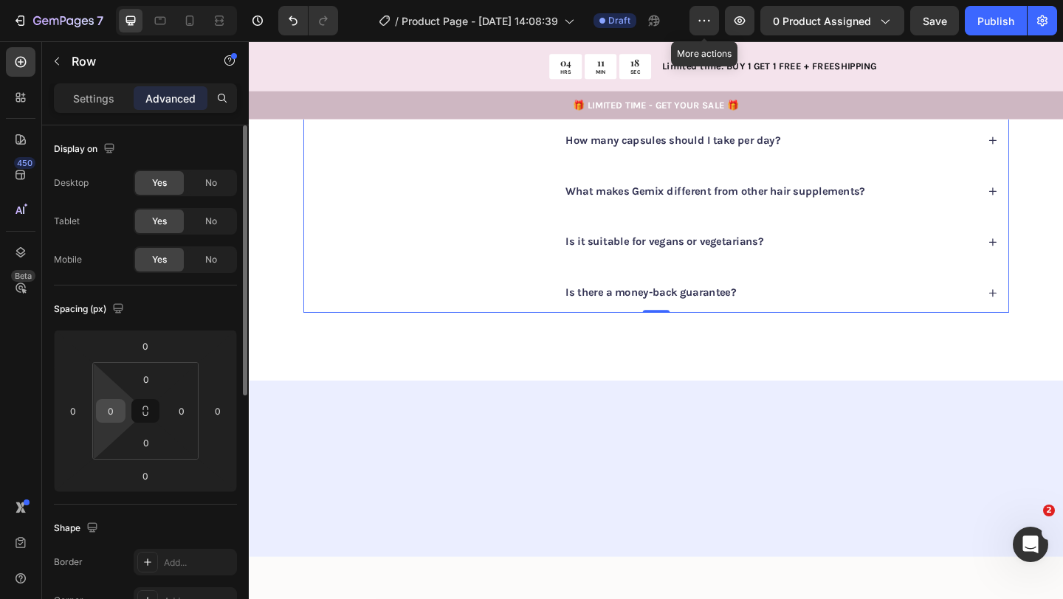
click at [111, 416] on input "0" at bounding box center [111, 411] width 22 height 22
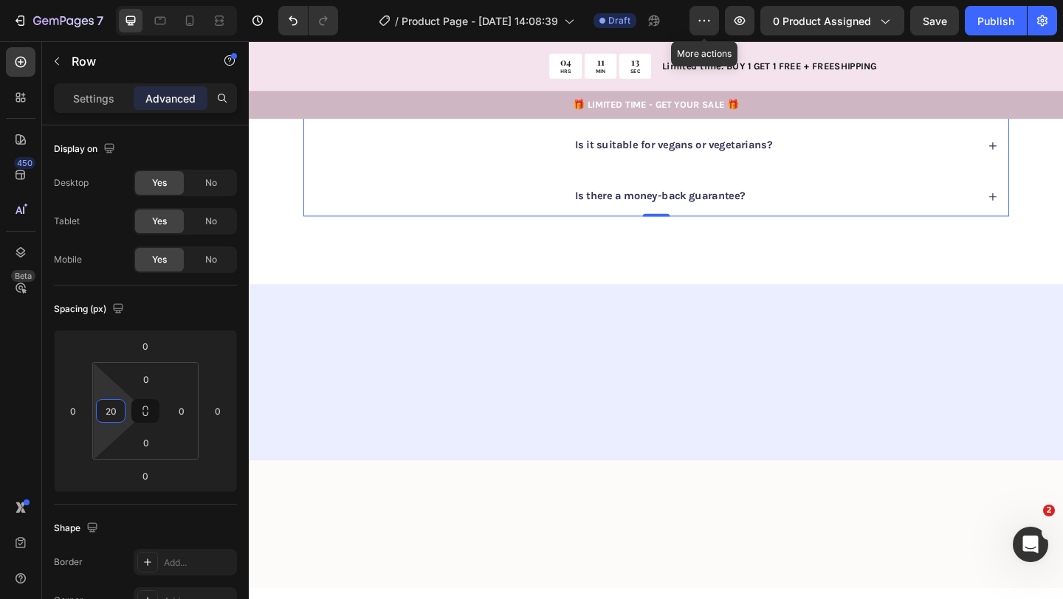
scroll to position [2654, 0]
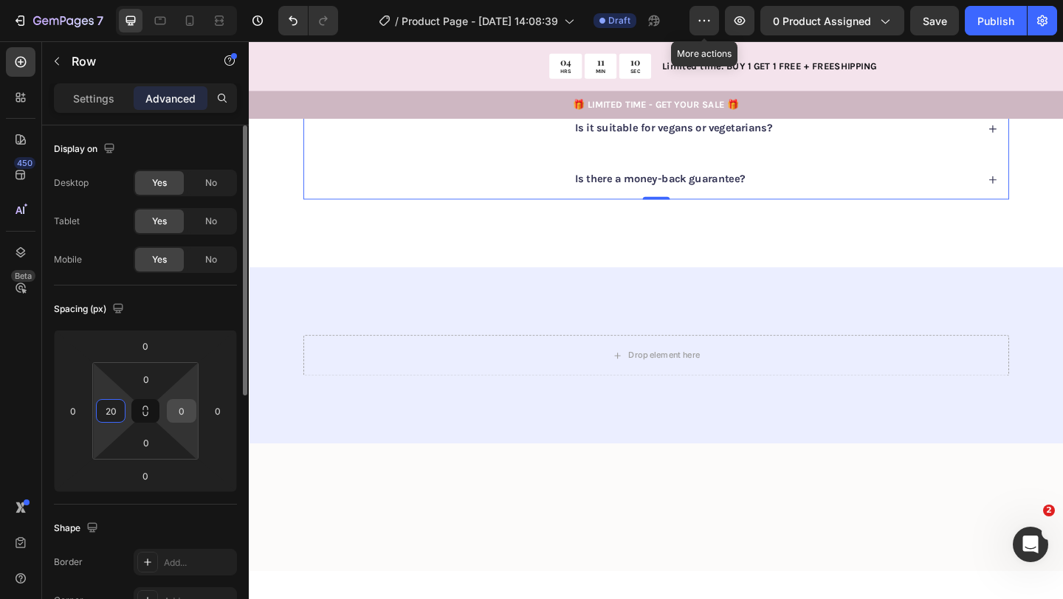
type input "20"
click at [183, 414] on input "0" at bounding box center [181, 411] width 22 height 22
type input "20"
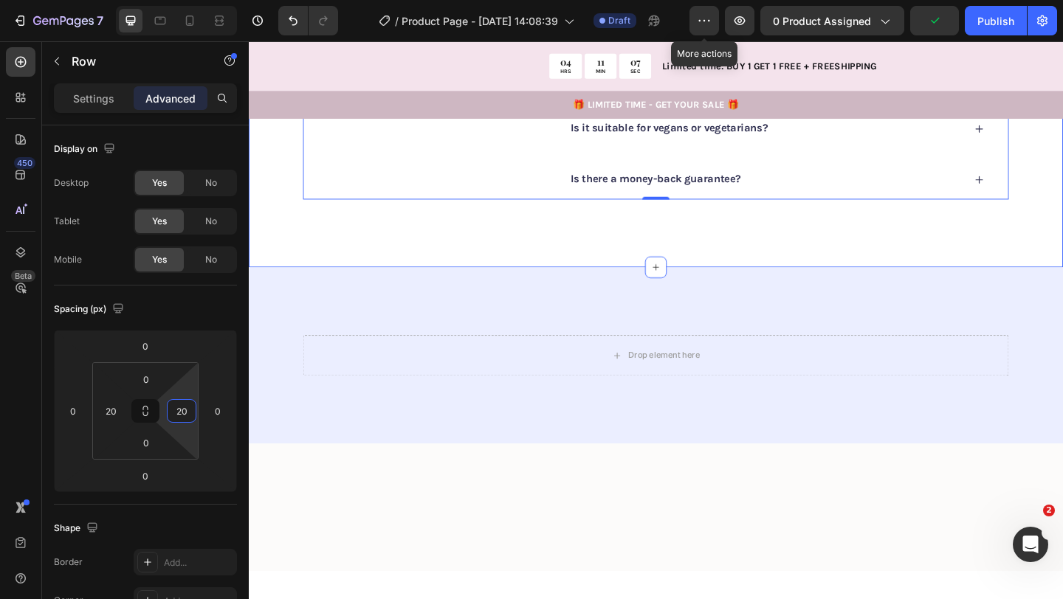
click at [415, 213] on div "FAQs Heading Got questions? We’ve got answer... Text Block" at bounding box center [441, 54] width 238 height 320
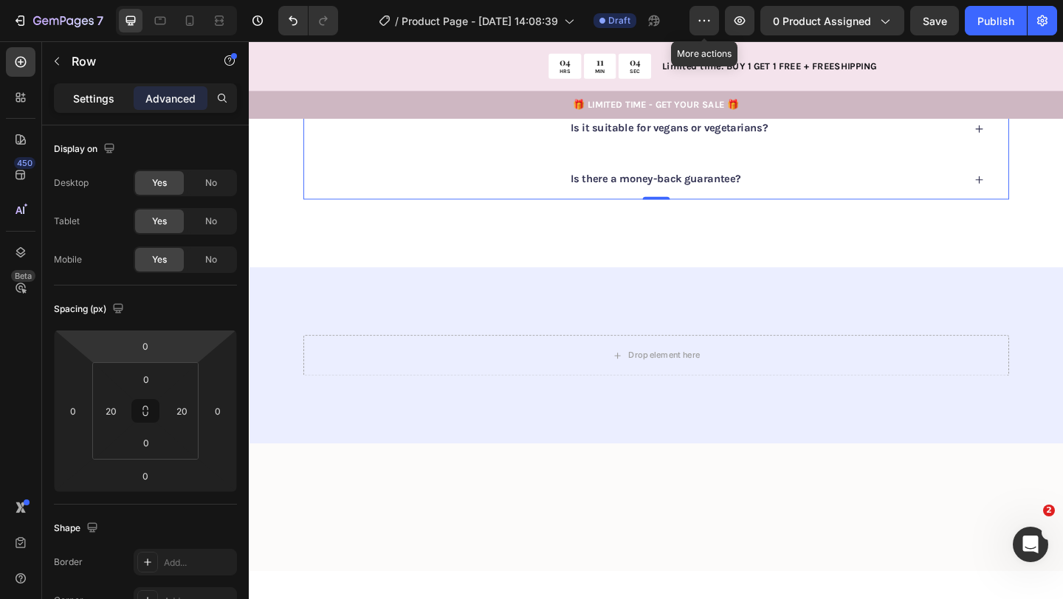
click at [103, 99] on p "Settings" at bounding box center [93, 98] width 41 height 15
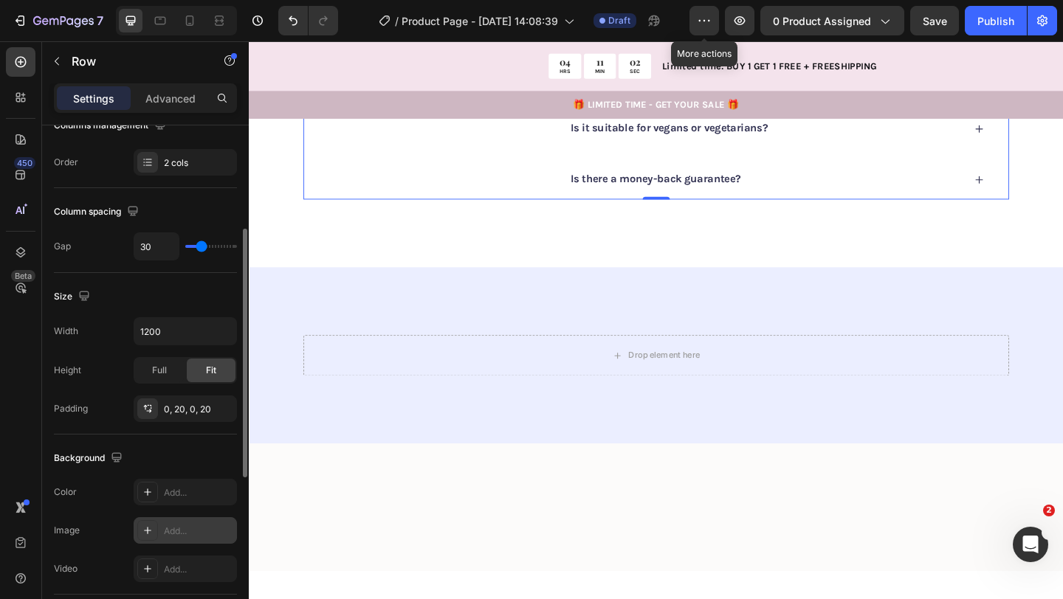
scroll to position [260, 0]
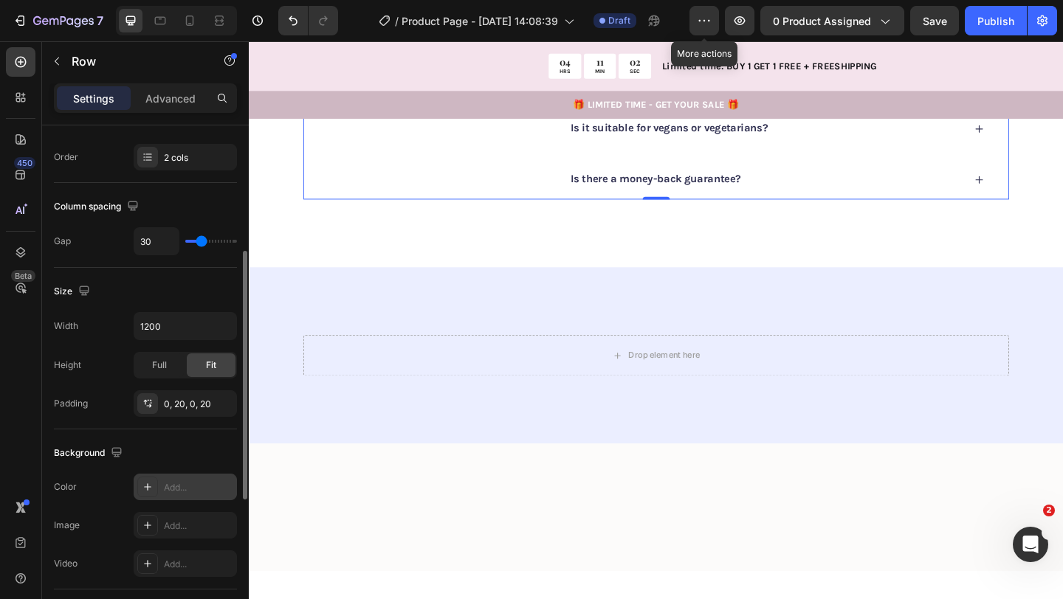
click at [175, 487] on div "Add..." at bounding box center [198, 487] width 69 height 13
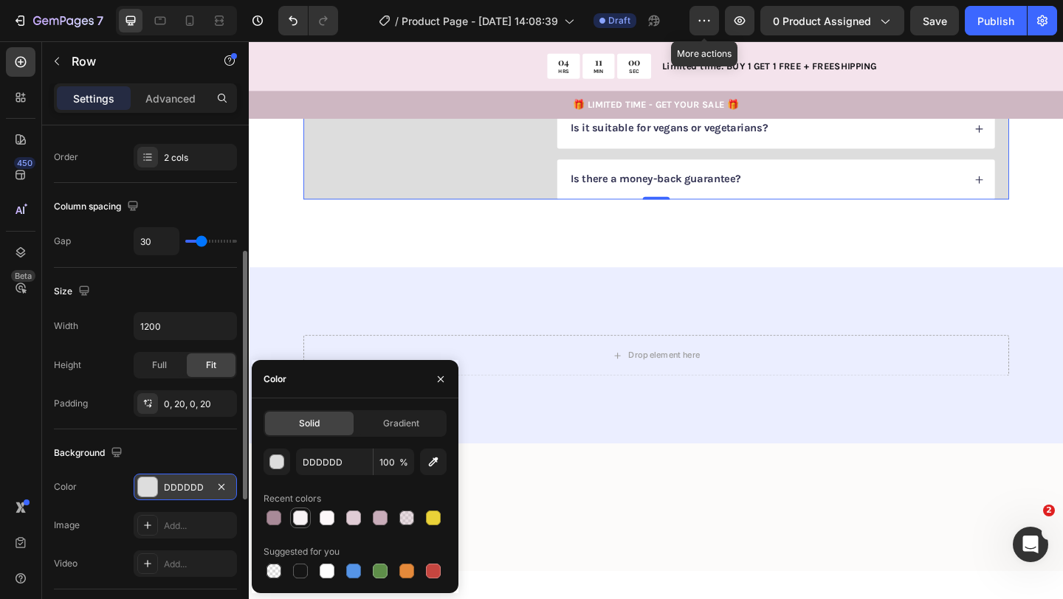
click at [303, 515] on div at bounding box center [300, 518] width 15 height 15
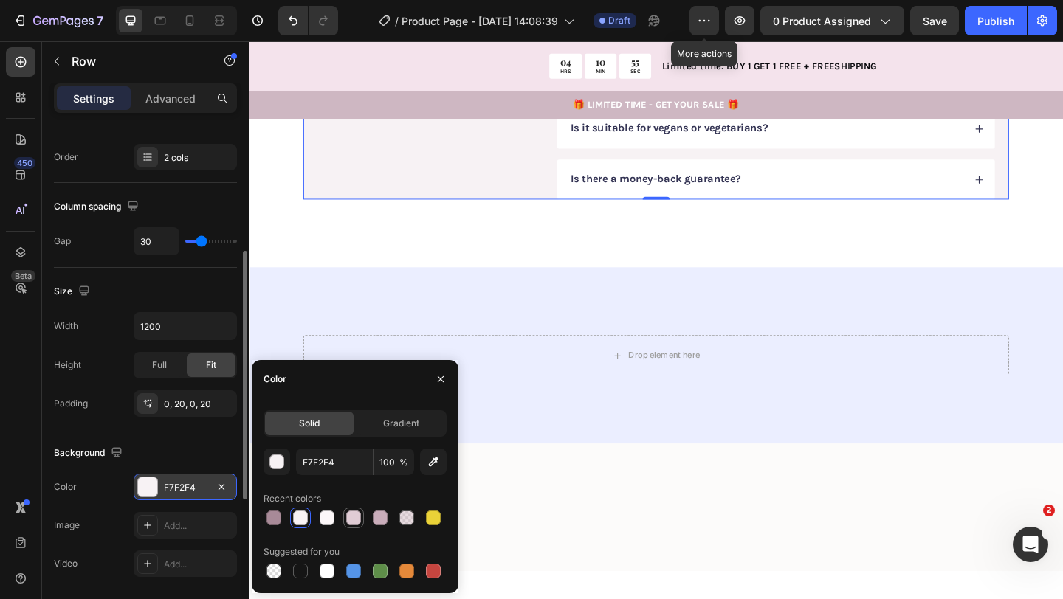
click at [353, 515] on div at bounding box center [353, 518] width 15 height 15
type input "E0CCD5"
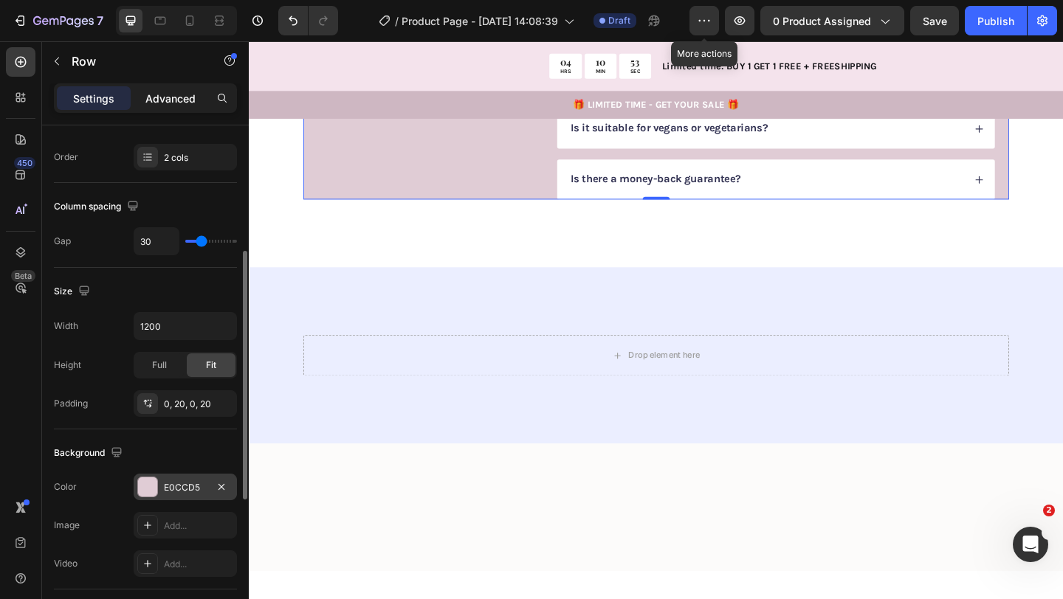
click at [175, 100] on p "Advanced" at bounding box center [170, 98] width 50 height 15
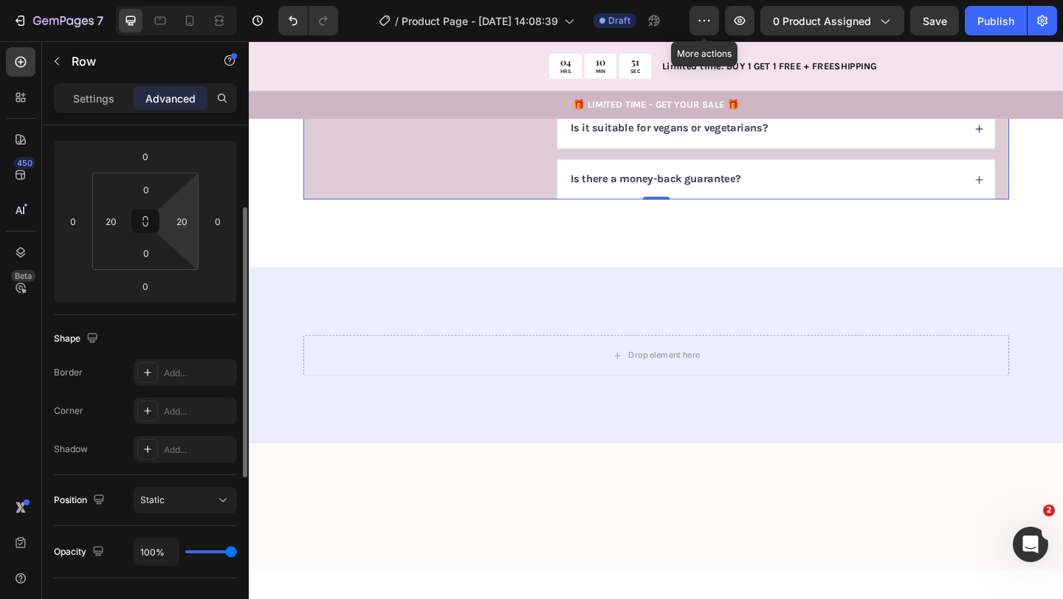
scroll to position [179, 0]
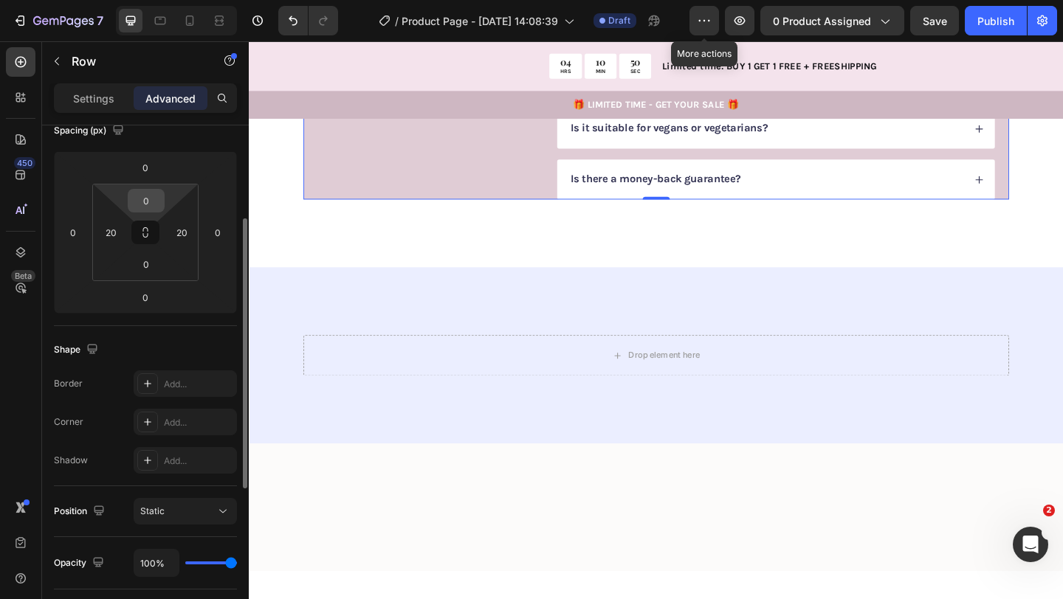
click at [151, 191] on input "0" at bounding box center [146, 201] width 30 height 22
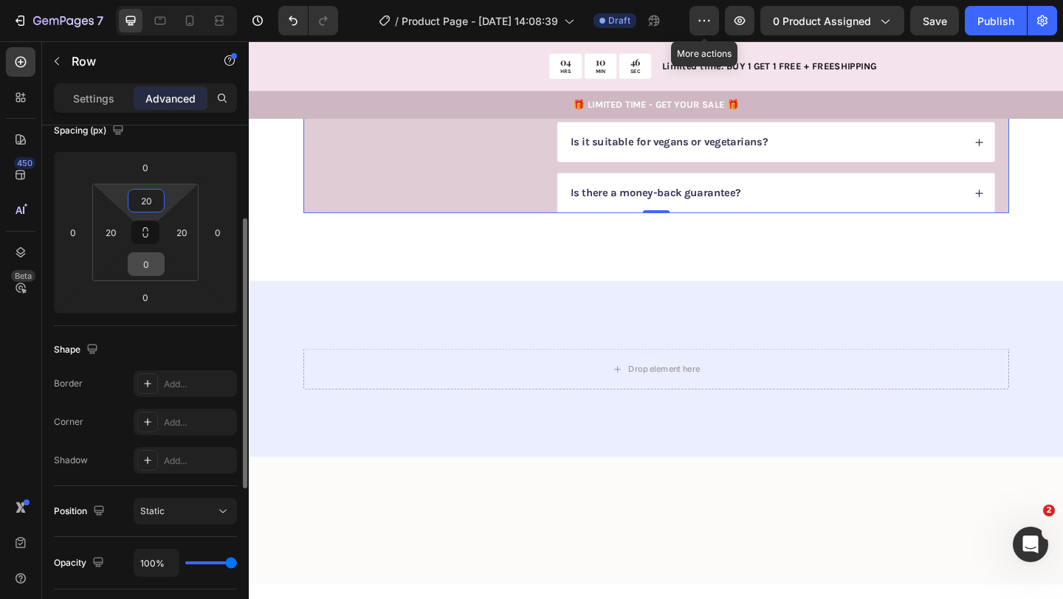
type input "20"
click at [148, 268] on input "0" at bounding box center [146, 264] width 30 height 22
type input "20"
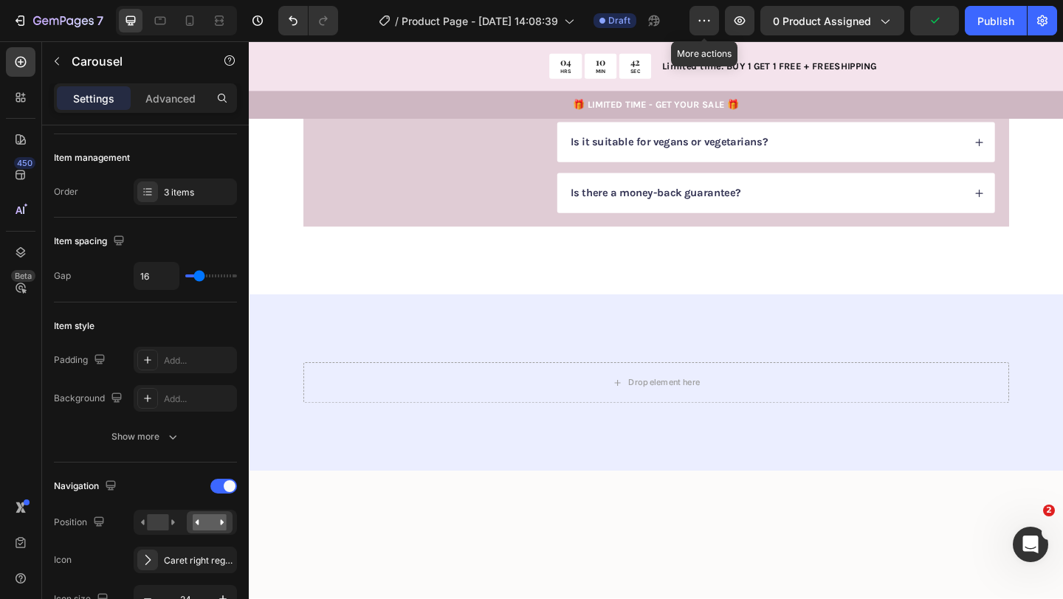
scroll to position [0, 0]
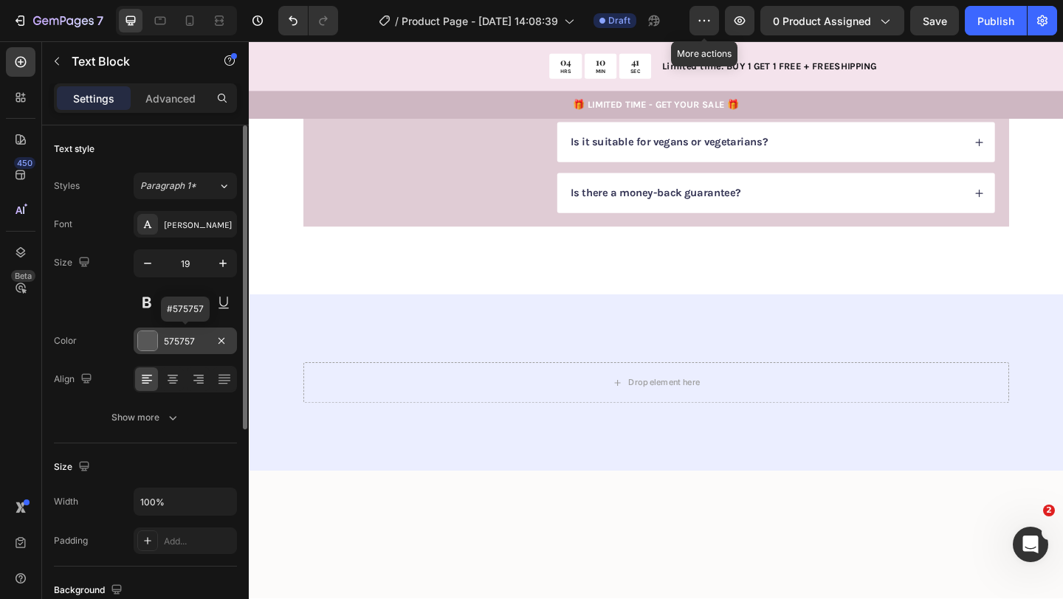
click at [176, 332] on div "575757" at bounding box center [185, 341] width 103 height 27
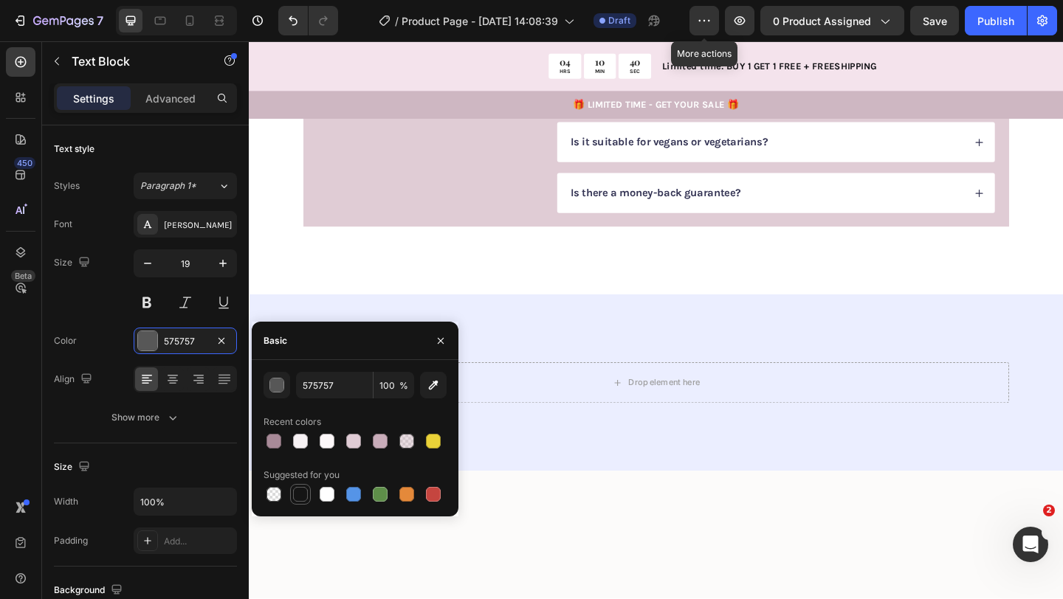
click at [300, 498] on div at bounding box center [300, 494] width 15 height 15
type input "151515"
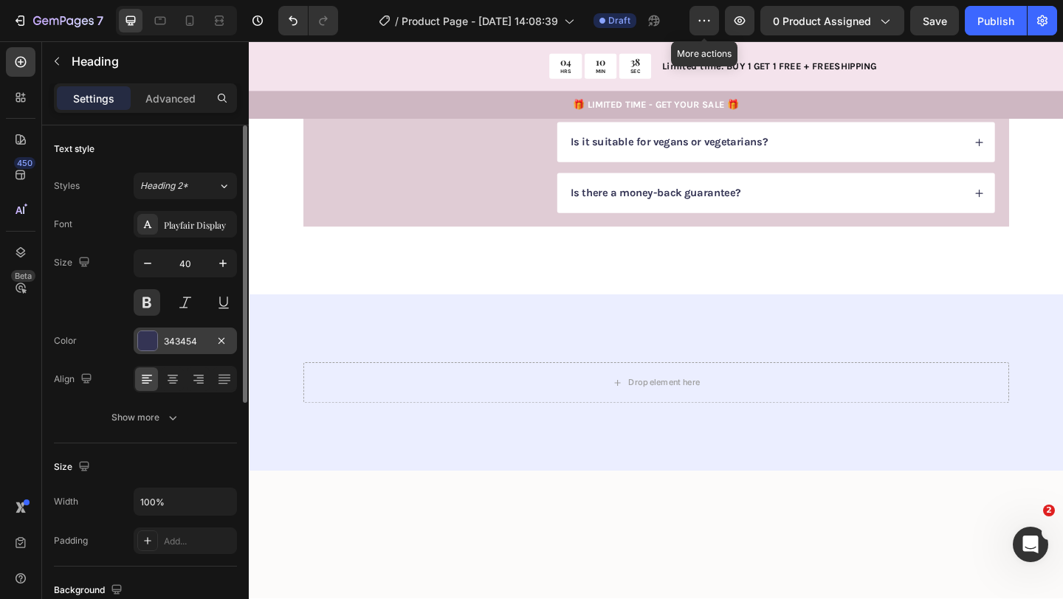
click at [167, 343] on div "343454" at bounding box center [185, 341] width 43 height 13
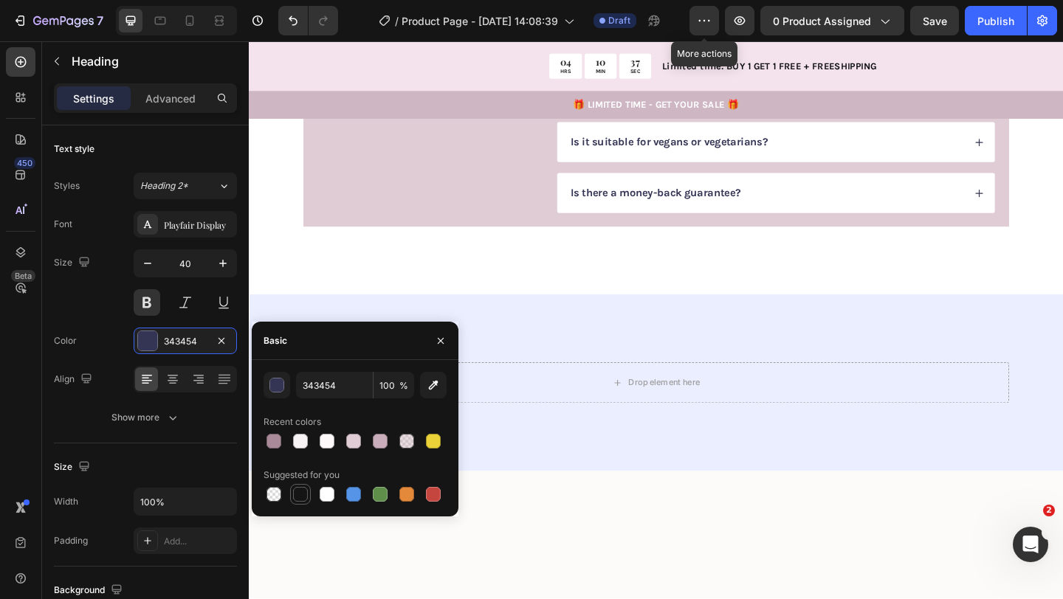
click at [303, 490] on div at bounding box center [300, 494] width 15 height 15
type input "151515"
click at [326, 228] on div "FAQs Heading 16 Got questions? We’ve got answer... Text Block" at bounding box center [441, 68] width 238 height 320
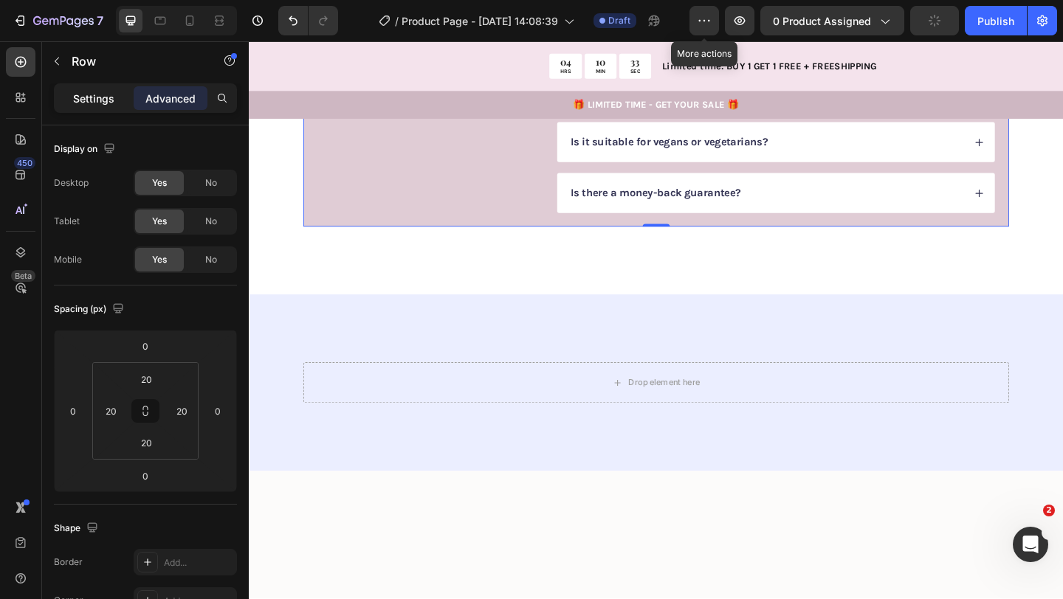
click at [108, 104] on p "Settings" at bounding box center [93, 98] width 41 height 15
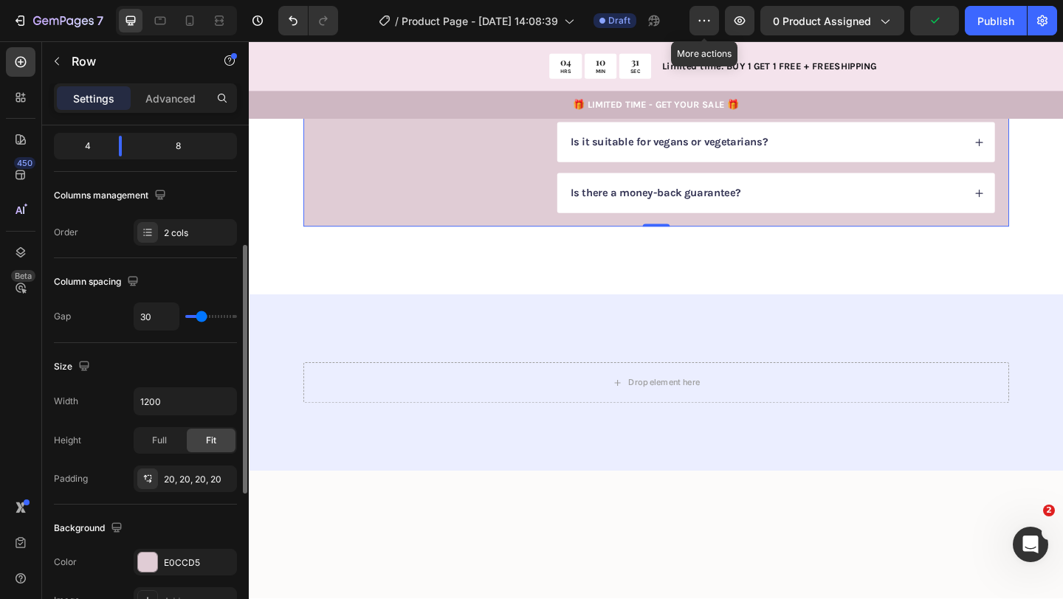
scroll to position [213, 0]
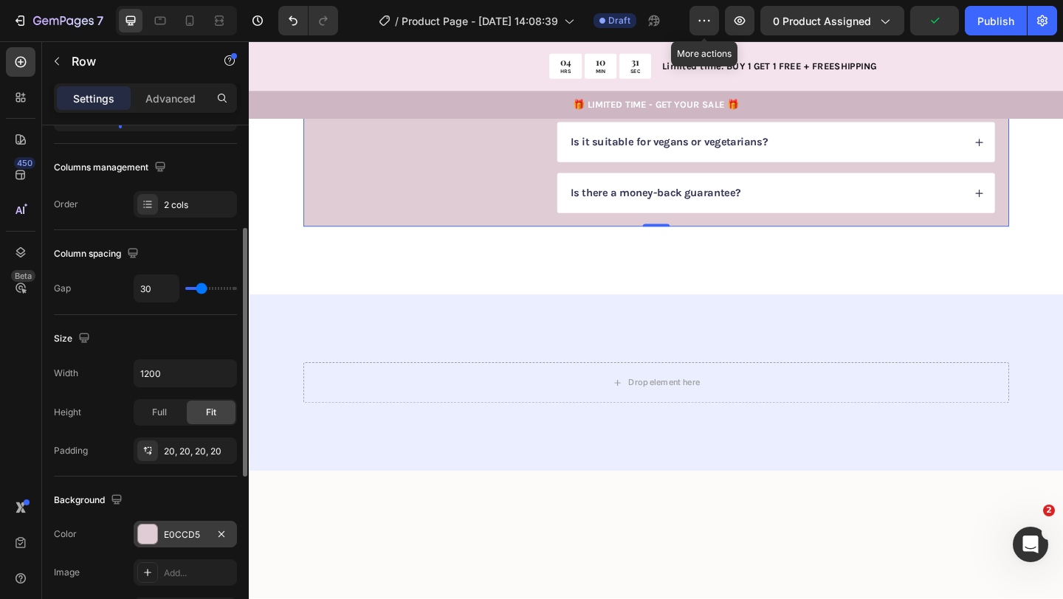
click at [179, 533] on div "E0CCD5" at bounding box center [185, 534] width 43 height 13
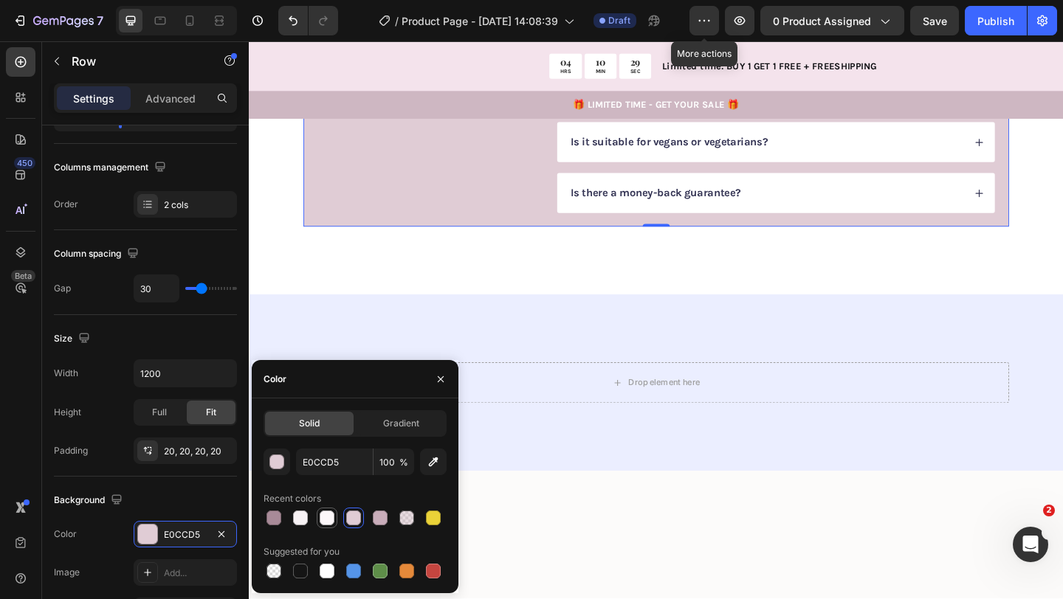
click at [330, 519] on div at bounding box center [327, 518] width 15 height 15
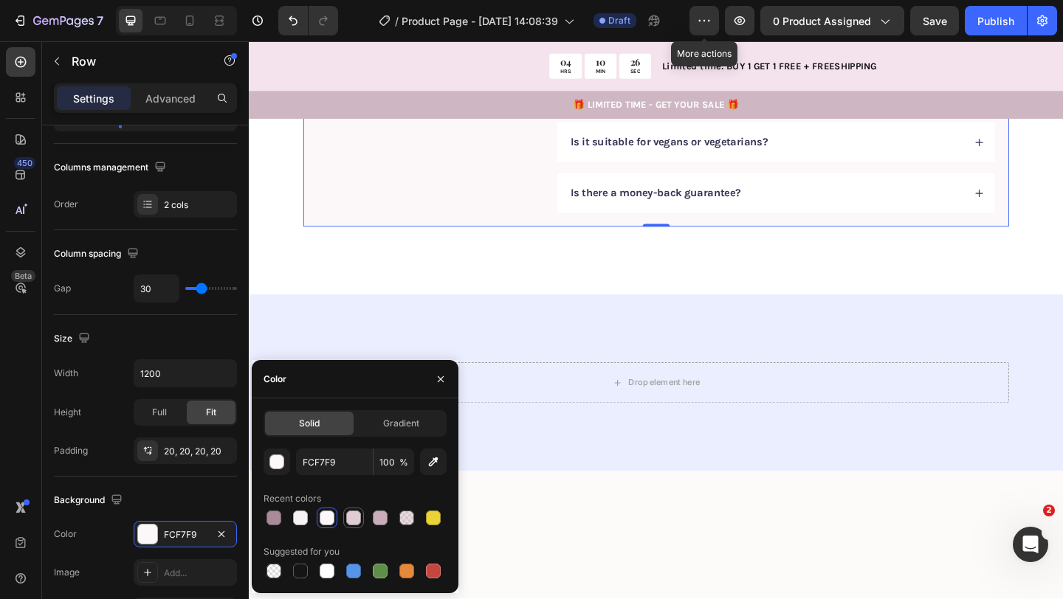
click at [348, 521] on div at bounding box center [353, 518] width 15 height 15
type input "E0CCD5"
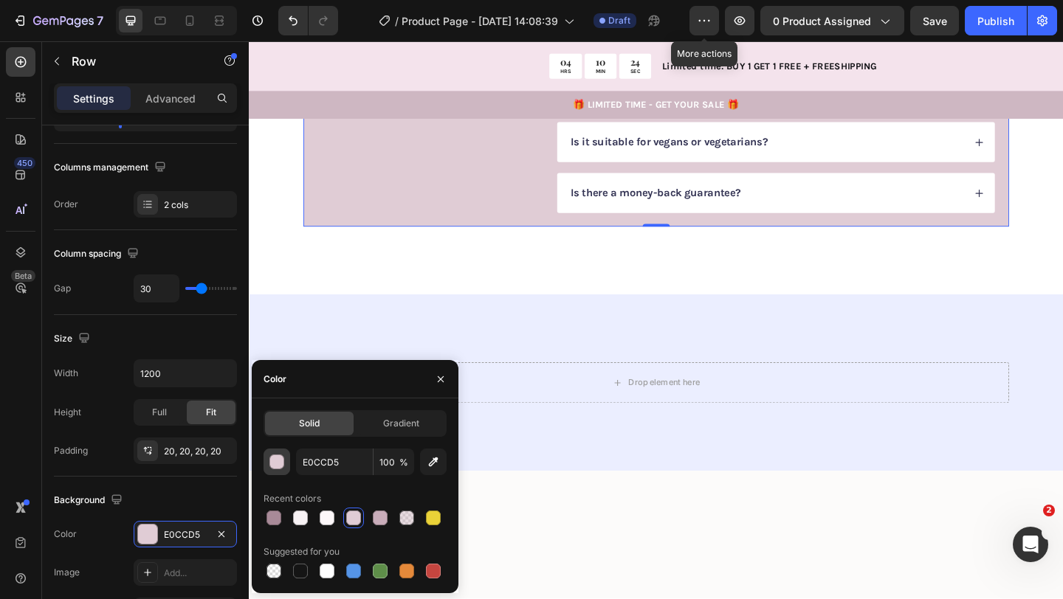
click at [274, 455] on div "button" at bounding box center [277, 462] width 15 height 15
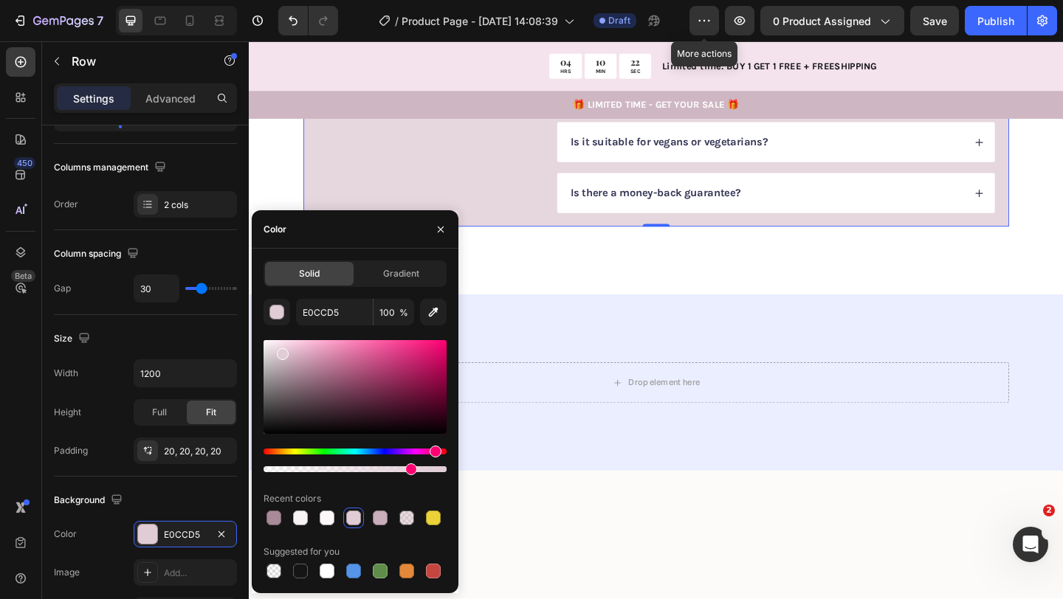
click at [408, 469] on div at bounding box center [354, 469] width 183 height 6
click at [388, 471] on div at bounding box center [354, 469] width 183 height 6
click at [376, 469] on div at bounding box center [354, 469] width 183 height 6
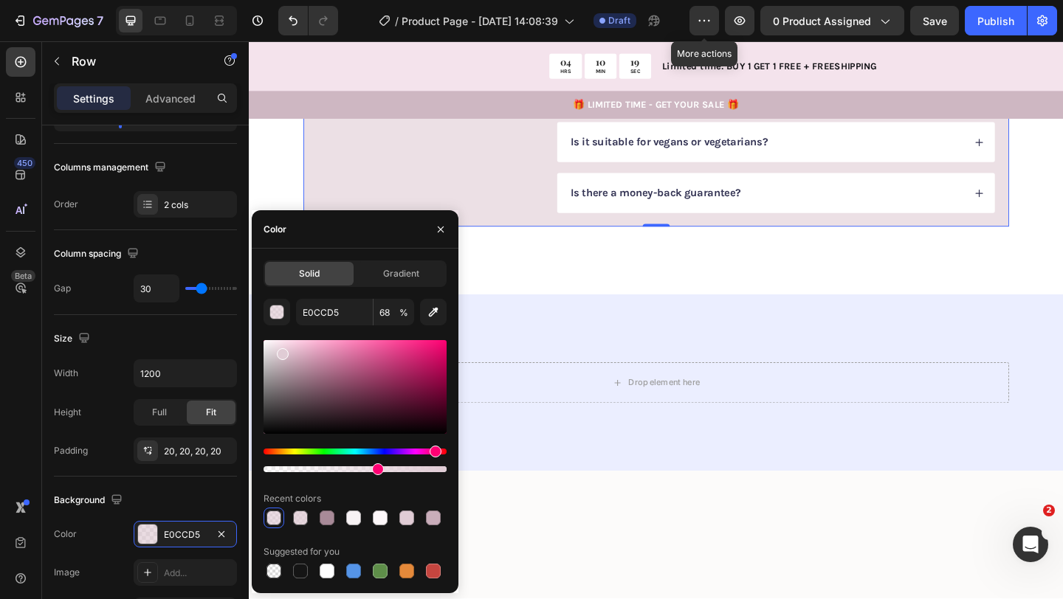
type input "61"
click at [438, 227] on icon "button" at bounding box center [441, 229] width 6 height 6
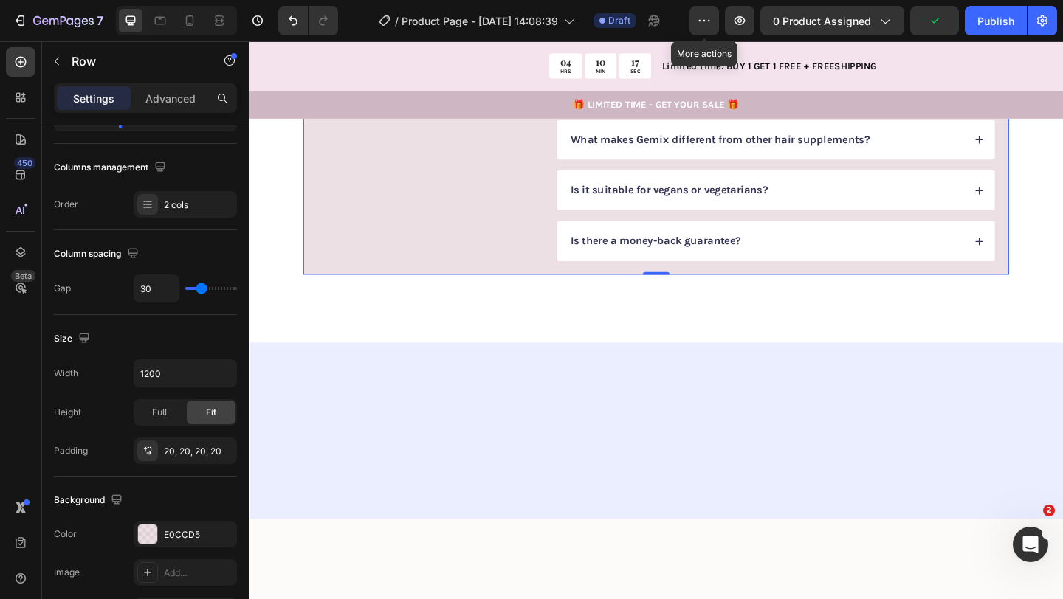
scroll to position [2603, 0]
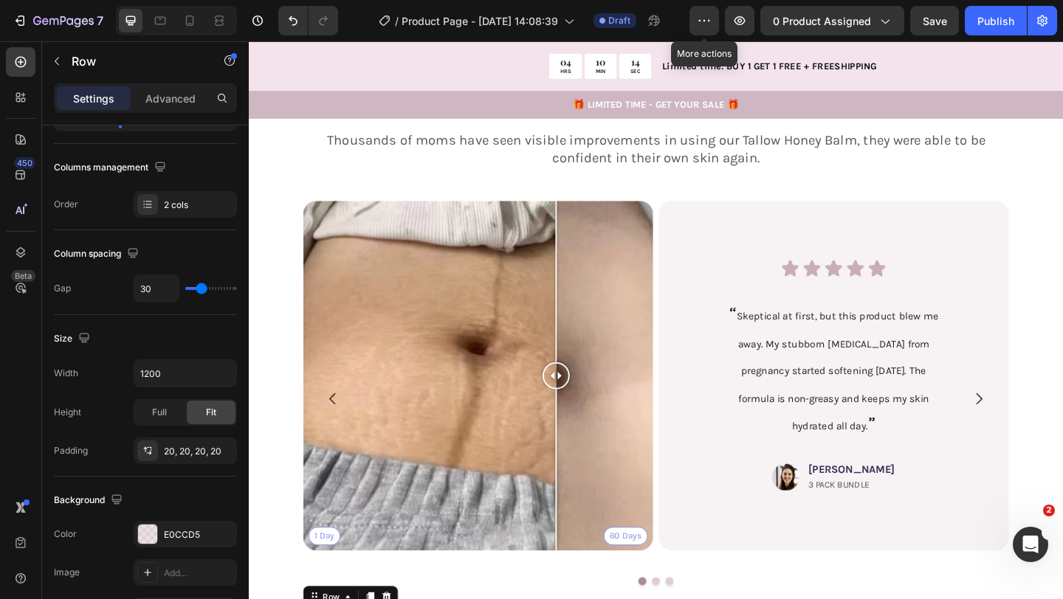
scroll to position [1896, 0]
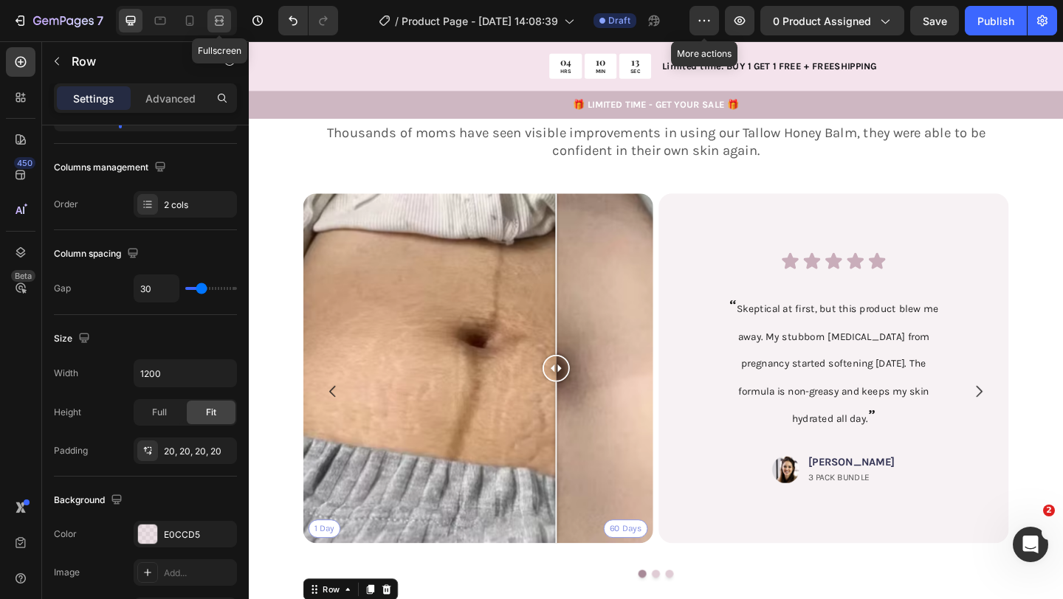
click at [223, 19] on icon at bounding box center [219, 20] width 15 height 15
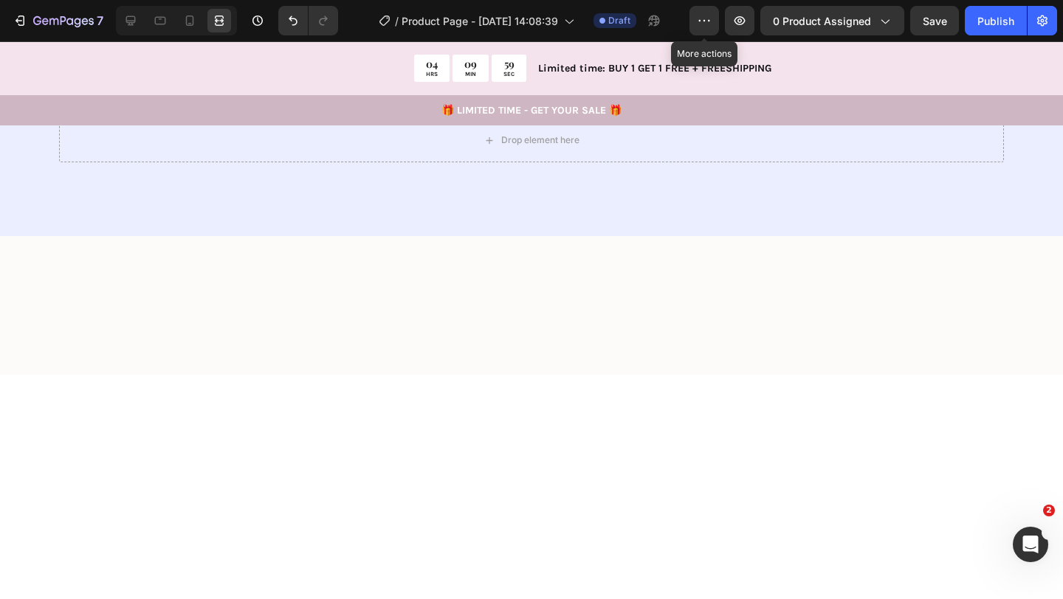
scroll to position [2979, 0]
click at [199, 232] on div "Drop element here Section 4" at bounding box center [531, 137] width 1063 height 192
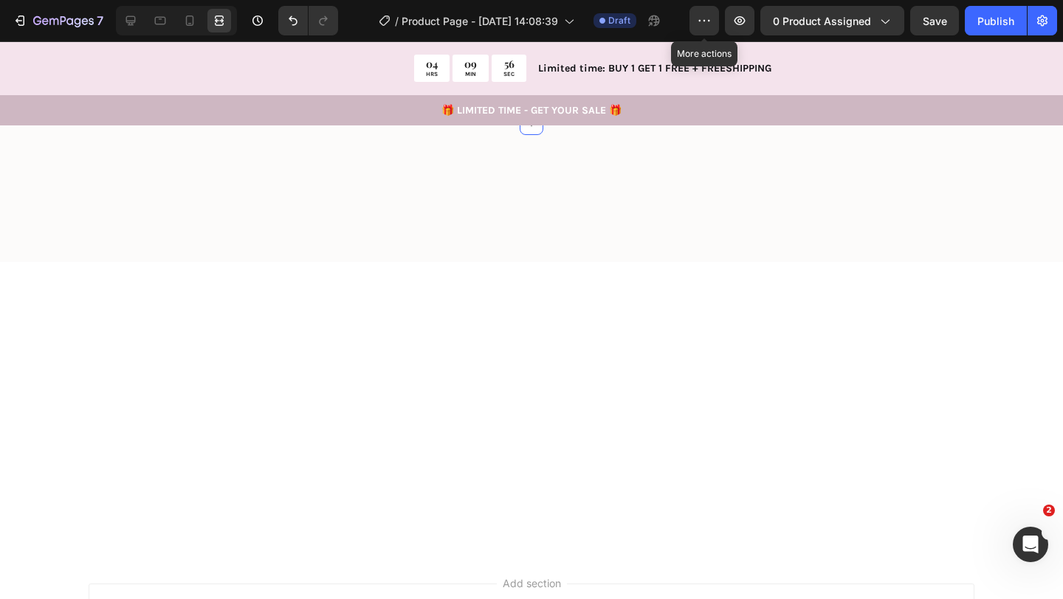
scroll to position [3100, 0]
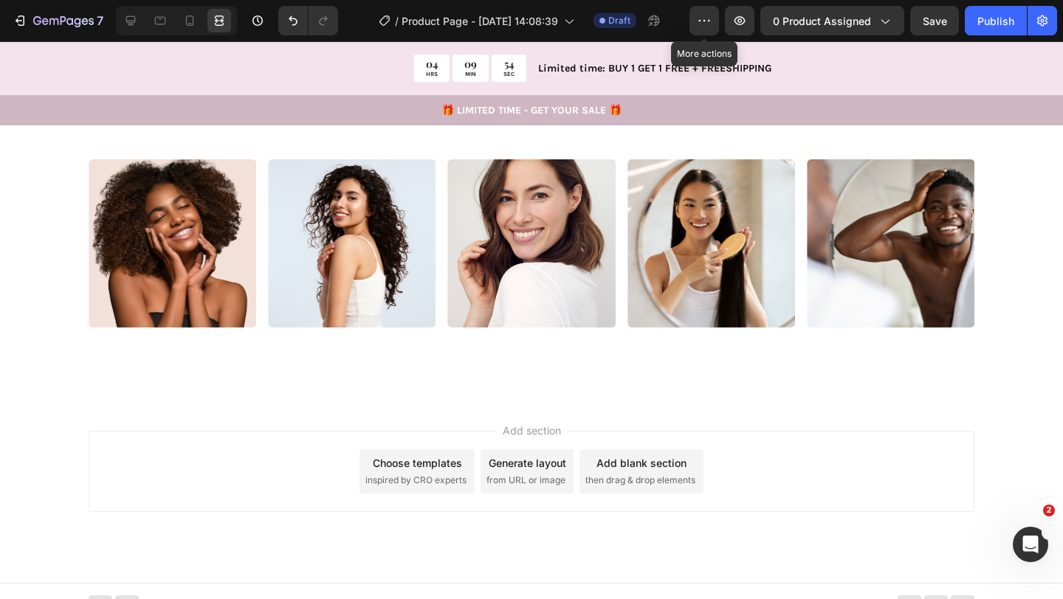
scroll to position [3067, 0]
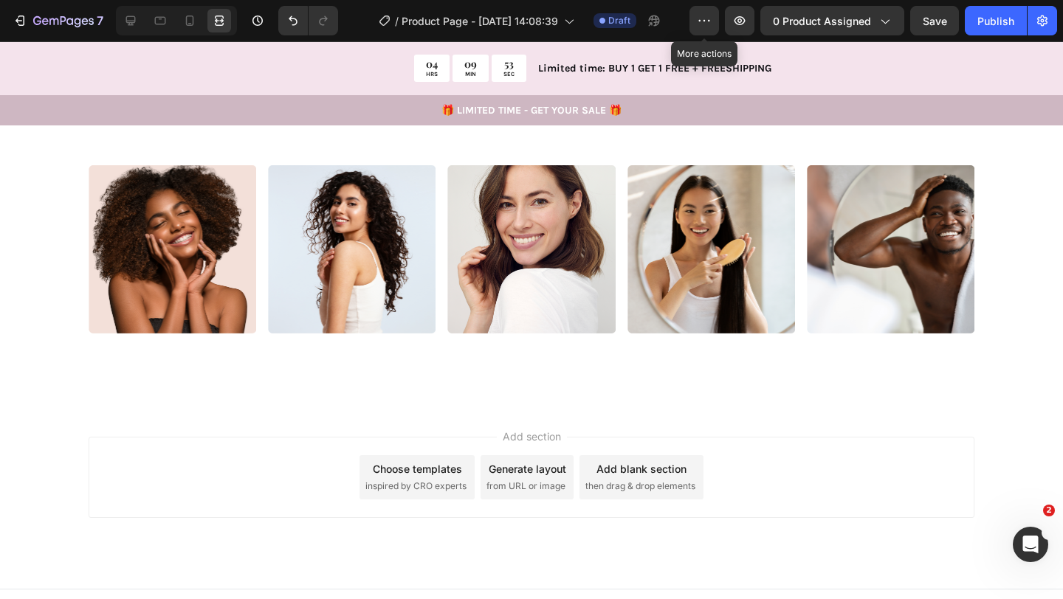
click at [921, 92] on div "Drop element here Section 4 You can create reusable sections Create Theme Secti…" at bounding box center [531, 22] width 1063 height 139
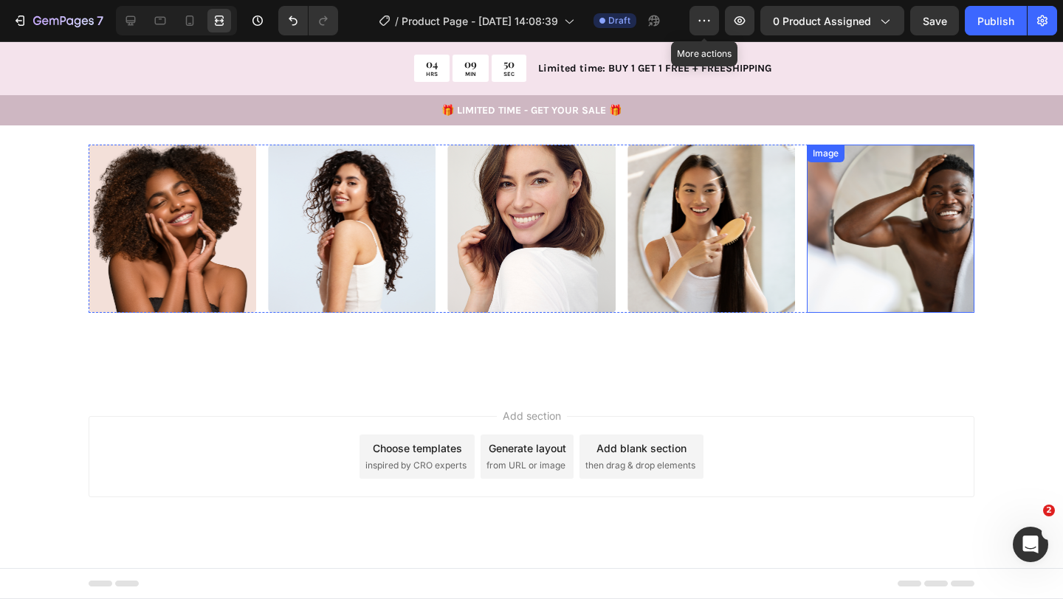
scroll to position [3346, 0]
click at [619, 312] on div "Image Image Image Image Image Image Image Image Image Image" at bounding box center [532, 229] width 886 height 168
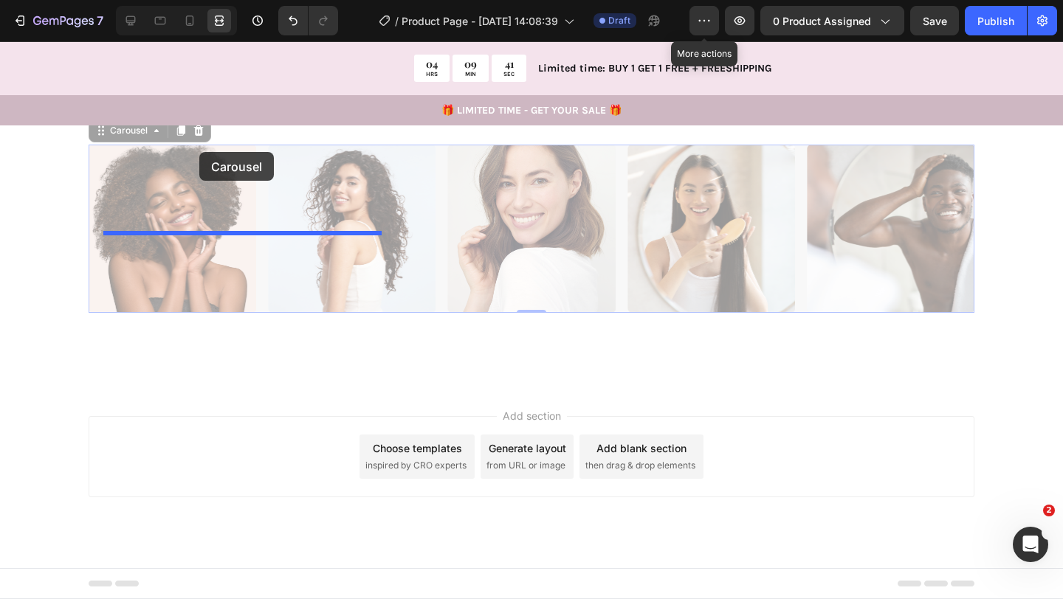
scroll to position [3169, 0]
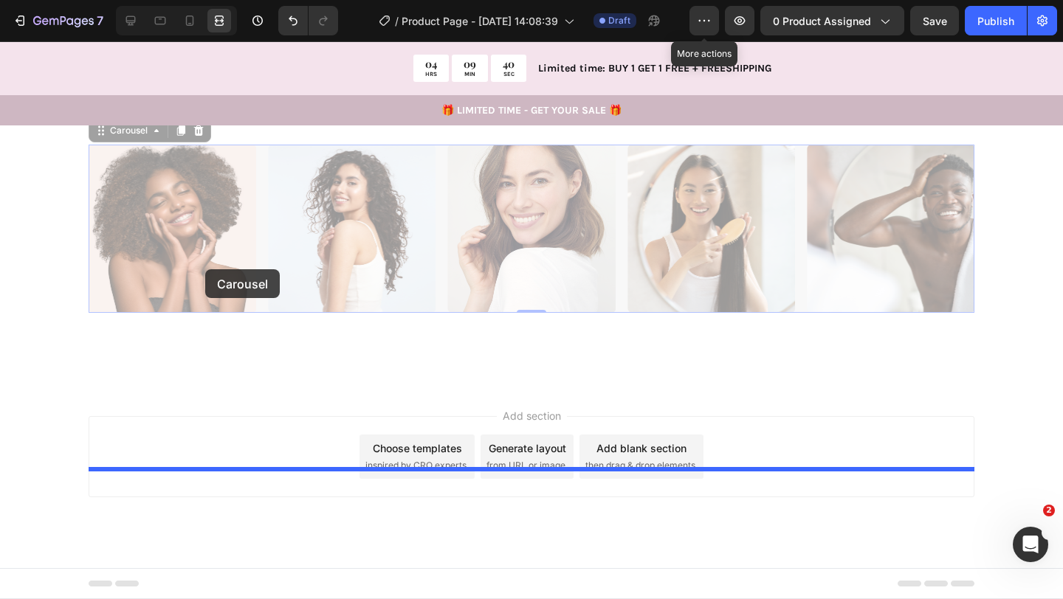
drag, startPoint x: 138, startPoint y: 213, endPoint x: 342, endPoint y: 219, distance: 204.5
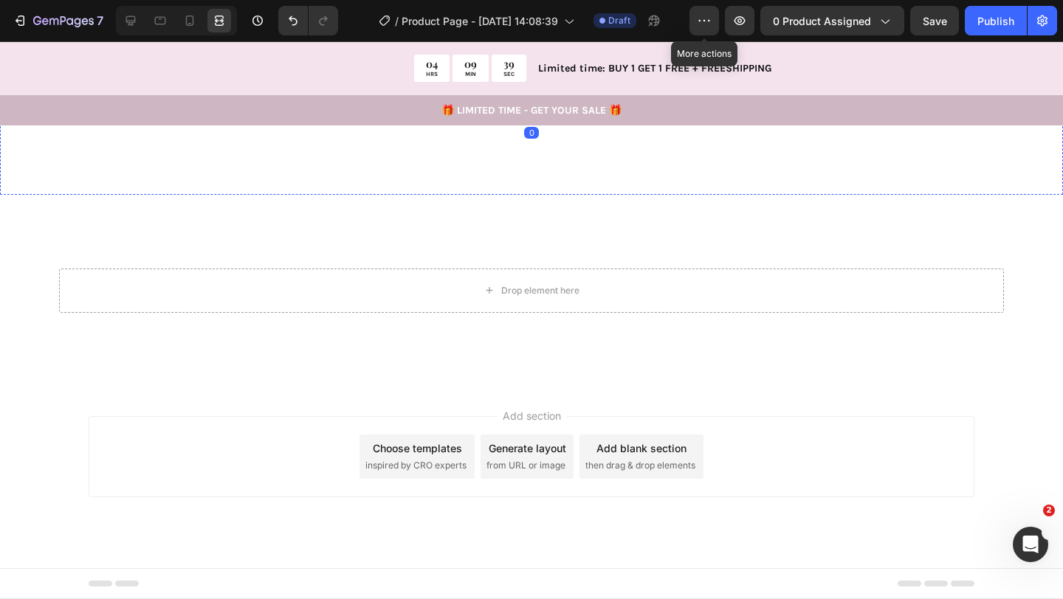
drag, startPoint x: 534, startPoint y: 248, endPoint x: 528, endPoint y: 271, distance: 23.5
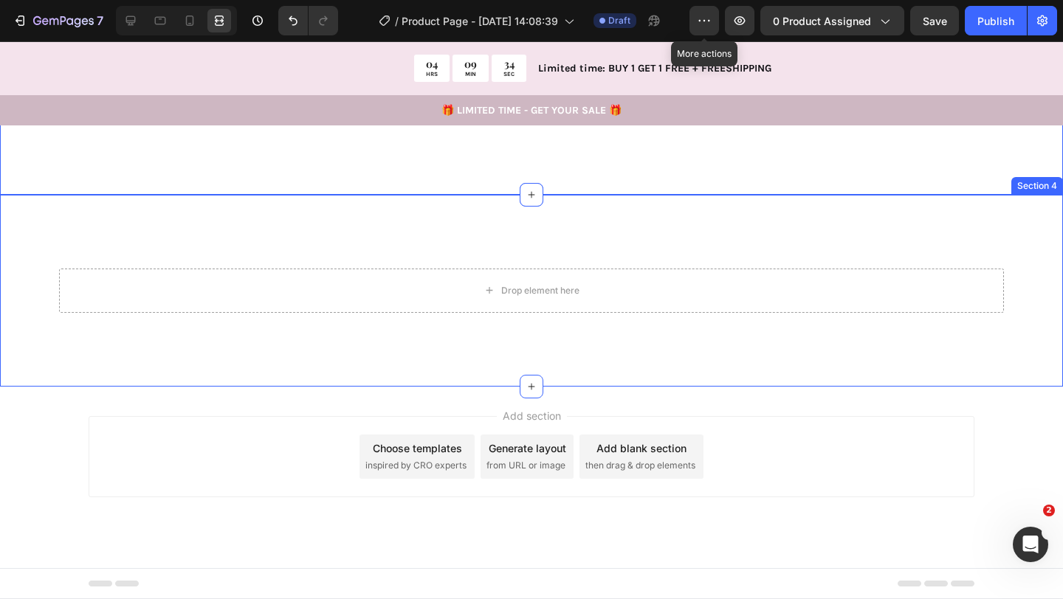
click at [483, 221] on div "Drop element here Section 4" at bounding box center [531, 291] width 1063 height 192
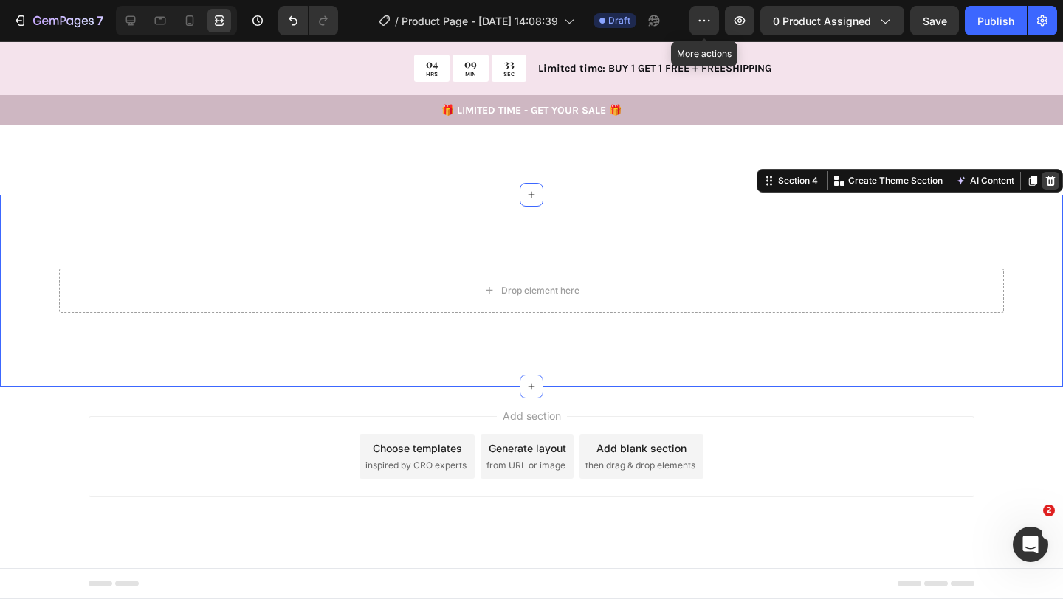
click at [1046, 187] on icon at bounding box center [1050, 181] width 12 height 12
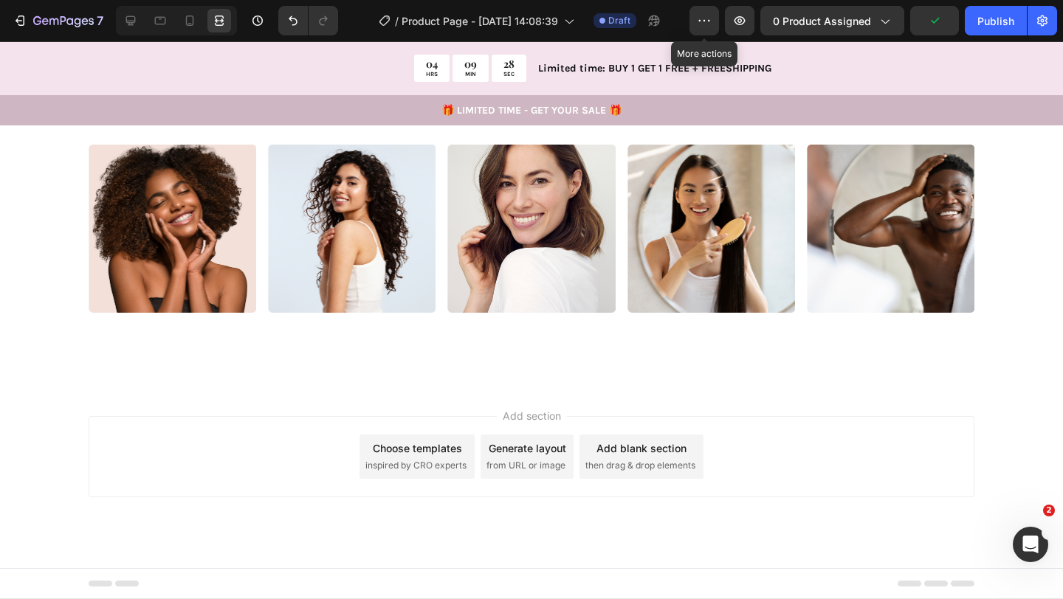
scroll to position [2972, 0]
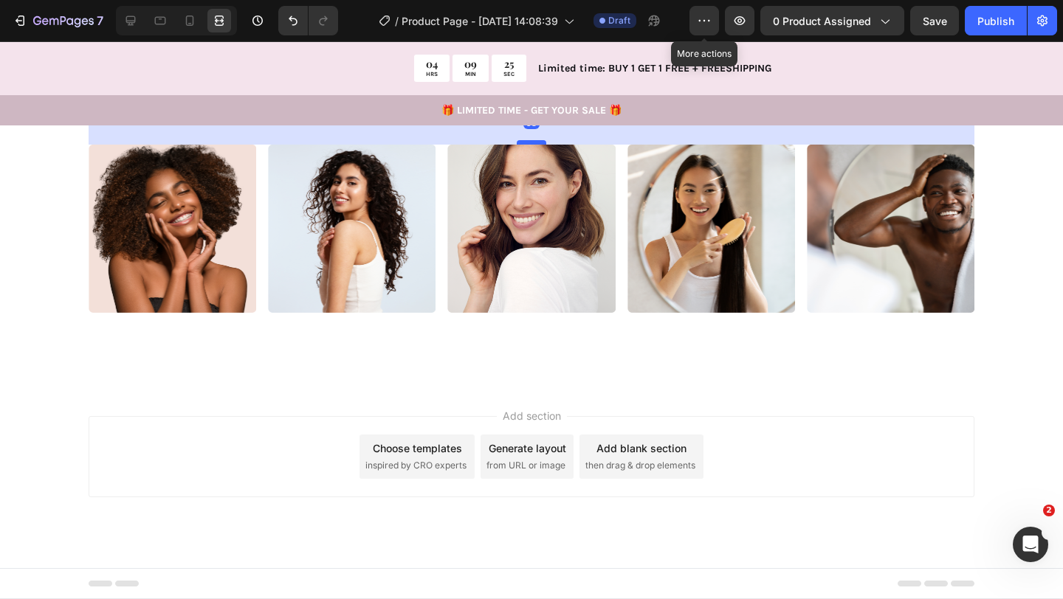
drag, startPoint x: 531, startPoint y: 465, endPoint x: 528, endPoint y: 487, distance: 22.3
click at [528, 145] on div at bounding box center [532, 142] width 30 height 4
type input "61"
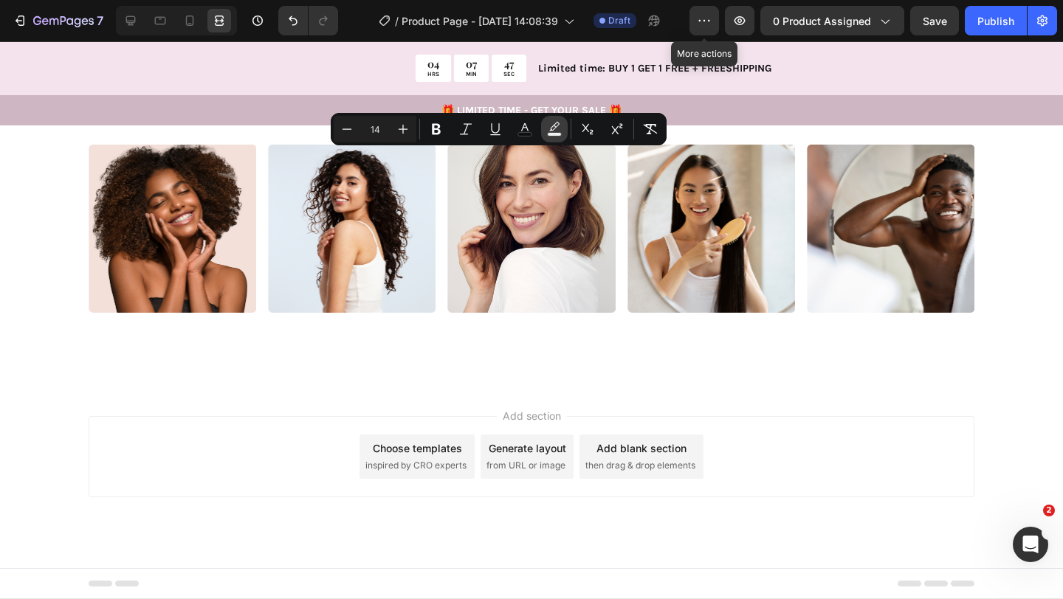
click at [552, 130] on icon "Editor contextual toolbar" at bounding box center [554, 129] width 15 height 15
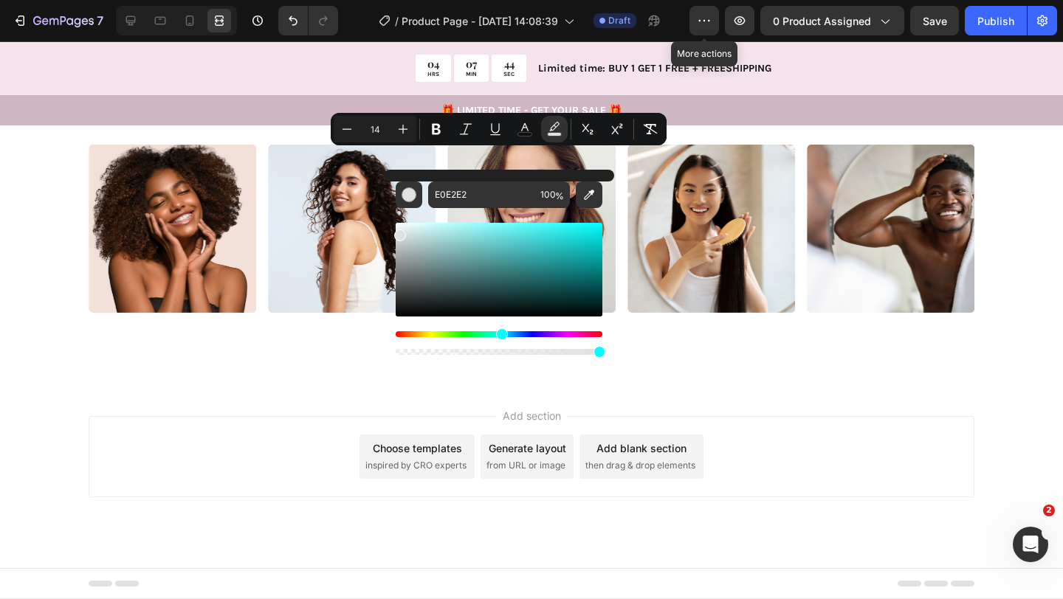
drag, startPoint x: 398, startPoint y: 233, endPoint x: 393, endPoint y: 214, distance: 20.1
click at [393, 214] on div "E0E2E2 100 %" at bounding box center [499, 264] width 230 height 188
type input "FFFFFF"
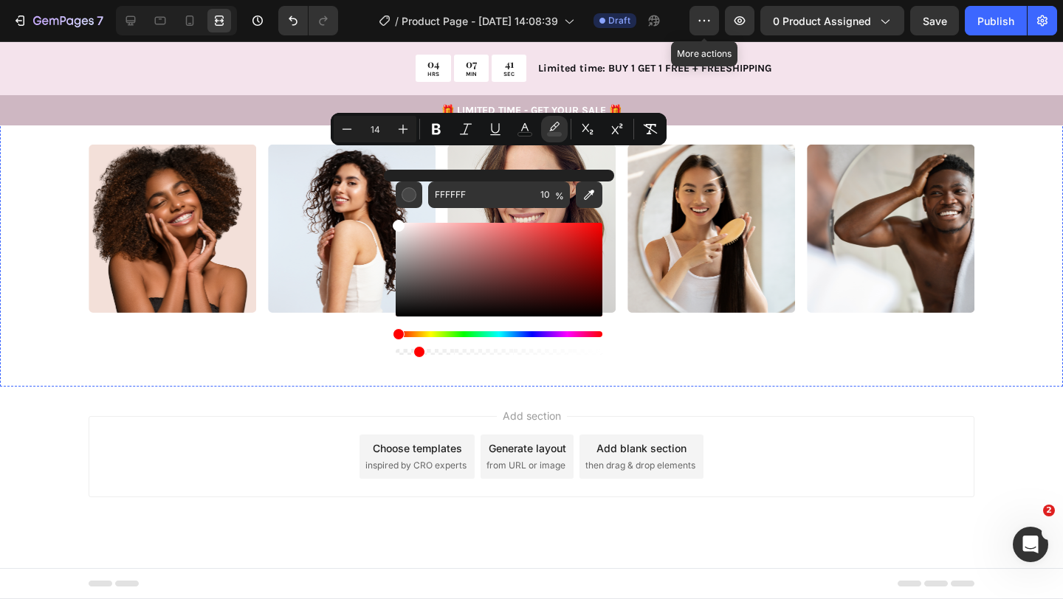
drag, startPoint x: 416, startPoint y: 392, endPoint x: 381, endPoint y: 352, distance: 53.3
click at [400, 350] on div "Editor contextual toolbar" at bounding box center [499, 352] width 207 height 6
type input "2"
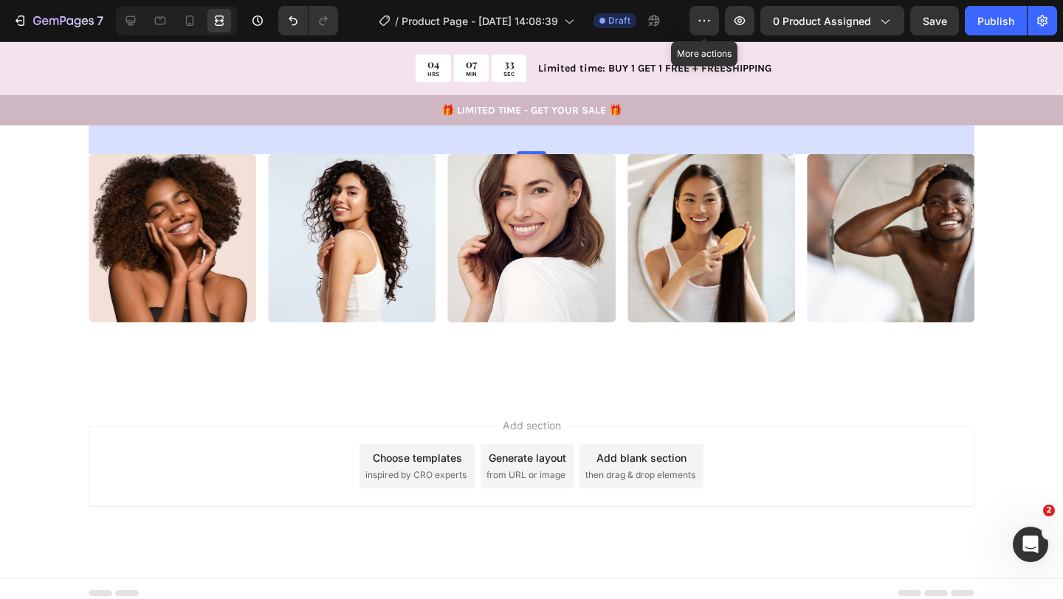
scroll to position [2829, 0]
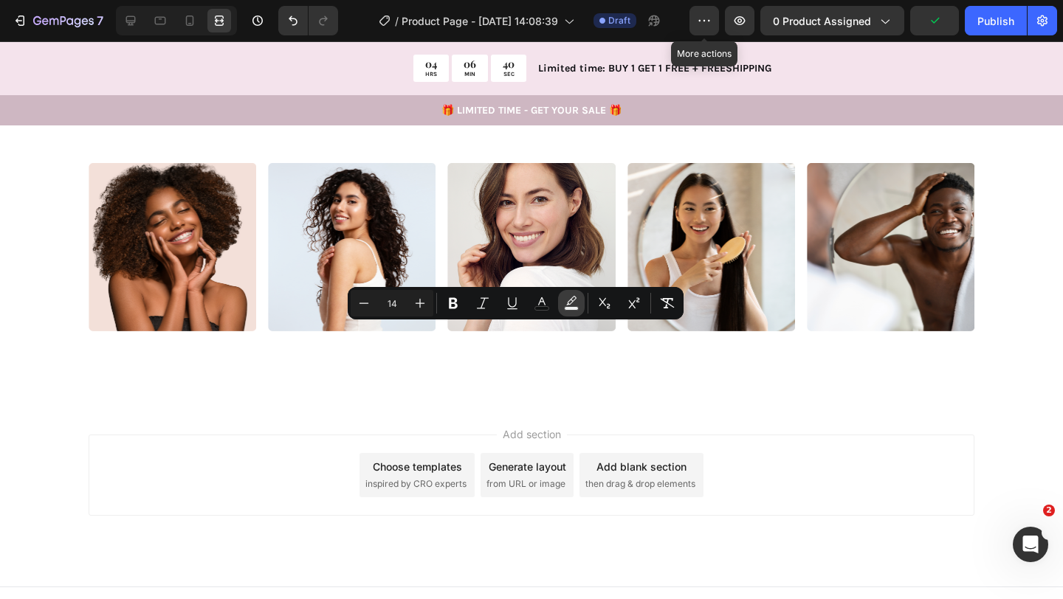
click at [566, 309] on rect "Editor contextual toolbar" at bounding box center [572, 309] width 14 height 4
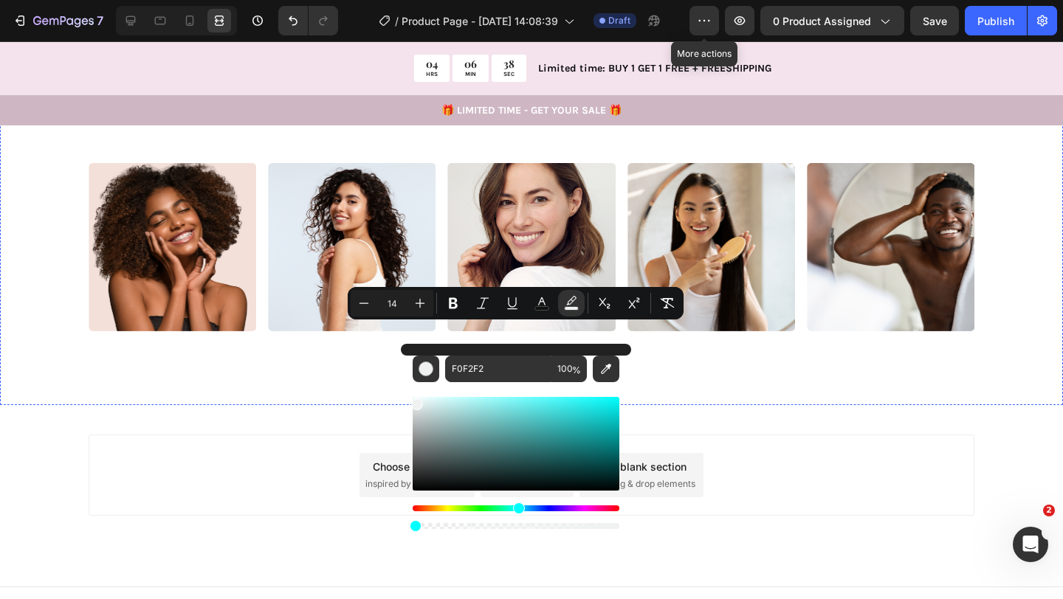
type input "0"
drag, startPoint x: 425, startPoint y: 566, endPoint x: 389, endPoint y: 519, distance: 58.9
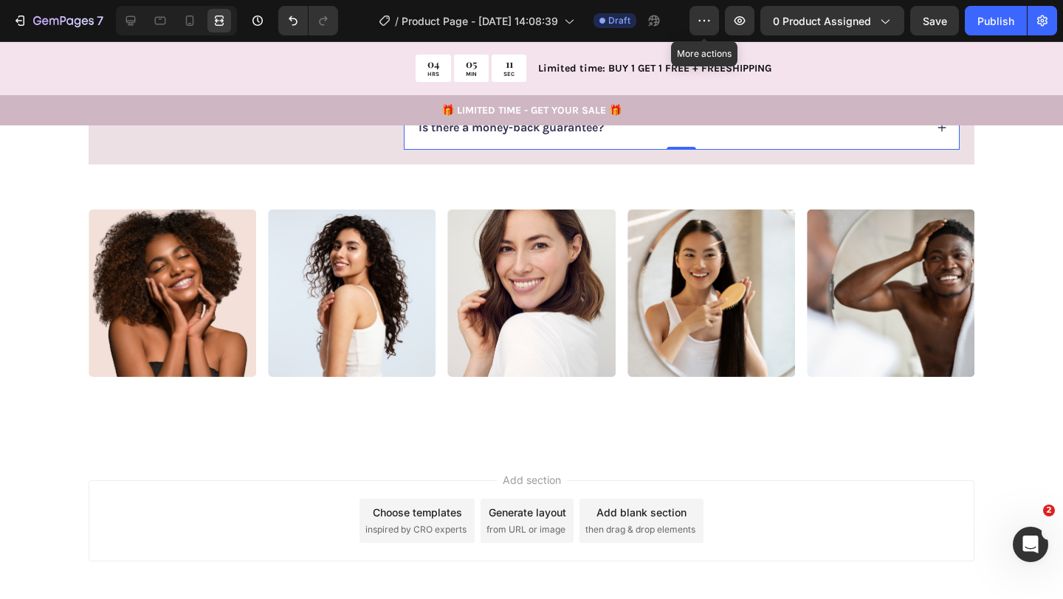
scroll to position [2778, 0]
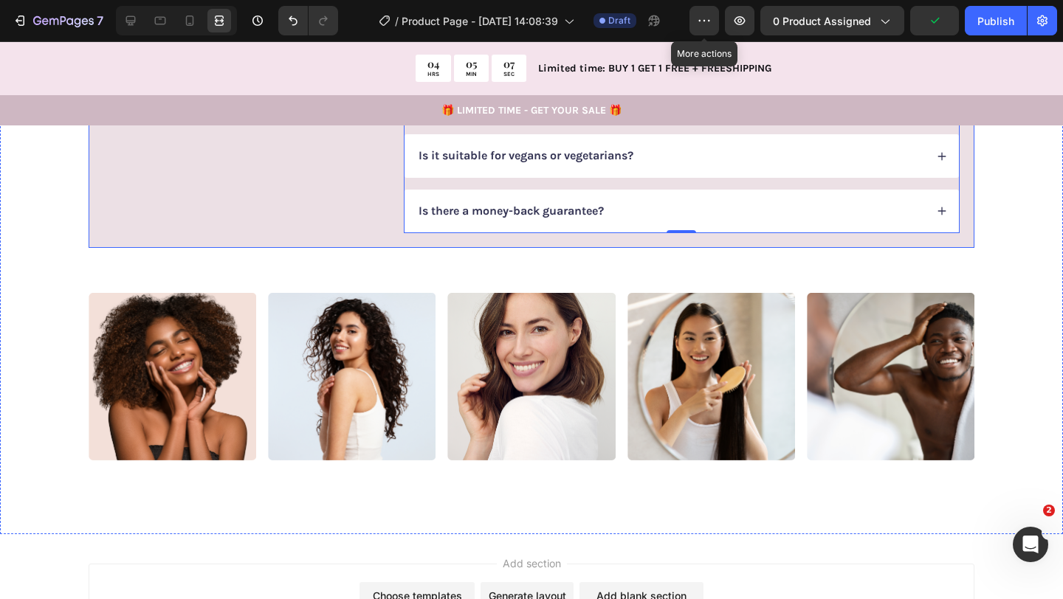
click at [266, 233] on div "FAQs Heading Got questions? We’ve got answer... Text Block" at bounding box center [242, 33] width 278 height 399
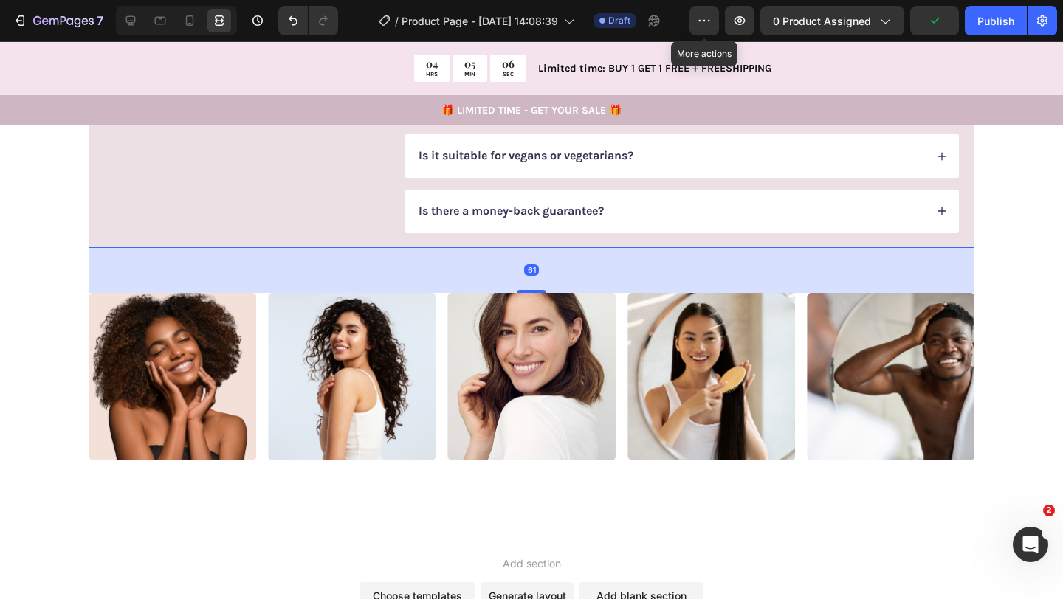
click at [372, 233] on div "FAQs Heading Got questions? We’ve got answer... Text Block" at bounding box center [242, 33] width 278 height 399
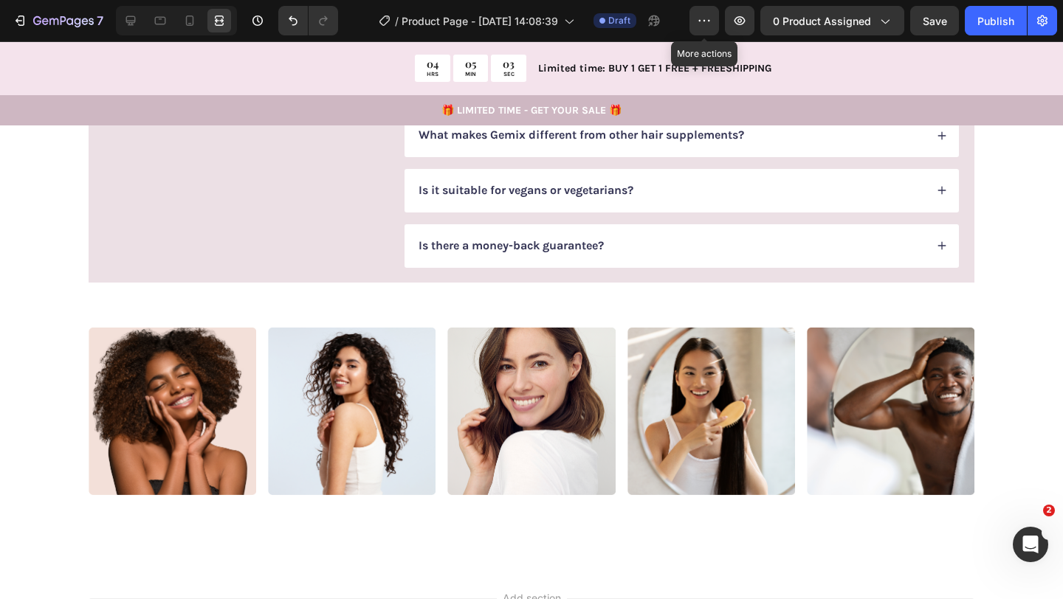
click at [450, 88] on p "Rich Text Editor. Editing area: main" at bounding box center [485, 65] width 134 height 46
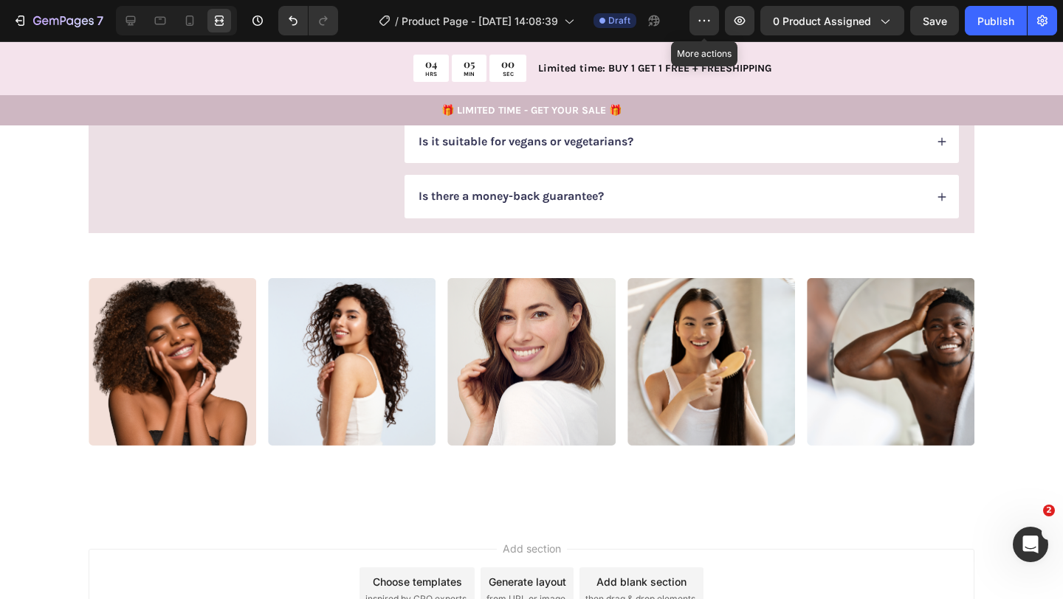
scroll to position [2727, 0]
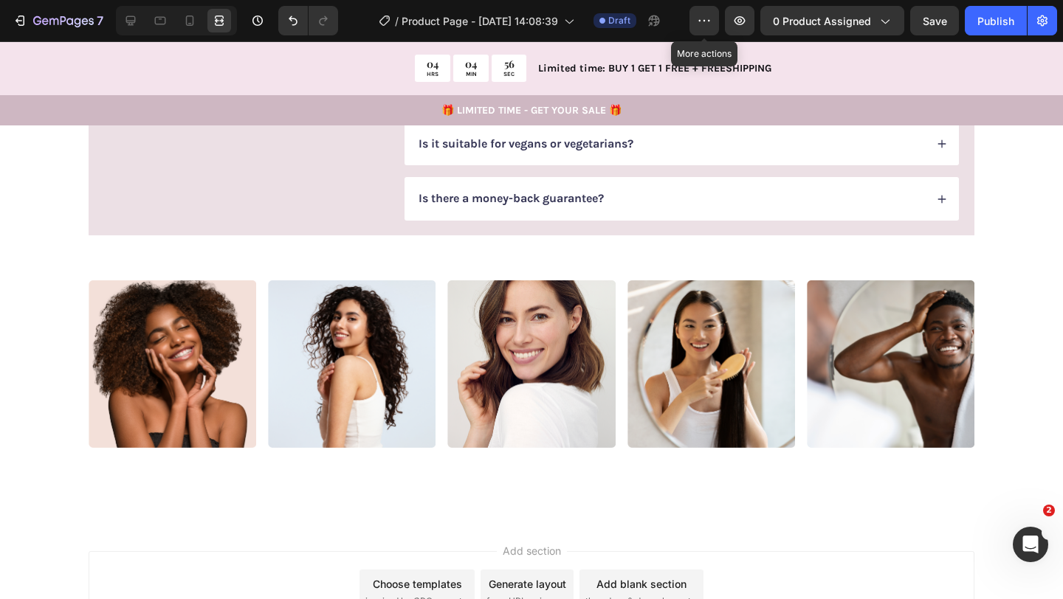
click at [469, 41] on p "What do customers say?" at bounding box center [485, 25] width 134 height 31
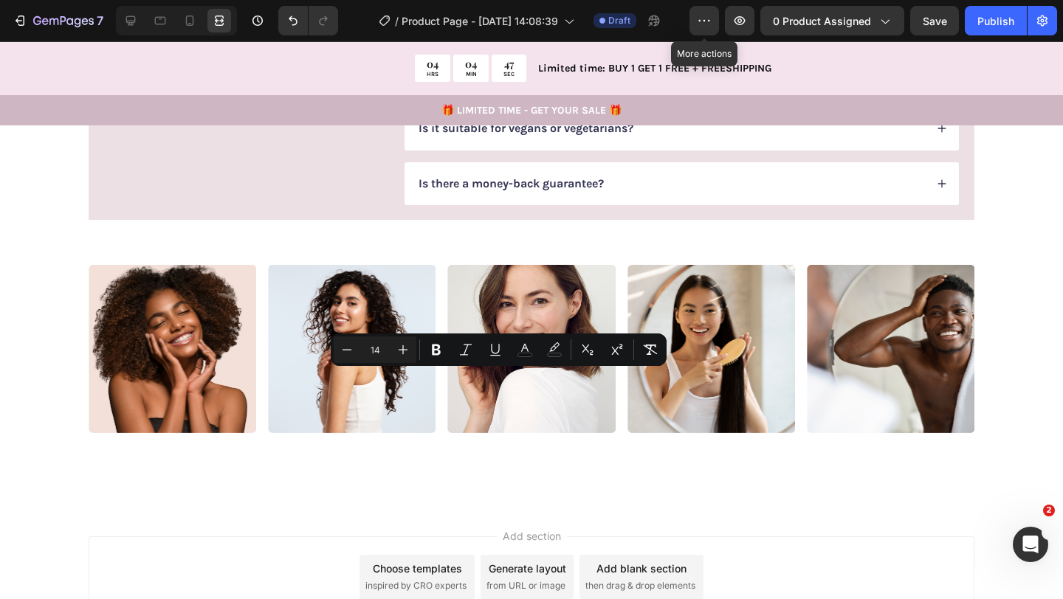
click at [522, 26] on p "What do customers say?" at bounding box center [485, 17] width 134 height 15
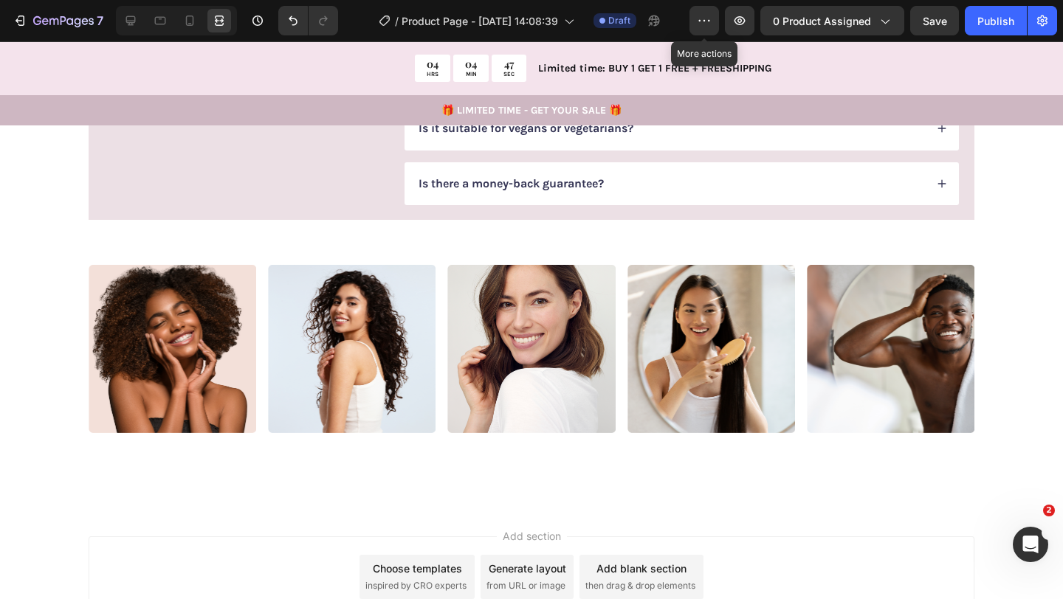
click at [522, 26] on p "What do customers say?" at bounding box center [485, 17] width 134 height 15
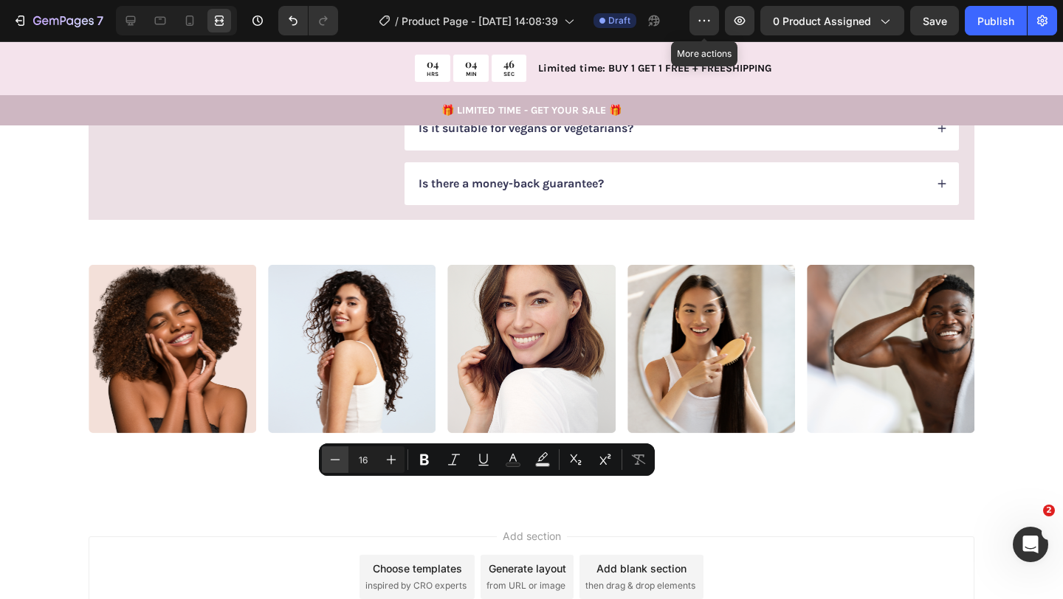
click at [339, 459] on icon "Editor contextual toolbar" at bounding box center [335, 459] width 15 height 15
type input "14"
click at [944, 24] on icon at bounding box center [941, 18] width 10 height 10
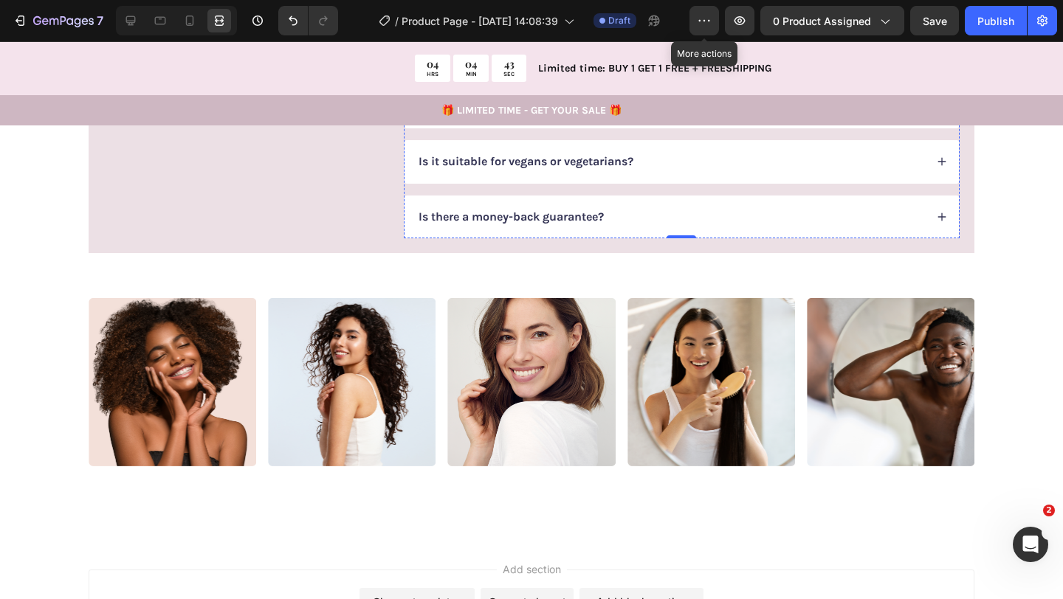
click at [691, 60] on p "Only 2 capsules a day for real results. Take it with water, preferably after a …" at bounding box center [682, 51] width 528 height 18
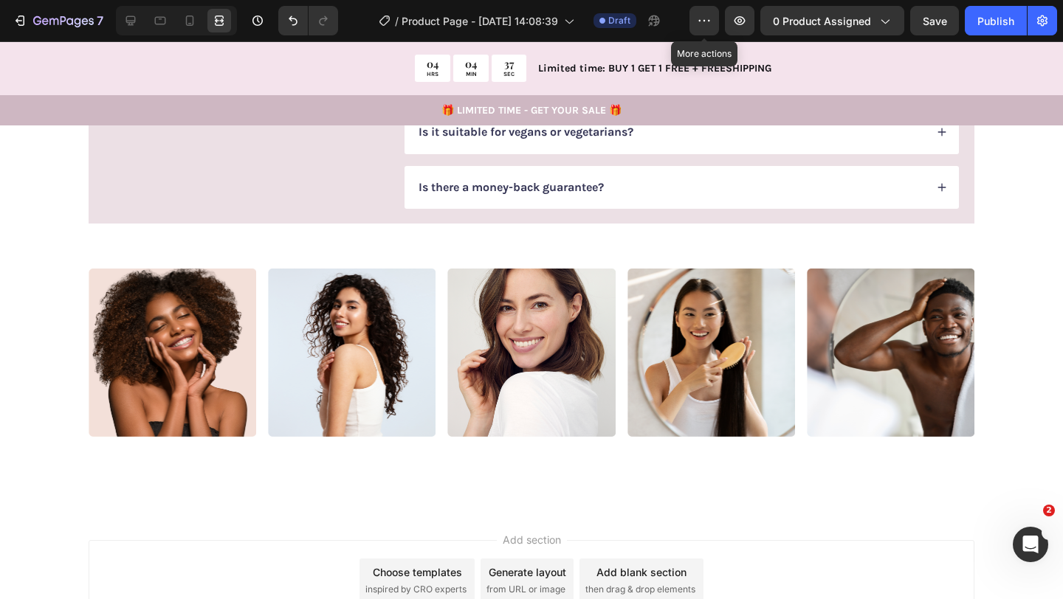
scroll to position [2832, 0]
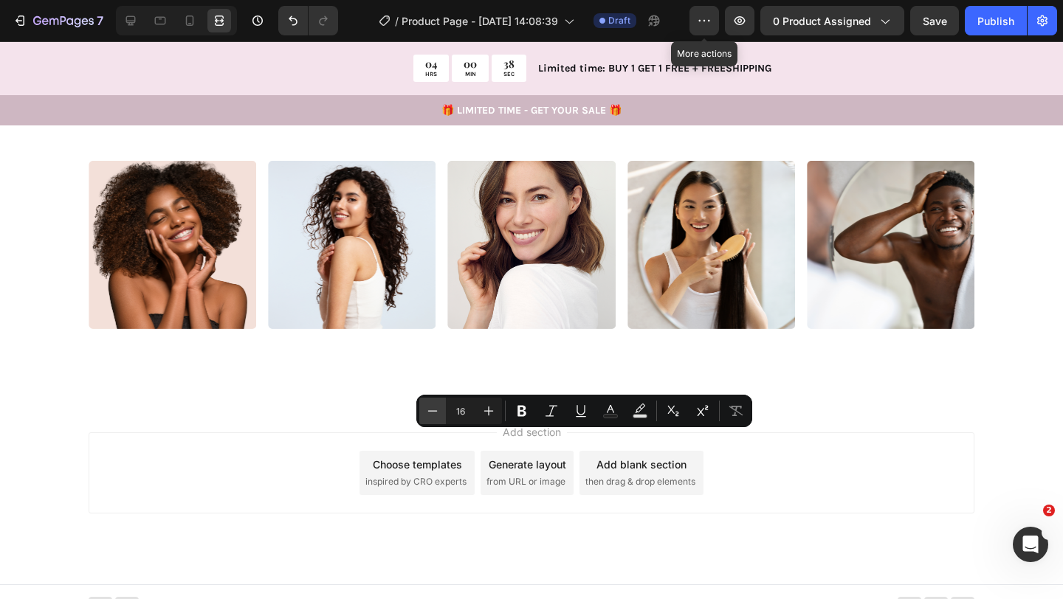
click at [430, 410] on icon "Editor contextual toolbar" at bounding box center [432, 411] width 15 height 15
click at [430, 410] on icon "Editor contextual toolbar" at bounding box center [433, 410] width 10 height 1
type input "14"
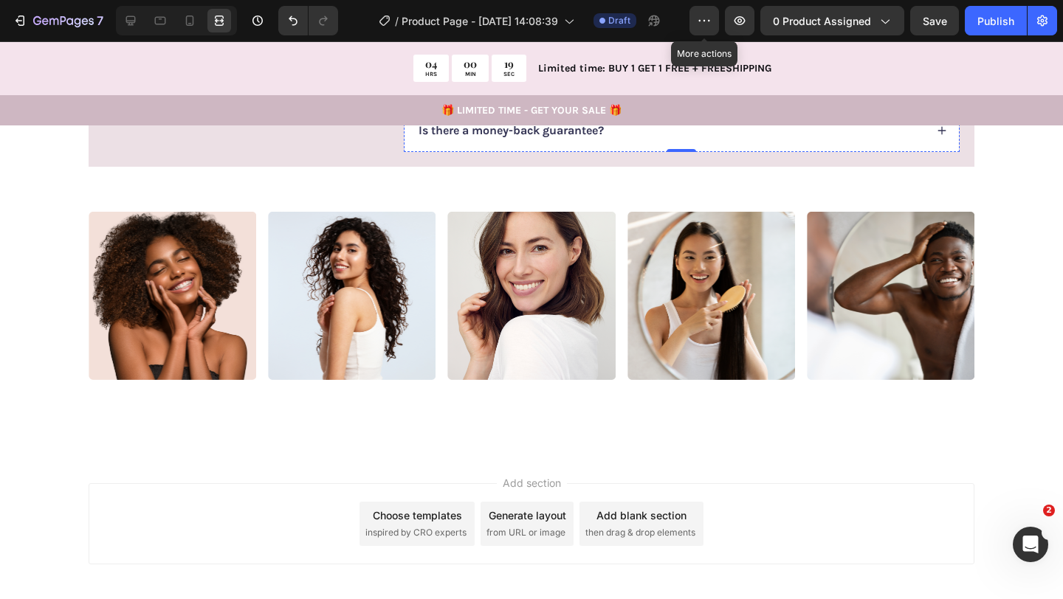
click at [601, 29] on p "It combines marine collagen, salmon cartilage extract, biotin, and other clinic…" at bounding box center [682, 10] width 528 height 35
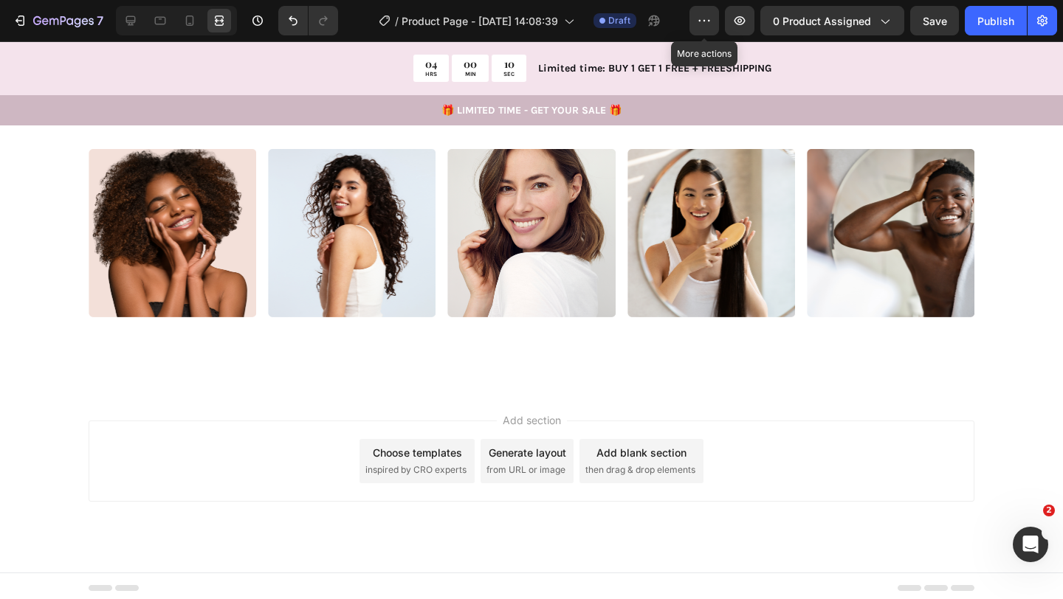
scroll to position [2910, 0]
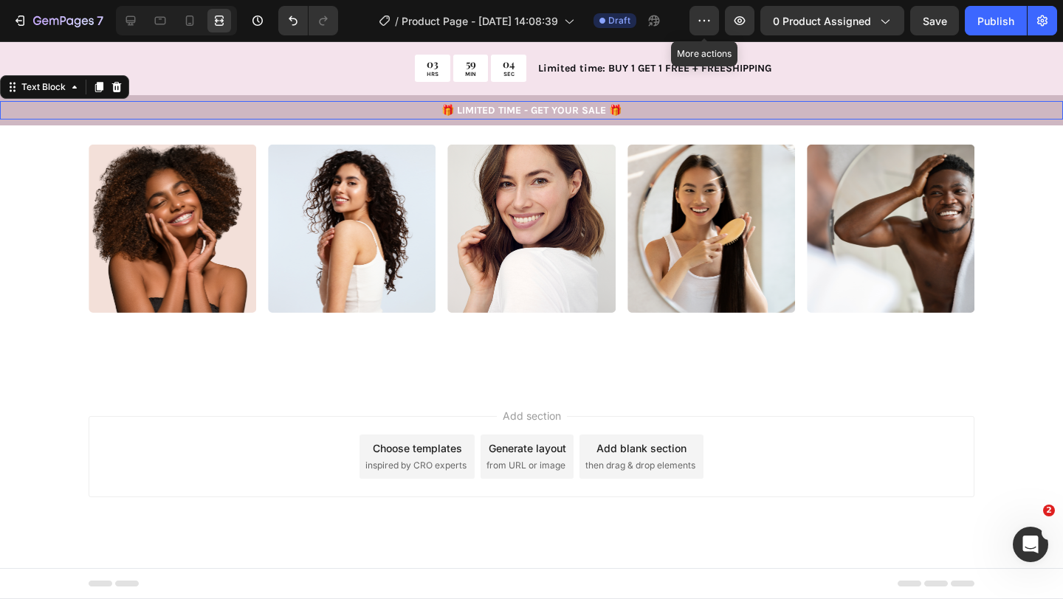
click at [184, 110] on p "🎁 LIMITED TIME - GET YOUR SALE 🎁" at bounding box center [531, 110] width 1060 height 15
click at [130, 23] on icon at bounding box center [131, 21] width 10 height 10
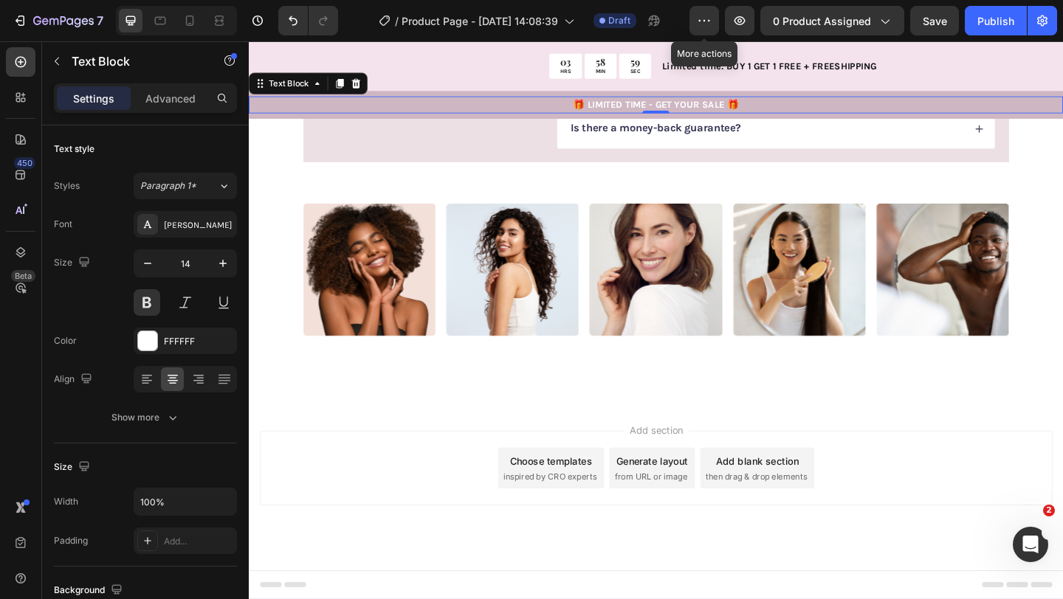
scroll to position [2777, 0]
click at [602, 144] on p "Is there a money-back guarantee?" at bounding box center [690, 135] width 185 height 15
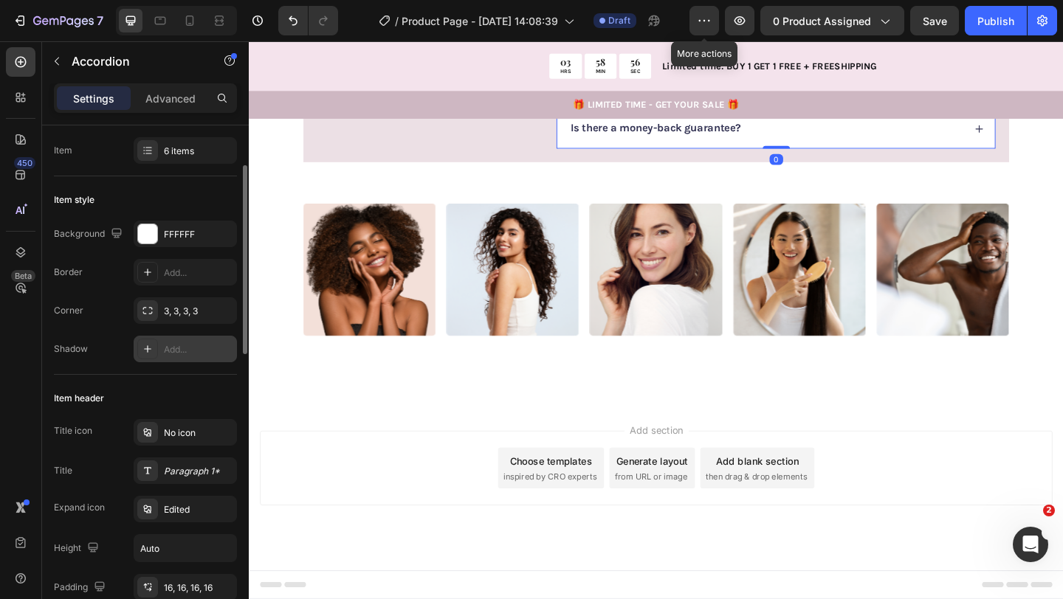
scroll to position [0, 0]
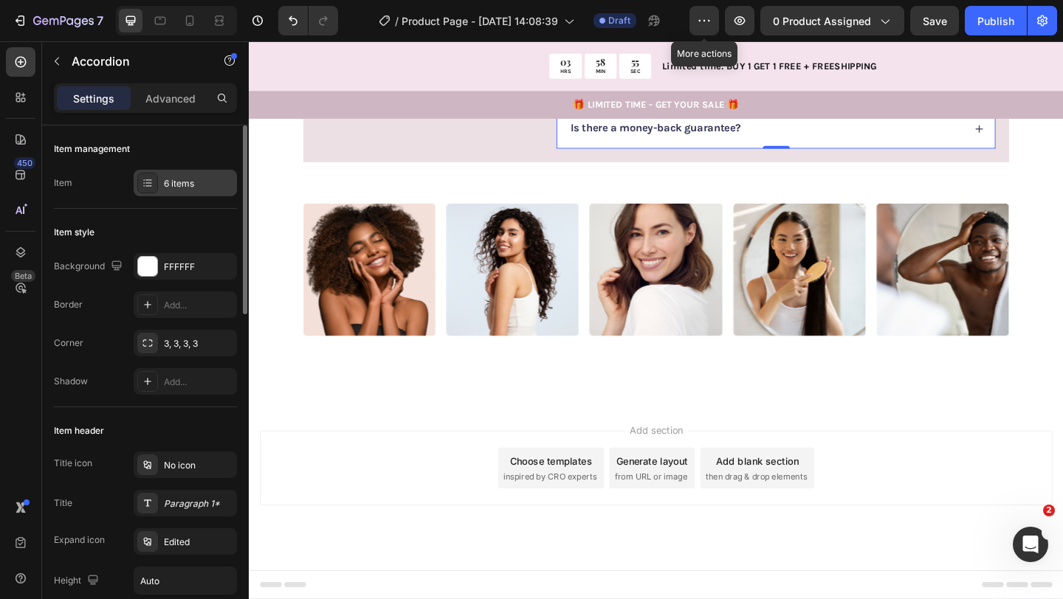
click at [188, 182] on div "6 items" at bounding box center [198, 183] width 69 height 13
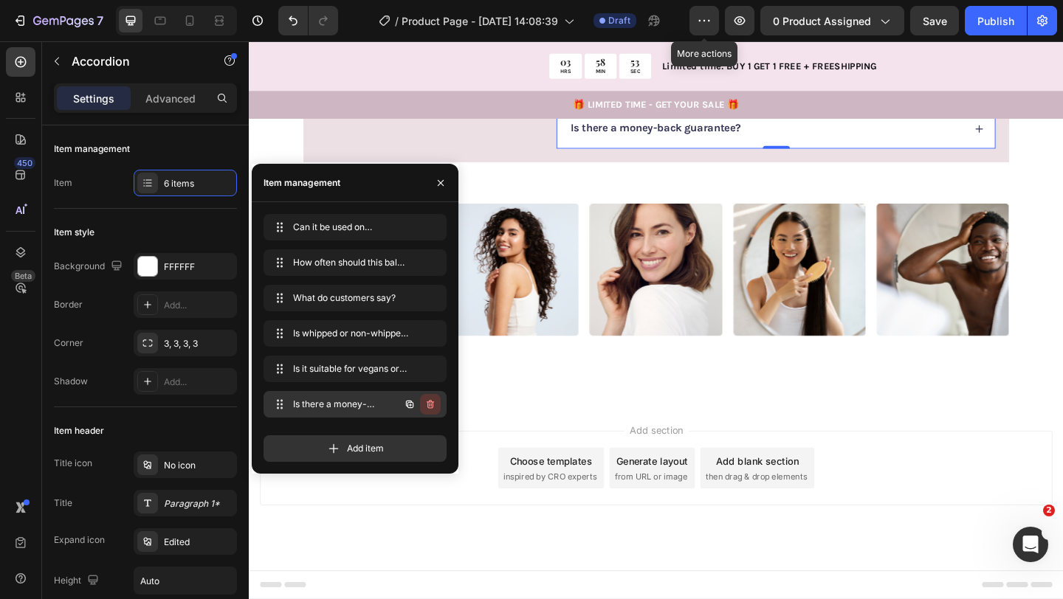
click at [436, 407] on button "button" at bounding box center [430, 404] width 21 height 21
click at [435, 400] on button "Delete" at bounding box center [420, 404] width 41 height 21
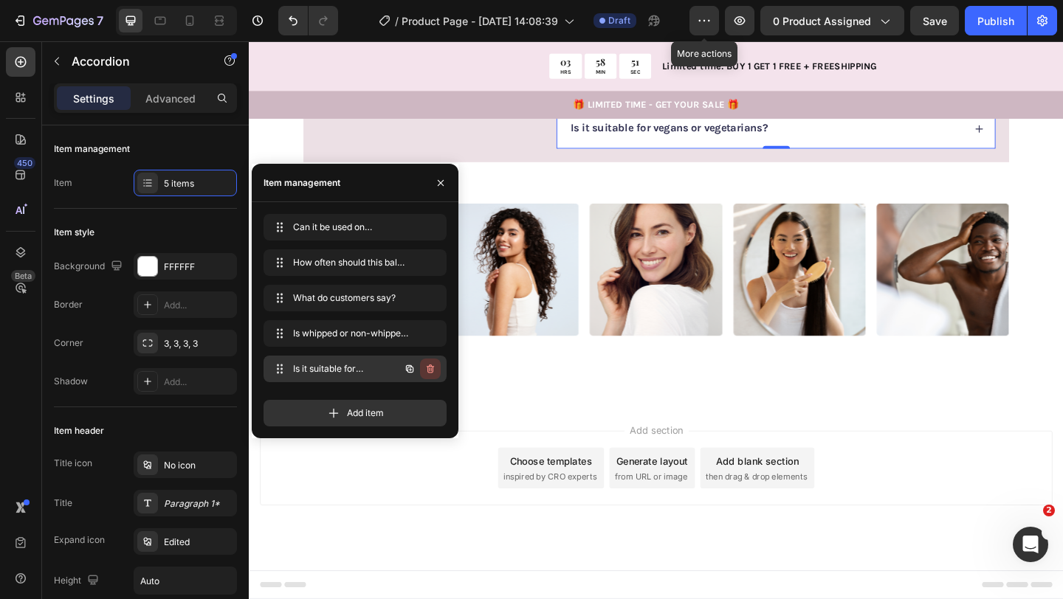
click at [429, 371] on icon "button" at bounding box center [430, 369] width 12 height 12
click at [422, 372] on div "Delete" at bounding box center [420, 368] width 27 height 13
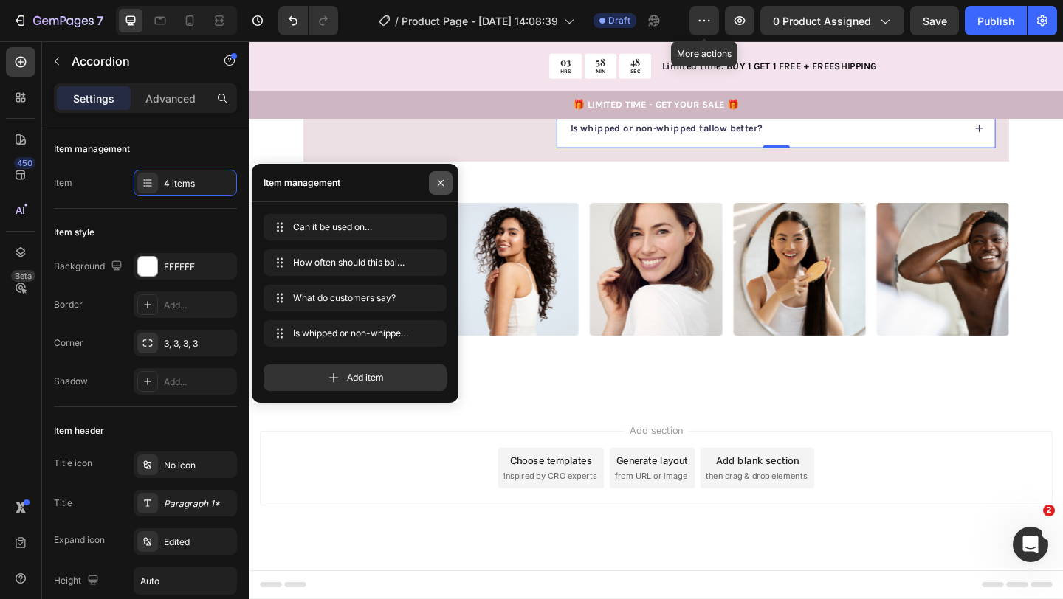
click at [446, 186] on button "button" at bounding box center [441, 183] width 24 height 24
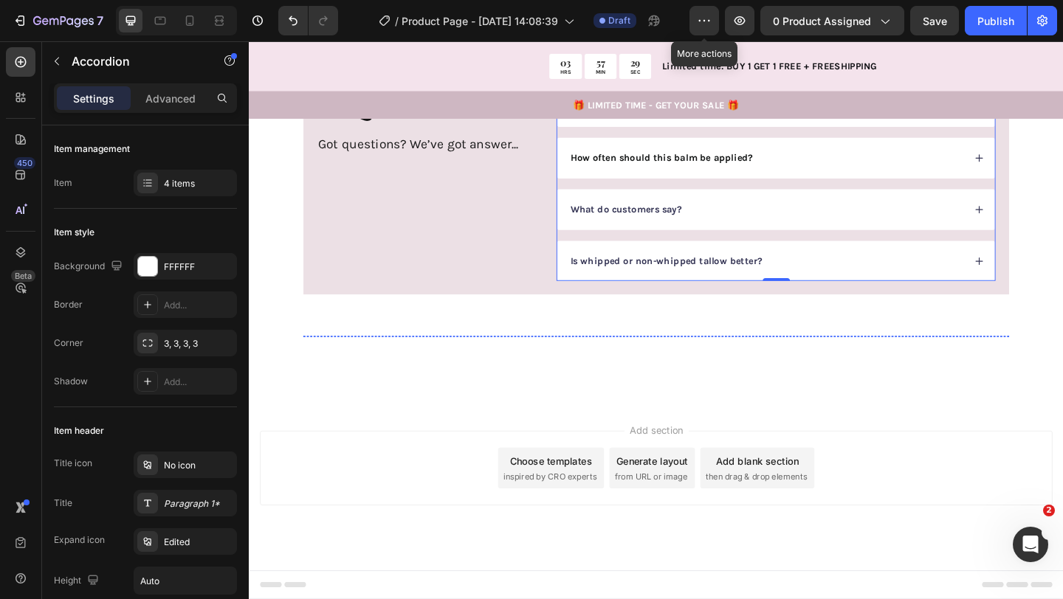
scroll to position [2840, 0]
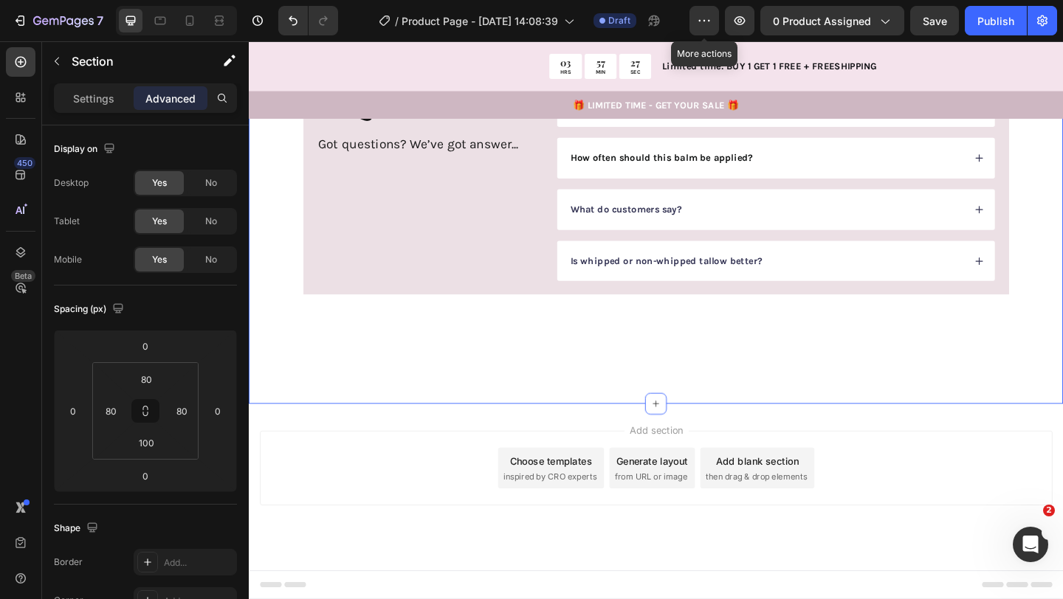
click at [972, 362] on img at bounding box center [1003, 362] width 144 height 0
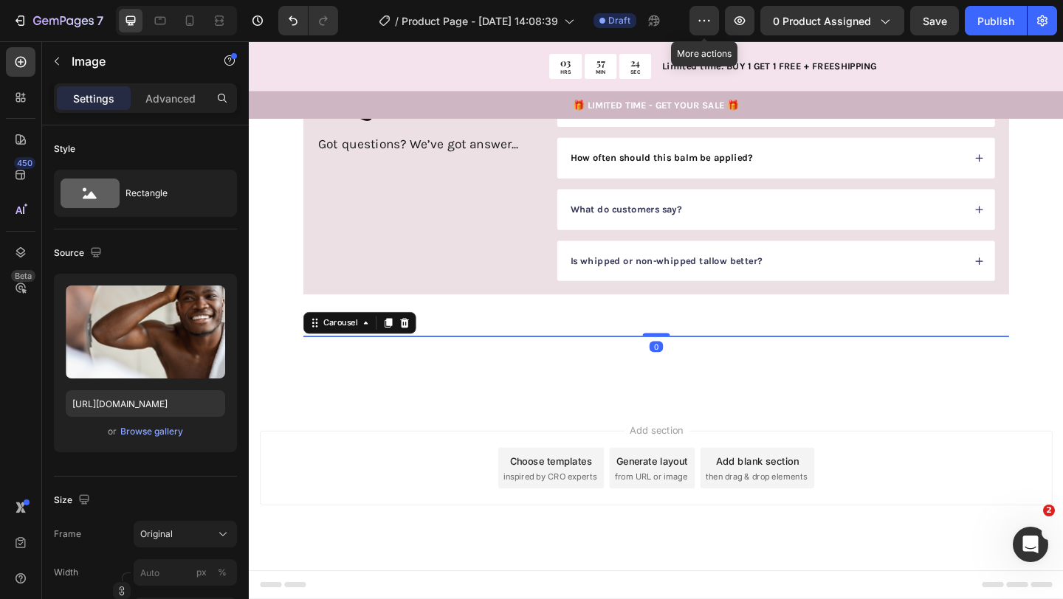
click at [454, 362] on div "Image Image Image Image Image Image Image Image Image Image" at bounding box center [691, 362] width 767 height 0
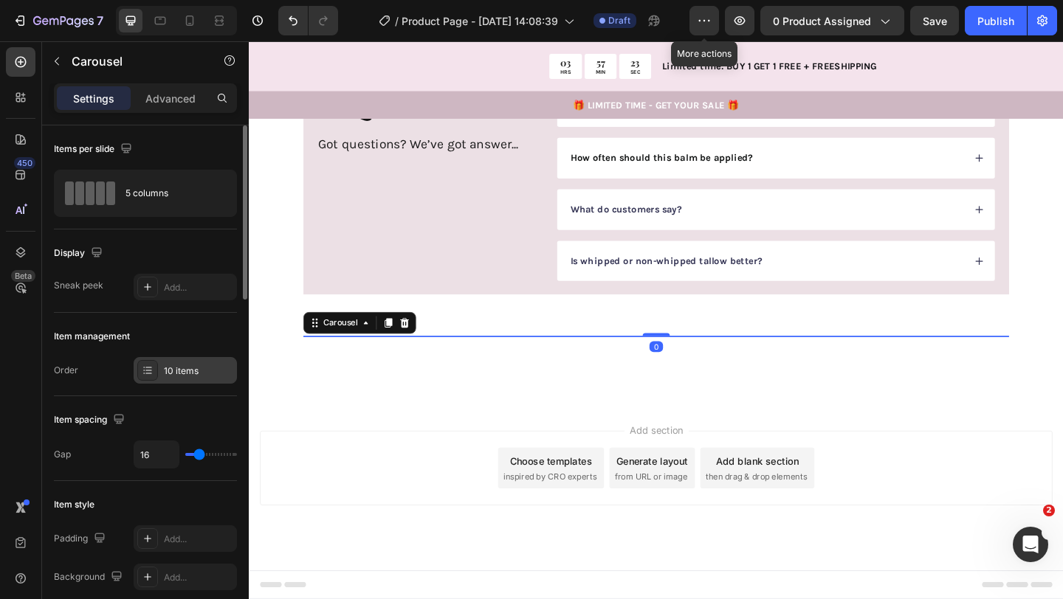
click at [201, 367] on div "10 items" at bounding box center [198, 371] width 69 height 13
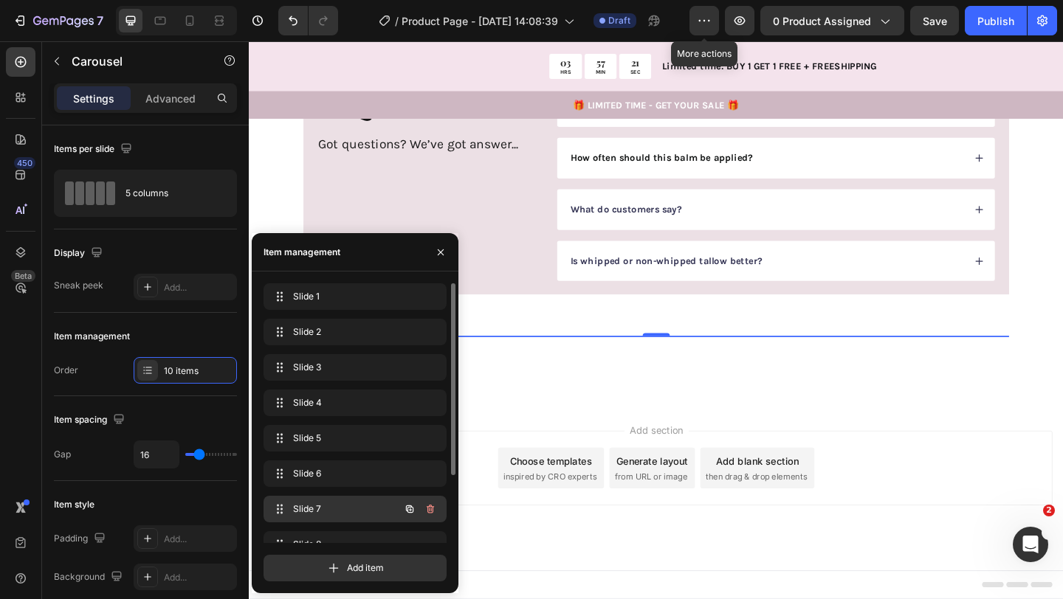
click at [342, 496] on div "Slide 7 Slide 7" at bounding box center [354, 509] width 183 height 27
click at [339, 534] on div "Slide 8 Slide 8" at bounding box center [334, 544] width 130 height 21
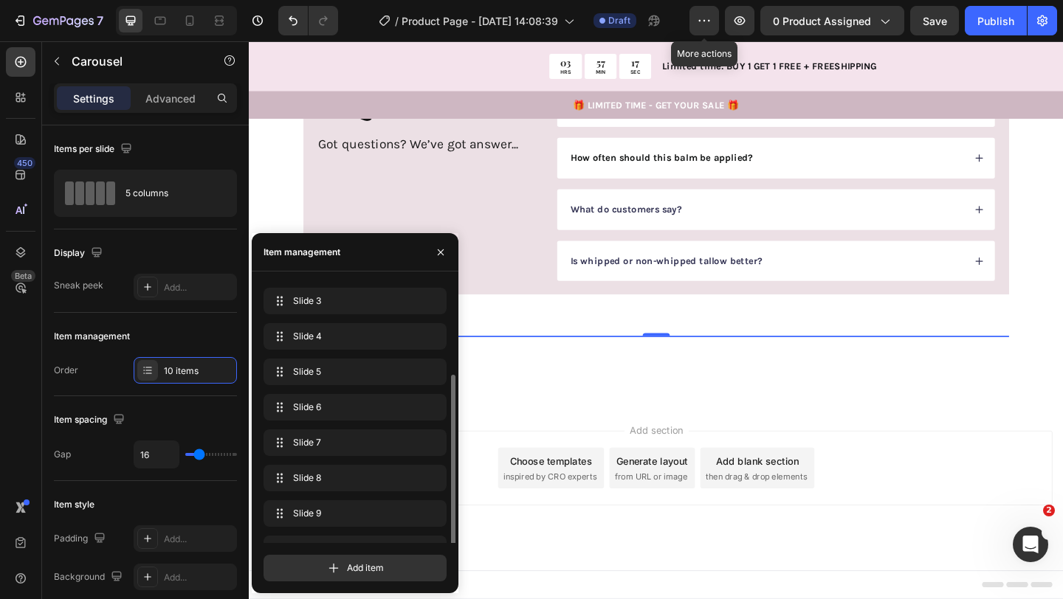
scroll to position [92, 0]
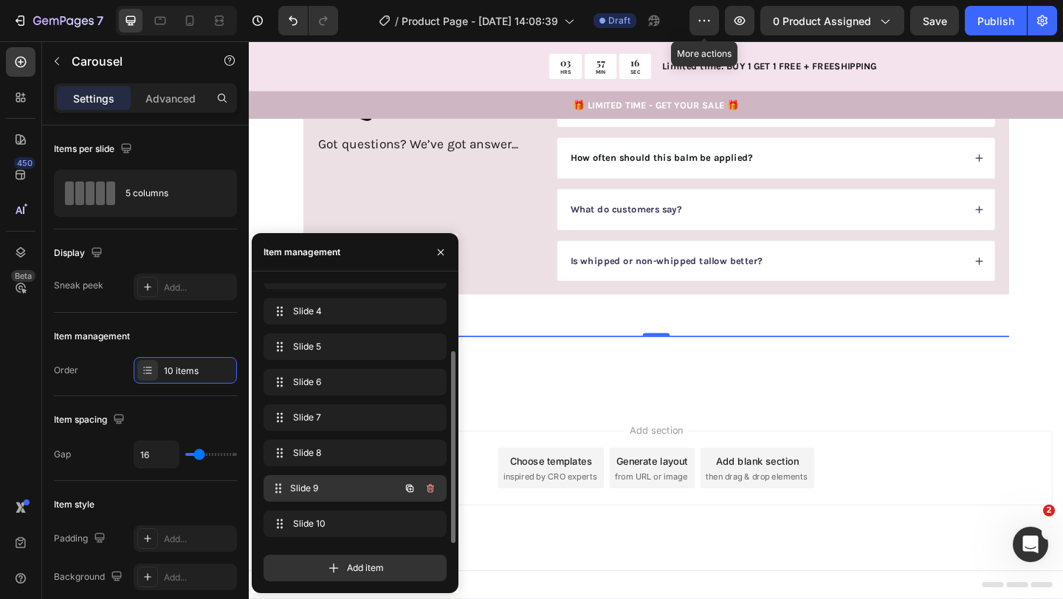
click at [339, 497] on div "Slide 9 Slide 9" at bounding box center [334, 488] width 130 height 21
click at [334, 517] on span "Slide 10" at bounding box center [334, 523] width 83 height 13
click at [353, 500] on div "Slide 9 Slide 9" at bounding box center [354, 488] width 183 height 27
click at [355, 463] on div "Slide 8 Slide 8" at bounding box center [334, 453] width 130 height 21
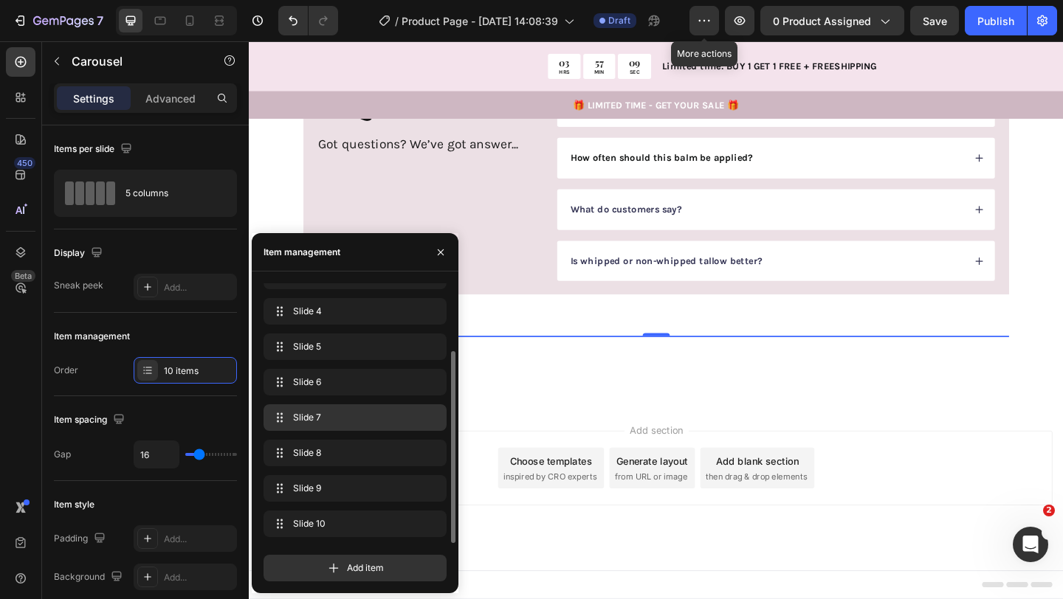
click at [353, 429] on div "Slide 7 Slide 7" at bounding box center [354, 417] width 183 height 27
click at [359, 379] on span "Slide 6" at bounding box center [344, 382] width 109 height 13
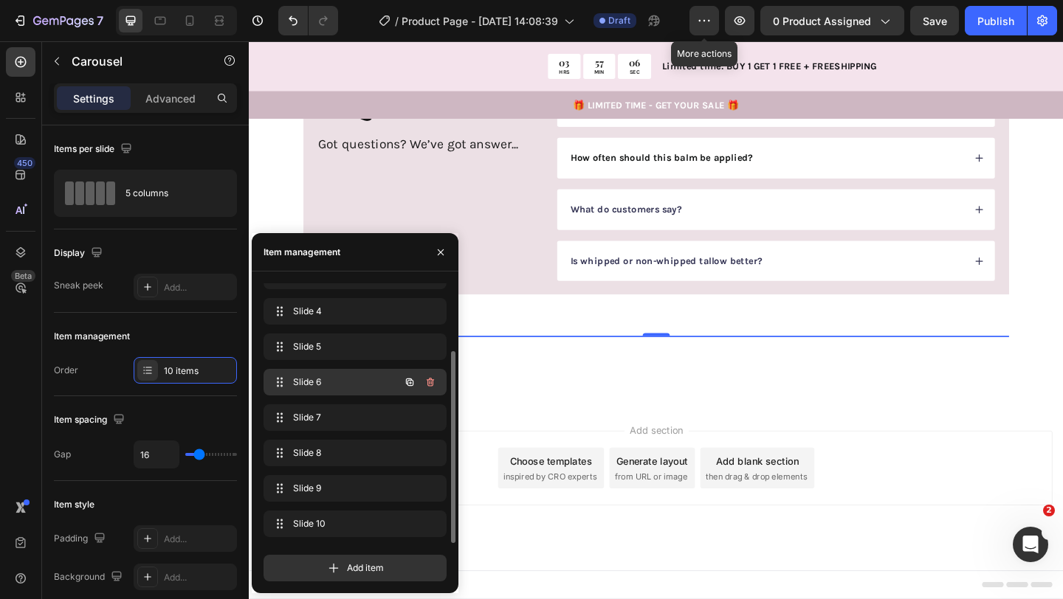
click at [335, 372] on div "Slide 6 Slide 6" at bounding box center [334, 382] width 130 height 21
click at [438, 380] on button "button" at bounding box center [430, 382] width 21 height 21
click at [361, 348] on span "Slide 5" at bounding box center [334, 346] width 83 height 13
click at [355, 348] on span "Slide 5" at bounding box center [334, 346] width 83 height 13
click at [826, 362] on img at bounding box center [847, 362] width 144 height 0
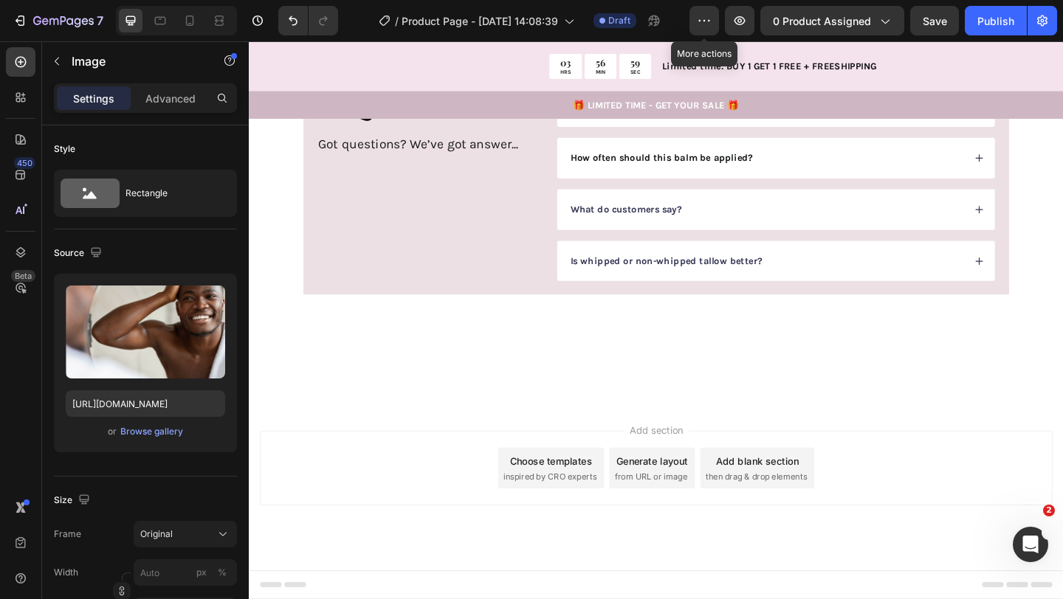
click at [867, 370] on icon at bounding box center [873, 376] width 12 height 12
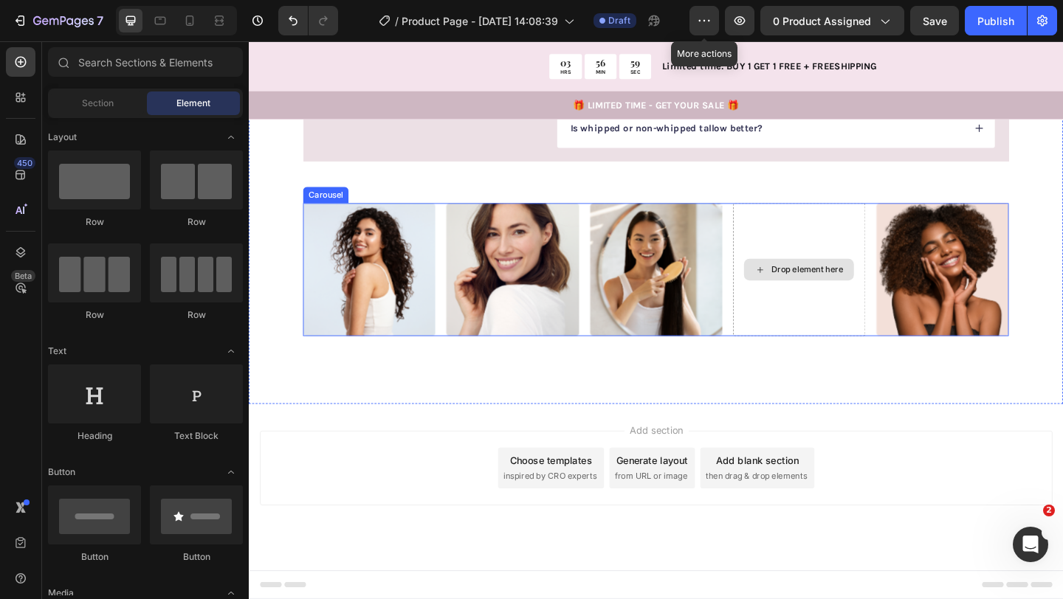
click at [846, 361] on div "Drop element here" at bounding box center [847, 289] width 144 height 144
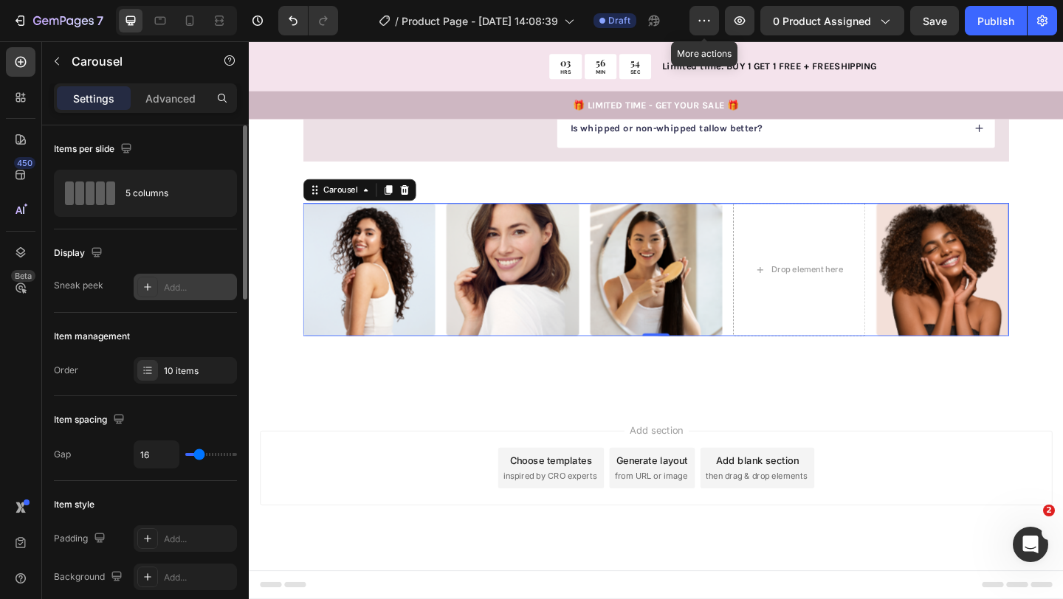
click at [156, 285] on div at bounding box center [147, 287] width 21 height 21
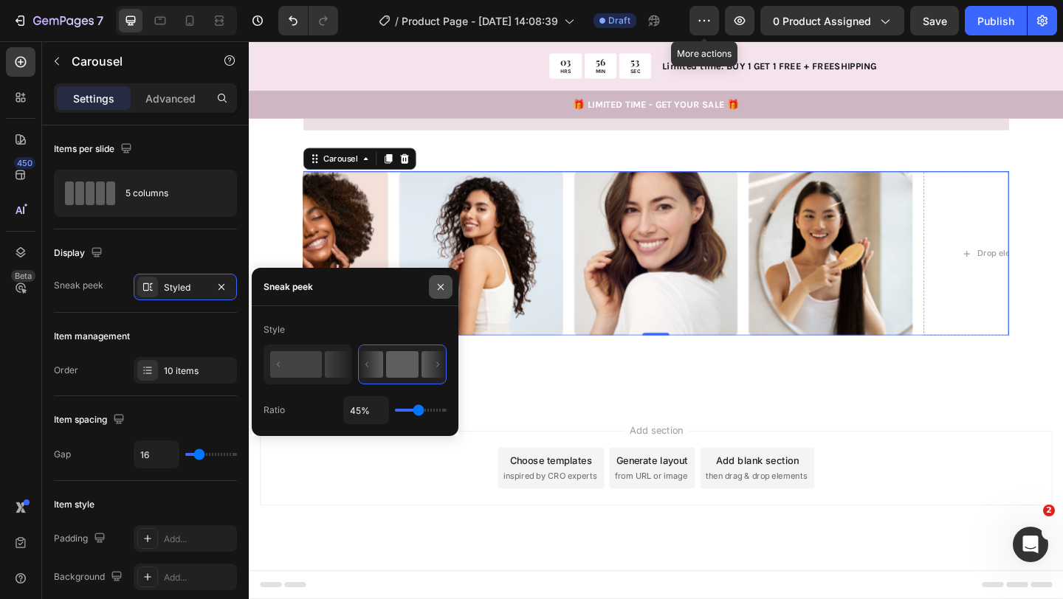
click at [443, 289] on icon "button" at bounding box center [441, 287] width 12 height 12
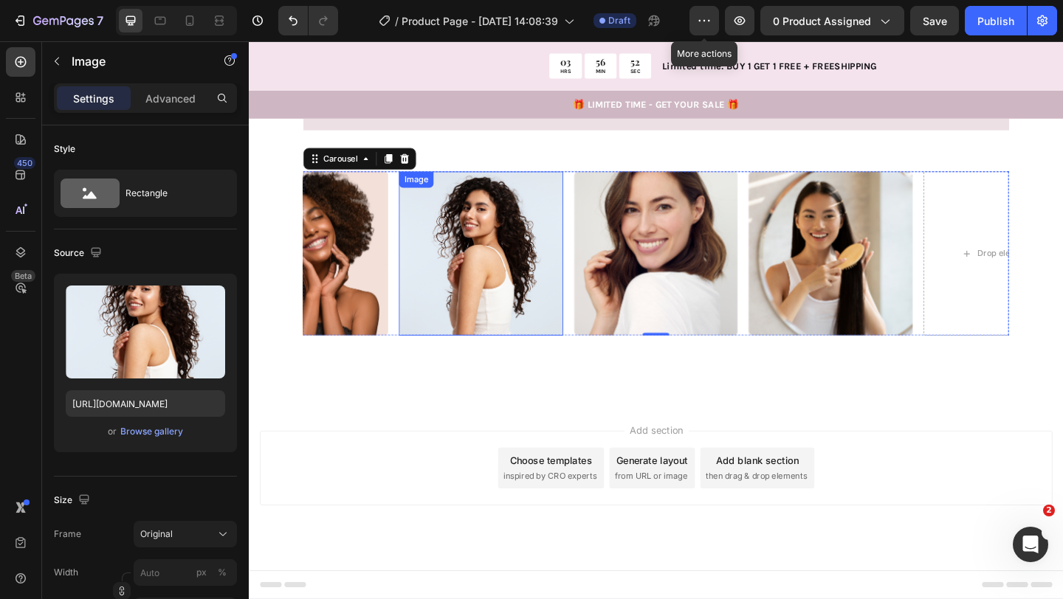
click at [494, 362] on img at bounding box center [502, 272] width 179 height 179
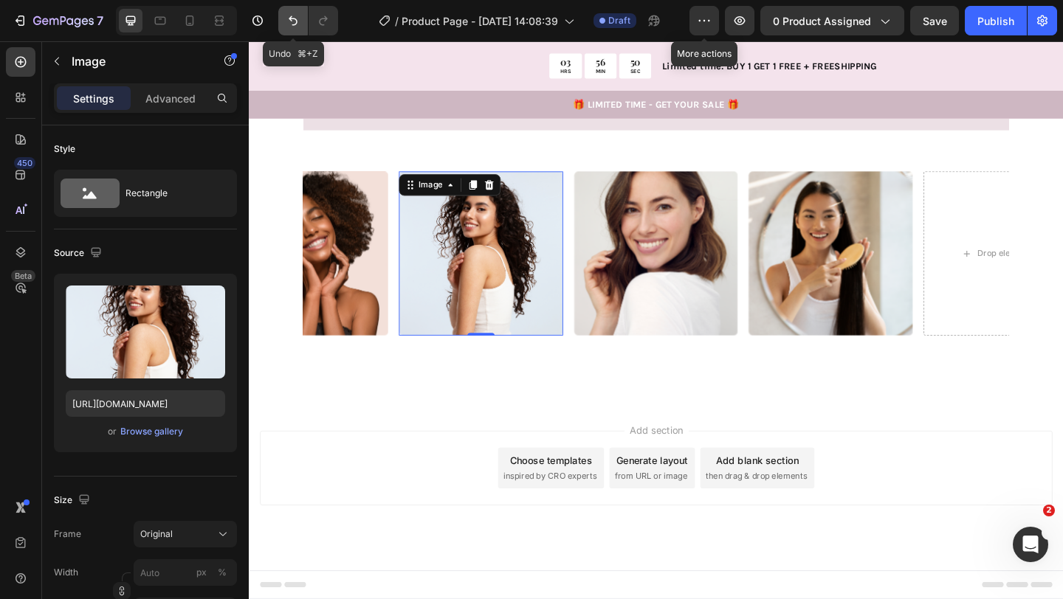
click at [287, 15] on icon "Undo/Redo" at bounding box center [293, 20] width 15 height 15
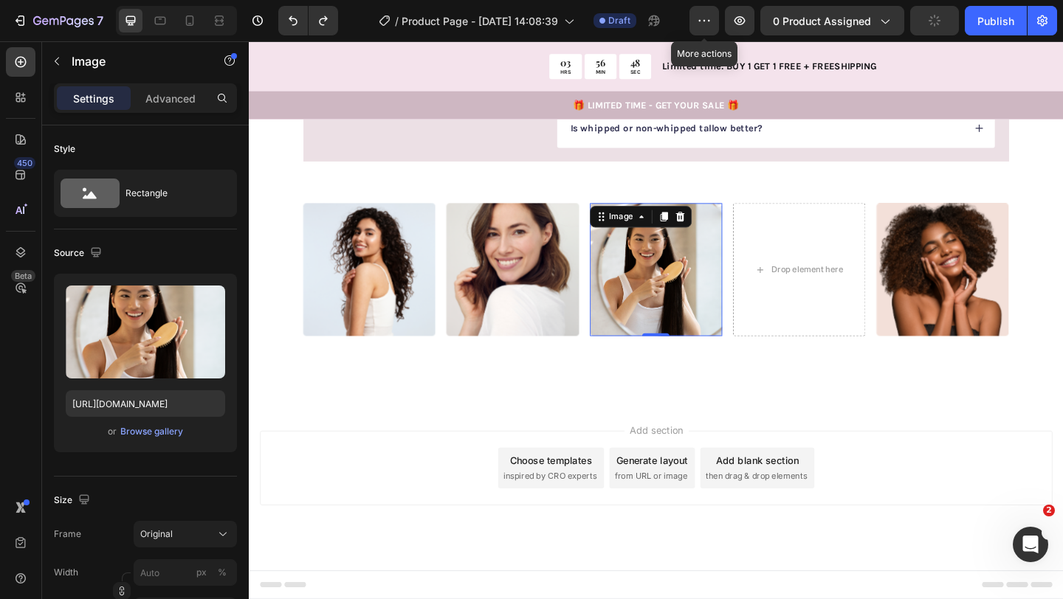
click at [741, 361] on img at bounding box center [691, 289] width 144 height 144
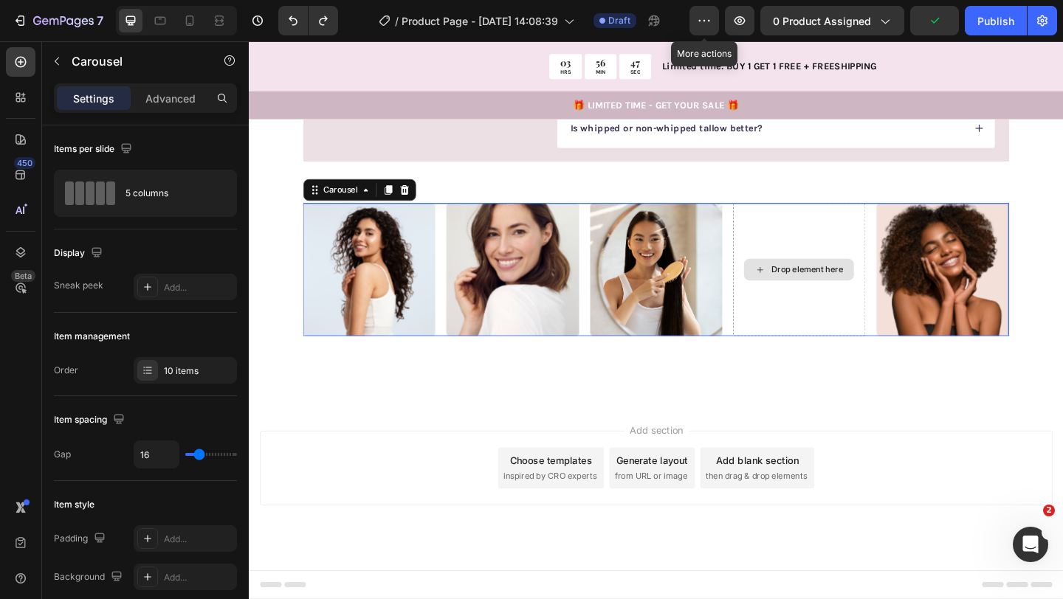
click at [775, 361] on div "Drop element here" at bounding box center [847, 289] width 144 height 144
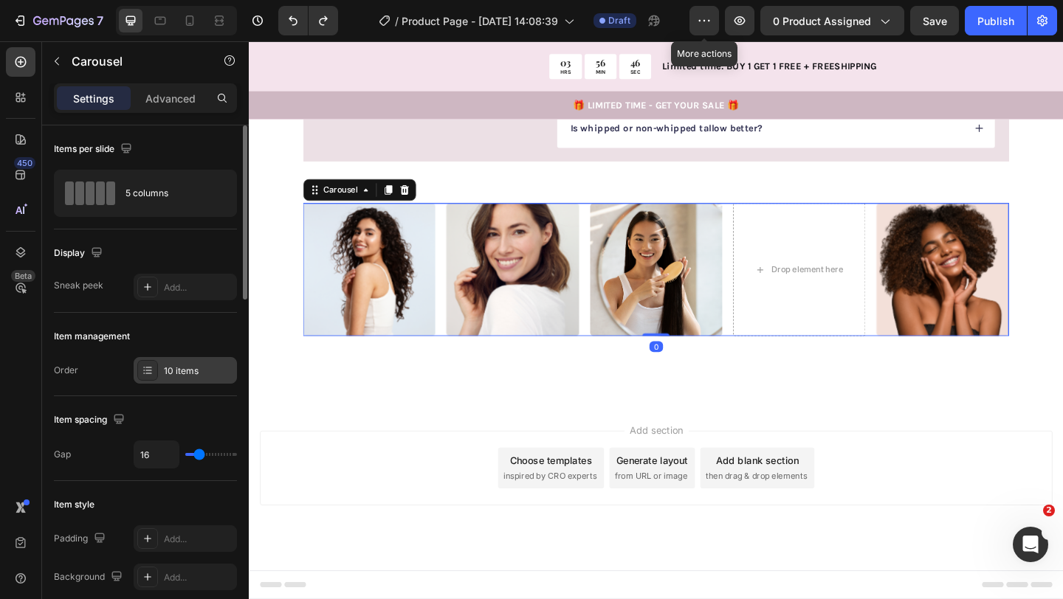
click at [187, 365] on div "10 items" at bounding box center [198, 371] width 69 height 13
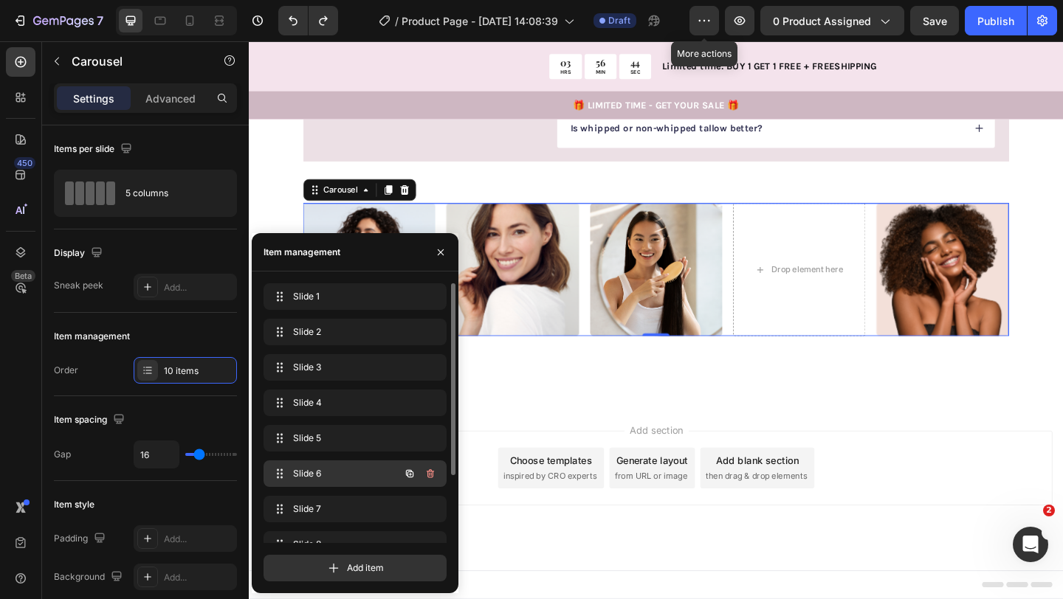
click at [351, 473] on span "Slide 6" at bounding box center [334, 473] width 83 height 13
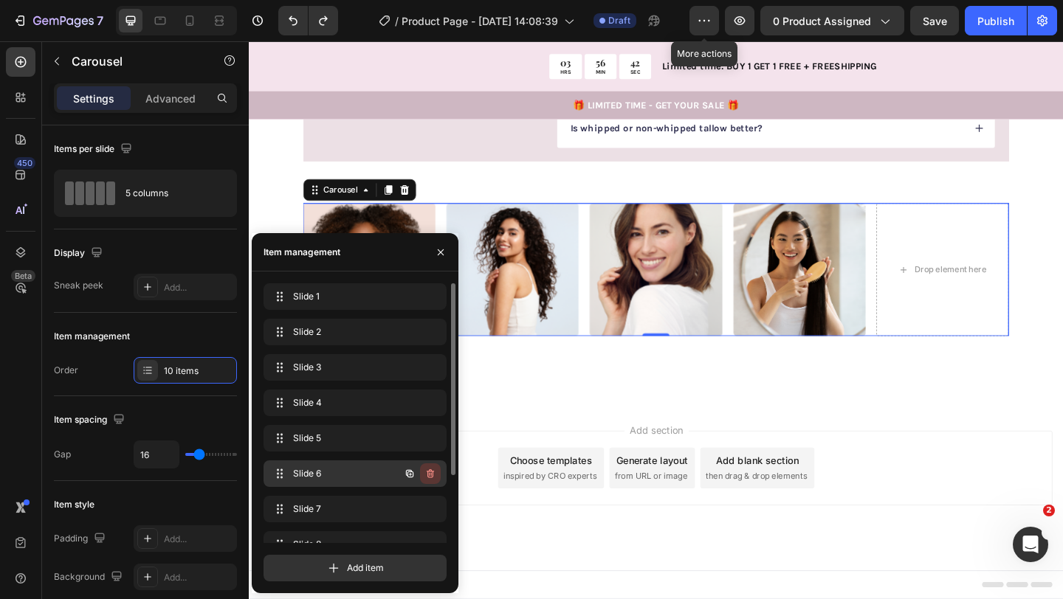
click at [435, 477] on icon "button" at bounding box center [430, 474] width 12 height 12
click at [417, 474] on div "Delete" at bounding box center [420, 473] width 27 height 13
click at [430, 474] on icon "button" at bounding box center [430, 474] width 12 height 12
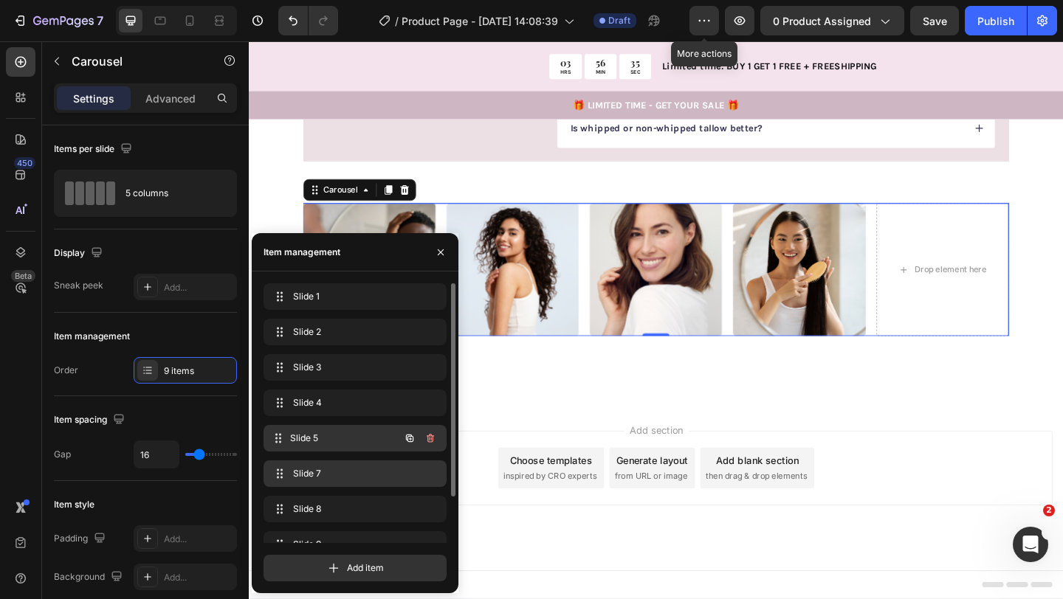
click at [362, 445] on div "Slide 5 Slide 5" at bounding box center [334, 438] width 130 height 21
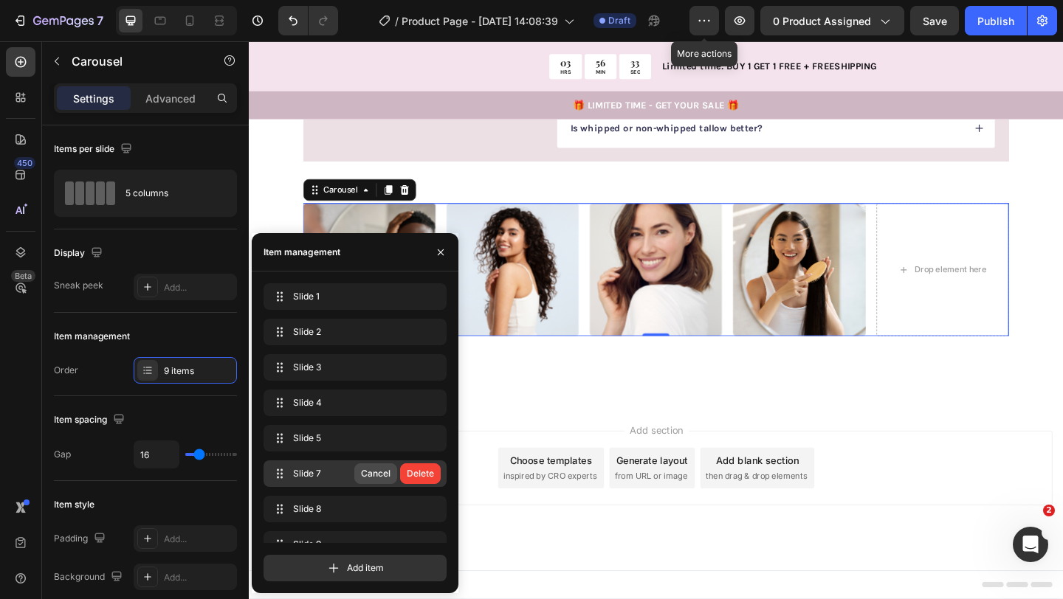
click at [364, 468] on div "Cancel" at bounding box center [376, 473] width 30 height 13
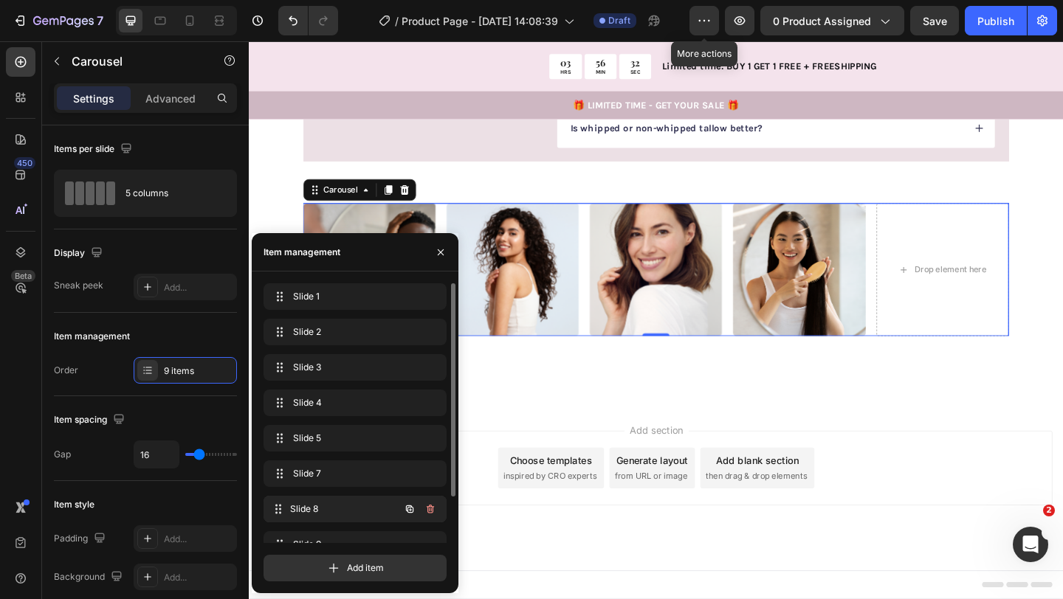
click at [344, 497] on div "Slide 8 Slide 8" at bounding box center [354, 509] width 183 height 27
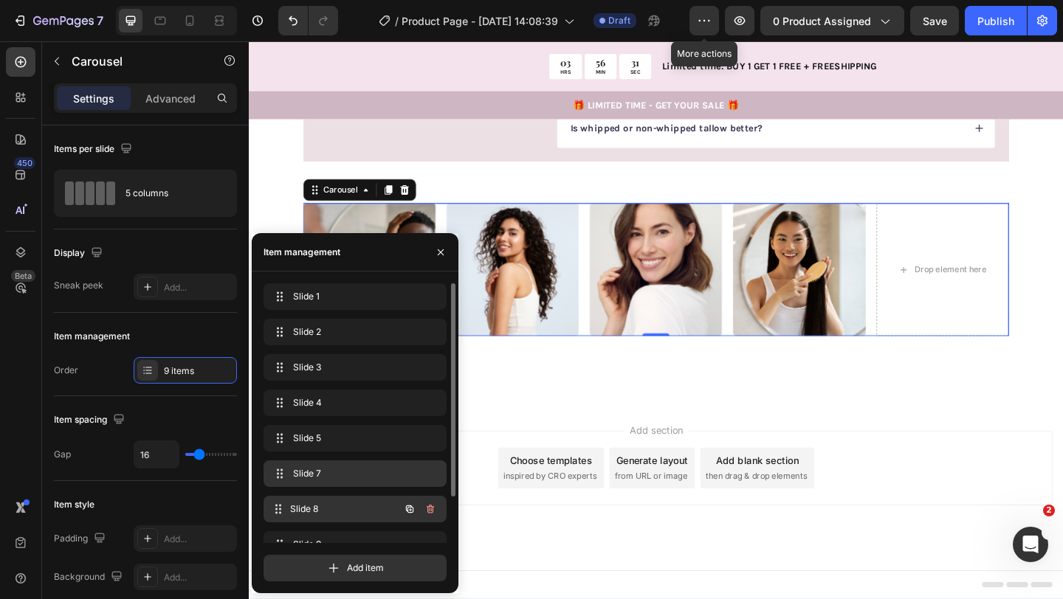
click at [342, 522] on div "Slide 8 Slide 8" at bounding box center [354, 509] width 183 height 27
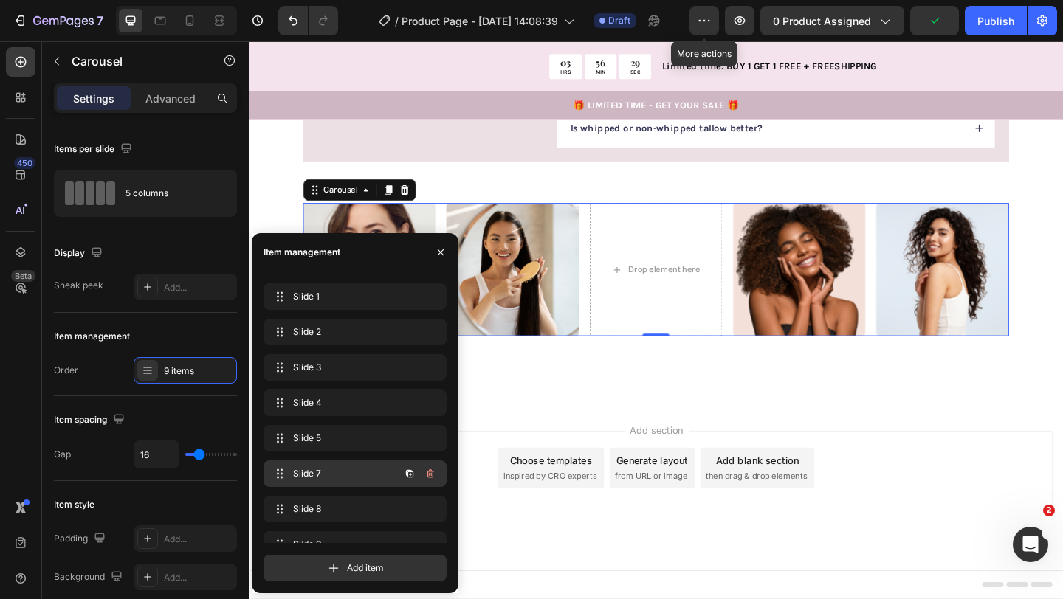
click at [337, 476] on span "Slide 7" at bounding box center [334, 473] width 83 height 13
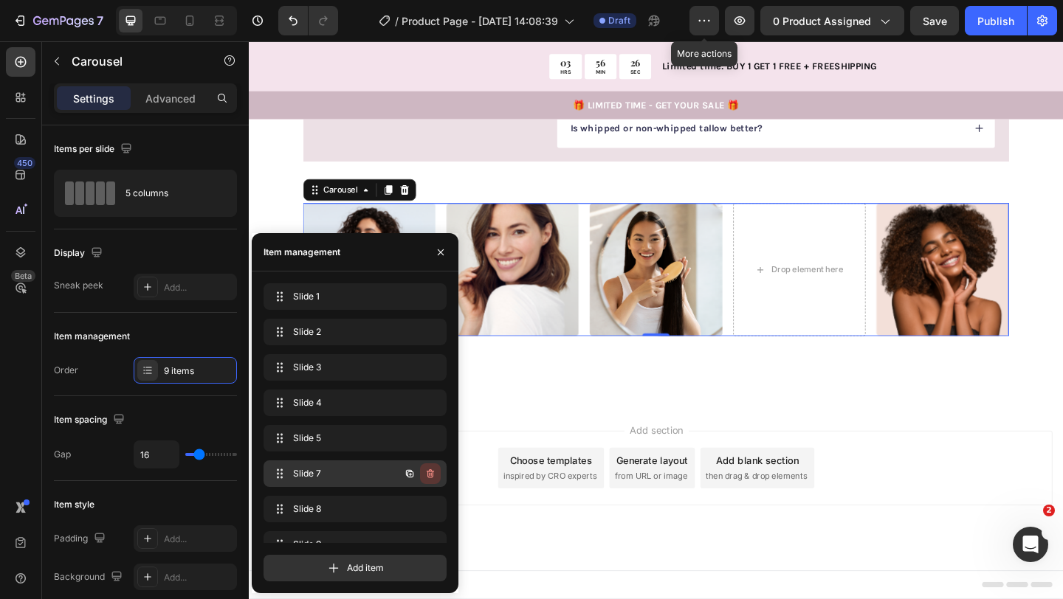
click at [428, 474] on icon "button" at bounding box center [430, 473] width 7 height 9
click at [425, 475] on div "Delete" at bounding box center [420, 473] width 27 height 13
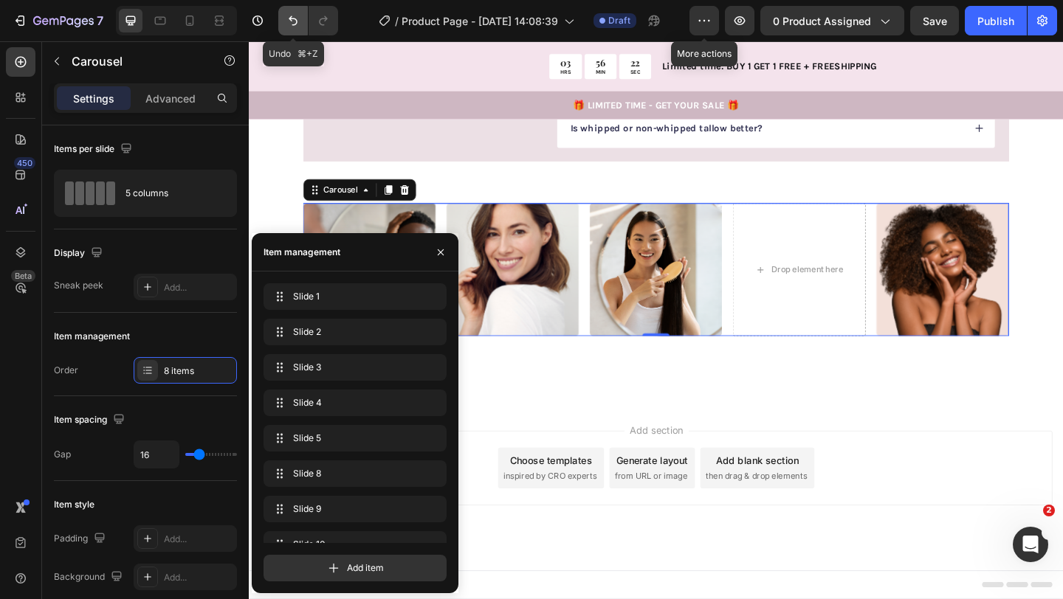
drag, startPoint x: 291, startPoint y: 19, endPoint x: 230, endPoint y: 278, distance: 266.0
click at [291, 19] on icon "Undo/Redo" at bounding box center [293, 21] width 9 height 10
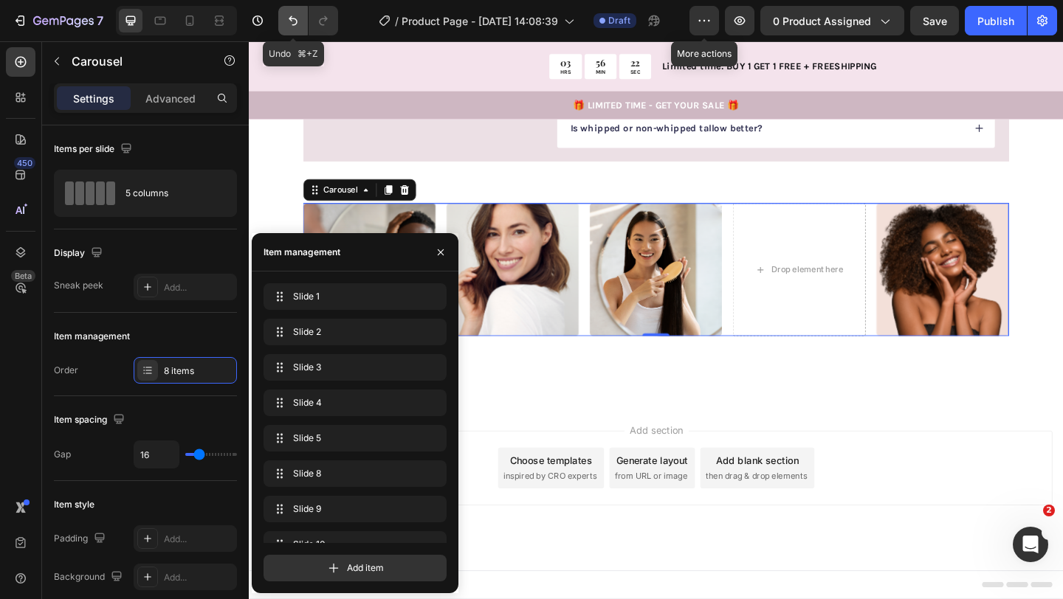
click at [291, 19] on icon "Undo/Redo" at bounding box center [293, 21] width 9 height 10
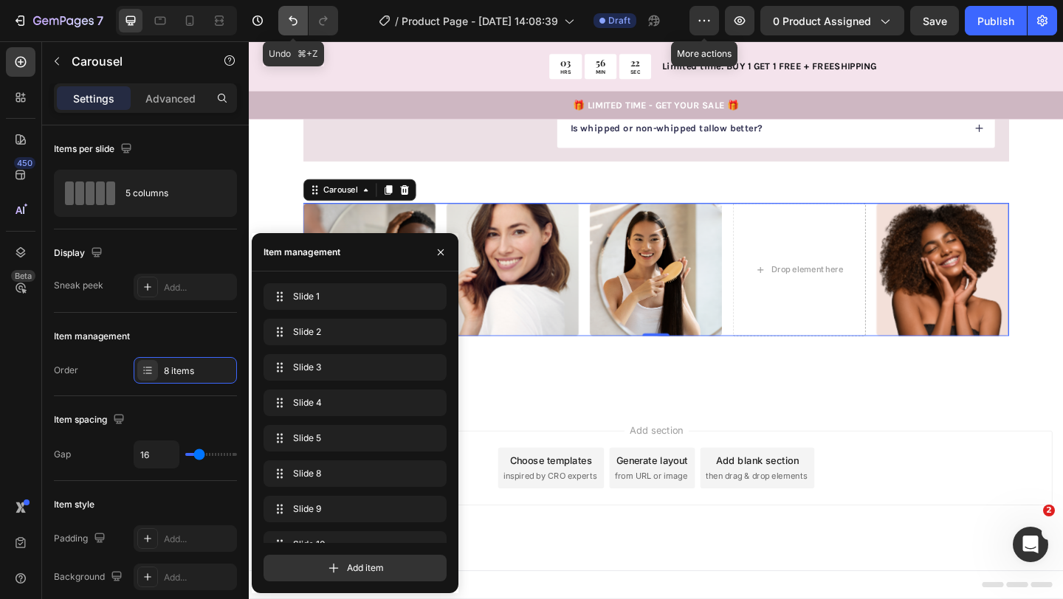
click at [291, 19] on icon "Undo/Redo" at bounding box center [293, 21] width 9 height 10
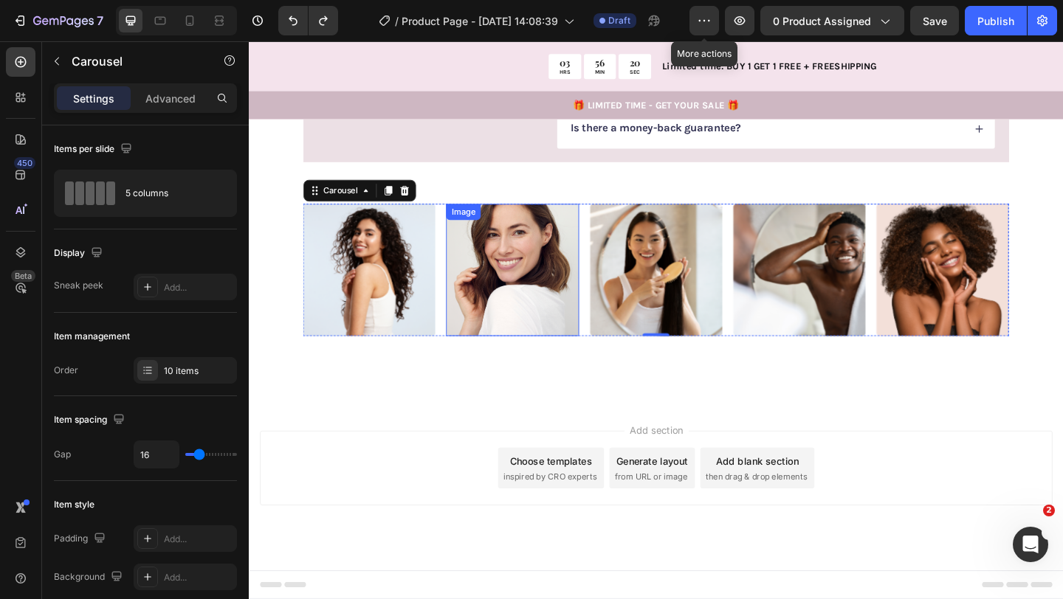
scroll to position [2672, 0]
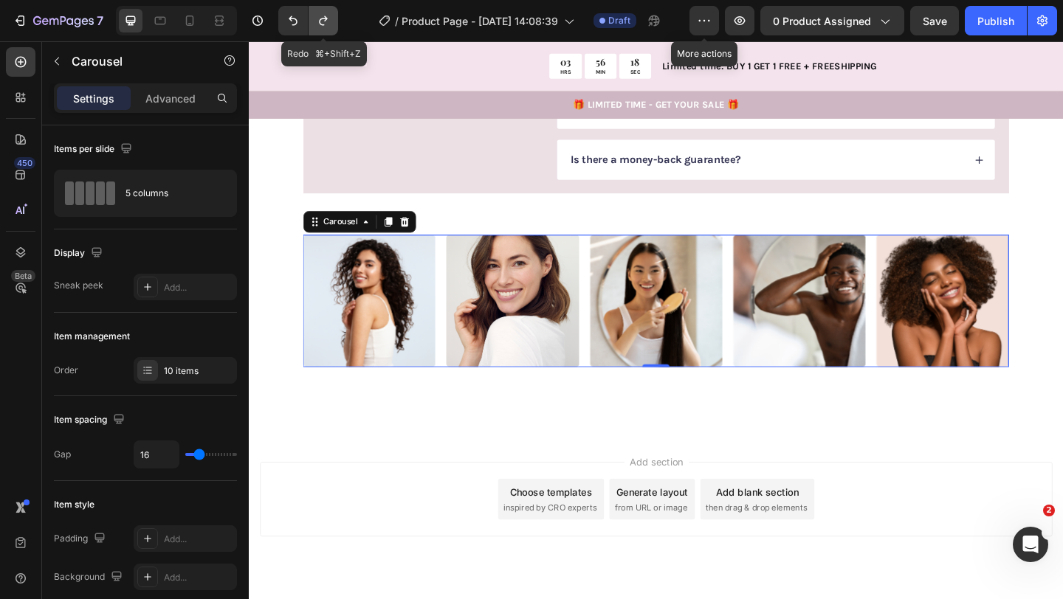
click at [322, 21] on icon "Undo/Redo" at bounding box center [323, 20] width 15 height 15
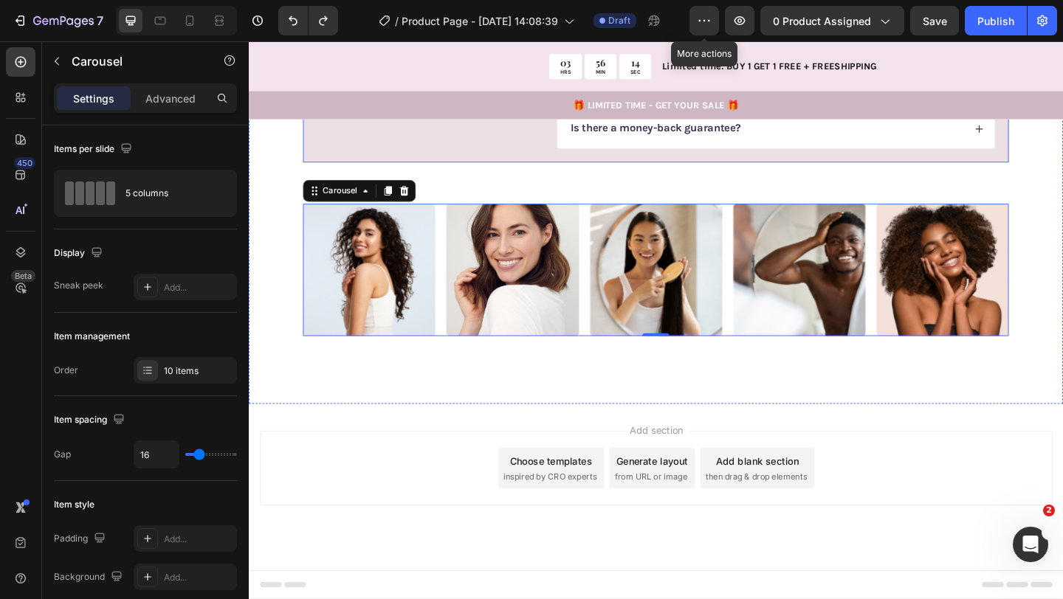
scroll to position [2791, 0]
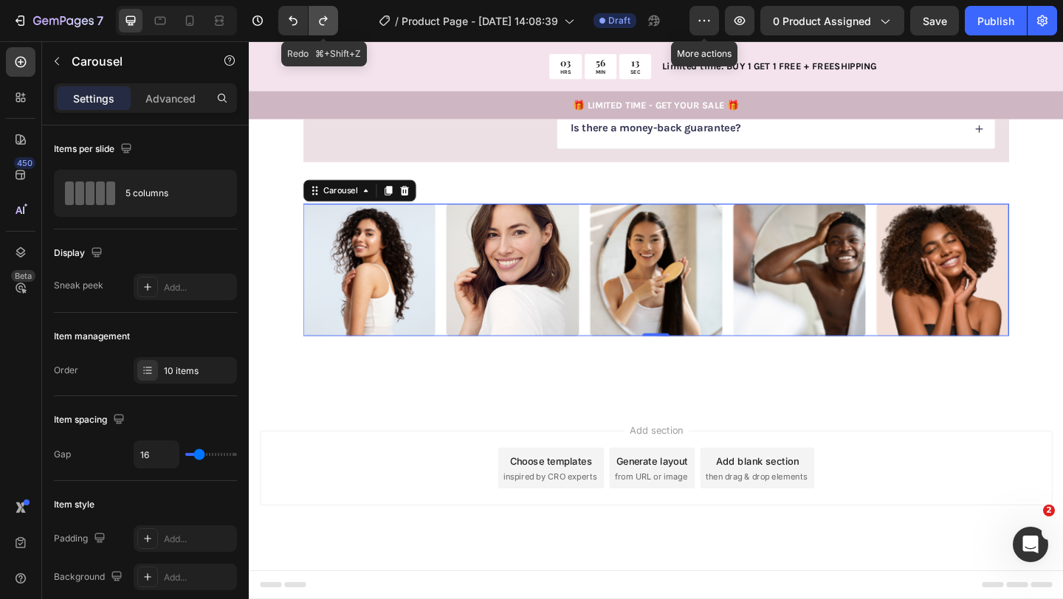
click at [321, 28] on button "Undo/Redo" at bounding box center [323, 21] width 30 height 30
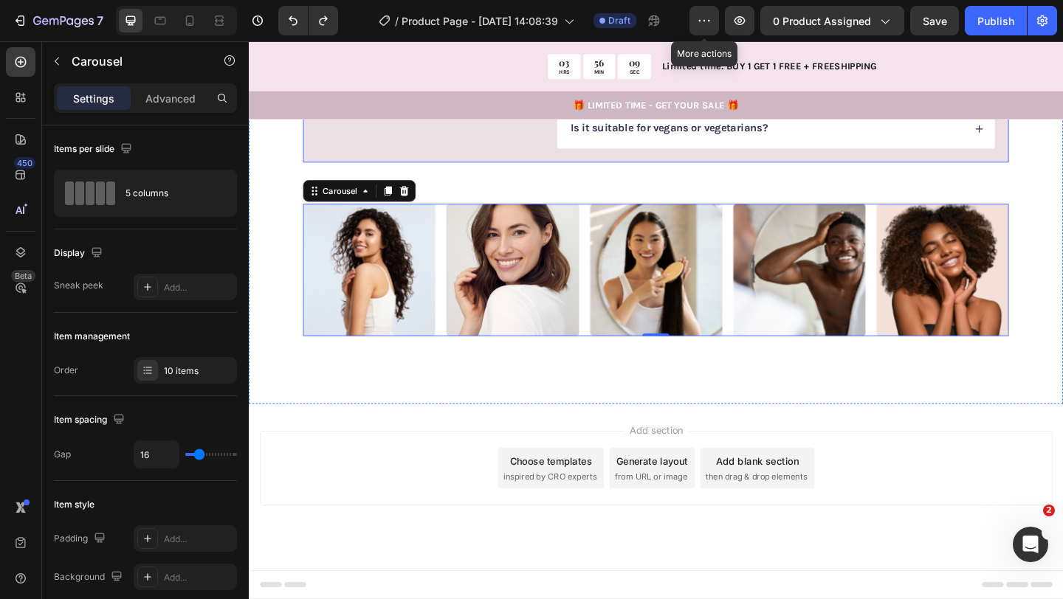
scroll to position [2725, 0]
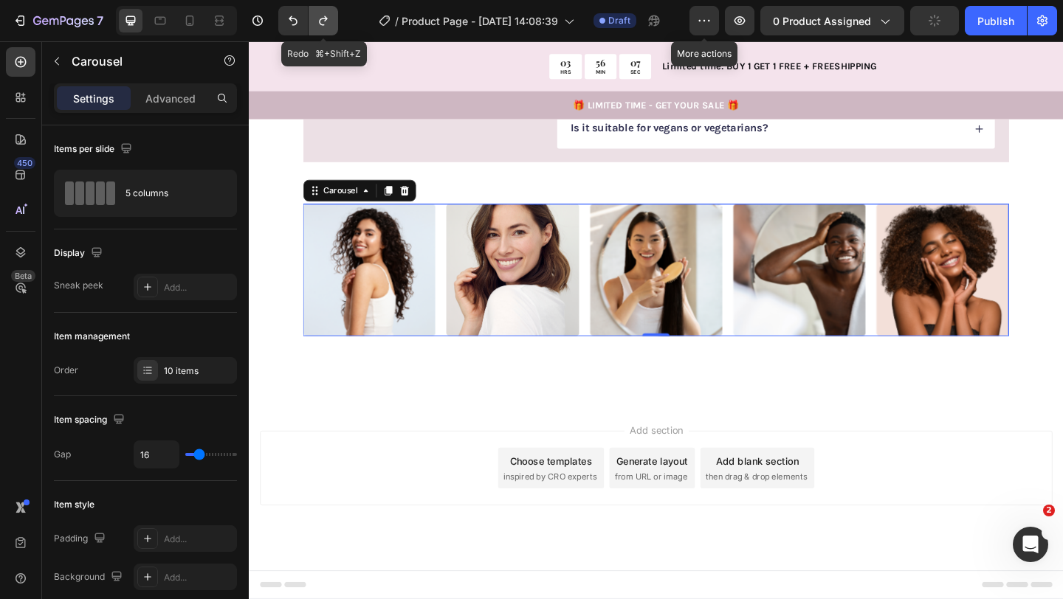
click at [333, 13] on button "Undo/Redo" at bounding box center [323, 21] width 30 height 30
click at [767, 361] on div "Image Image Image Image Image Image Image Image Image Image" at bounding box center [691, 289] width 767 height 144
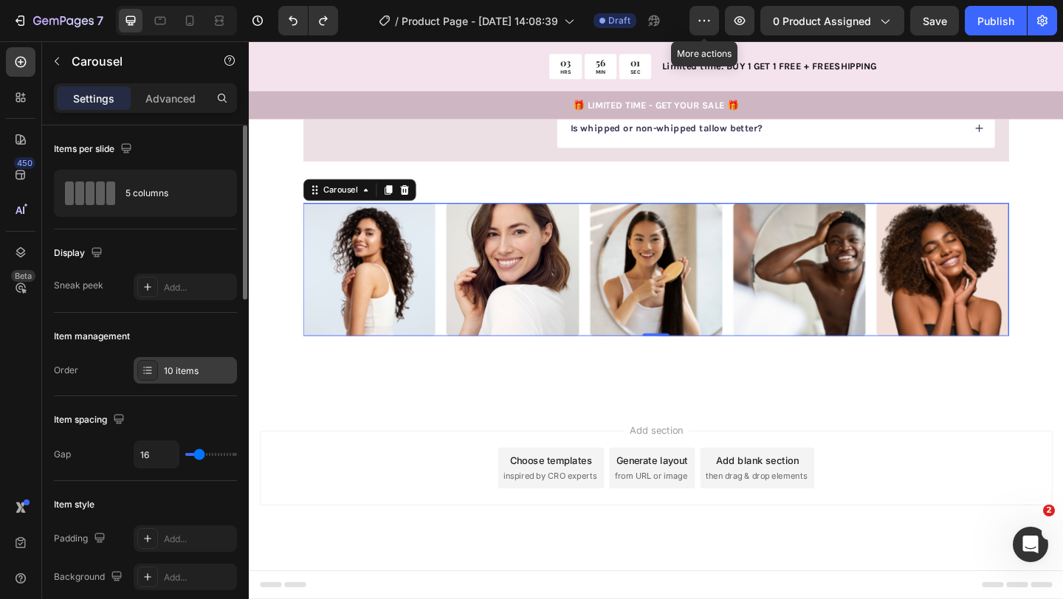
click at [192, 375] on div "10 items" at bounding box center [198, 371] width 69 height 13
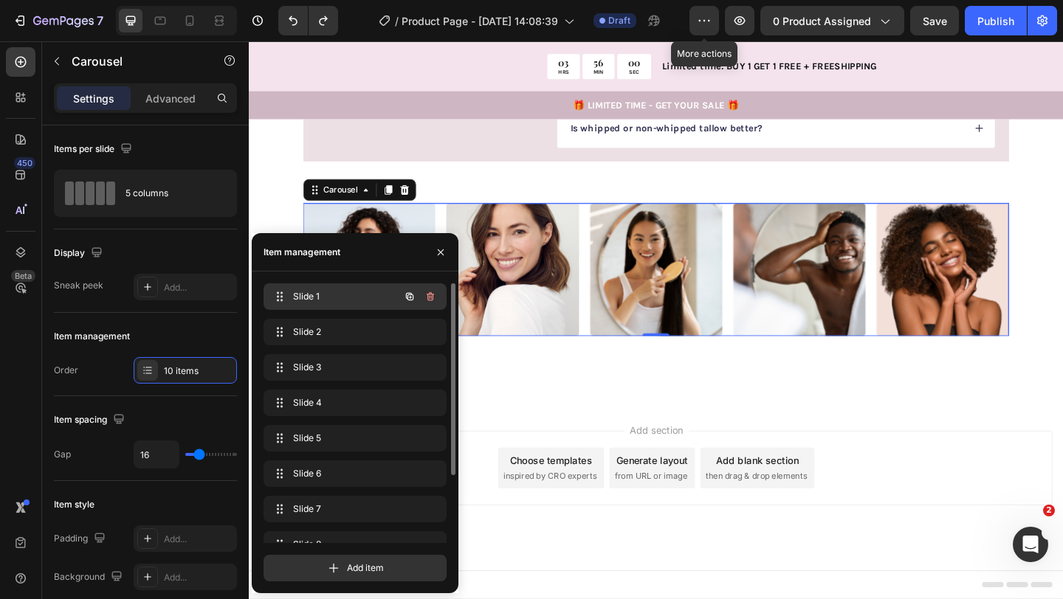
click at [297, 300] on span "Slide 1" at bounding box center [334, 296] width 83 height 13
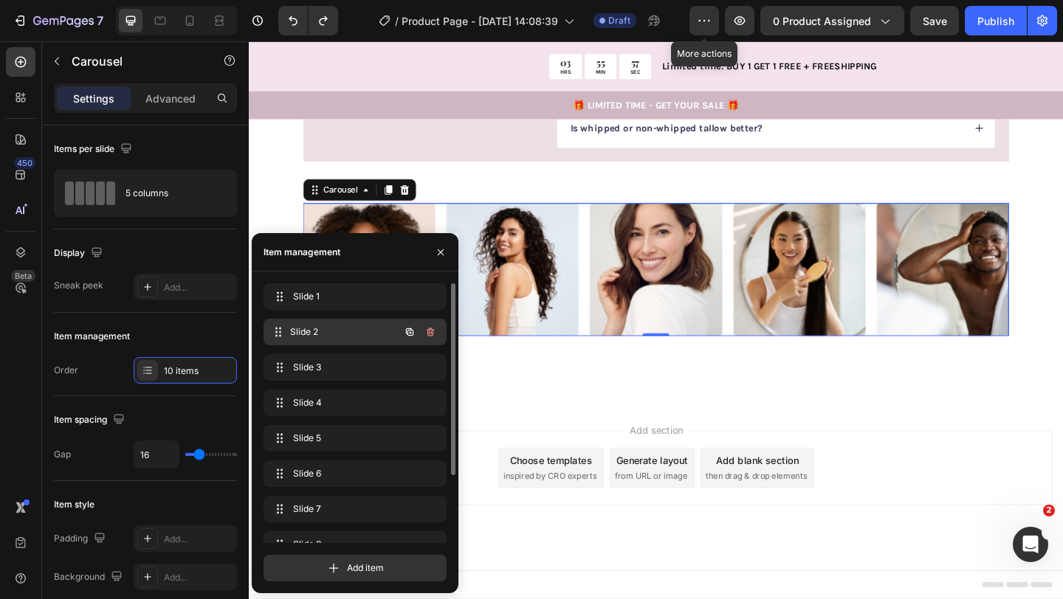
click at [291, 332] on div "Slide 2 Slide 2" at bounding box center [334, 332] width 130 height 21
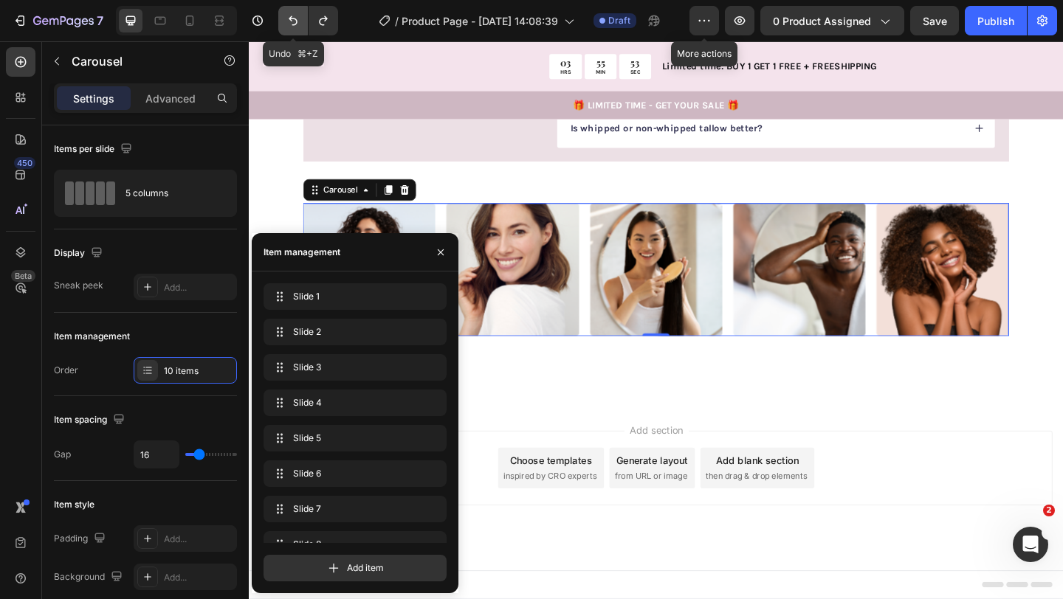
click at [289, 24] on icon "Undo/Redo" at bounding box center [293, 20] width 15 height 15
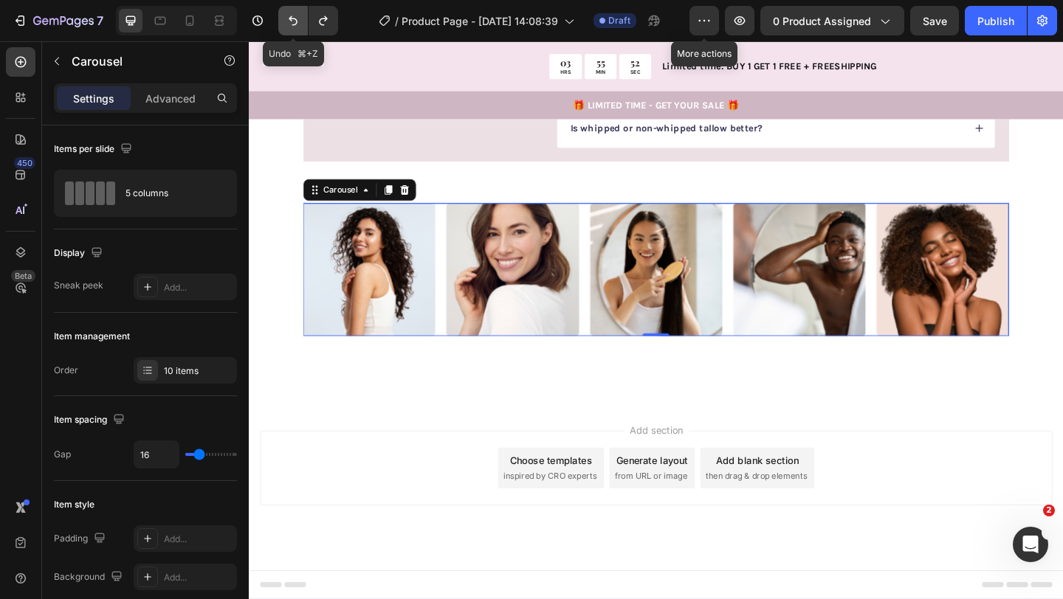
click at [291, 25] on icon "Undo/Redo" at bounding box center [293, 20] width 15 height 15
click at [324, 4] on div "7 Version history / Product Page - Aug 23, 14:08:39 Draft More actions Preview …" at bounding box center [531, 21] width 1063 height 42
click at [324, 16] on icon "Undo/Redo" at bounding box center [323, 20] width 15 height 15
click at [324, 17] on icon "Undo/Redo" at bounding box center [323, 20] width 15 height 15
click at [770, 361] on div "Image Image Image Image Image Image Image Image Image Image" at bounding box center [691, 289] width 767 height 144
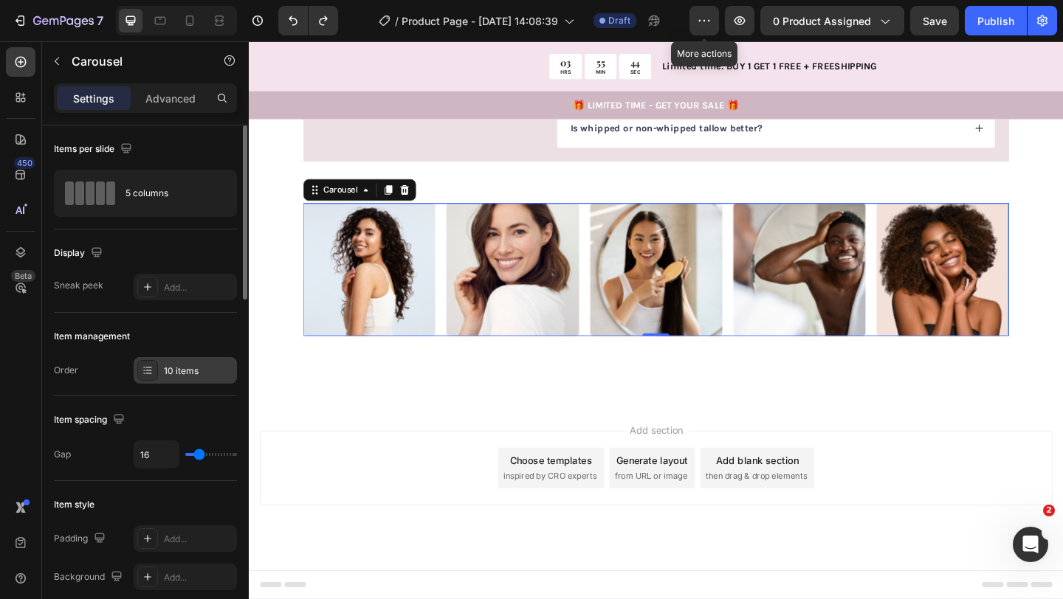
click at [151, 370] on icon at bounding box center [148, 371] width 12 height 12
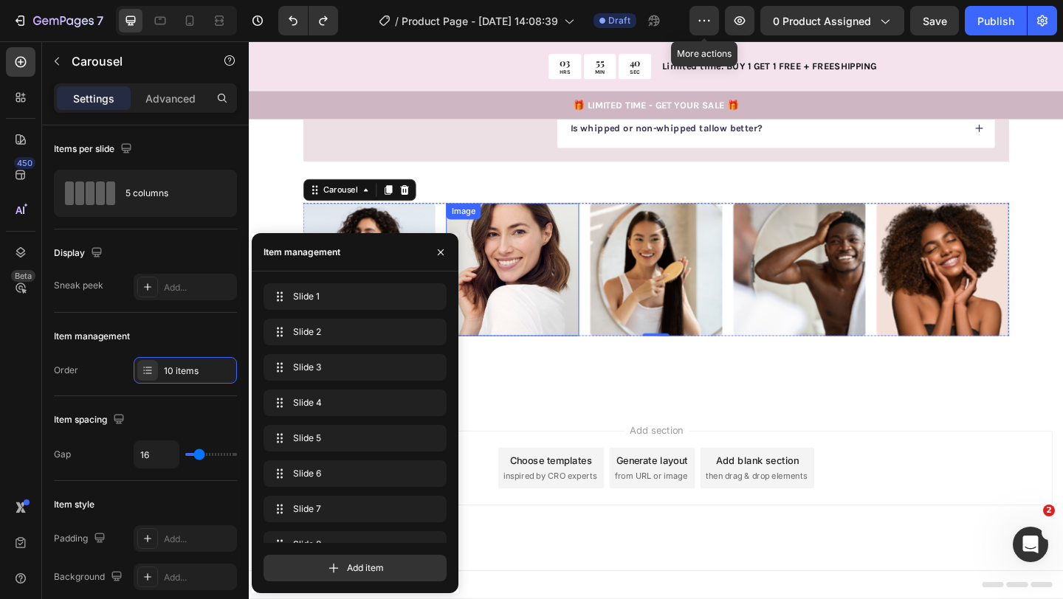
scroll to position [2954, 0]
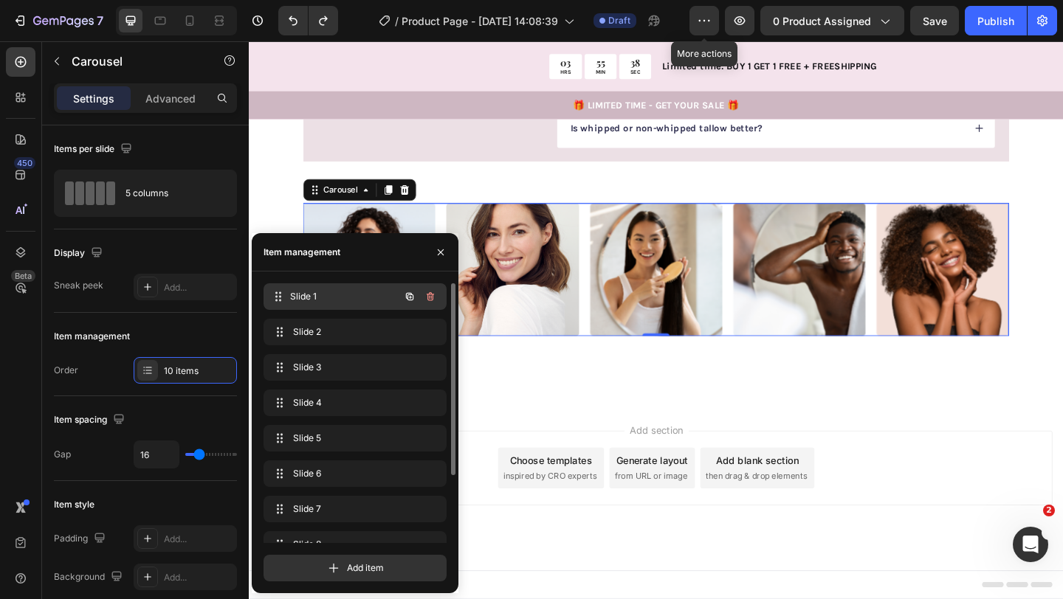
click at [376, 299] on div "Slide 1 Slide 1" at bounding box center [334, 296] width 130 height 21
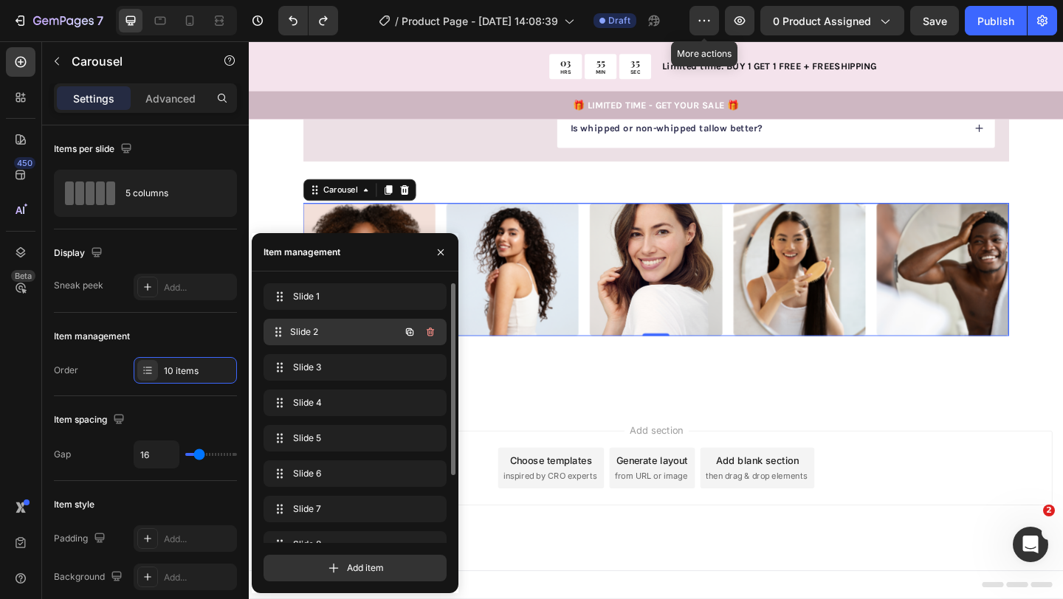
click at [373, 331] on span "Slide 2" at bounding box center [344, 331] width 109 height 13
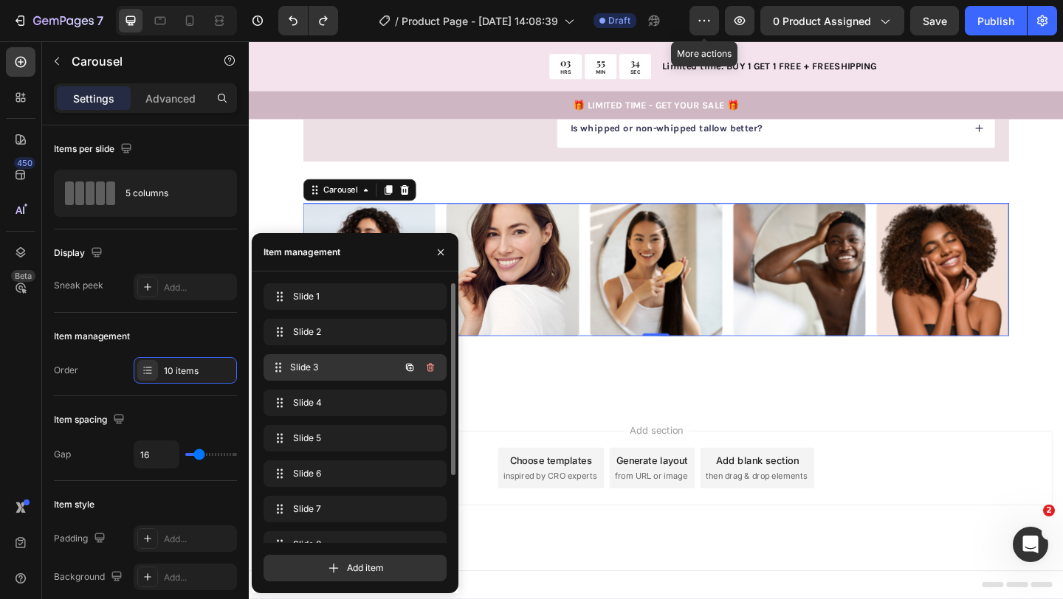
click at [351, 369] on span "Slide 3" at bounding box center [344, 367] width 109 height 13
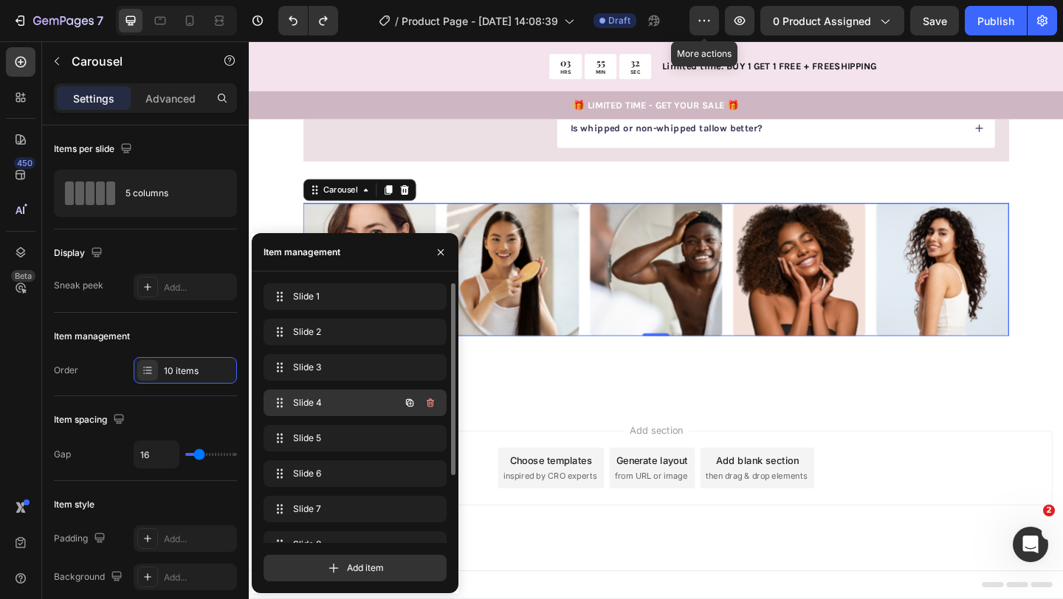
click at [331, 401] on span "Slide 4" at bounding box center [334, 402] width 83 height 13
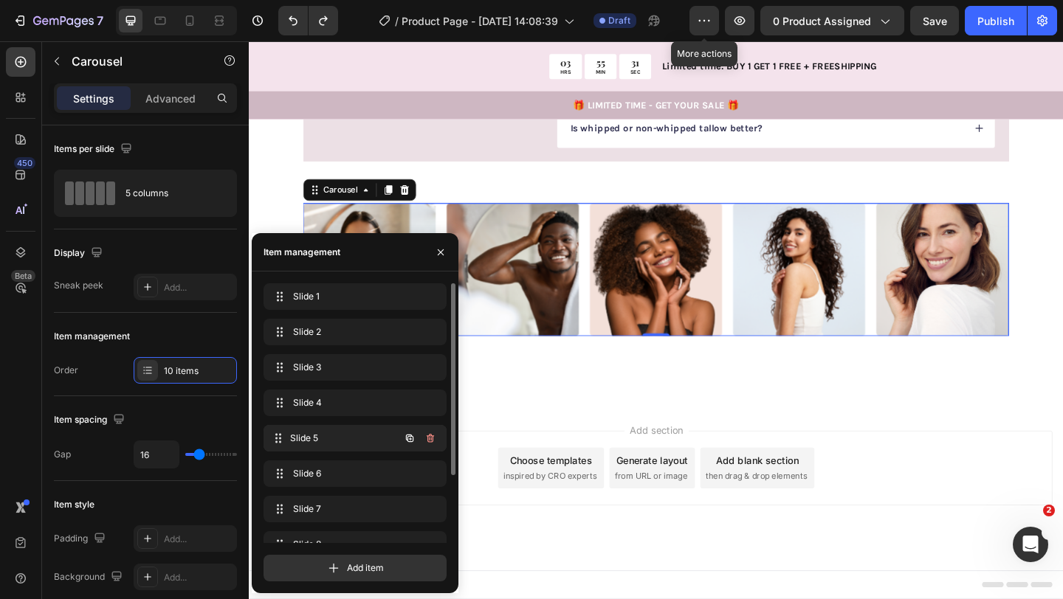
click at [324, 435] on span "Slide 5" at bounding box center [344, 438] width 109 height 13
click at [323, 443] on span "Slide 5" at bounding box center [344, 438] width 109 height 13
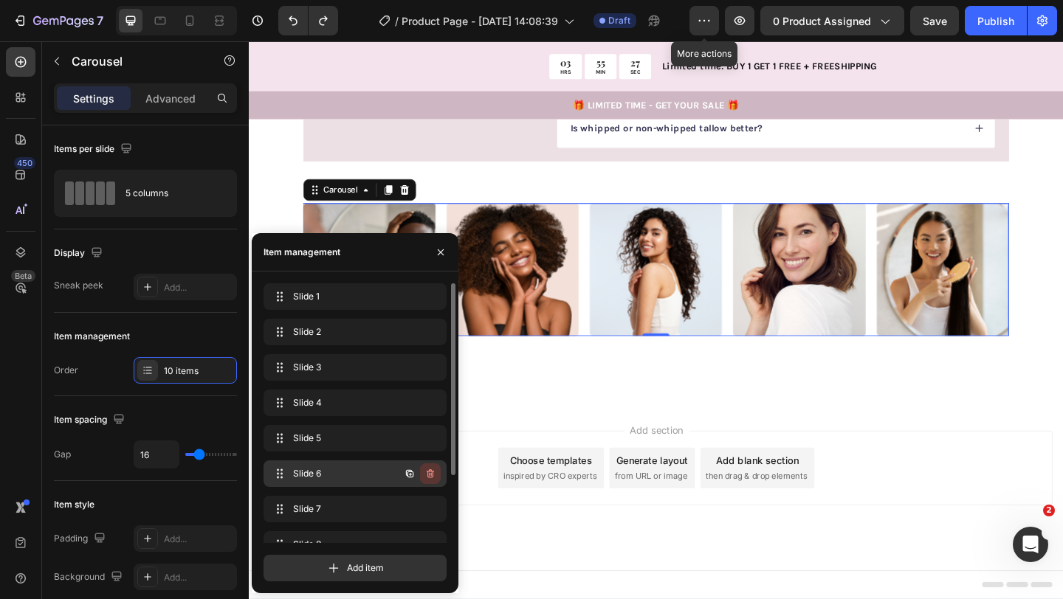
click at [430, 471] on icon "button" at bounding box center [430, 473] width 7 height 9
click at [325, 440] on span "Slide 5" at bounding box center [344, 438] width 109 height 13
click at [324, 401] on span "Slide 4" at bounding box center [344, 402] width 109 height 13
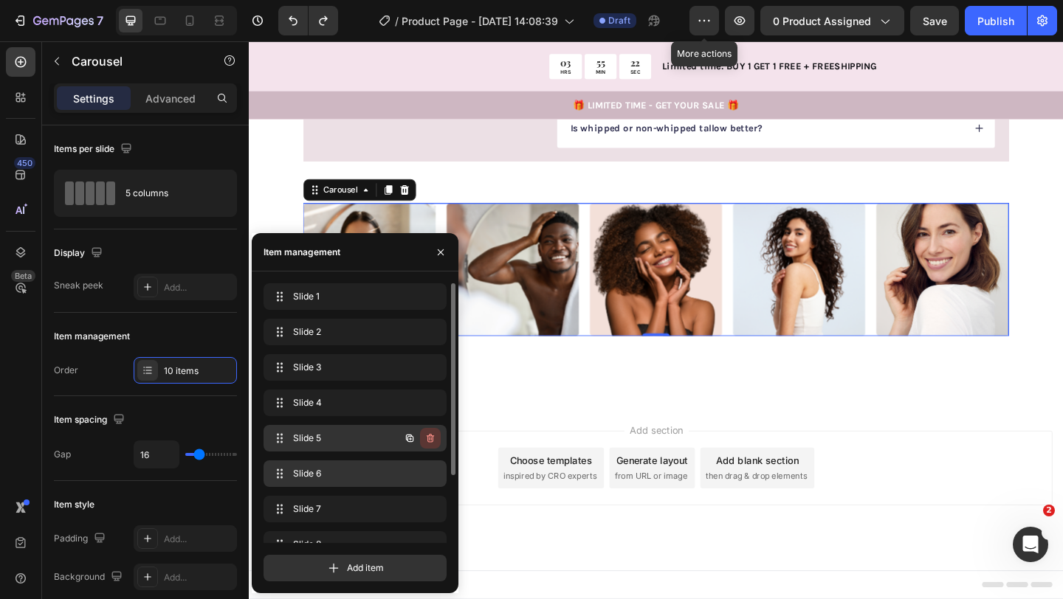
click at [431, 434] on icon "button" at bounding box center [430, 438] width 12 height 12
click at [421, 438] on div "Delete" at bounding box center [420, 438] width 27 height 13
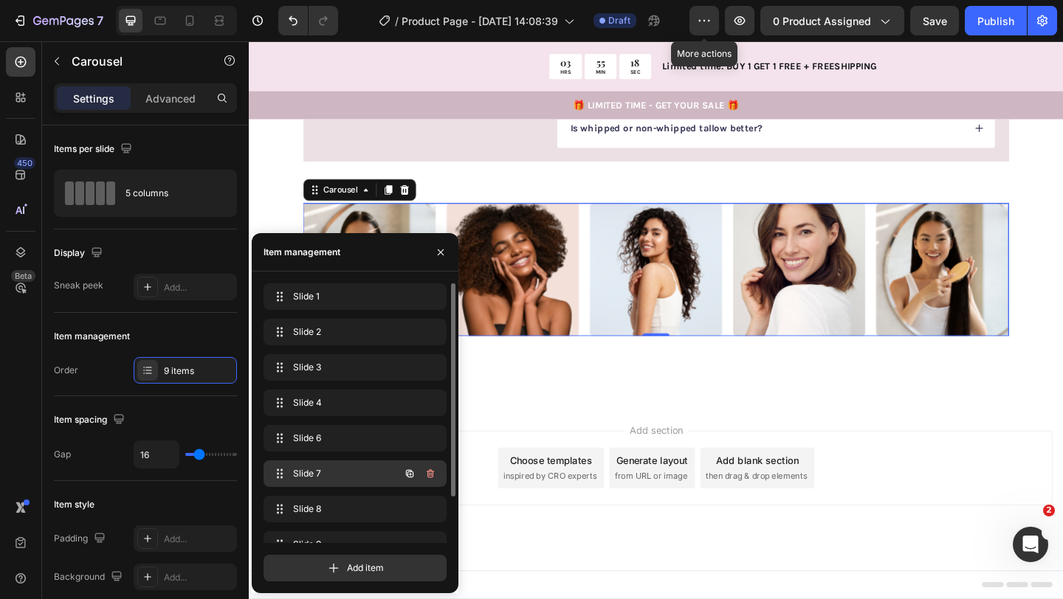
click at [372, 472] on span "Slide 7" at bounding box center [334, 473] width 83 height 13
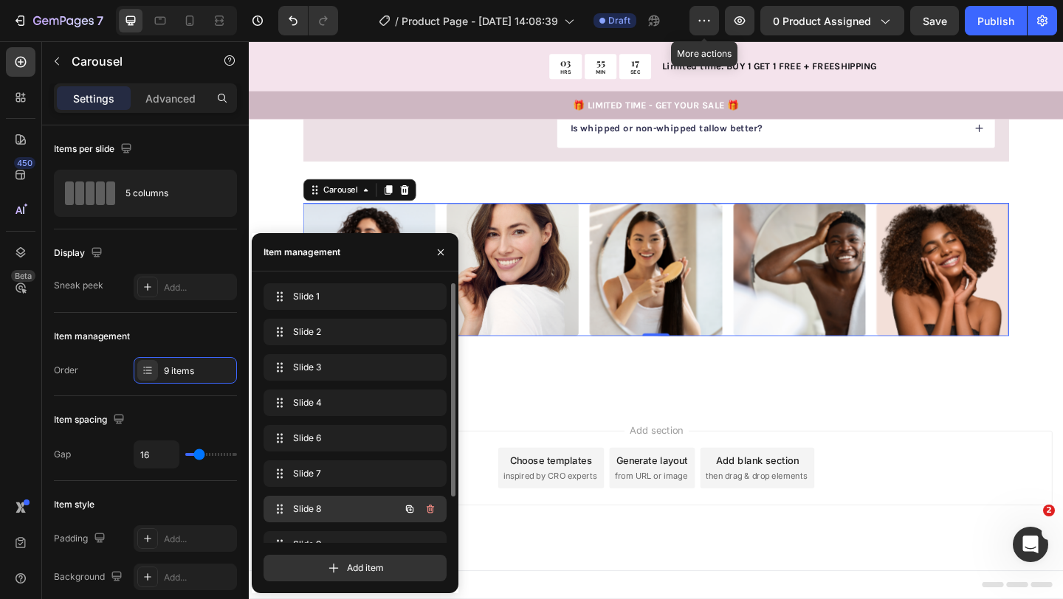
click at [353, 514] on span "Slide 8" at bounding box center [334, 509] width 83 height 13
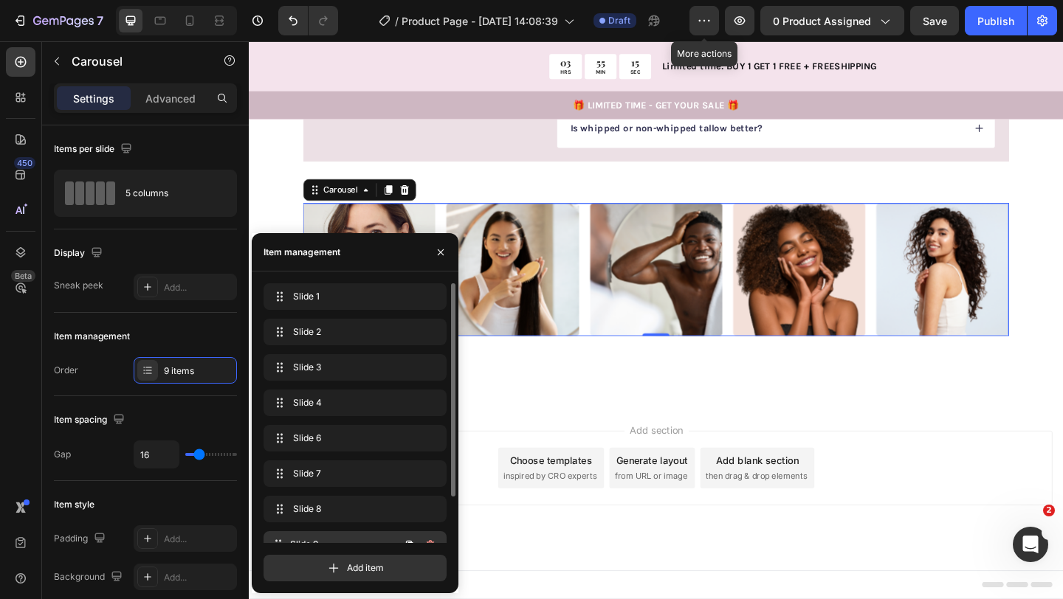
click at [341, 535] on div "Slide 9 Slide 9" at bounding box center [334, 544] width 130 height 21
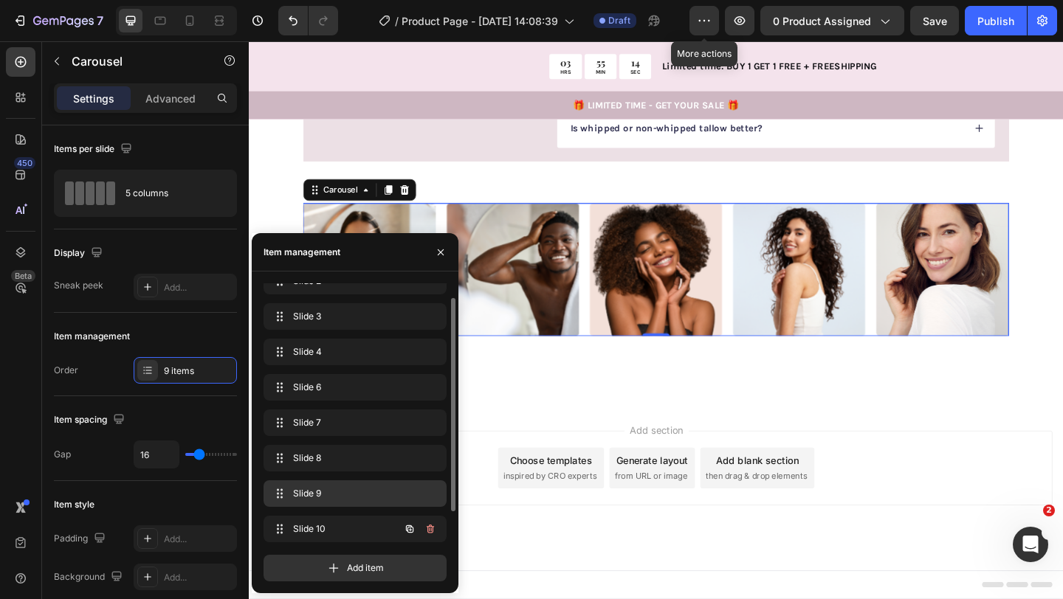
scroll to position [56, 0]
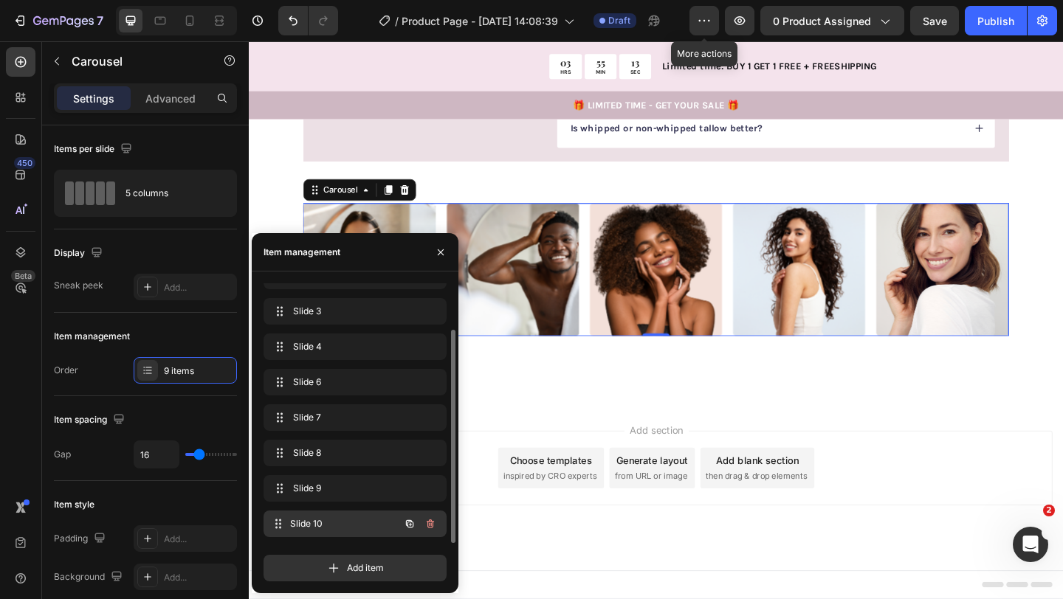
click at [341, 519] on span "Slide 10" at bounding box center [344, 523] width 109 height 13
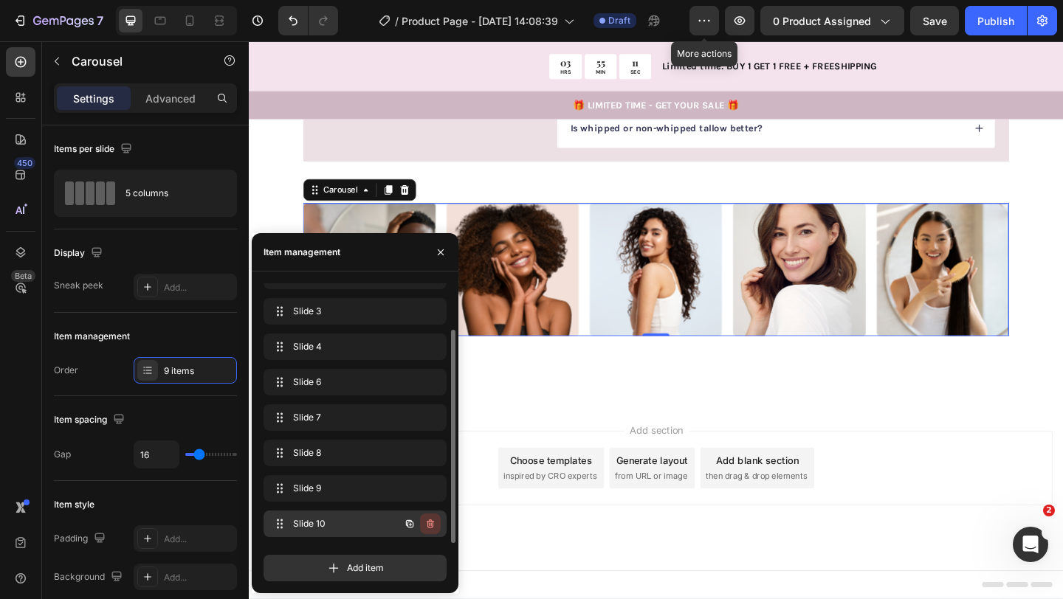
click at [433, 520] on icon "button" at bounding box center [430, 524] width 12 height 12
click at [420, 524] on div "Delete" at bounding box center [420, 523] width 27 height 13
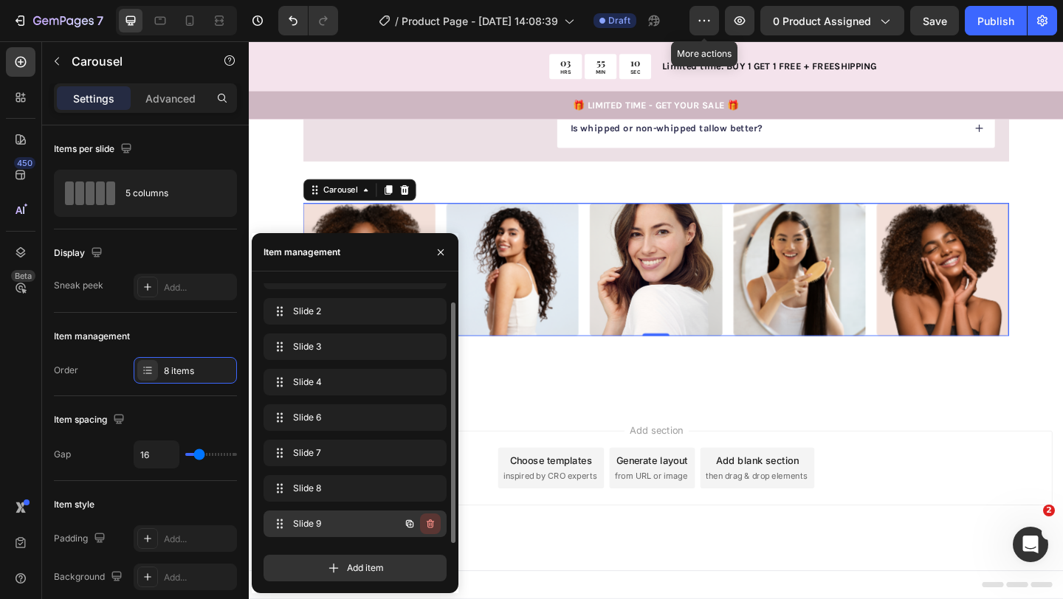
scroll to position [21, 0]
click at [437, 251] on icon "button" at bounding box center [441, 252] width 12 height 12
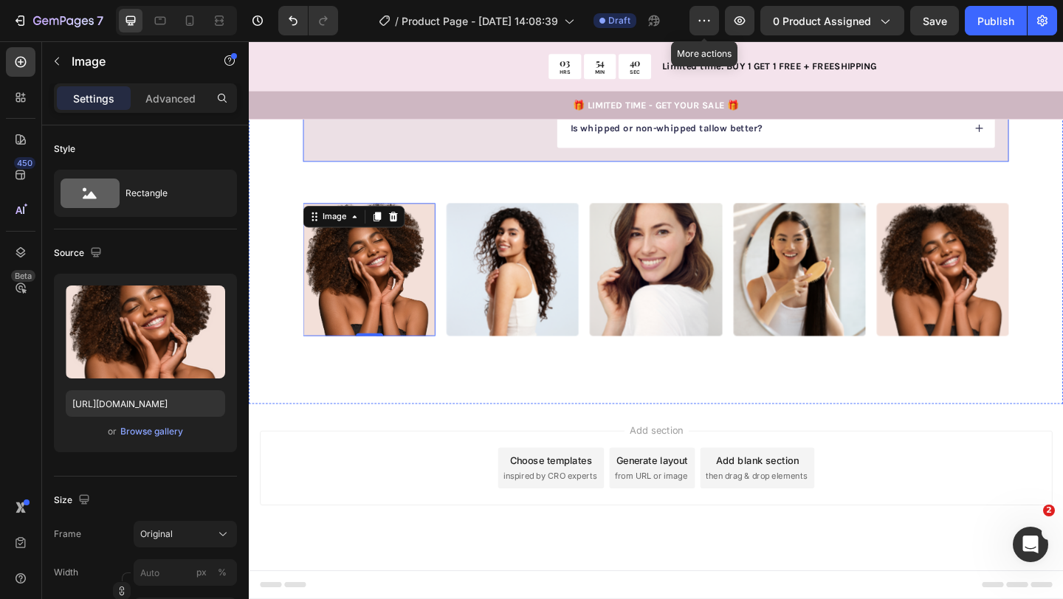
scroll to position [2714, 0]
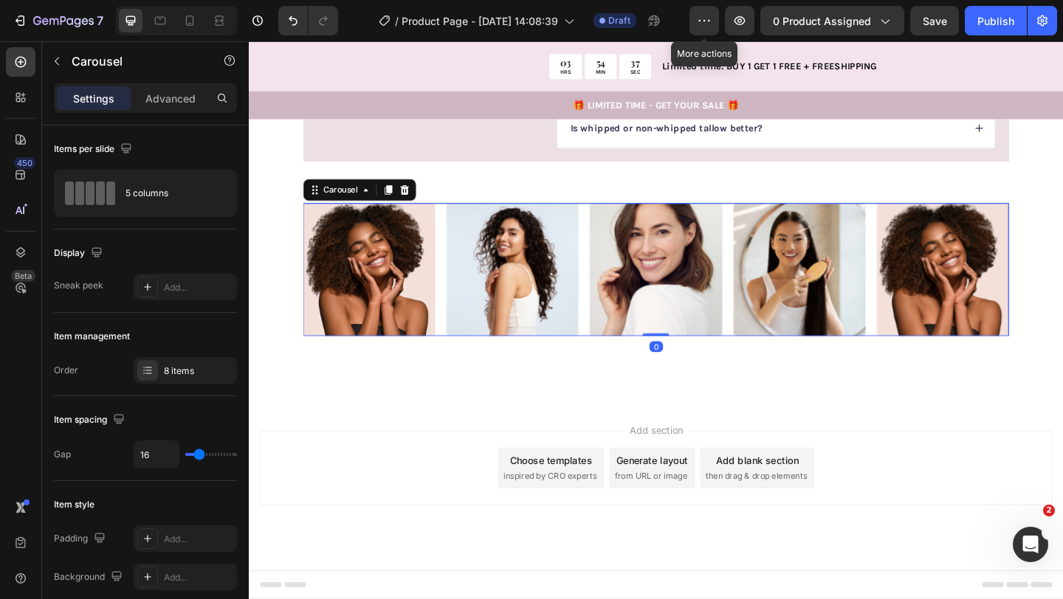
click at [459, 361] on div "Image Image Image Image Image Image Image Image" at bounding box center [691, 289] width 767 height 144
click at [412, 209] on icon at bounding box center [418, 203] width 12 height 12
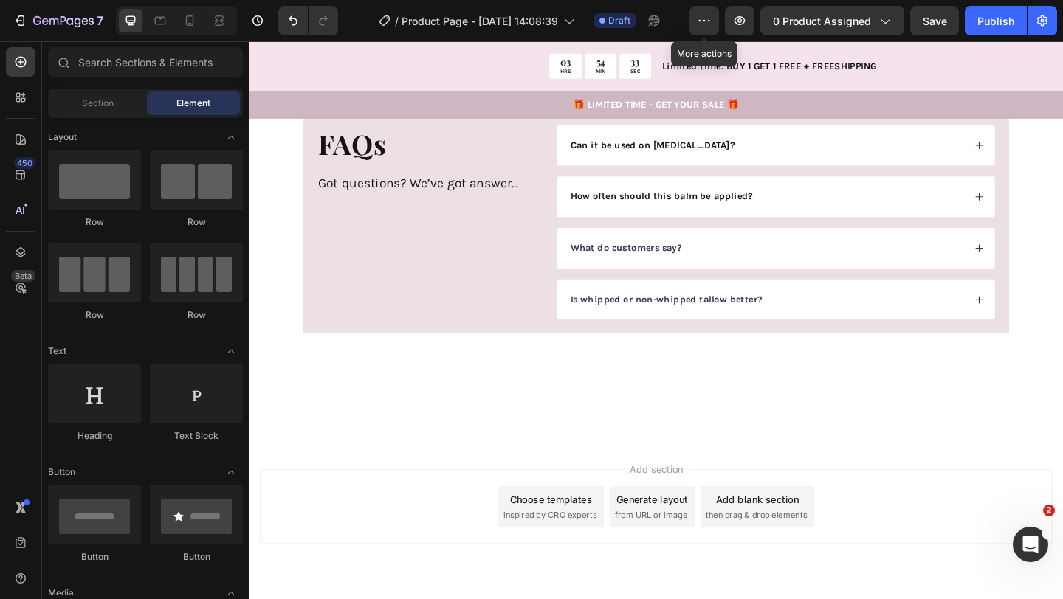
scroll to position [2429, 0]
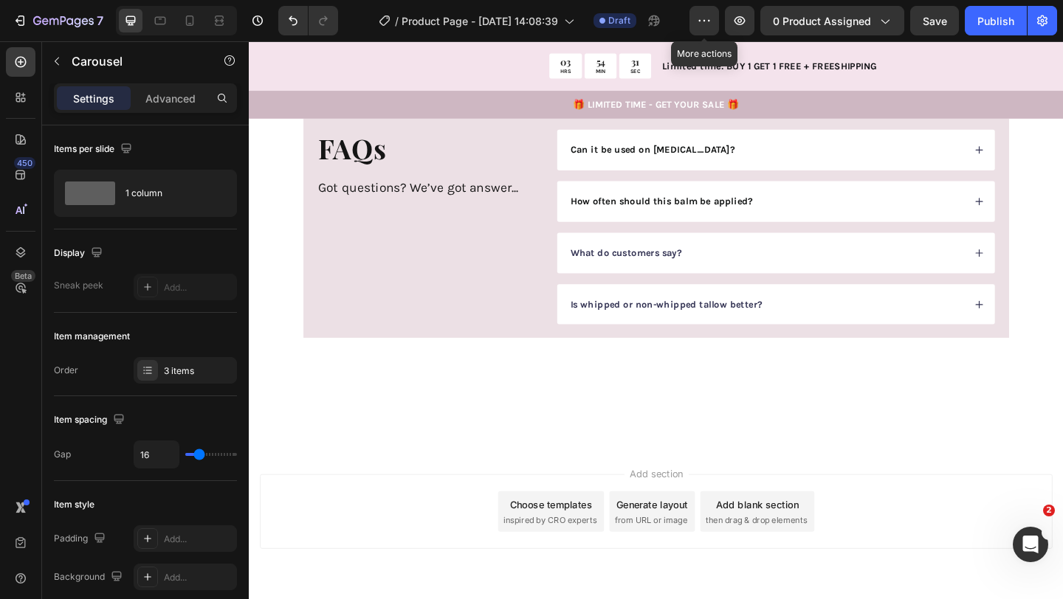
drag, startPoint x: 687, startPoint y: 457, endPoint x: 682, endPoint y: 481, distance: 24.9
click at [682, 122] on div at bounding box center [692, 120] width 30 height 4
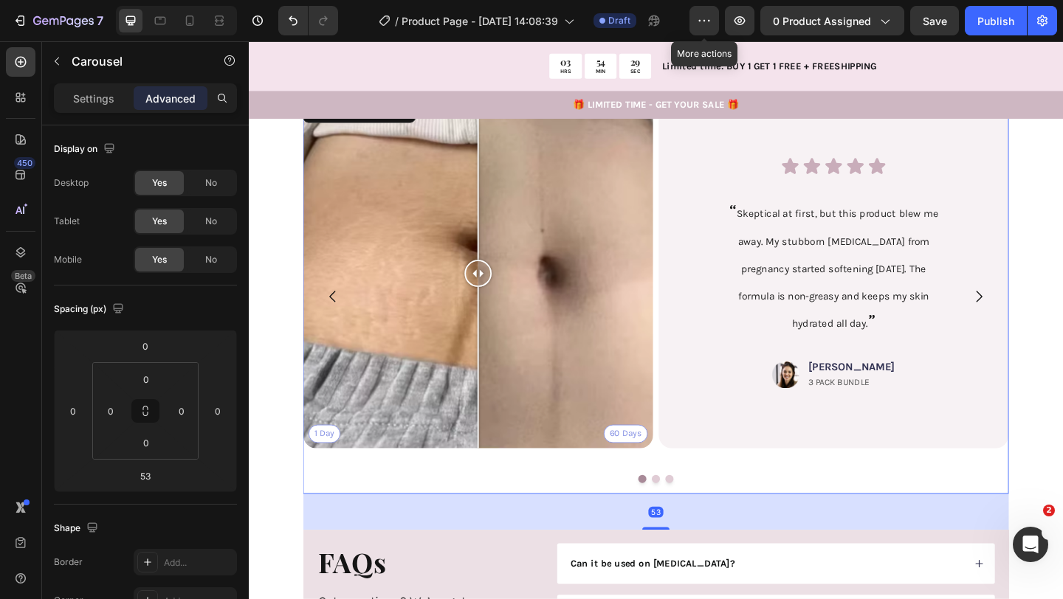
scroll to position [1984, 0]
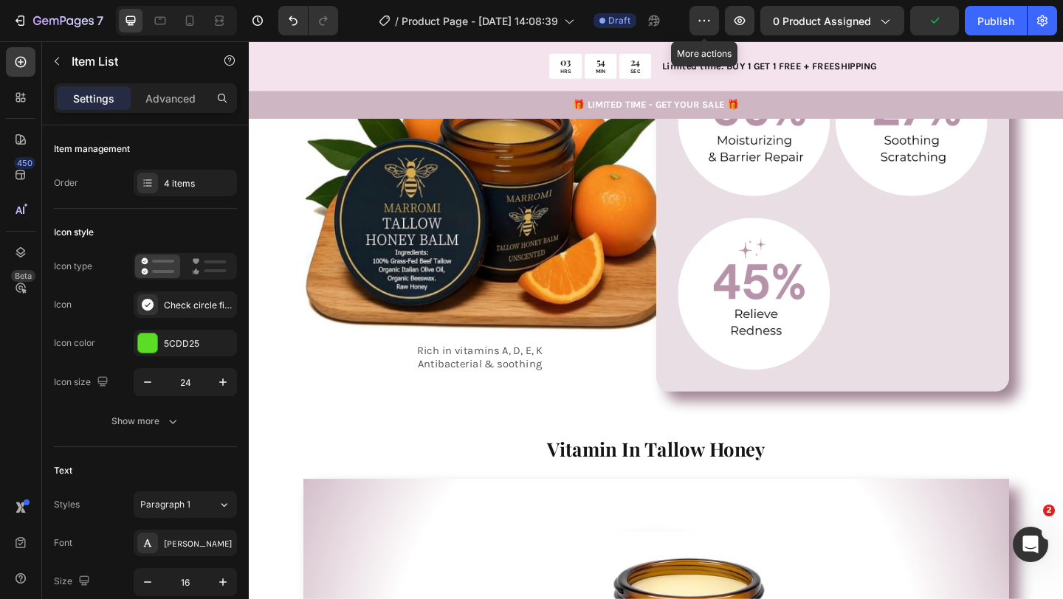
scroll to position [1163, 0]
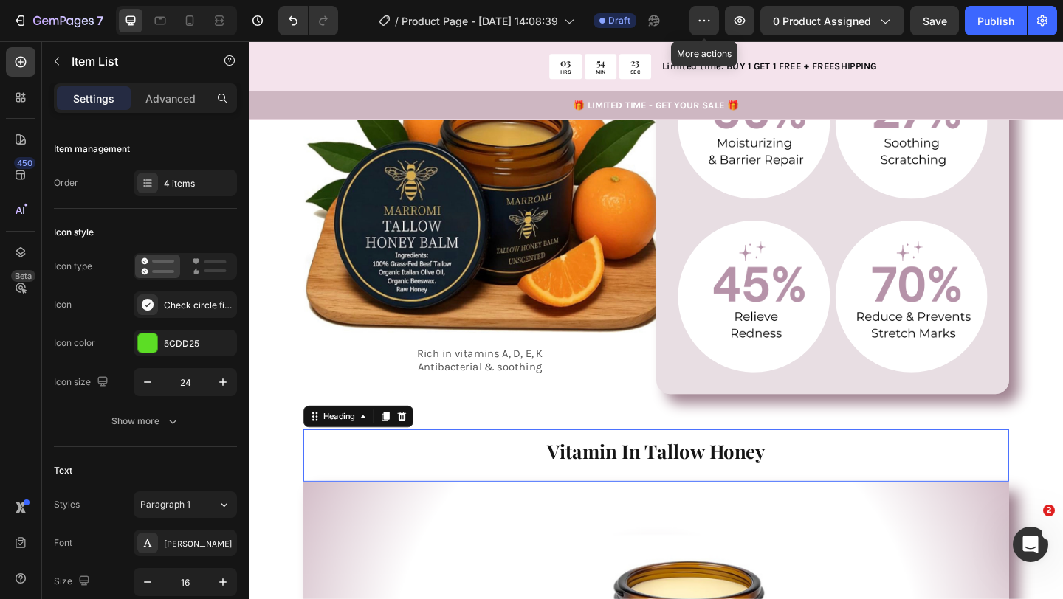
click at [672, 481] on span "Vitamin In Tallow Honey" at bounding box center [692, 487] width 238 height 27
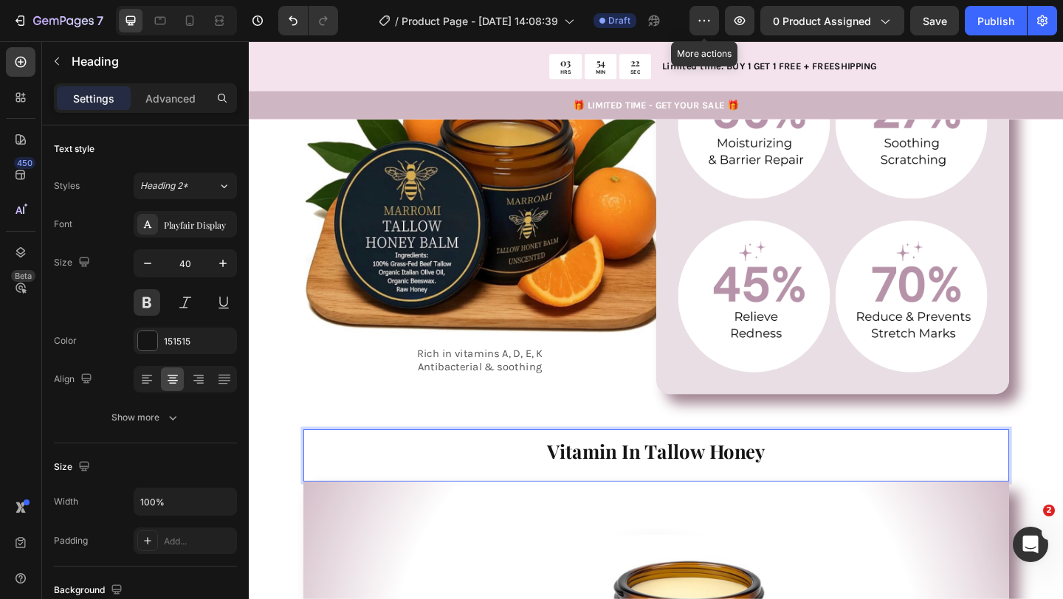
click at [672, 481] on span "Vitamin In Tallow Honey" at bounding box center [692, 487] width 238 height 27
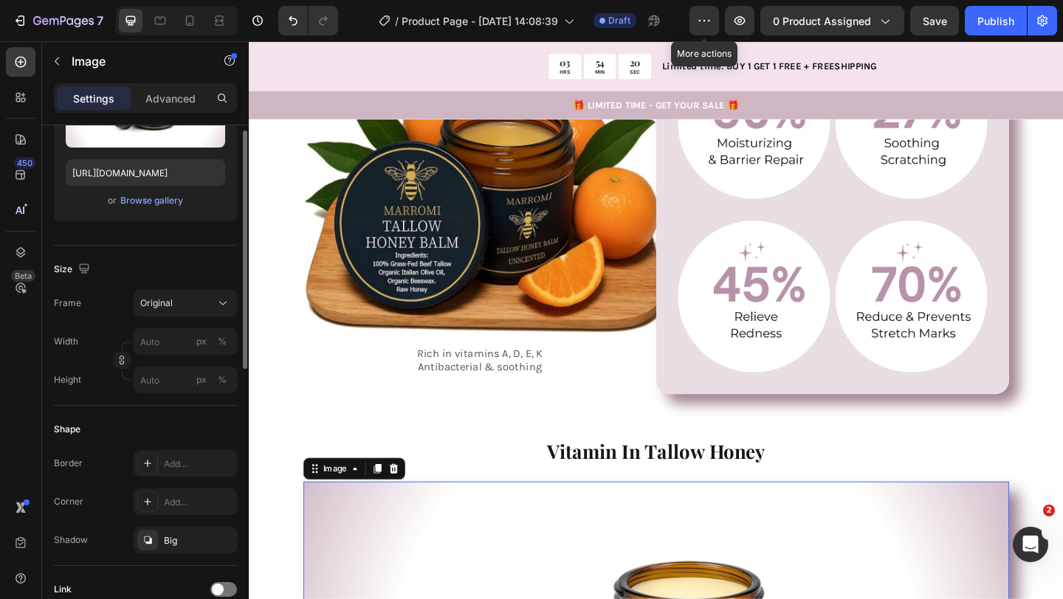
scroll to position [262, 0]
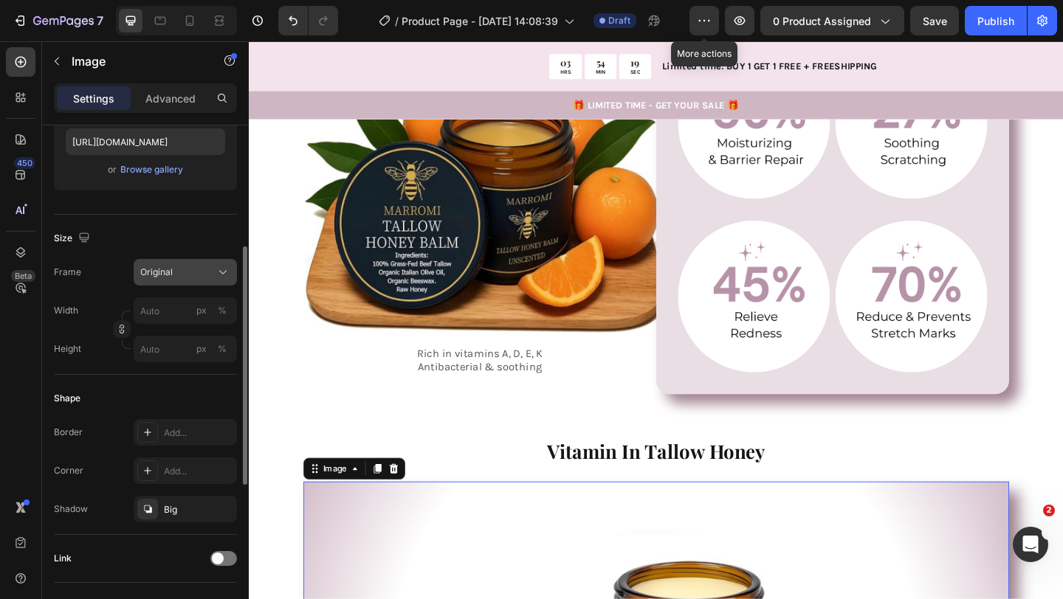
click at [204, 269] on div "Original" at bounding box center [176, 272] width 72 height 13
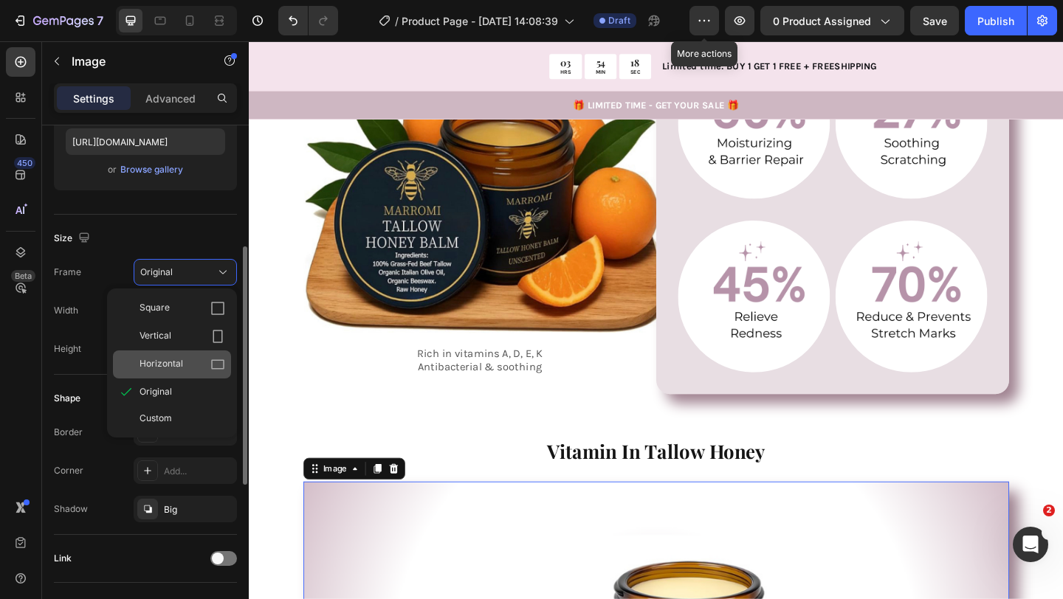
click at [184, 351] on div "Horizontal" at bounding box center [172, 365] width 118 height 28
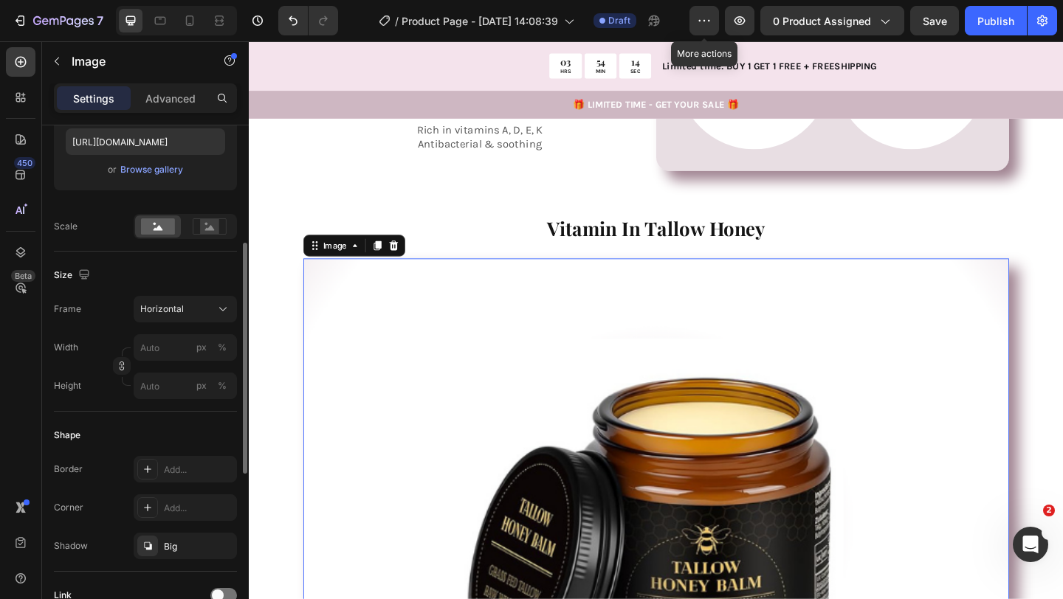
scroll to position [1393, 0]
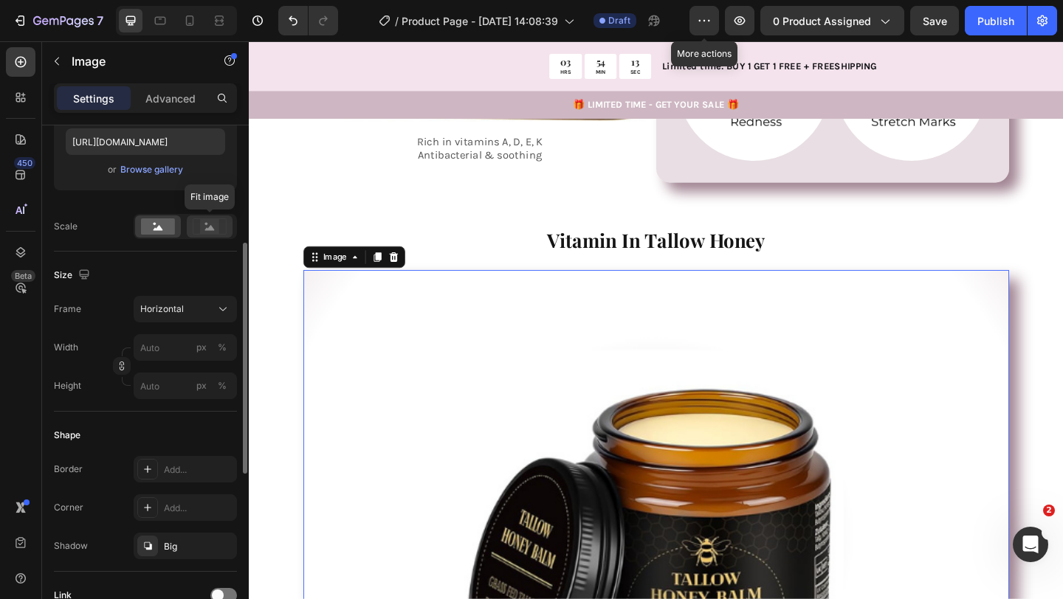
click at [201, 228] on rect at bounding box center [209, 226] width 19 height 15
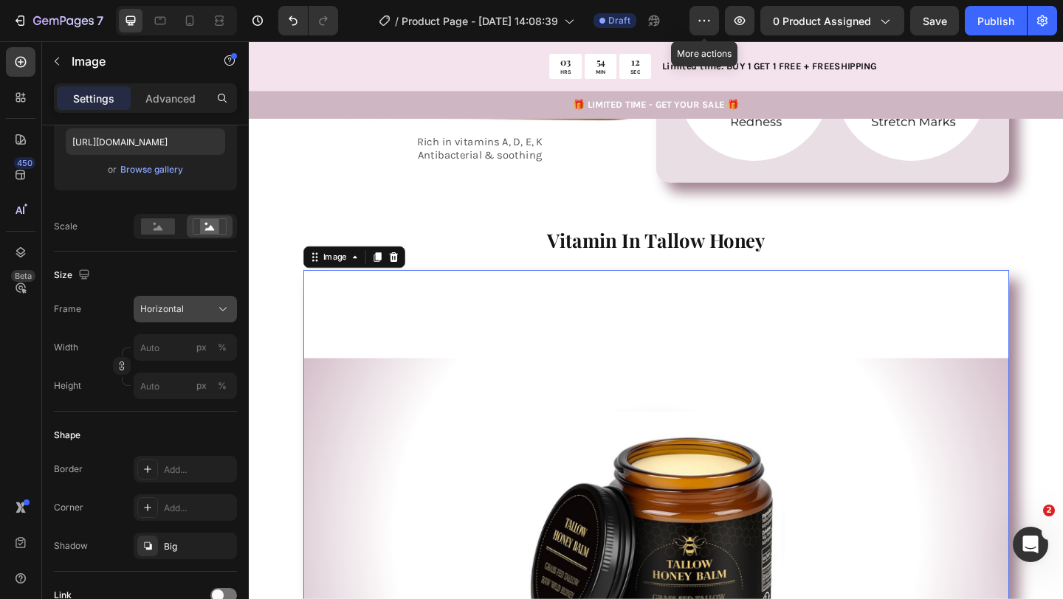
click at [201, 312] on div "Horizontal" at bounding box center [176, 309] width 72 height 13
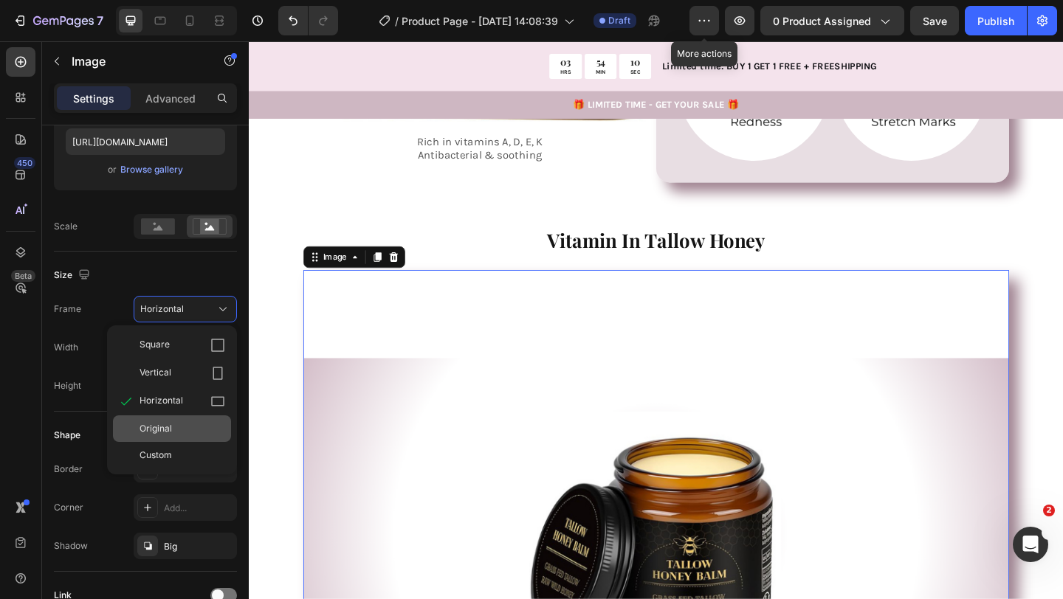
click at [179, 422] on div "Original" at bounding box center [182, 428] width 86 height 13
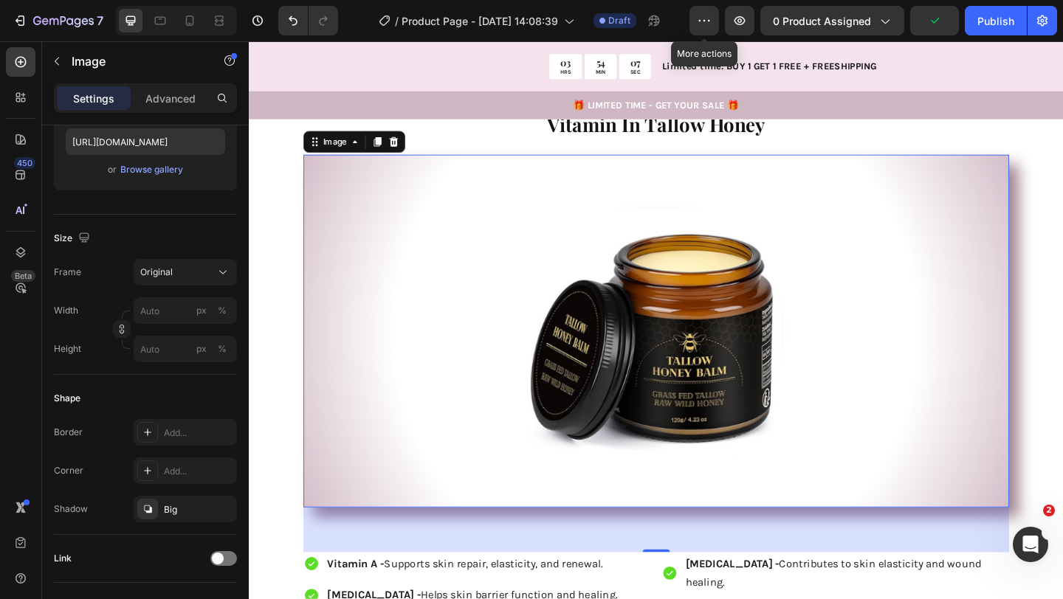
scroll to position [1516, 0]
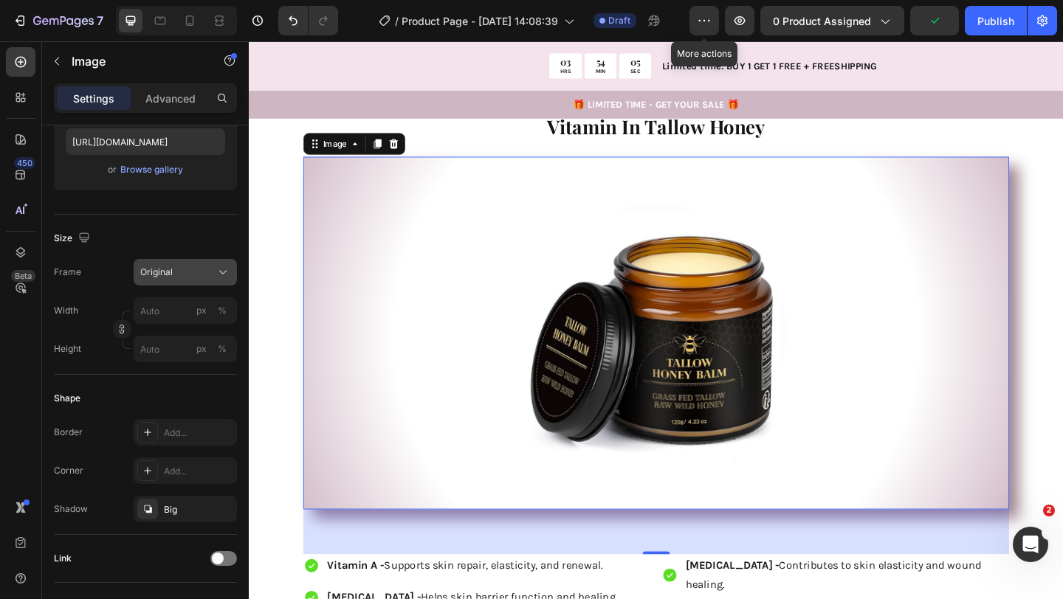
click at [160, 276] on span "Original" at bounding box center [156, 272] width 32 height 13
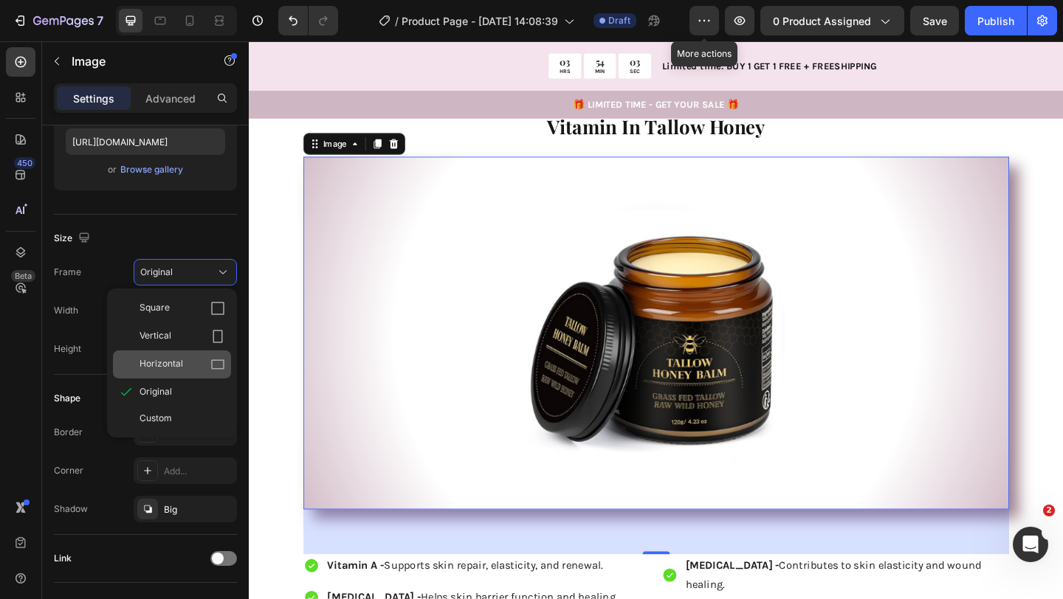
click at [187, 359] on div "Horizontal" at bounding box center [182, 364] width 86 height 15
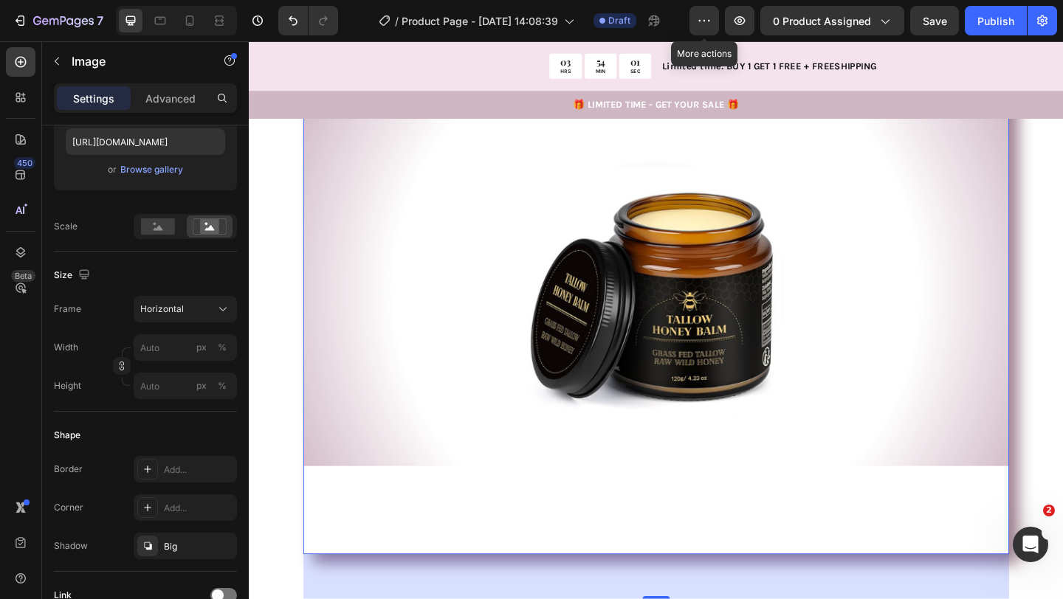
scroll to position [1668, 0]
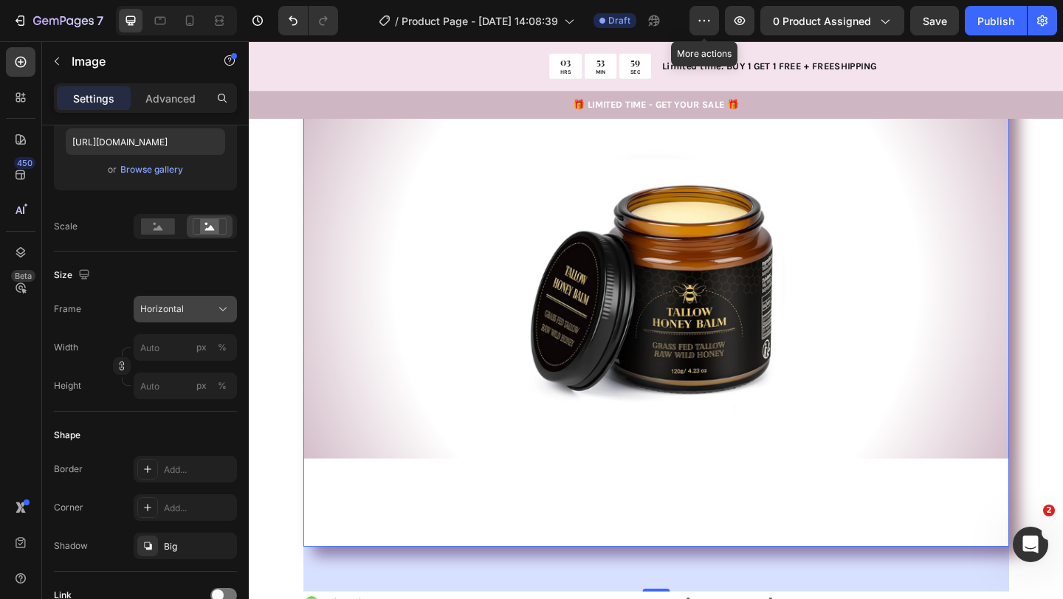
click at [193, 303] on div "Horizontal" at bounding box center [176, 309] width 72 height 13
click at [165, 218] on div at bounding box center [158, 226] width 46 height 22
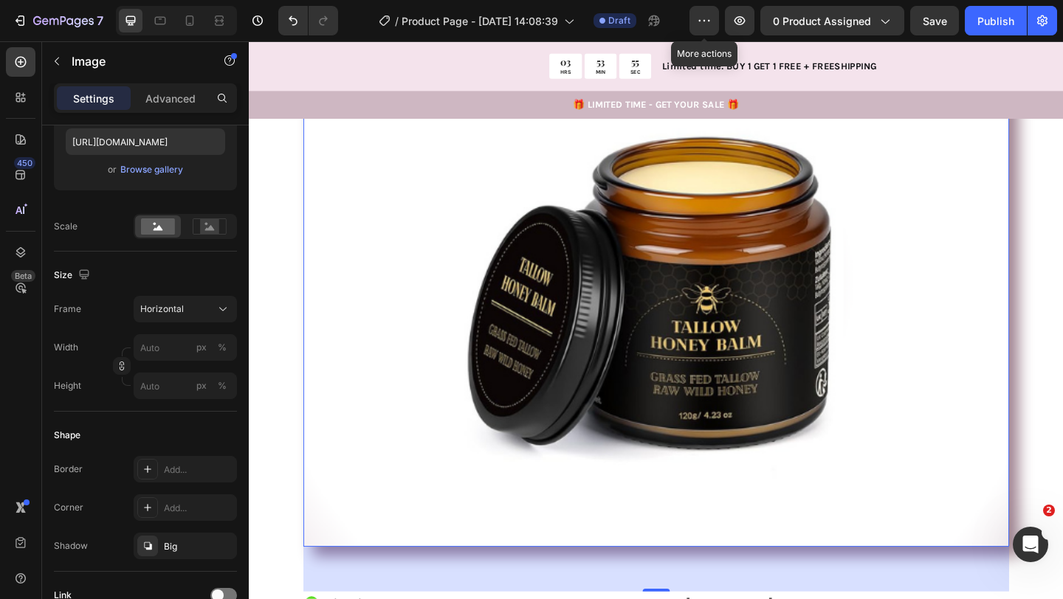
click at [170, 324] on div "Frame Horizontal Width px % Height px %" at bounding box center [145, 347] width 183 height 103
click at [170, 316] on div "Horizontal" at bounding box center [185, 309] width 90 height 15
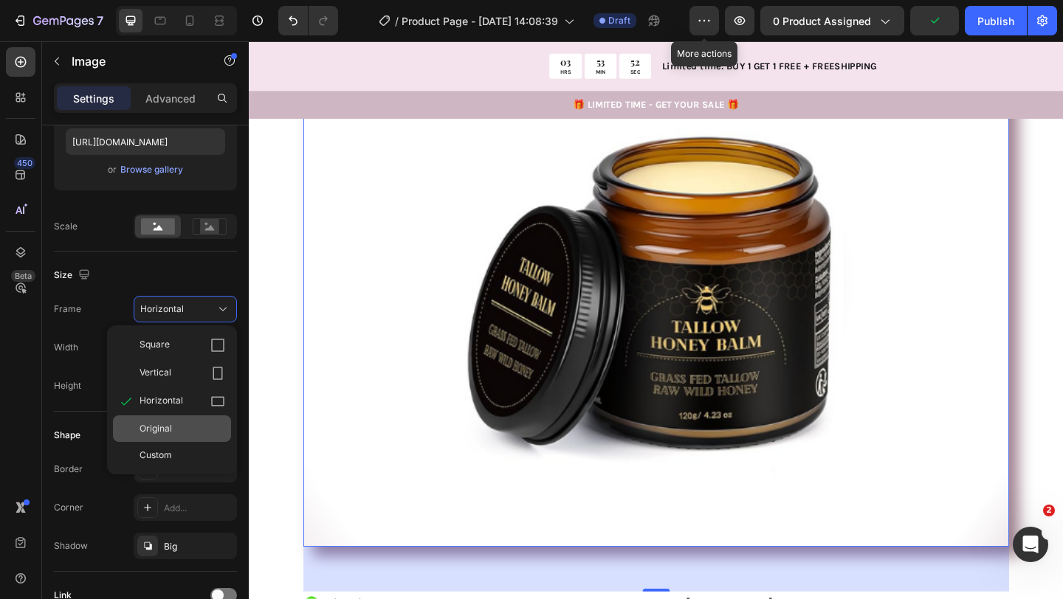
click at [149, 428] on span "Original" at bounding box center [155, 428] width 32 height 13
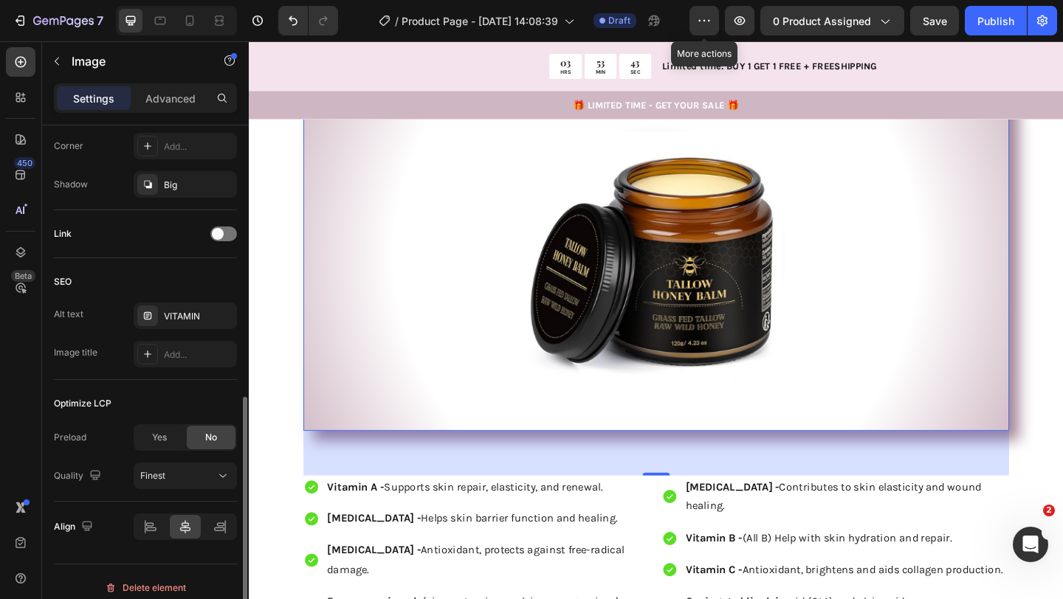
scroll to position [598, 0]
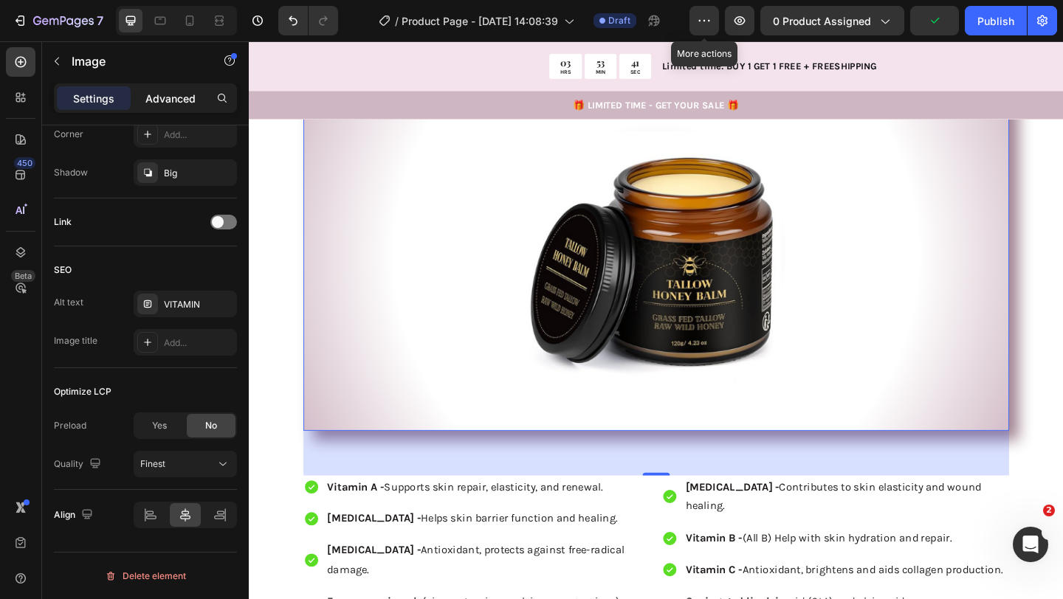
click at [166, 91] on p "Advanced" at bounding box center [170, 98] width 50 height 15
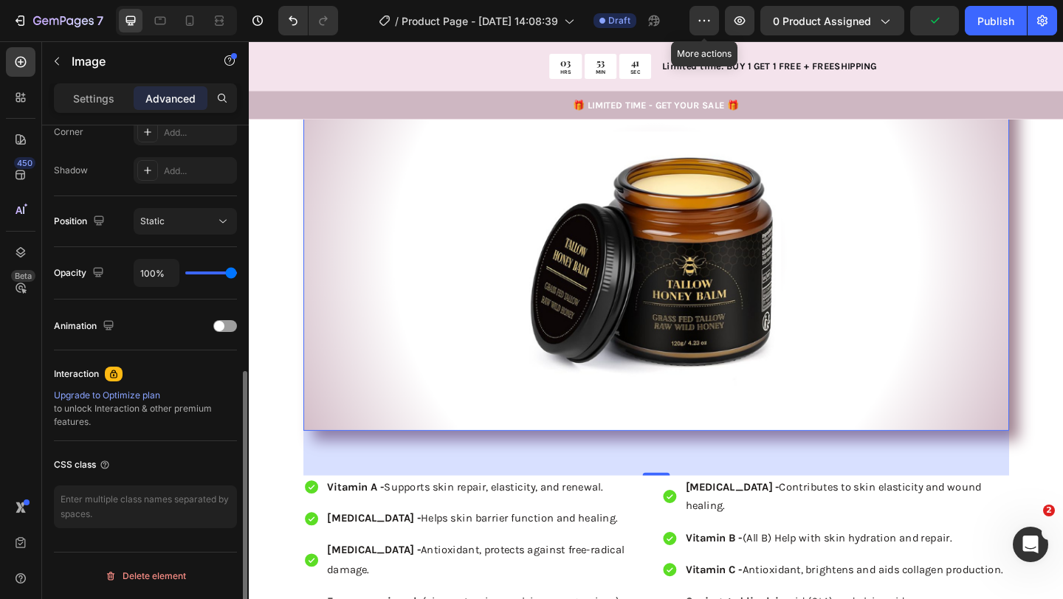
scroll to position [469, 0]
click at [218, 328] on span at bounding box center [219, 326] width 10 height 10
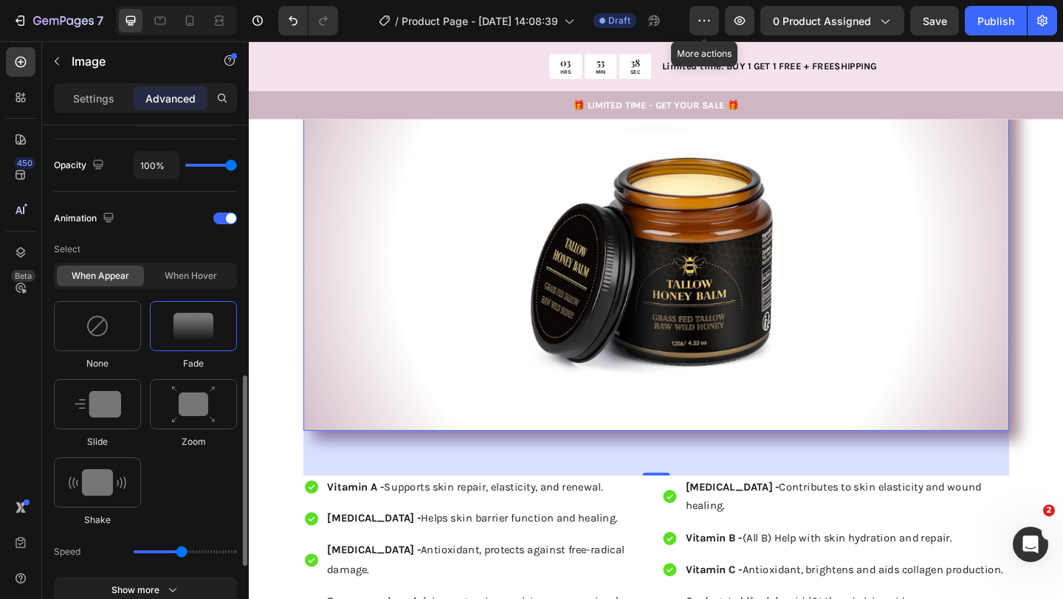
scroll to position [608, 0]
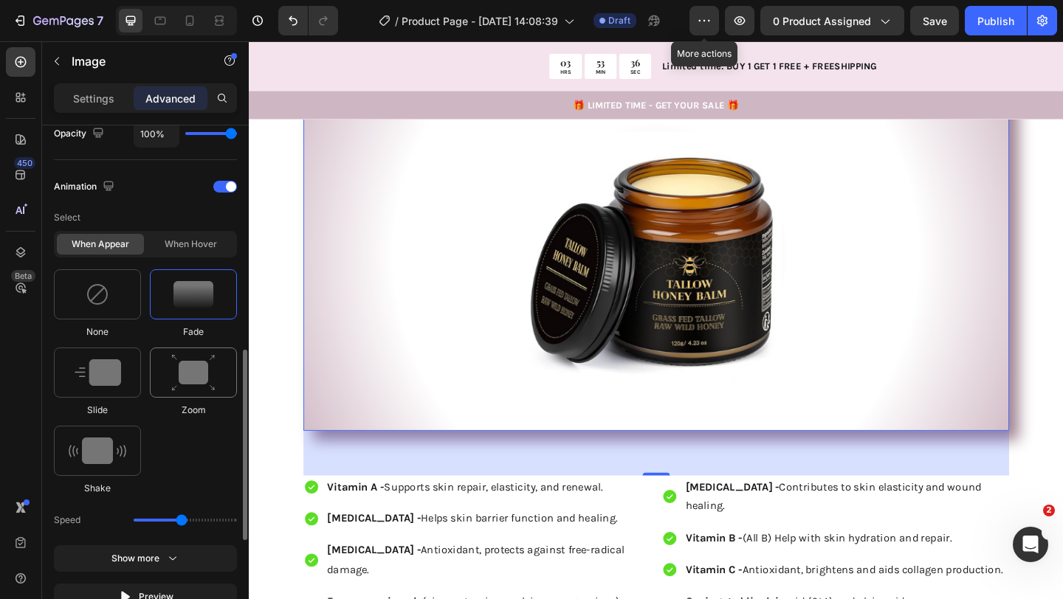
click at [181, 388] on img at bounding box center [193, 373] width 44 height 38
click at [203, 517] on icon at bounding box center [210, 520] width 15 height 15
type input "120"
click at [203, 516] on icon at bounding box center [210, 520] width 15 height 15
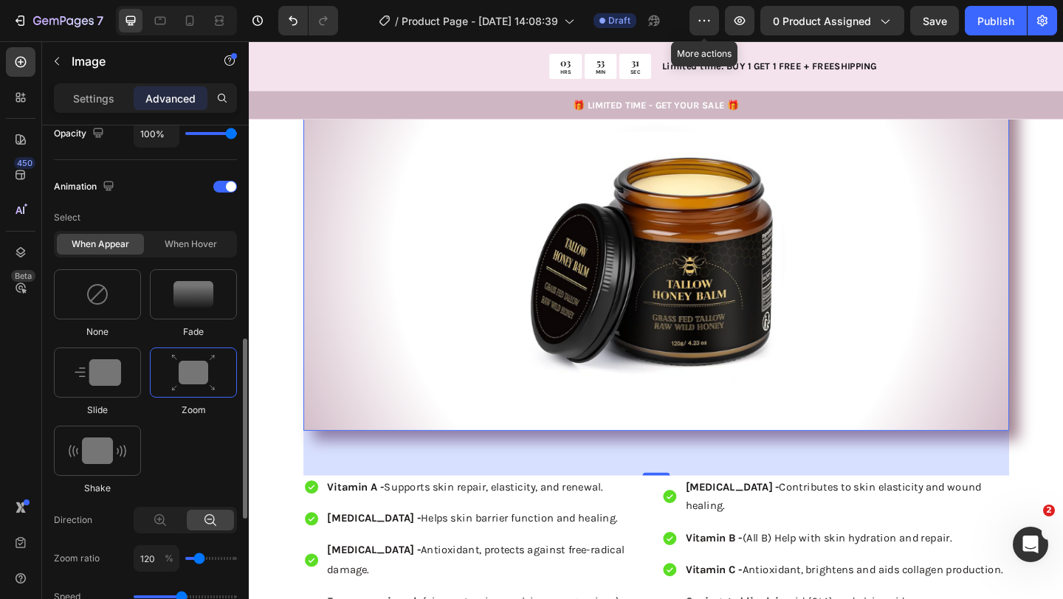
click at [203, 516] on icon at bounding box center [210, 520] width 15 height 15
click at [165, 516] on icon at bounding box center [160, 520] width 15 height 15
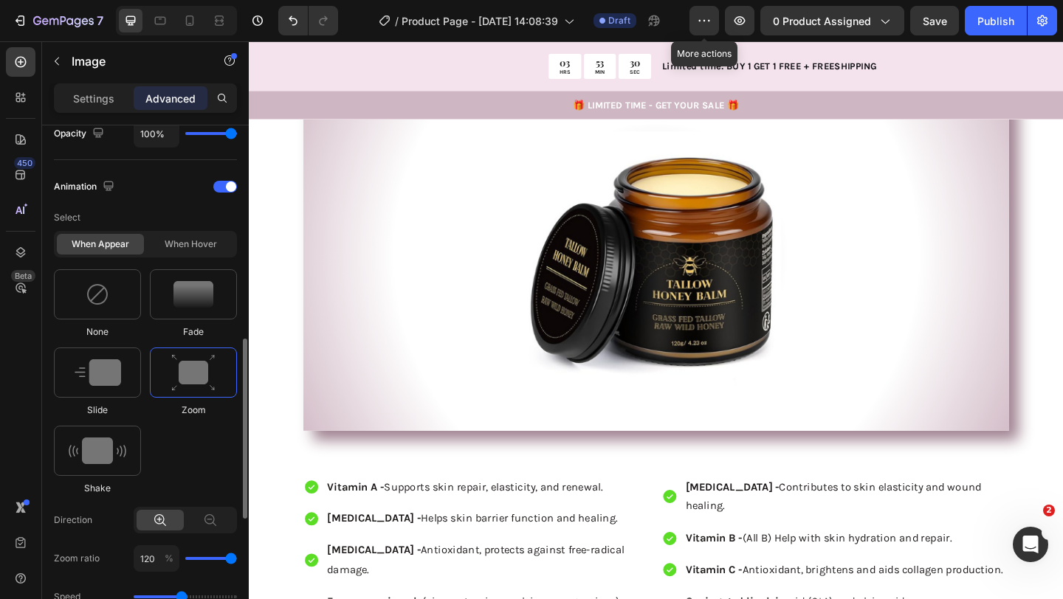
type input "80"
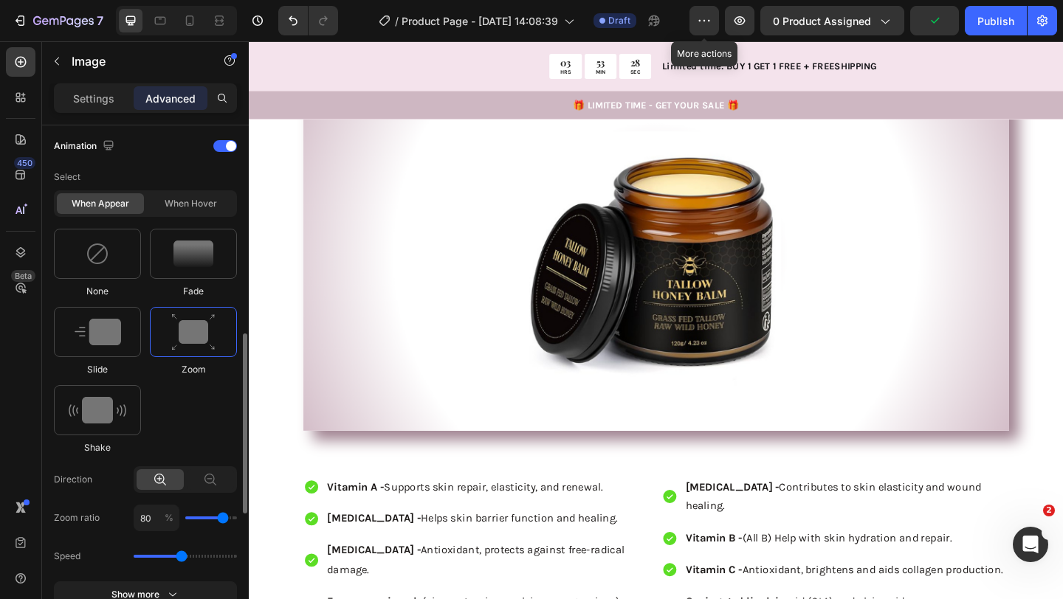
scroll to position [663, 0]
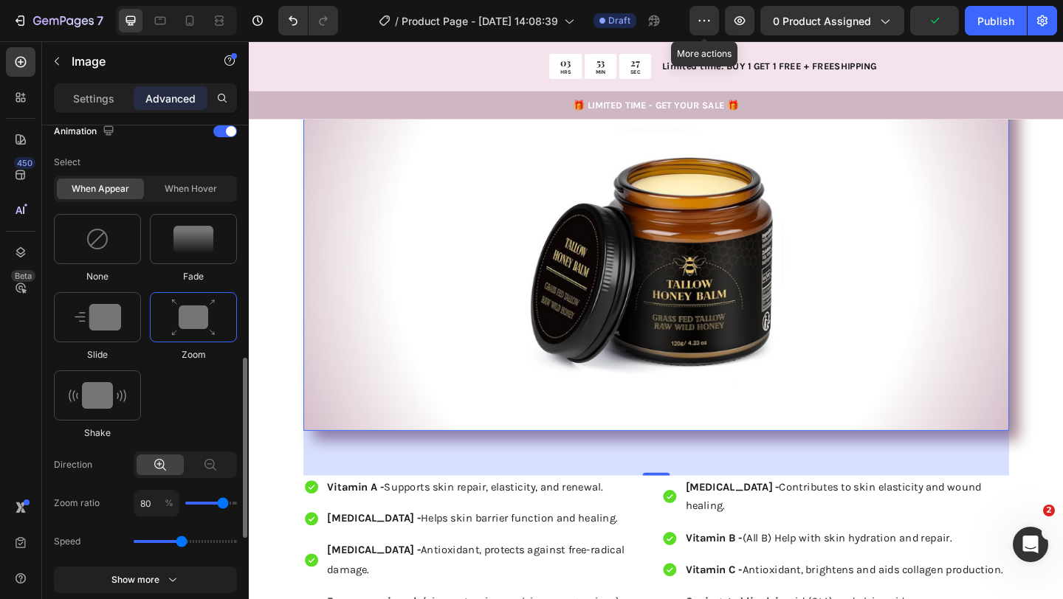
type input "70"
type input "60"
type input "50"
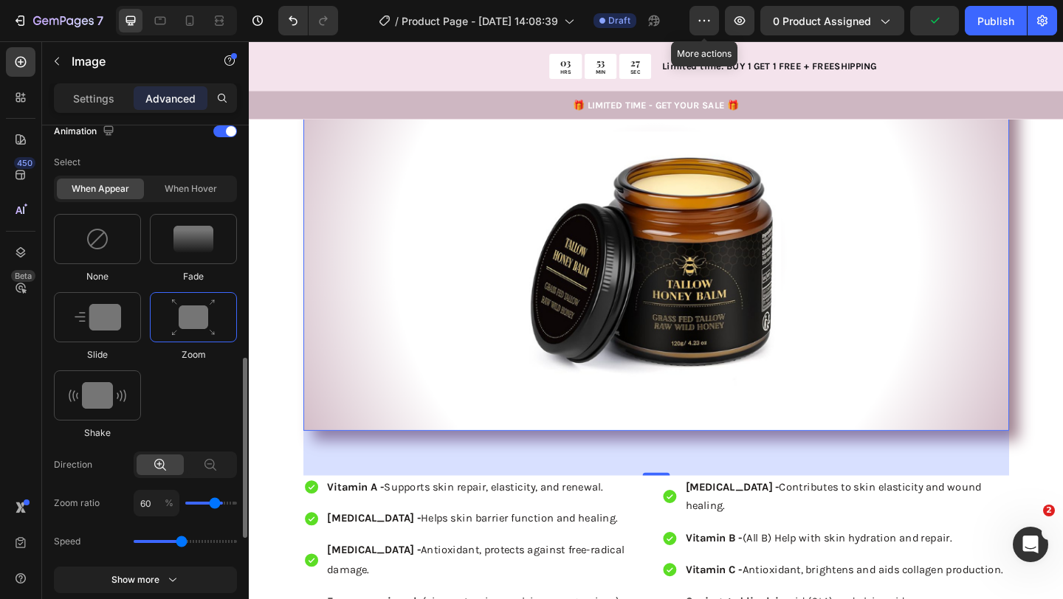
type input "50"
type input "40"
type input "30"
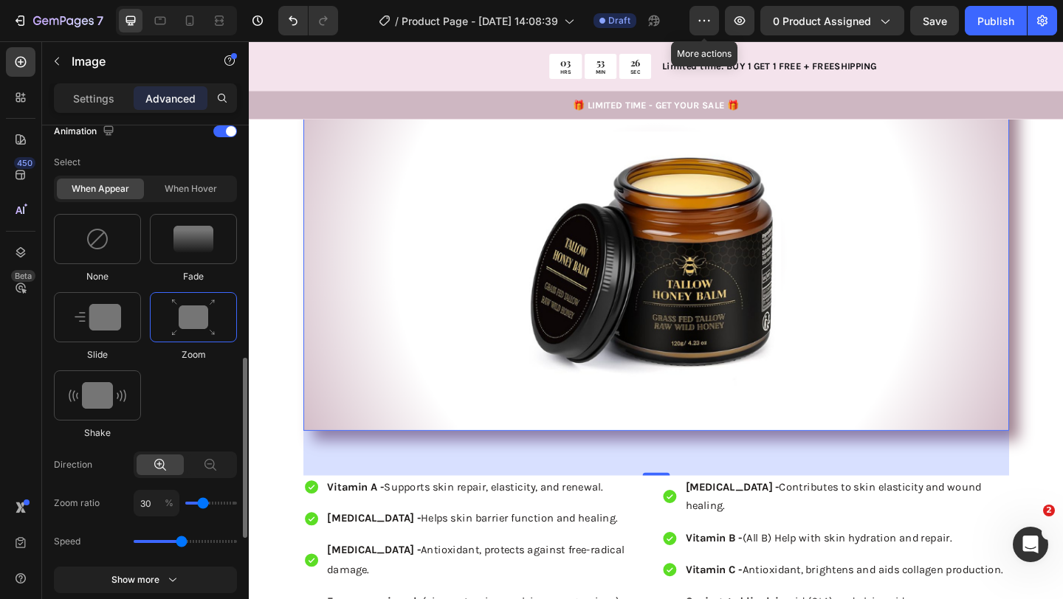
type input "20"
drag, startPoint x: 222, startPoint y: 508, endPoint x: 199, endPoint y: 508, distance: 23.6
type input "20"
click at [199, 505] on input "range" at bounding box center [211, 503] width 52 height 3
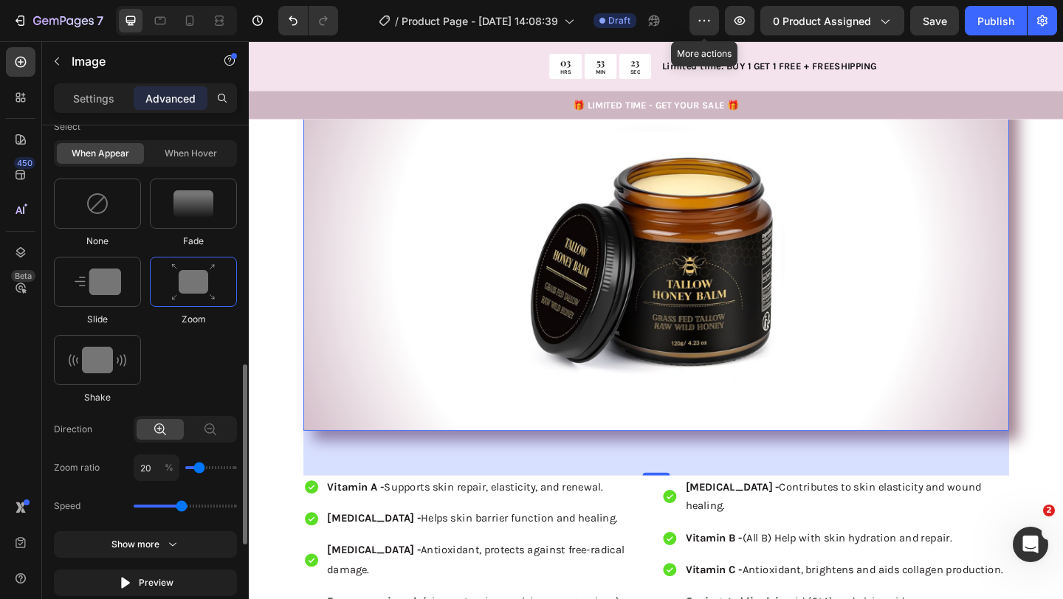
scroll to position [692, 0]
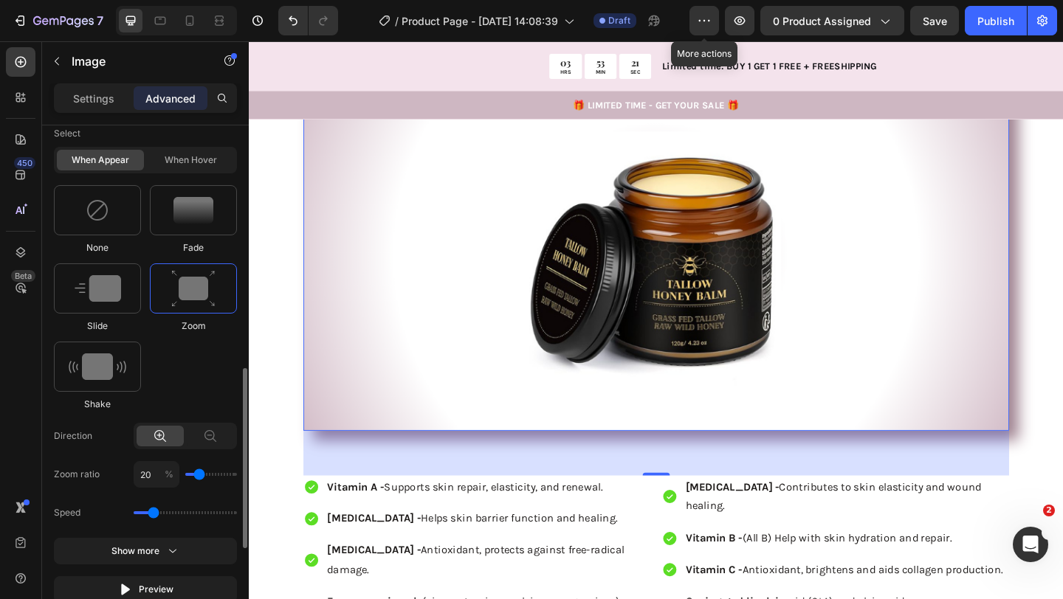
drag, startPoint x: 182, startPoint y: 508, endPoint x: 156, endPoint y: 511, distance: 26.7
type input "0.9"
click at [156, 511] on input "range" at bounding box center [185, 512] width 103 height 3
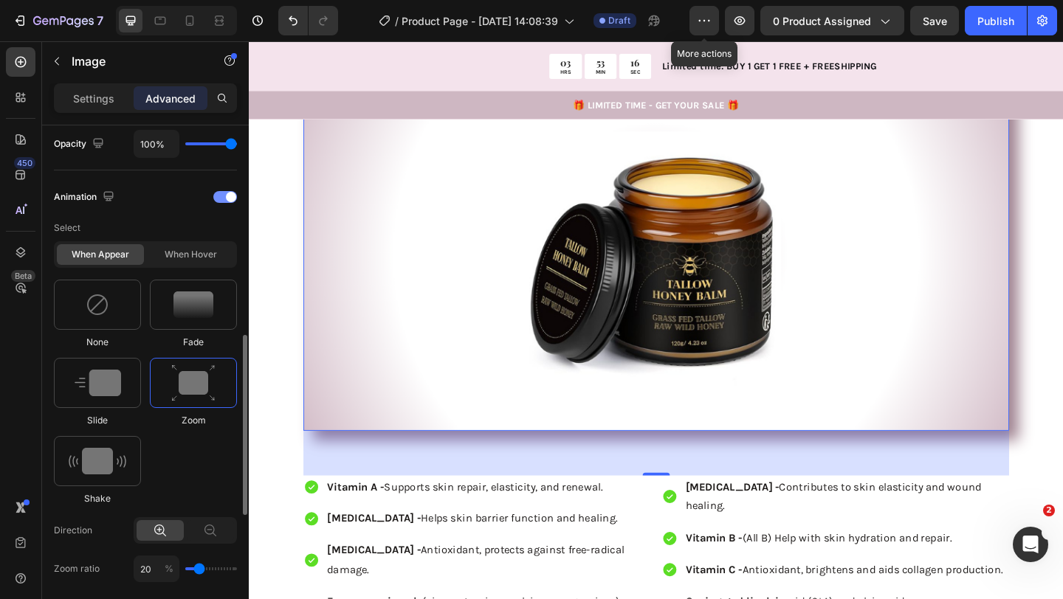
click at [223, 202] on div at bounding box center [225, 197] width 24 height 12
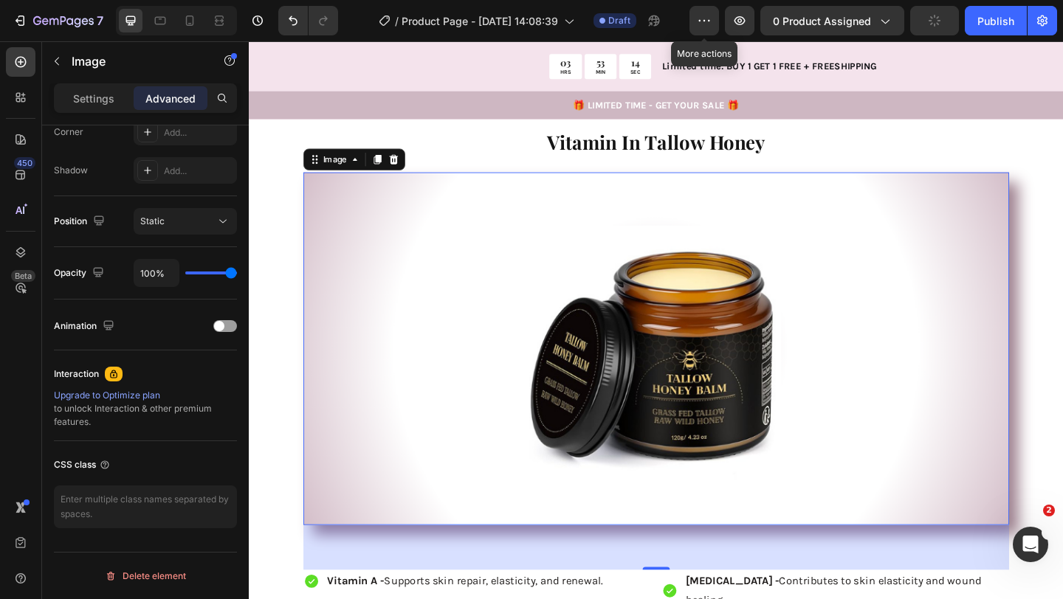
scroll to position [1494, 0]
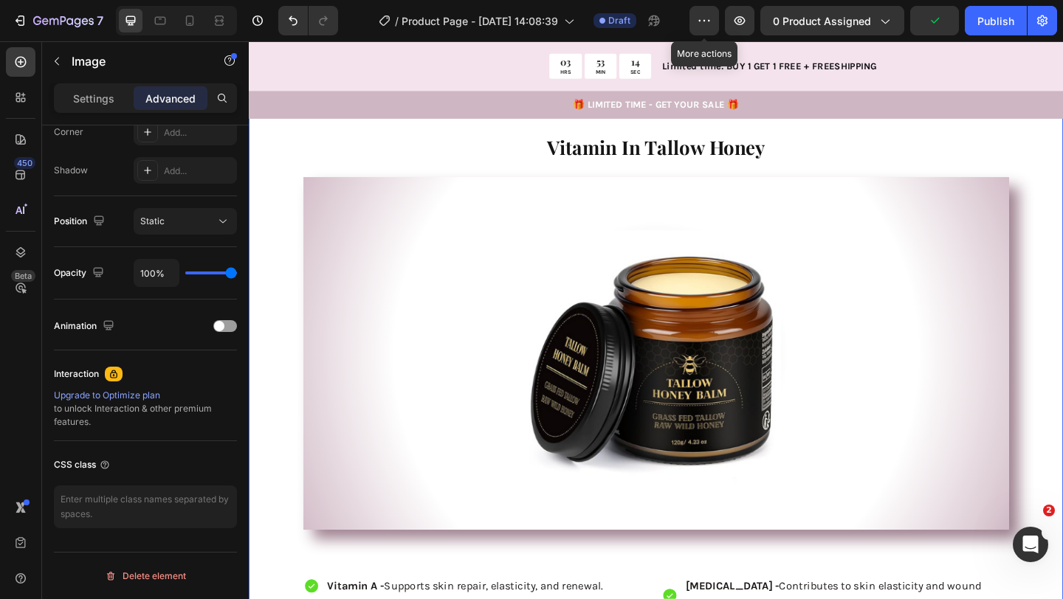
click at [300, 260] on div "Product Images Icon Icon Icon Icon Icon Icon List 1000+ Happy Moms Text Block R…" at bounding box center [692, 231] width 886 height 3140
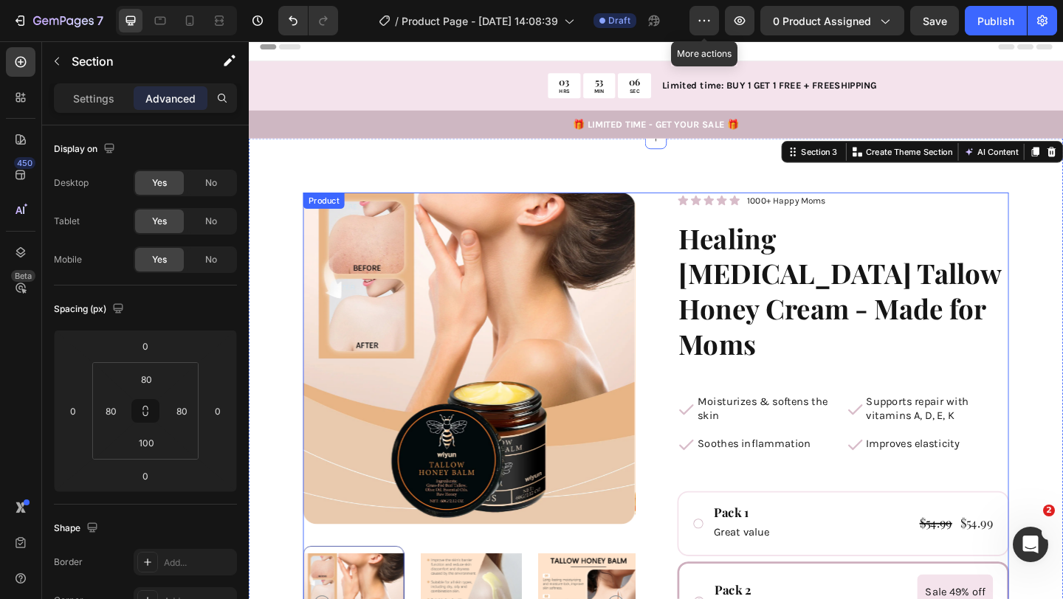
scroll to position [0, 0]
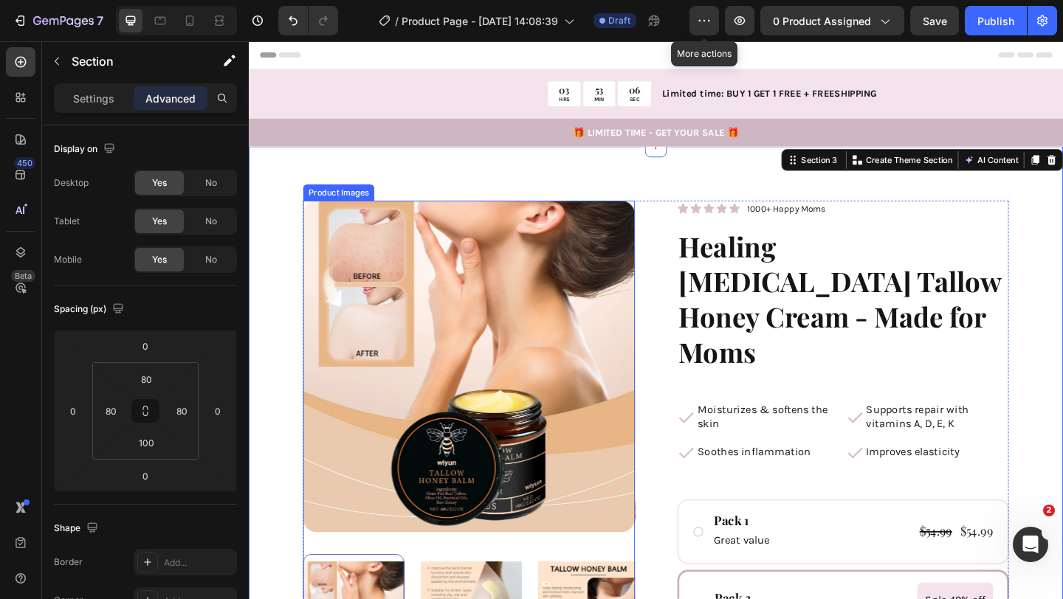
click at [483, 297] on img at bounding box center [488, 395] width 361 height 361
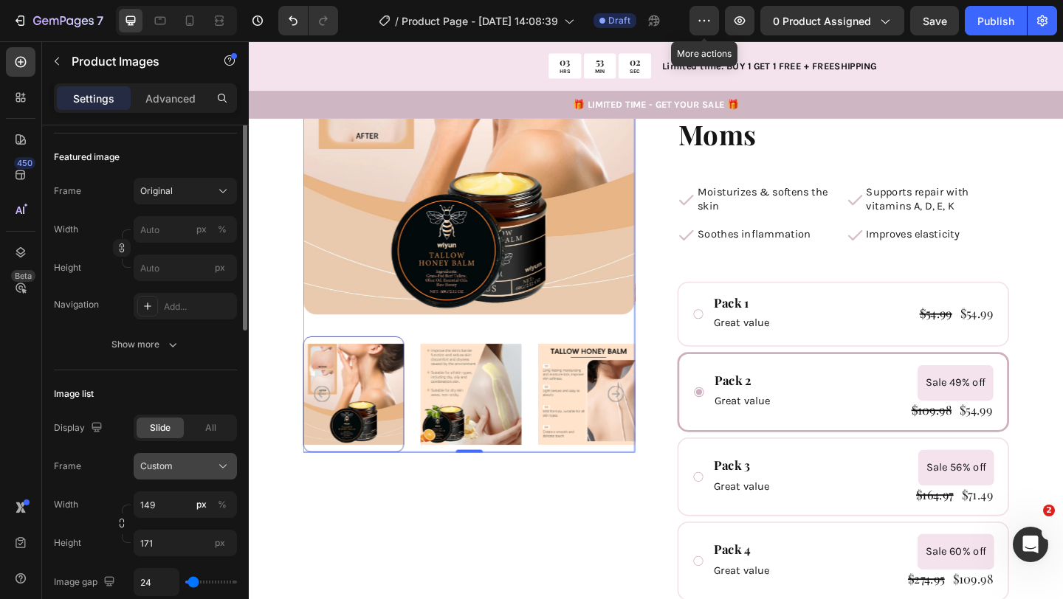
scroll to position [291, 0]
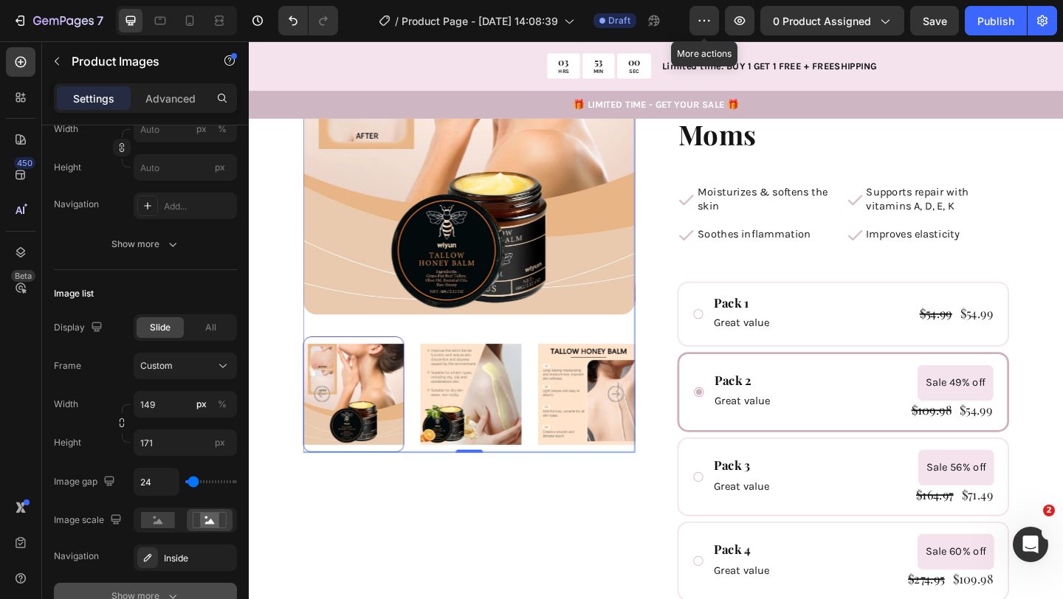
click at [136, 598] on div "Show more" at bounding box center [145, 596] width 69 height 15
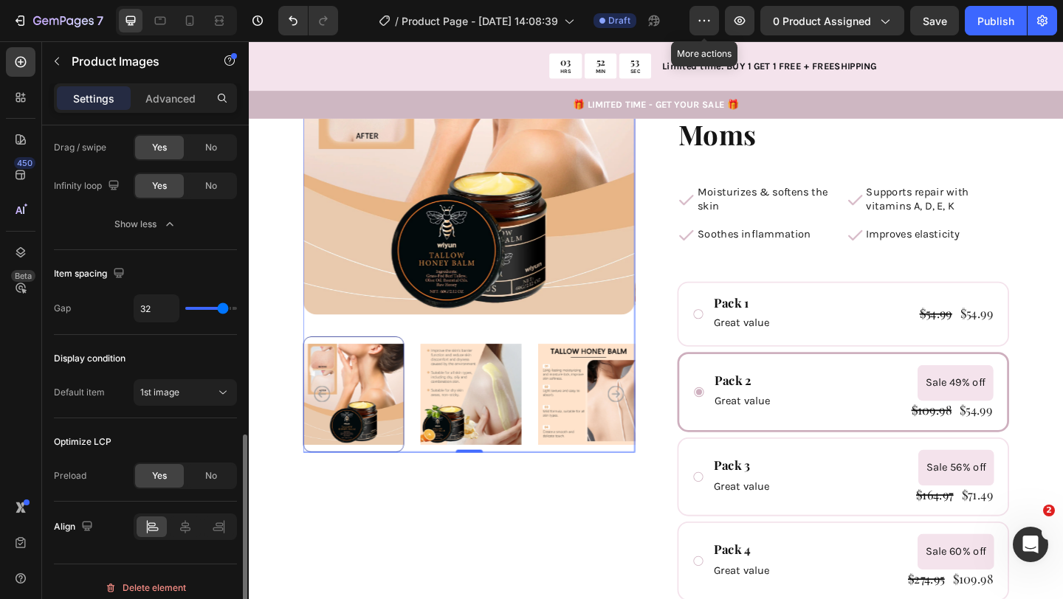
scroll to position [867, 0]
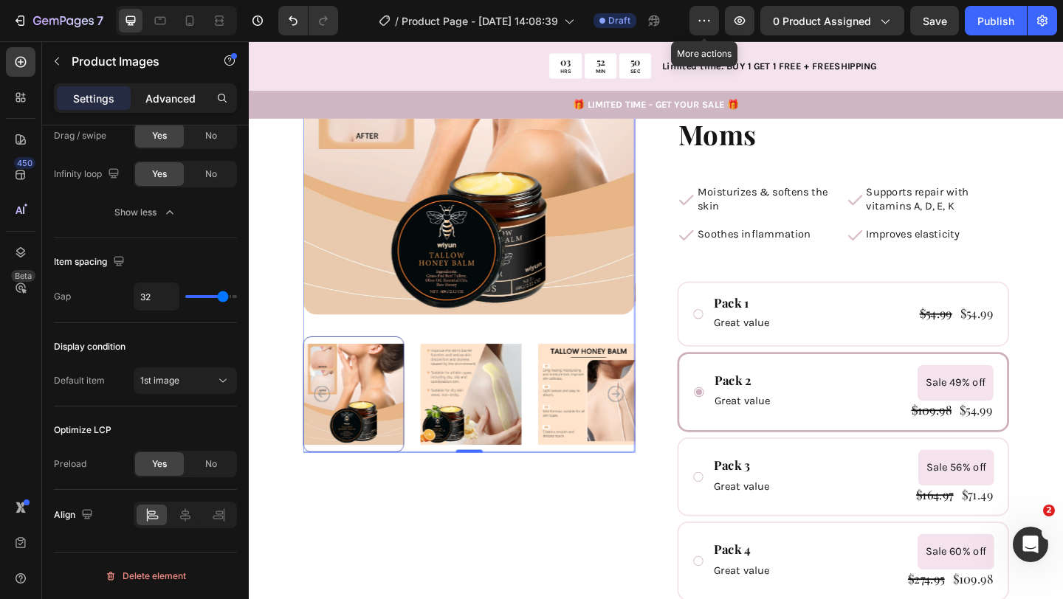
click at [180, 104] on p "Advanced" at bounding box center [170, 98] width 50 height 15
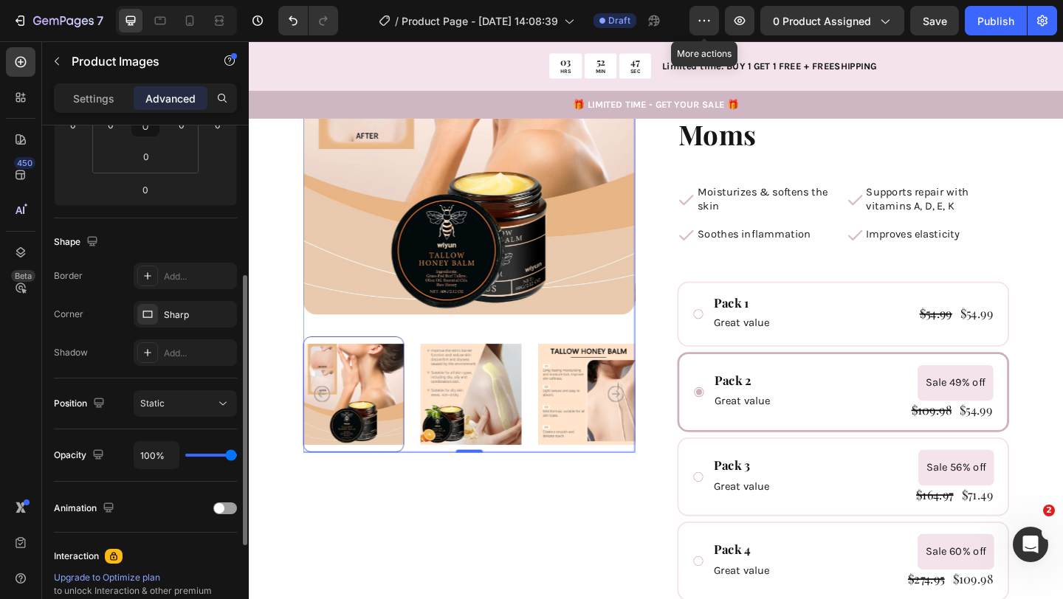
scroll to position [290, 0]
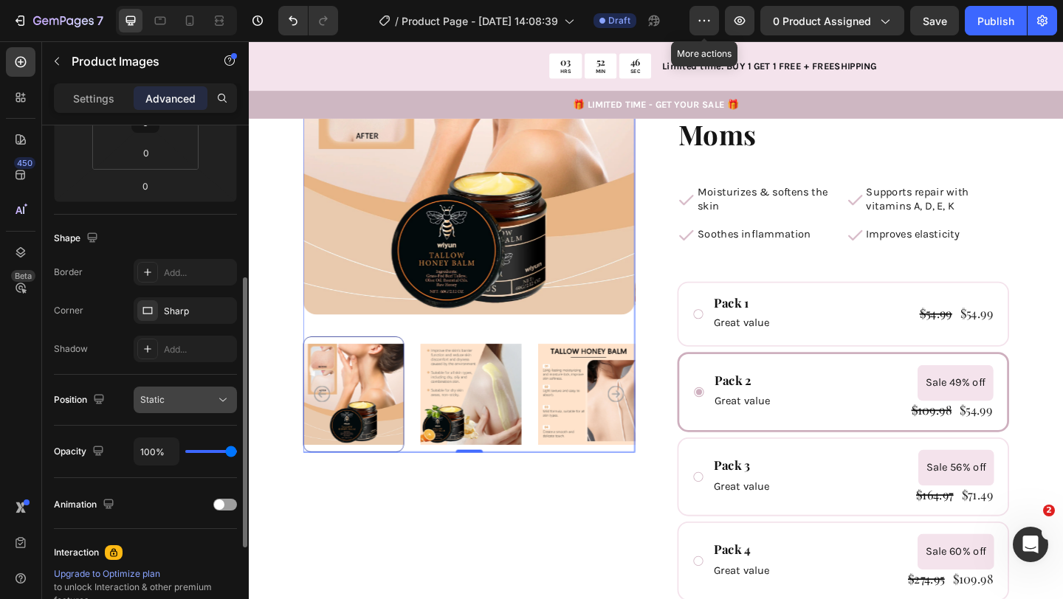
click at [146, 410] on button "Static" at bounding box center [185, 400] width 103 height 27
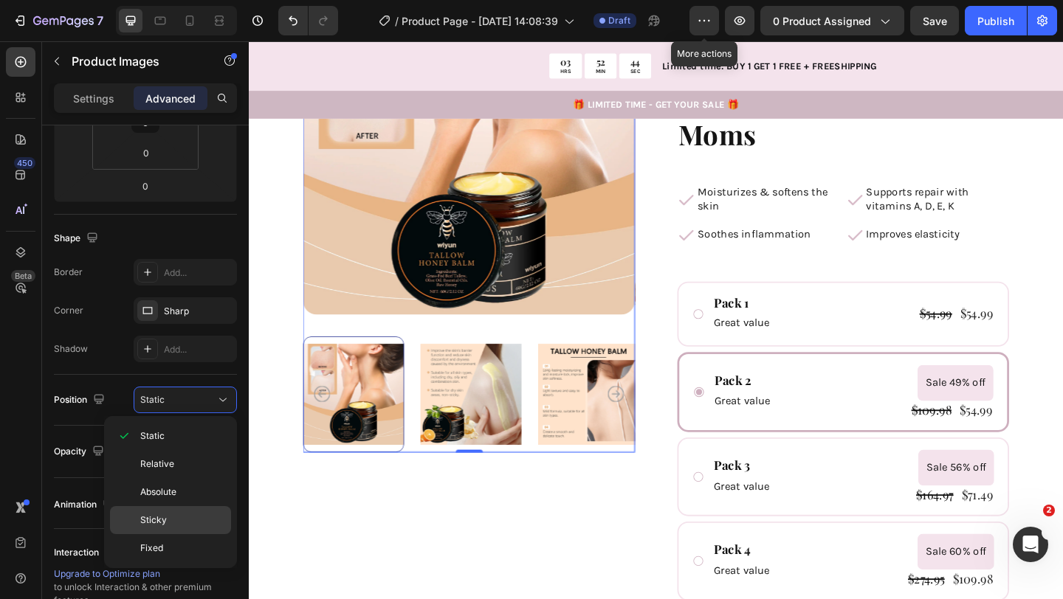
click at [166, 524] on p "Sticky" at bounding box center [182, 520] width 84 height 13
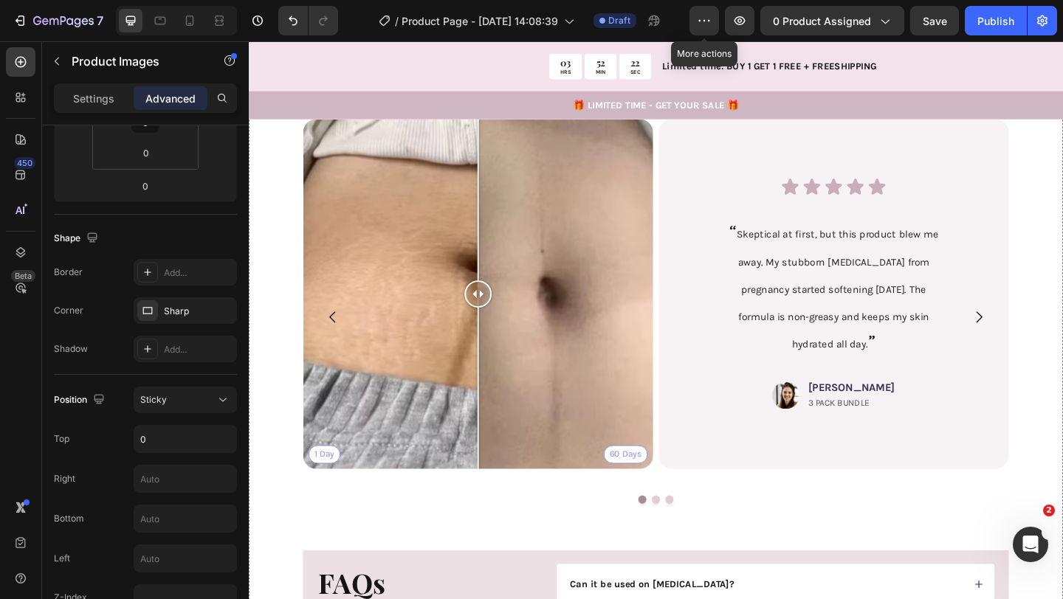
scroll to position [2376, 0]
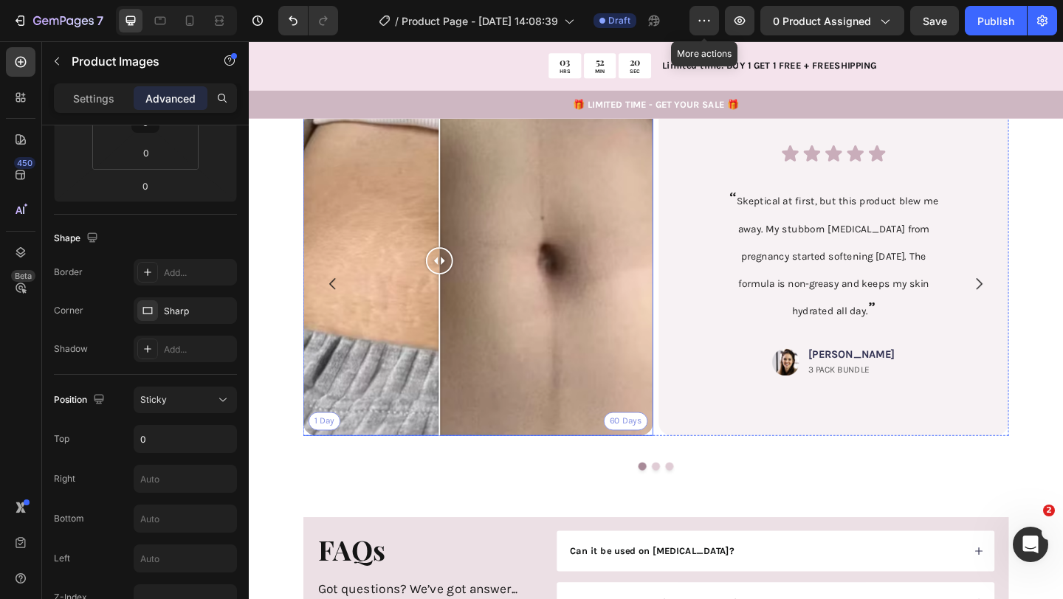
drag, startPoint x: 496, startPoint y: 253, endPoint x: 441, endPoint y: 283, distance: 63.1
click at [441, 280] on div at bounding box center [456, 279] width 30 height 381
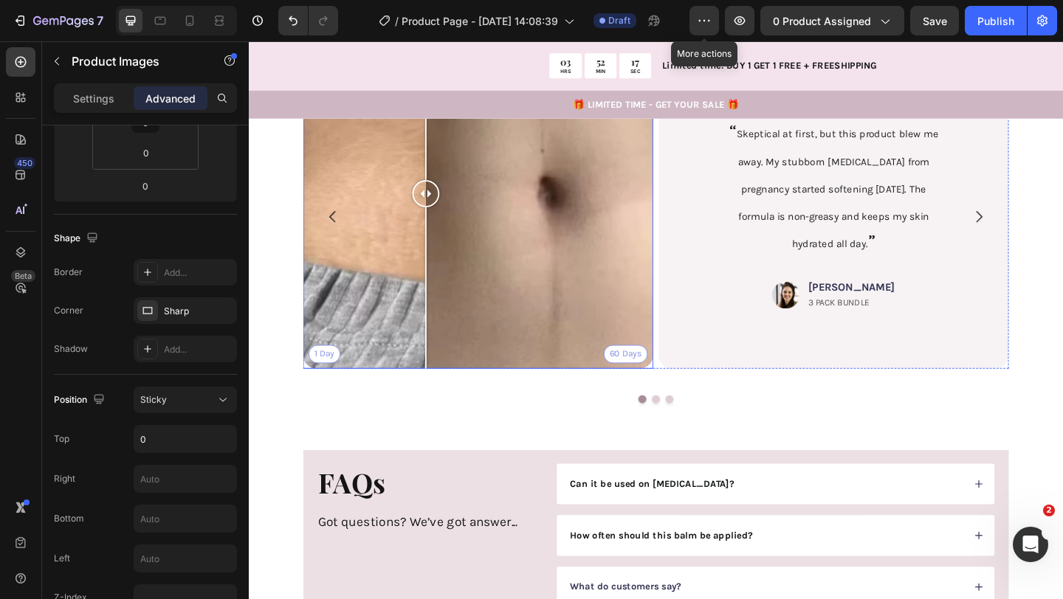
scroll to position [2411, 0]
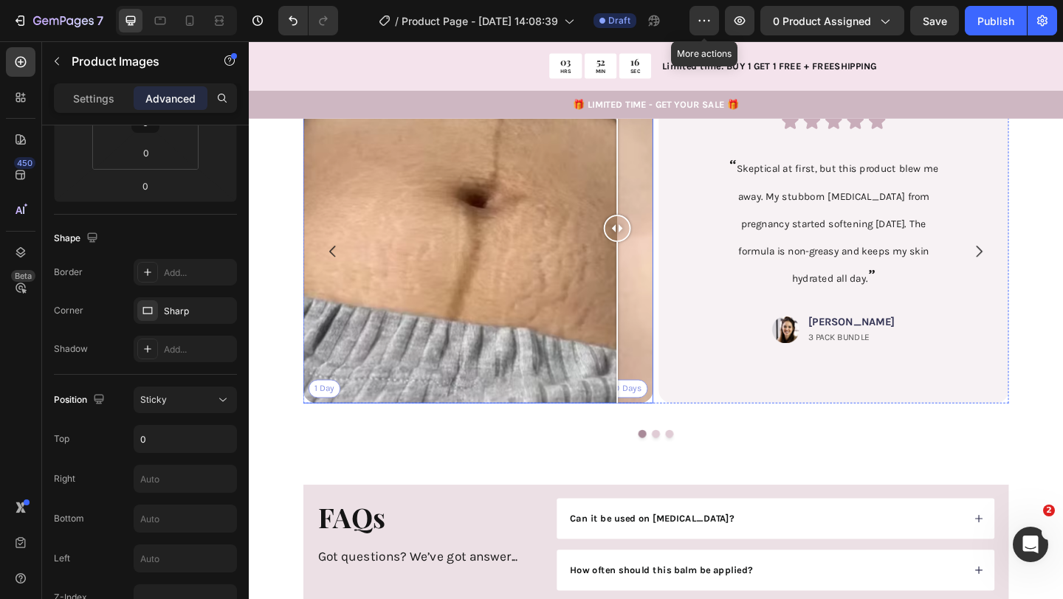
click at [649, 399] on div "1 Day 60 Days" at bounding box center [498, 245] width 381 height 381
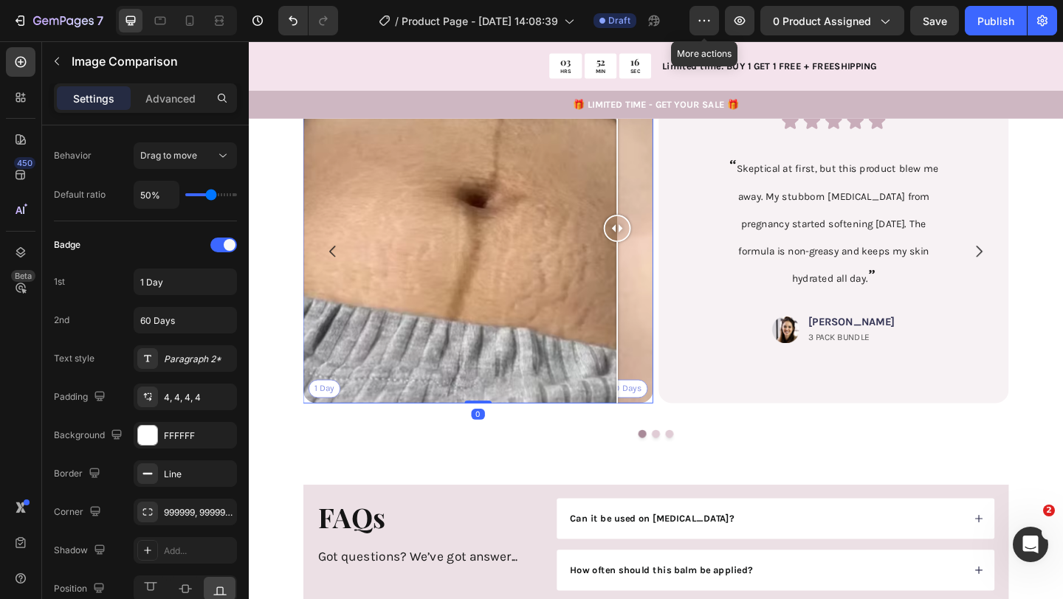
scroll to position [0, 0]
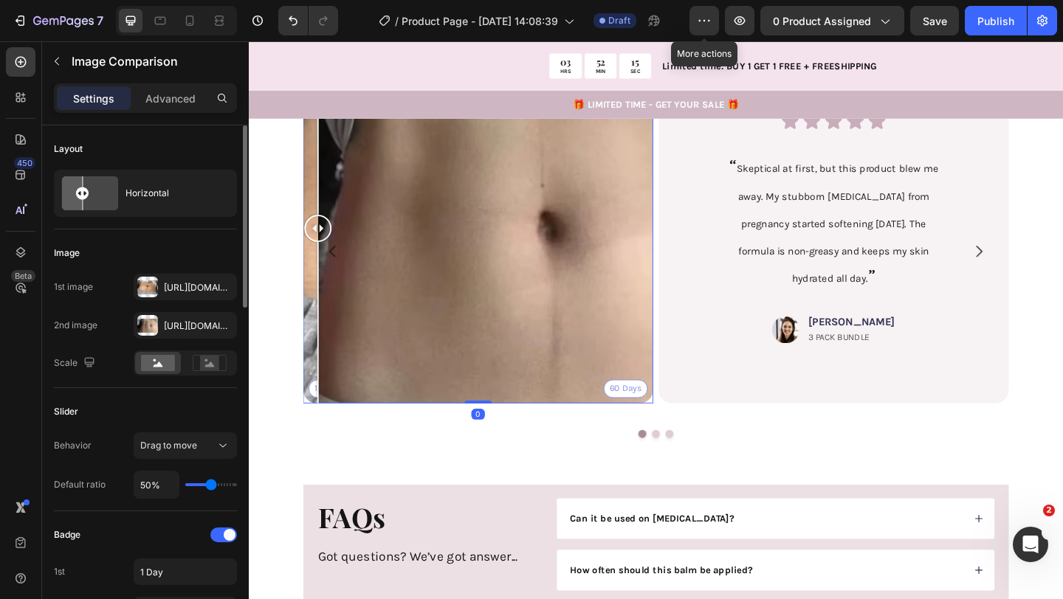
click at [320, 393] on div "1 Day 60 Days" at bounding box center [498, 245] width 381 height 381
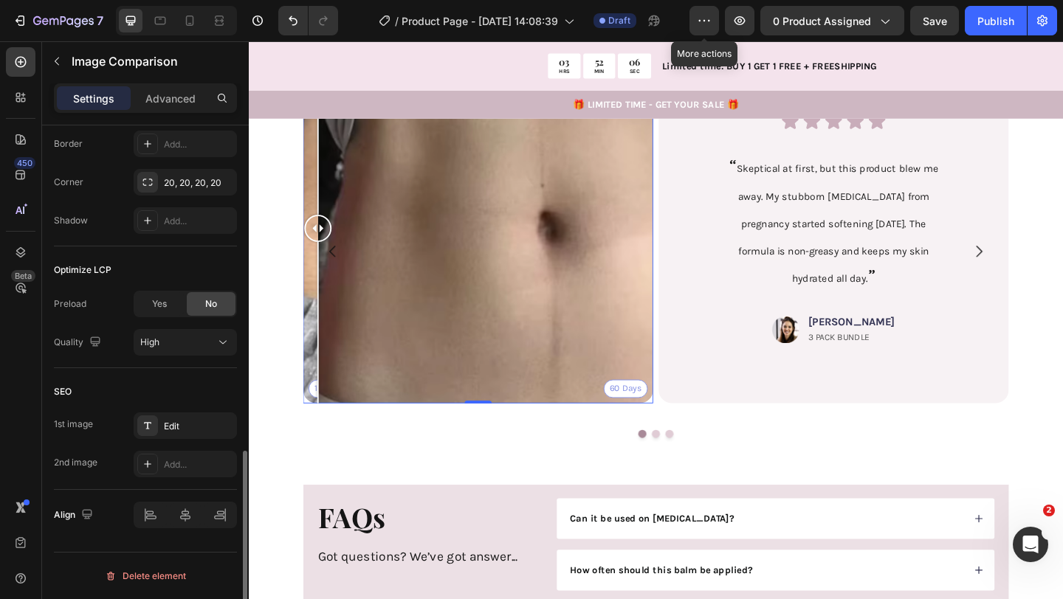
scroll to position [936, 0]
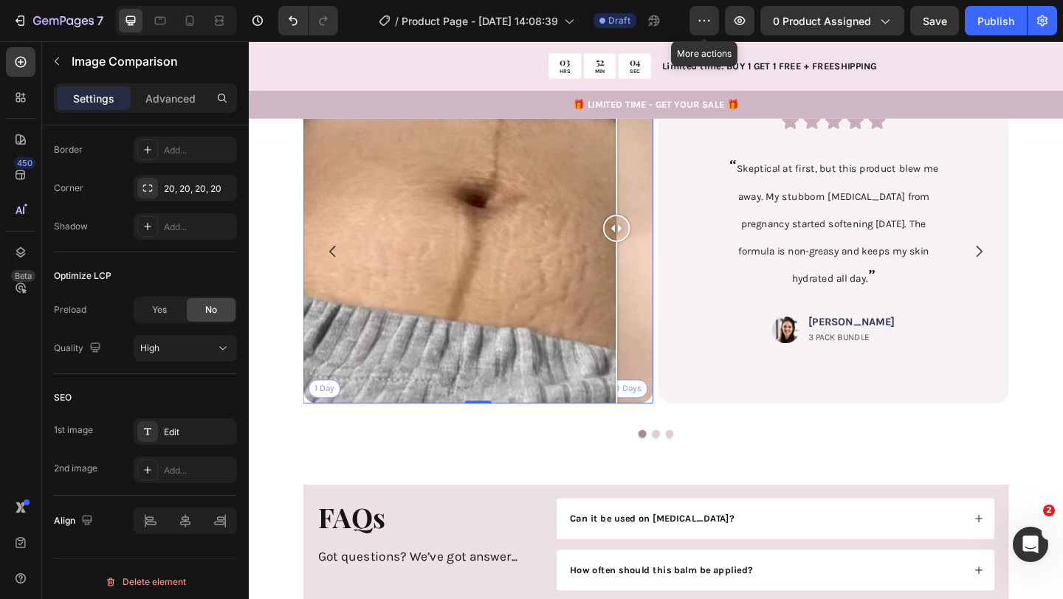
click at [649, 398] on div "1 Day 60 Days" at bounding box center [498, 245] width 381 height 381
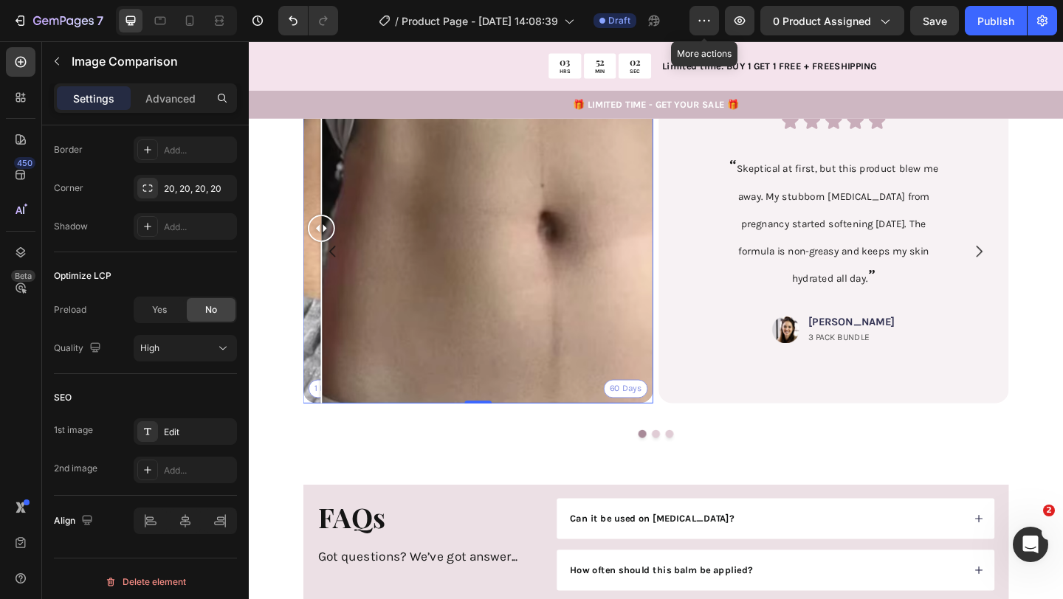
click at [328, 396] on div "1 Day 60 Days" at bounding box center [498, 245] width 381 height 381
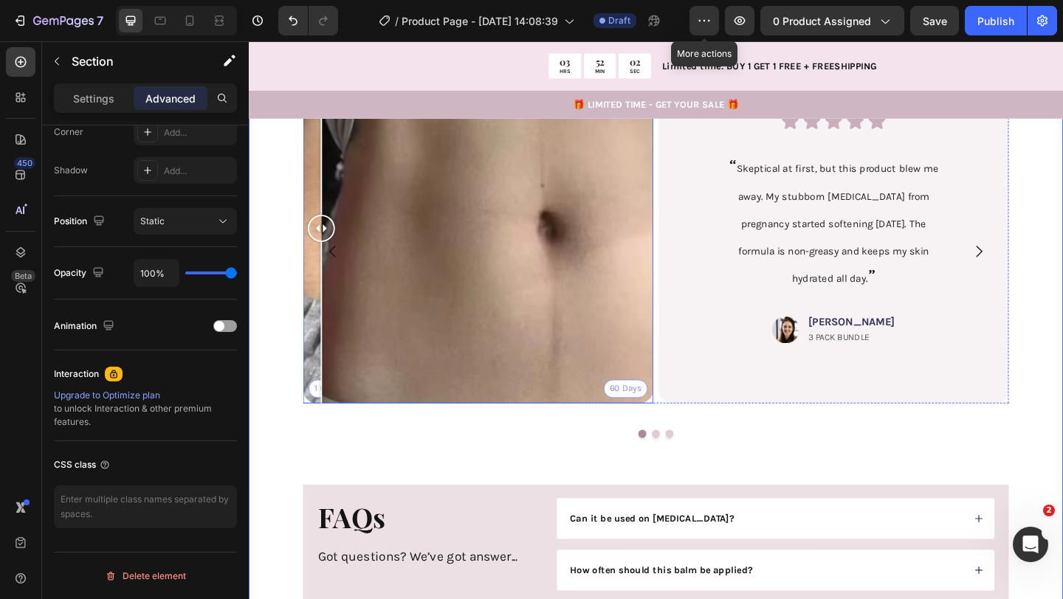
scroll to position [0, 0]
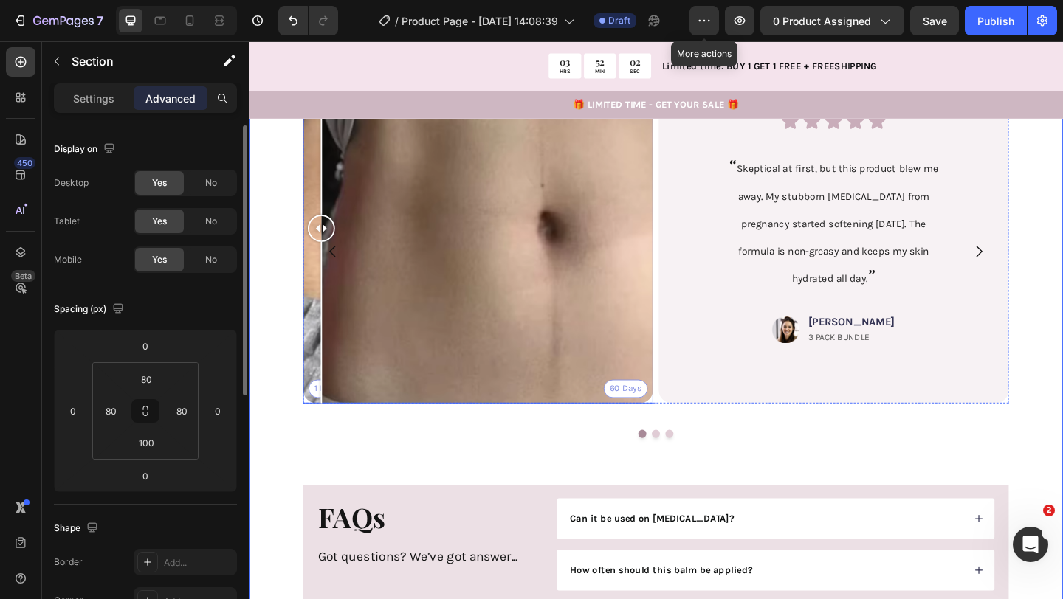
click at [487, 380] on div "1 Day 60 Days" at bounding box center [498, 245] width 381 height 381
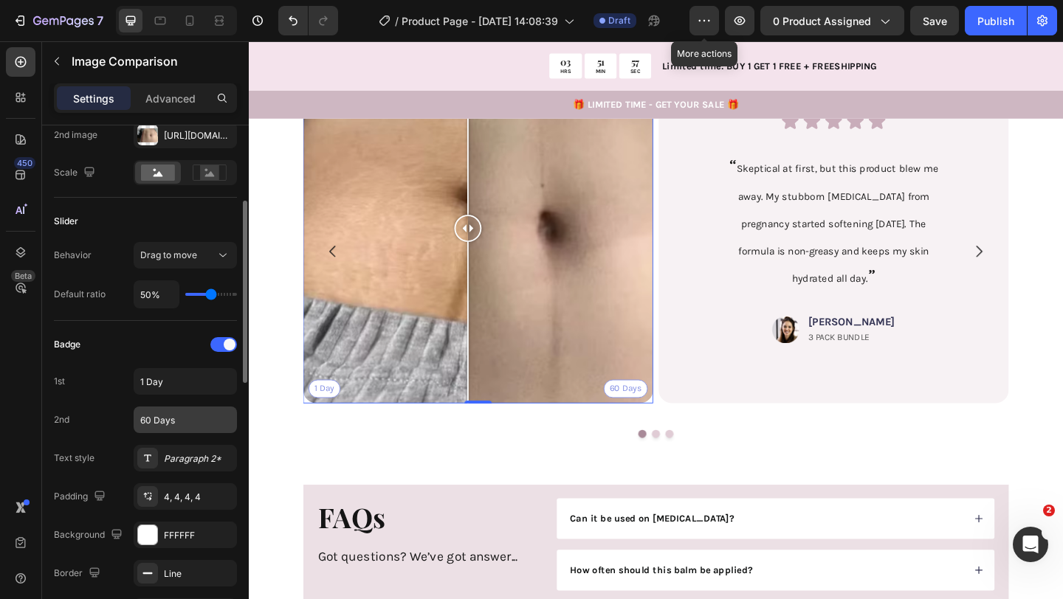
scroll to position [196, 0]
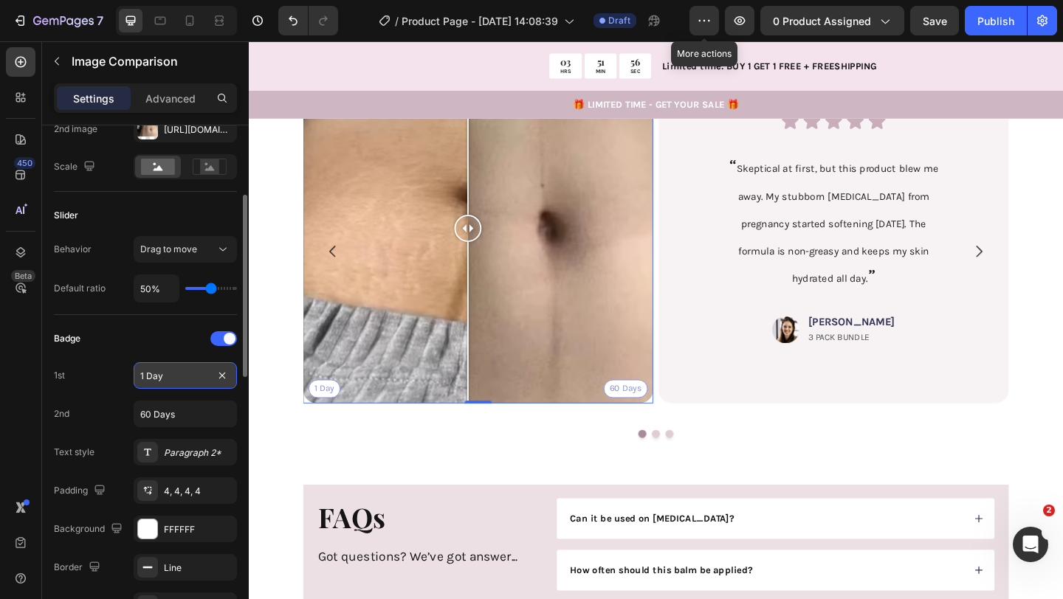
click at [176, 379] on input "1 Day" at bounding box center [185, 375] width 103 height 27
click at [170, 560] on div "Line" at bounding box center [185, 567] width 103 height 27
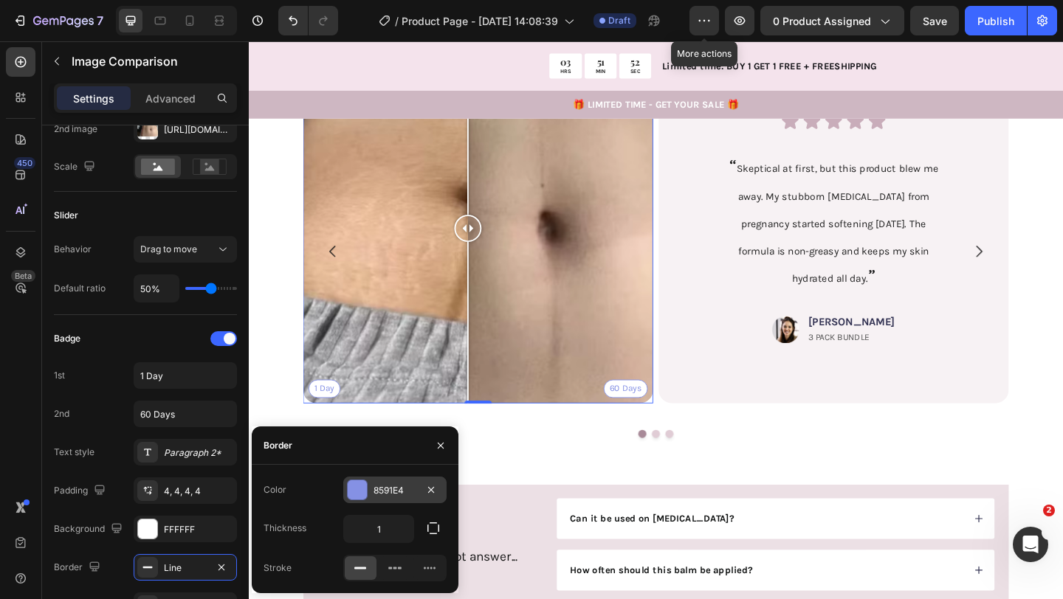
click at [364, 490] on div at bounding box center [357, 489] width 19 height 19
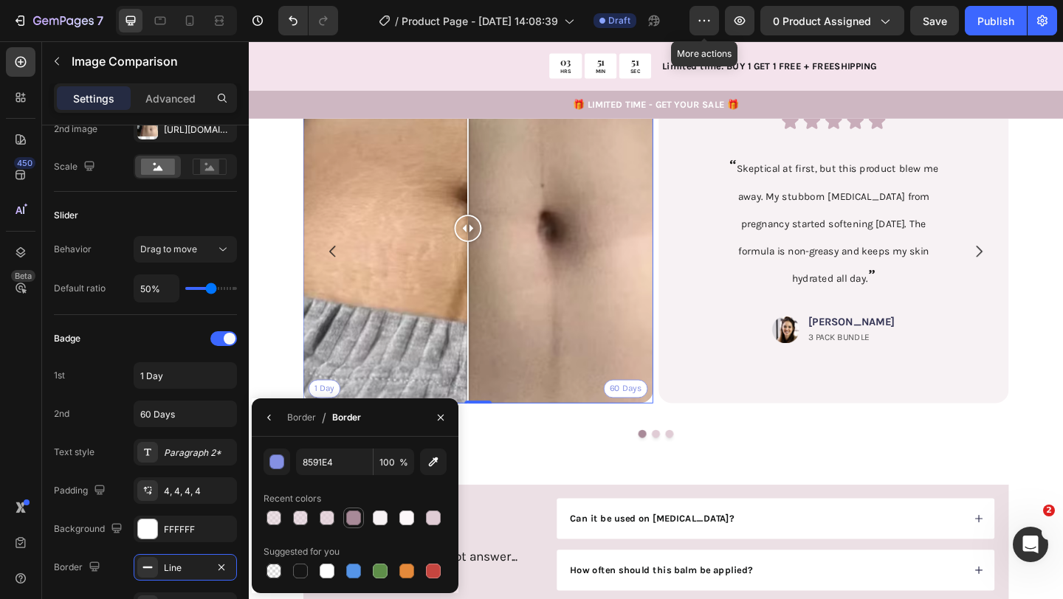
click at [348, 519] on div at bounding box center [353, 518] width 15 height 15
type input "A88A98"
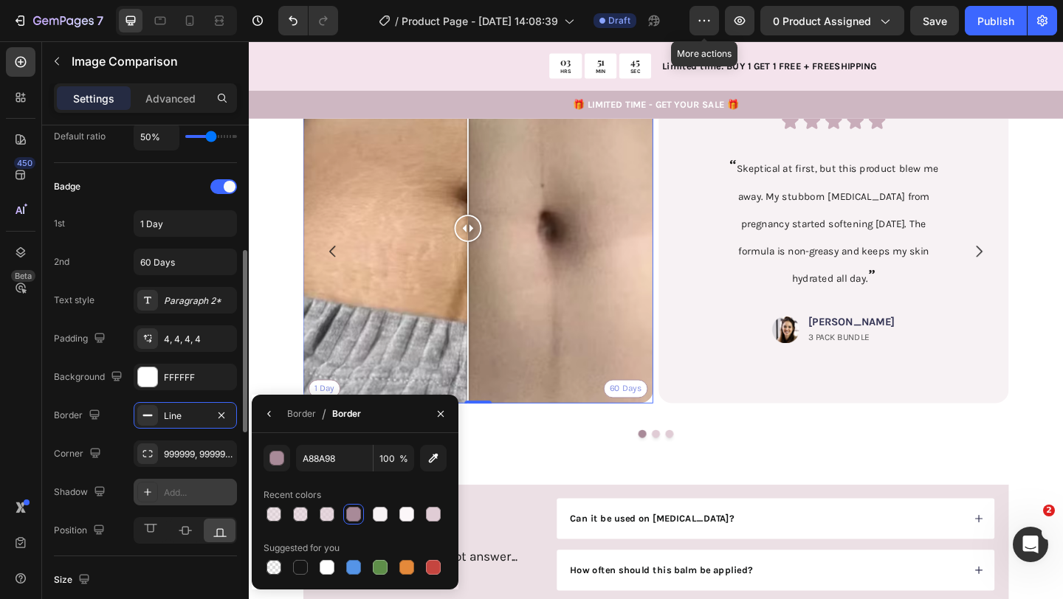
scroll to position [350, 0]
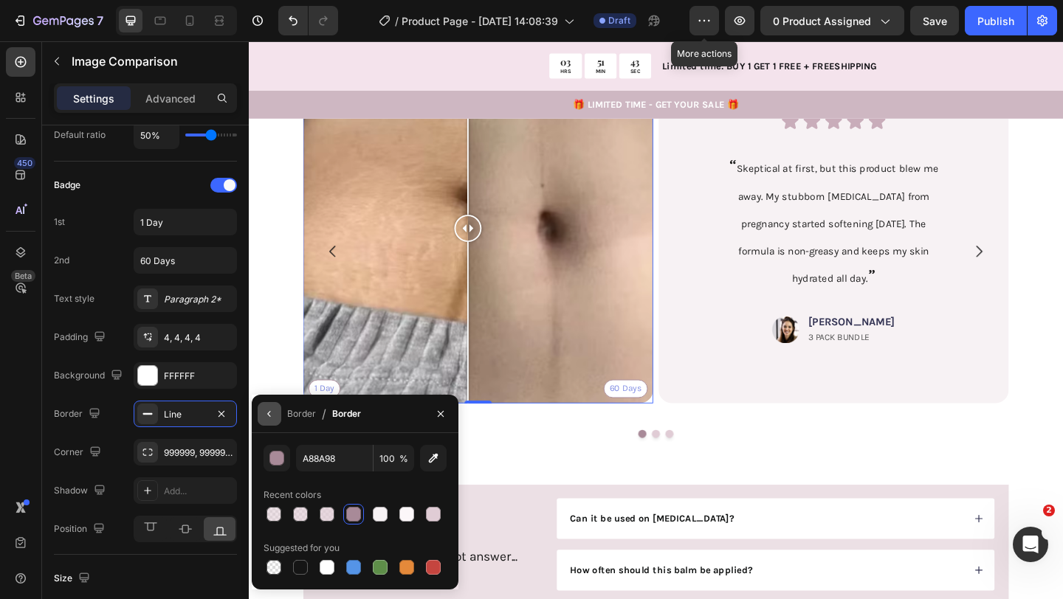
click at [272, 418] on icon "button" at bounding box center [269, 414] width 12 height 12
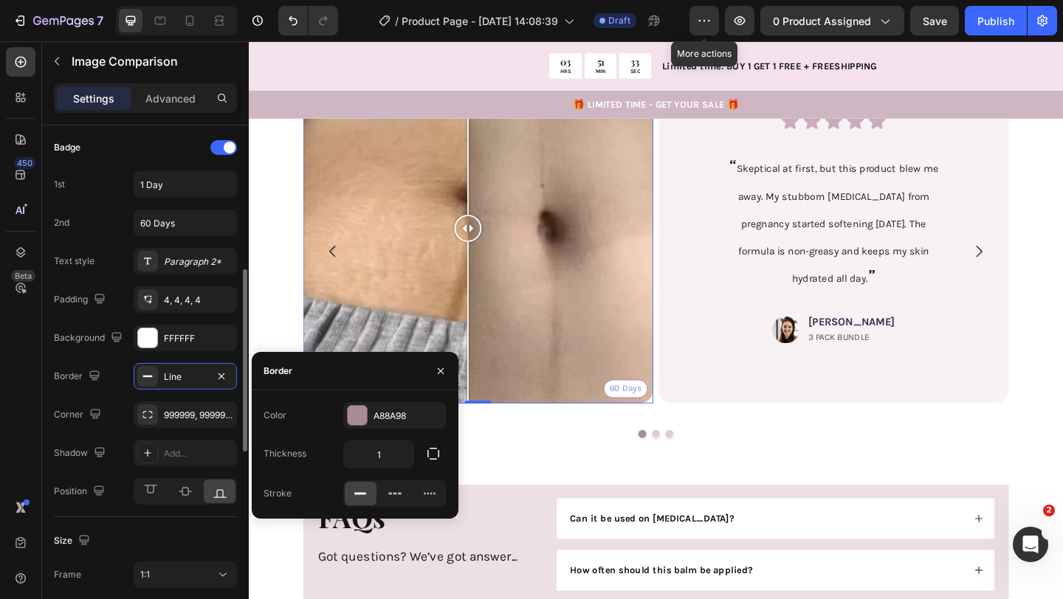
scroll to position [371, 0]
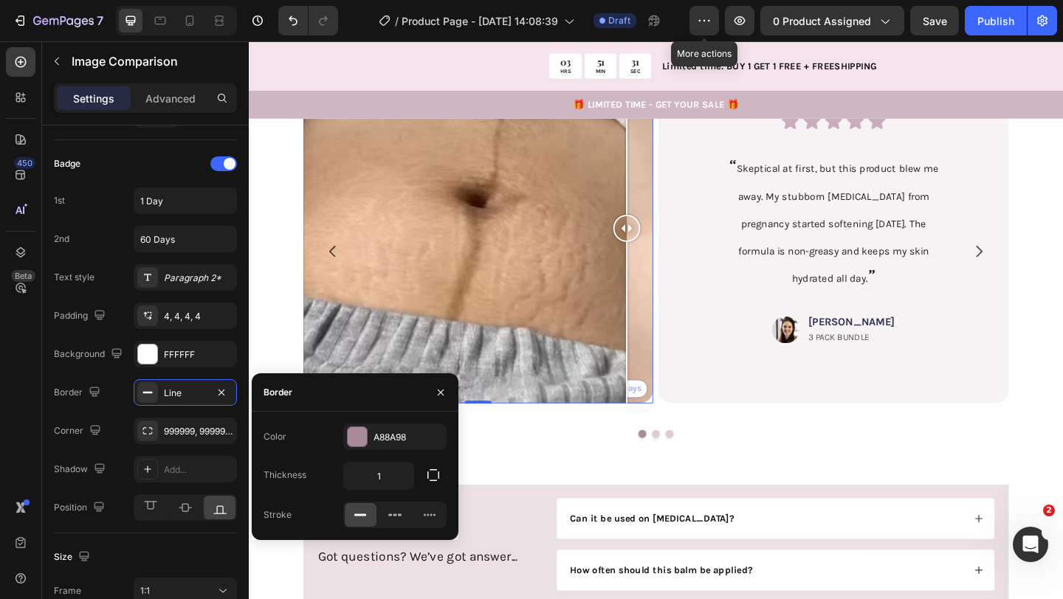
click at [660, 400] on div "1 Day 60 Days" at bounding box center [498, 245] width 381 height 381
click at [660, 400] on div at bounding box center [659, 348] width 1 height 176
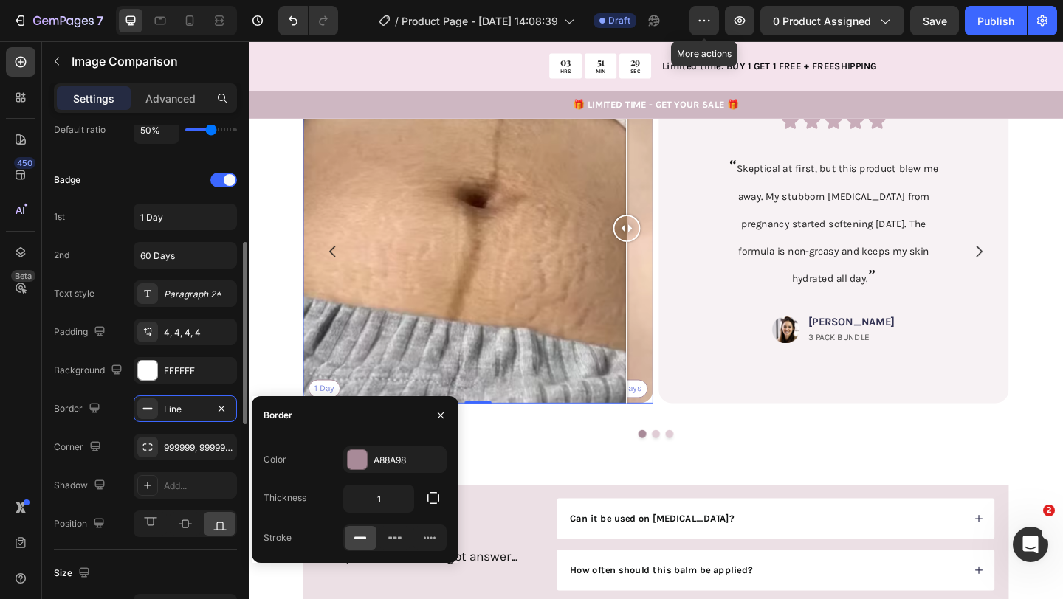
scroll to position [348, 0]
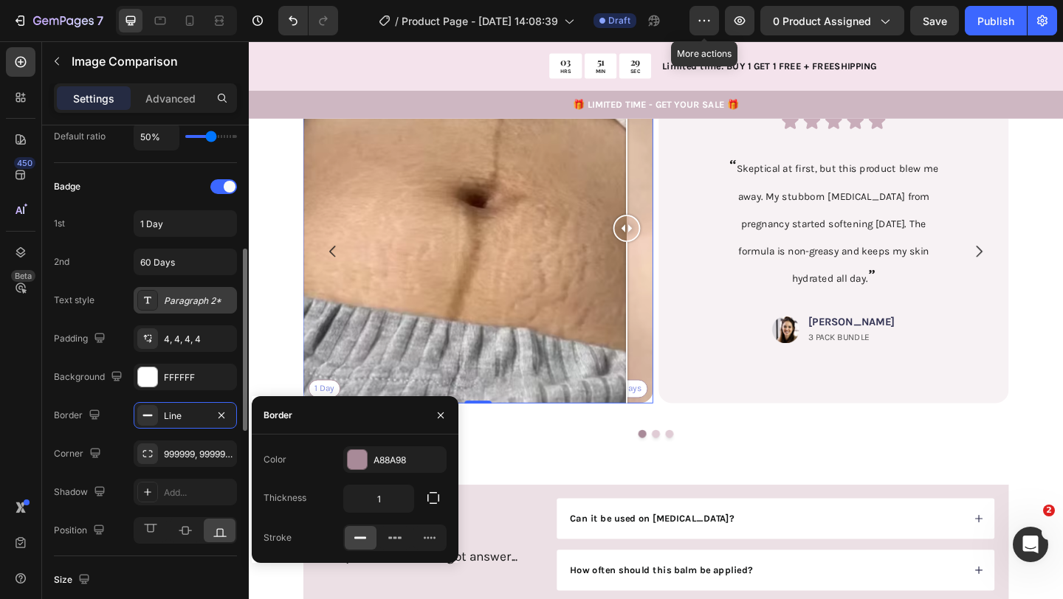
click at [190, 304] on div "Paragraph 2*" at bounding box center [198, 300] width 69 height 13
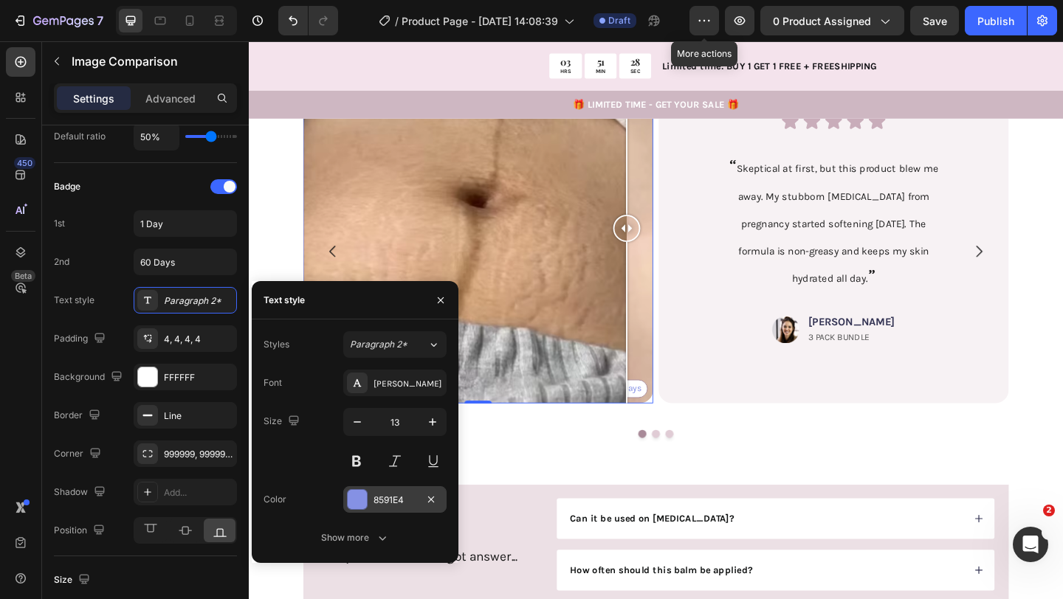
click at [370, 496] on div "8591E4" at bounding box center [394, 499] width 103 height 27
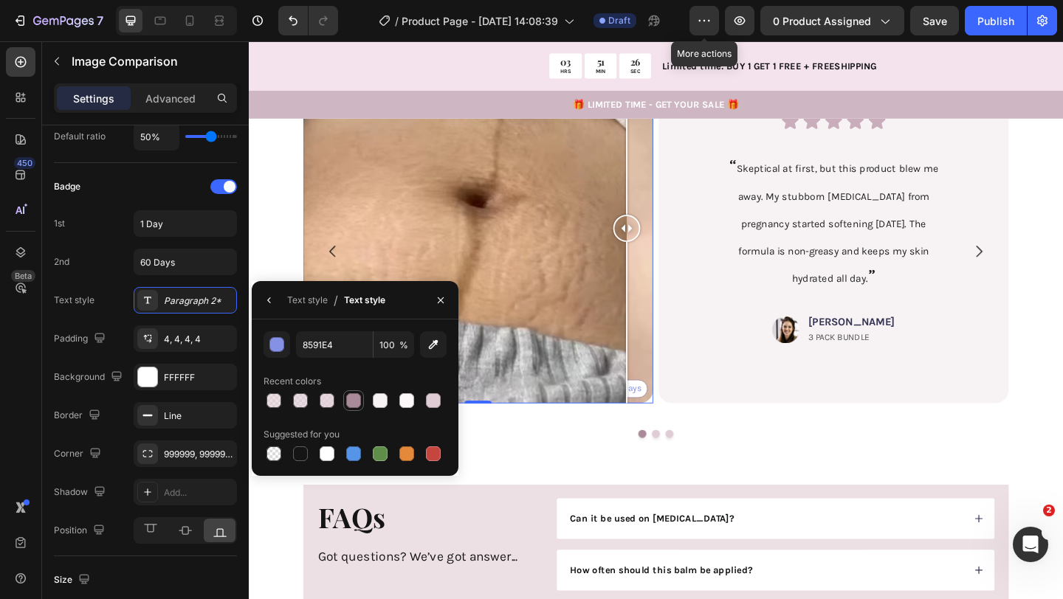
click at [355, 398] on div at bounding box center [353, 400] width 15 height 15
type input "A88A98"
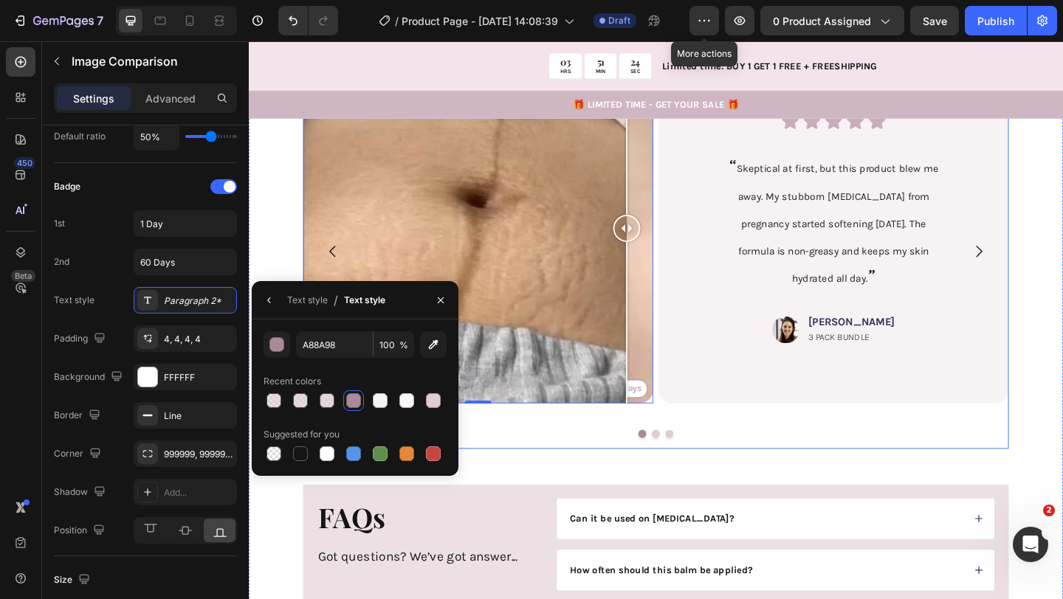
click at [592, 464] on div at bounding box center [691, 468] width 767 height 9
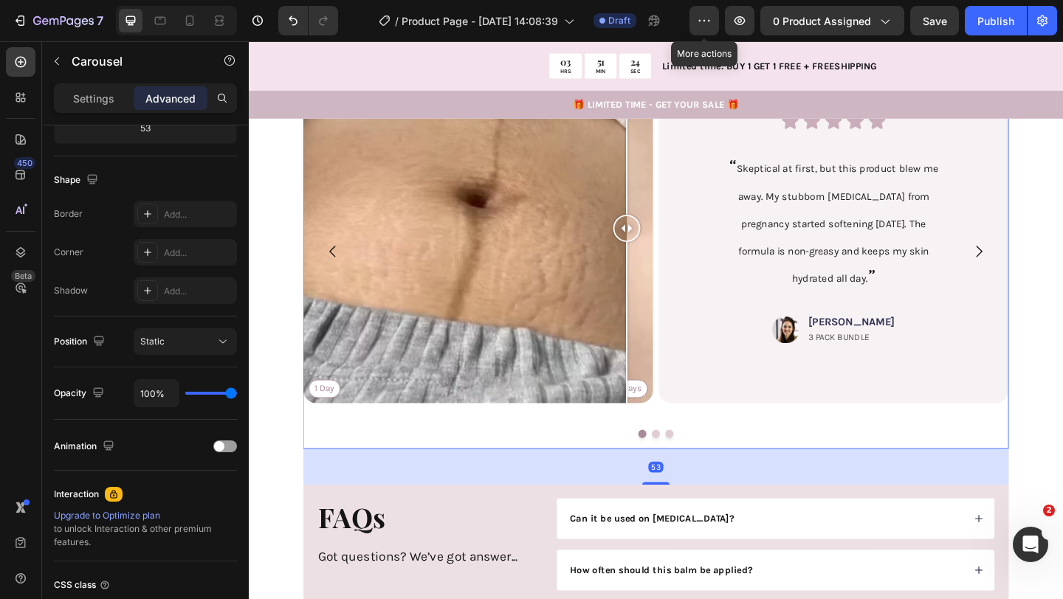
scroll to position [0, 0]
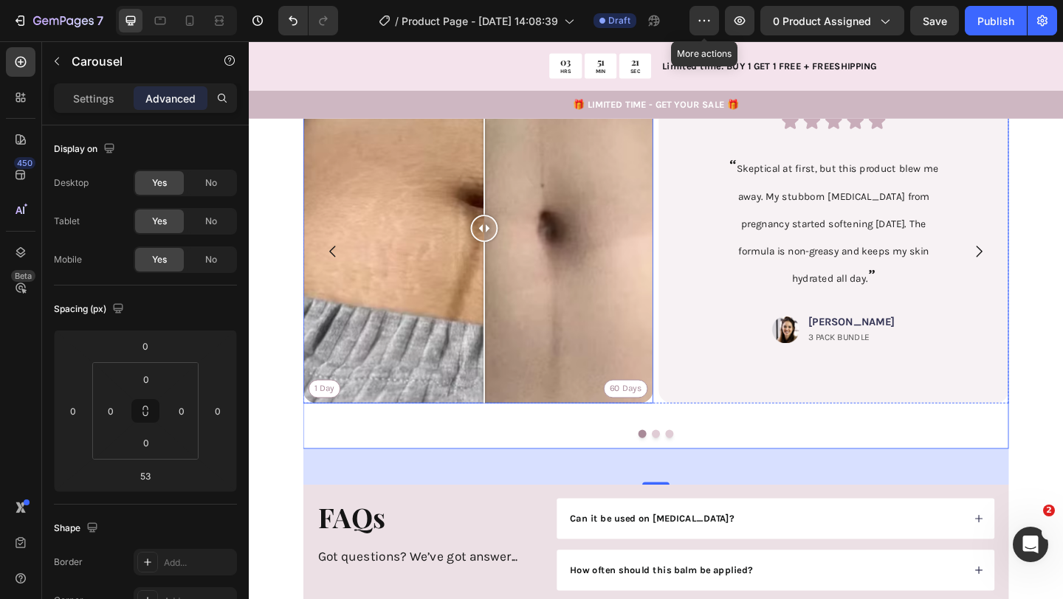
drag, startPoint x: 659, startPoint y: 224, endPoint x: 579, endPoint y: 263, distance: 89.1
click at [519, 262] on div at bounding box center [505, 245] width 30 height 381
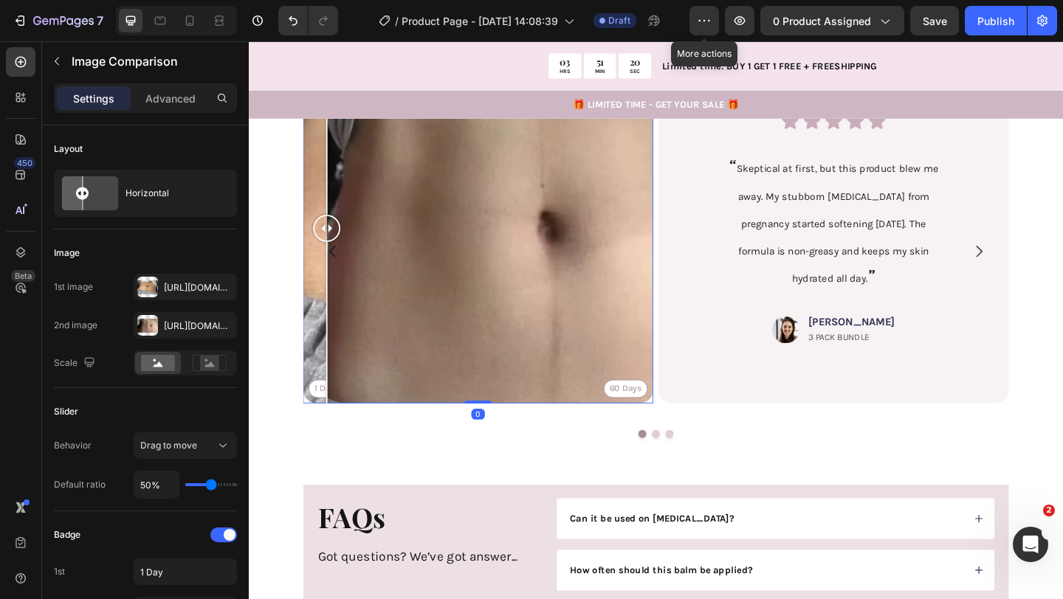
click at [334, 388] on div "1 Day 60 Days" at bounding box center [498, 245] width 381 height 381
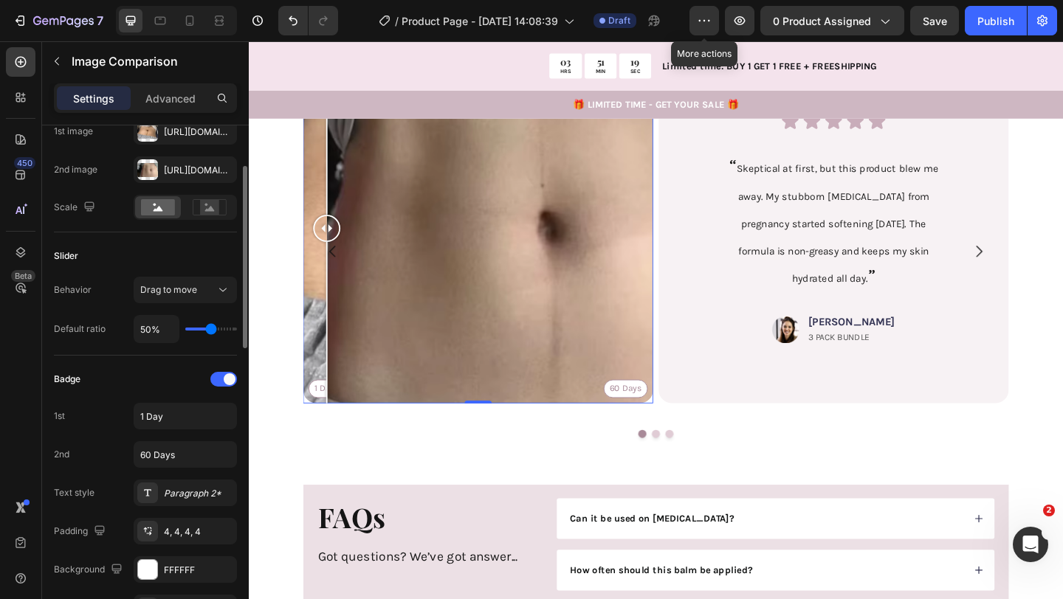
scroll to position [218, 0]
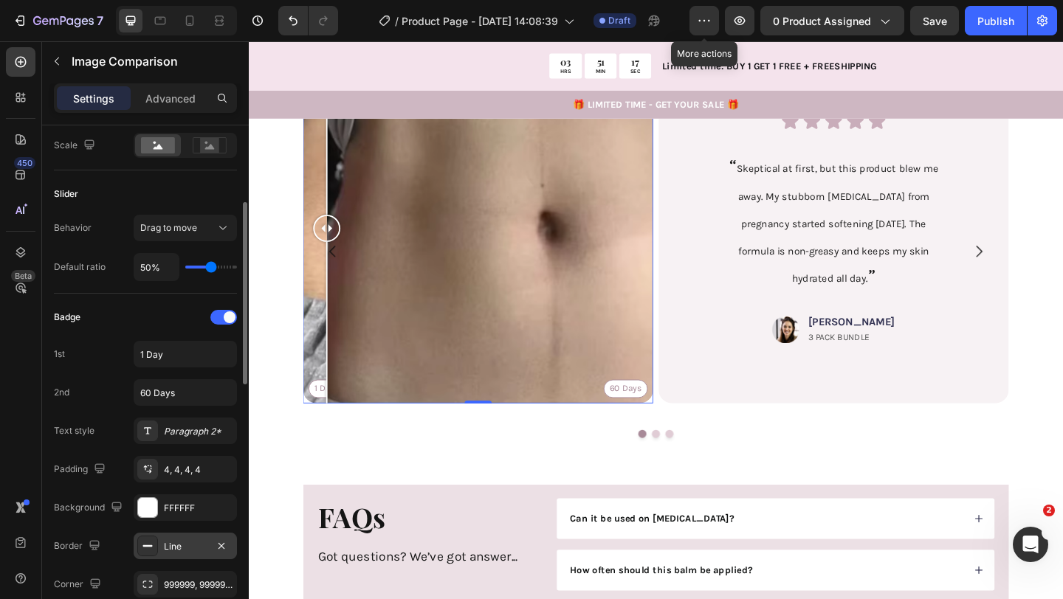
click at [156, 554] on div at bounding box center [147, 546] width 21 height 21
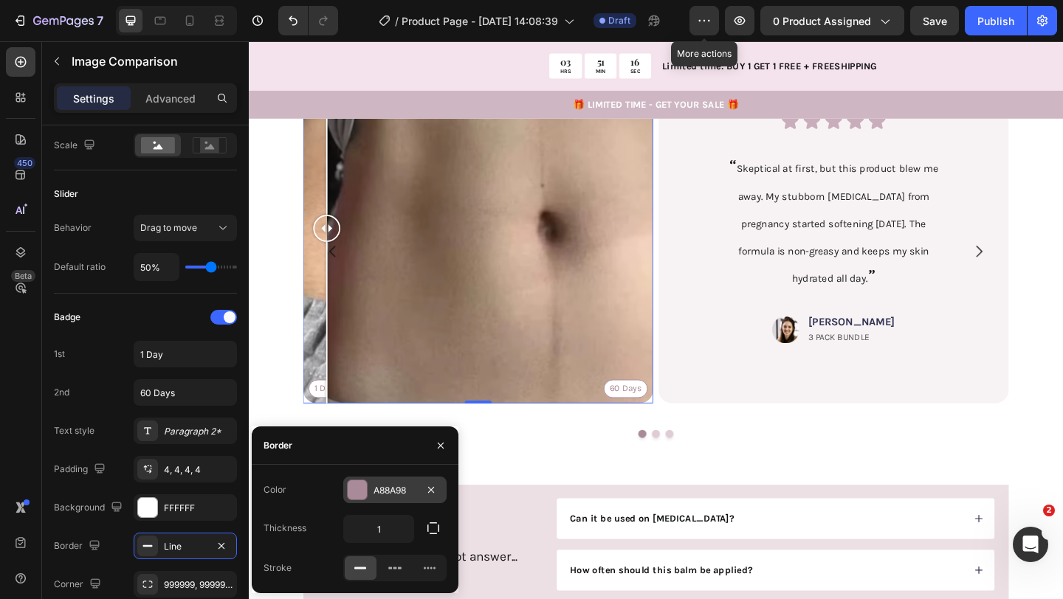
click at [355, 500] on div "A88A98" at bounding box center [394, 490] width 103 height 27
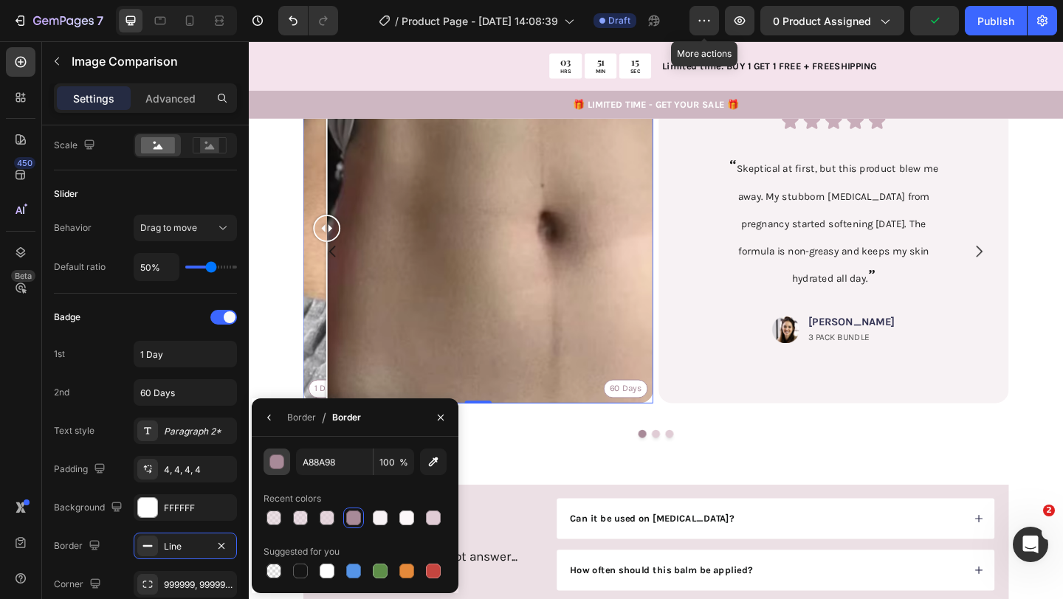
click at [275, 466] on div "button" at bounding box center [277, 462] width 15 height 15
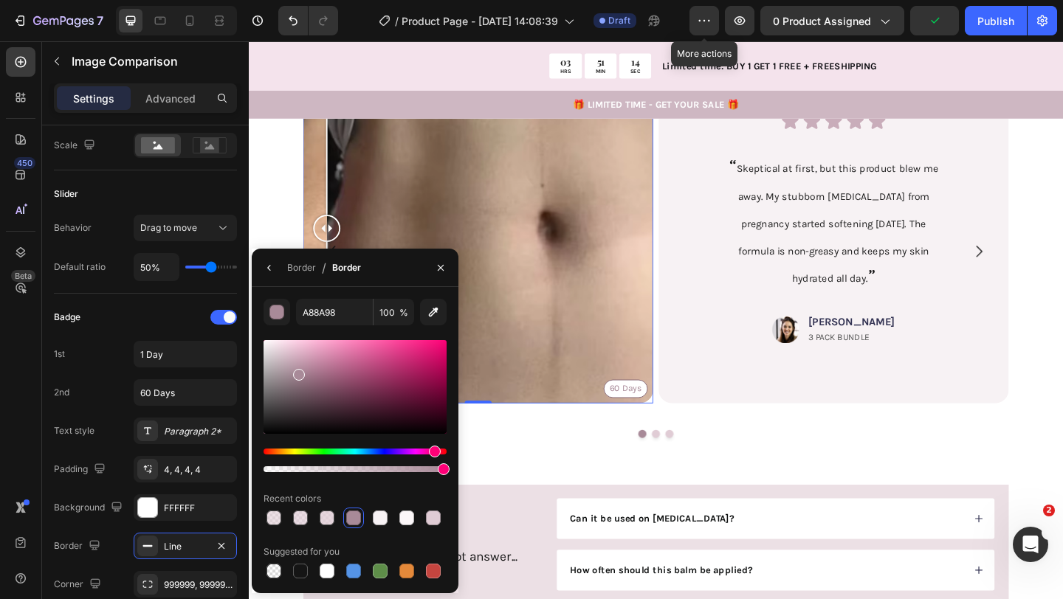
click at [306, 385] on div at bounding box center [354, 387] width 183 height 94
click at [308, 376] on div at bounding box center [354, 387] width 183 height 94
click at [325, 387] on div at bounding box center [354, 387] width 183 height 94
type input "7F5569"
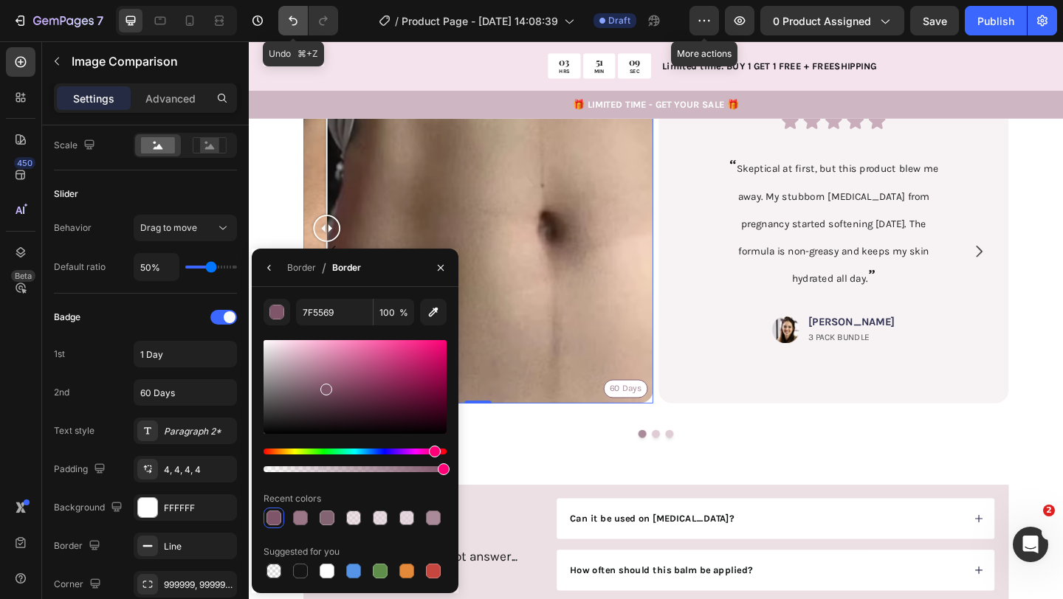
click at [295, 23] on icon "Undo/Redo" at bounding box center [293, 20] width 15 height 15
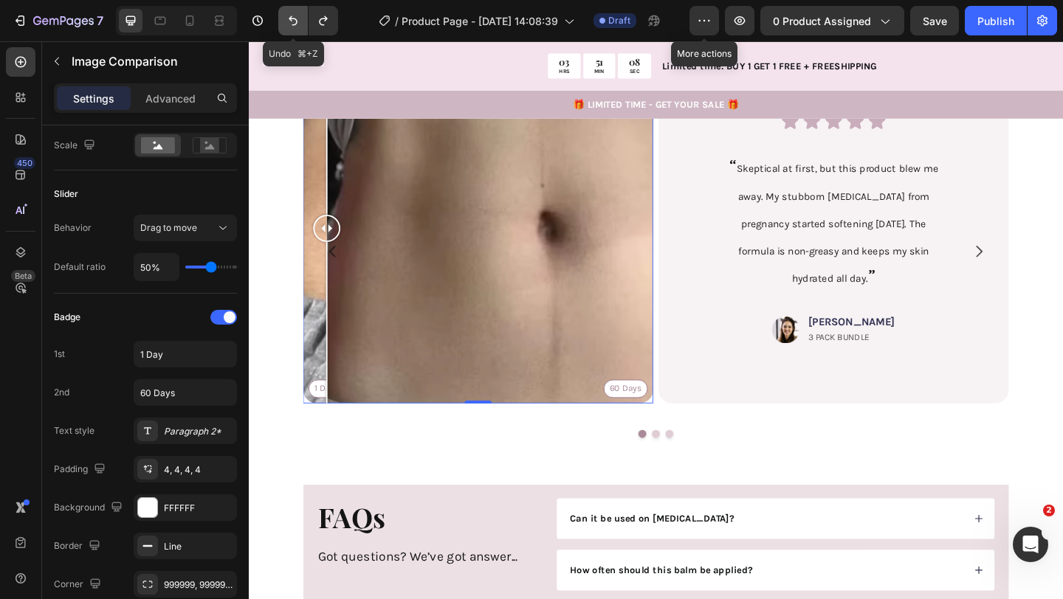
click at [295, 23] on icon "Undo/Redo" at bounding box center [293, 20] width 15 height 15
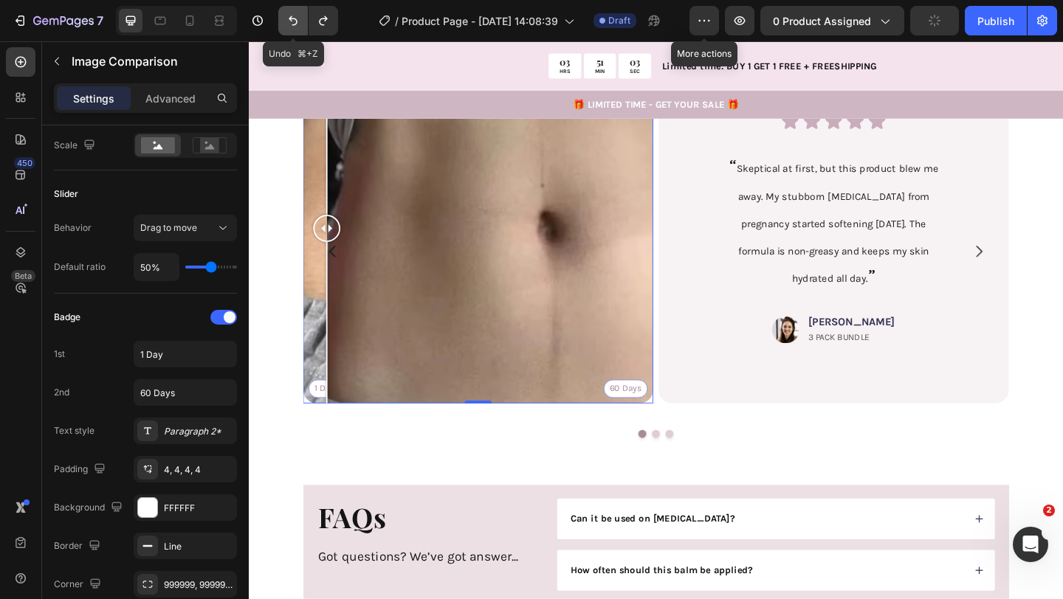
click at [295, 23] on icon "Undo/Redo" at bounding box center [293, 20] width 15 height 15
click at [323, 18] on icon "Undo/Redo" at bounding box center [323, 20] width 15 height 15
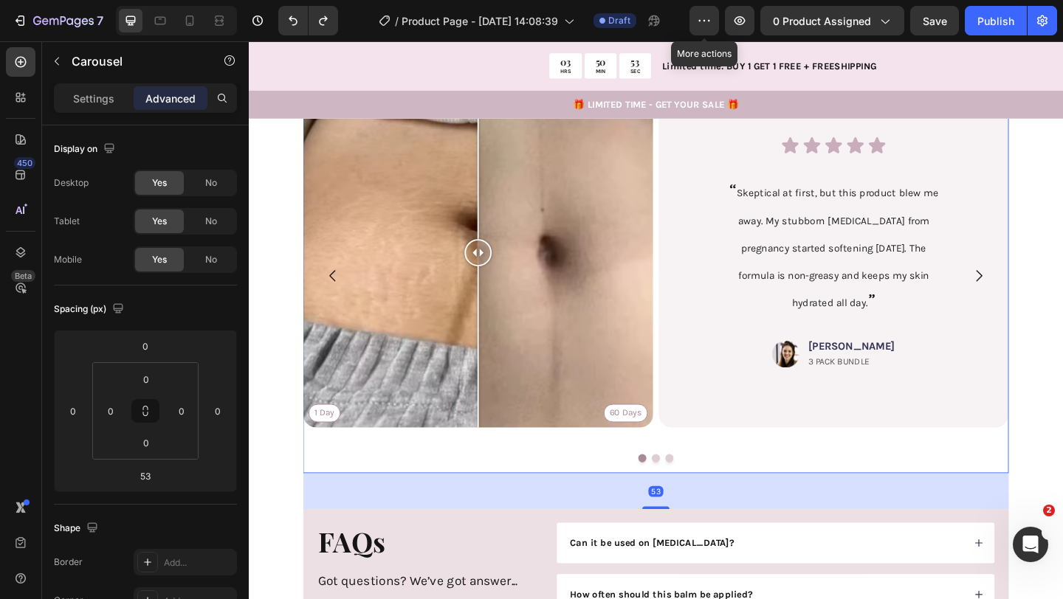
scroll to position [2372, 0]
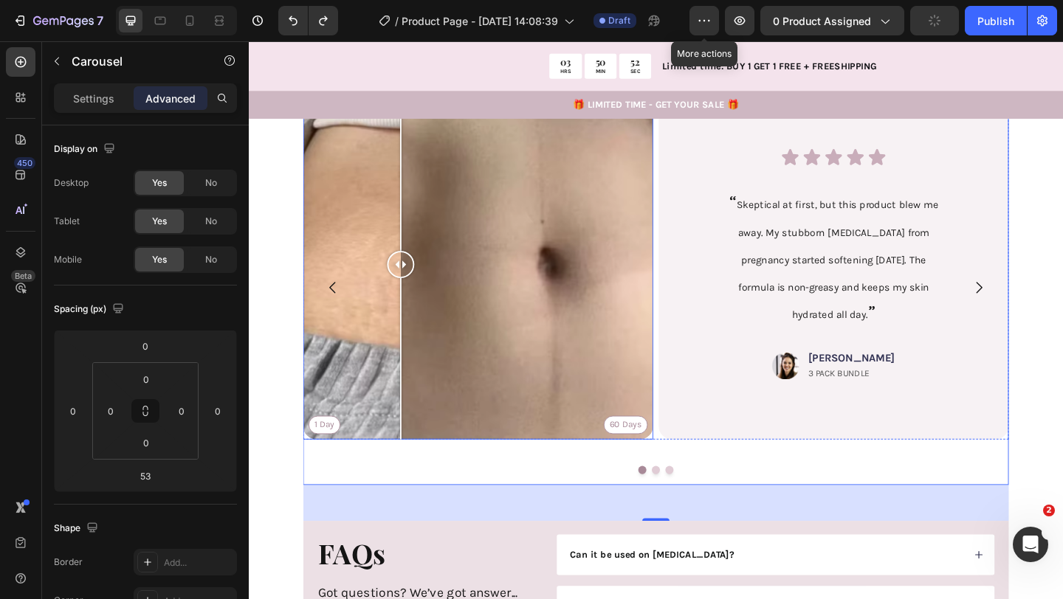
drag, startPoint x: 453, startPoint y: 263, endPoint x: 409, endPoint y: 269, distance: 44.8
click at [409, 269] on div at bounding box center [414, 284] width 30 height 30
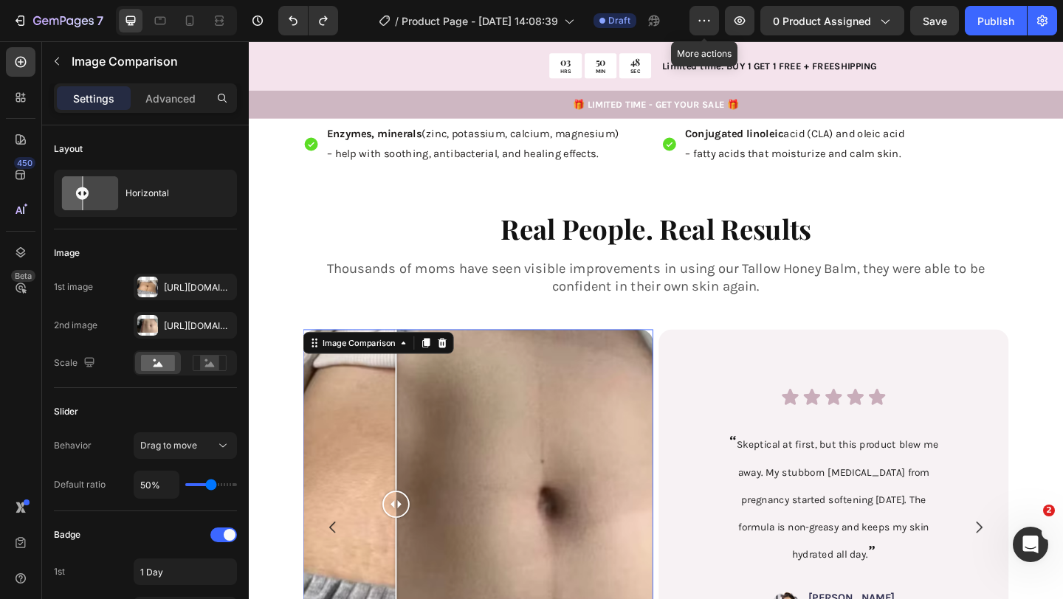
scroll to position [2116, 0]
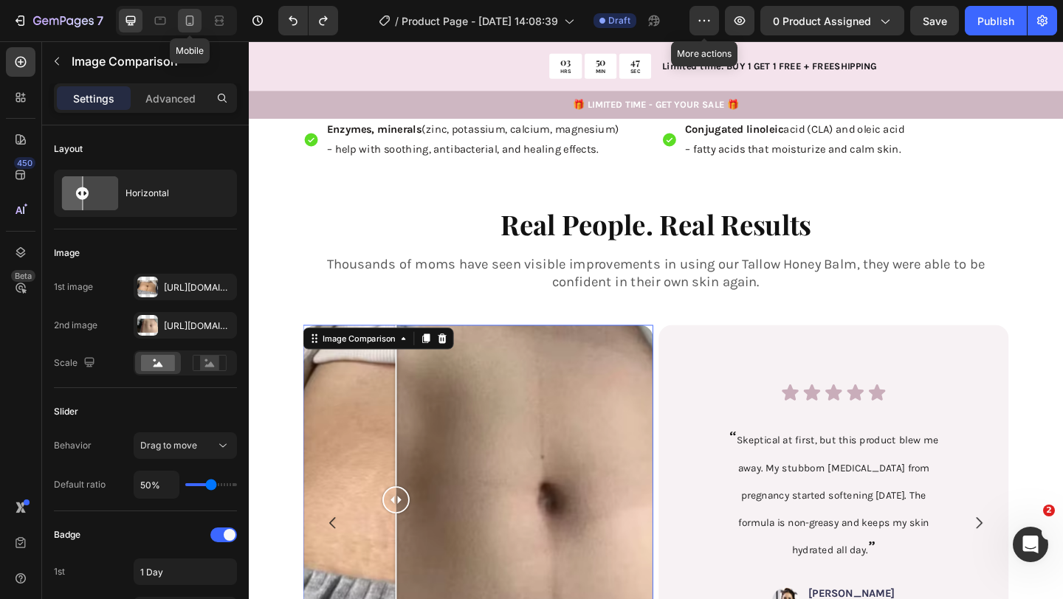
click at [187, 28] on div at bounding box center [190, 21] width 24 height 24
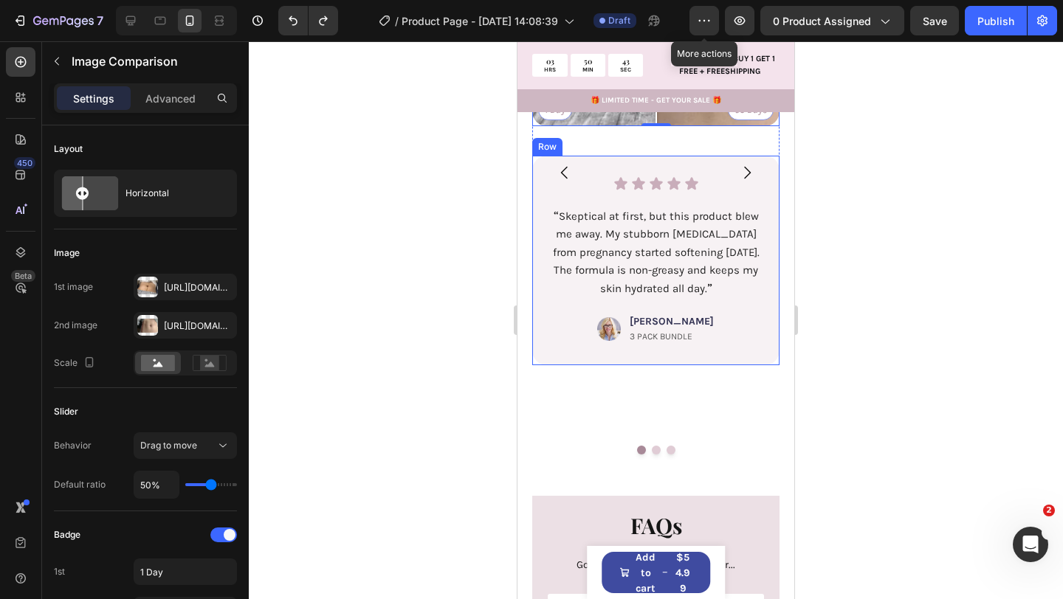
scroll to position [2825, 0]
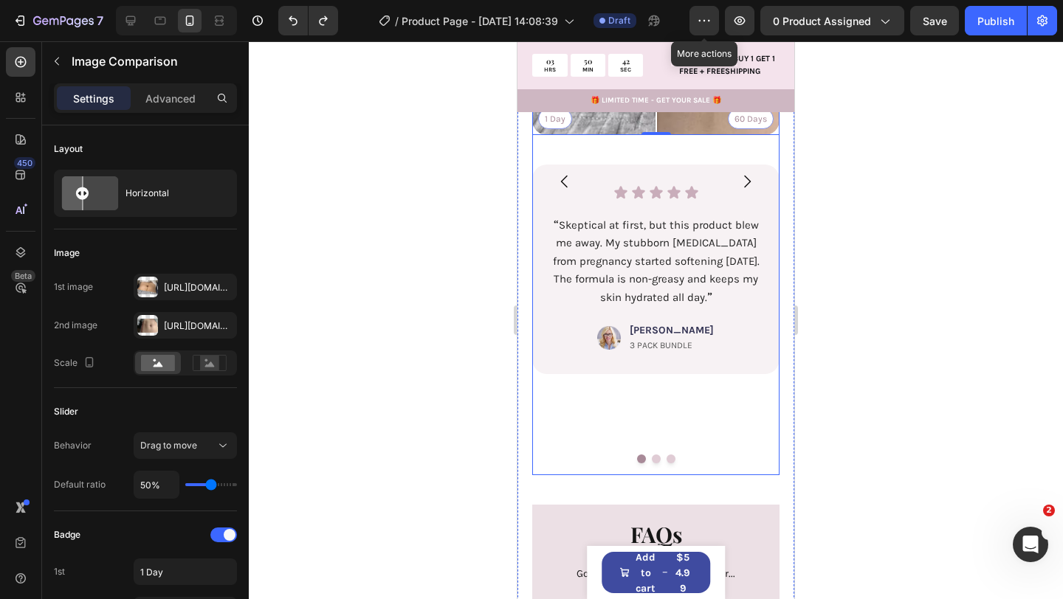
click at [629, 436] on div "1 Day 60 Days Image Comparison 0 Icon Icon Icon Icon Icon Icon List “ Skeptical…" at bounding box center [655, 181] width 247 height 587
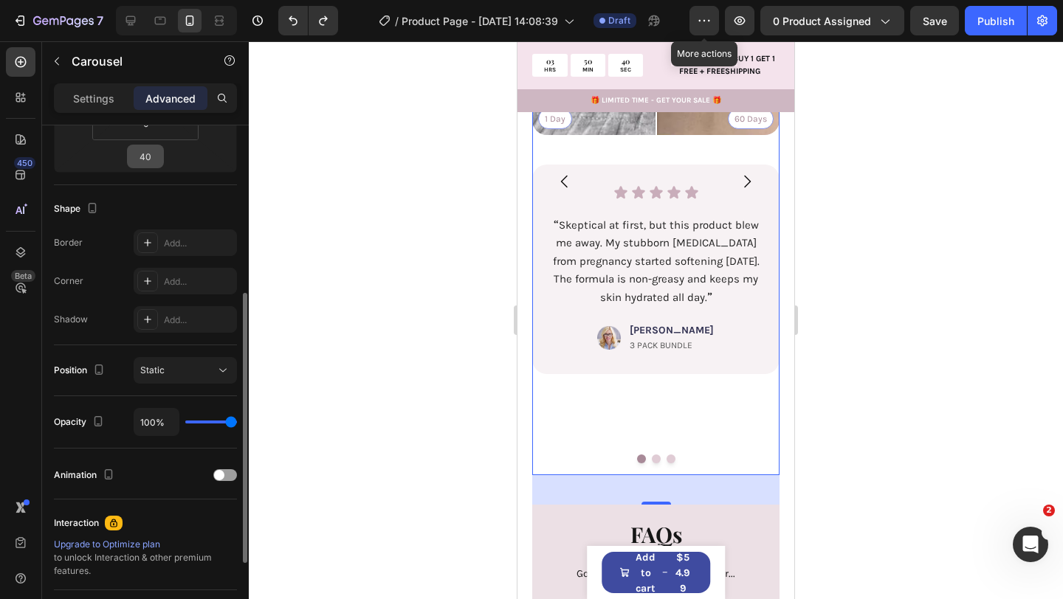
scroll to position [322, 0]
click at [102, 108] on div "Settings" at bounding box center [94, 98] width 74 height 24
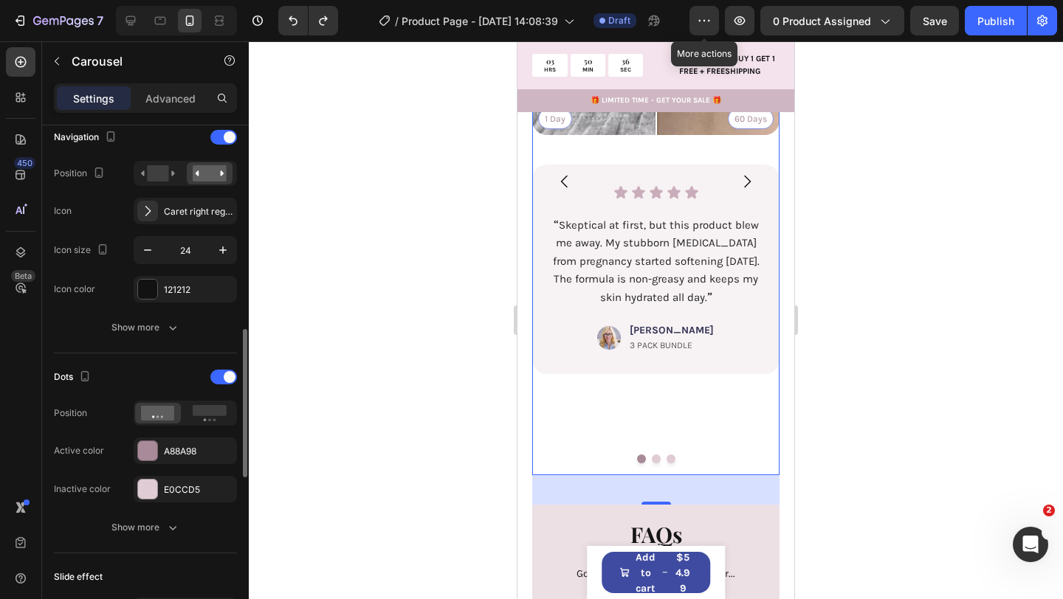
scroll to position [567, 0]
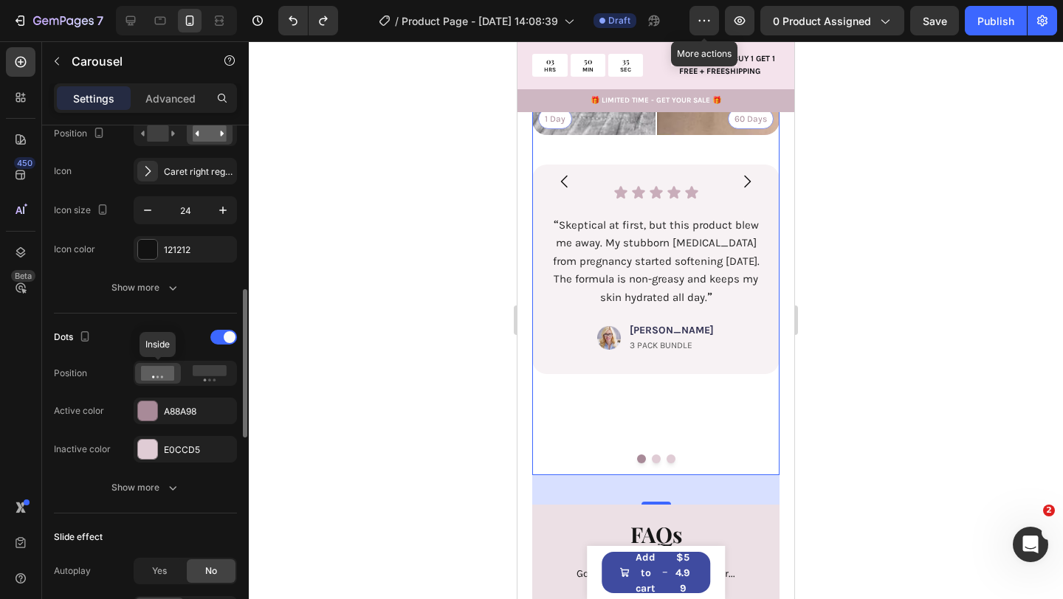
click at [170, 370] on icon at bounding box center [158, 373] width 34 height 15
click at [212, 386] on div "Dots Position Active color A88A98 Inactive color E0CCD5" at bounding box center [145, 393] width 183 height 137
click at [210, 377] on icon at bounding box center [210, 373] width 34 height 16
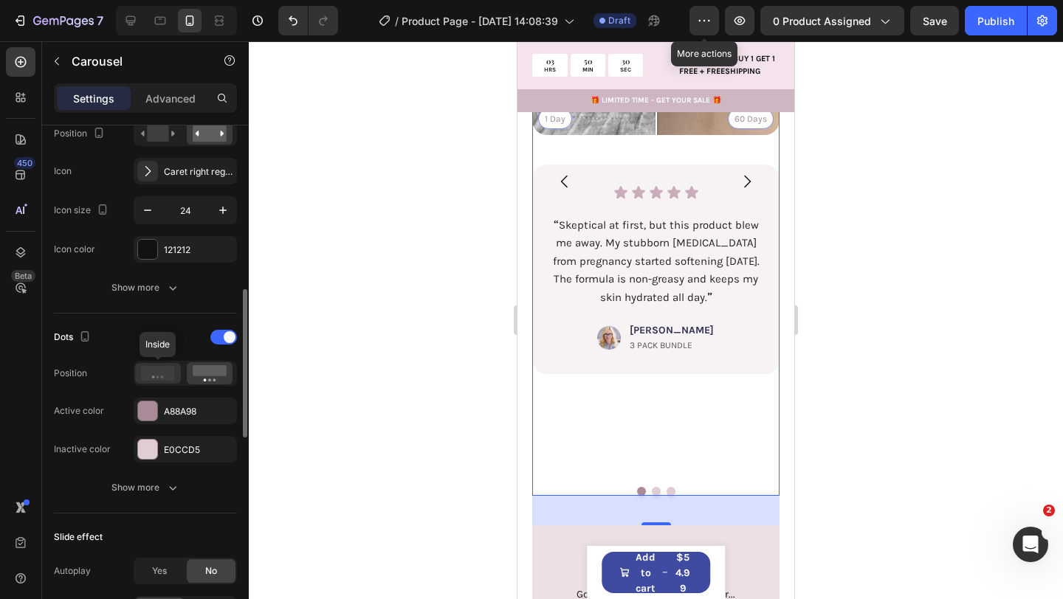
click at [156, 375] on icon at bounding box center [158, 373] width 34 height 15
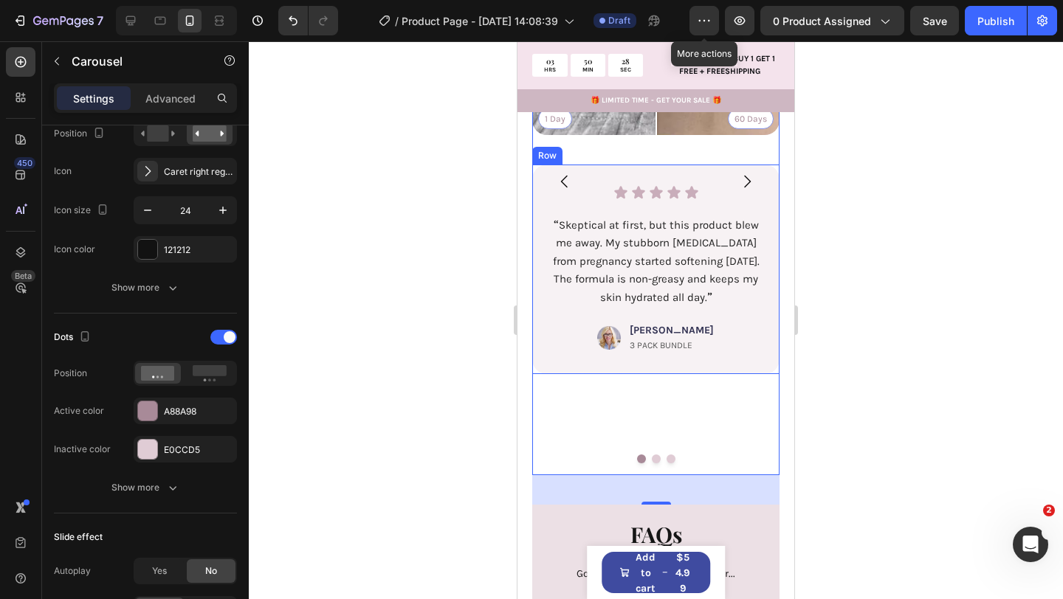
click at [676, 364] on div "Icon Icon Icon Icon Icon Icon List “ Skeptical at first, but this product blew …" at bounding box center [655, 270] width 247 height 210
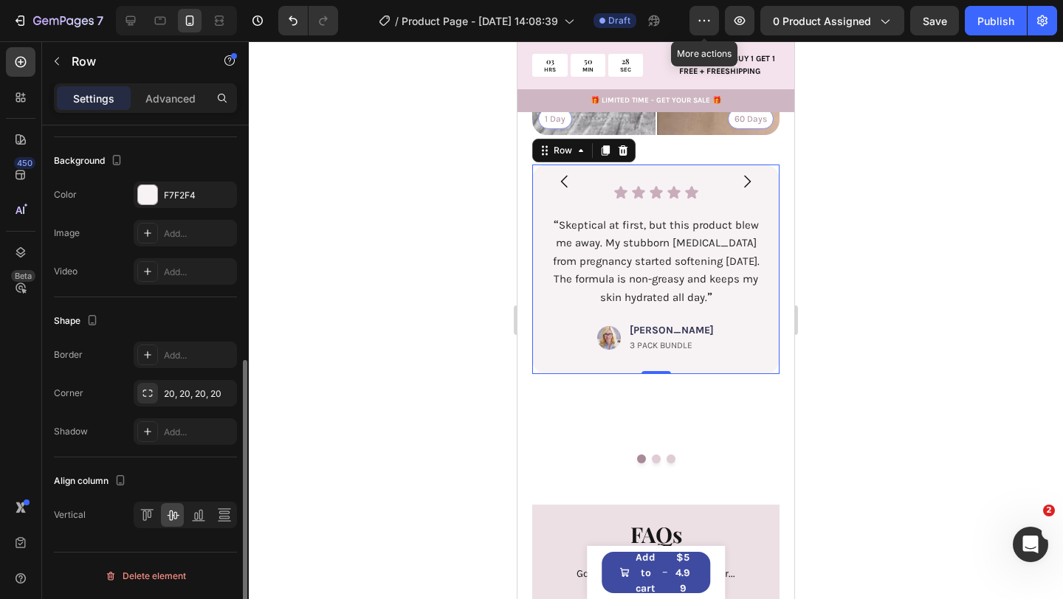
scroll to position [0, 0]
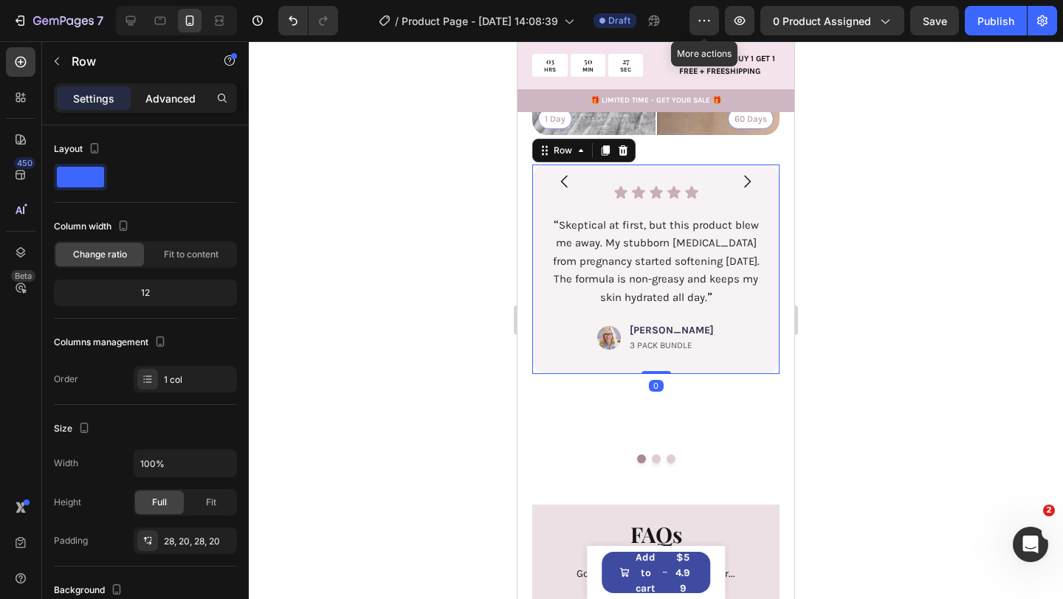
click at [174, 101] on p "Advanced" at bounding box center [170, 98] width 50 height 15
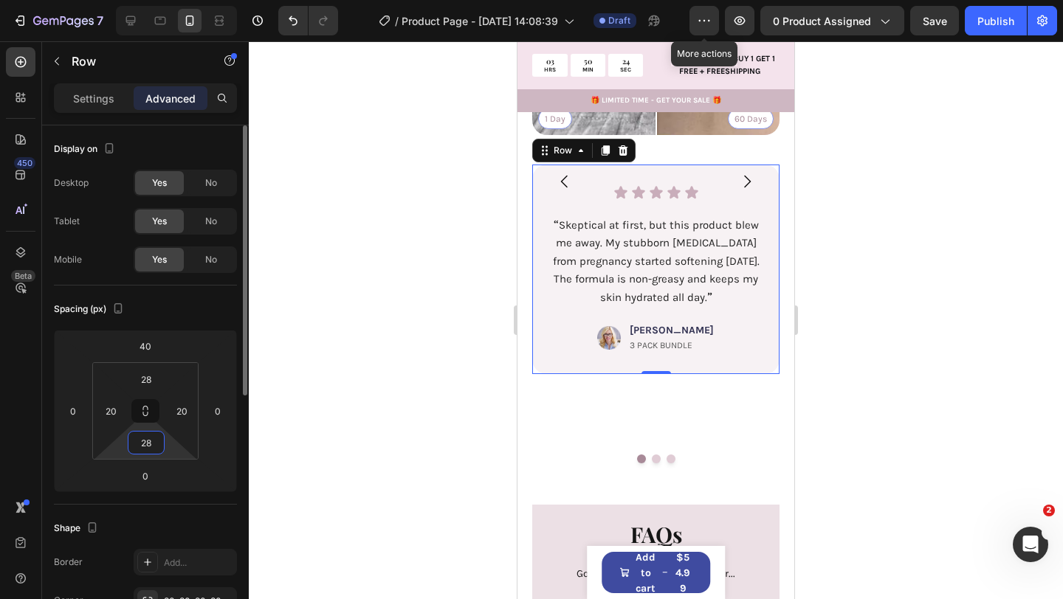
click at [146, 437] on input "28" at bounding box center [146, 443] width 30 height 22
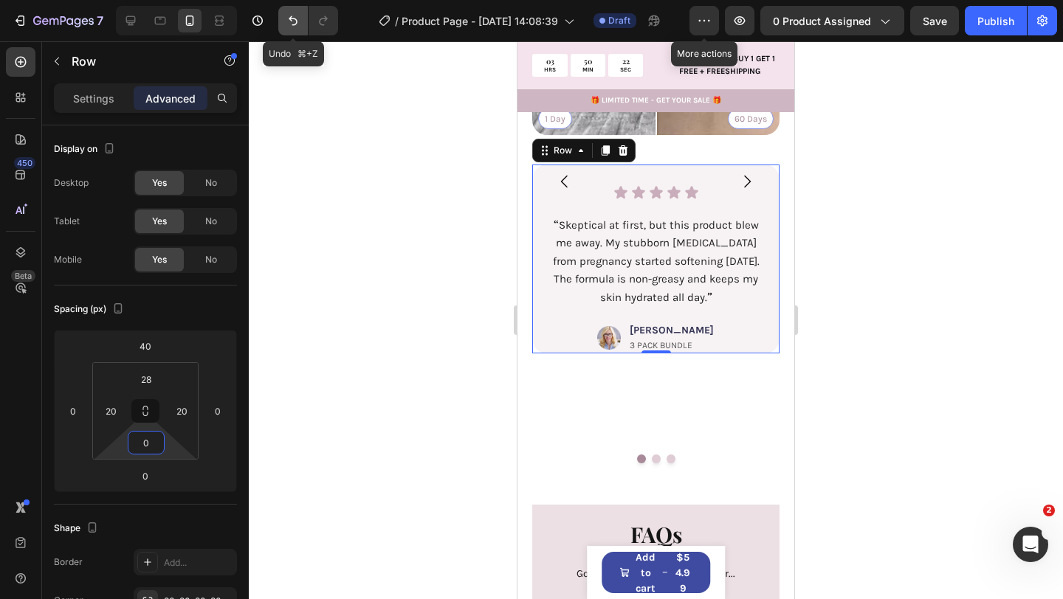
click at [288, 10] on button "Undo/Redo" at bounding box center [293, 21] width 30 height 30
click at [281, 21] on button "Undo/Redo" at bounding box center [293, 21] width 30 height 30
type input "28"
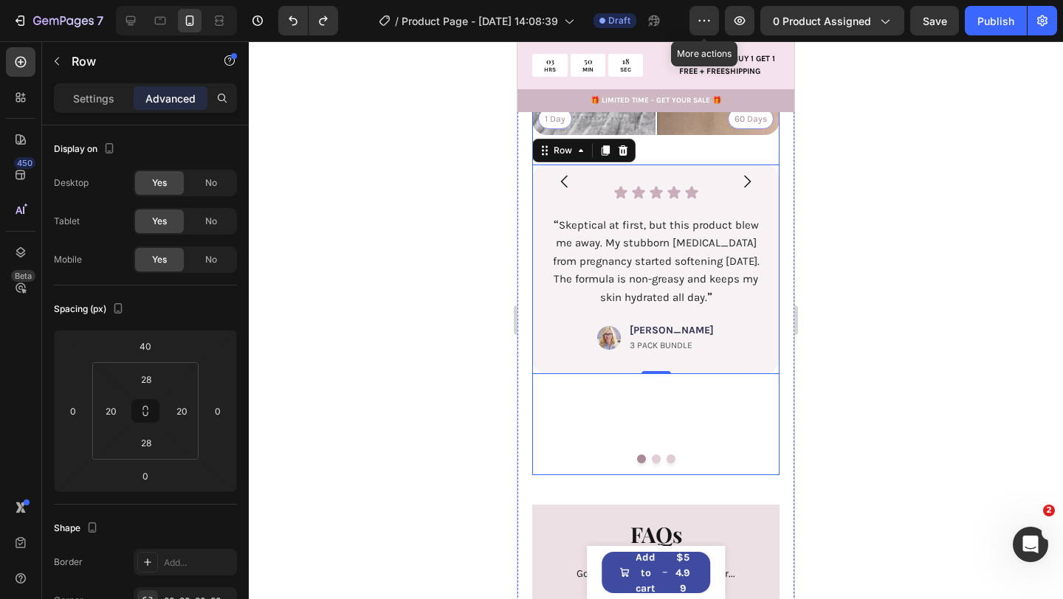
click at [649, 433] on div "1 Day 60 Days Image Comparison Icon Icon Icon Icon Icon Icon List “ Skeptical a…" at bounding box center [655, 181] width 247 height 587
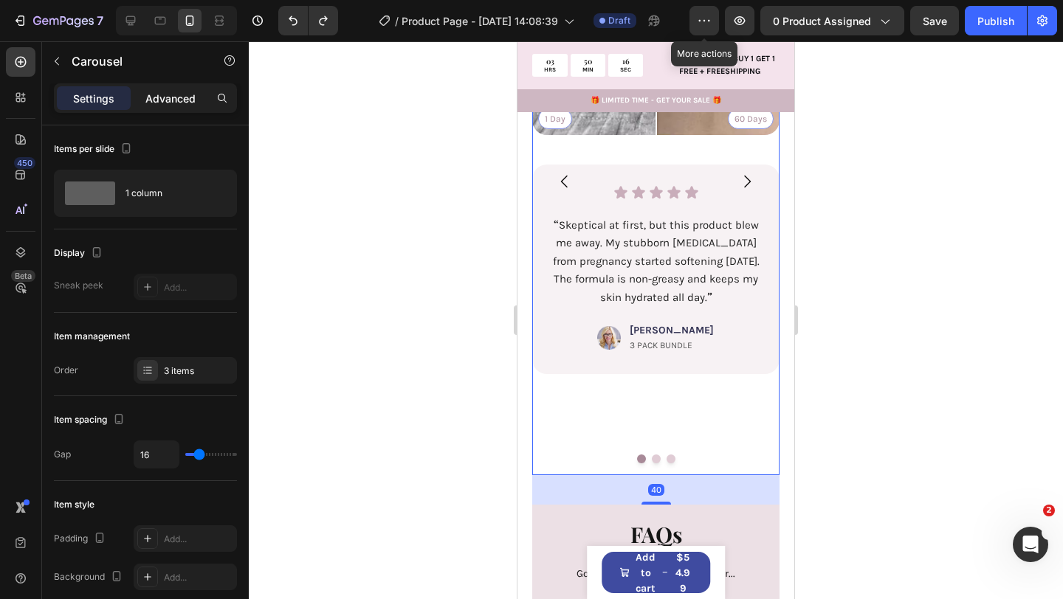
click at [177, 98] on p "Advanced" at bounding box center [170, 98] width 50 height 15
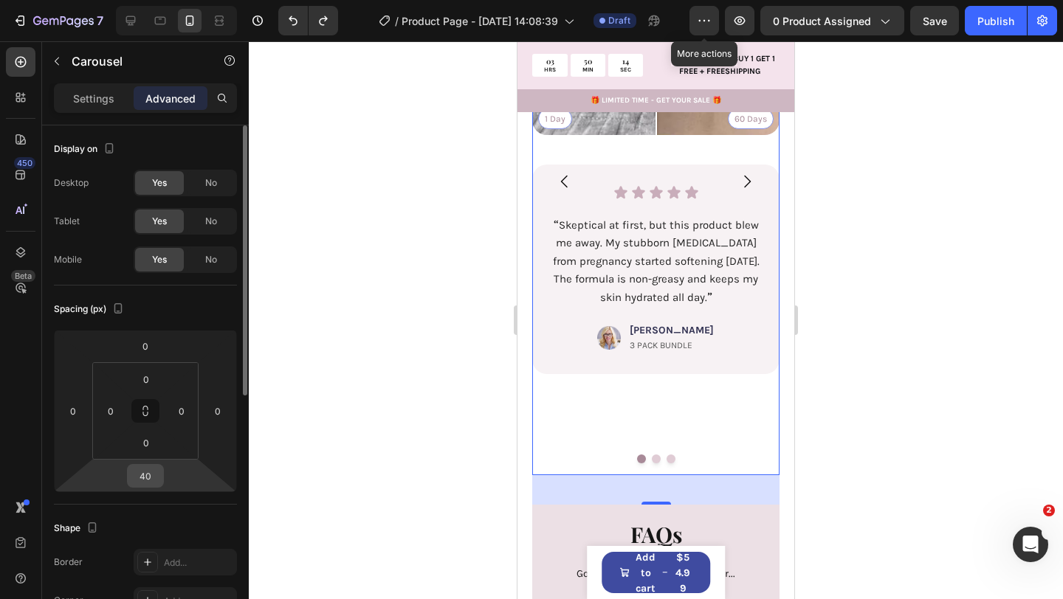
click at [153, 478] on input "40" at bounding box center [146, 476] width 30 height 22
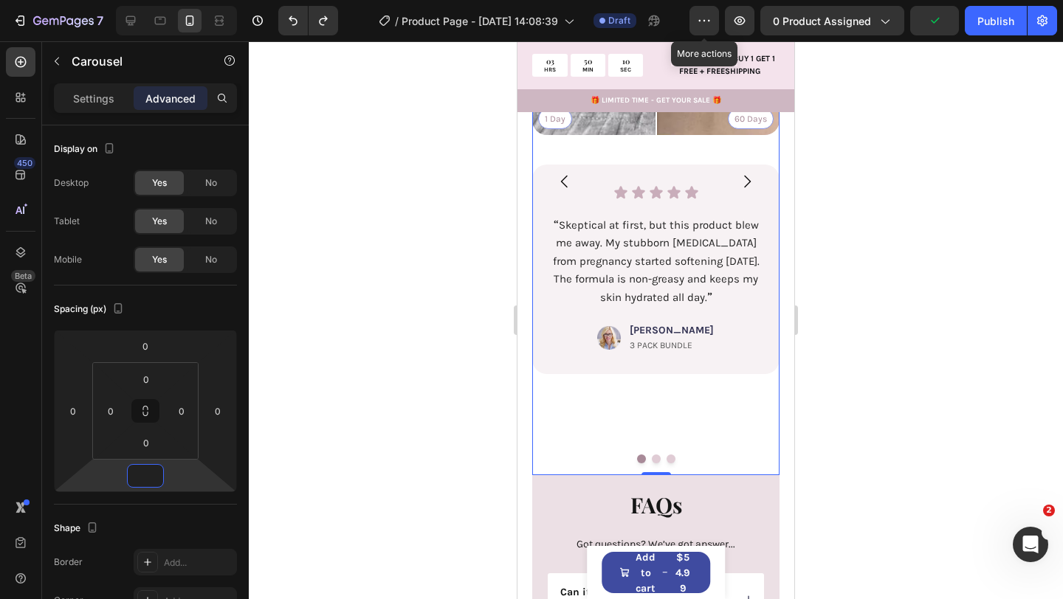
click at [635, 438] on div "1 Day 60 Days Image Comparison Icon Icon Icon Icon Icon Icon List “ Skeptical a…" at bounding box center [655, 181] width 247 height 587
click at [641, 402] on div "1 Day 60 Days Image Comparison Icon Icon Icon Icon Icon Icon List “ Skeptical a…" at bounding box center [655, 181] width 247 height 587
type input "0"
click at [593, 442] on div "1 Day 60 Days Image Comparison Icon Icon Icon Icon Icon Icon List “ Skeptical a…" at bounding box center [655, 181] width 247 height 587
click at [651, 456] on div at bounding box center [655, 459] width 247 height 9
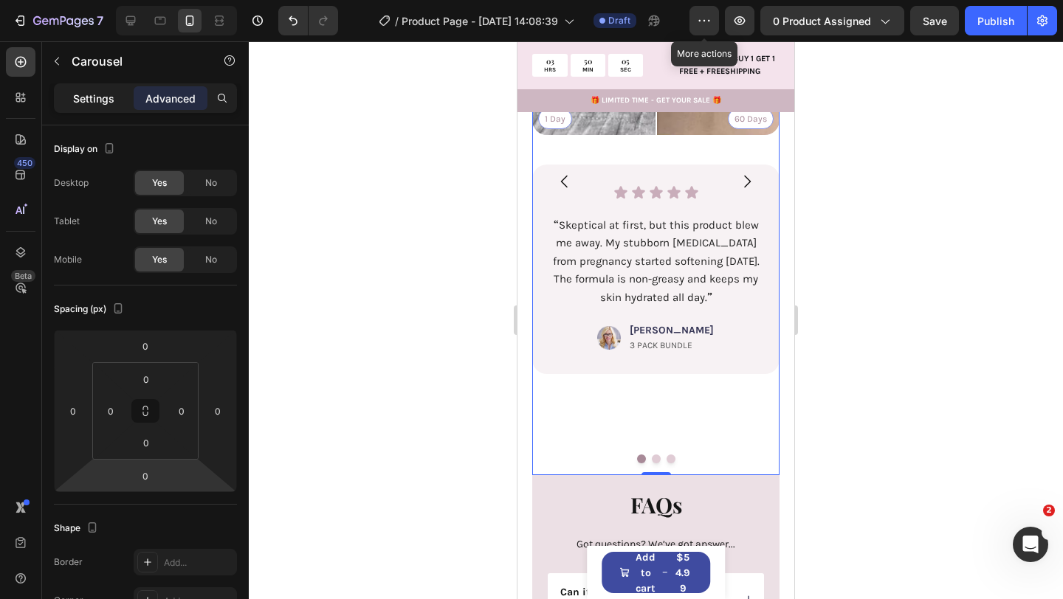
click at [93, 100] on p "Settings" at bounding box center [93, 98] width 41 height 15
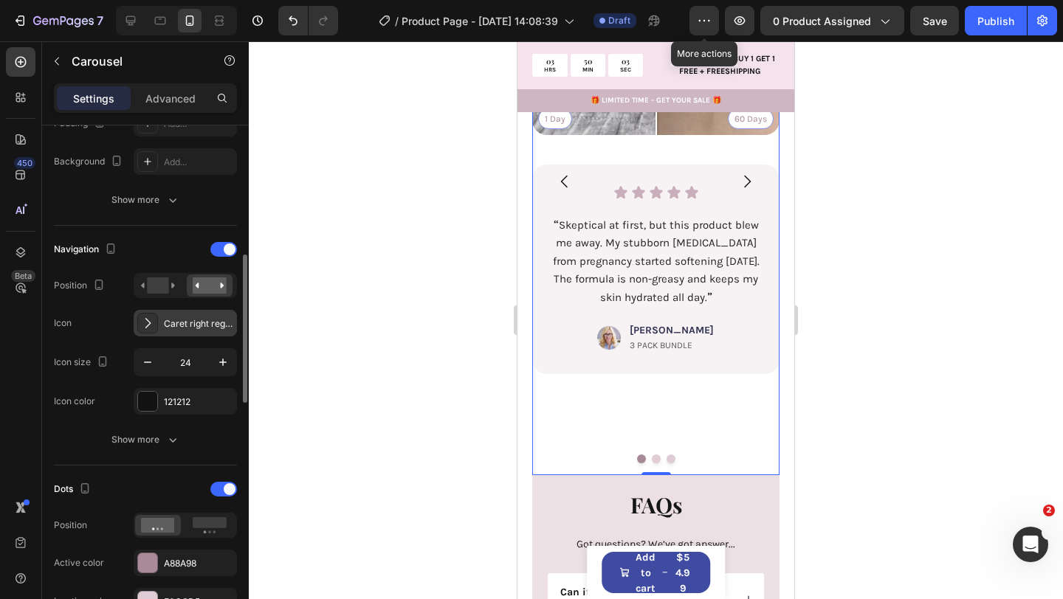
scroll to position [423, 0]
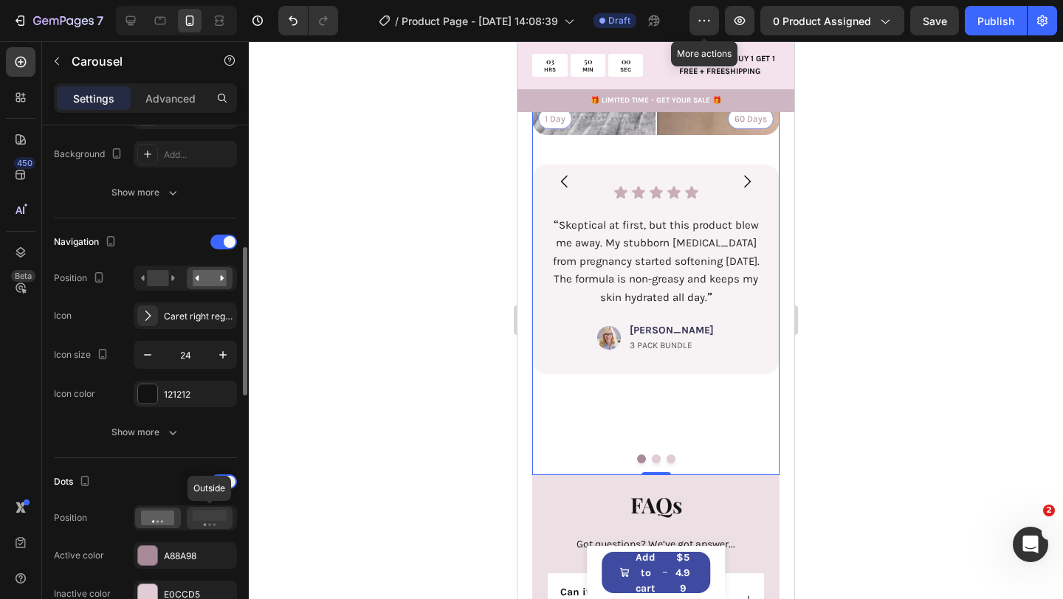
click at [206, 519] on rect at bounding box center [210, 515] width 34 height 11
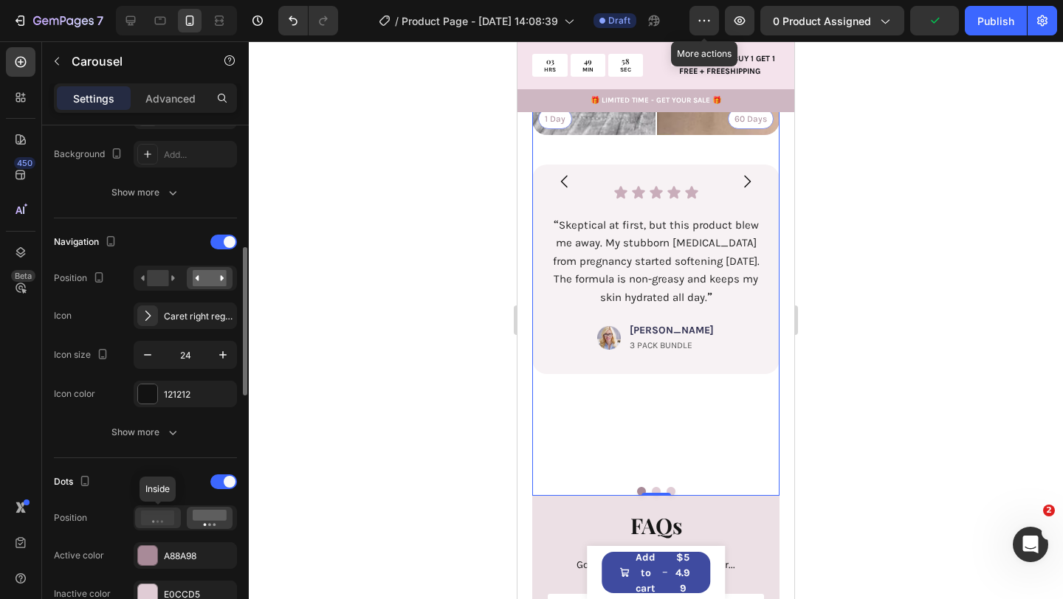
click at [171, 519] on icon at bounding box center [158, 518] width 34 height 15
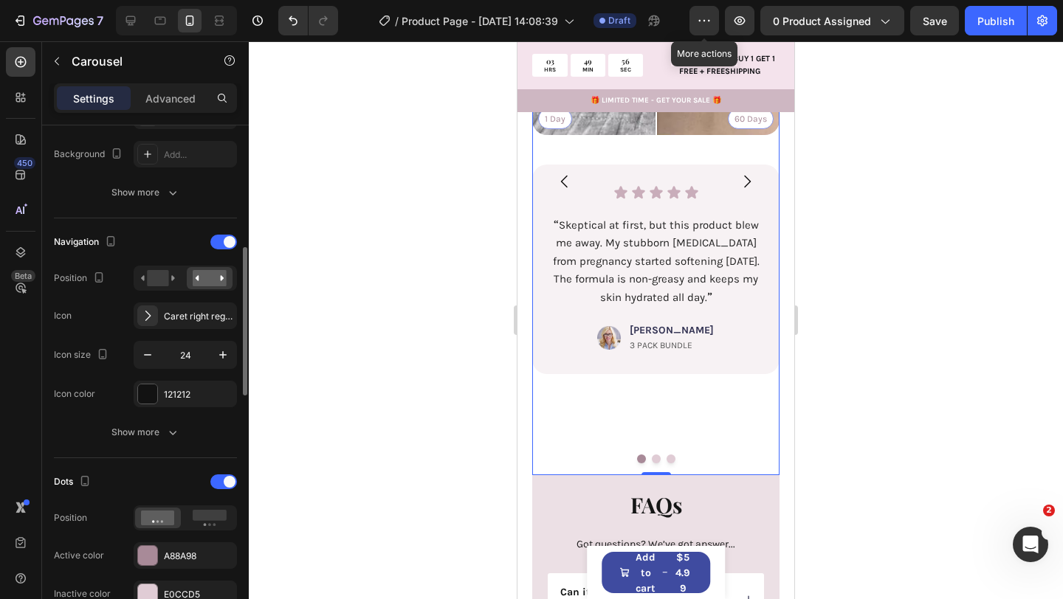
click at [227, 471] on div "Dots" at bounding box center [145, 482] width 183 height 24
click at [228, 477] on span at bounding box center [230, 482] width 12 height 12
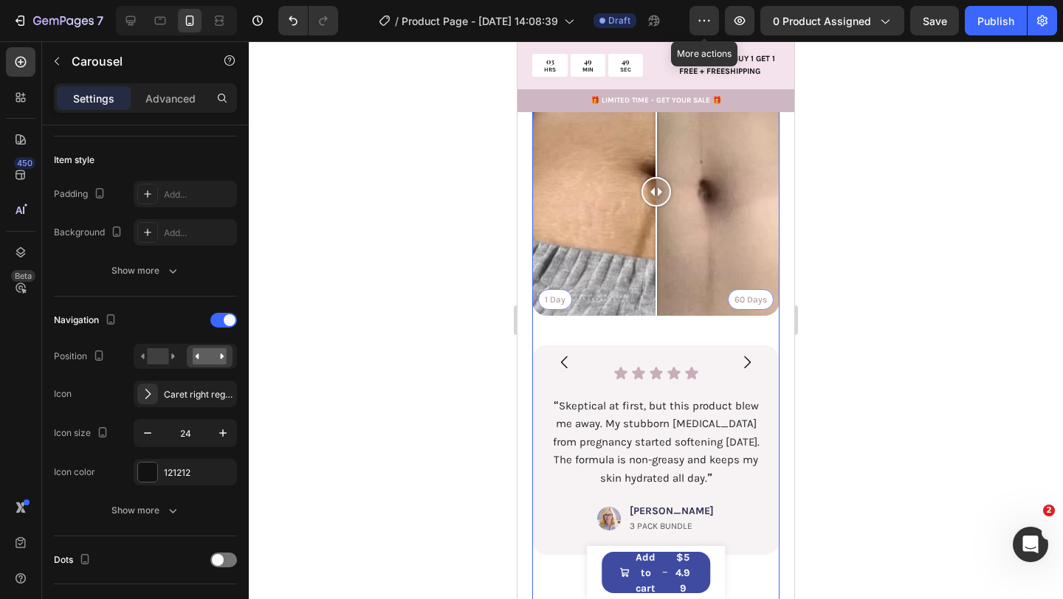
scroll to position [2647, 0]
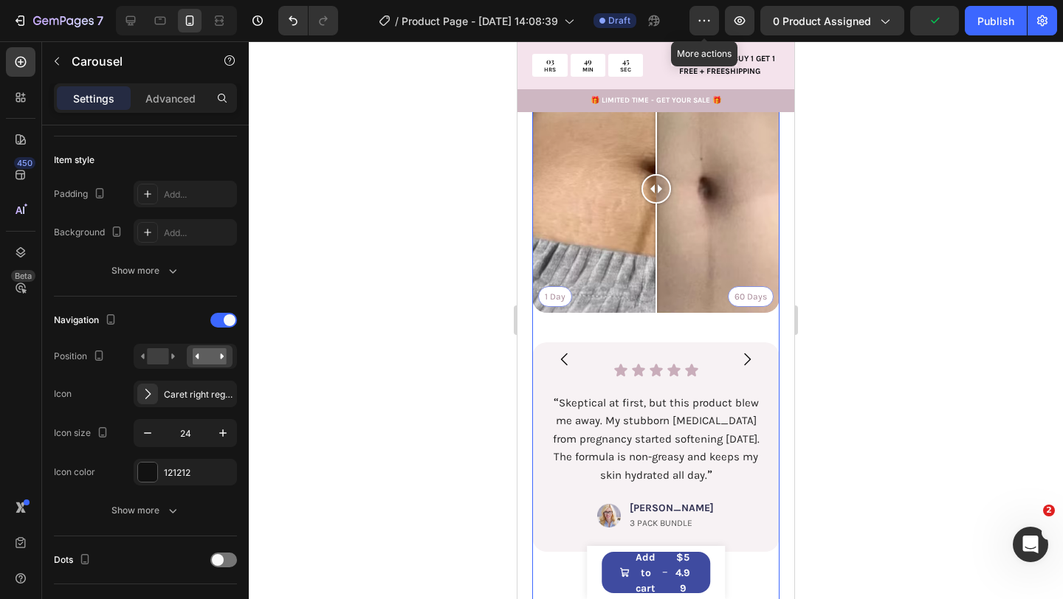
click at [745, 351] on icon "Carousel Next Arrow" at bounding box center [747, 360] width 18 height 18
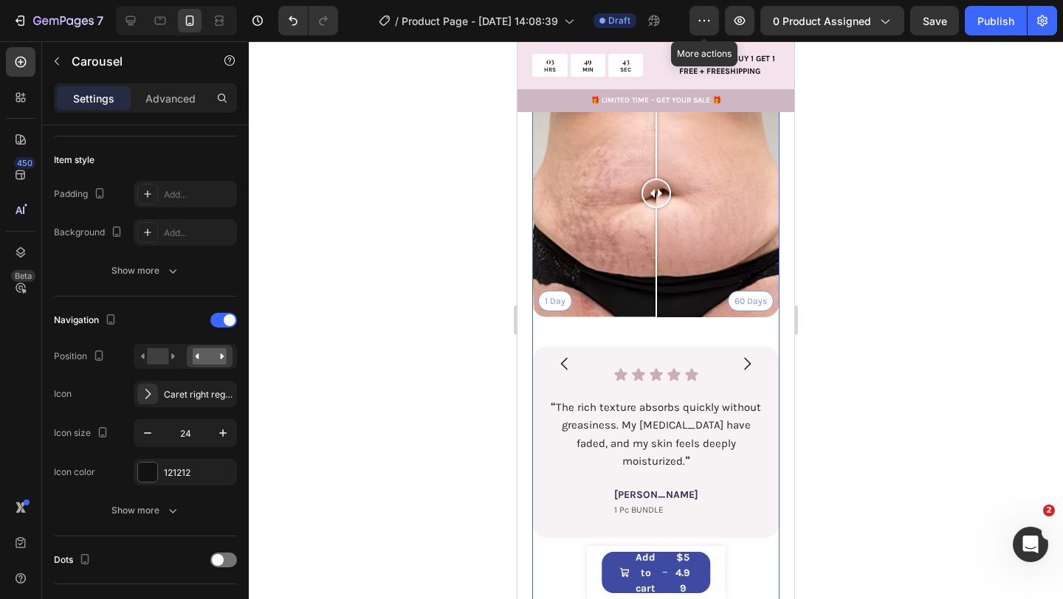
scroll to position [2654, 0]
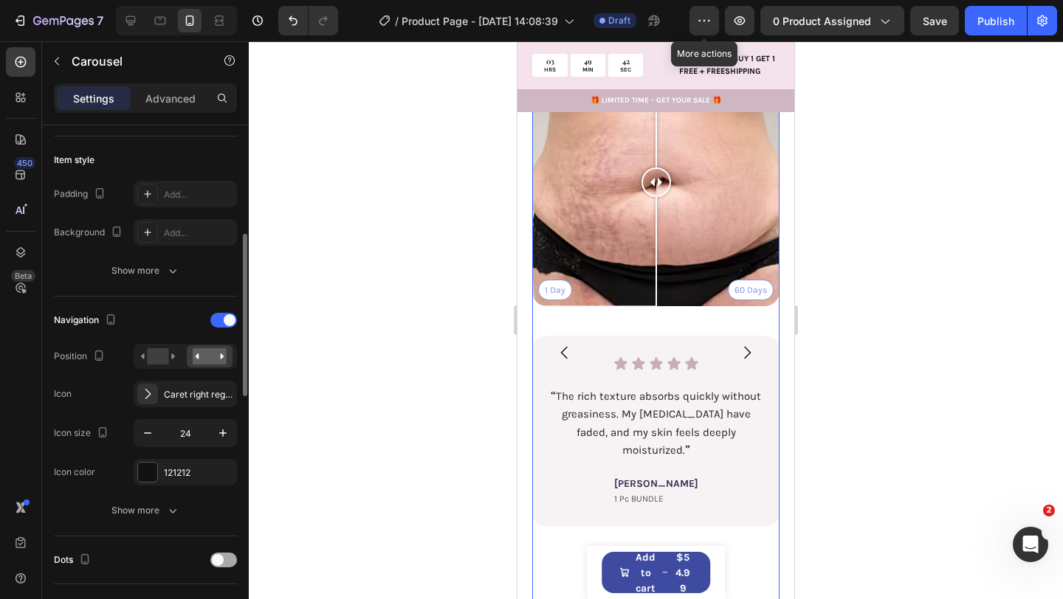
click at [218, 554] on span at bounding box center [218, 560] width 12 height 12
click at [229, 558] on span at bounding box center [230, 560] width 12 height 12
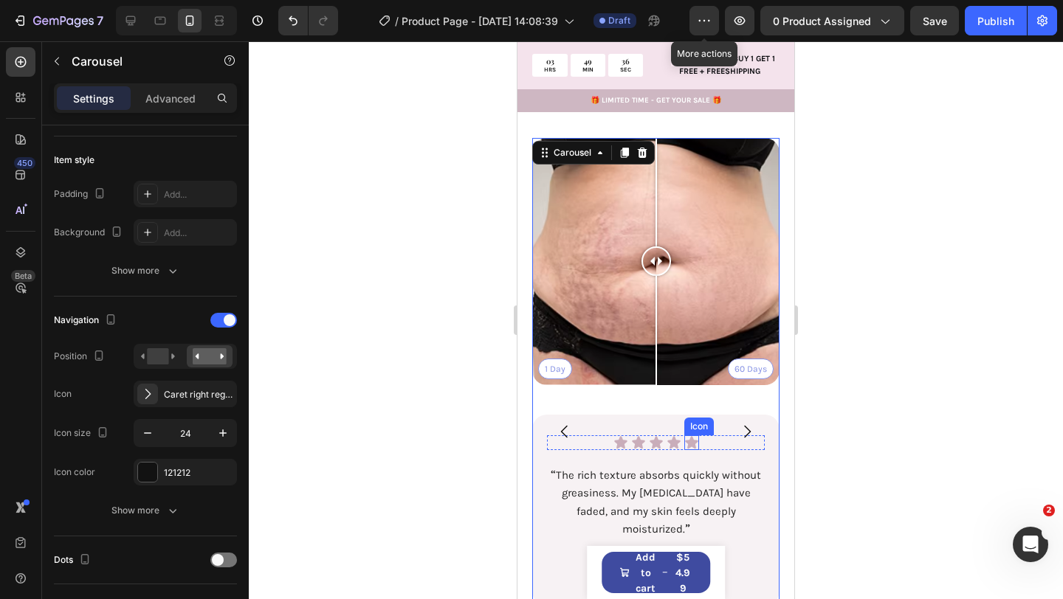
scroll to position [2563, 0]
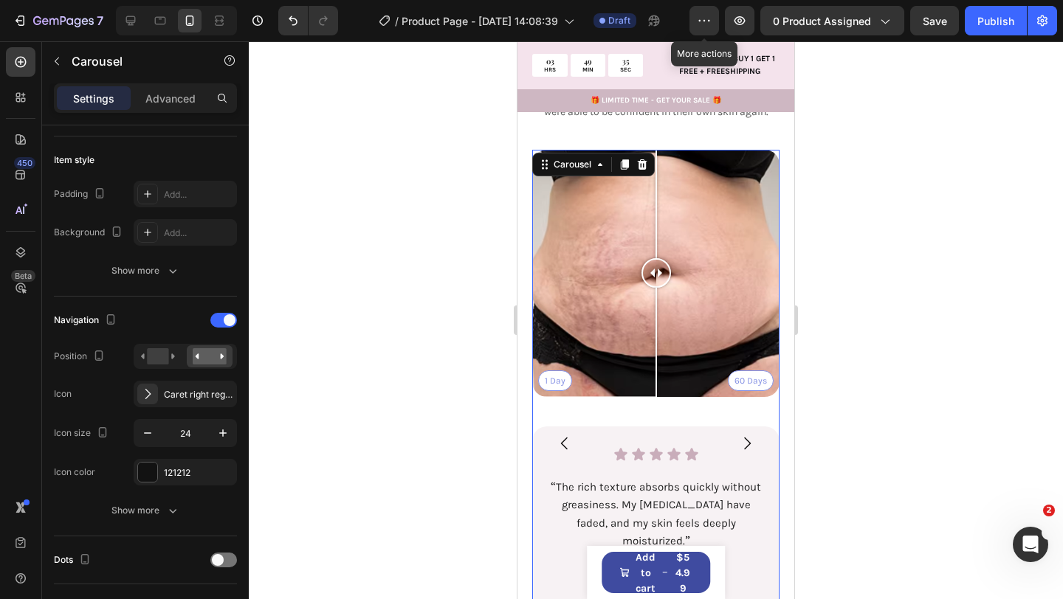
click at [744, 438] on icon "Carousel Next Arrow" at bounding box center [747, 444] width 7 height 13
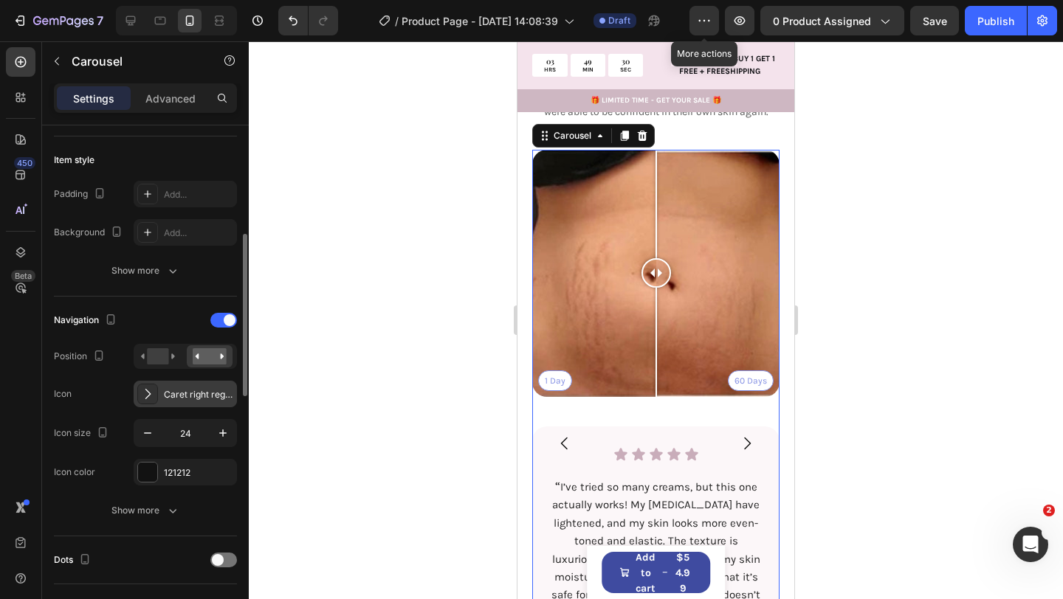
click at [179, 393] on div "Caret right regular" at bounding box center [198, 394] width 69 height 13
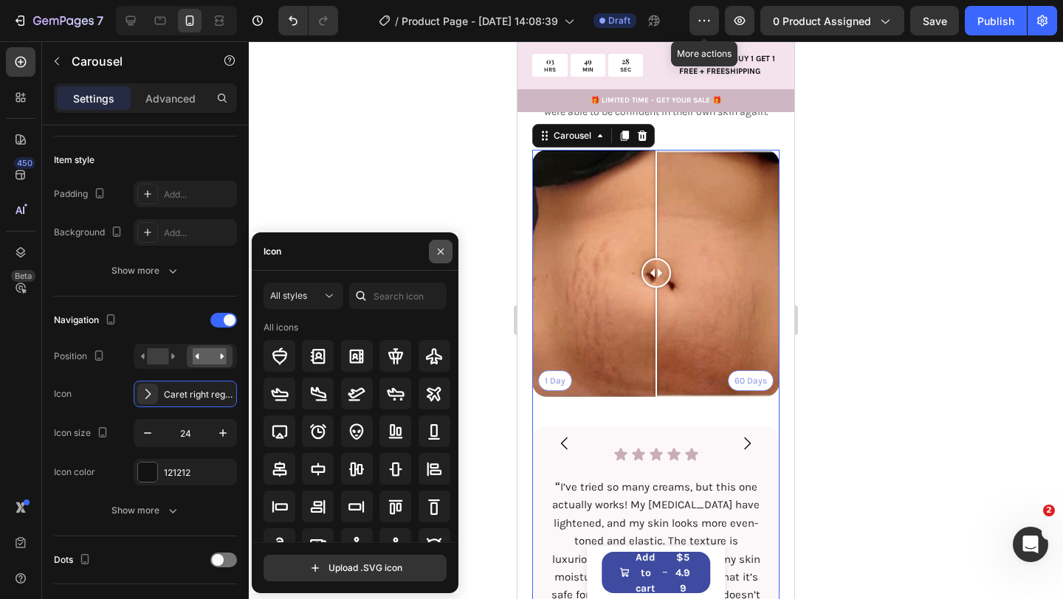
click at [446, 254] on icon "button" at bounding box center [441, 252] width 12 height 12
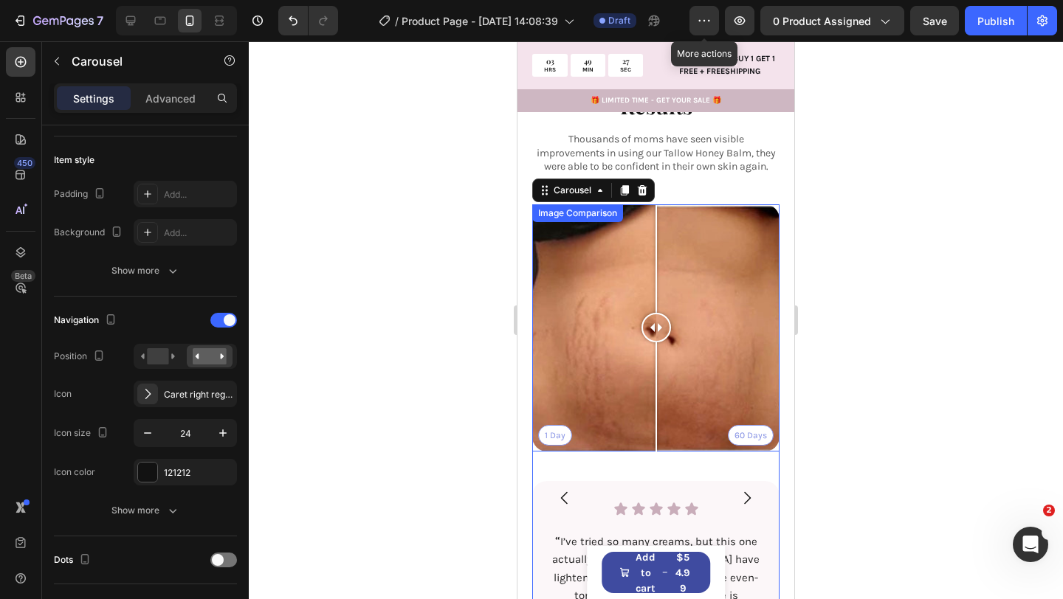
scroll to position [2471, 0]
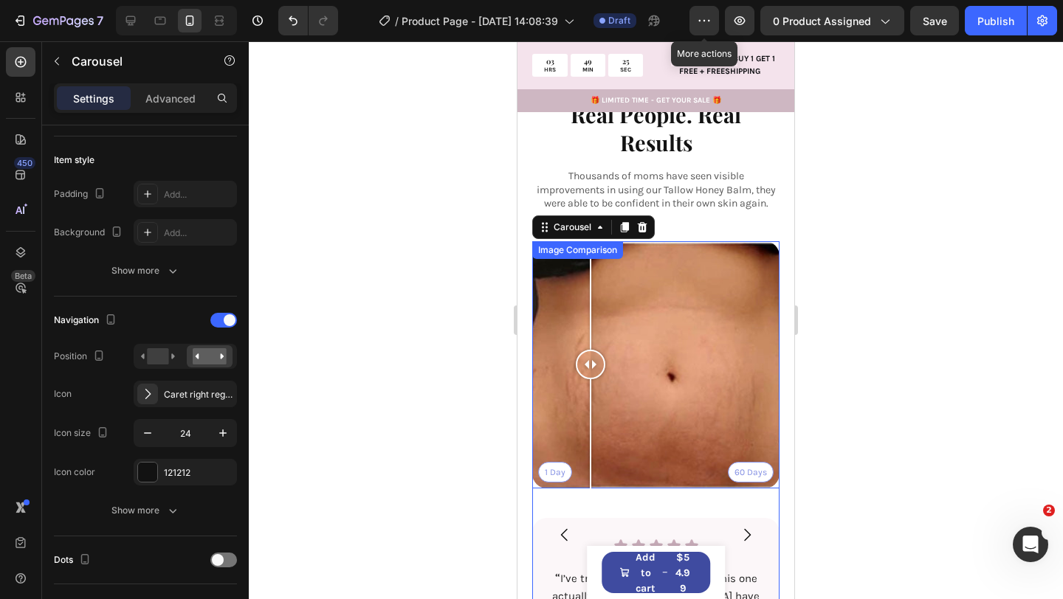
drag, startPoint x: 650, startPoint y: 350, endPoint x: 590, endPoint y: 356, distance: 60.1
click at [590, 356] on div at bounding box center [591, 365] width 30 height 30
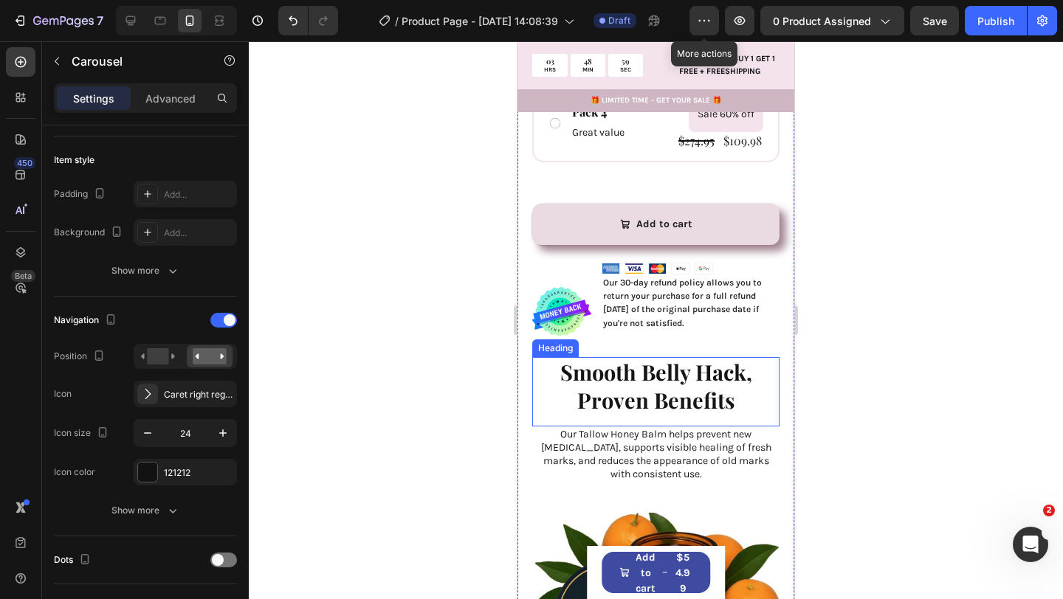
scroll to position [863, 0]
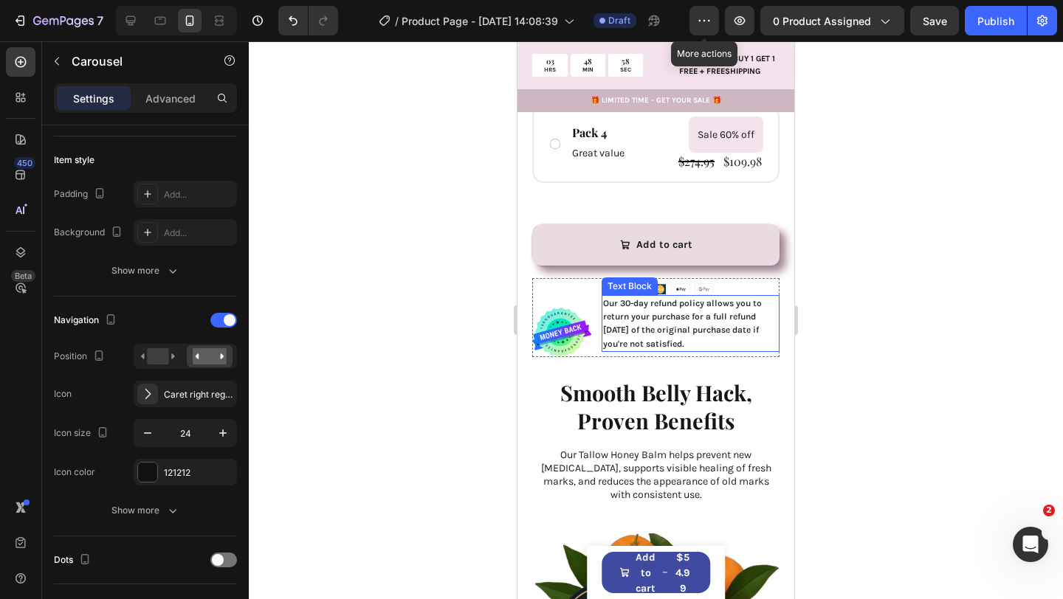
click at [648, 298] on span "Our 30-day refund policy allows you to return your purchase for a full refund […" at bounding box center [682, 323] width 159 height 51
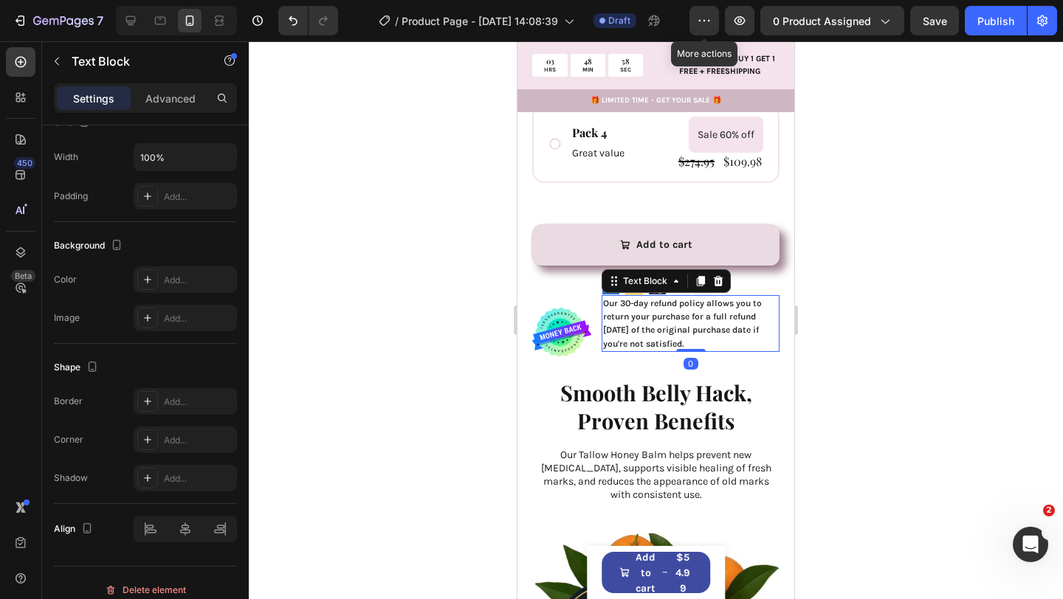
scroll to position [0, 0]
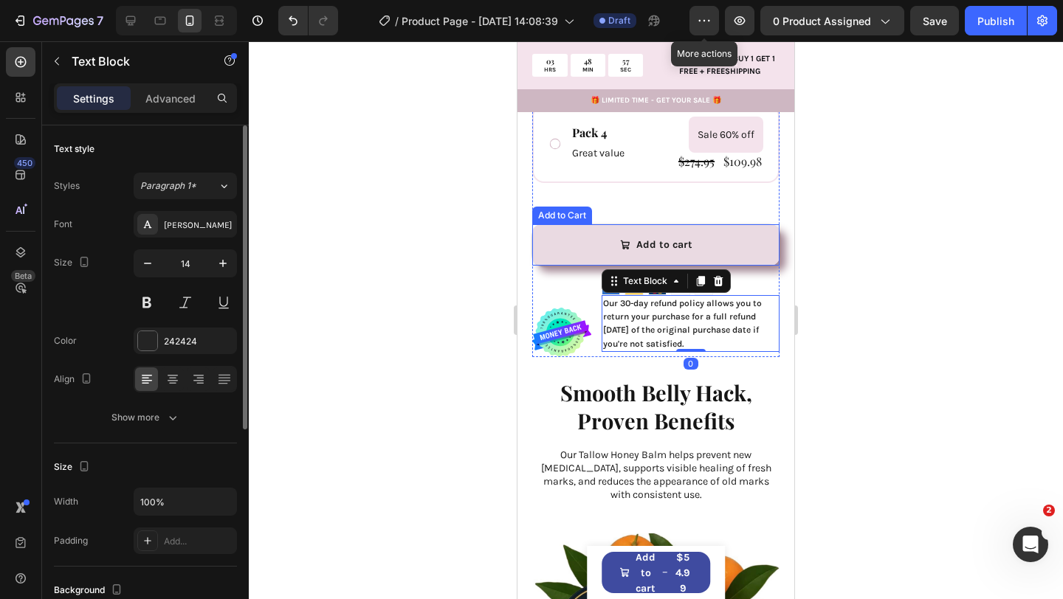
click at [643, 238] on div "Add to cart" at bounding box center [664, 244] width 56 height 13
click at [588, 278] on div "Image" at bounding box center [561, 318] width 59 height 80
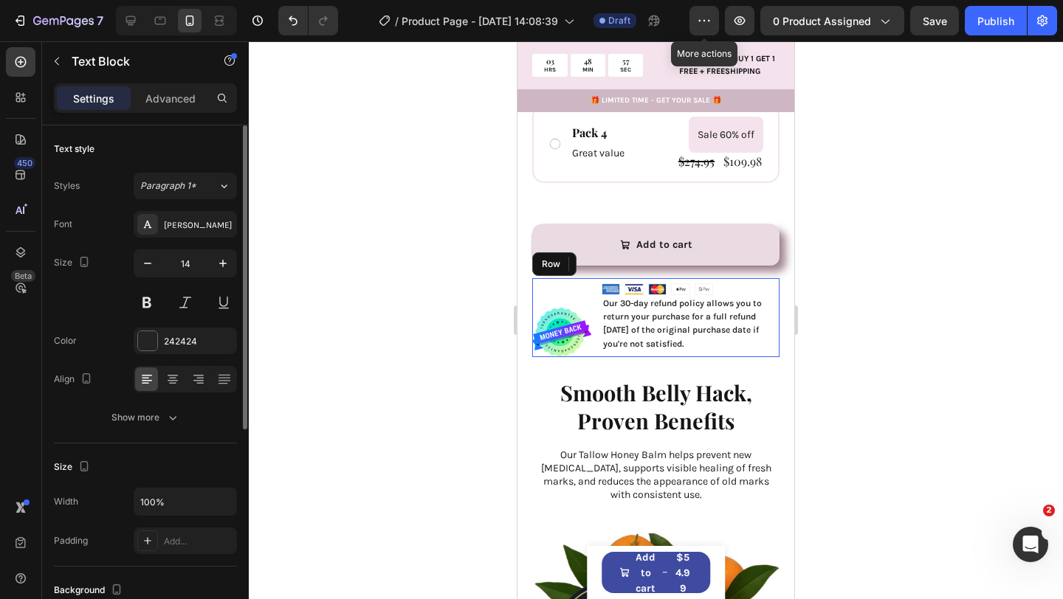
click at [580, 278] on div "Image" at bounding box center [561, 318] width 59 height 80
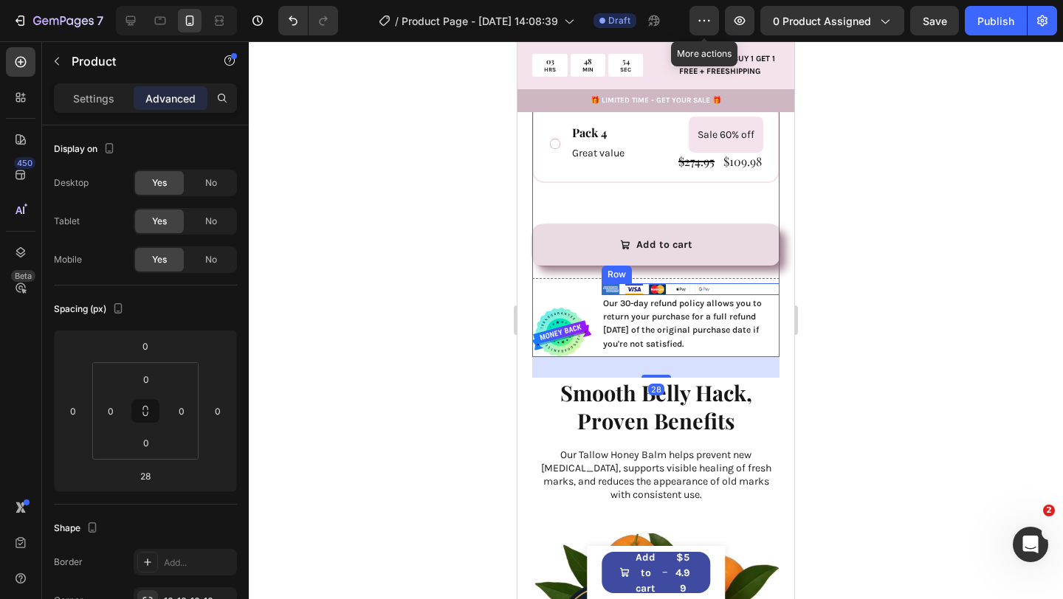
click at [645, 283] on div "Image Image Image Image Image Row" at bounding box center [690, 289] width 178 height 12
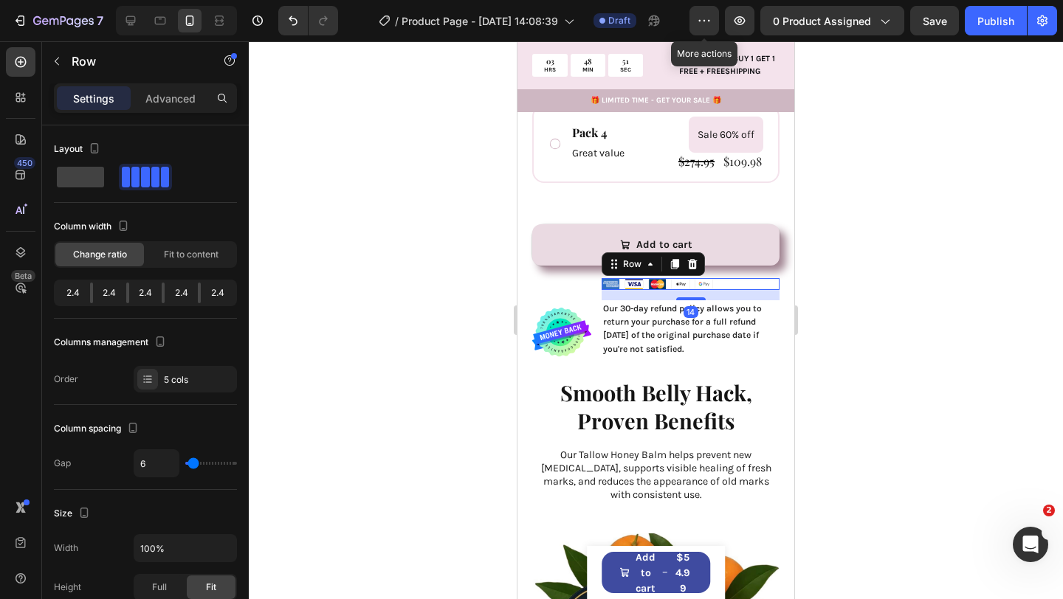
drag, startPoint x: 688, startPoint y: 266, endPoint x: 686, endPoint y: 276, distance: 10.4
click at [686, 278] on div "Image Image Image Image Image Row 14 Our 30-day refund policy allows you to ret…" at bounding box center [690, 318] width 178 height 80
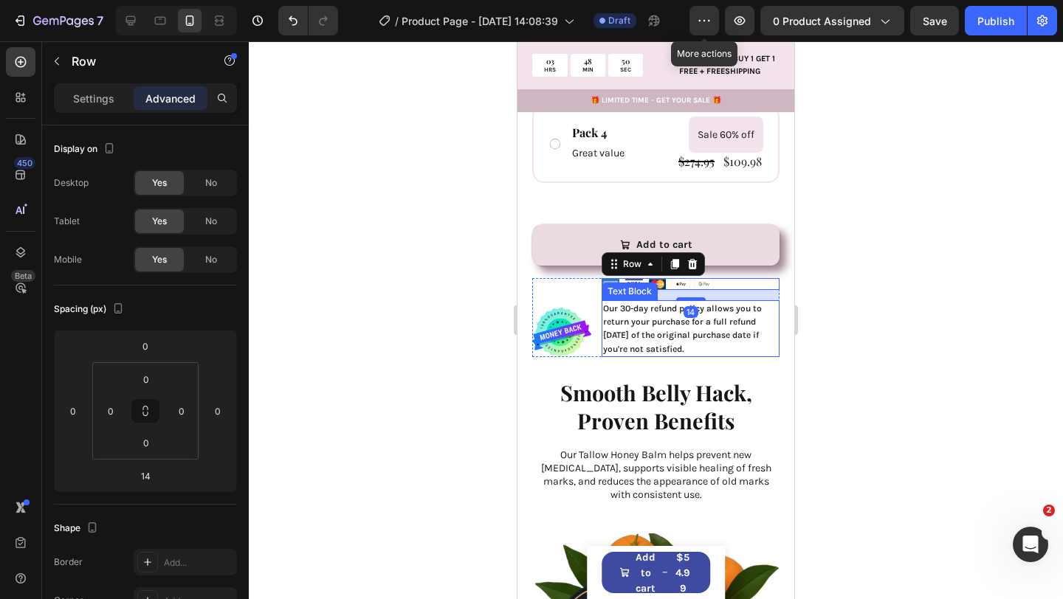
click at [641, 304] on span "Our 30-day refund policy allows you to return your purchase for a full refund […" at bounding box center [682, 328] width 159 height 51
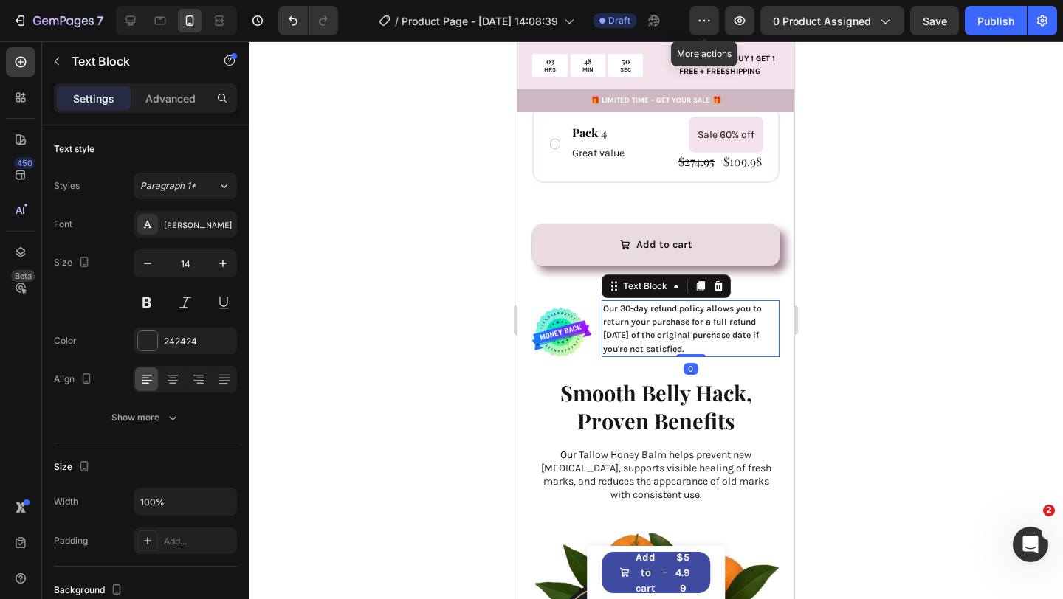
click at [641, 304] on span "Our 30-day refund policy allows you to return your purchase for a full refund […" at bounding box center [682, 328] width 159 height 51
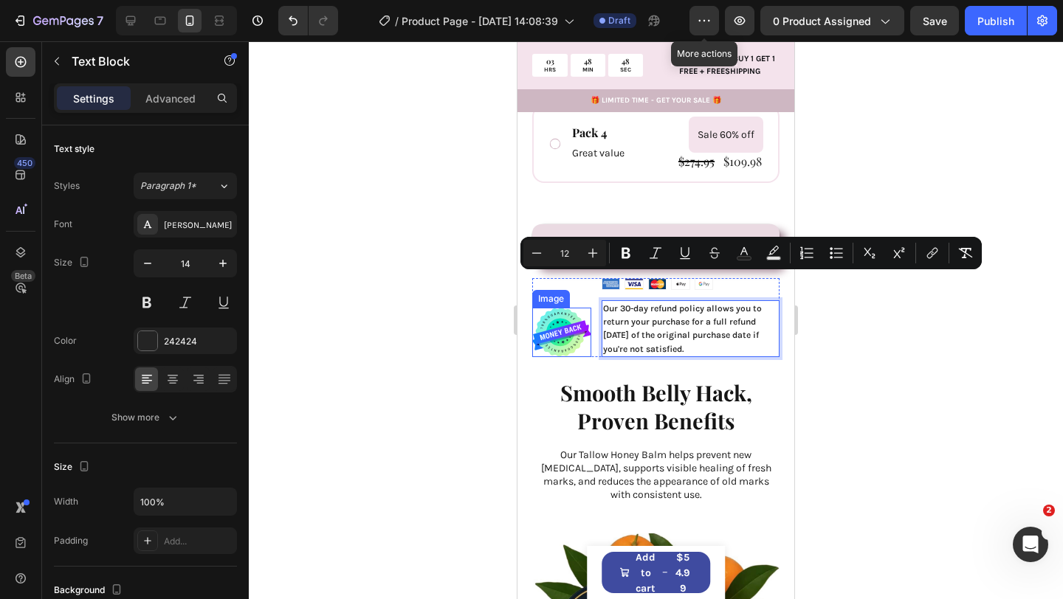
click at [567, 320] on img at bounding box center [561, 333] width 59 height 50
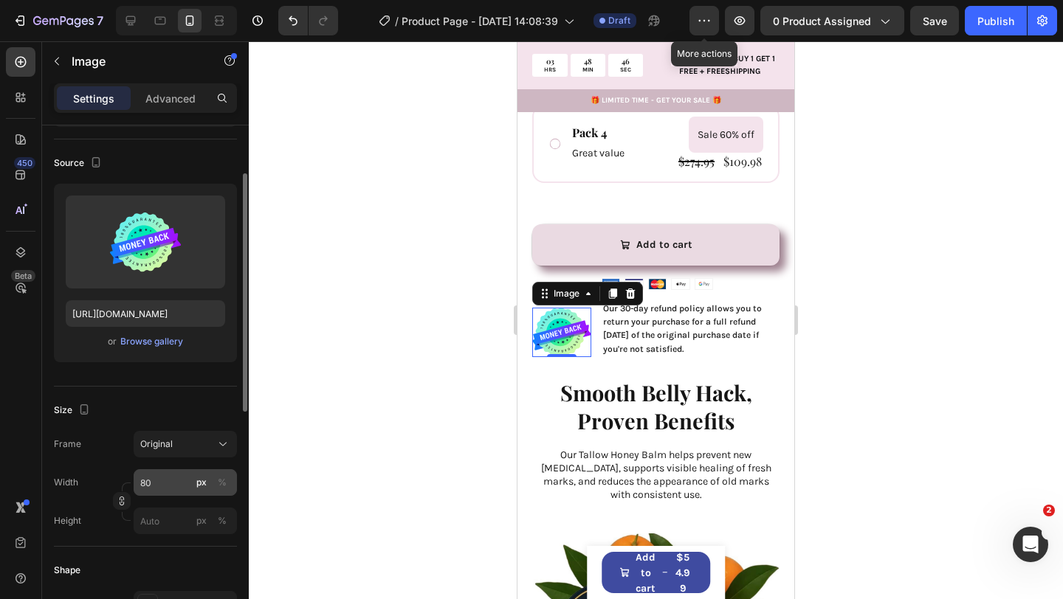
scroll to position [94, 0]
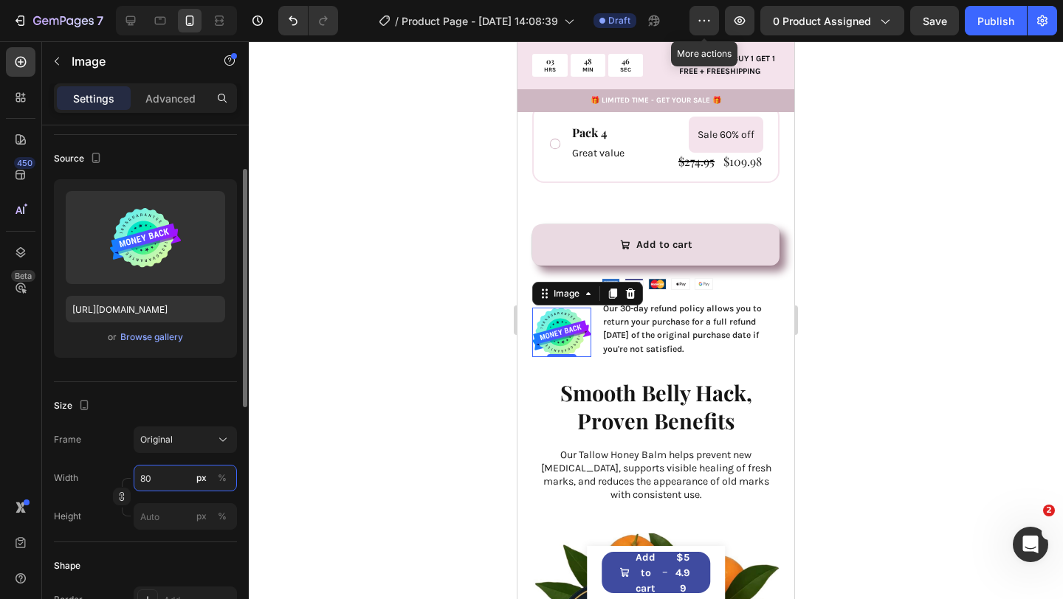
click at [157, 481] on input "80" at bounding box center [185, 478] width 103 height 27
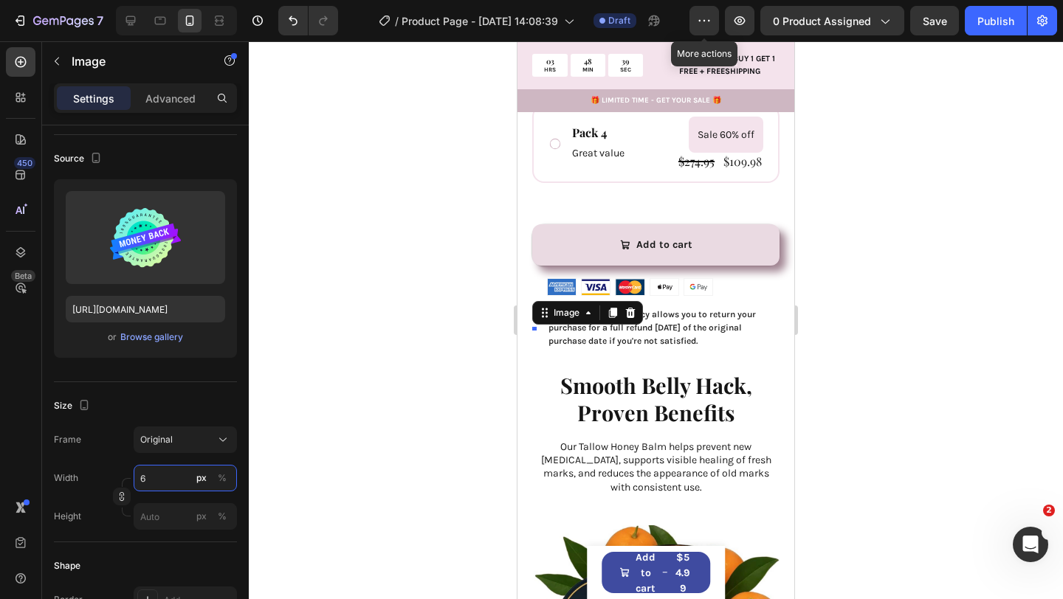
type input "60"
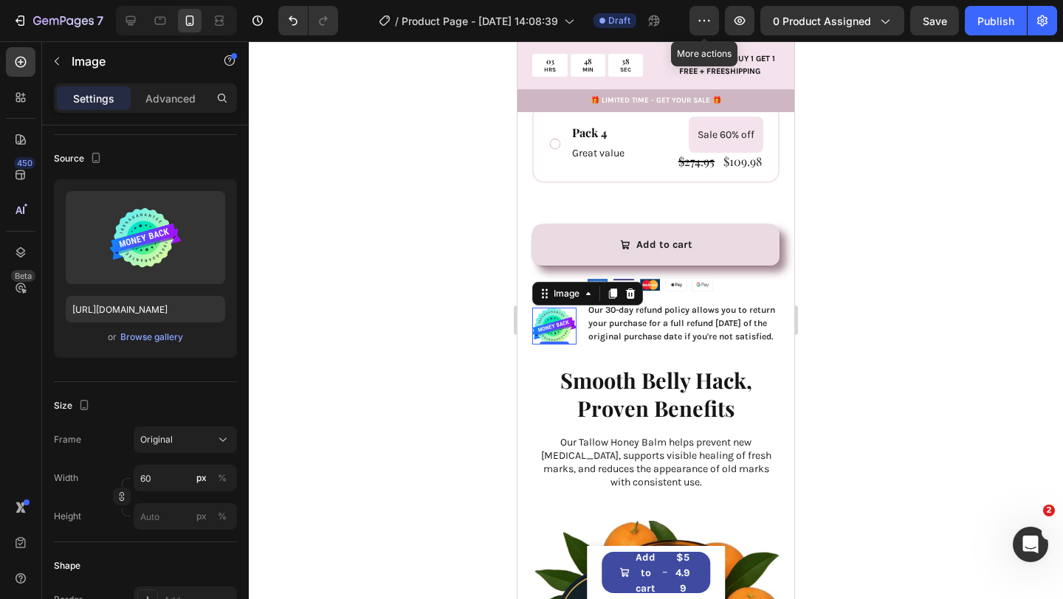
click at [265, 486] on div at bounding box center [656, 320] width 814 height 558
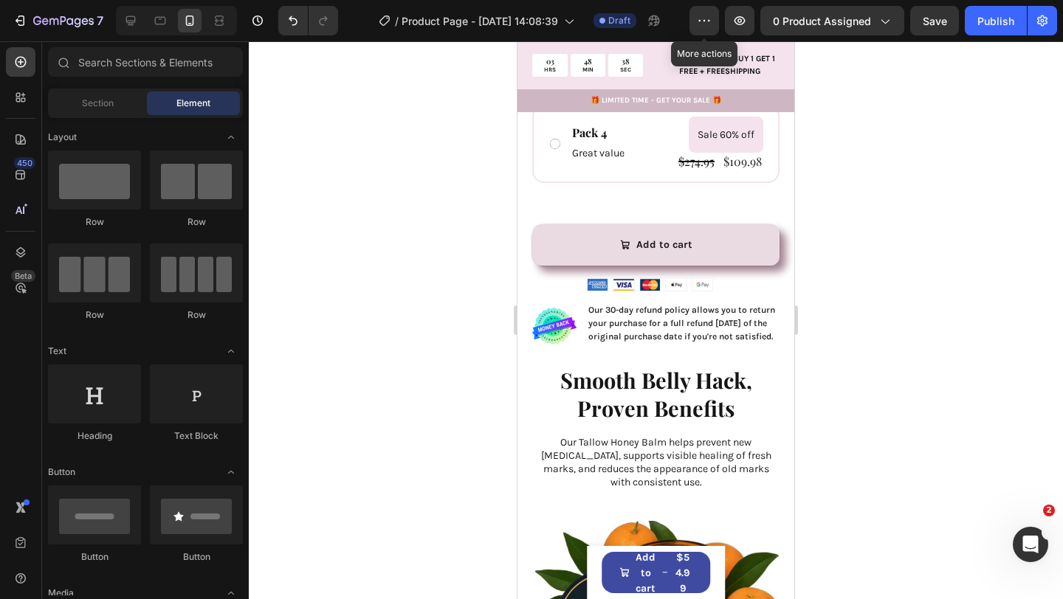
click at [353, 468] on div at bounding box center [656, 320] width 814 height 558
click at [638, 303] on p "Our 30-day refund policy allows you to return your purchase for a full refund […" at bounding box center [683, 323] width 190 height 41
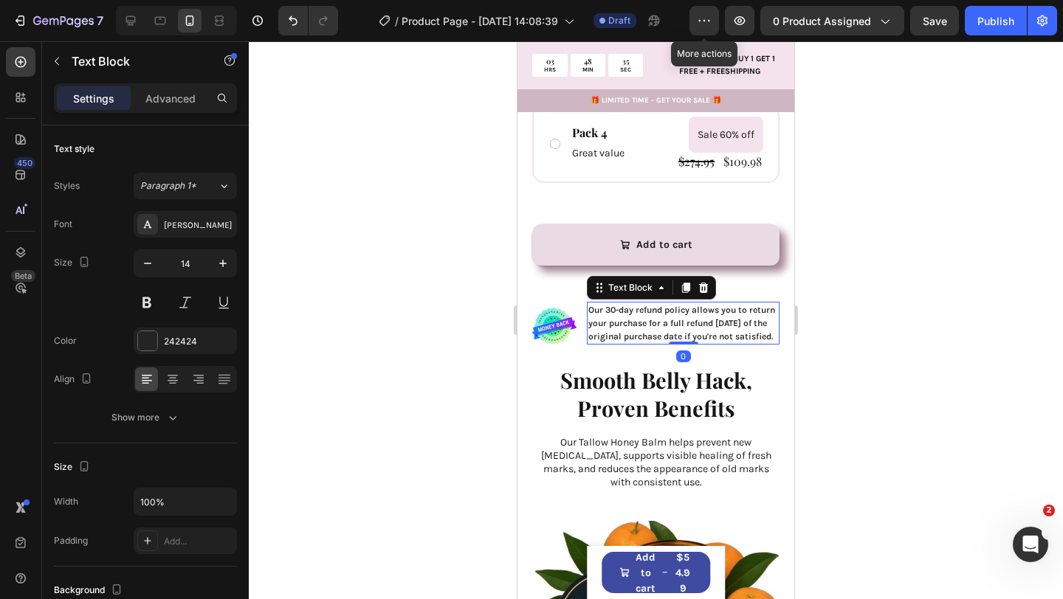
click at [553, 308] on img at bounding box center [554, 327] width 44 height 38
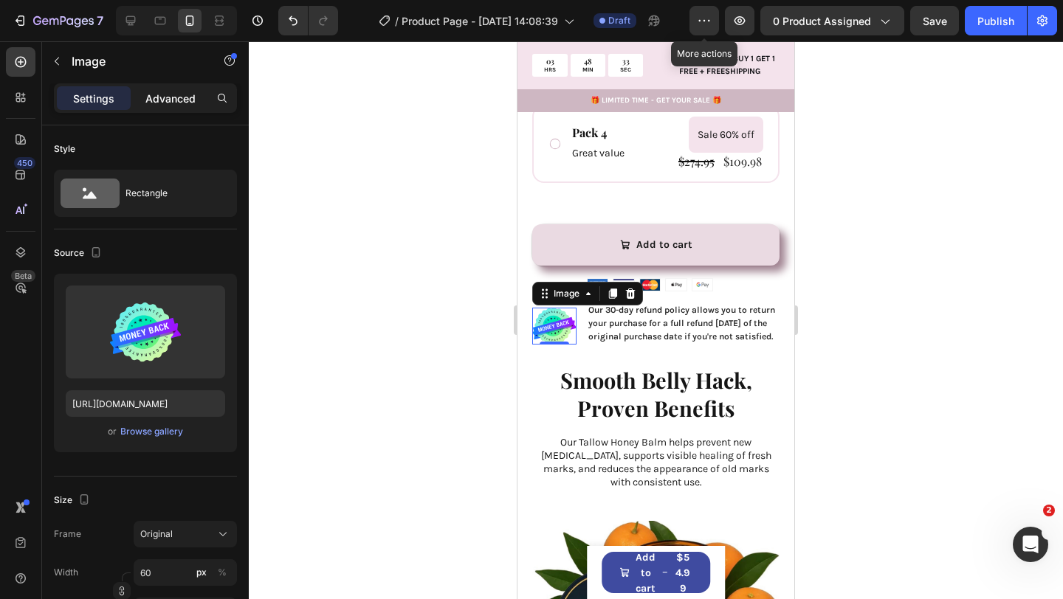
click at [177, 97] on p "Advanced" at bounding box center [170, 98] width 50 height 15
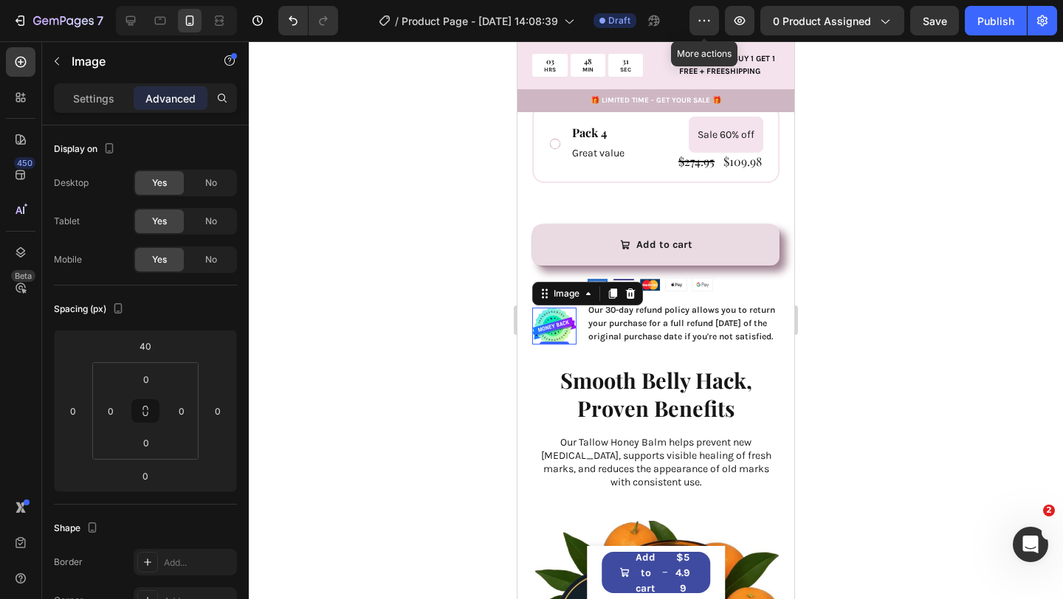
click at [384, 289] on div at bounding box center [656, 320] width 814 height 558
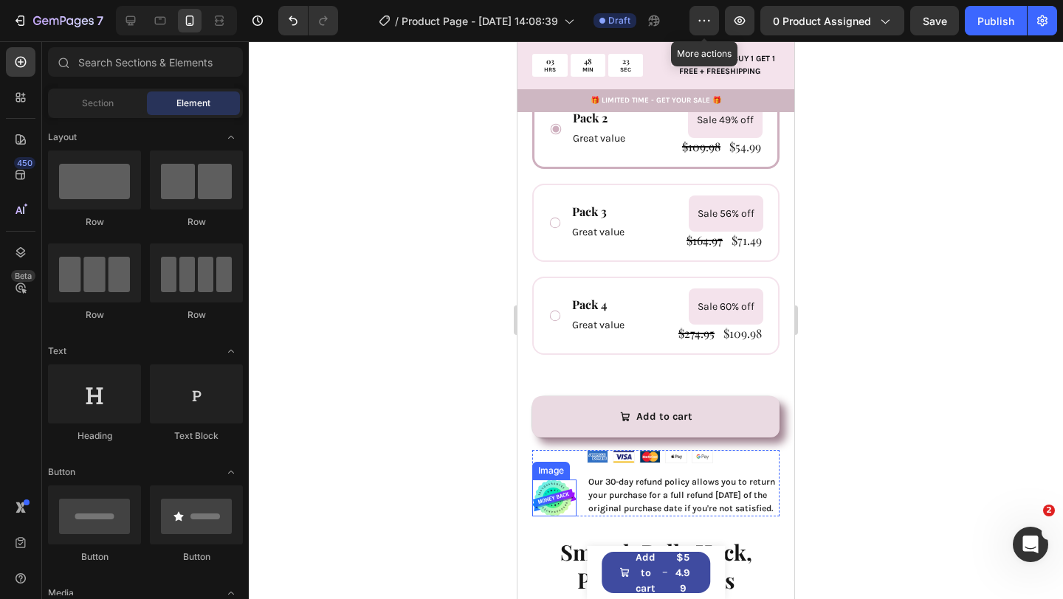
scroll to position [930, 0]
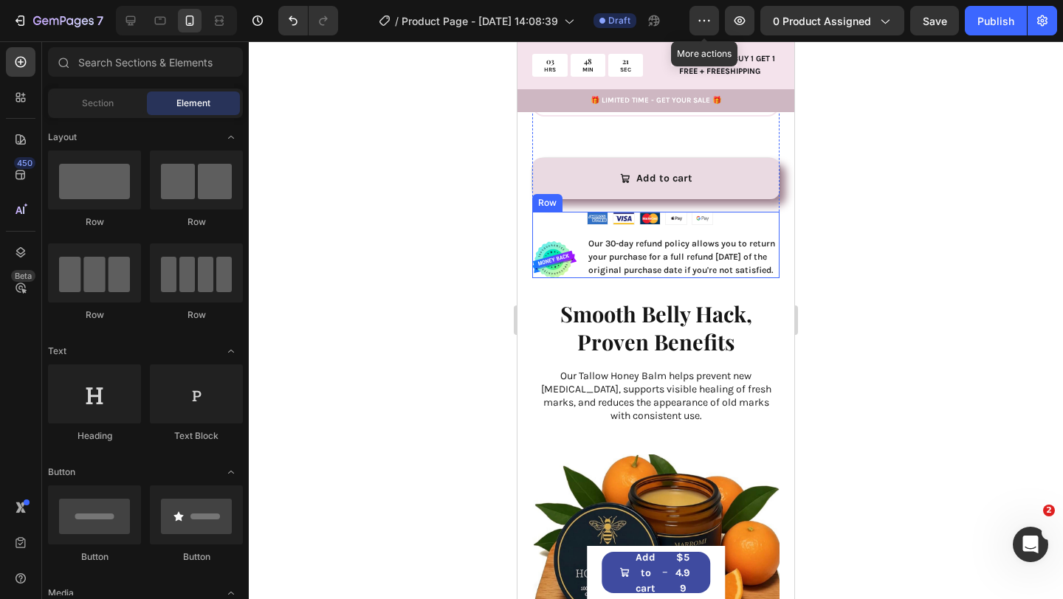
click at [571, 261] on div "Image" at bounding box center [554, 245] width 44 height 67
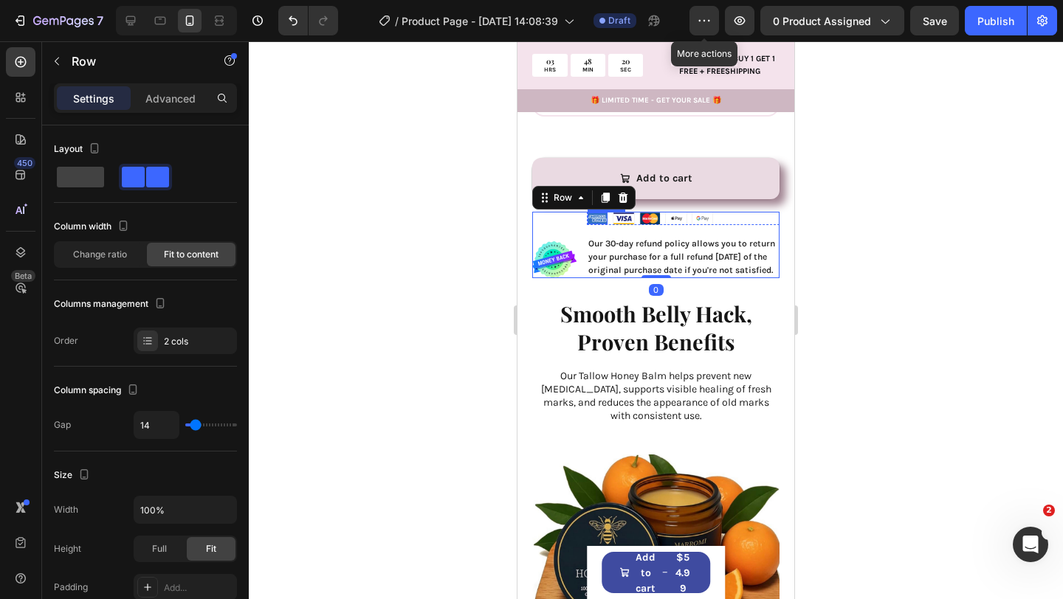
click at [603, 212] on div "Image" at bounding box center [597, 218] width 21 height 13
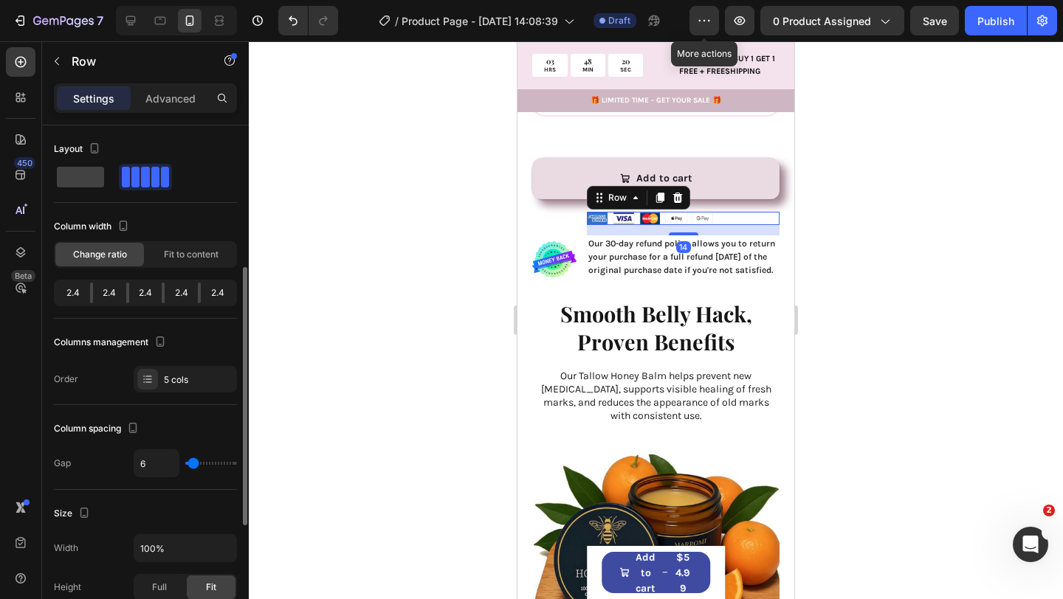
scroll to position [94, 0]
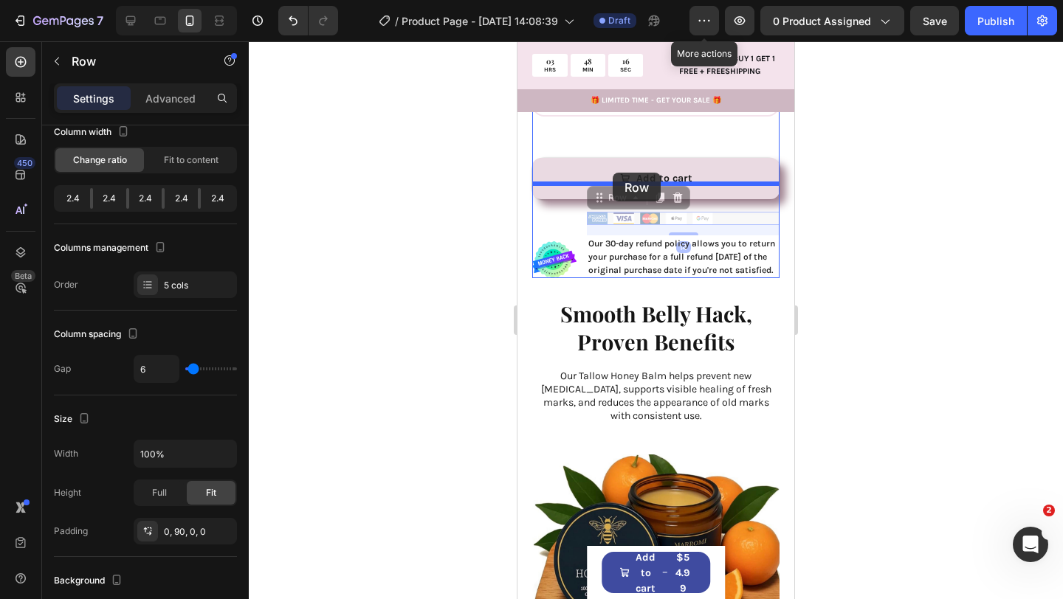
drag, startPoint x: 614, startPoint y: 169, endPoint x: 604, endPoint y: 235, distance: 67.2
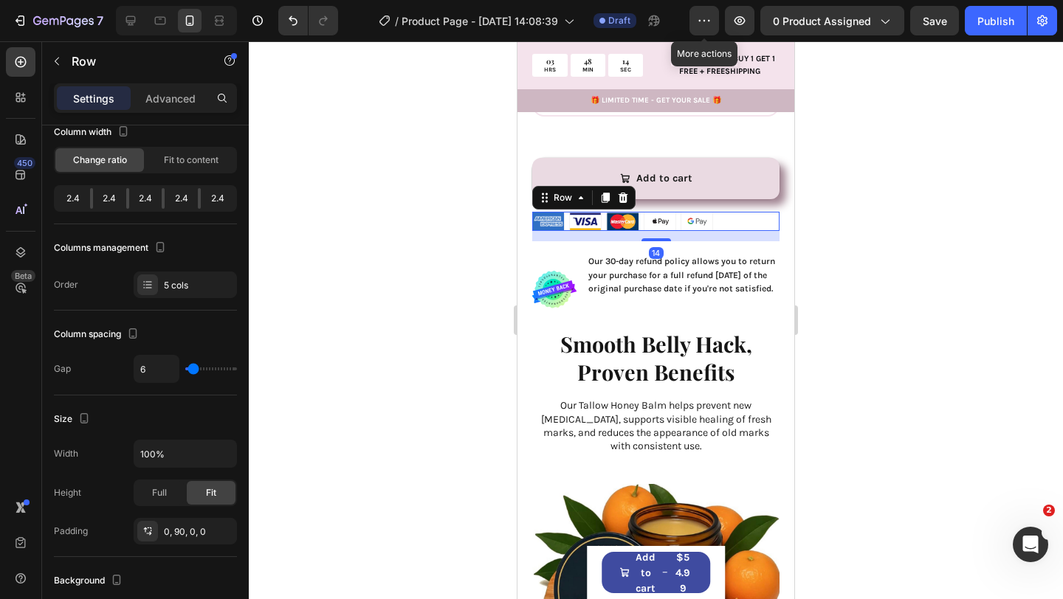
click at [750, 212] on div "Image Image Image Image Image Row 14" at bounding box center [655, 222] width 247 height 20
click at [156, 106] on div "Advanced" at bounding box center [171, 98] width 74 height 24
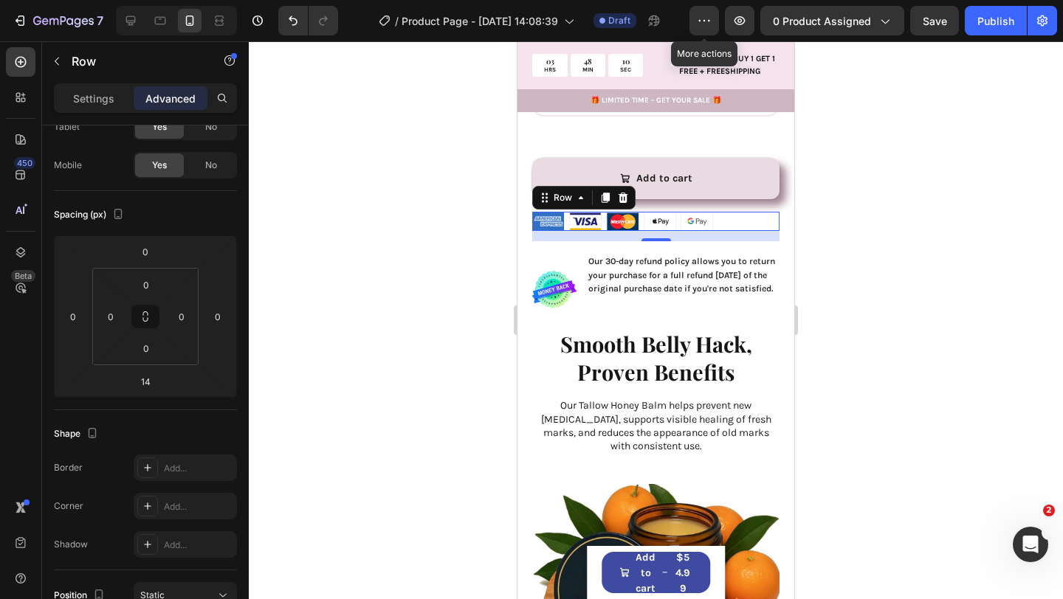
click at [731, 212] on div "Image Image Image Image Image Row 14" at bounding box center [655, 222] width 247 height 20
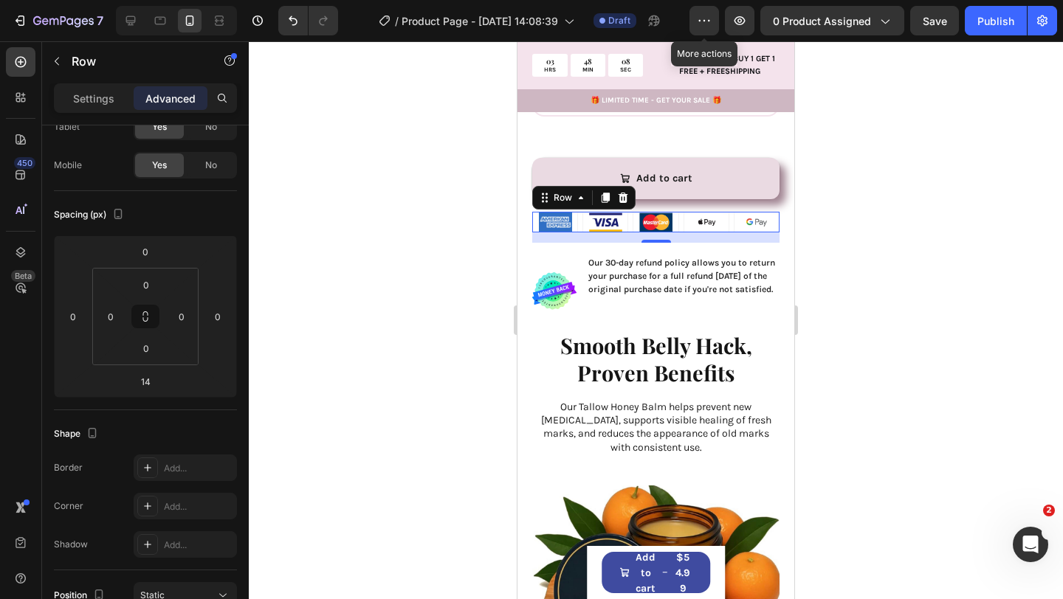
click at [376, 294] on div at bounding box center [656, 320] width 814 height 558
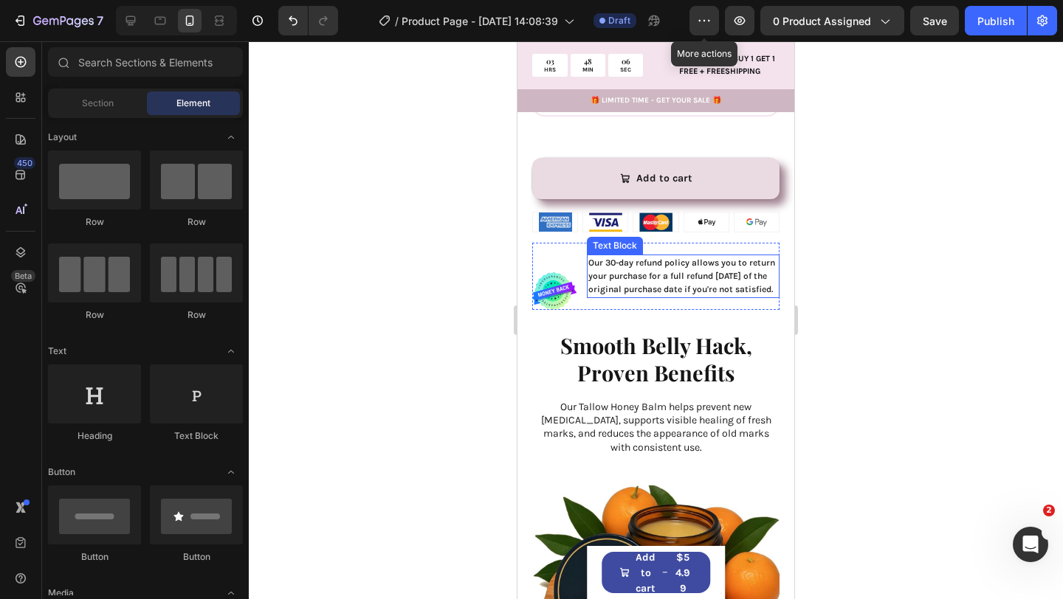
click at [629, 271] on span "Our 30-day refund policy allows you to return your purchase for a full refund […" at bounding box center [681, 276] width 187 height 37
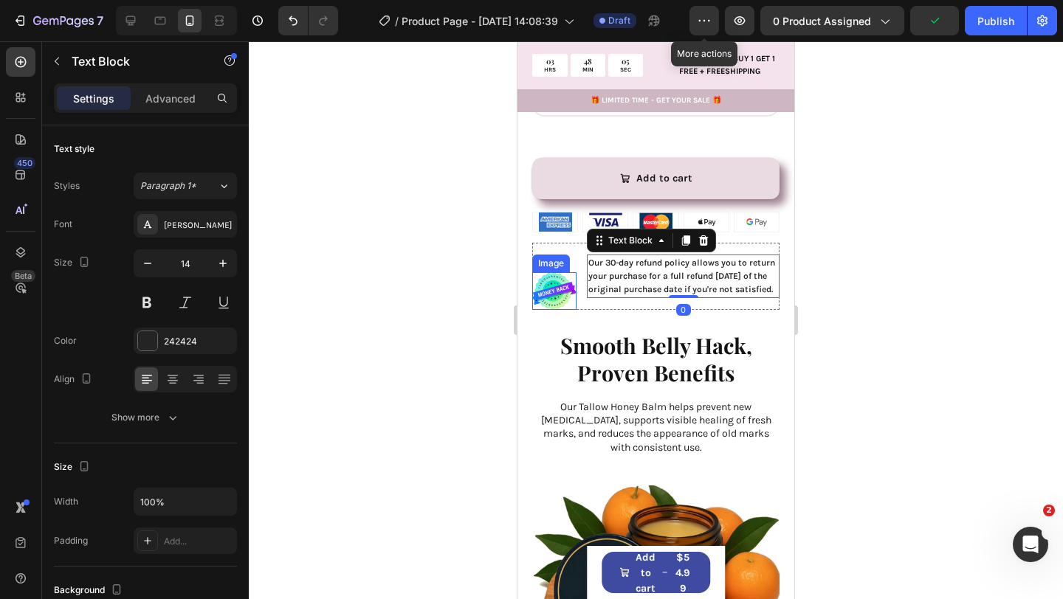
click at [567, 255] on div "Image" at bounding box center [551, 264] width 38 height 18
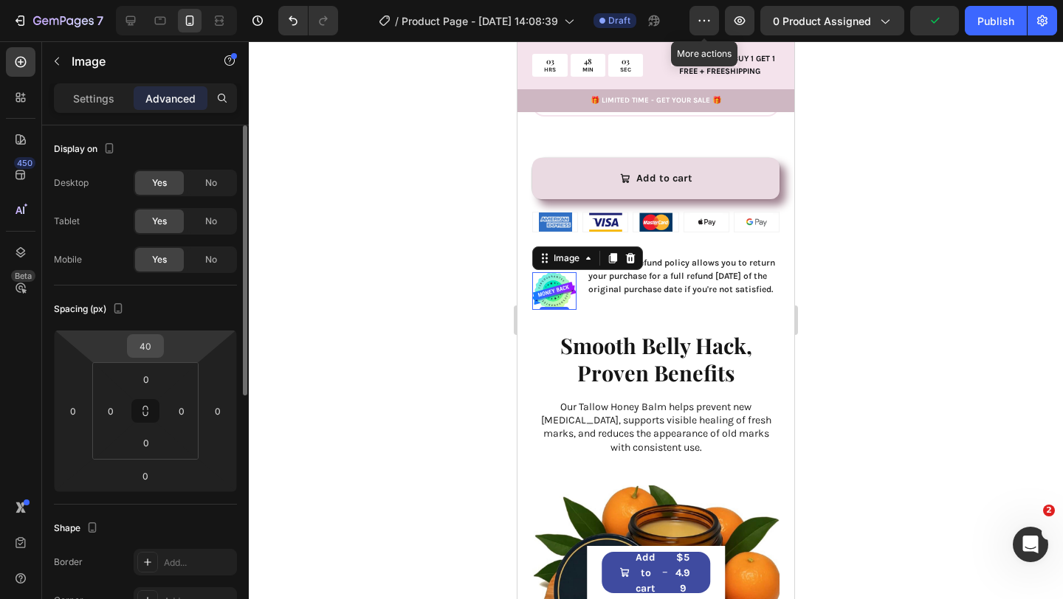
click at [144, 350] on input "40" at bounding box center [146, 346] width 30 height 22
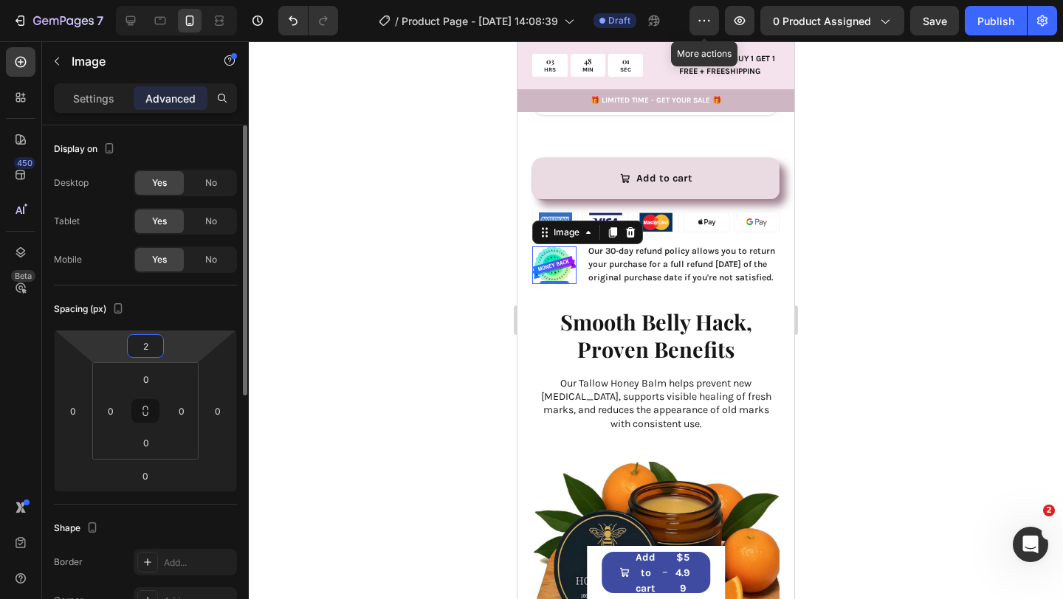
type input "20"
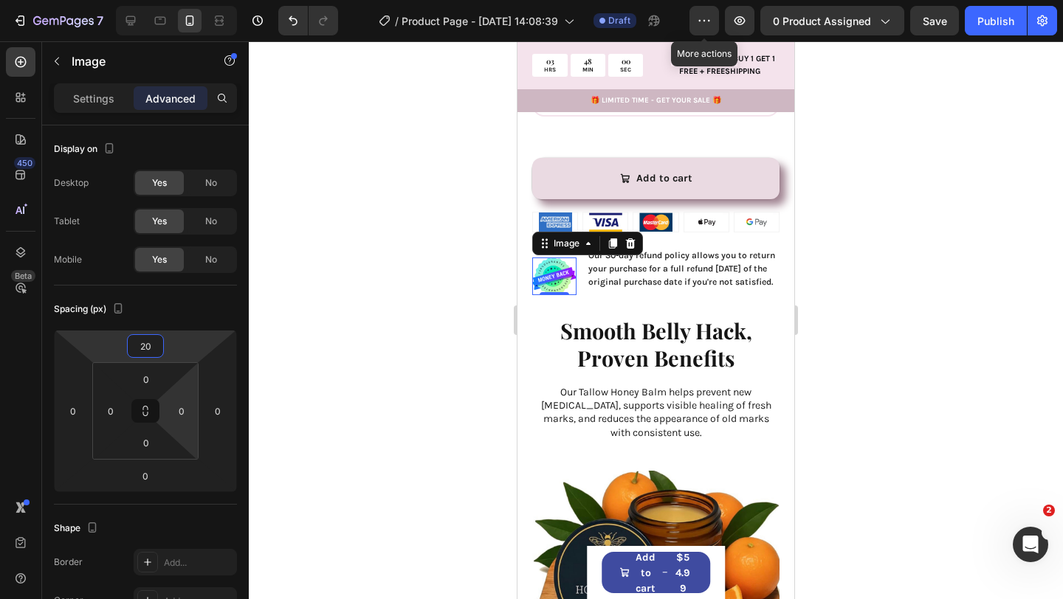
click at [193, 0] on html "7 Version history / Product Page - Aug 23, 14:08:39 Draft More actions Preview …" at bounding box center [531, 0] width 1063 height 0
click at [295, 380] on div at bounding box center [656, 320] width 814 height 558
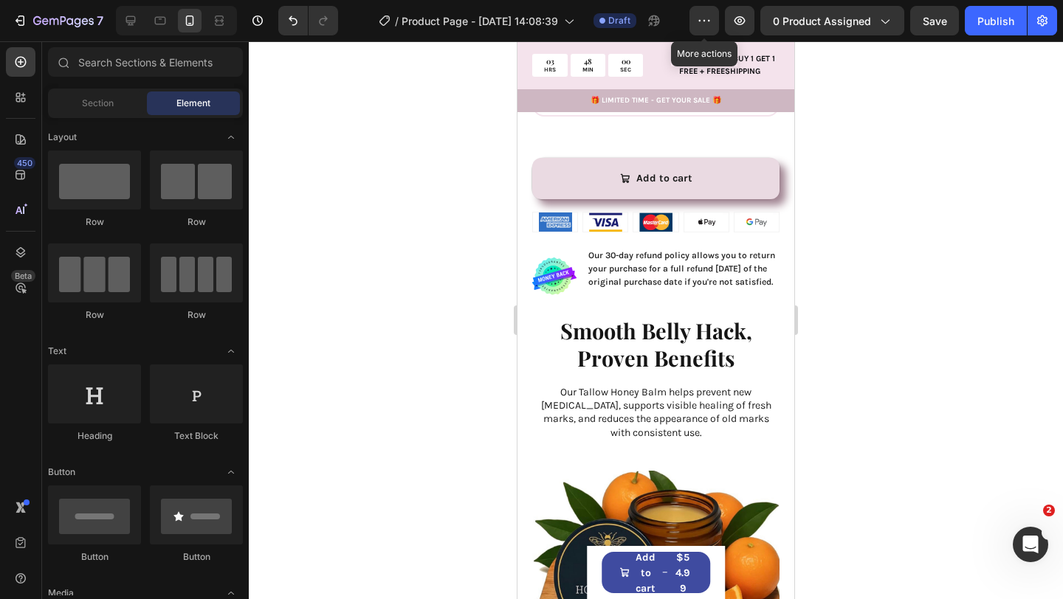
click at [385, 379] on div at bounding box center [656, 320] width 814 height 558
click at [627, 253] on span "Our 30-day refund policy allows you to return your purchase for a full refund […" at bounding box center [681, 268] width 187 height 37
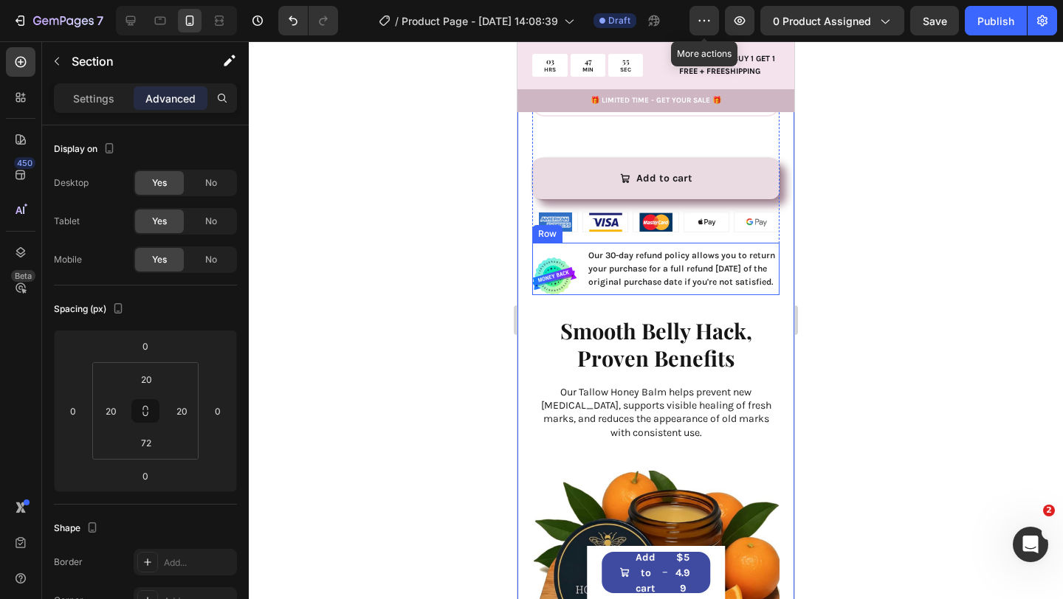
click at [581, 270] on div "Image Our 30-day refund policy allows you to return your purchase for a full re…" at bounding box center [655, 269] width 247 height 52
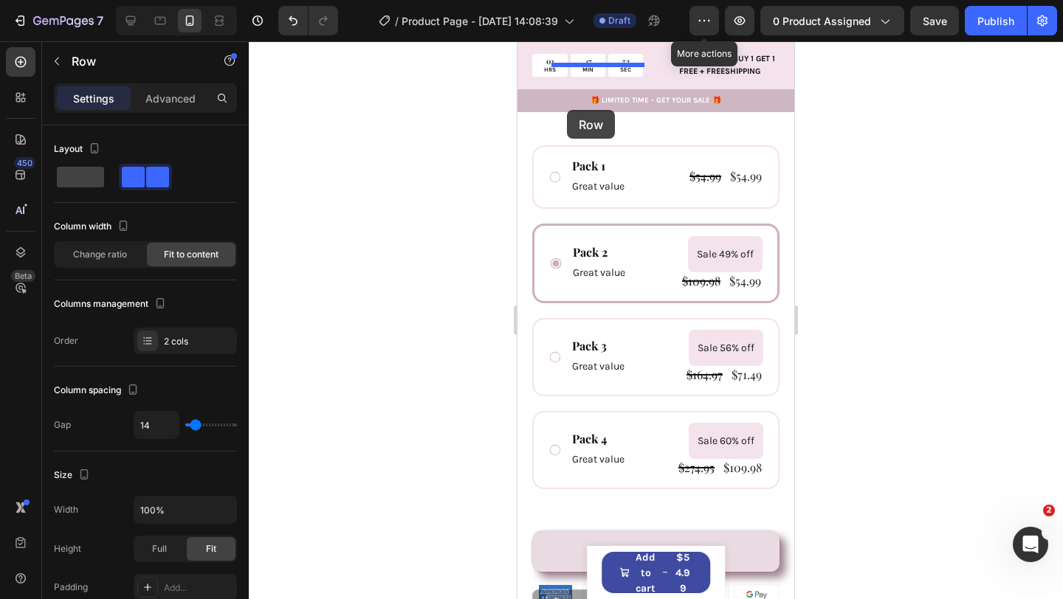
scroll to position [487, 0]
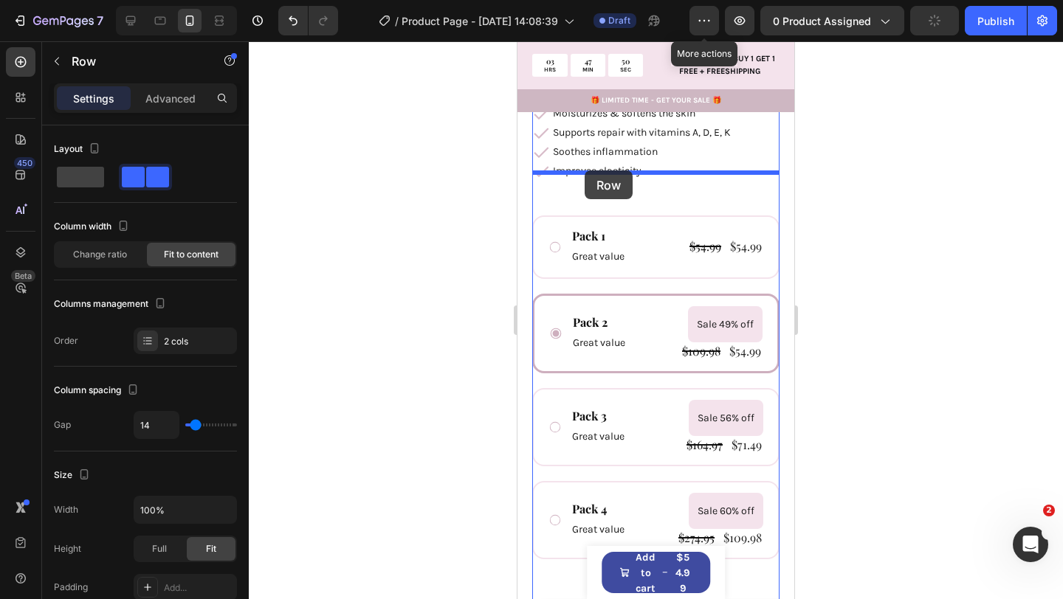
drag, startPoint x: 563, startPoint y: 204, endPoint x: 585, endPoint y: 170, distance: 40.5
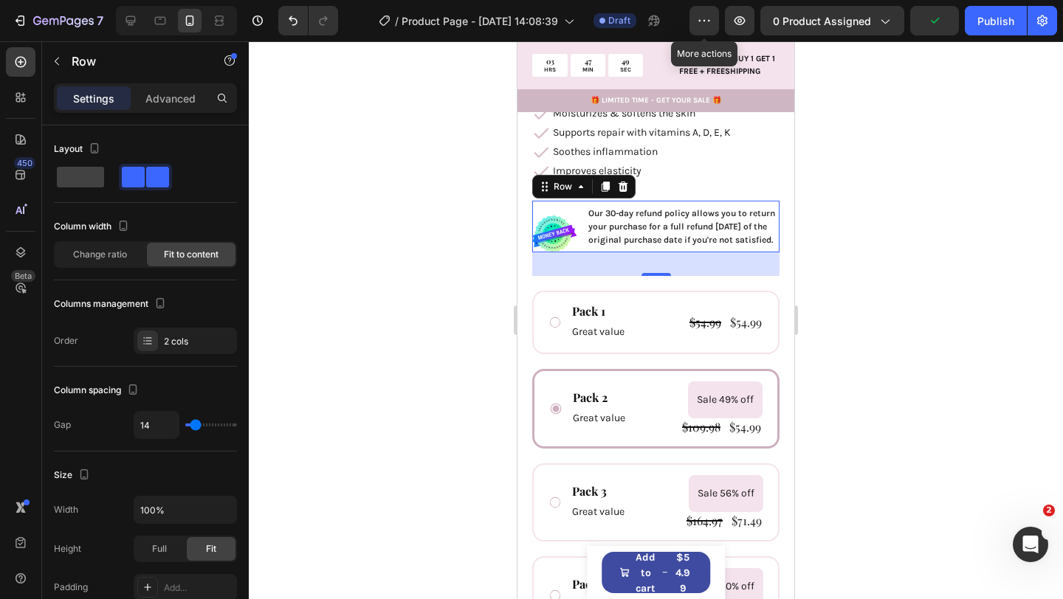
click at [483, 271] on div at bounding box center [656, 320] width 814 height 558
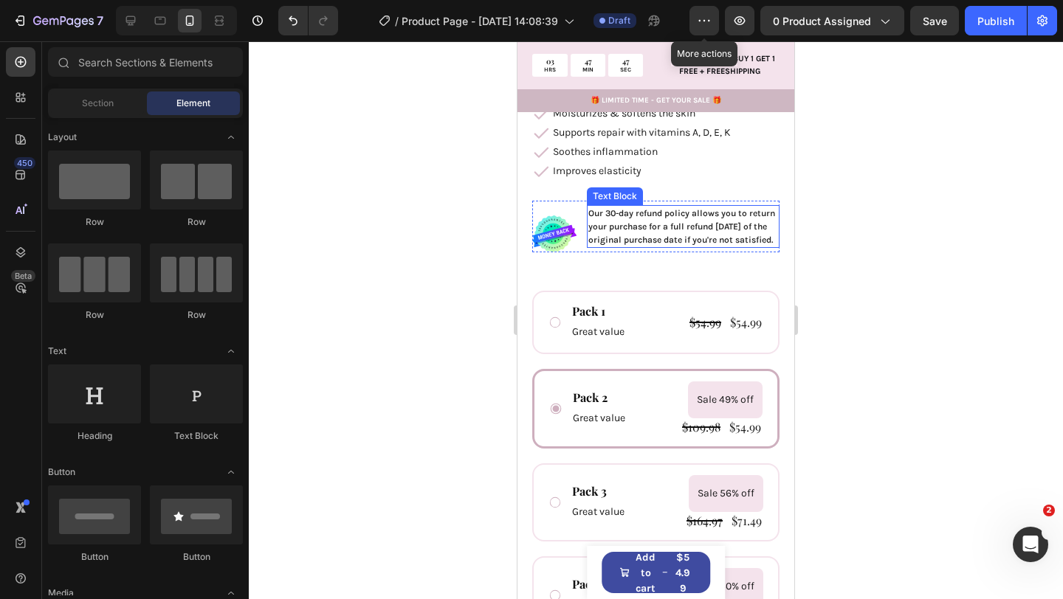
click at [648, 224] on p "Our 30-day refund policy allows you to return your purchase for a full refund […" at bounding box center [683, 227] width 190 height 41
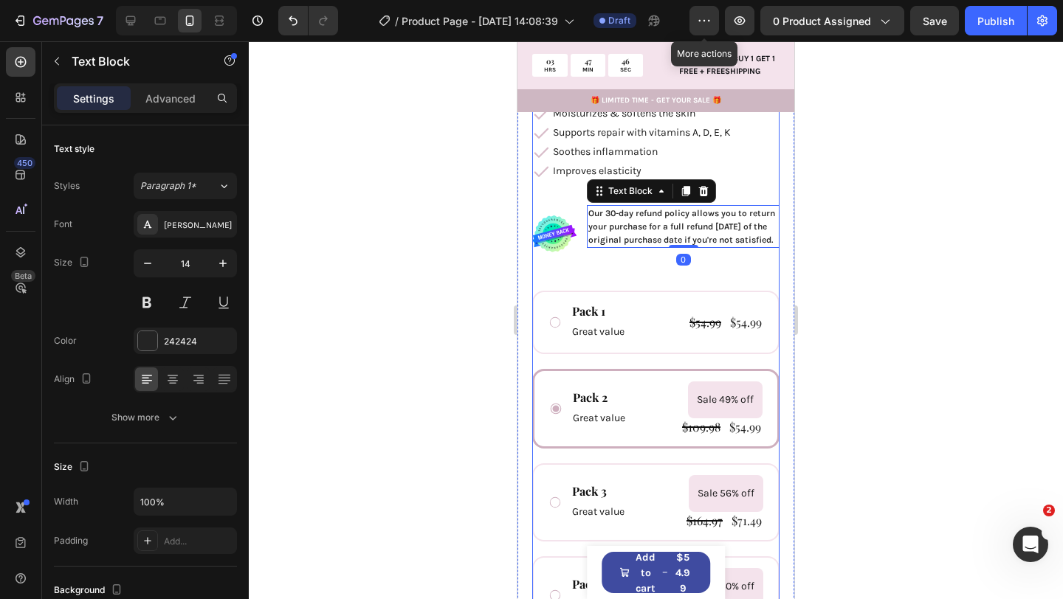
click at [666, 244] on div "Icon Icon Icon Icon Icon Icon List 1000+ Happy Moms Text Block Row Healing Stre…" at bounding box center [655, 354] width 247 height 815
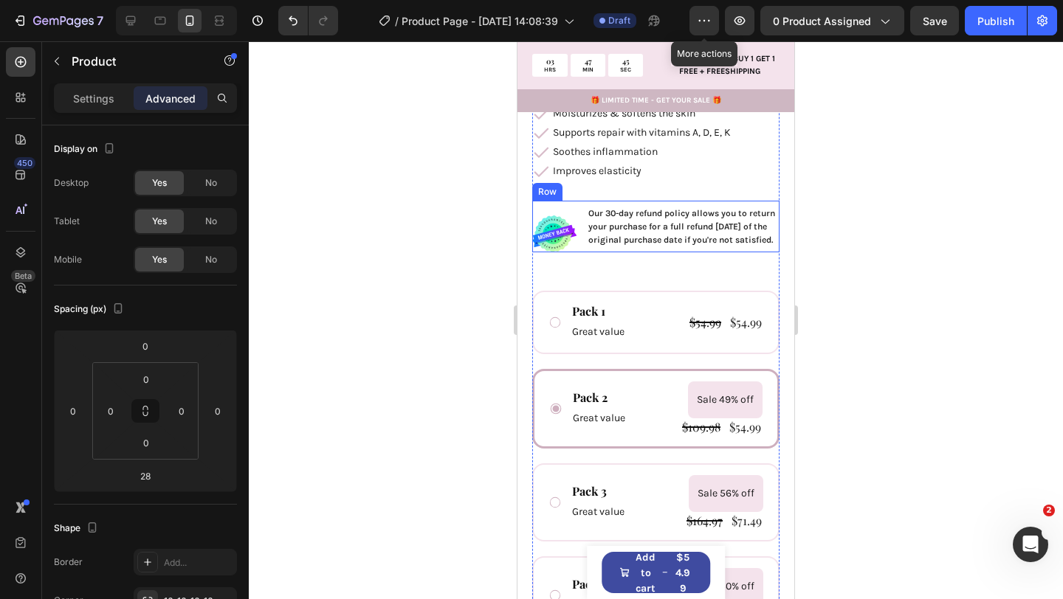
click at [574, 227] on div "Image" at bounding box center [554, 227] width 44 height 52
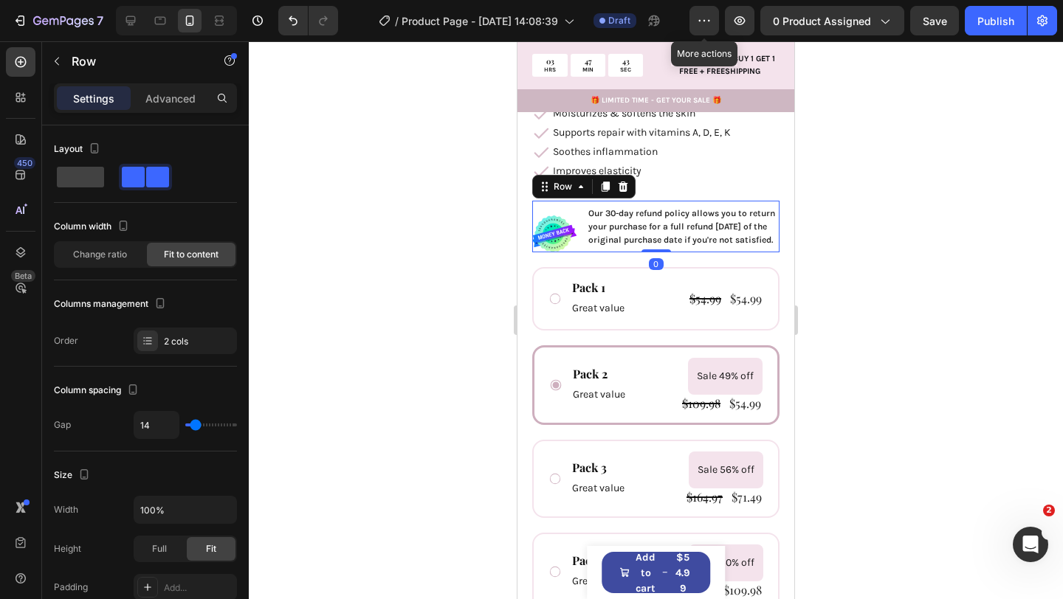
drag, startPoint x: 658, startPoint y: 252, endPoint x: 543, endPoint y: 238, distance: 116.1
click at [652, 201] on div "Image Our 30-day refund policy allows you to return your purchase for a full re…" at bounding box center [655, 227] width 247 height 52
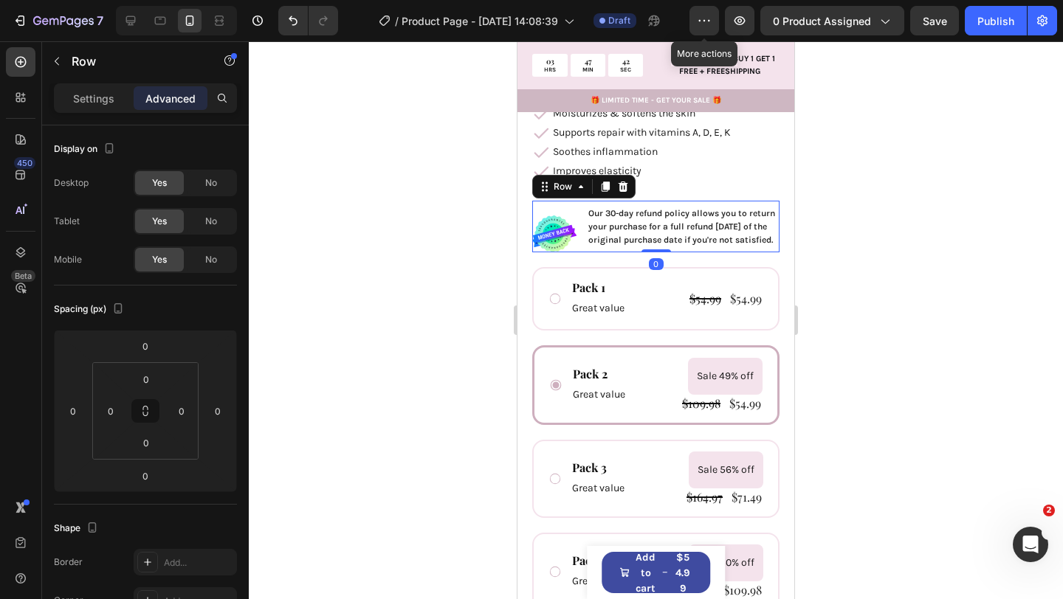
click at [462, 269] on div at bounding box center [656, 320] width 814 height 558
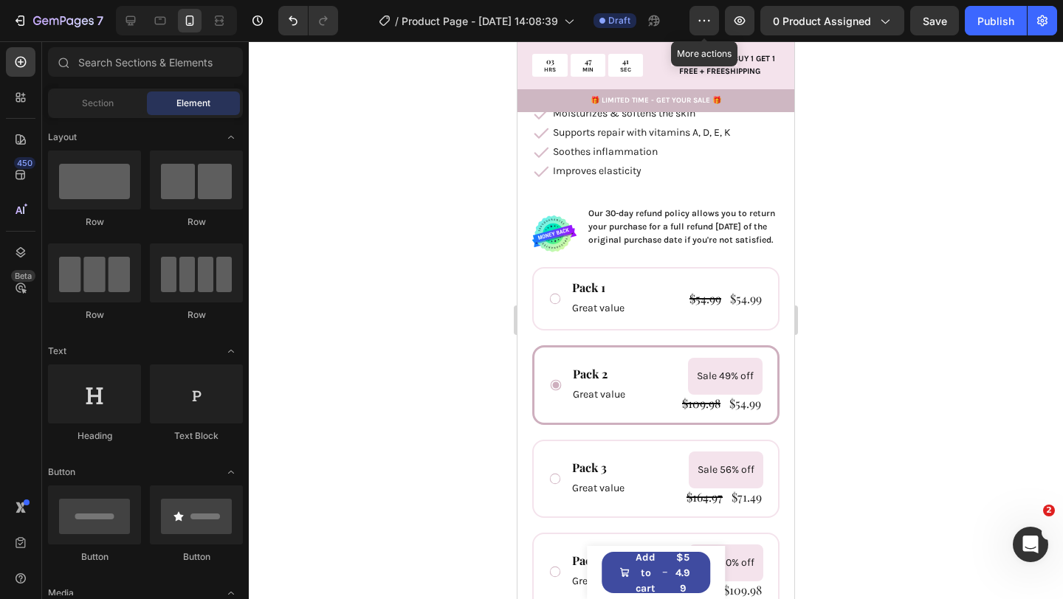
click at [425, 306] on div at bounding box center [656, 320] width 814 height 558
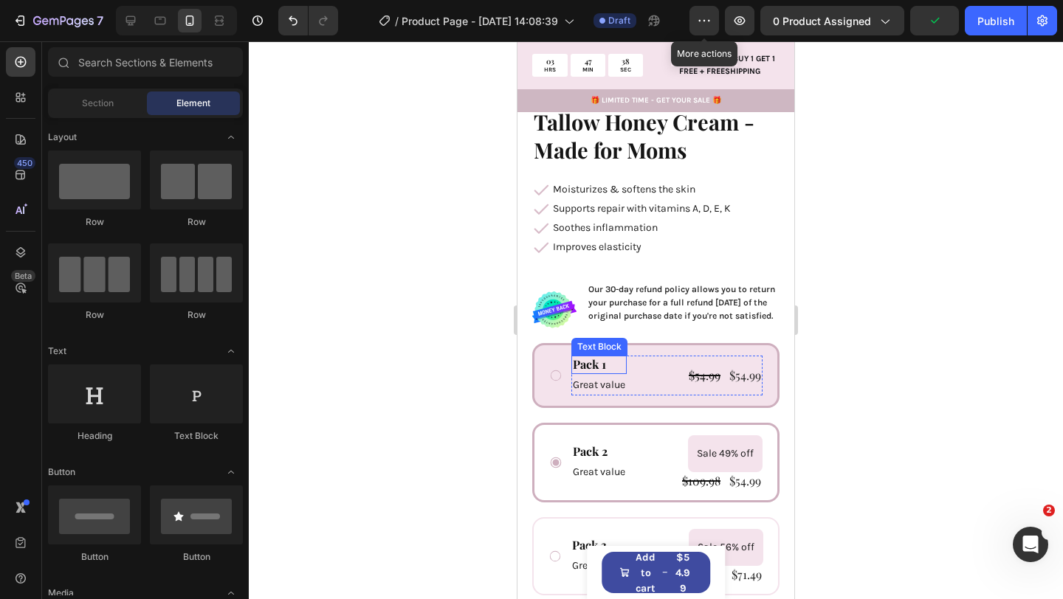
scroll to position [401, 0]
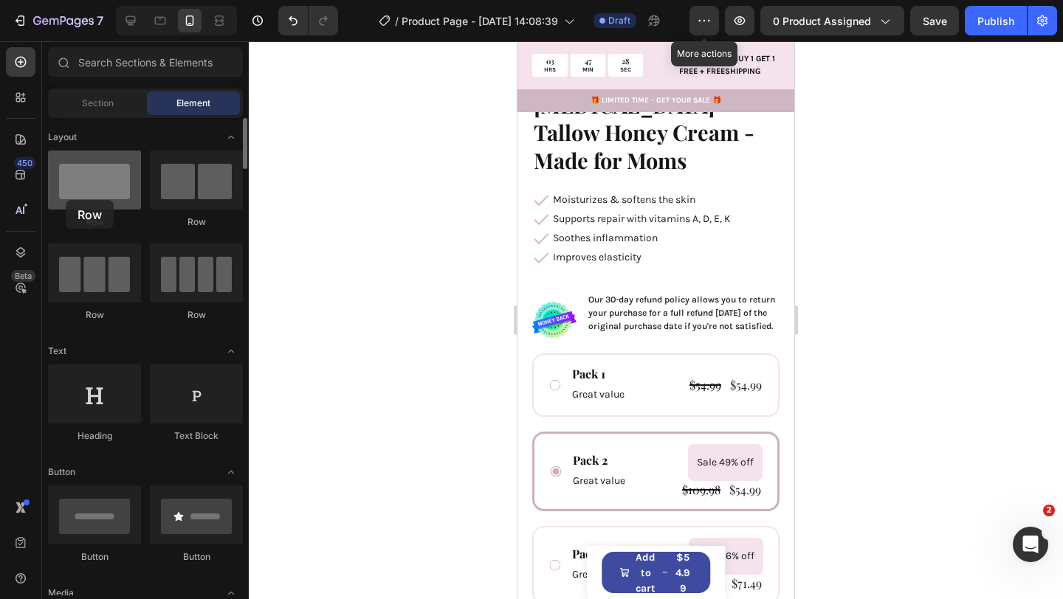
drag, startPoint x: 114, startPoint y: 195, endPoint x: 70, endPoint y: 201, distance: 44.8
click at [66, 201] on div at bounding box center [94, 180] width 93 height 59
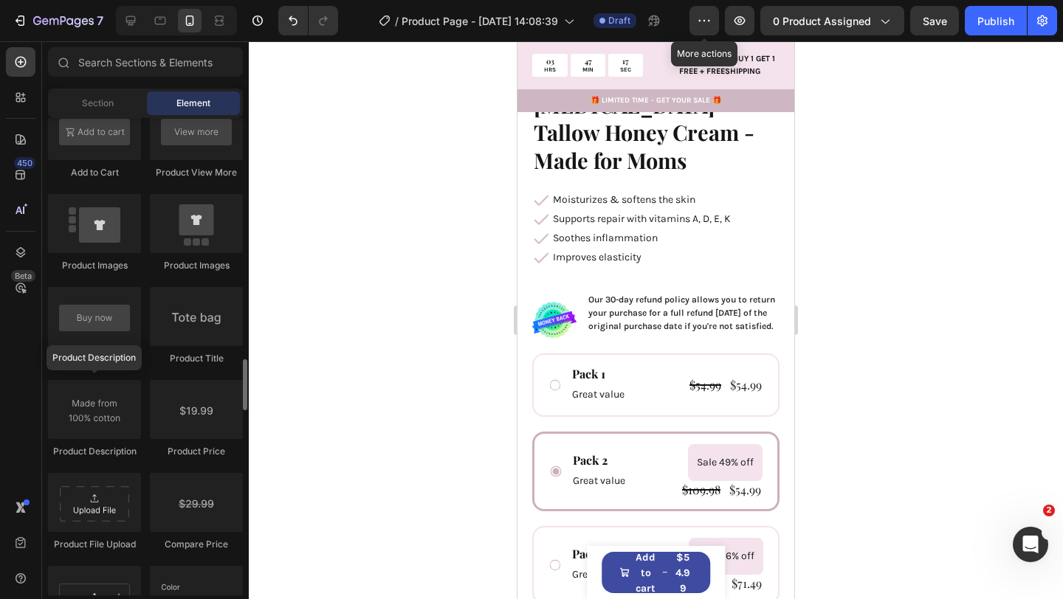
scroll to position [2218, 0]
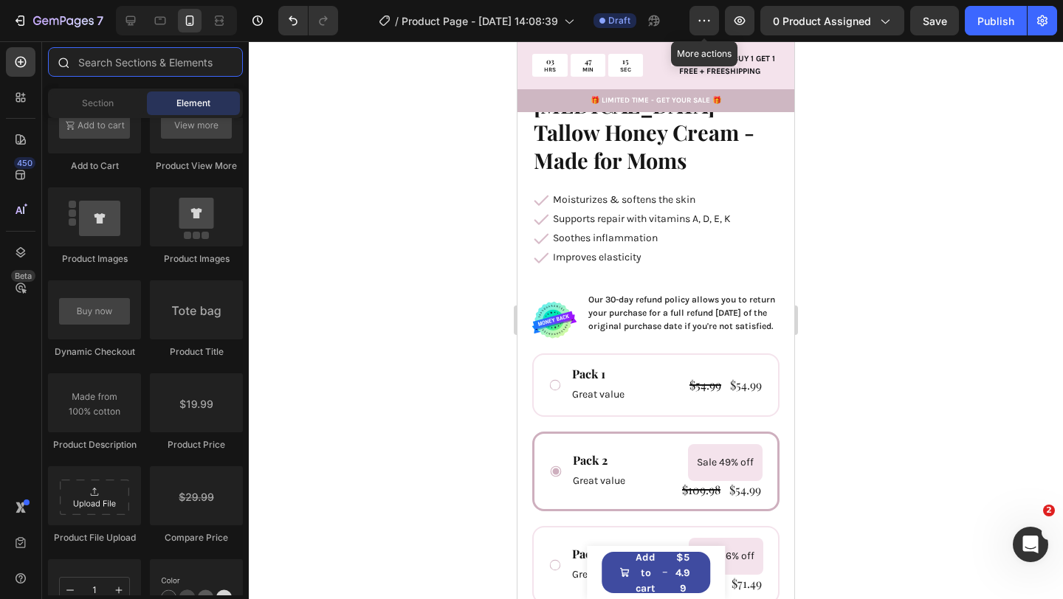
click at [137, 65] on input "text" at bounding box center [145, 62] width 195 height 30
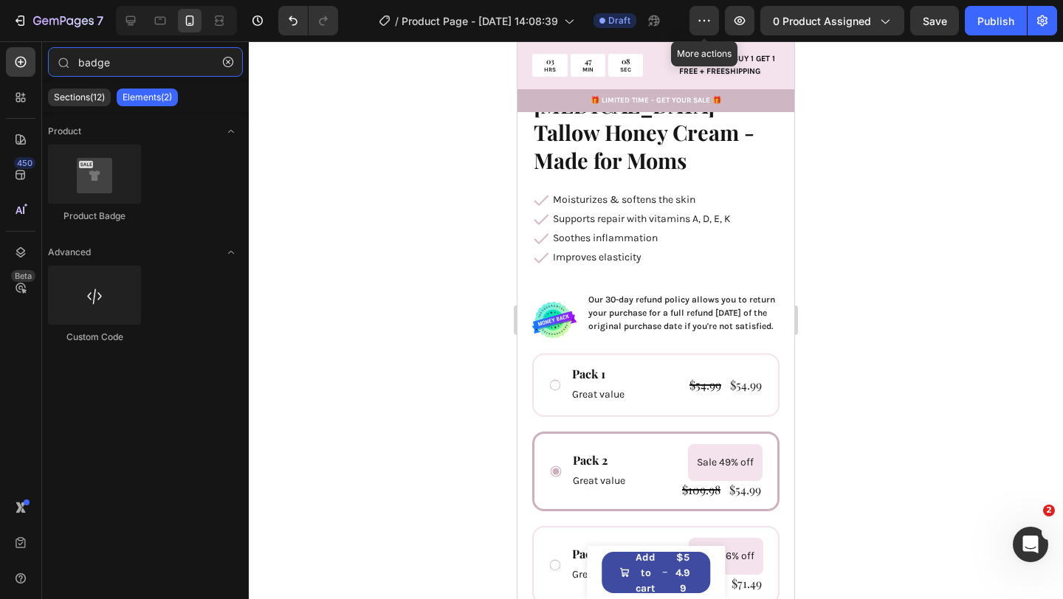
type input "badge"
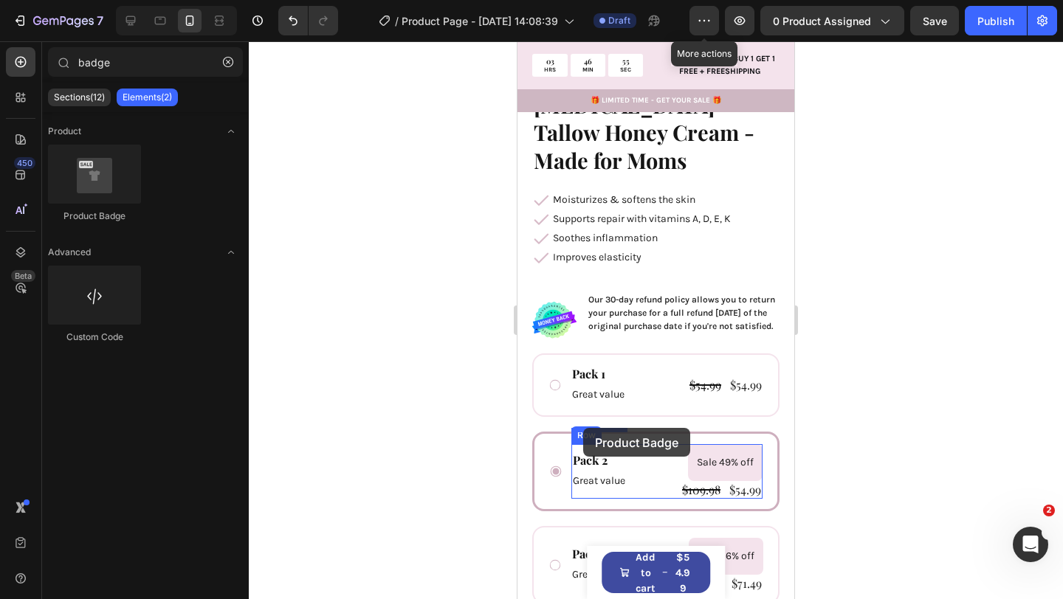
drag, startPoint x: 762, startPoint y: 297, endPoint x: 583, endPoint y: 428, distance: 221.2
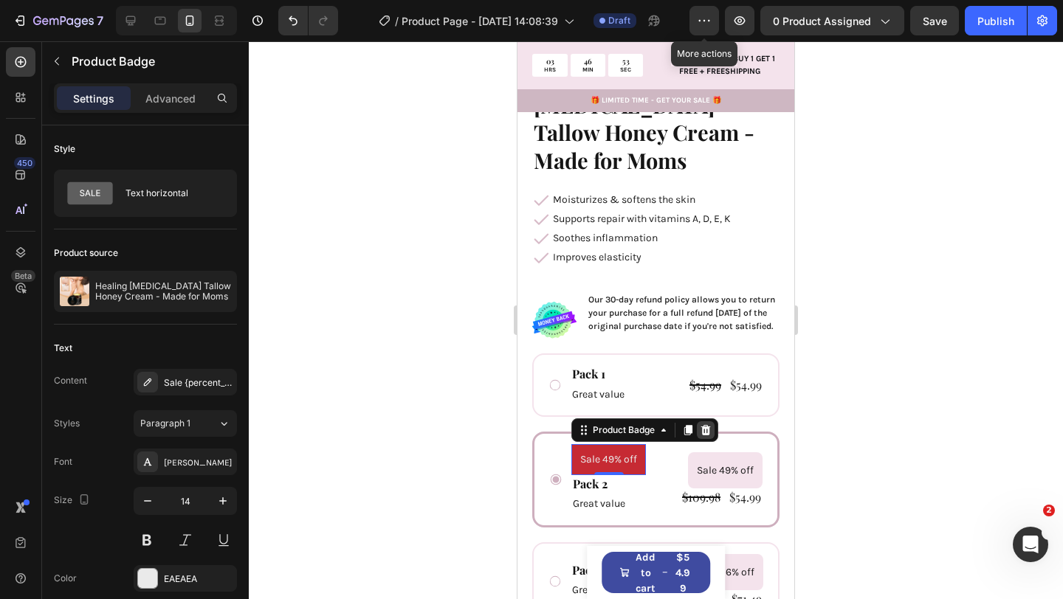
click at [710, 424] on icon at bounding box center [706, 430] width 12 height 12
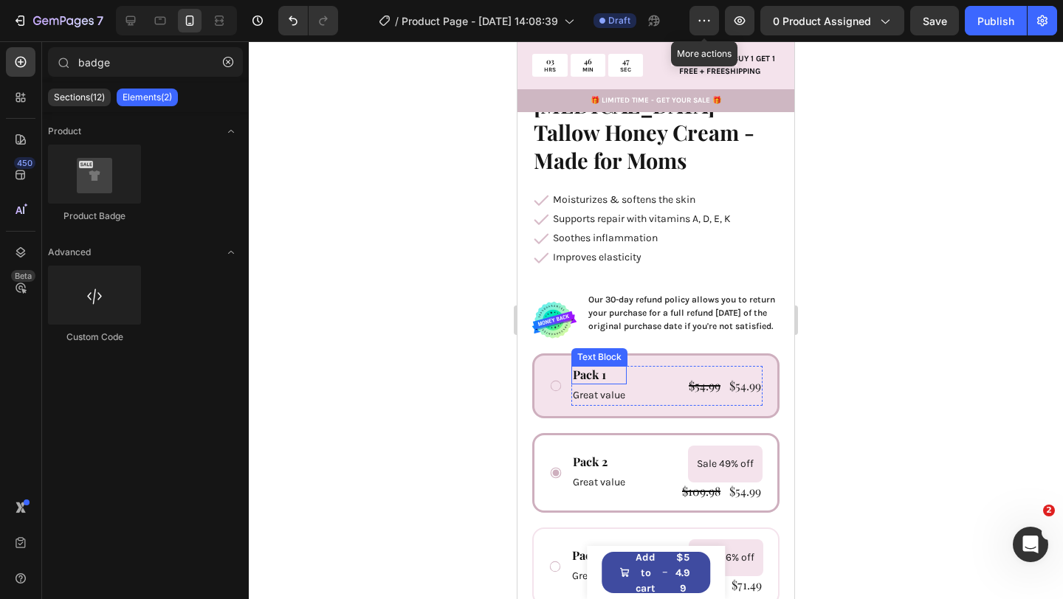
click at [597, 366] on div "Pack 1" at bounding box center [598, 375] width 55 height 18
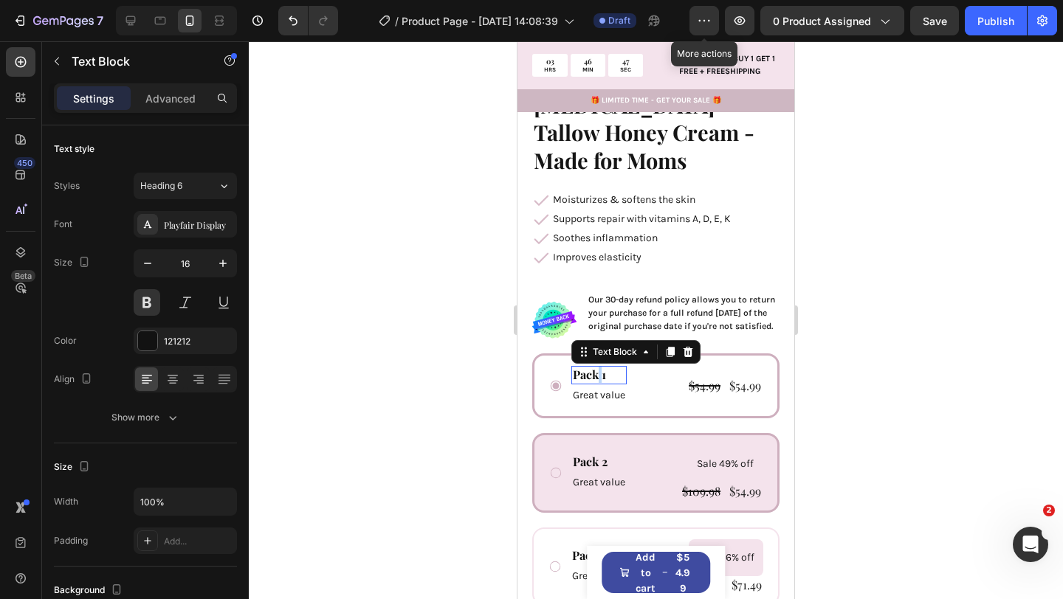
click at [517, 41] on div "0" at bounding box center [517, 41] width 0 height 0
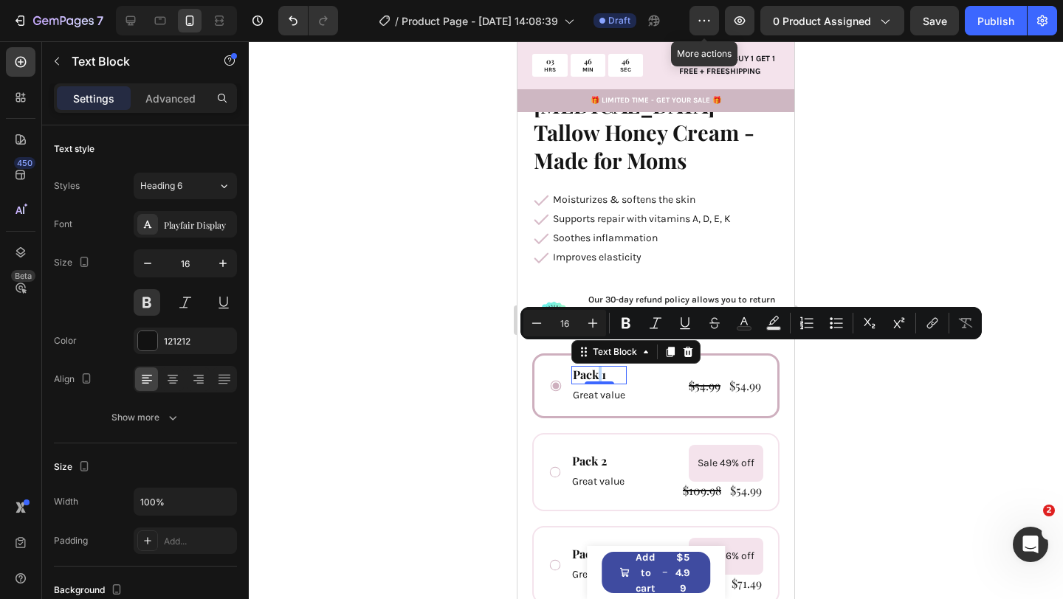
scroll to position [401, 0]
click at [596, 367] on p "Pack 1" at bounding box center [599, 374] width 52 height 15
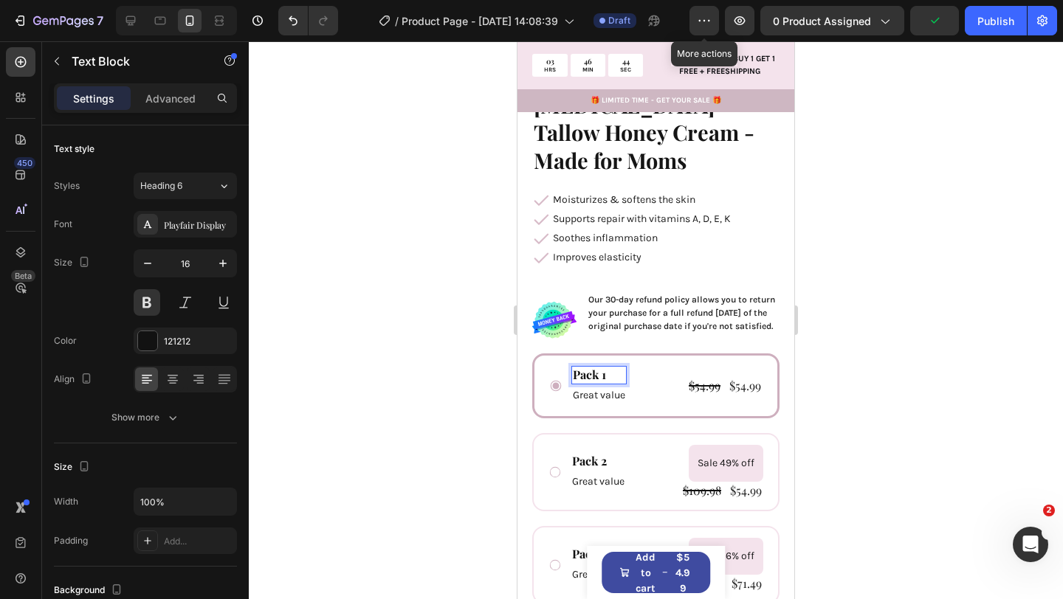
click at [585, 367] on p "Pack 1" at bounding box center [599, 374] width 52 height 15
click at [587, 367] on p "Pack 1" at bounding box center [599, 374] width 52 height 15
click at [611, 386] on p "Great value" at bounding box center [599, 395] width 52 height 18
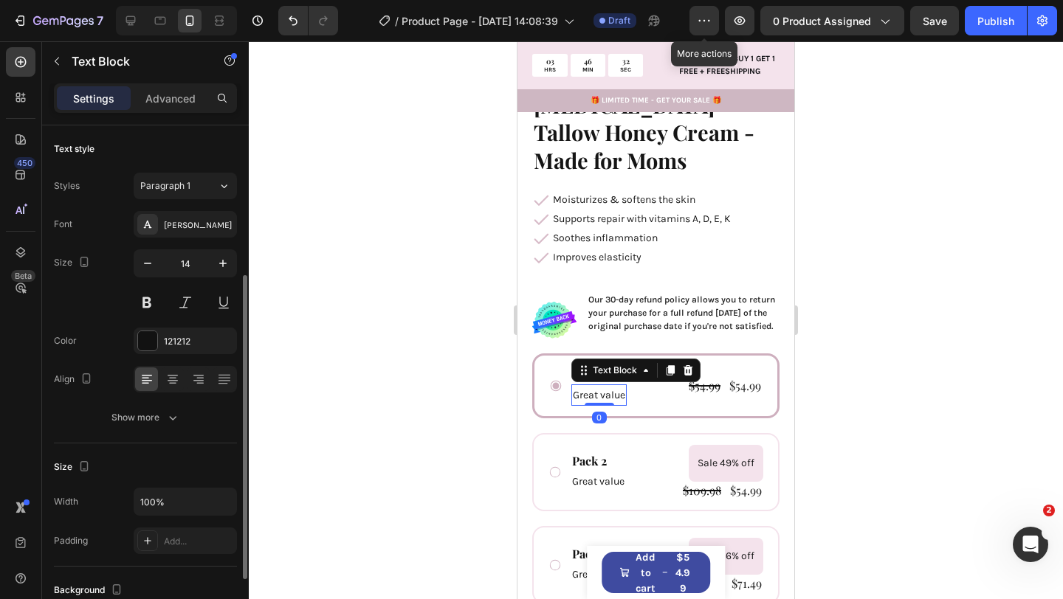
click at [611, 386] on p "Great value" at bounding box center [599, 395] width 52 height 18
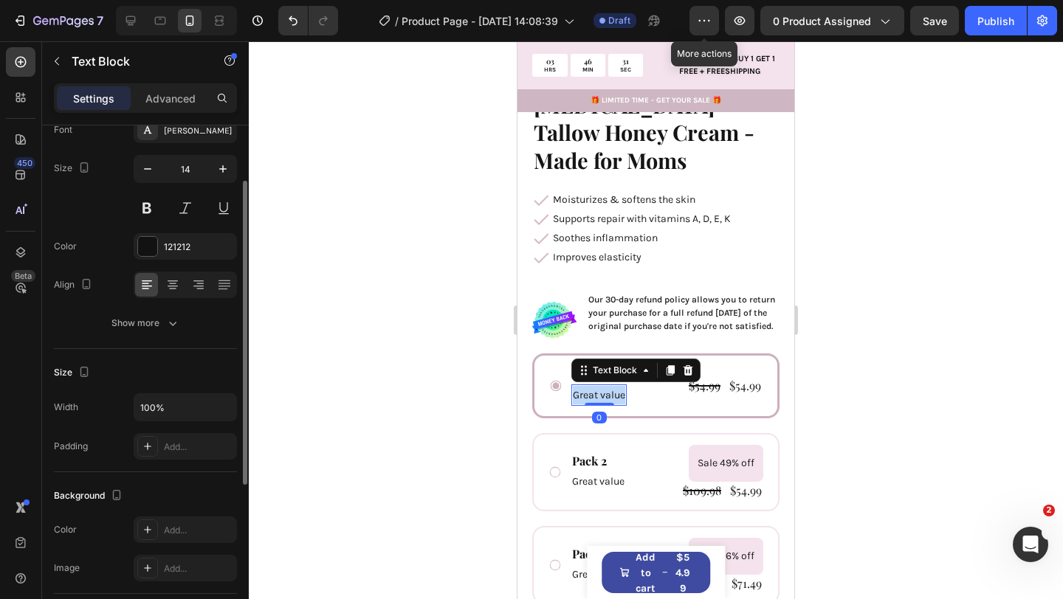
click at [611, 386] on p "Great value" at bounding box center [599, 395] width 52 height 18
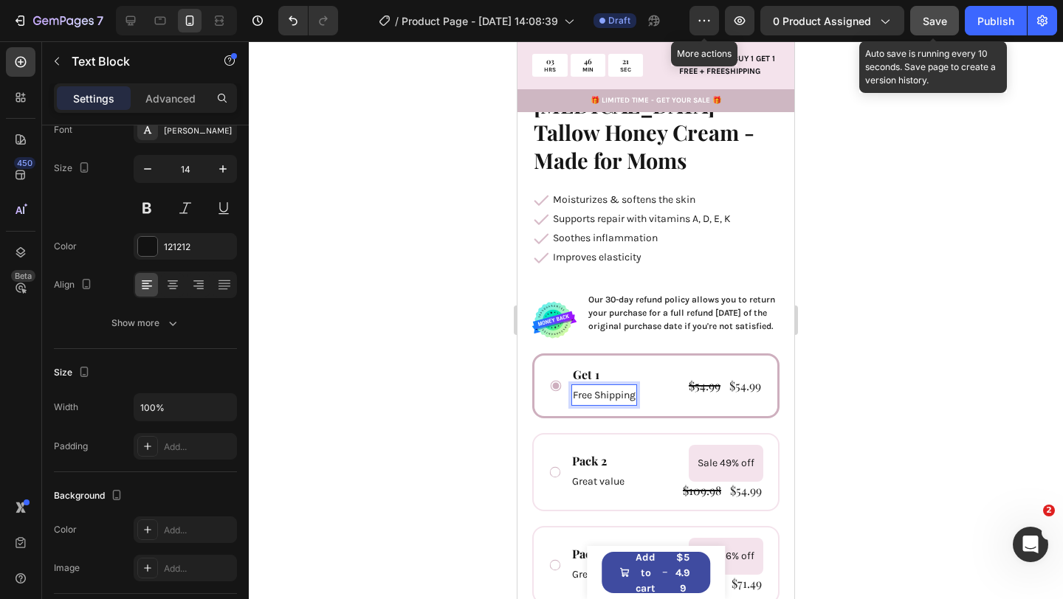
click at [928, 24] on span "Save" at bounding box center [934, 21] width 24 height 13
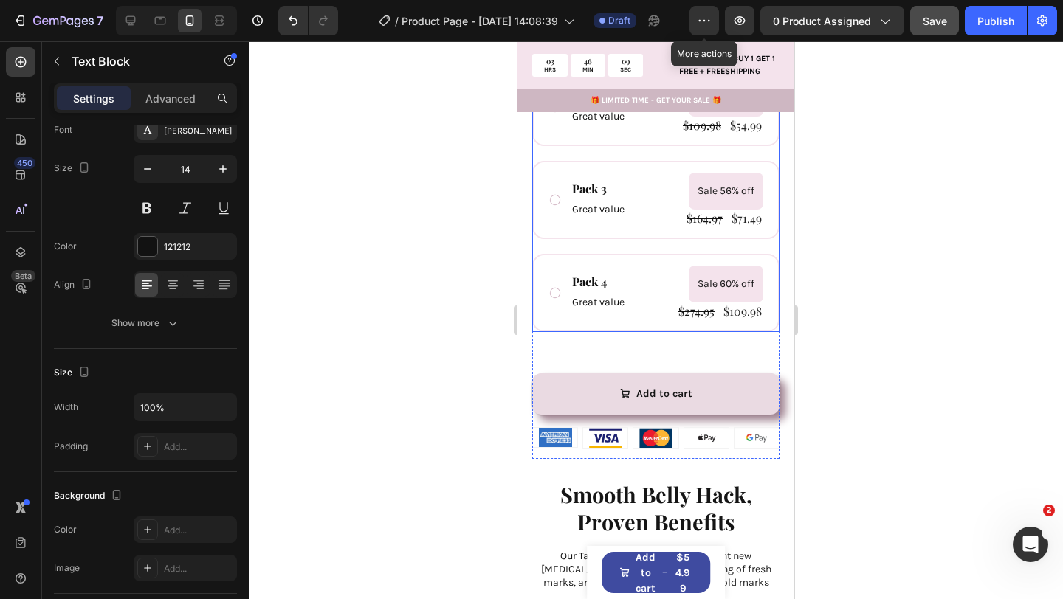
scroll to position [768, 0]
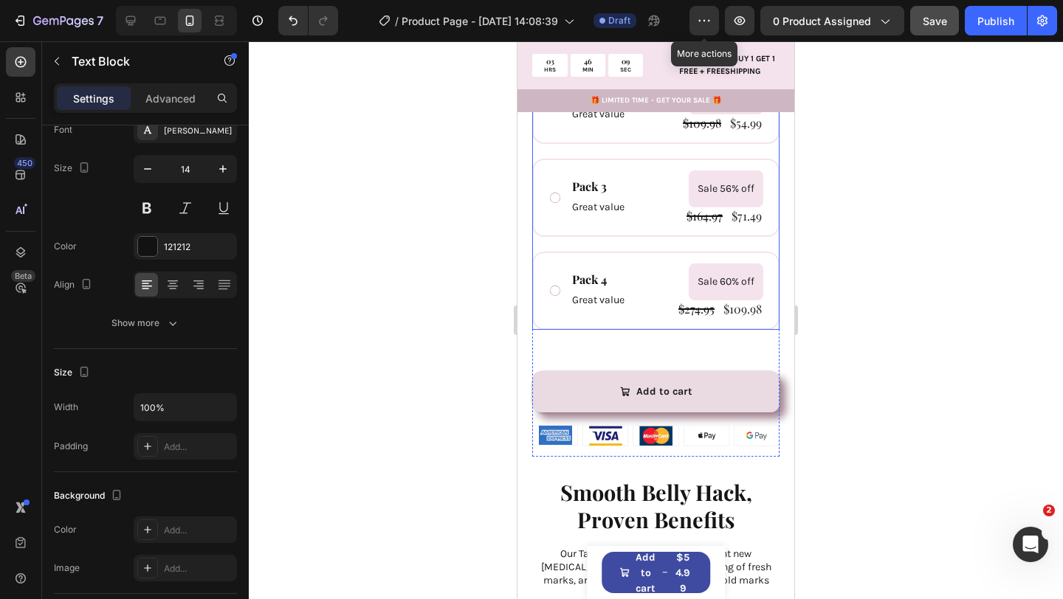
click at [684, 306] on div "Pack 4 Text Block Great value Text Block Sale 60% off Product Badge $274.95 Pro…" at bounding box center [655, 291] width 247 height 78
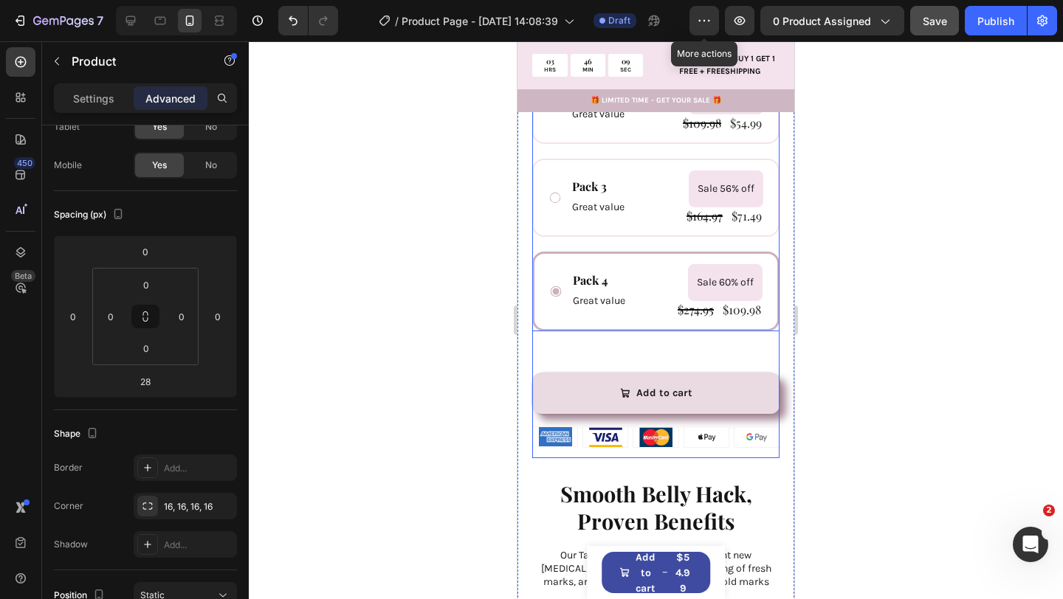
click at [664, 317] on div "Icon Icon Icon Icon Icon Icon List 1000+ Happy Moms Text Block Row Healing [MED…" at bounding box center [655, 62] width 247 height 793
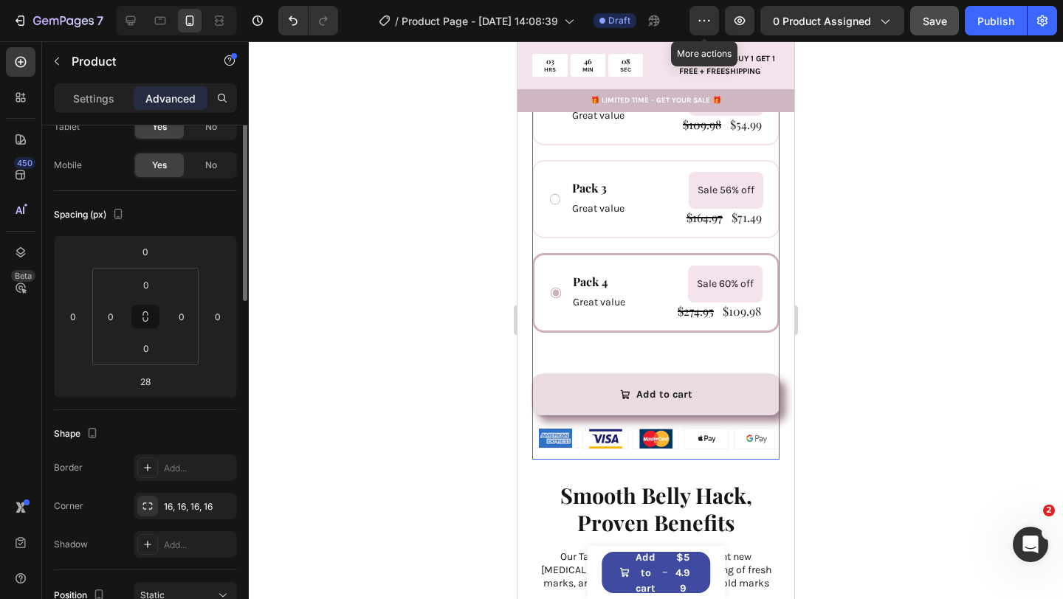
scroll to position [0, 0]
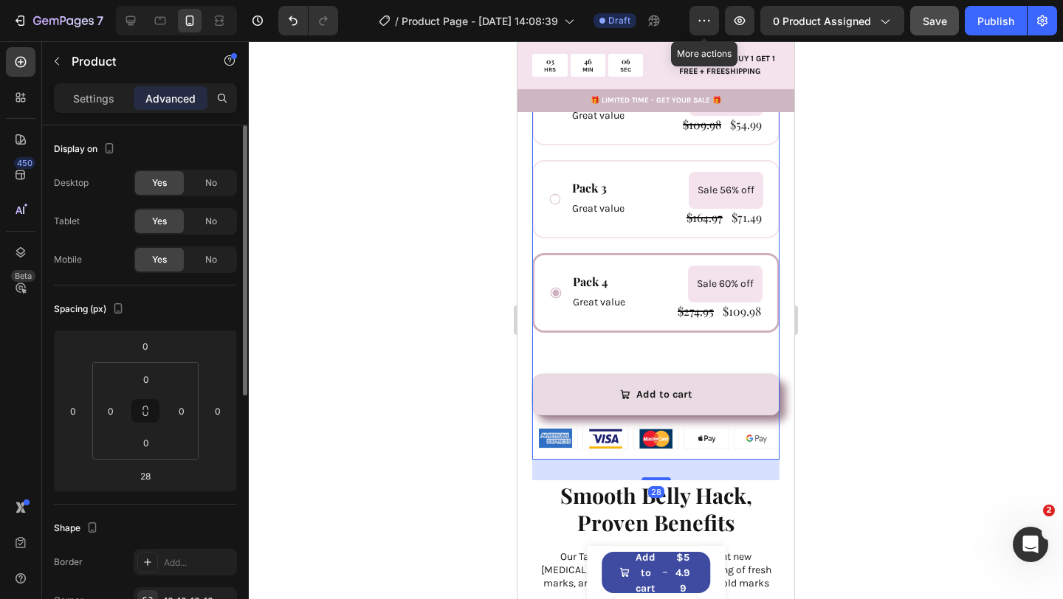
click at [393, 428] on div at bounding box center [656, 320] width 814 height 558
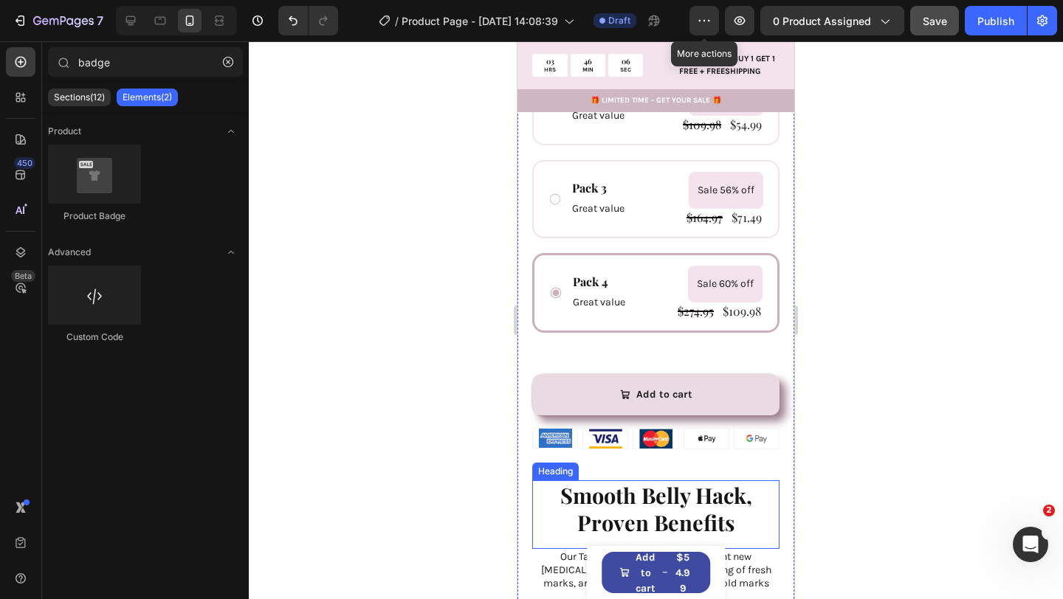
drag, startPoint x: 1020, startPoint y: 277, endPoint x: 522, endPoint y: 235, distance: 499.8
click at [538, 495] on h2 "Smooth Belly Hack, Proven Benefits" at bounding box center [655, 509] width 247 height 58
click at [630, 299] on div "Pack 4 Text Block Great value Text Block Sale 60% off Product Badge $274.95 Pro…" at bounding box center [655, 293] width 247 height 80
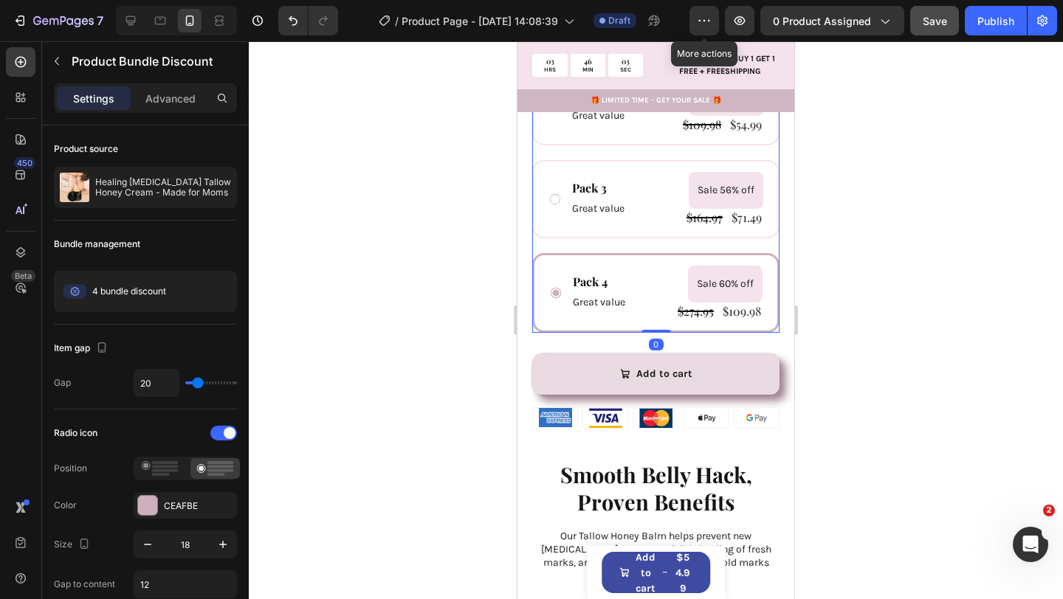
scroll to position [746, 0]
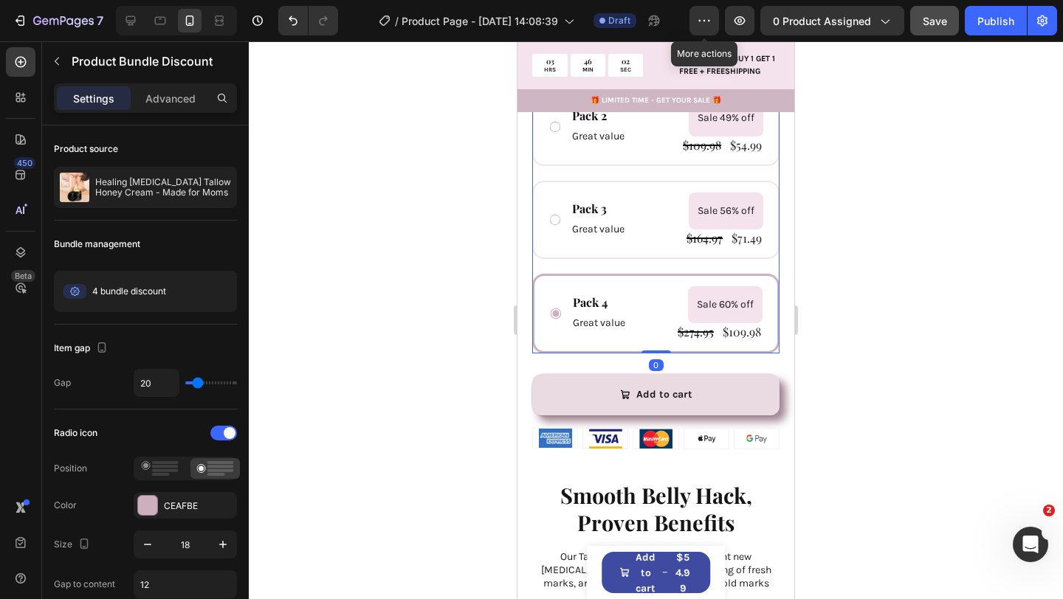
drag, startPoint x: 652, startPoint y: 328, endPoint x: 575, endPoint y: 328, distance: 76.7
click at [652, 291] on div "Get 1 Text Block Free Shipping Text Block $54.99 Product Price Product Price $5…" at bounding box center [655, 180] width 247 height 345
